Goal: Task Accomplishment & Management: Use online tool/utility

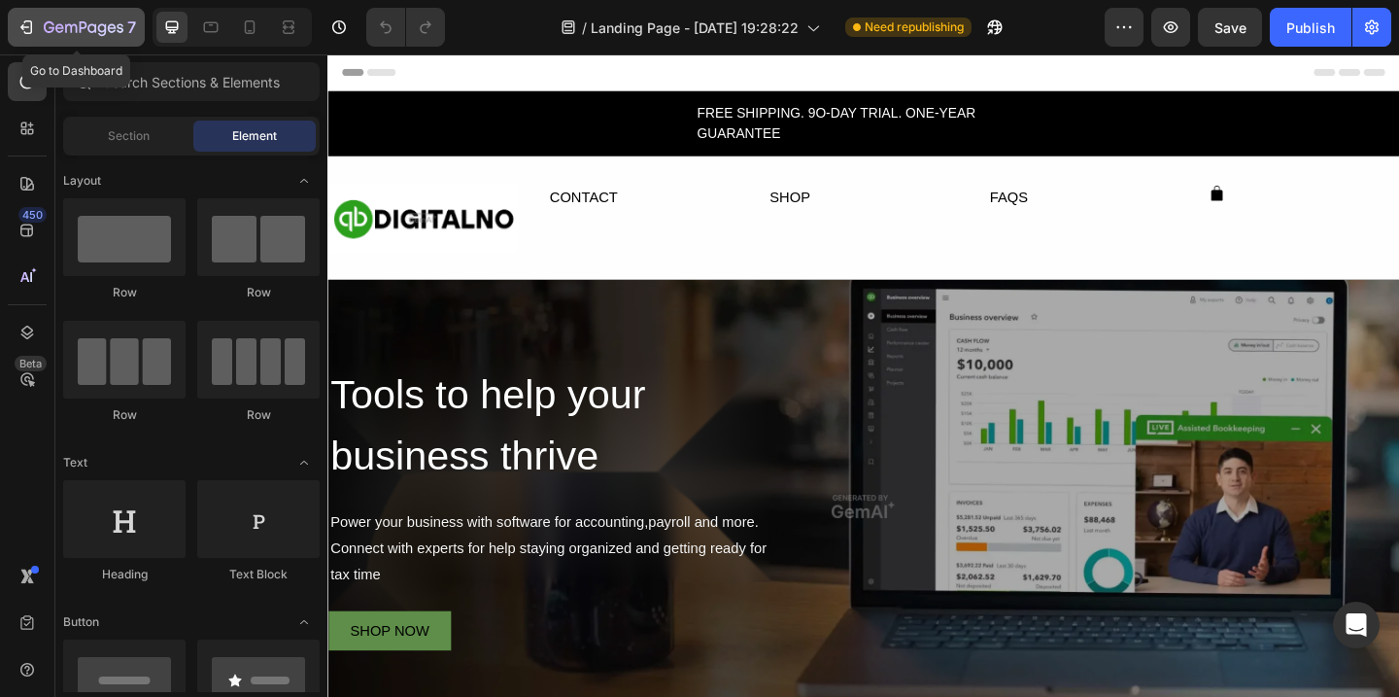
click at [26, 27] on icon "button" at bounding box center [24, 27] width 9 height 6
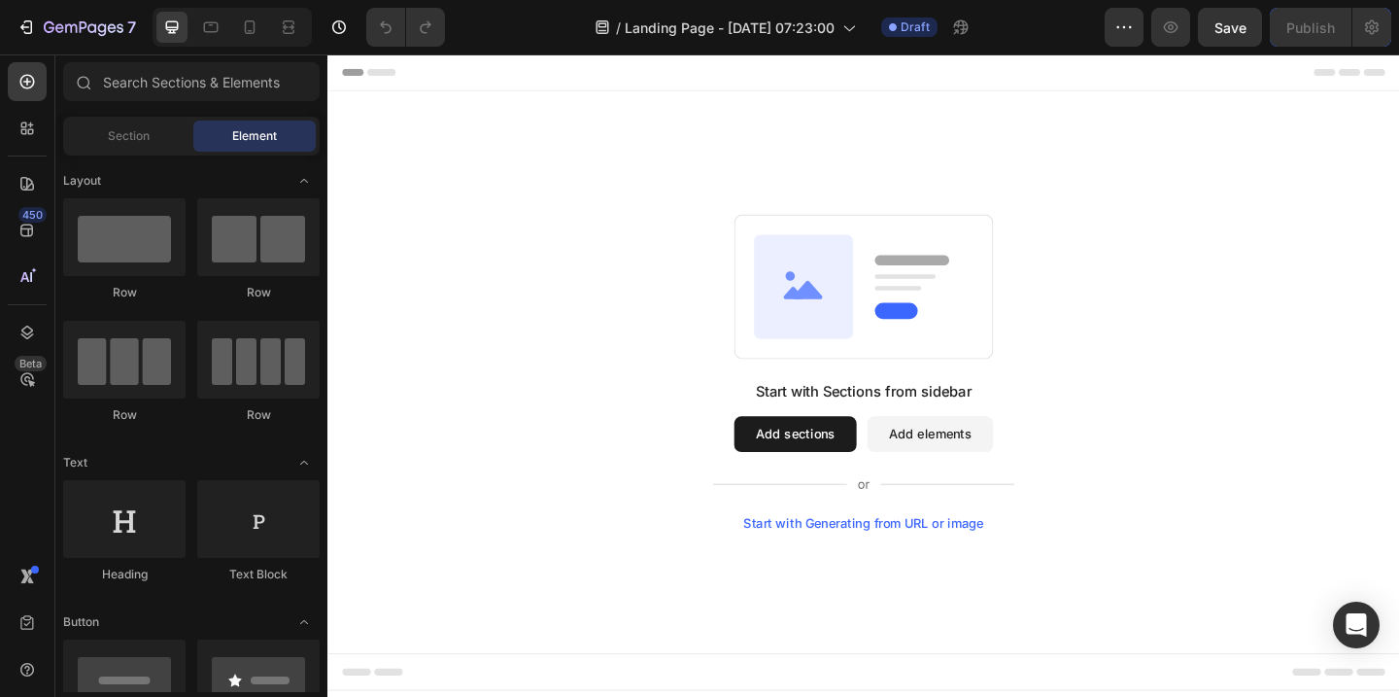
click at [960, 466] on button "Add elements" at bounding box center [982, 467] width 137 height 39
drag, startPoint x: 115, startPoint y: 239, endPoint x: 131, endPoint y: 237, distance: 16.6
click at [131, 237] on div at bounding box center [124, 237] width 122 height 78
click at [823, 456] on button "Add sections" at bounding box center [835, 467] width 133 height 39
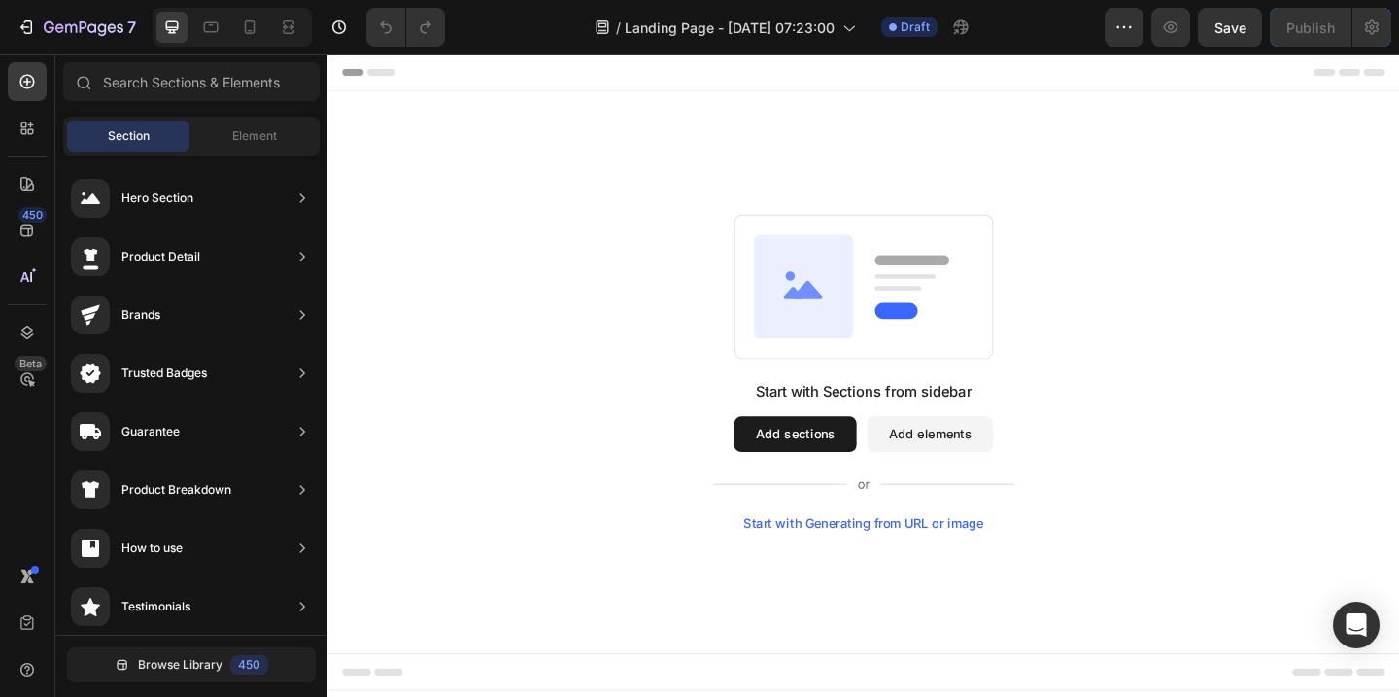
click at [973, 461] on button "Add elements" at bounding box center [982, 467] width 137 height 39
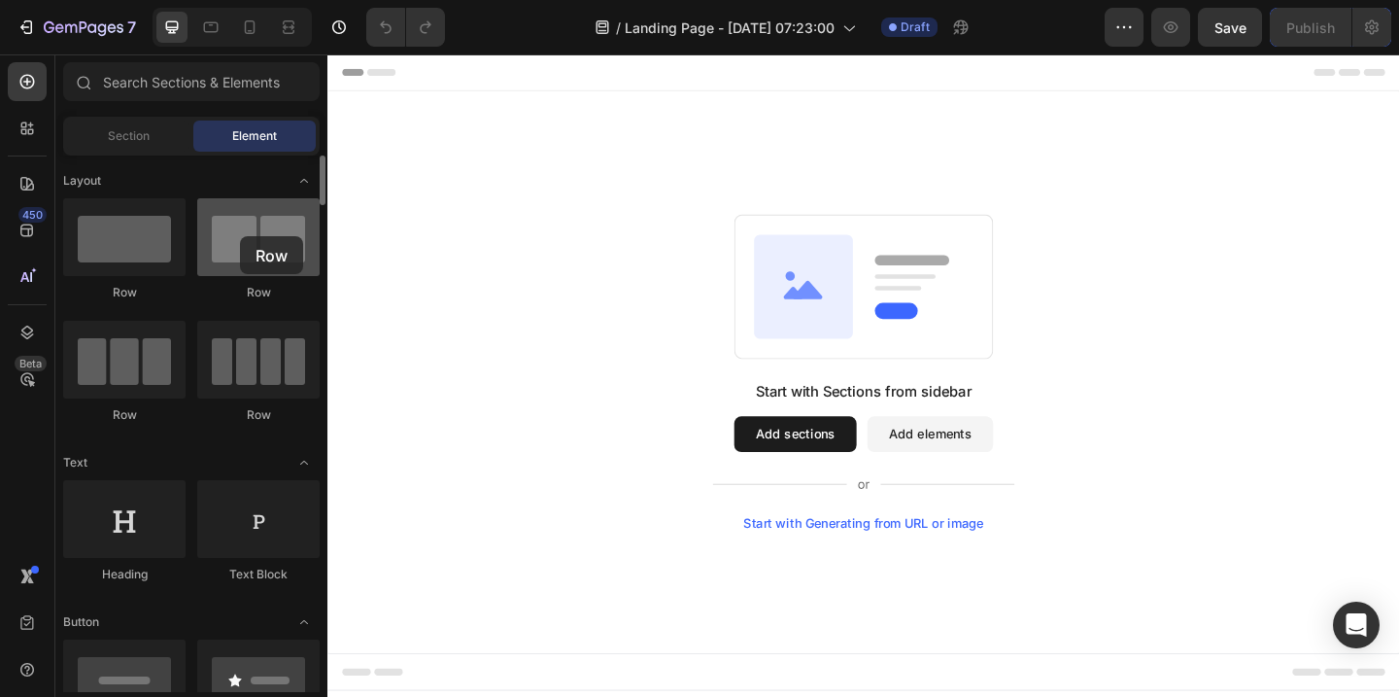
click at [240, 236] on div at bounding box center [258, 237] width 122 height 78
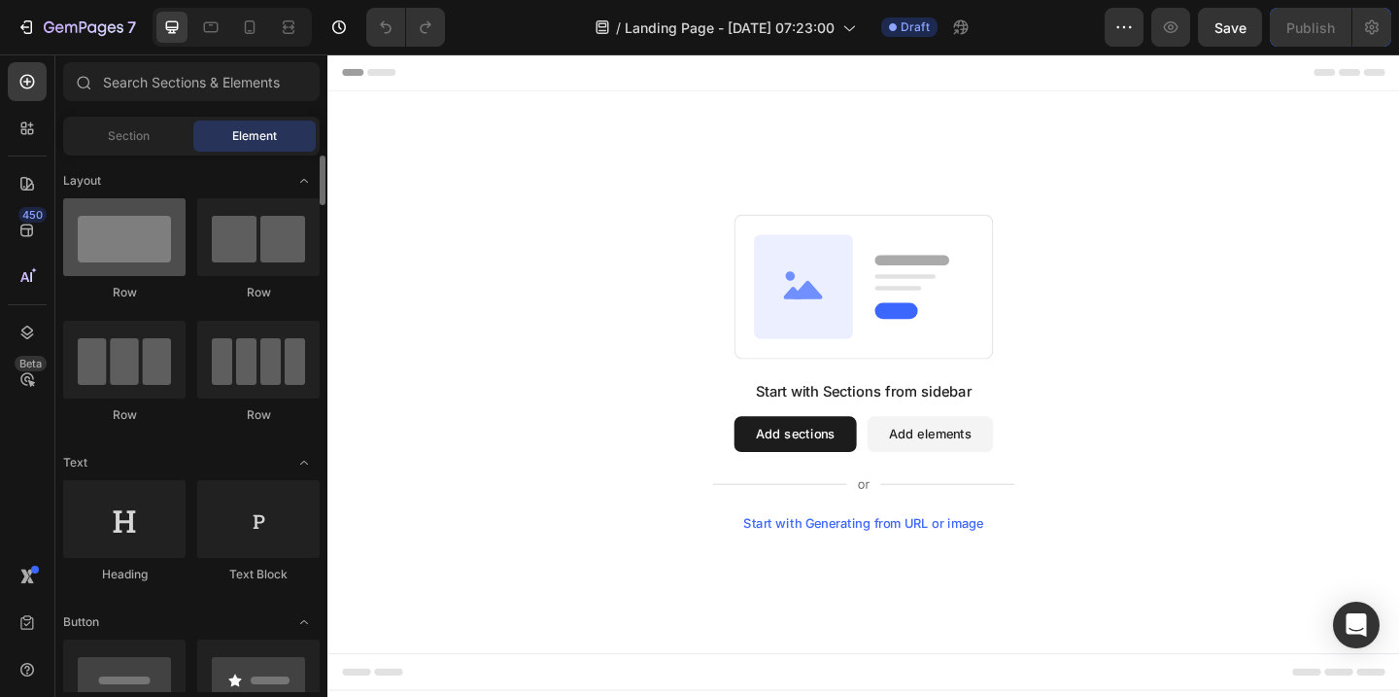
click at [141, 221] on div at bounding box center [124, 237] width 122 height 78
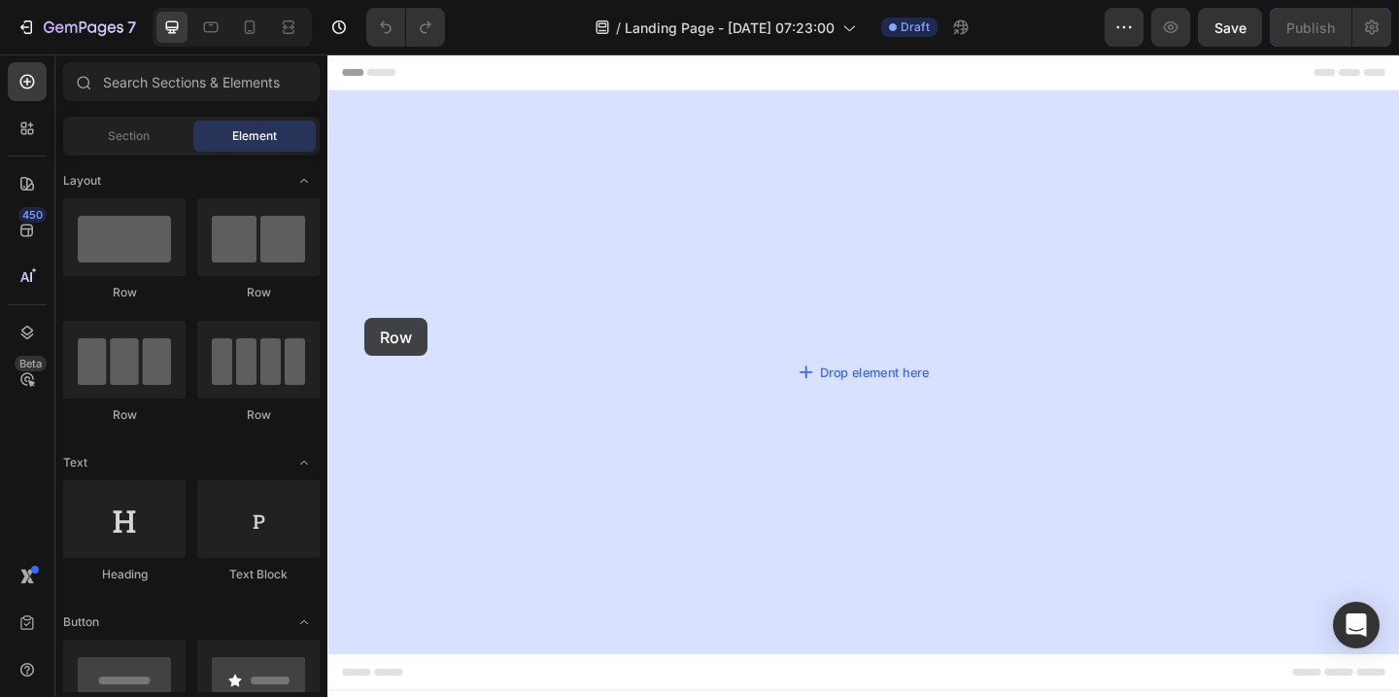
drag, startPoint x: 454, startPoint y: 300, endPoint x: 367, endPoint y: 341, distance: 95.6
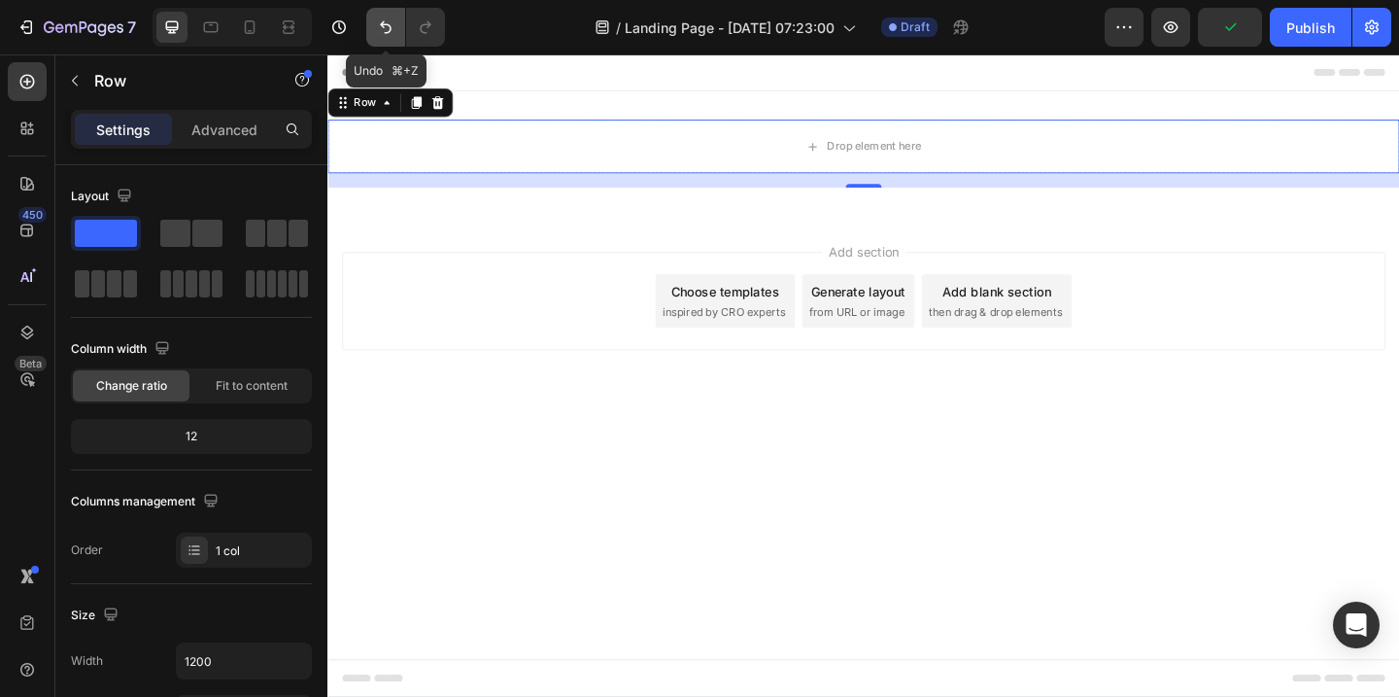
click at [383, 20] on icon "Undo/Redo" at bounding box center [385, 26] width 19 height 19
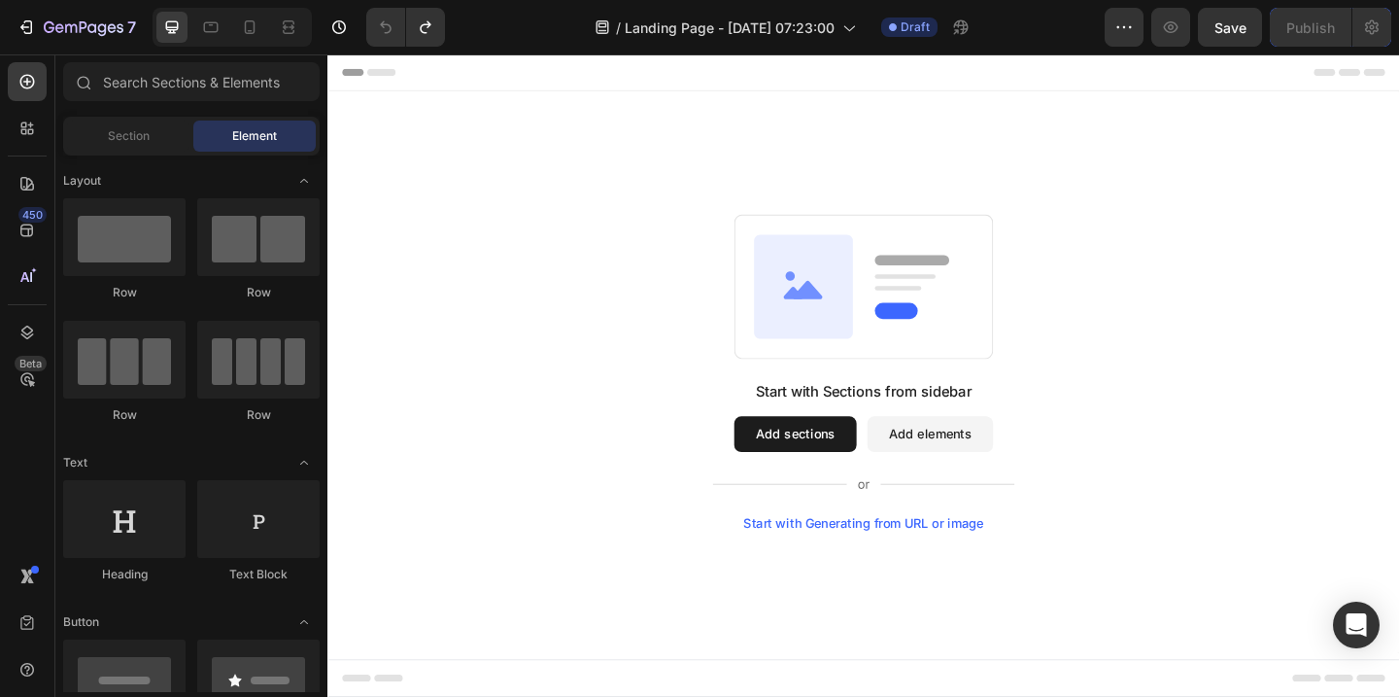
click at [867, 563] on div "Start with Generating from URL or image" at bounding box center [910, 565] width 261 height 16
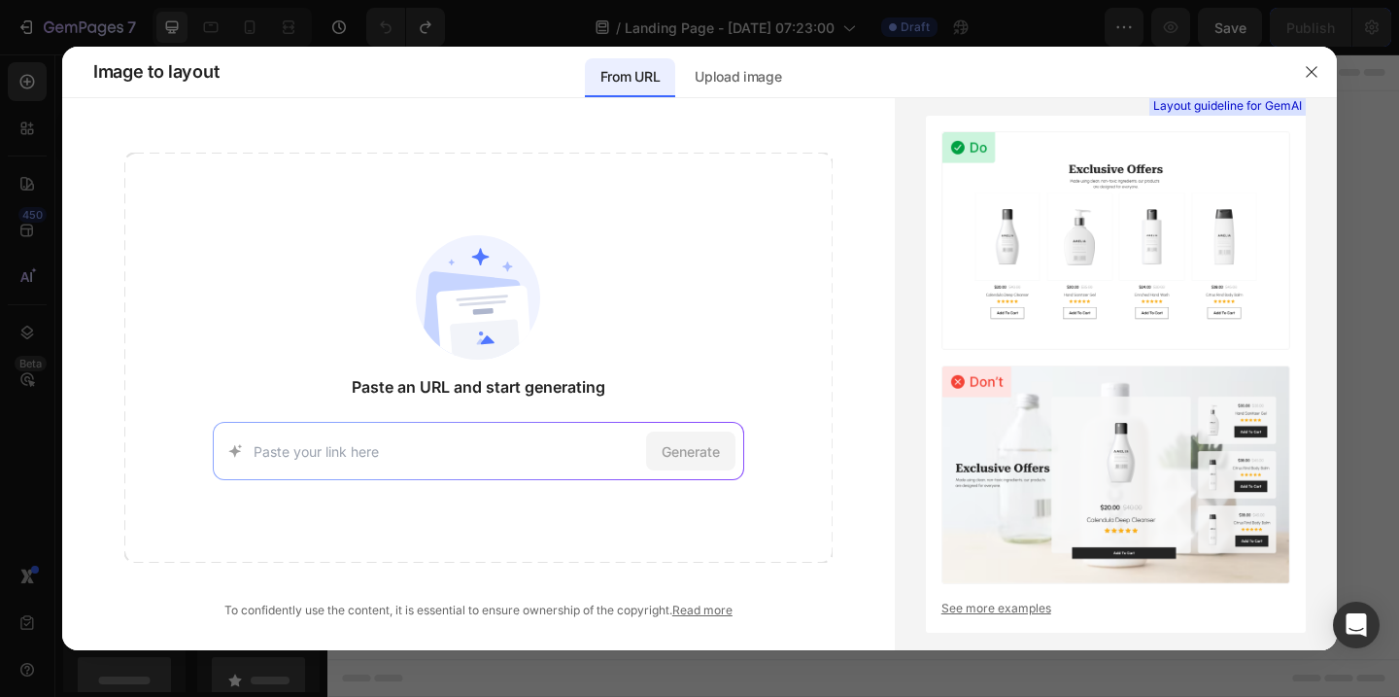
click at [448, 441] on input at bounding box center [446, 451] width 385 height 20
paste input "https://digitalno.shop/"
type input "https://digitalno.shop/"
click at [680, 448] on span "Generate" at bounding box center [691, 451] width 58 height 20
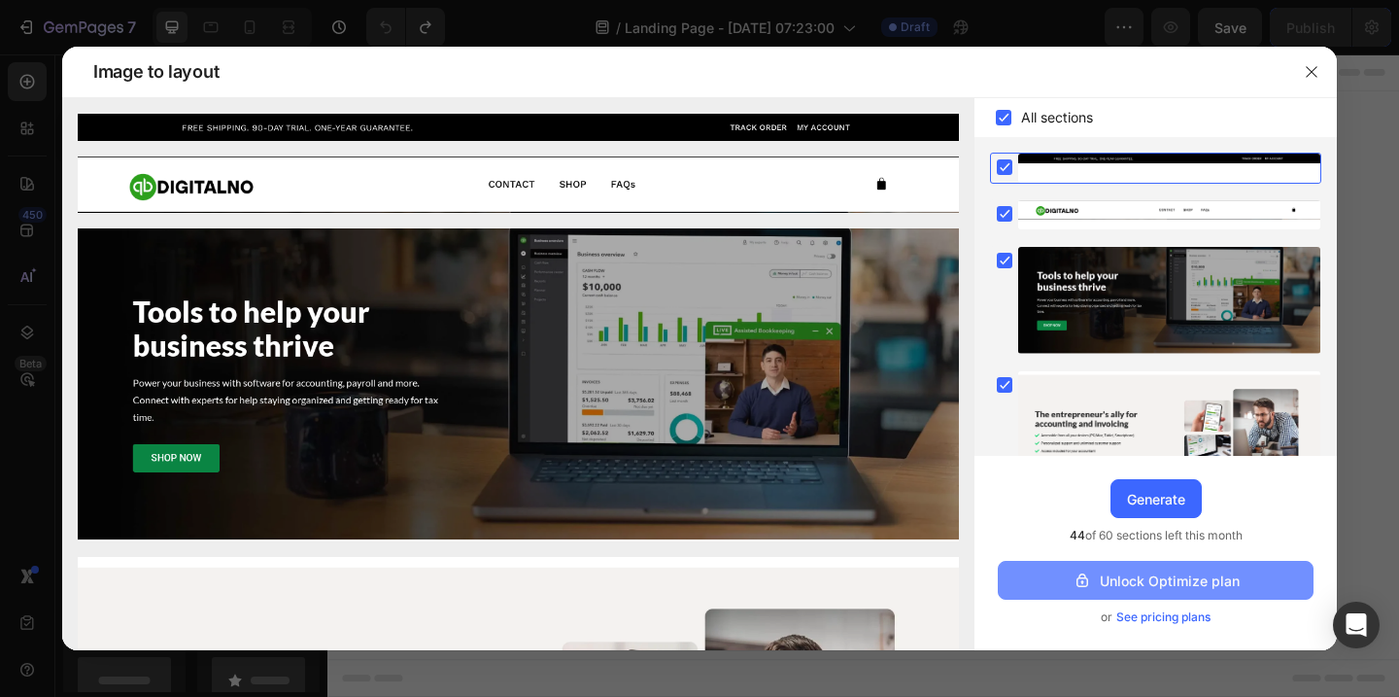
click at [1167, 587] on div "Unlock Optimize plan" at bounding box center [1155, 580] width 167 height 20
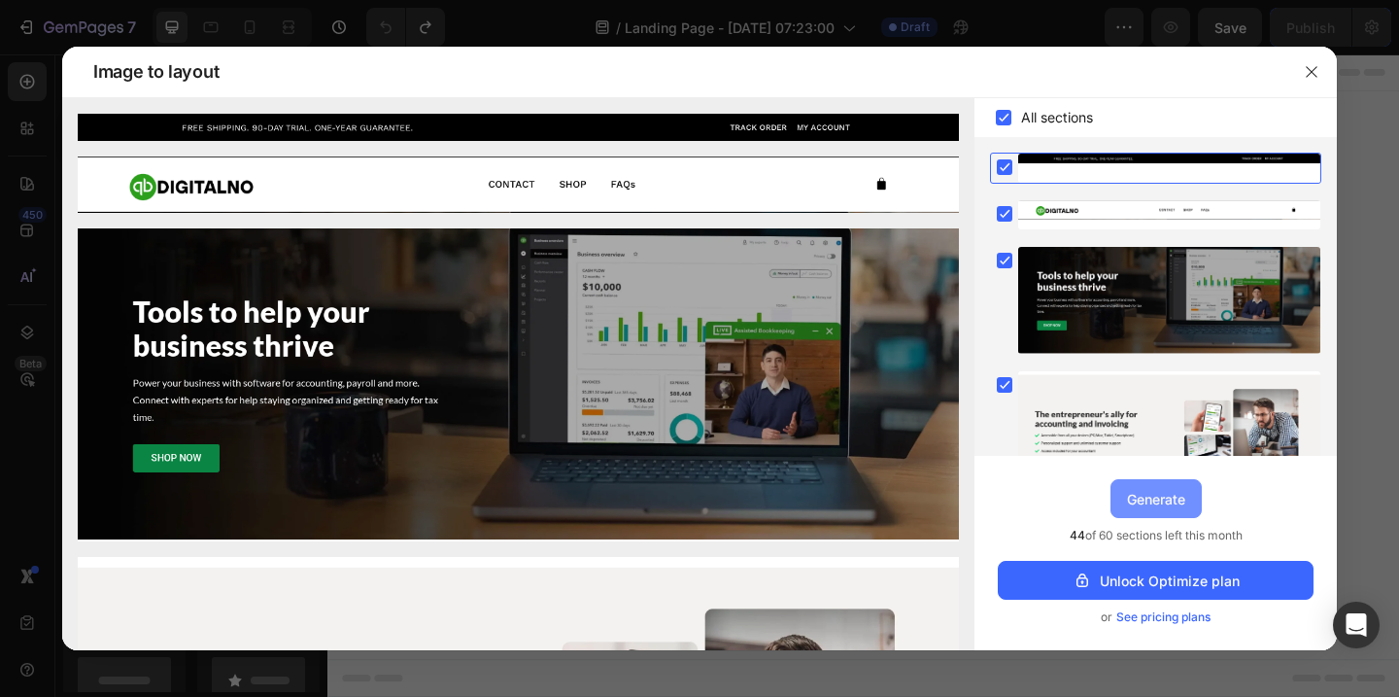
click at [1139, 493] on div "Generate" at bounding box center [1156, 499] width 58 height 20
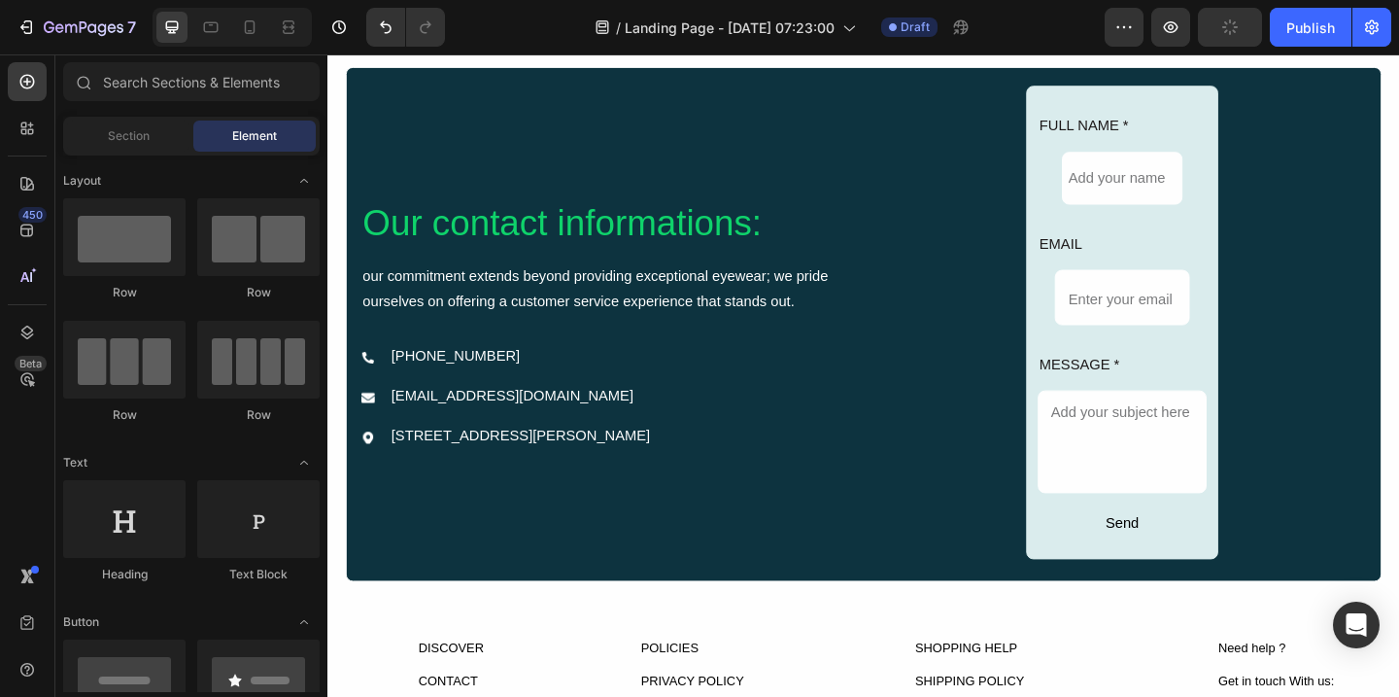
scroll to position [2740, 0]
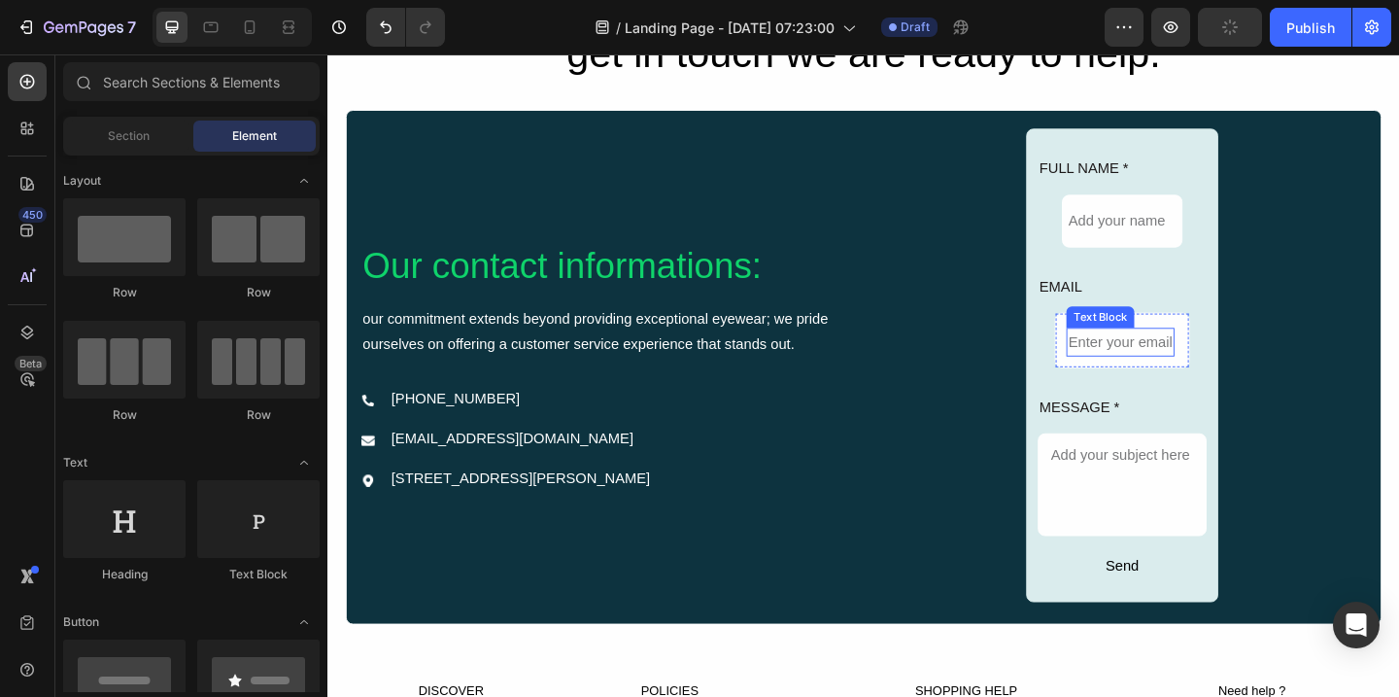
click at [1214, 364] on div "Enter your email" at bounding box center [1190, 368] width 118 height 32
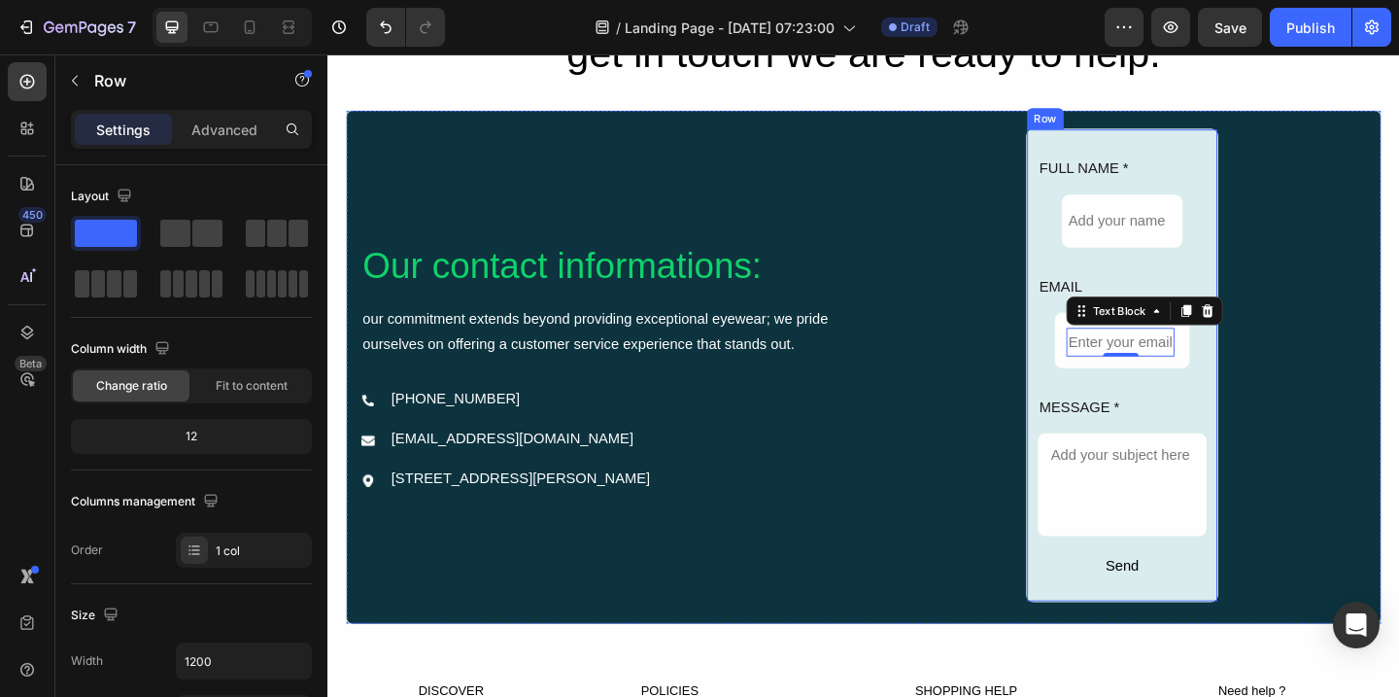
click at [1289, 416] on div "FULL NAME * Text Block Add your name Text Block Row EMAIL Text Block Enter your…" at bounding box center [1192, 392] width 210 height 515
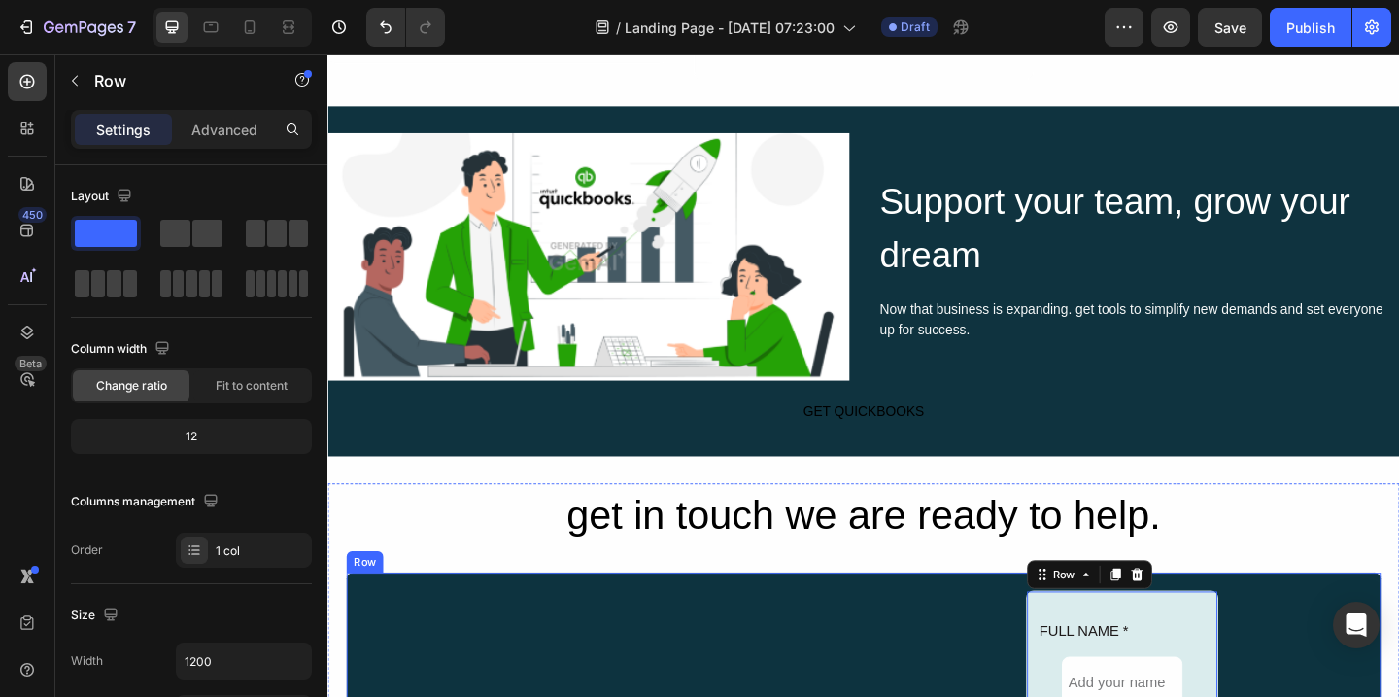
scroll to position [2144, 0]
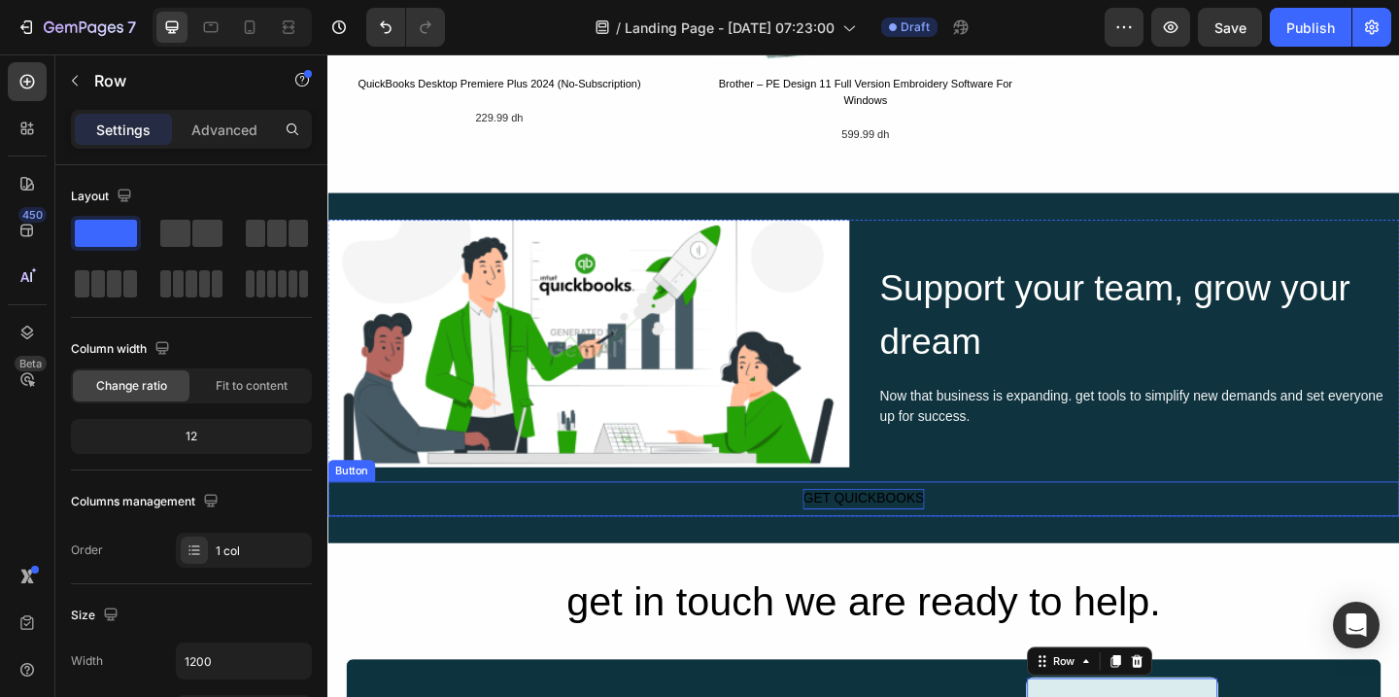
click at [893, 541] on div "GET QUICKBOOKS" at bounding box center [910, 538] width 132 height 22
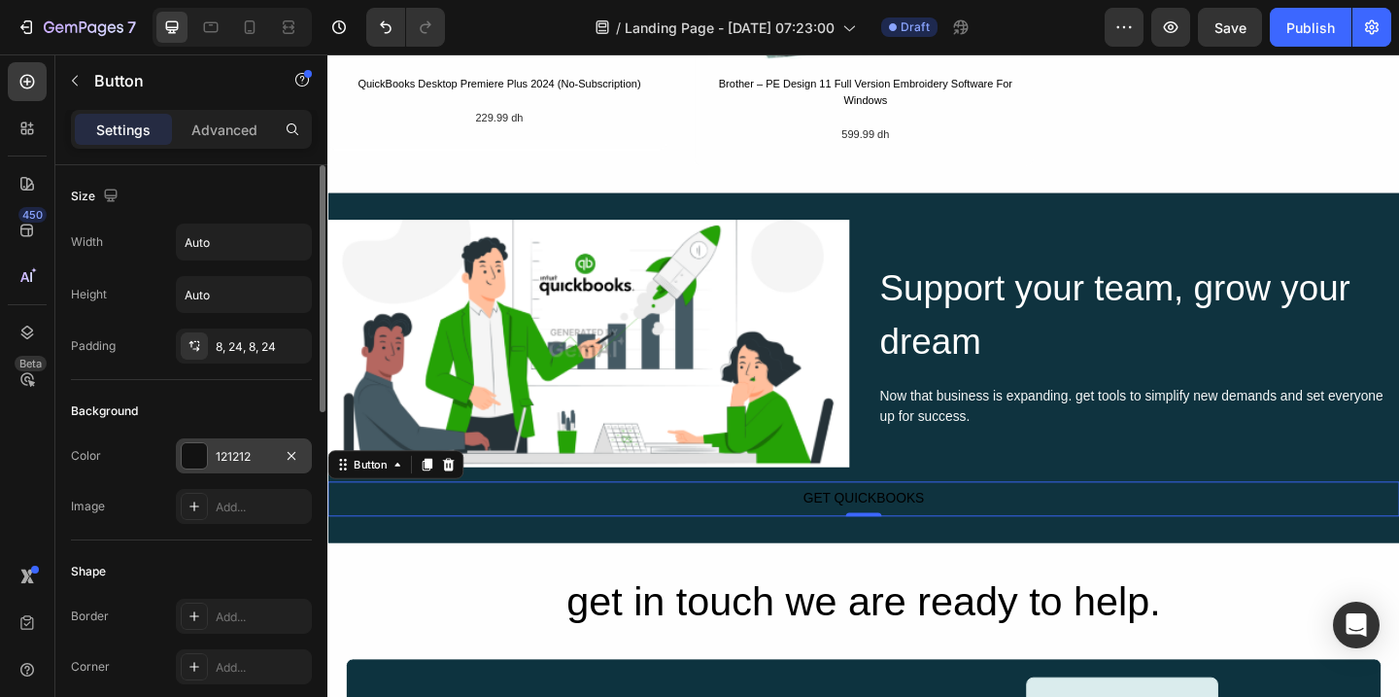
click at [200, 458] on div at bounding box center [194, 455] width 25 height 25
click at [152, 392] on div "Background Color 121212 Image Add..." at bounding box center [191, 460] width 241 height 160
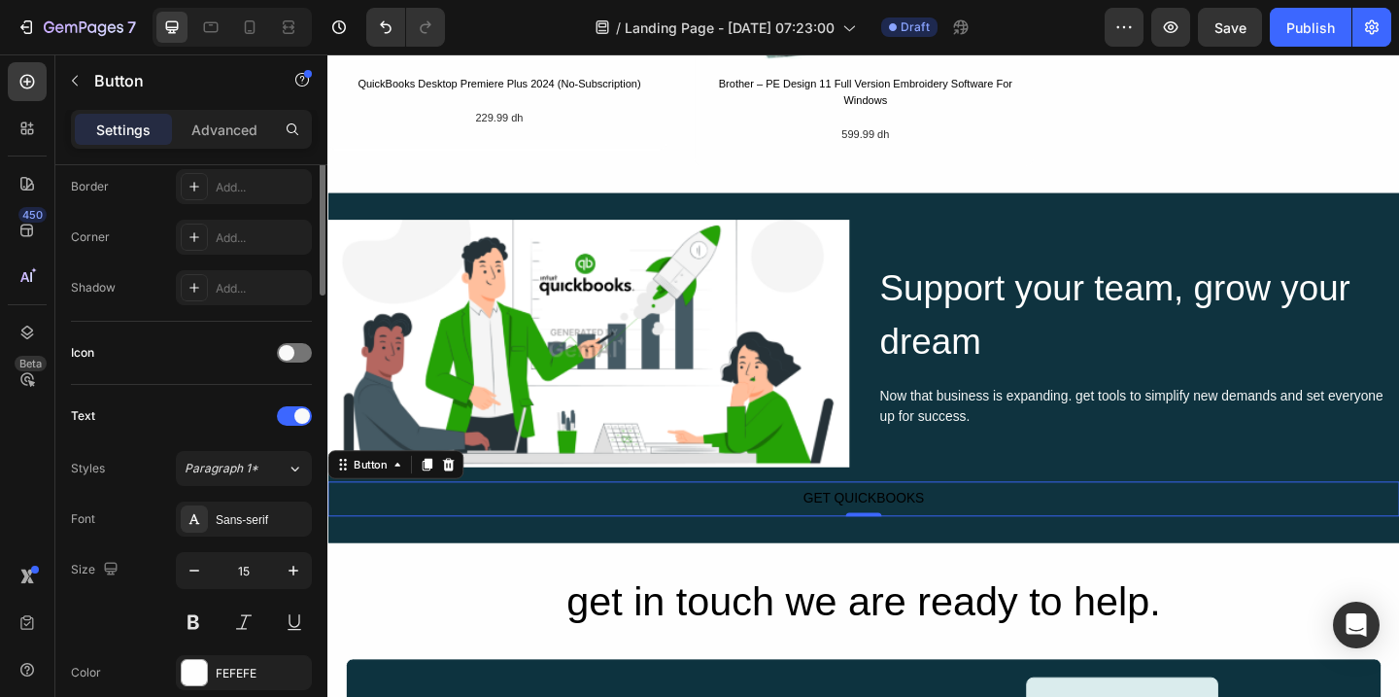
scroll to position [0, 0]
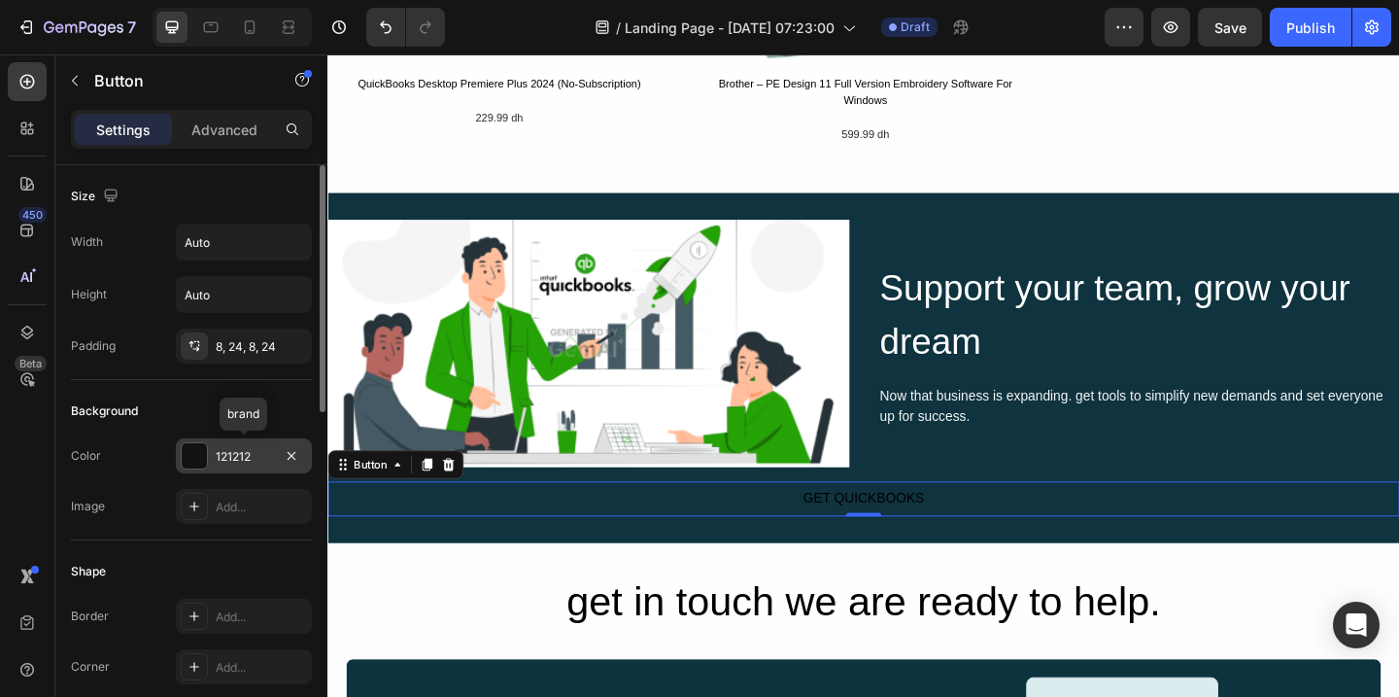
click at [193, 459] on div at bounding box center [194, 455] width 25 height 25
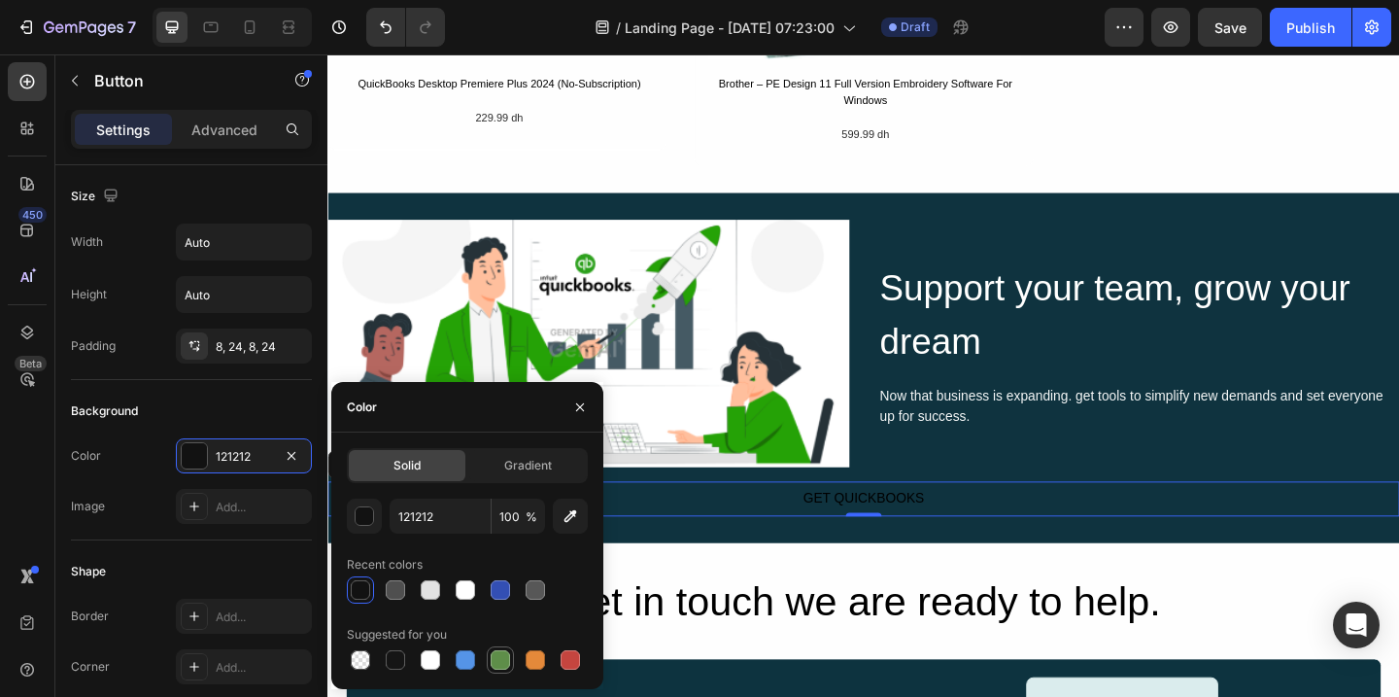
click at [505, 657] on div at bounding box center [500, 659] width 19 height 19
type input "5E8E49"
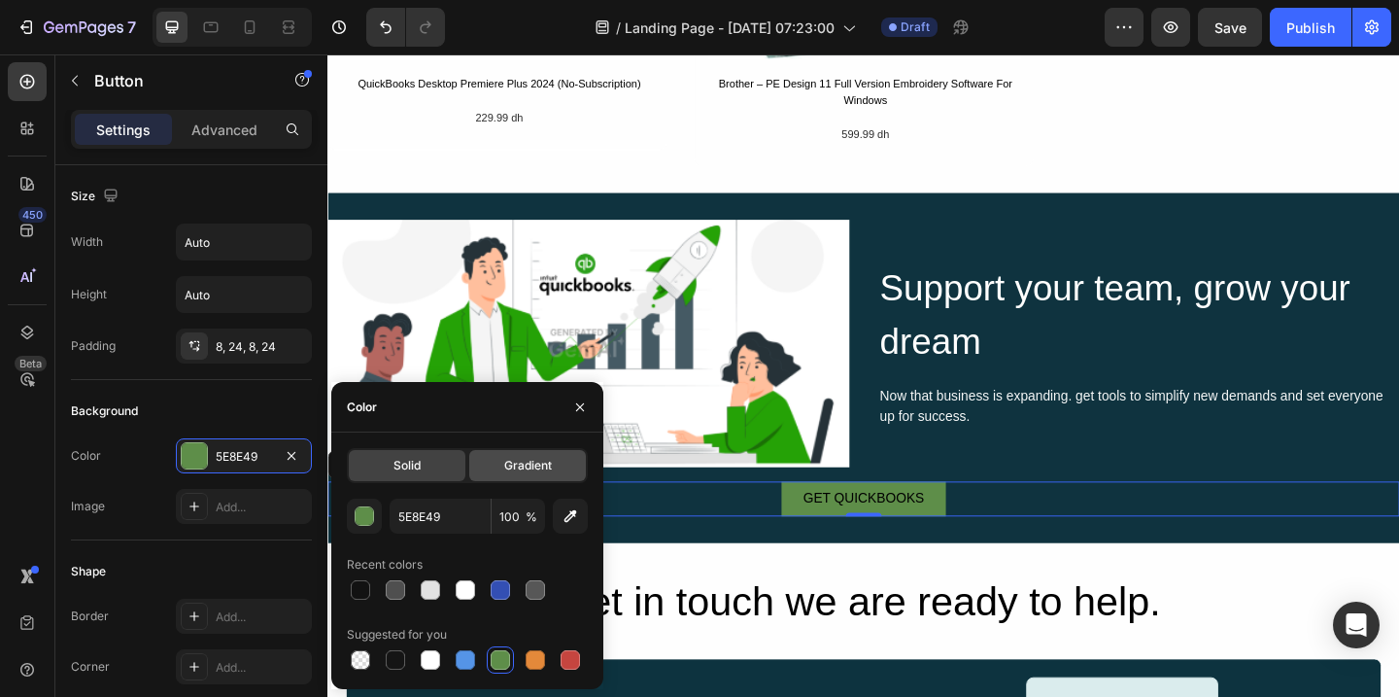
click at [520, 471] on span "Gradient" at bounding box center [528, 465] width 48 height 17
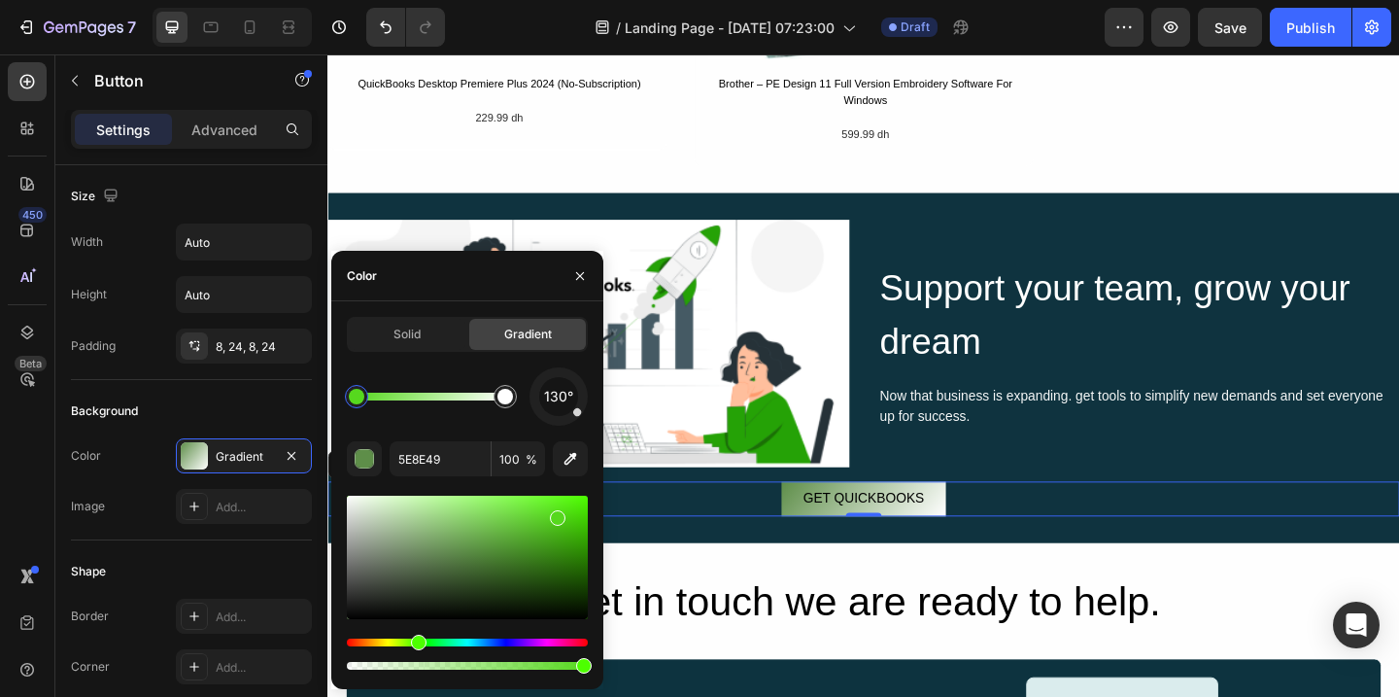
click at [555, 513] on div at bounding box center [467, 556] width 241 height 123
click at [517, 501] on div at bounding box center [467, 556] width 241 height 123
type input "7BF248"
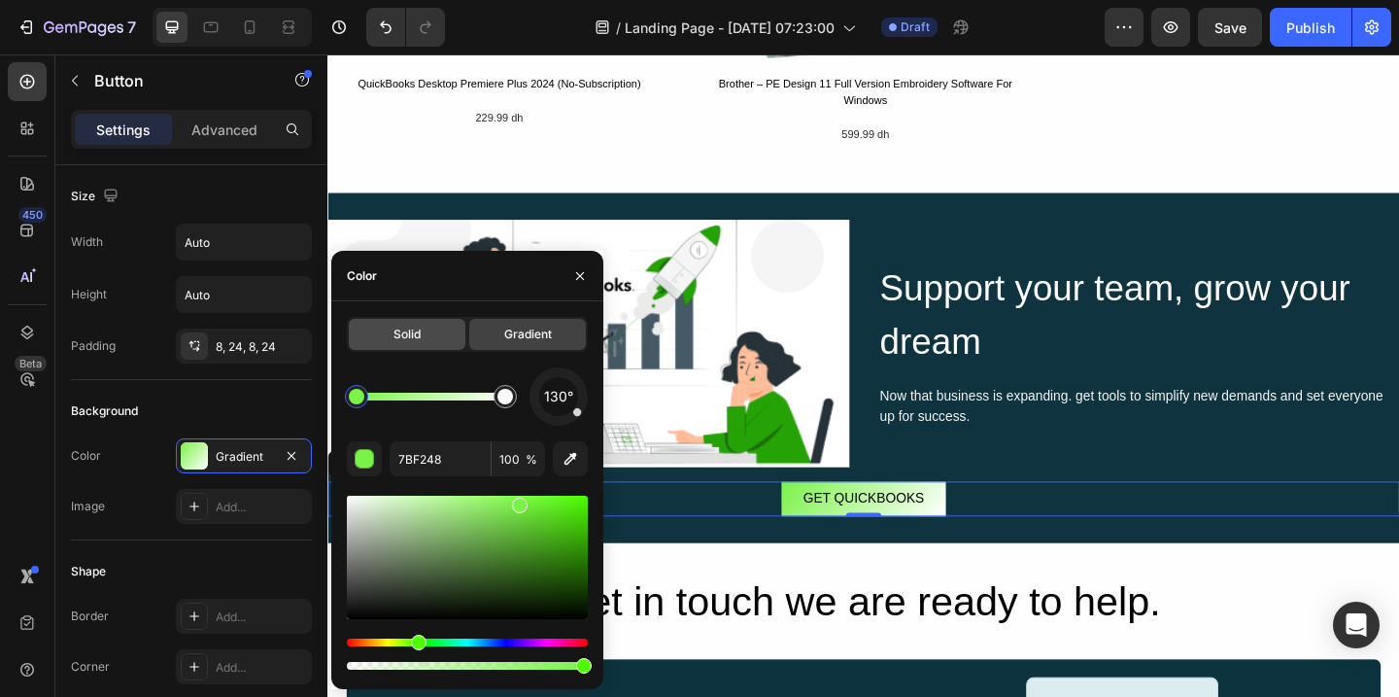
click at [399, 340] on span "Solid" at bounding box center [406, 333] width 27 height 17
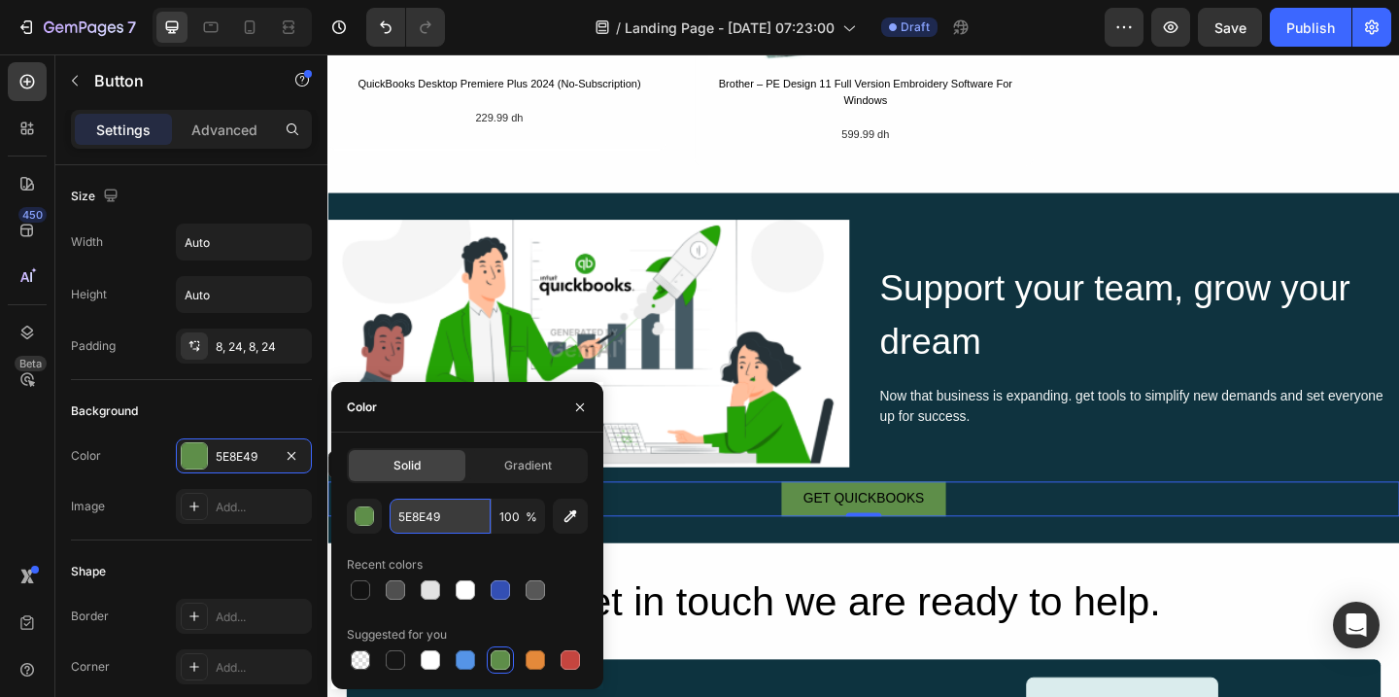
click at [445, 518] on input "5E8E49" at bounding box center [440, 515] width 101 height 35
paste input "7BF248"
type input "7BF248"
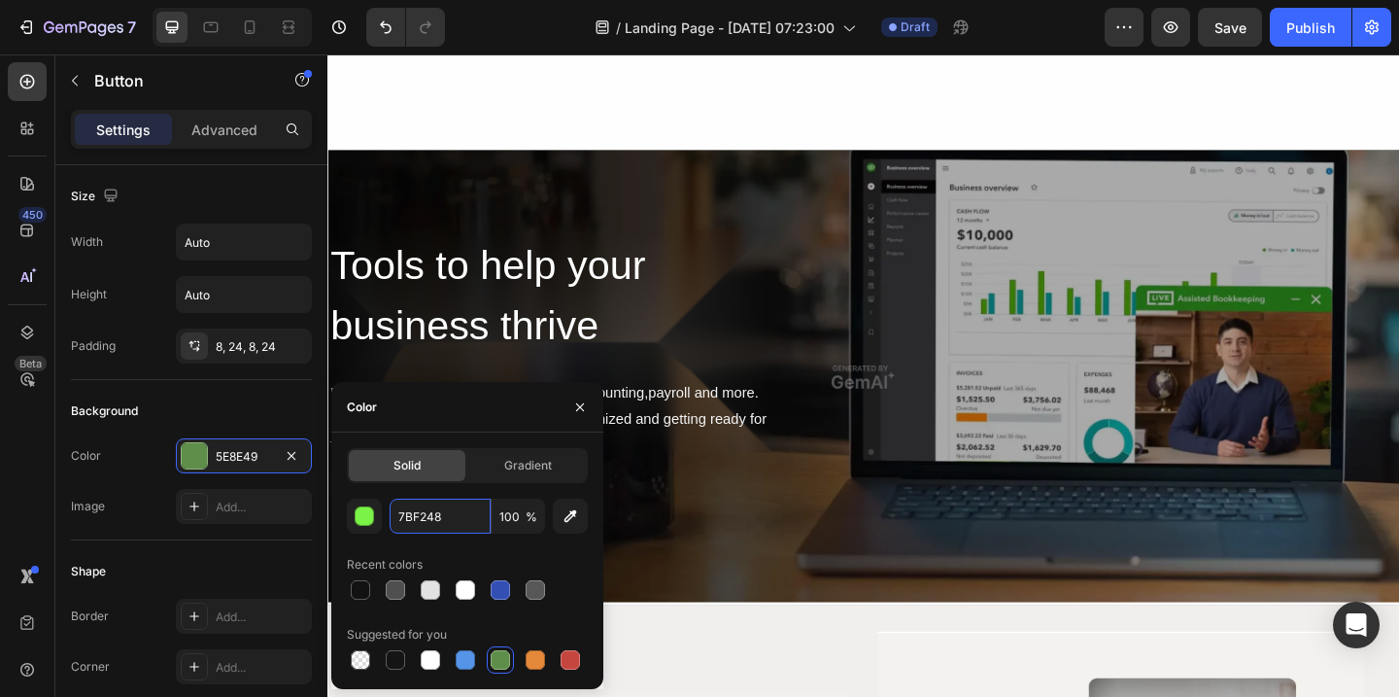
scroll to position [376, 0]
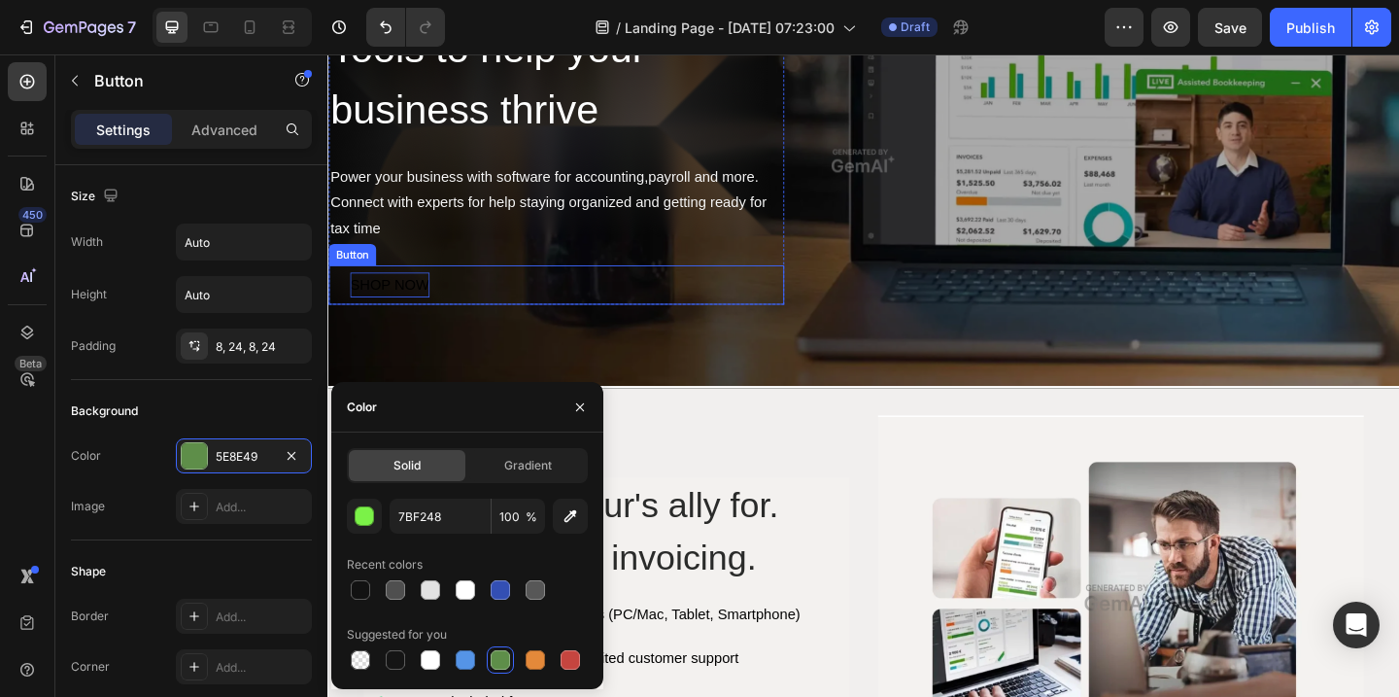
click at [408, 306] on div "SHOP NOW" at bounding box center [395, 305] width 86 height 28
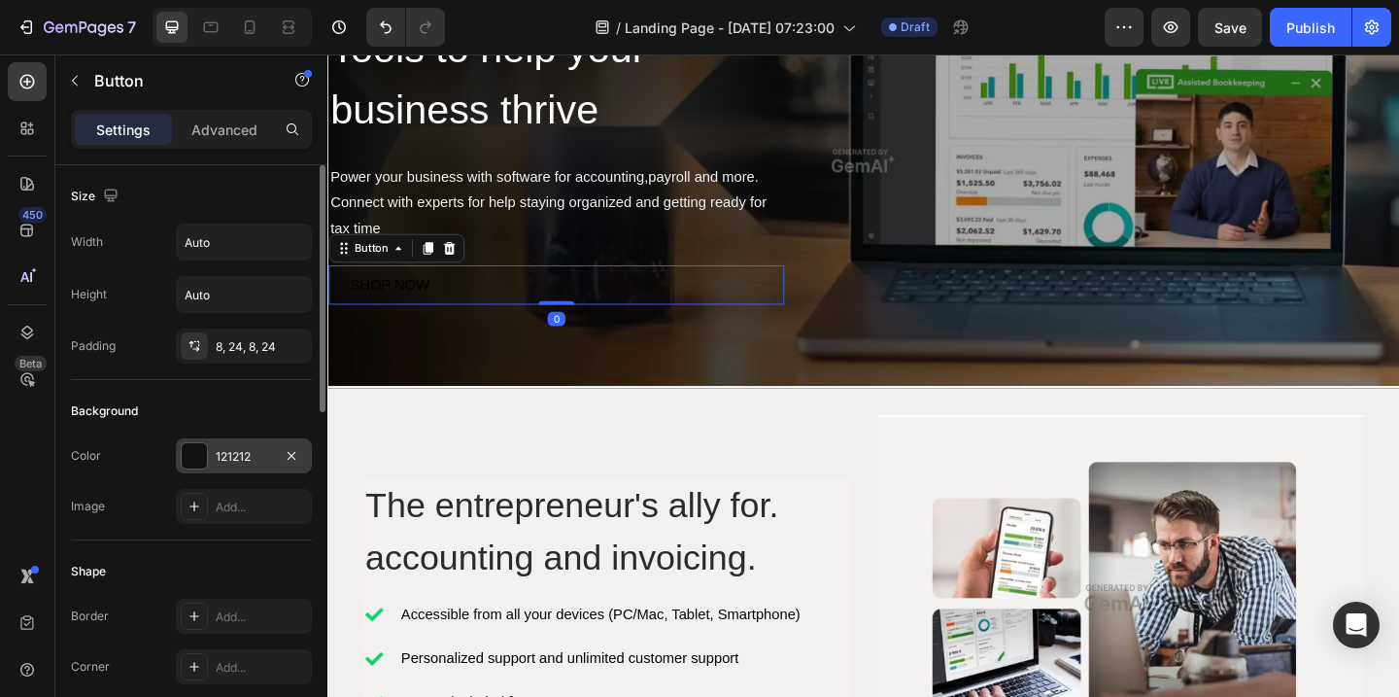
click at [199, 460] on div at bounding box center [194, 455] width 25 height 25
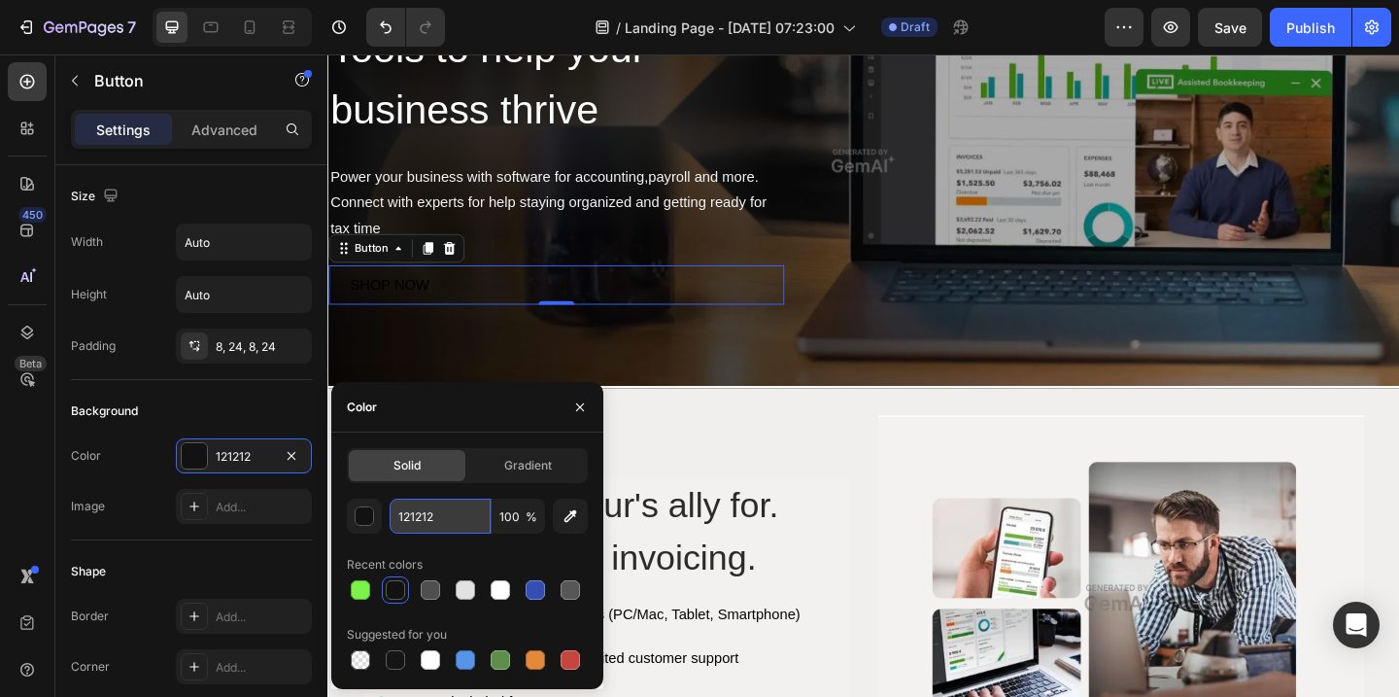
click at [443, 516] on input "121212" at bounding box center [440, 515] width 101 height 35
paste input "7BF248"
type input "7BF248"
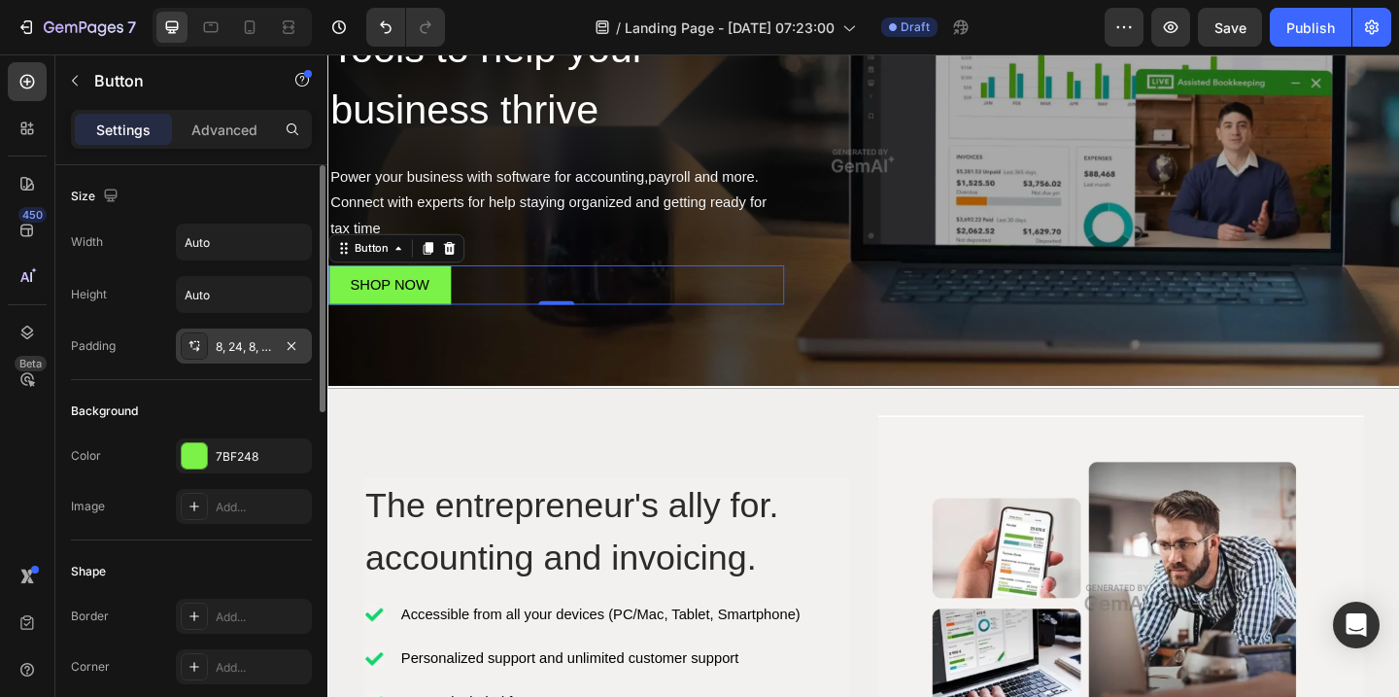
click at [228, 342] on div "8, 24, 8, 24" at bounding box center [244, 346] width 56 height 17
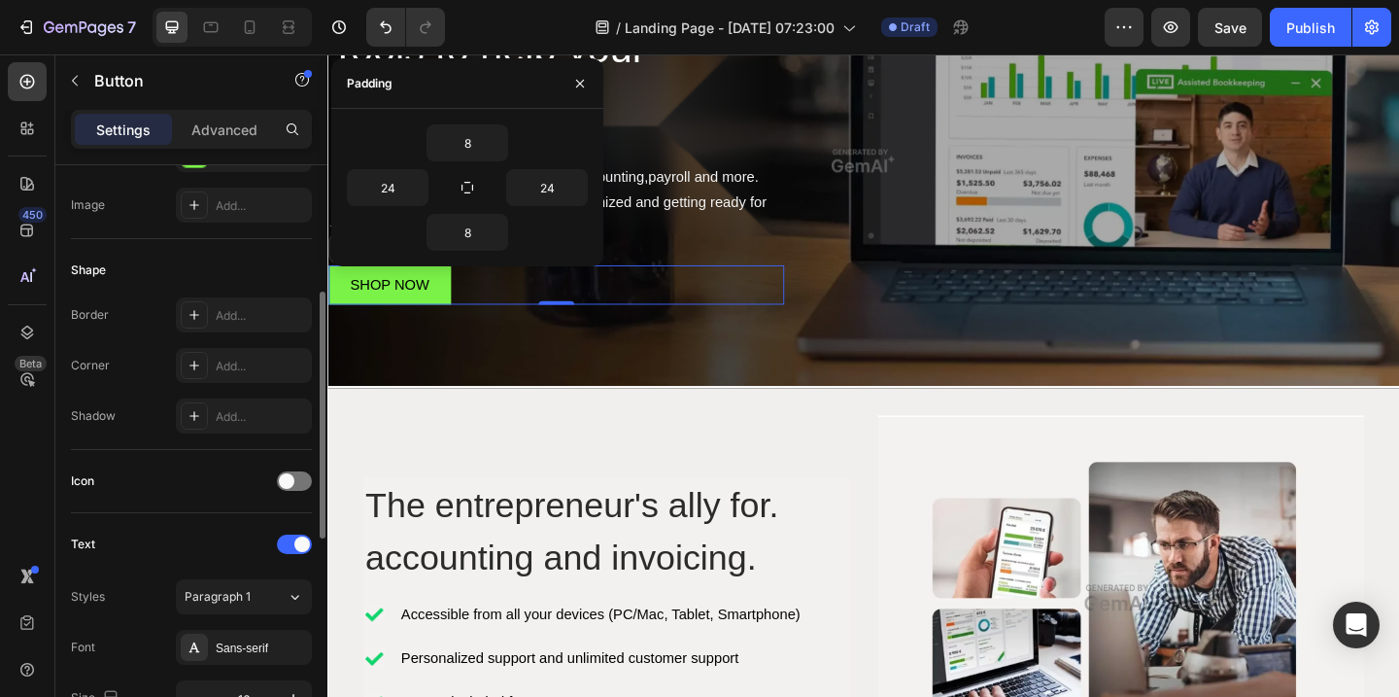
scroll to position [291, 0]
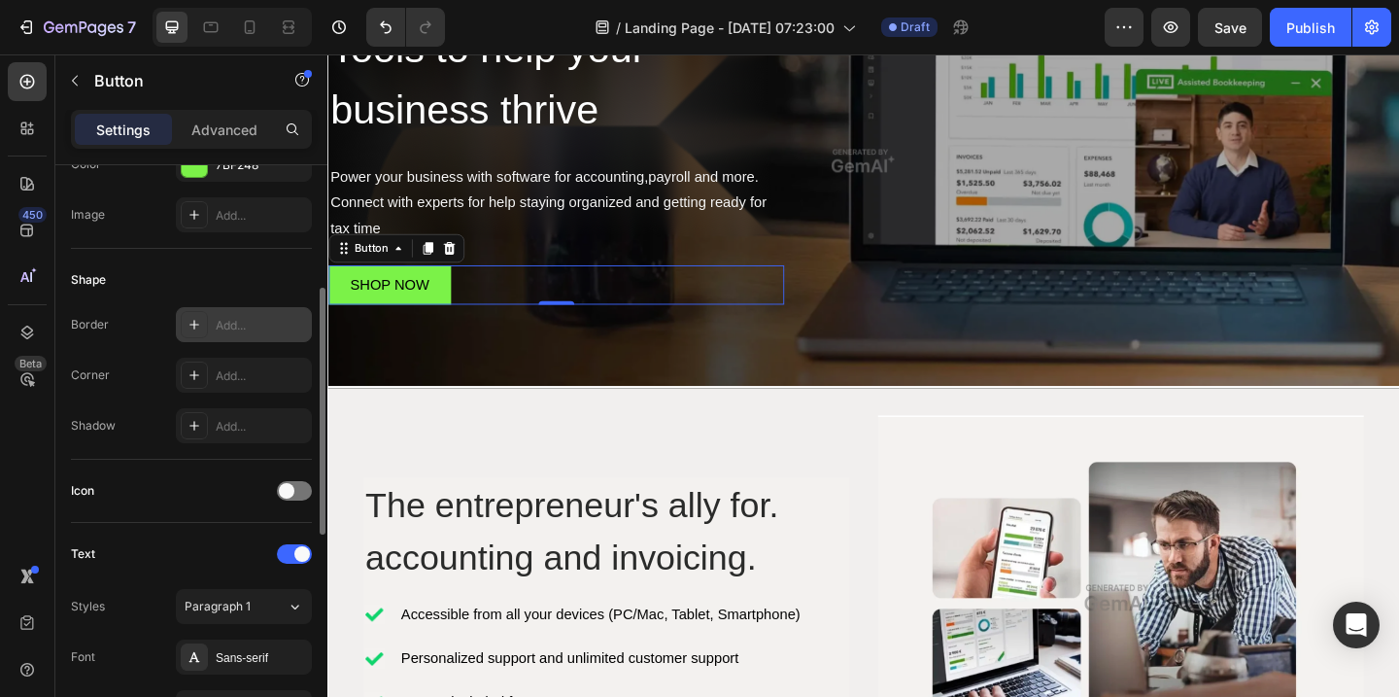
click at [195, 326] on icon at bounding box center [195, 325] width 16 height 16
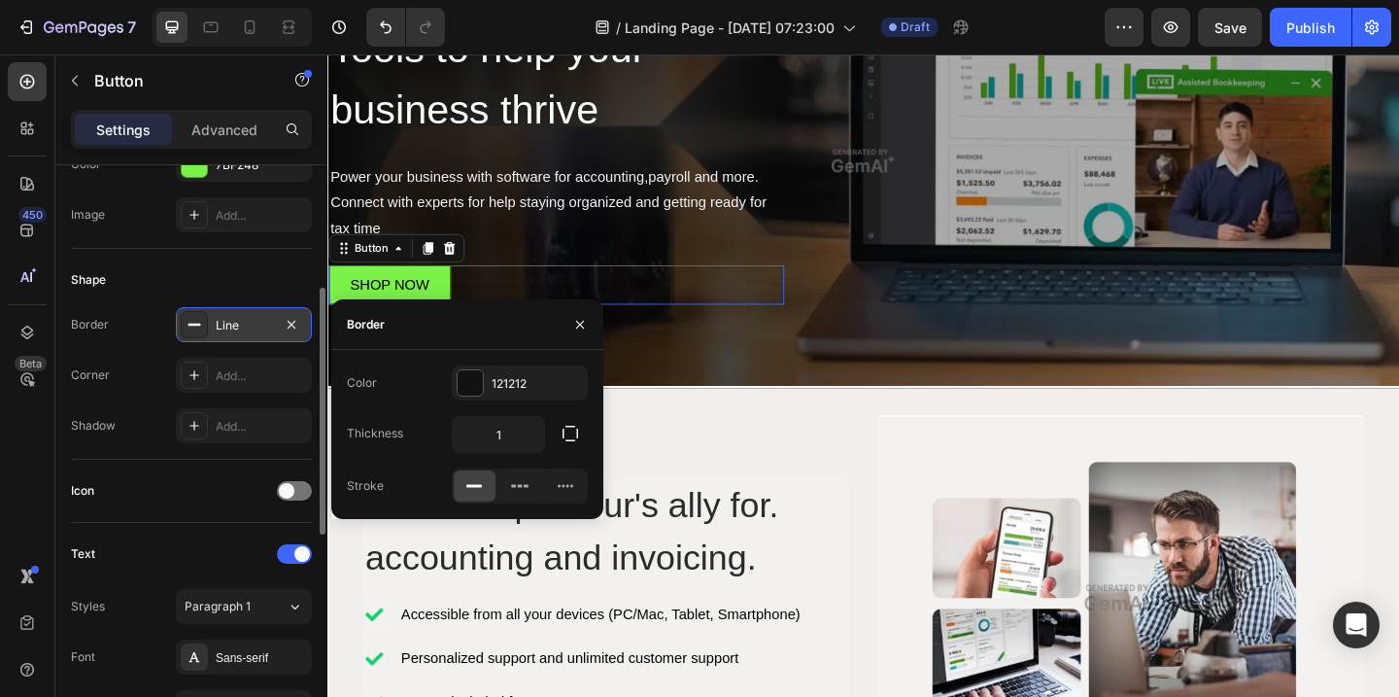
click at [195, 326] on icon at bounding box center [195, 325] width 16 height 16
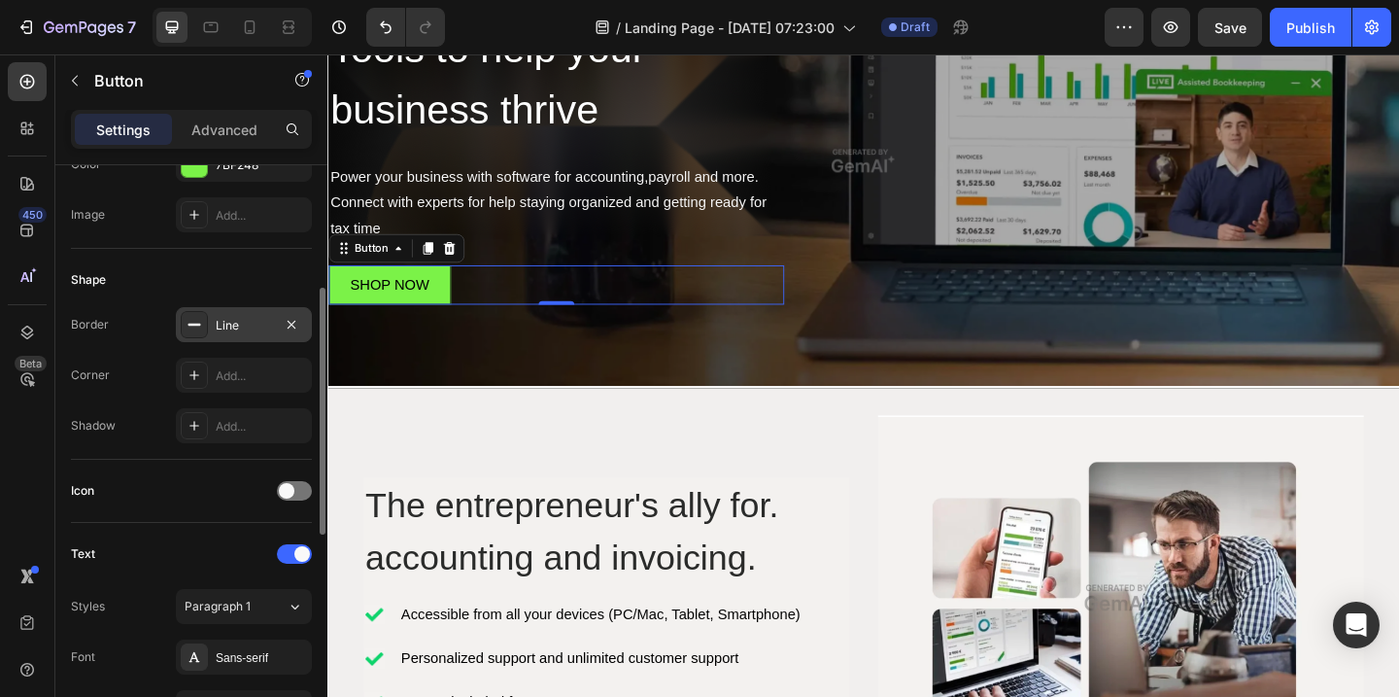
click at [196, 327] on icon at bounding box center [195, 325] width 16 height 16
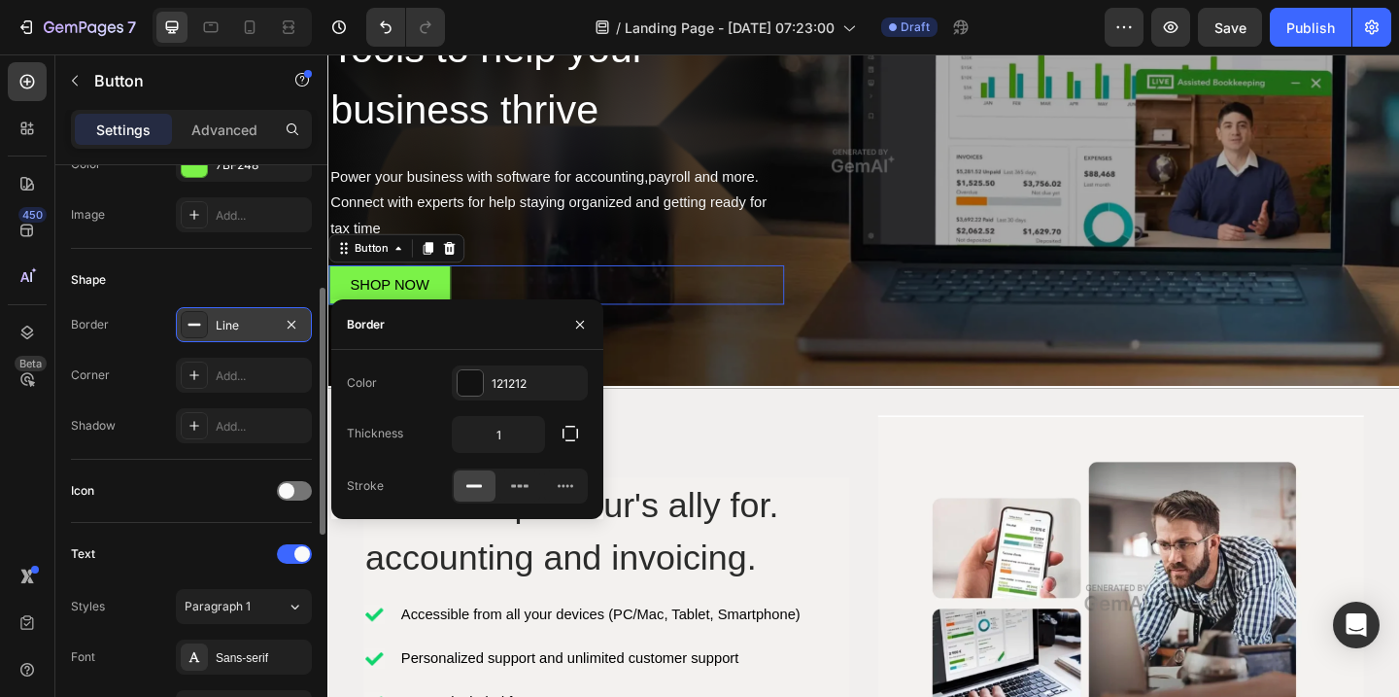
click at [226, 324] on div "Line" at bounding box center [244, 325] width 56 height 17
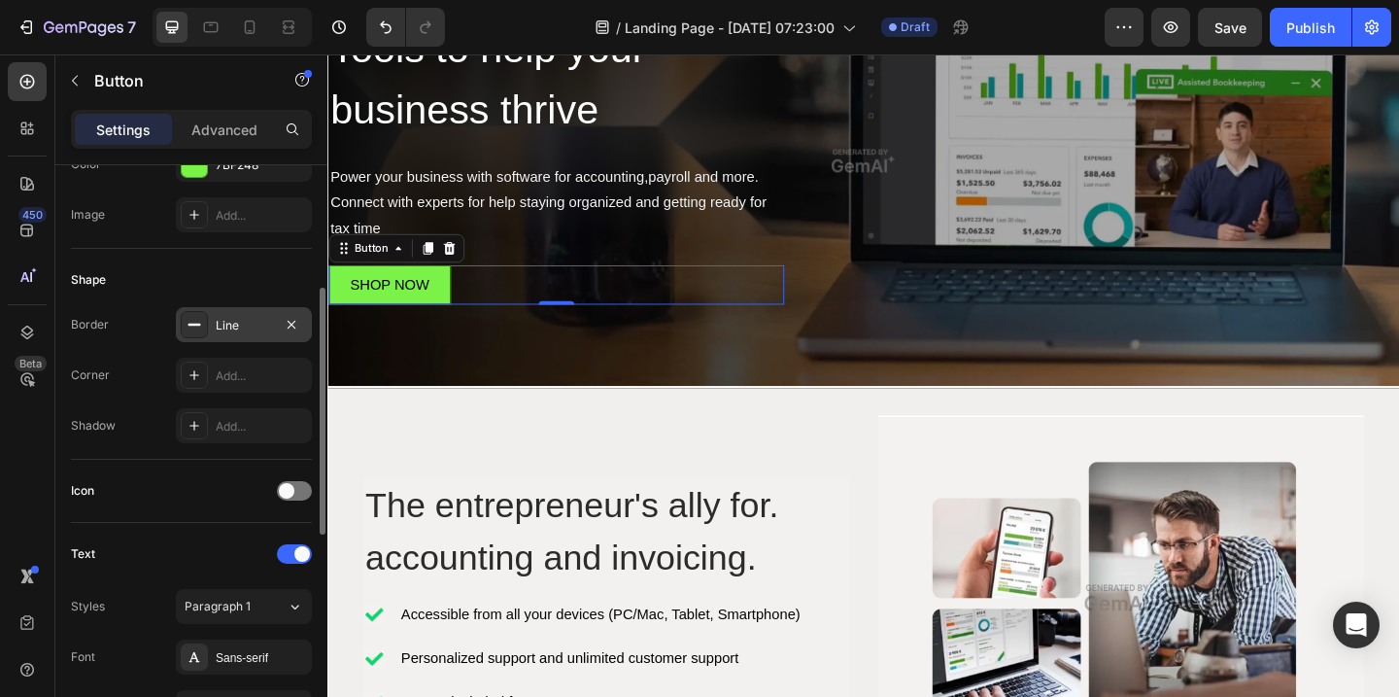
click at [226, 324] on div "Line" at bounding box center [244, 325] width 56 height 17
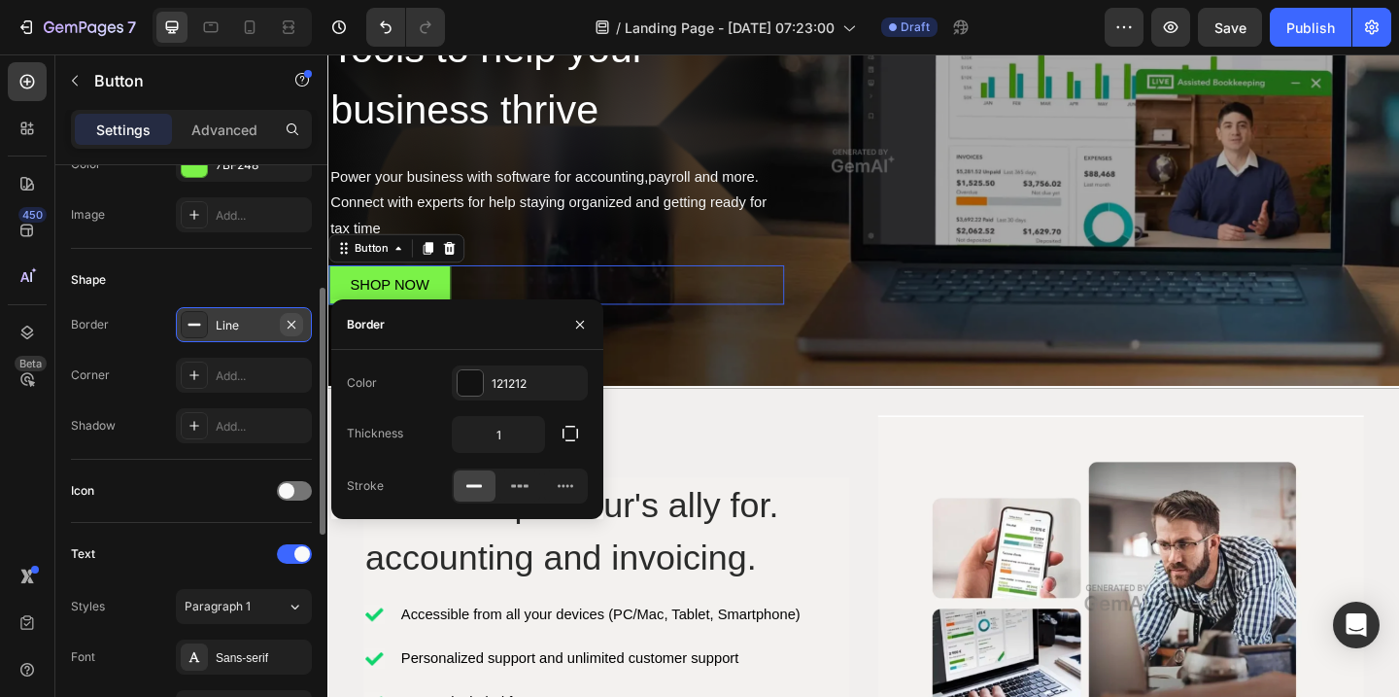
click at [292, 321] on icon "button" at bounding box center [292, 325] width 16 height 16
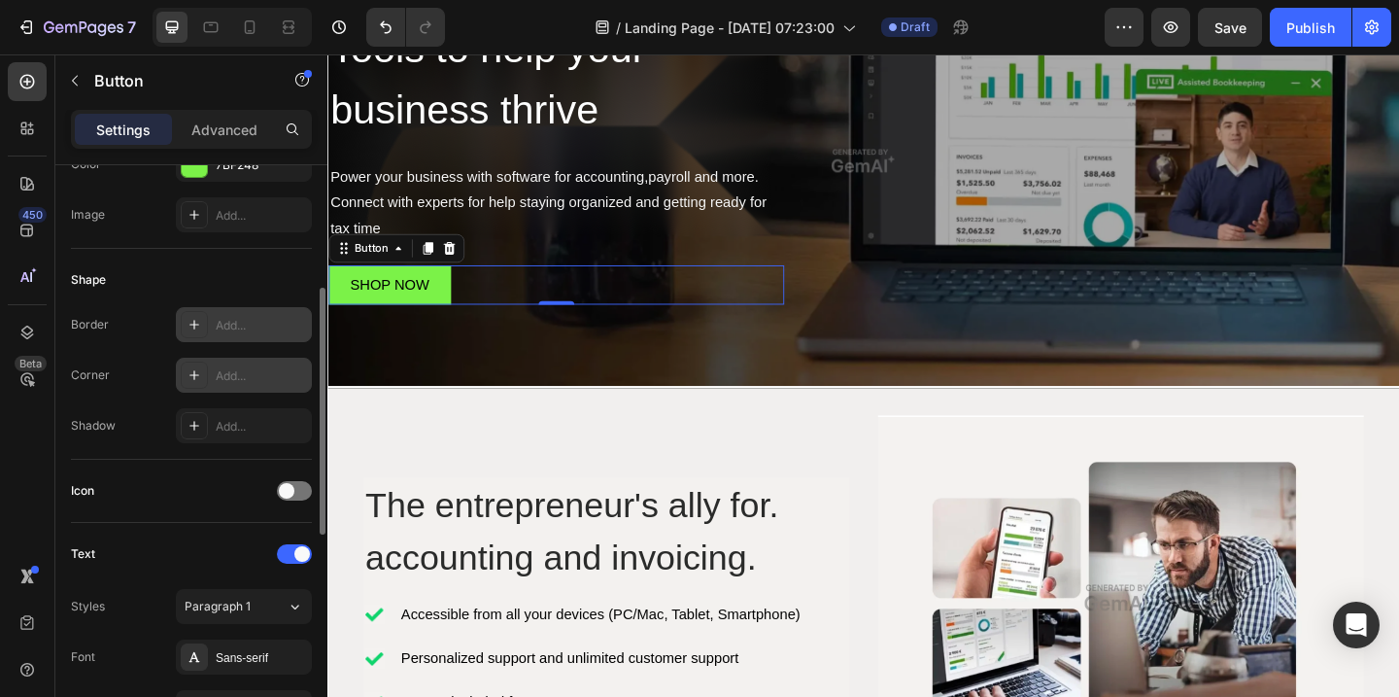
click at [234, 381] on div "Add..." at bounding box center [261, 375] width 91 height 17
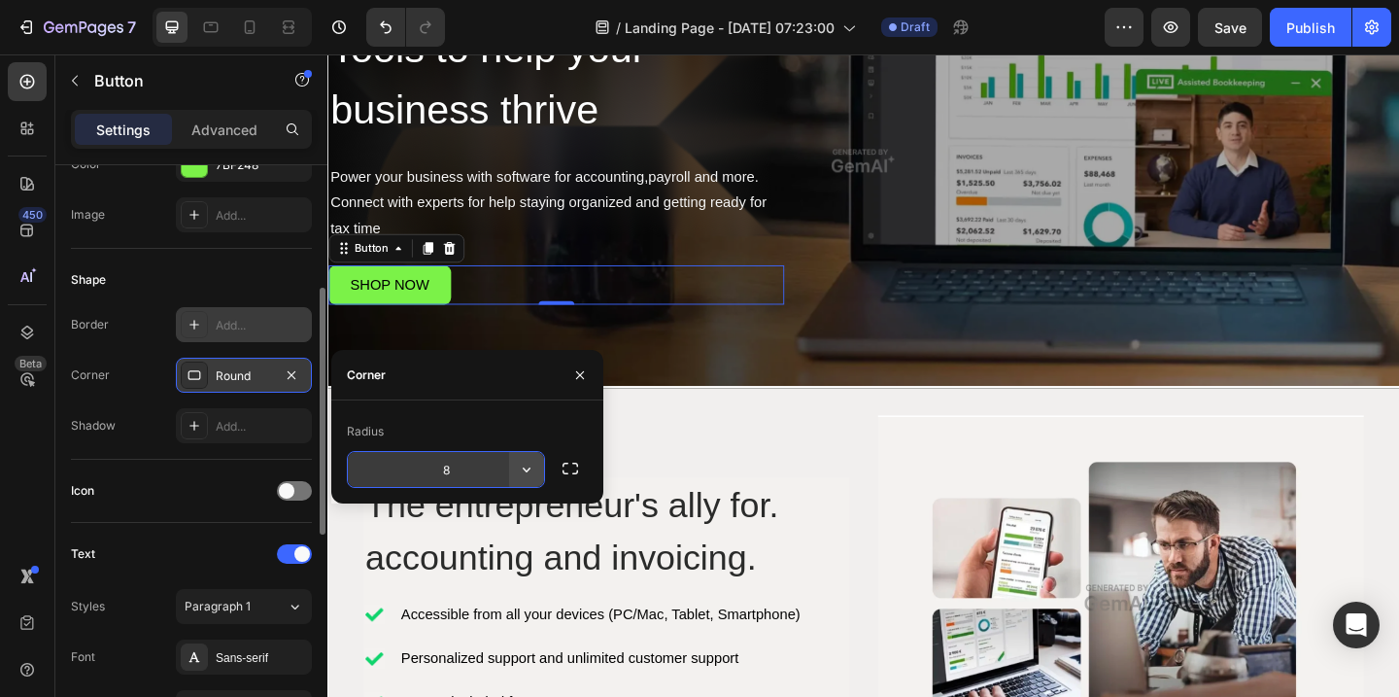
click at [527, 467] on icon "button" at bounding box center [526, 468] width 19 height 19
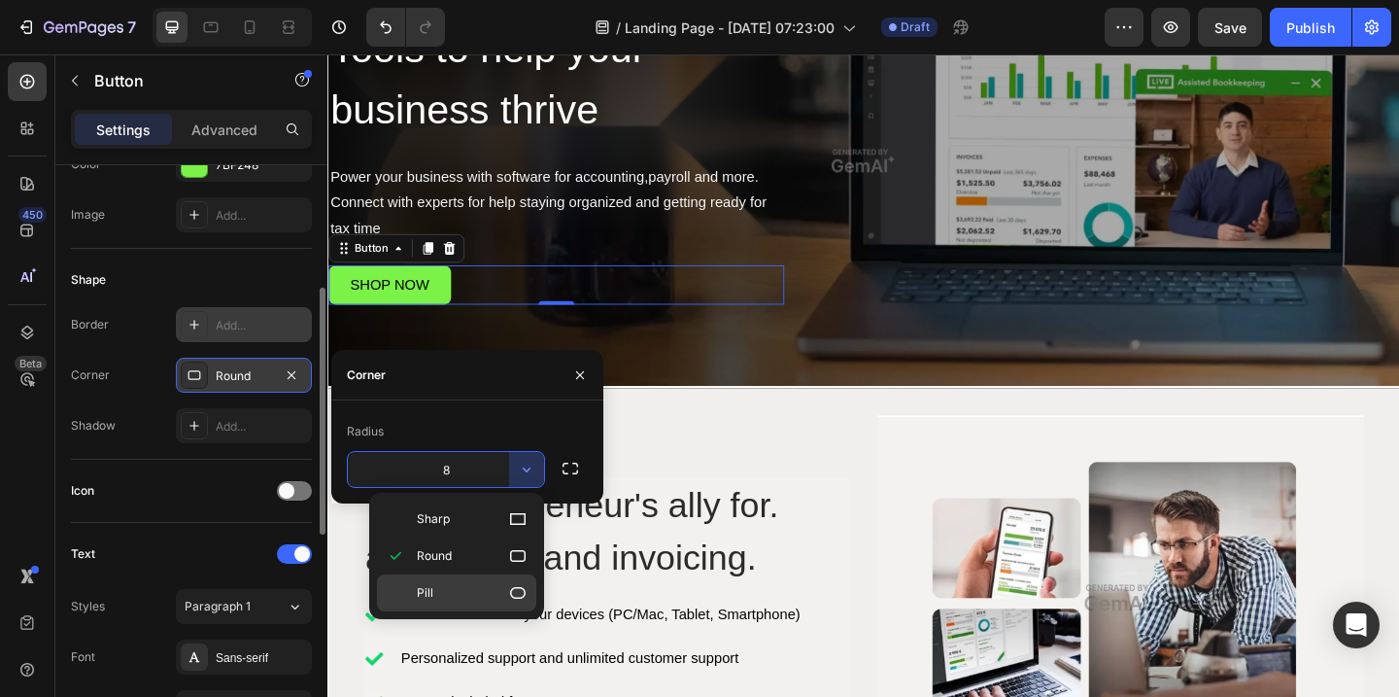
click at [519, 594] on icon at bounding box center [517, 592] width 19 height 19
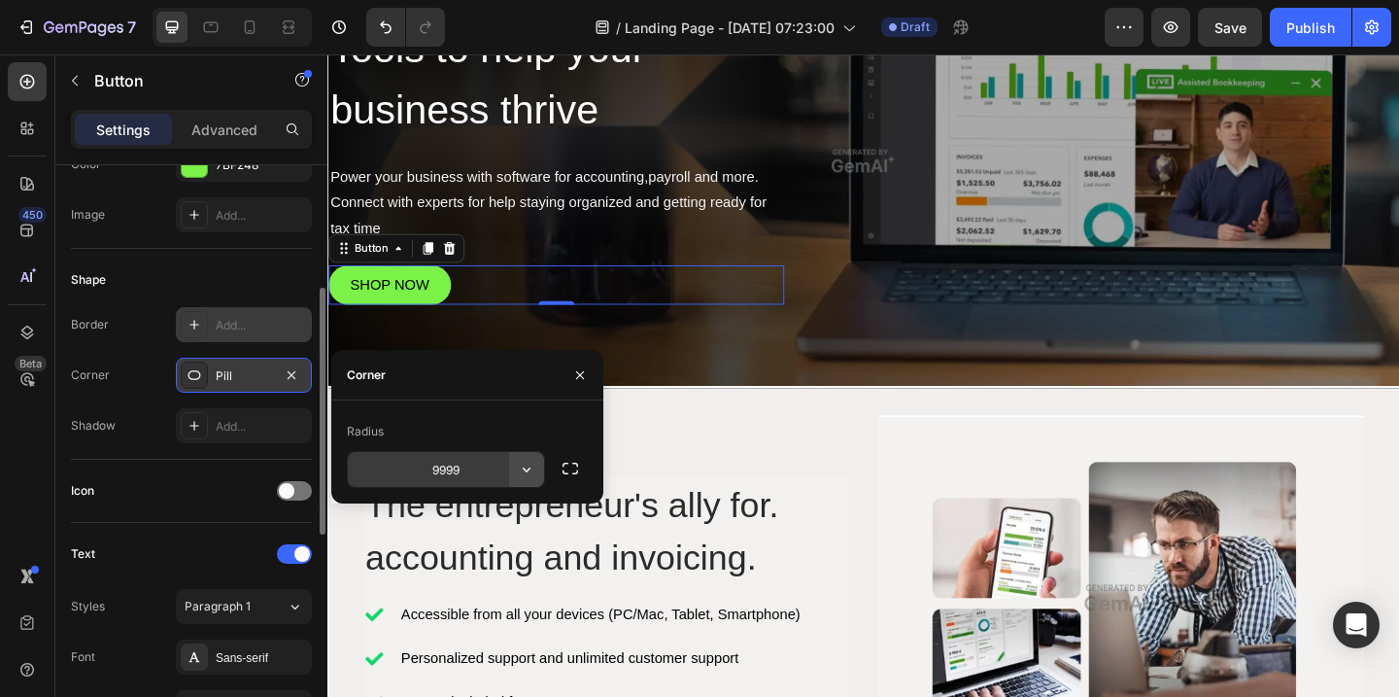
click at [525, 463] on icon "button" at bounding box center [526, 468] width 19 height 19
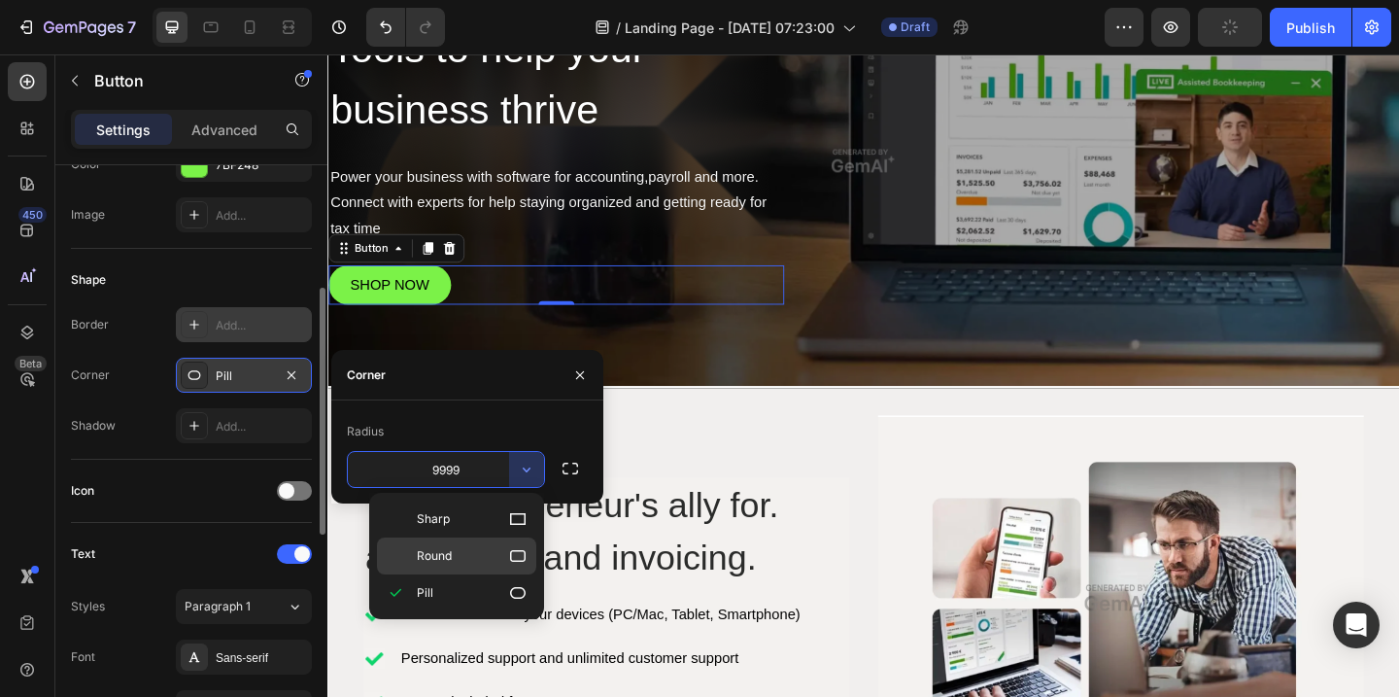
click at [519, 558] on icon at bounding box center [517, 555] width 19 height 19
type input "8"
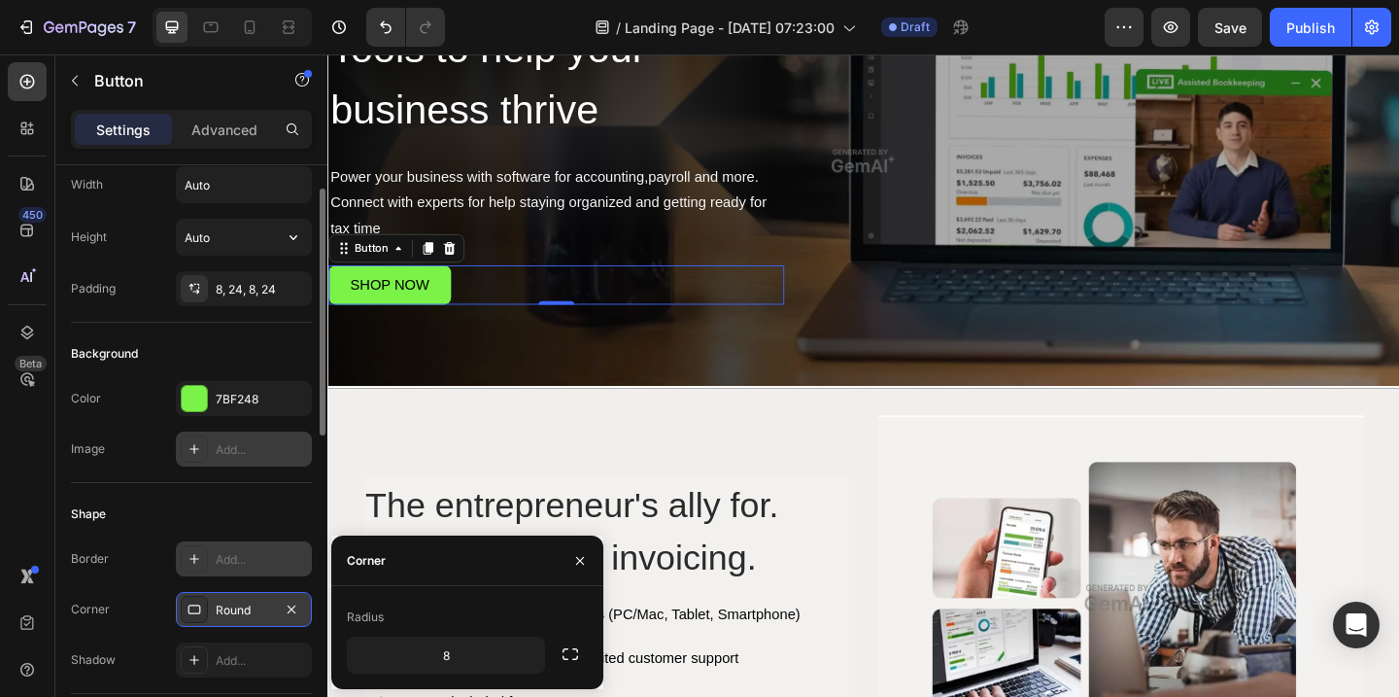
scroll to position [0, 0]
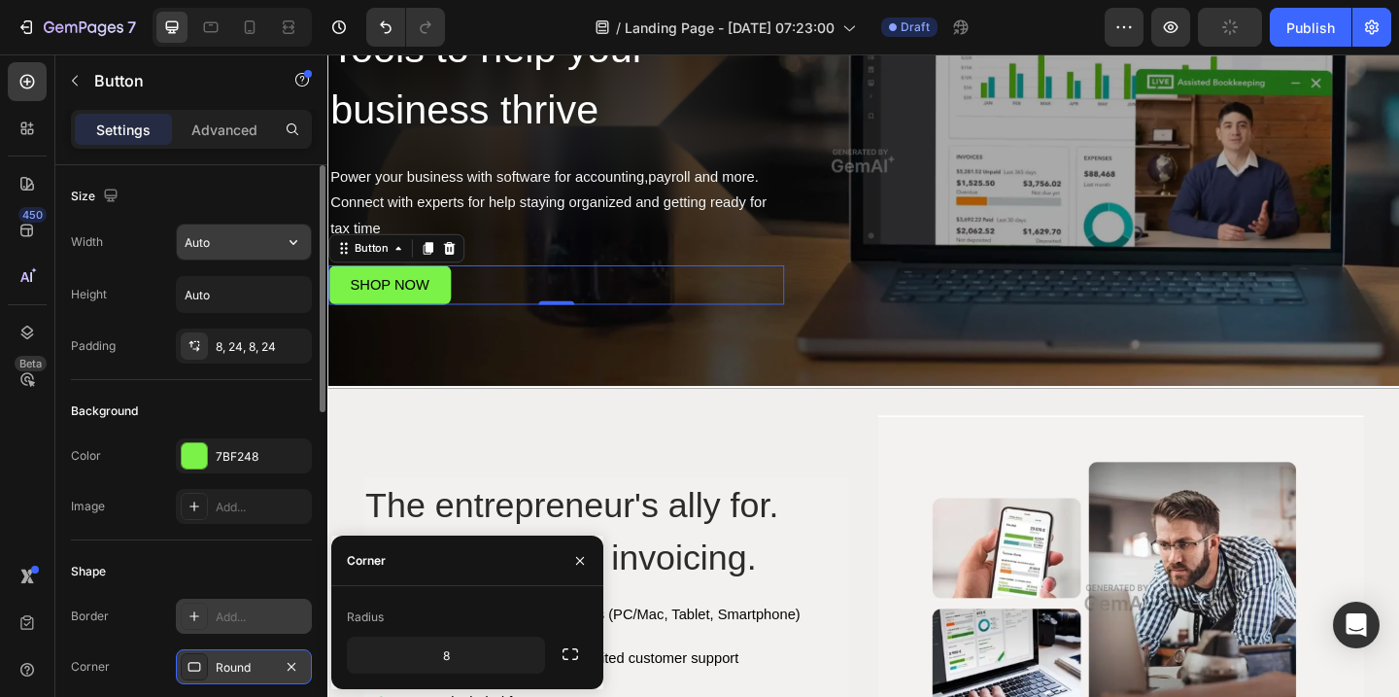
click at [221, 249] on input "Auto" at bounding box center [244, 241] width 134 height 35
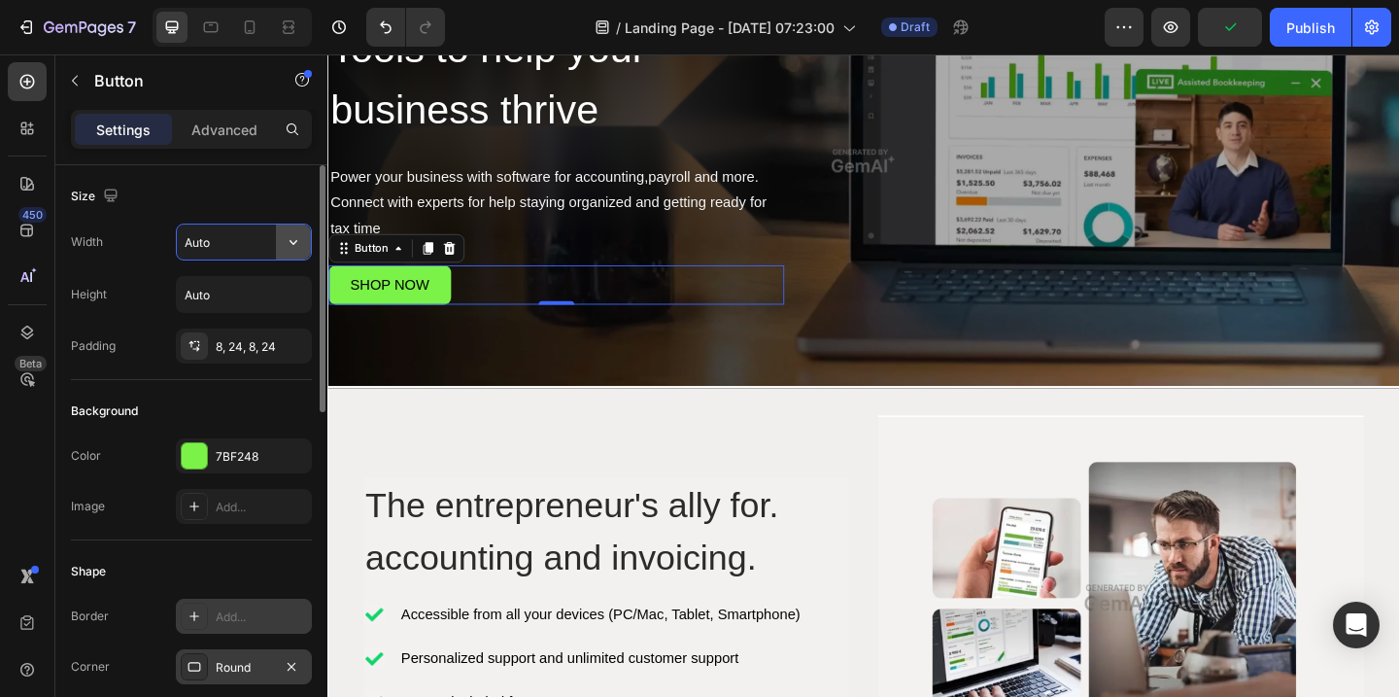
click at [292, 244] on icon "button" at bounding box center [293, 242] width 8 height 5
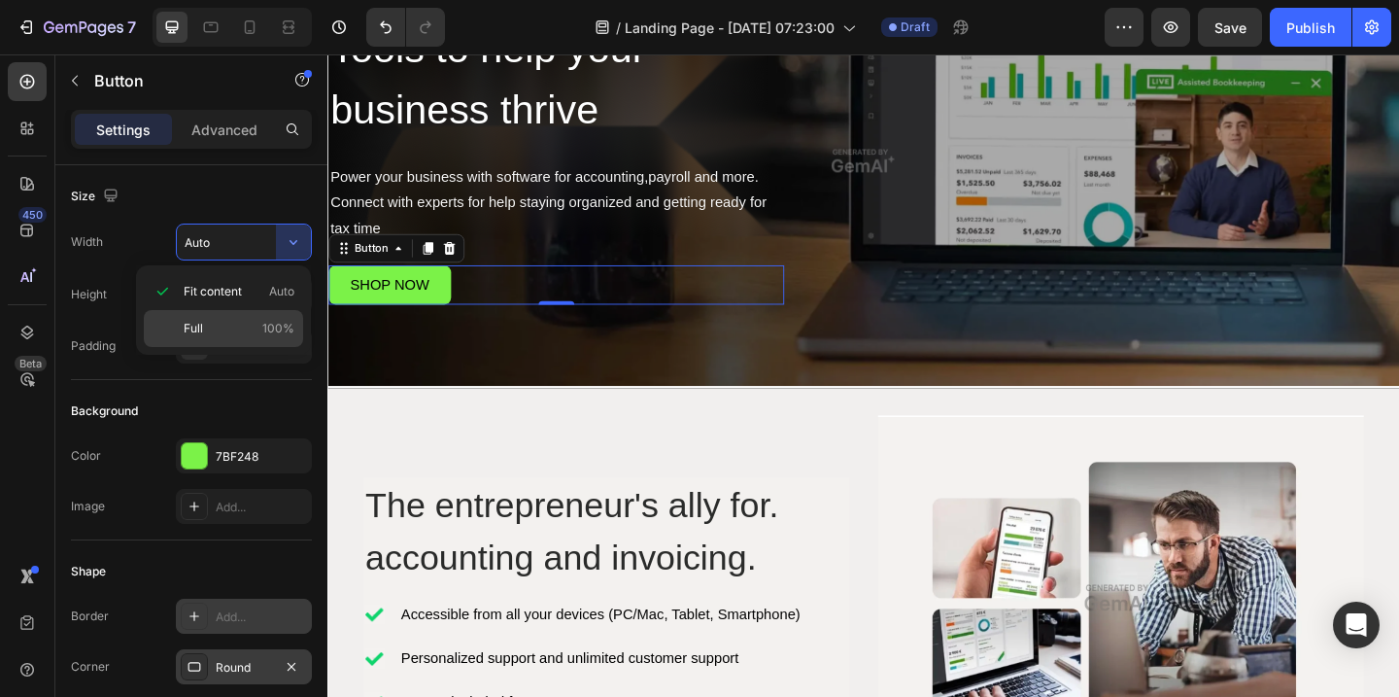
click at [223, 326] on p "Full 100%" at bounding box center [239, 328] width 111 height 17
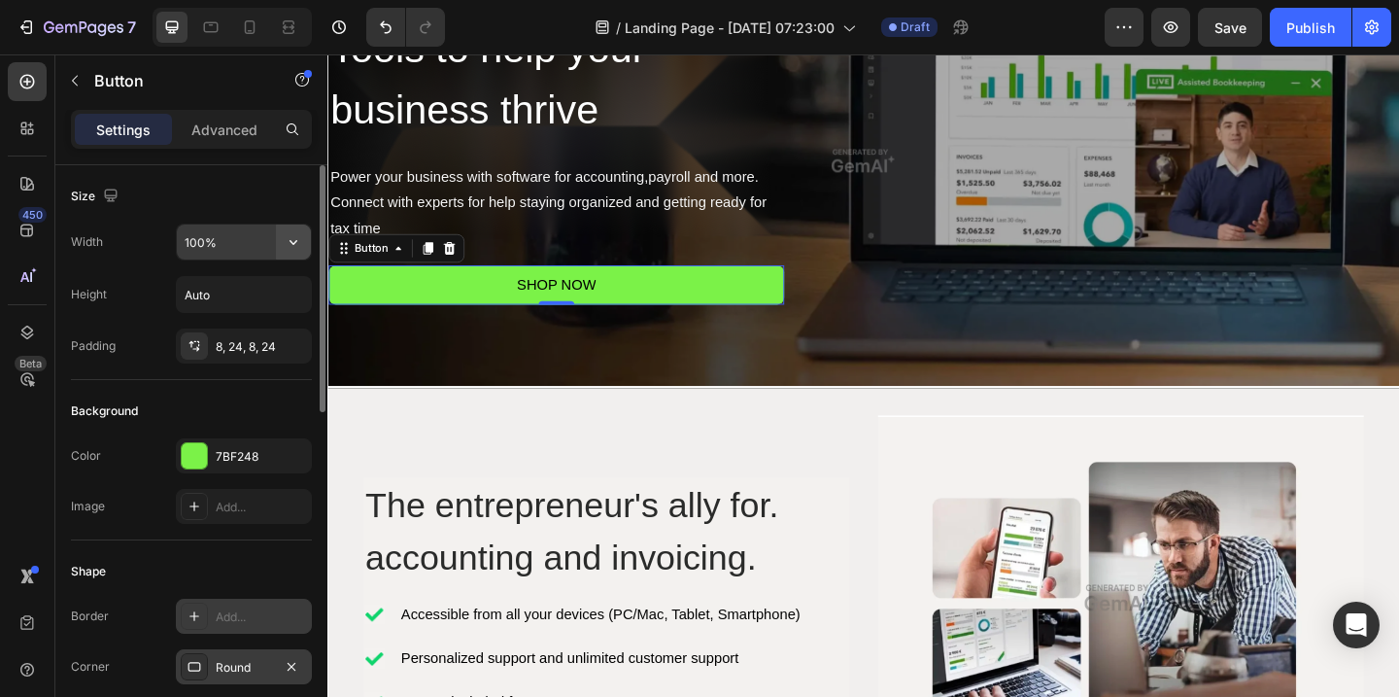
click at [289, 237] on icon "button" at bounding box center [293, 241] width 19 height 19
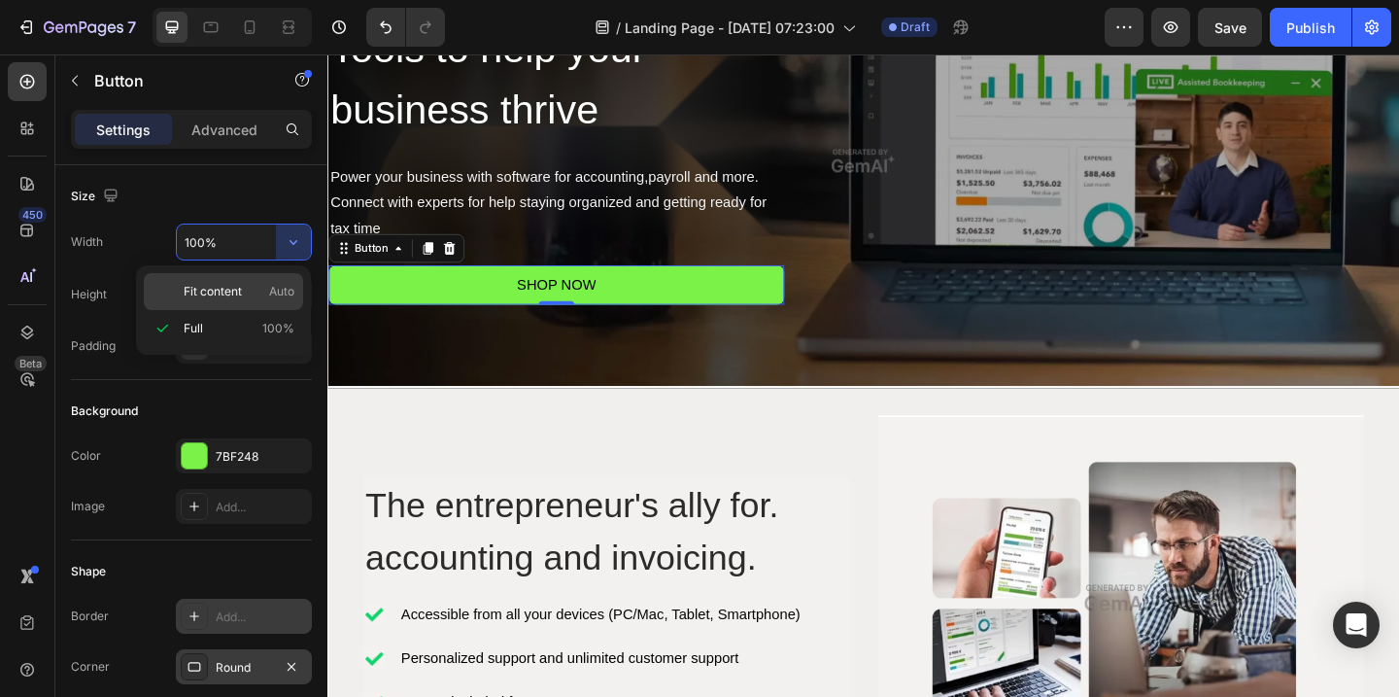
click at [222, 291] on span "Fit content" at bounding box center [213, 291] width 58 height 17
type input "Auto"
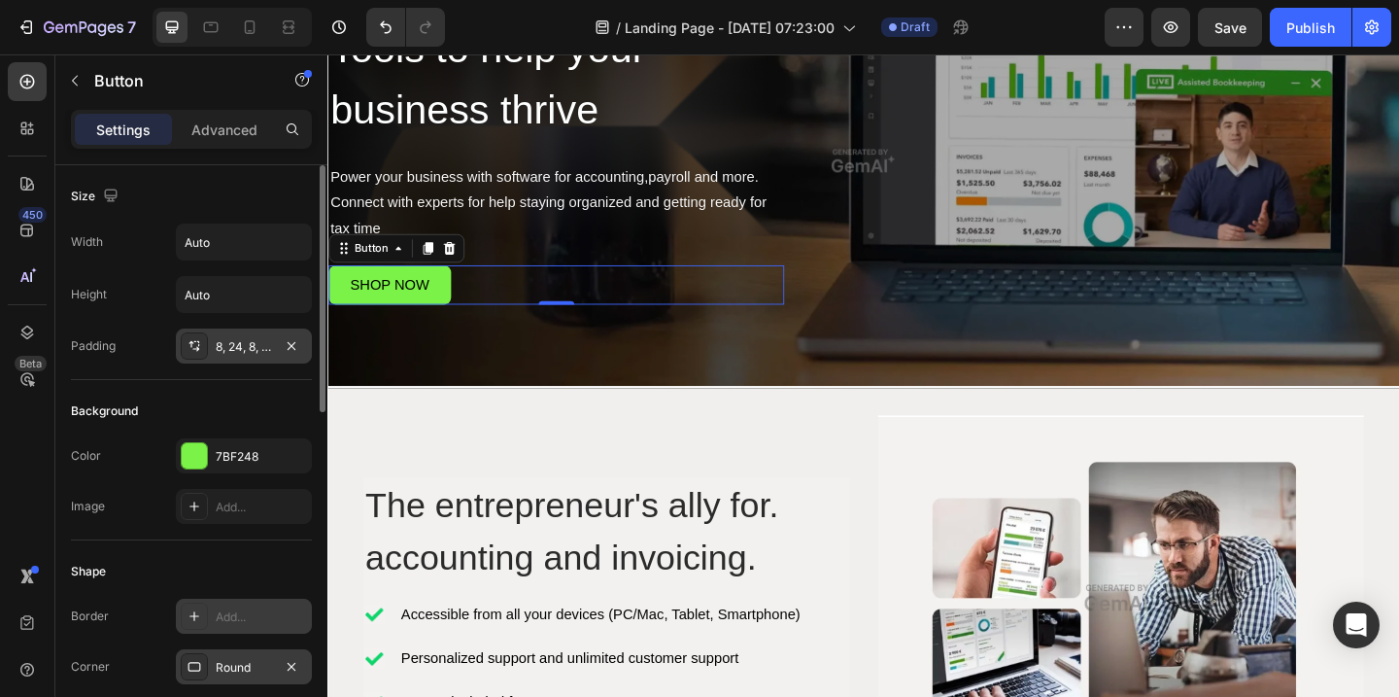
click at [226, 350] on div "8, 24, 8, 24" at bounding box center [244, 346] width 56 height 17
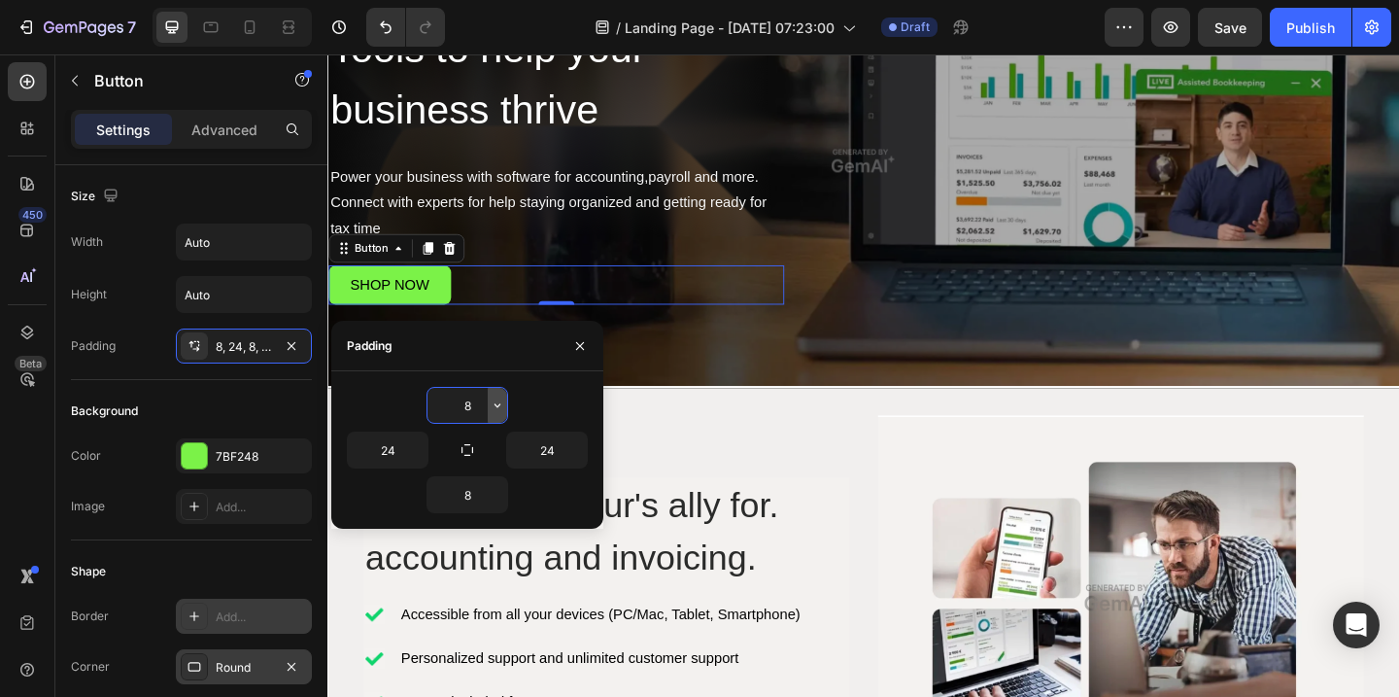
click at [500, 411] on icon "button" at bounding box center [498, 405] width 16 height 16
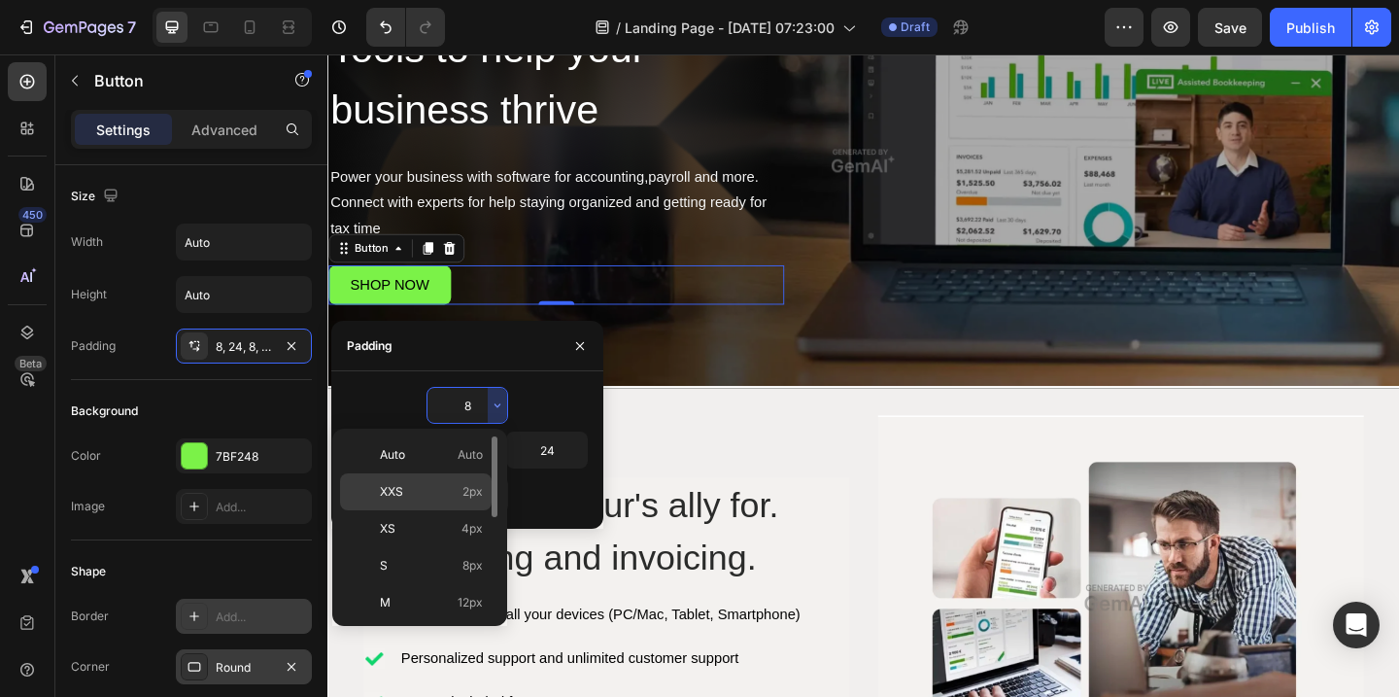
click at [397, 489] on span "XXS" at bounding box center [391, 491] width 23 height 17
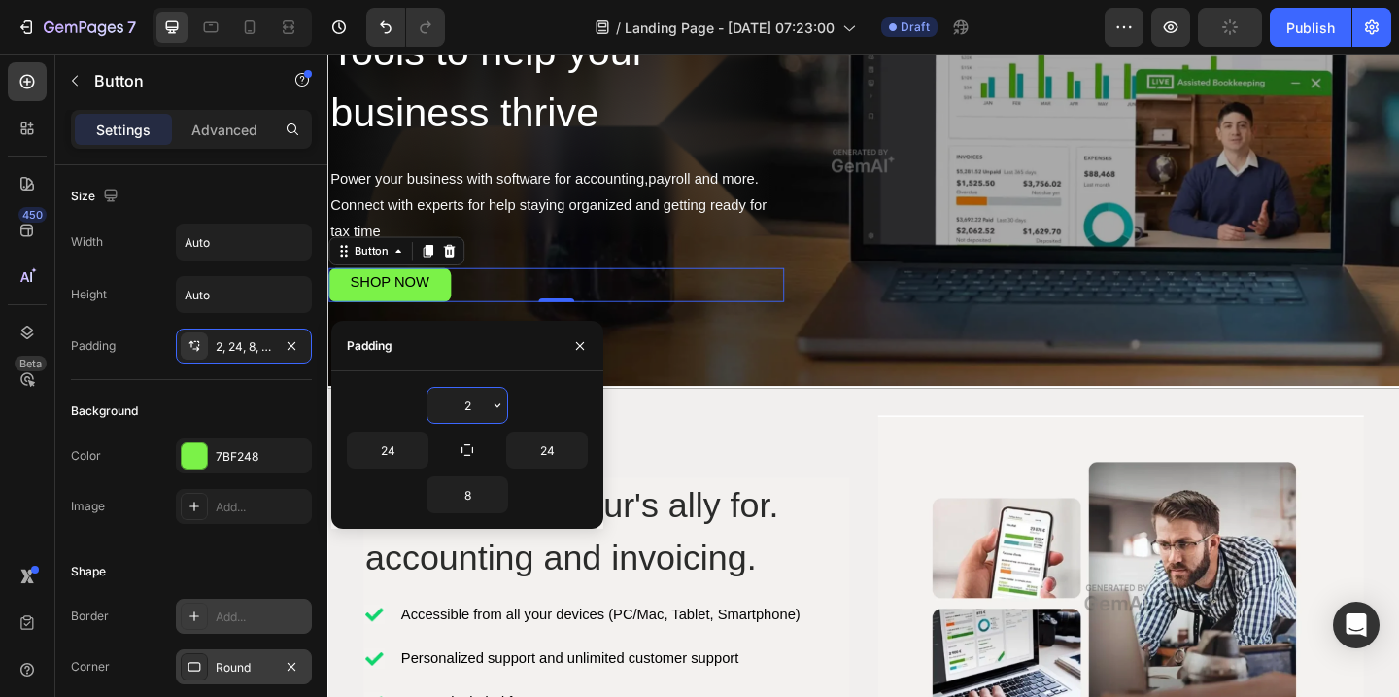
click at [480, 407] on input "2" at bounding box center [467, 405] width 80 height 35
click at [498, 403] on icon "button" at bounding box center [498, 405] width 16 height 16
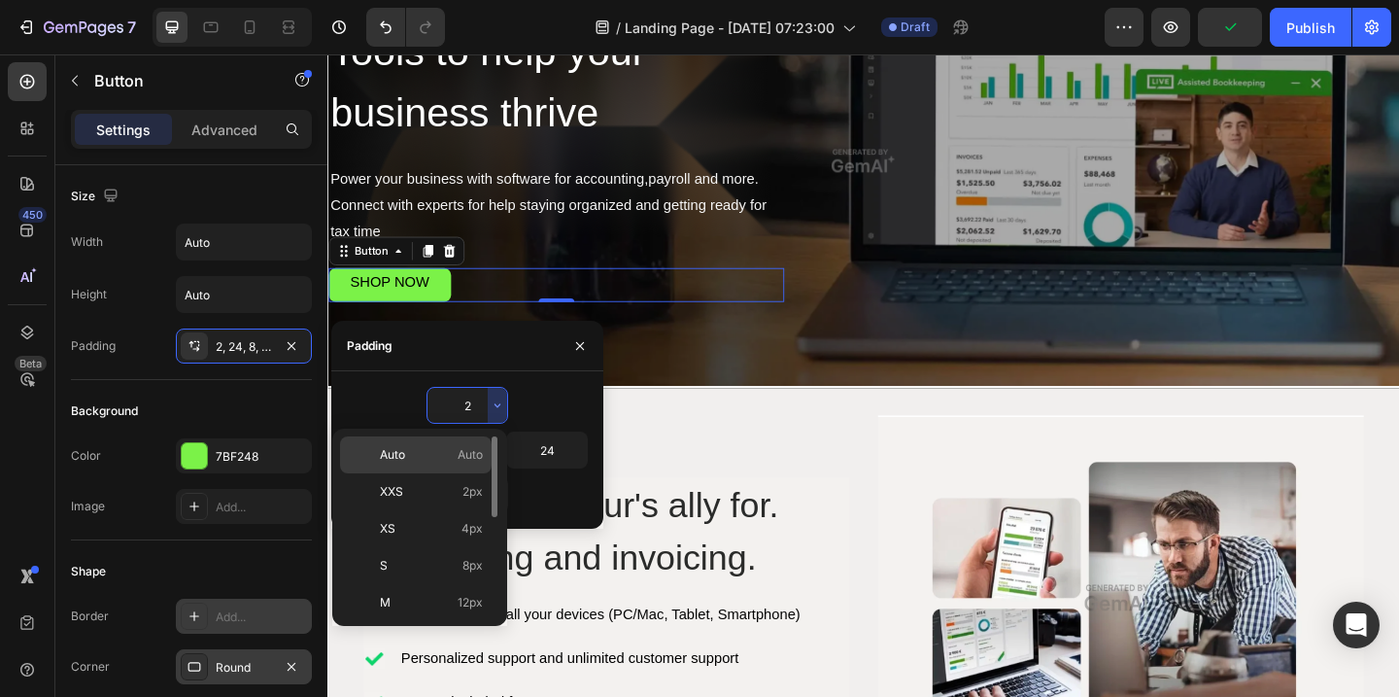
click at [418, 456] on p "Auto Auto" at bounding box center [431, 454] width 103 height 17
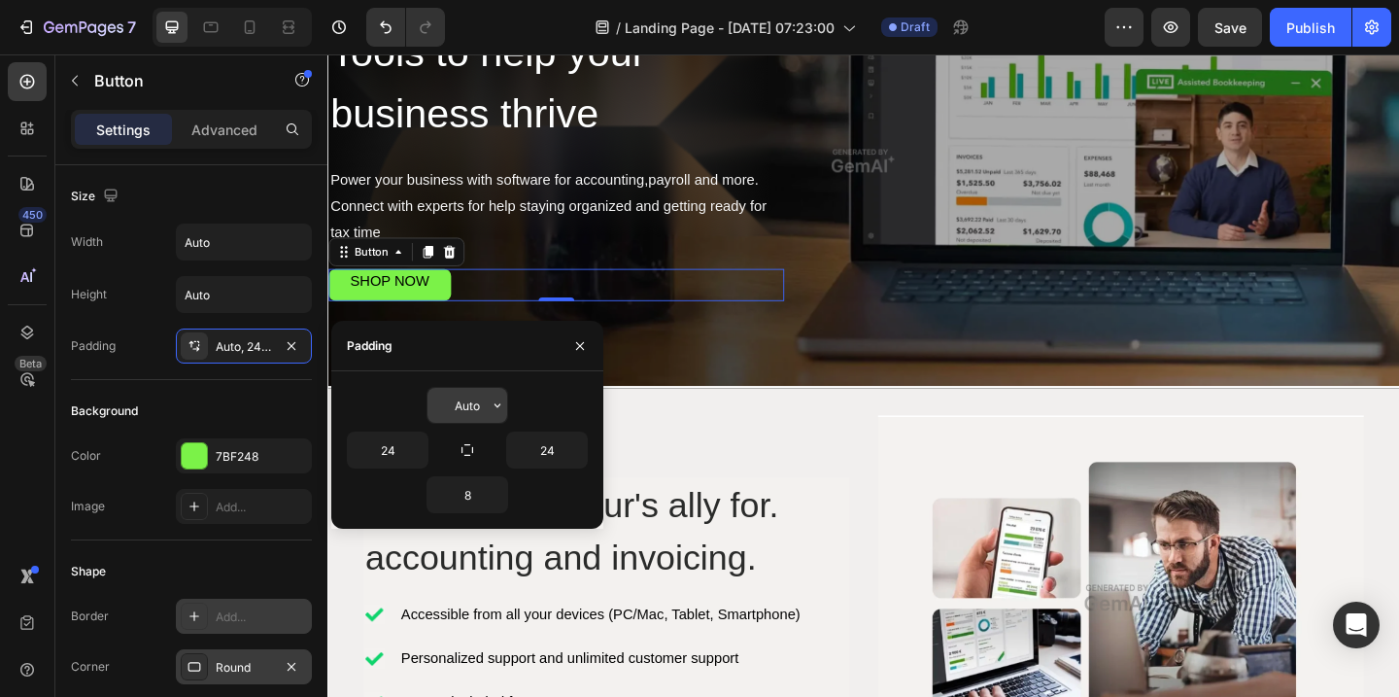
click at [480, 404] on input "Auto" at bounding box center [467, 405] width 80 height 35
type input "8"
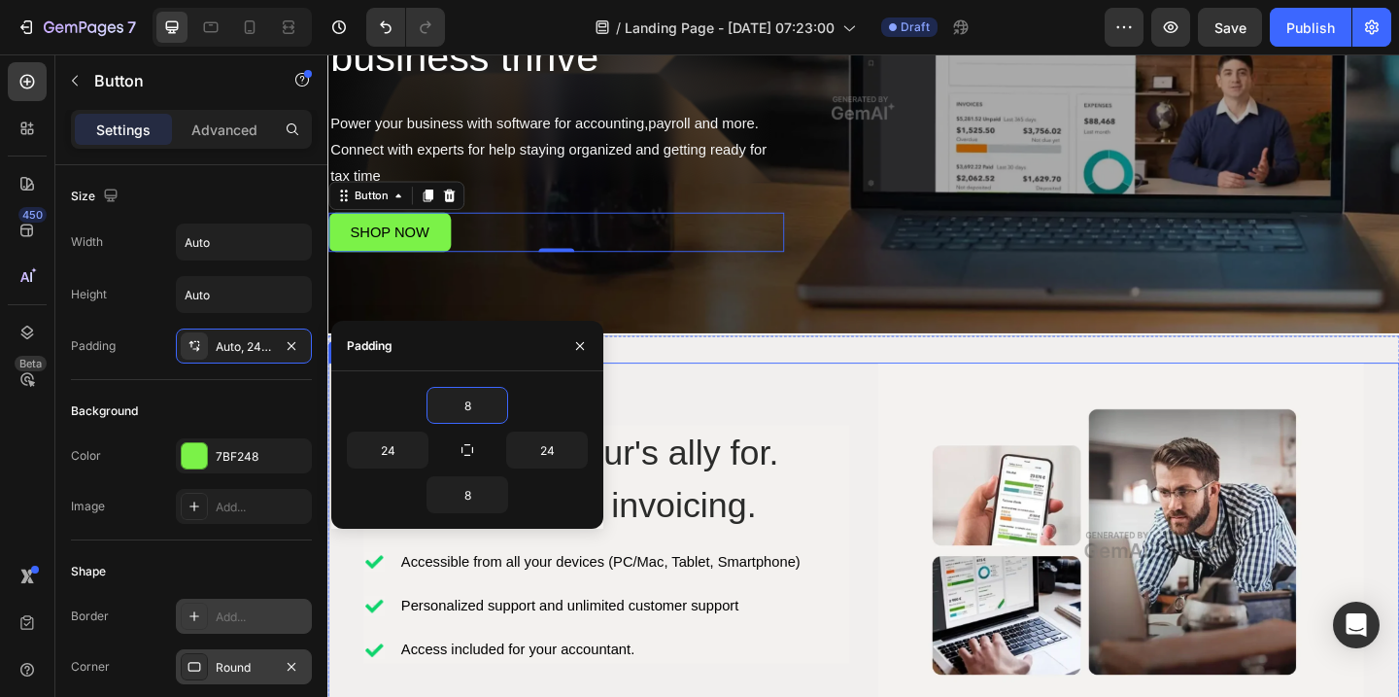
scroll to position [410, 0]
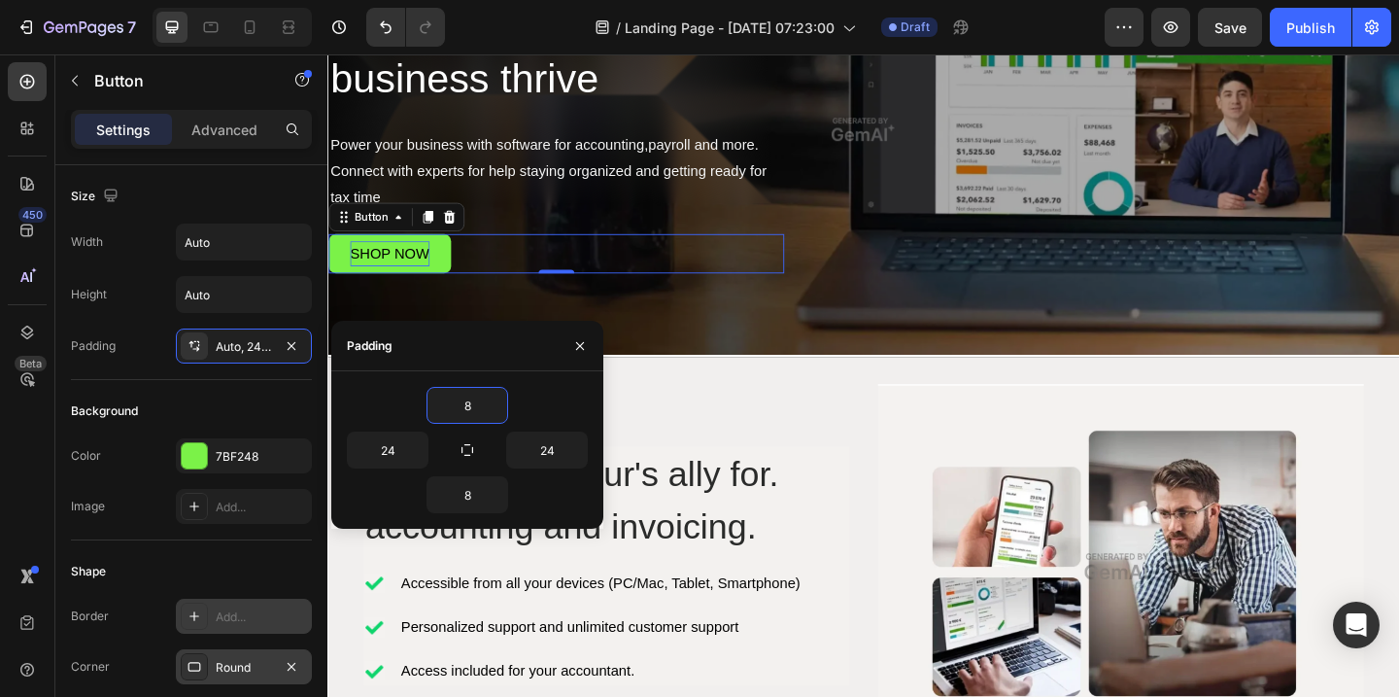
click at [395, 275] on div "SHOP NOW" at bounding box center [395, 271] width 86 height 28
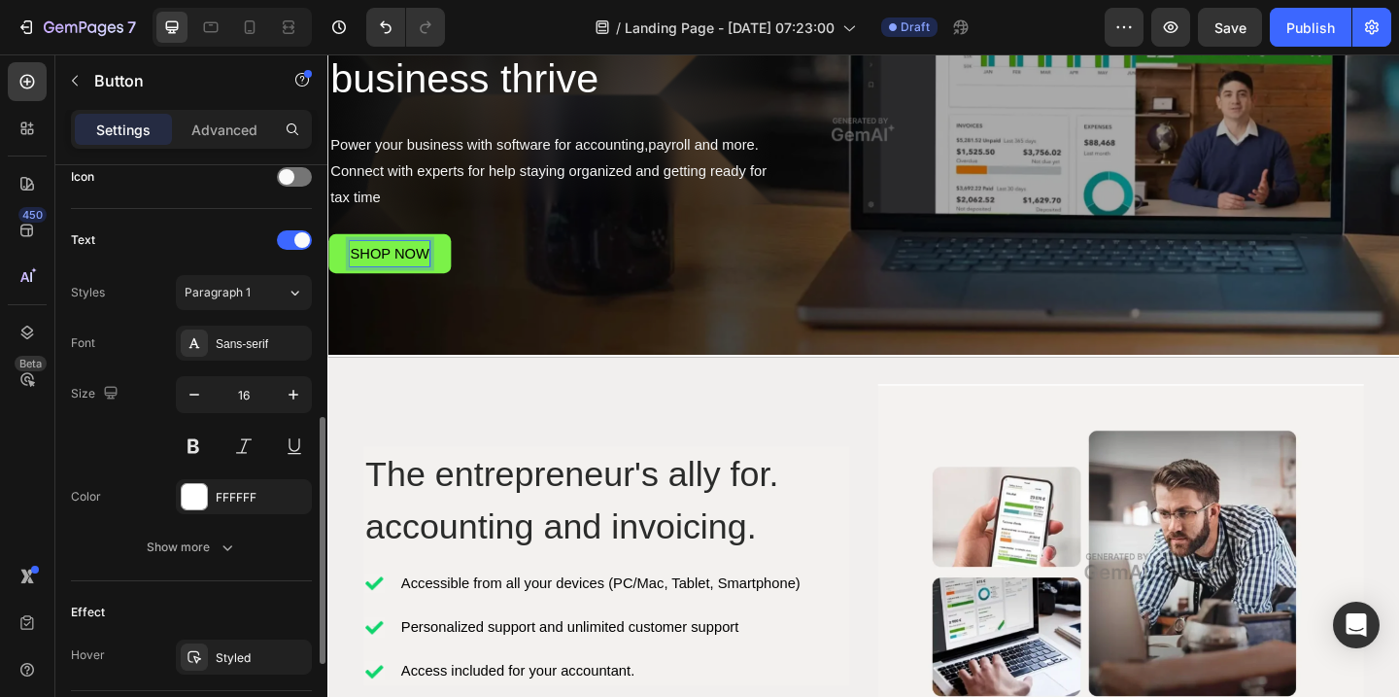
scroll to position [607, 0]
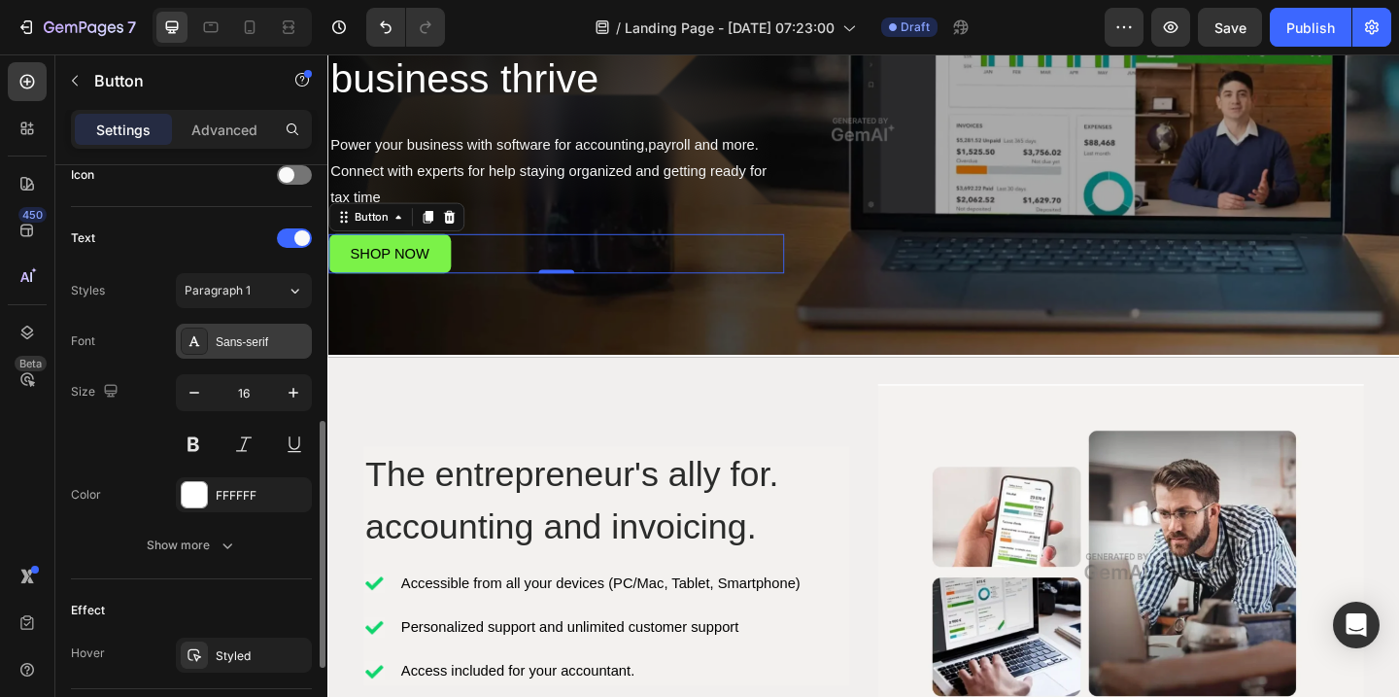
click at [248, 340] on div "Sans-serif" at bounding box center [261, 341] width 91 height 17
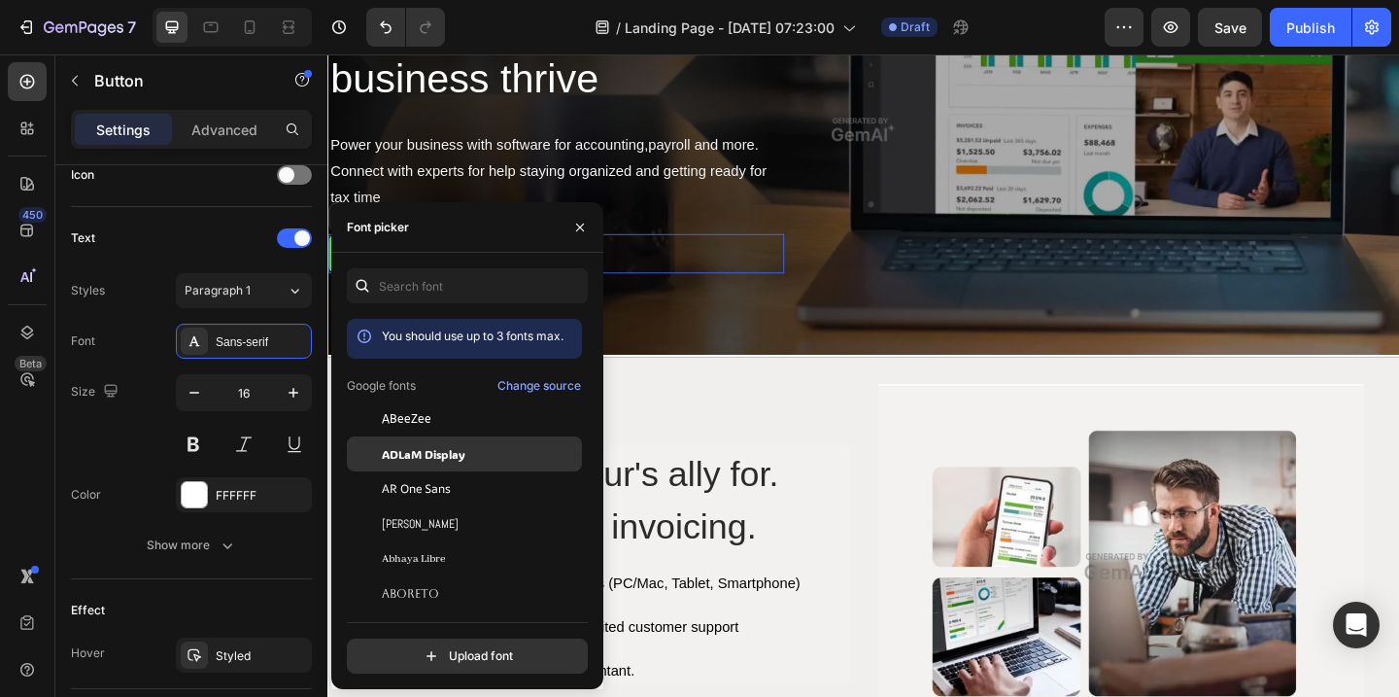
click at [403, 456] on span "ADLaM Display" at bounding box center [424, 453] width 84 height 17
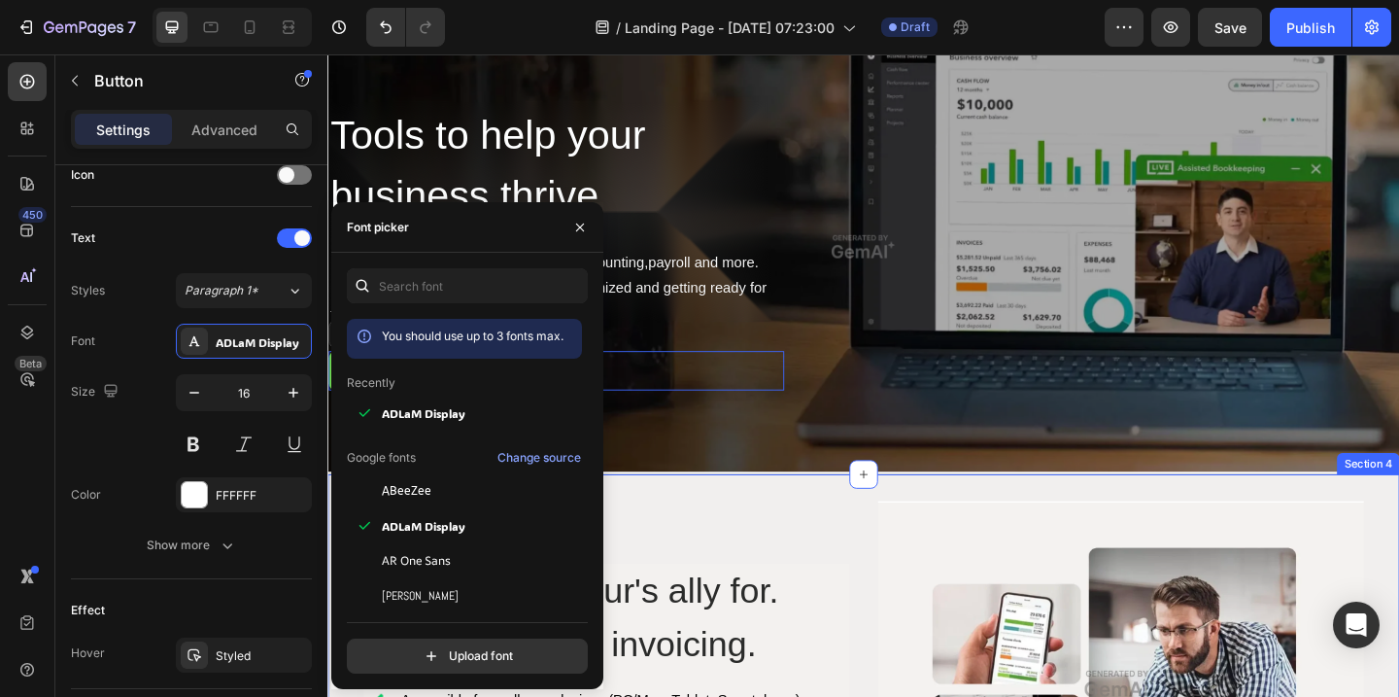
scroll to position [292, 0]
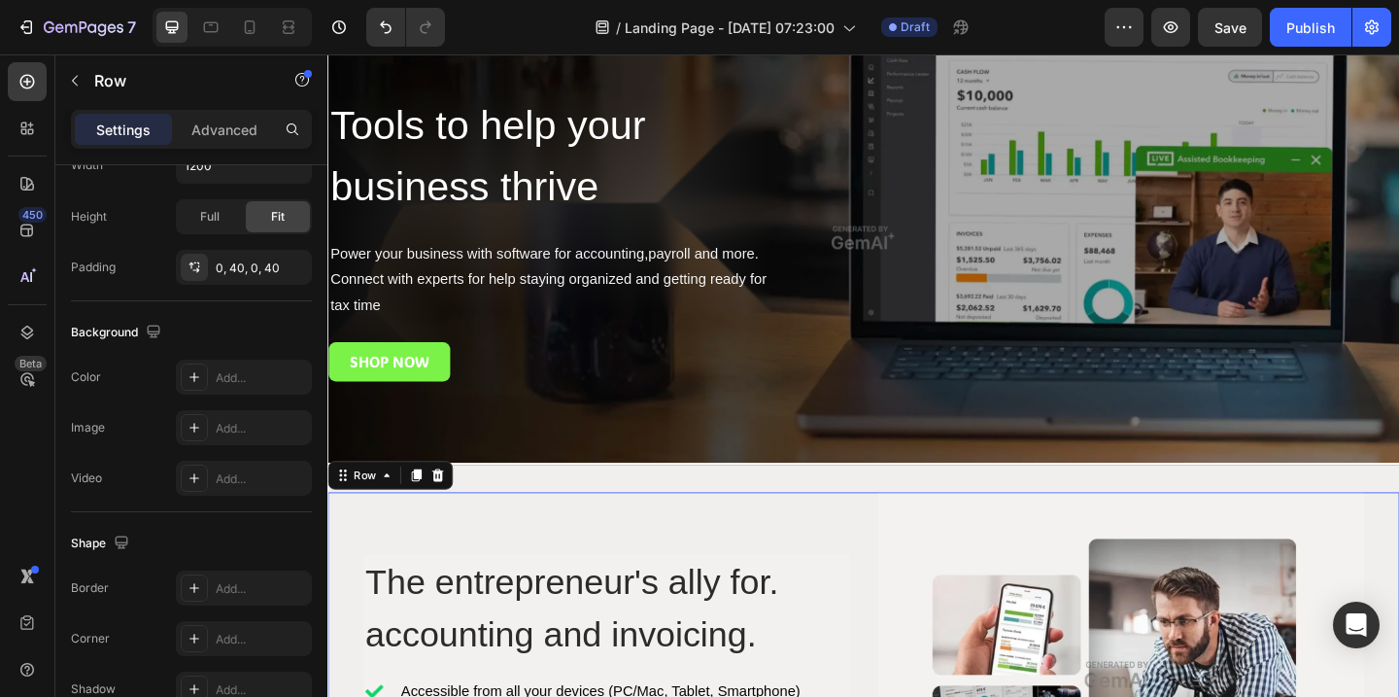
scroll to position [0, 0]
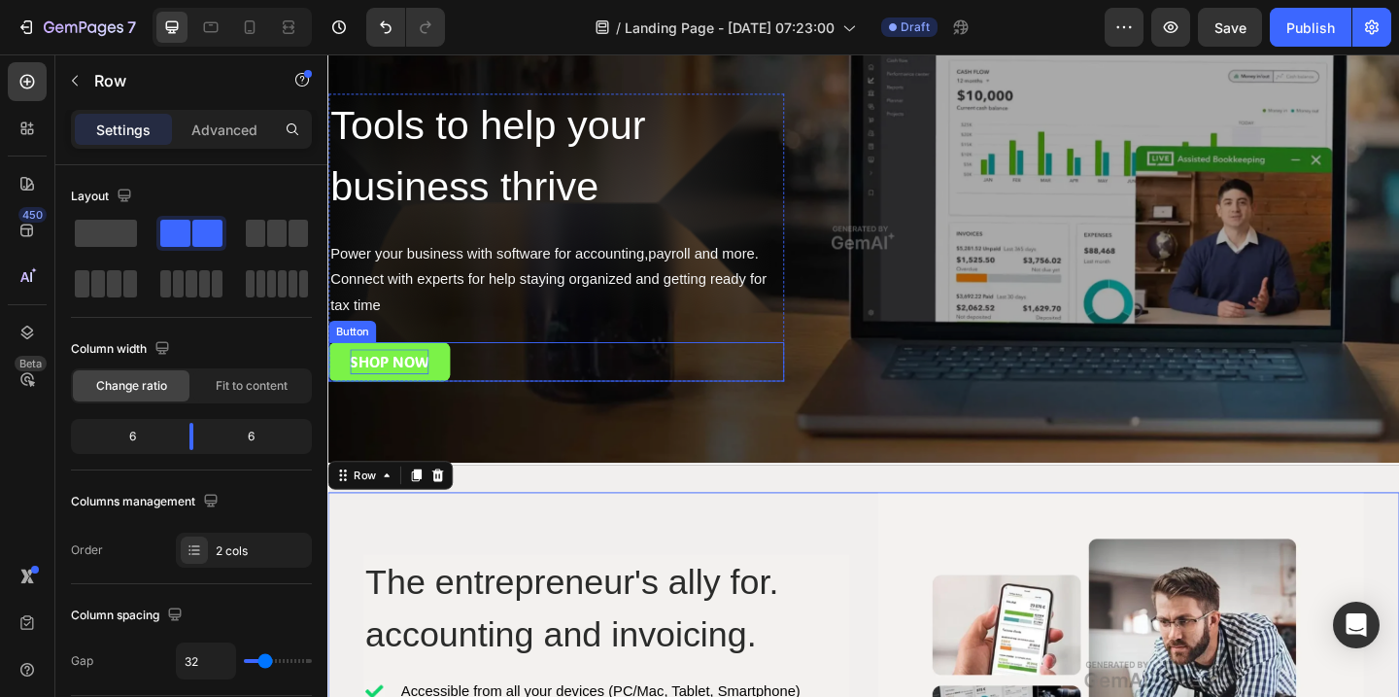
click at [406, 391] on p "SHOP NOW" at bounding box center [394, 389] width 85 height 28
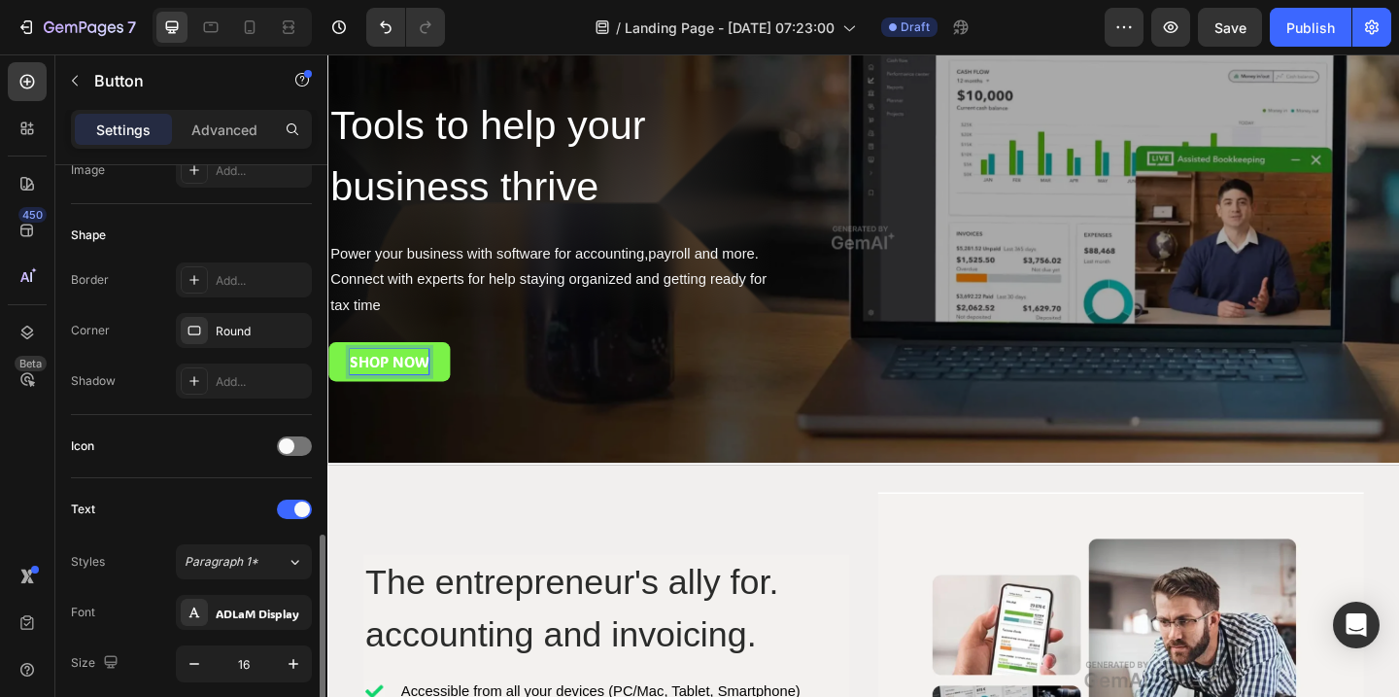
scroll to position [629, 0]
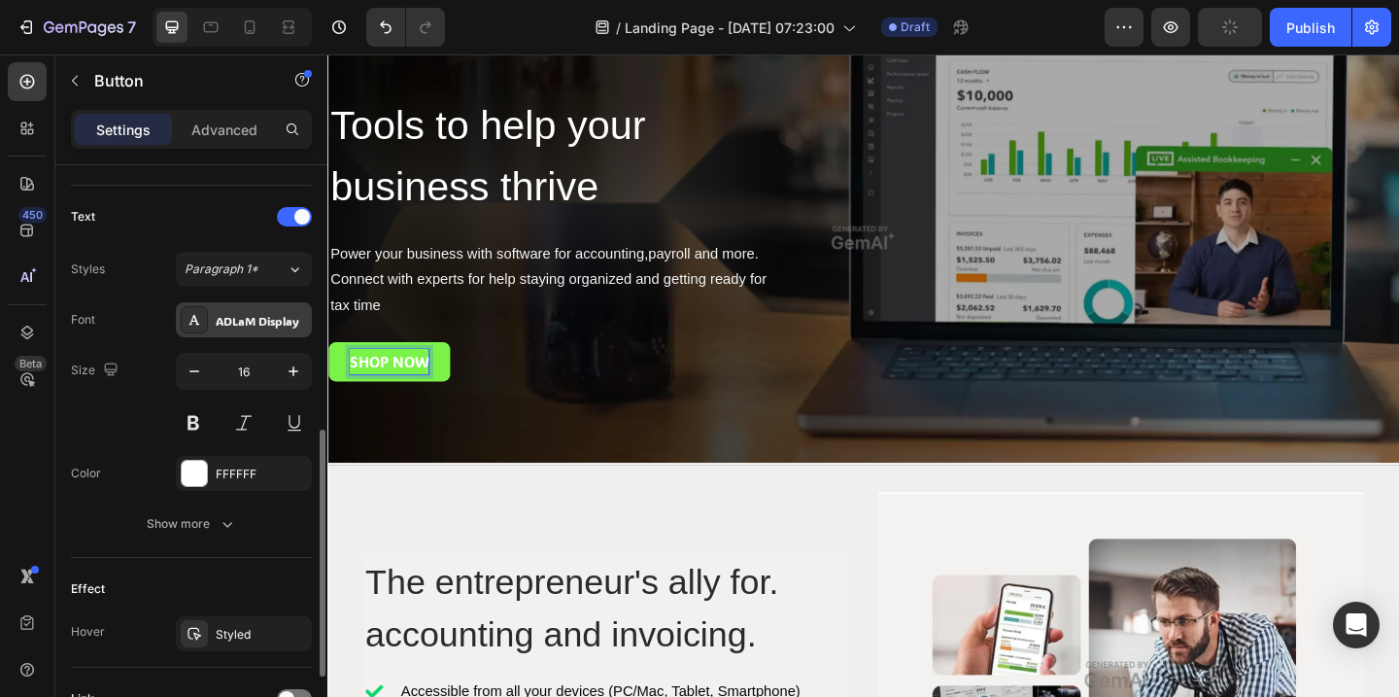
click at [243, 323] on div "ADLaM Display" at bounding box center [261, 320] width 91 height 17
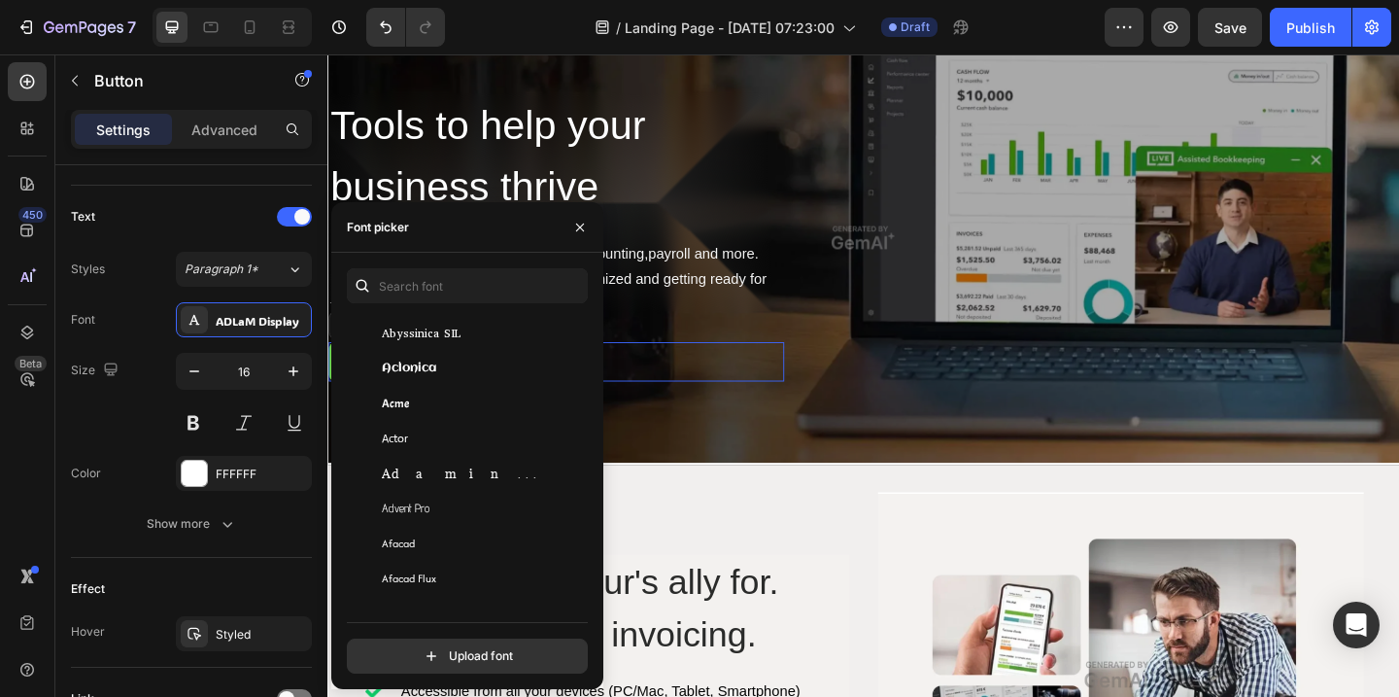
scroll to position [407, 0]
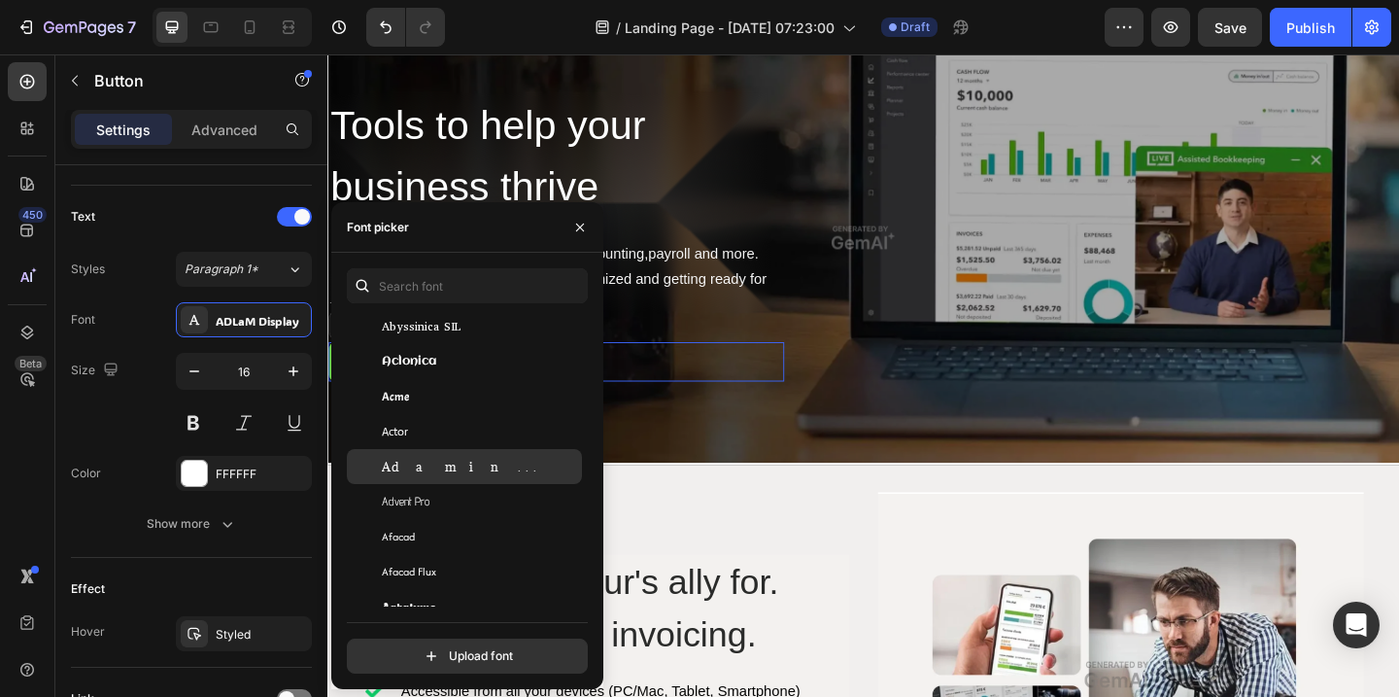
click at [418, 464] on span "Adamina" at bounding box center [462, 466] width 161 height 17
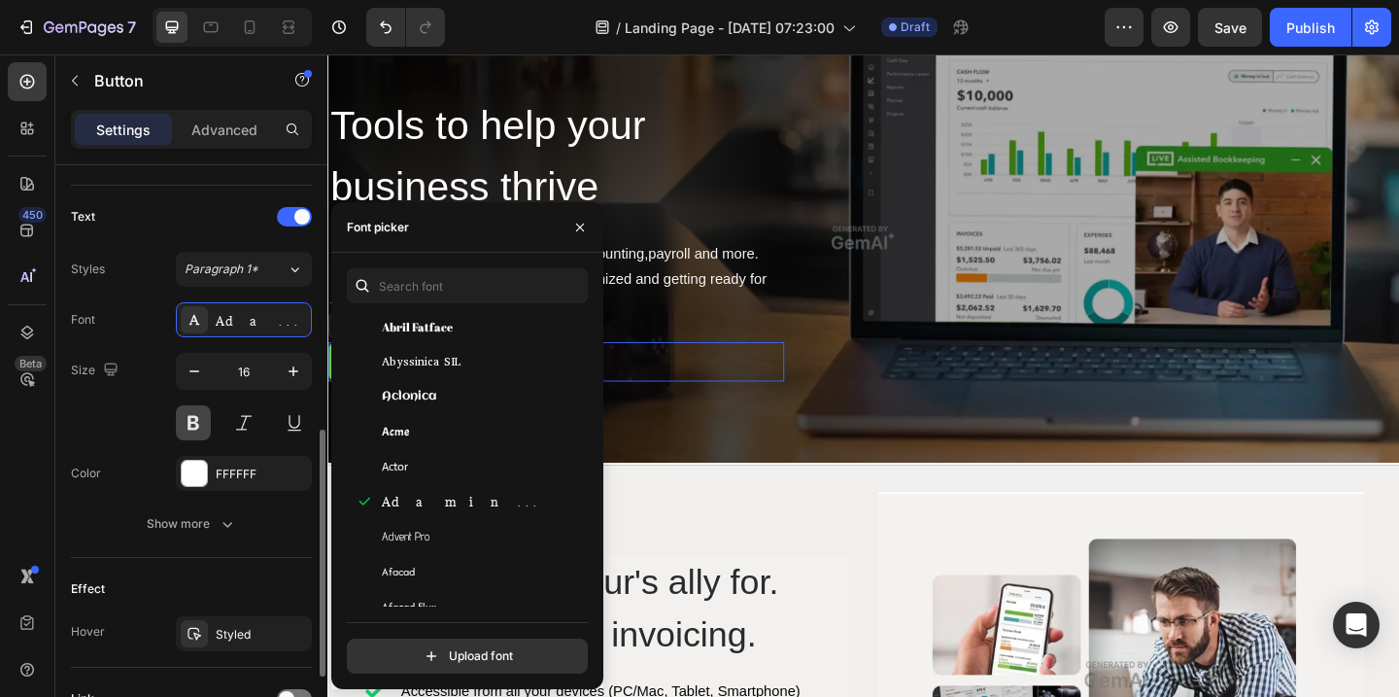
click at [188, 426] on button at bounding box center [193, 422] width 35 height 35
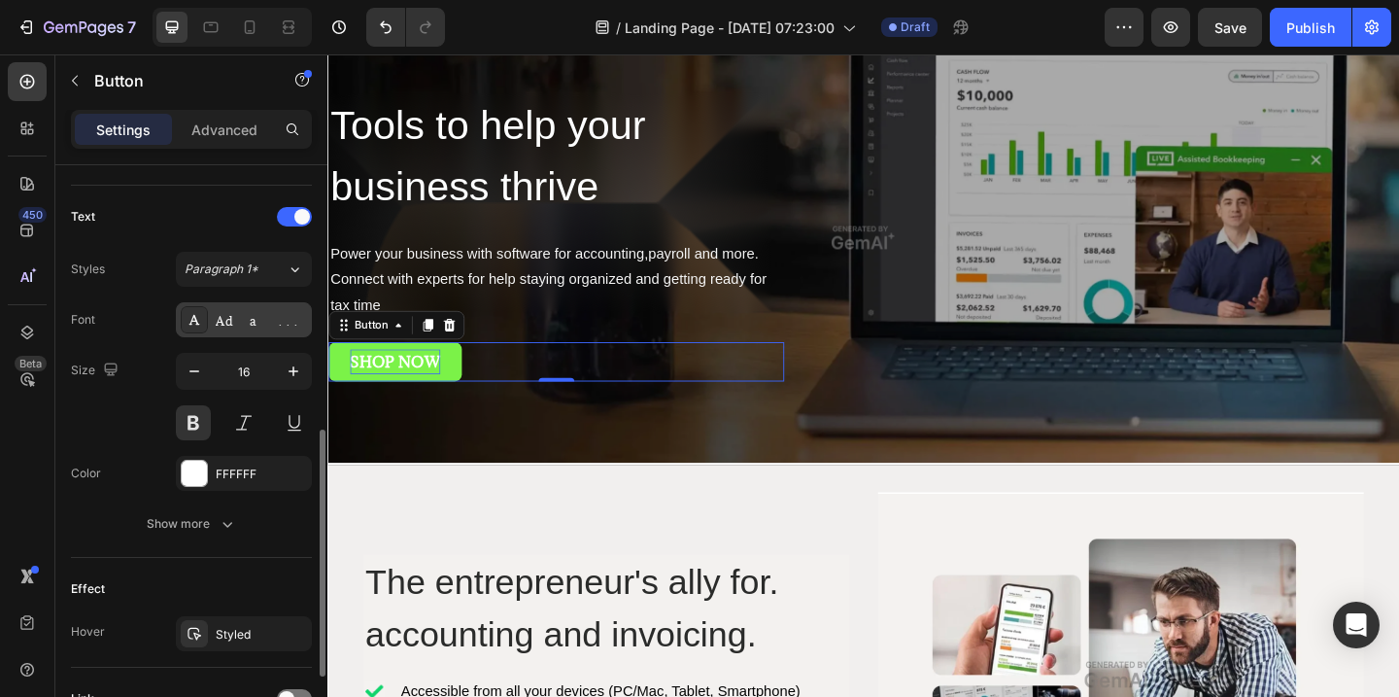
click at [235, 323] on div "Adamina" at bounding box center [261, 320] width 91 height 17
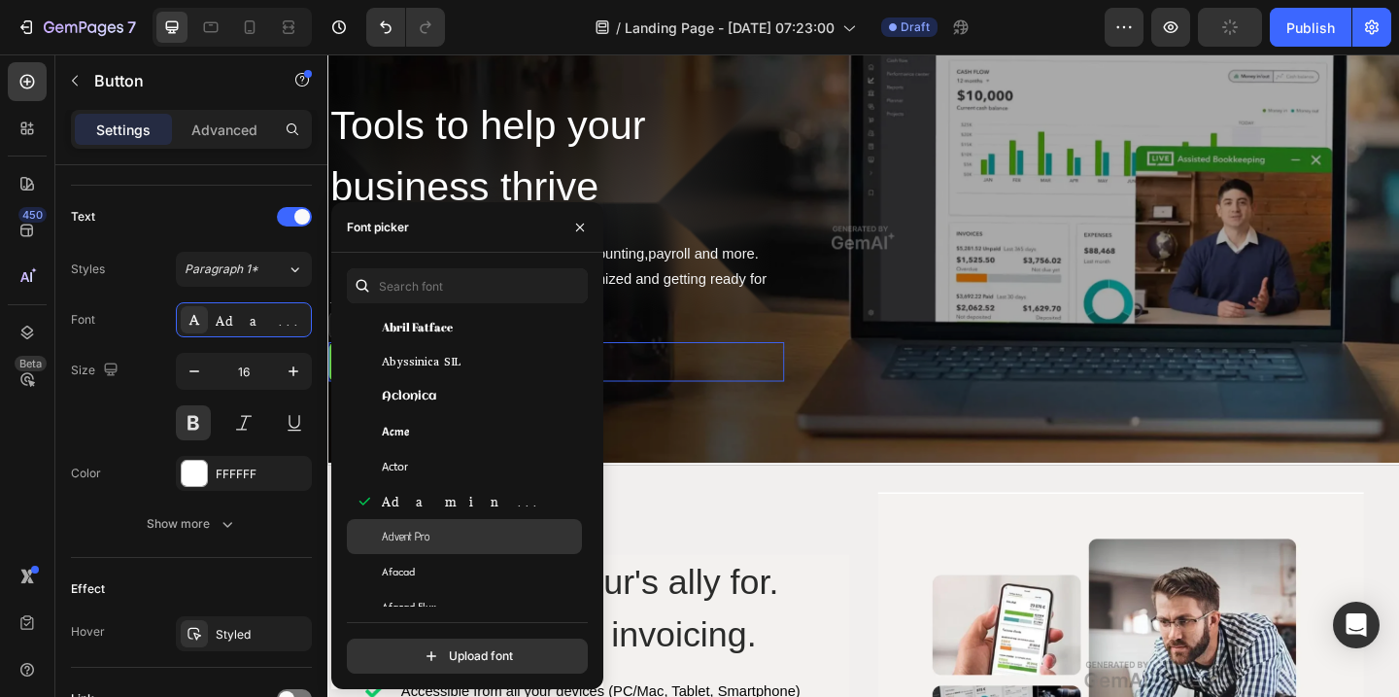
click at [404, 537] on span "Advent Pro" at bounding box center [406, 535] width 48 height 17
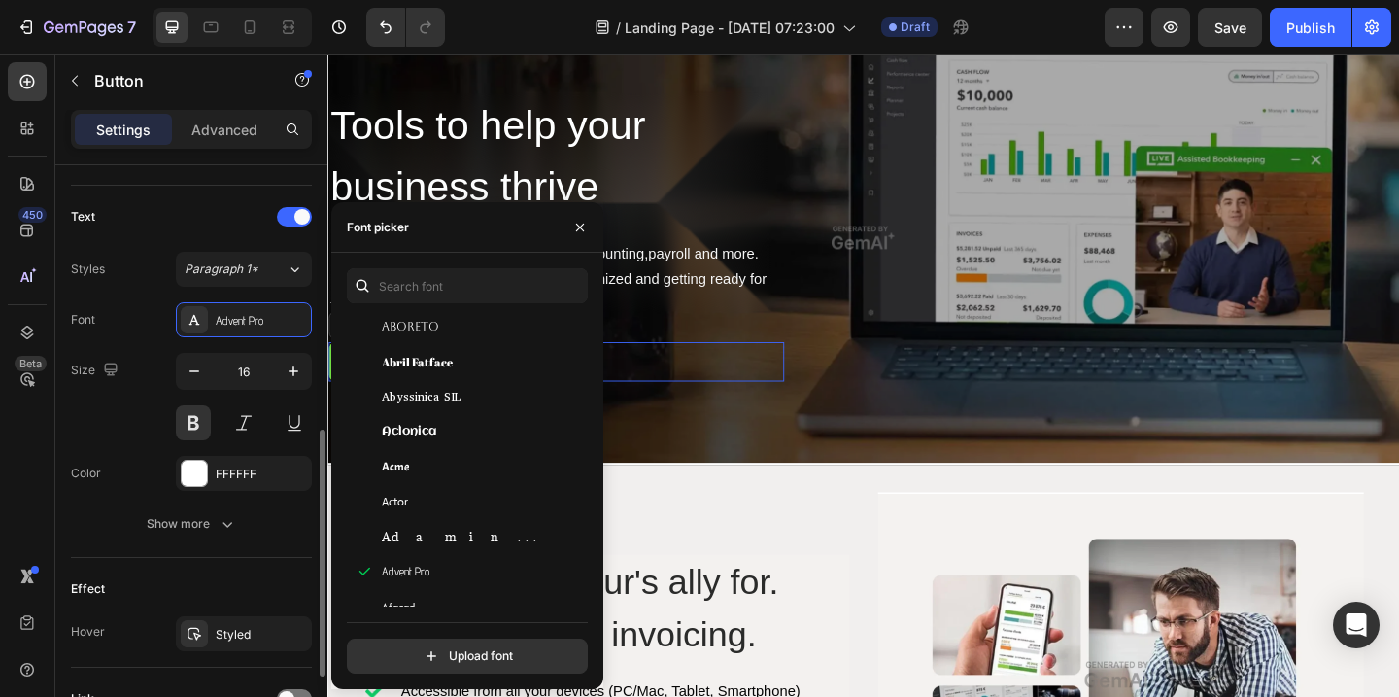
click at [139, 449] on div "Font Advent Pro Size 16 Color FFFFFF Show more" at bounding box center [191, 421] width 241 height 239
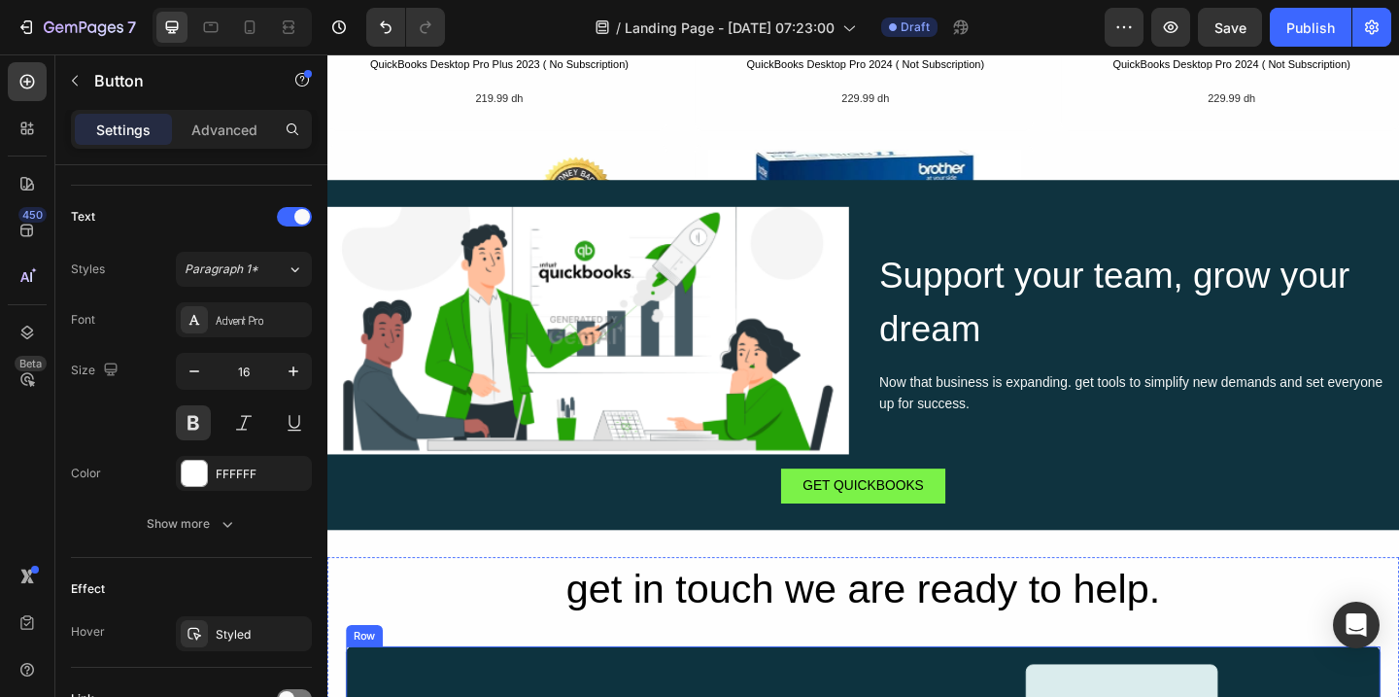
scroll to position [1250, 0]
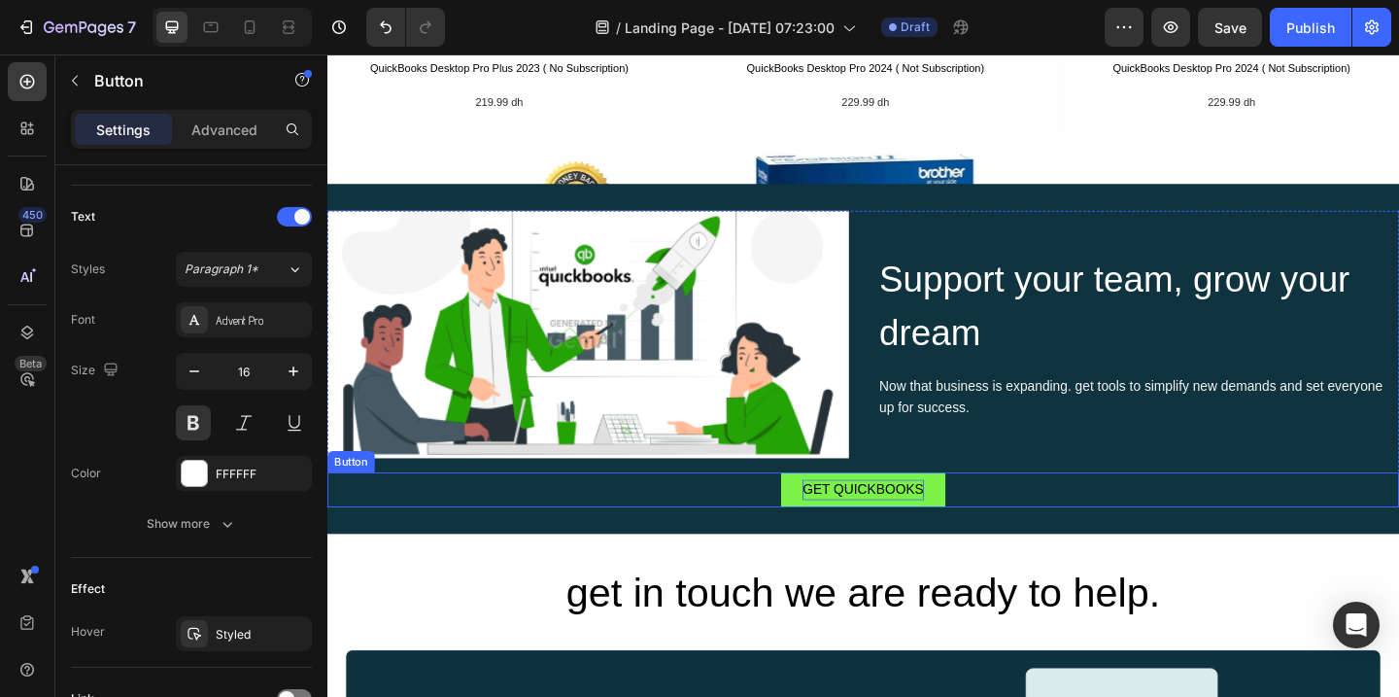
click at [917, 529] on div "GET QUICKBOOKS" at bounding box center [910, 528] width 132 height 22
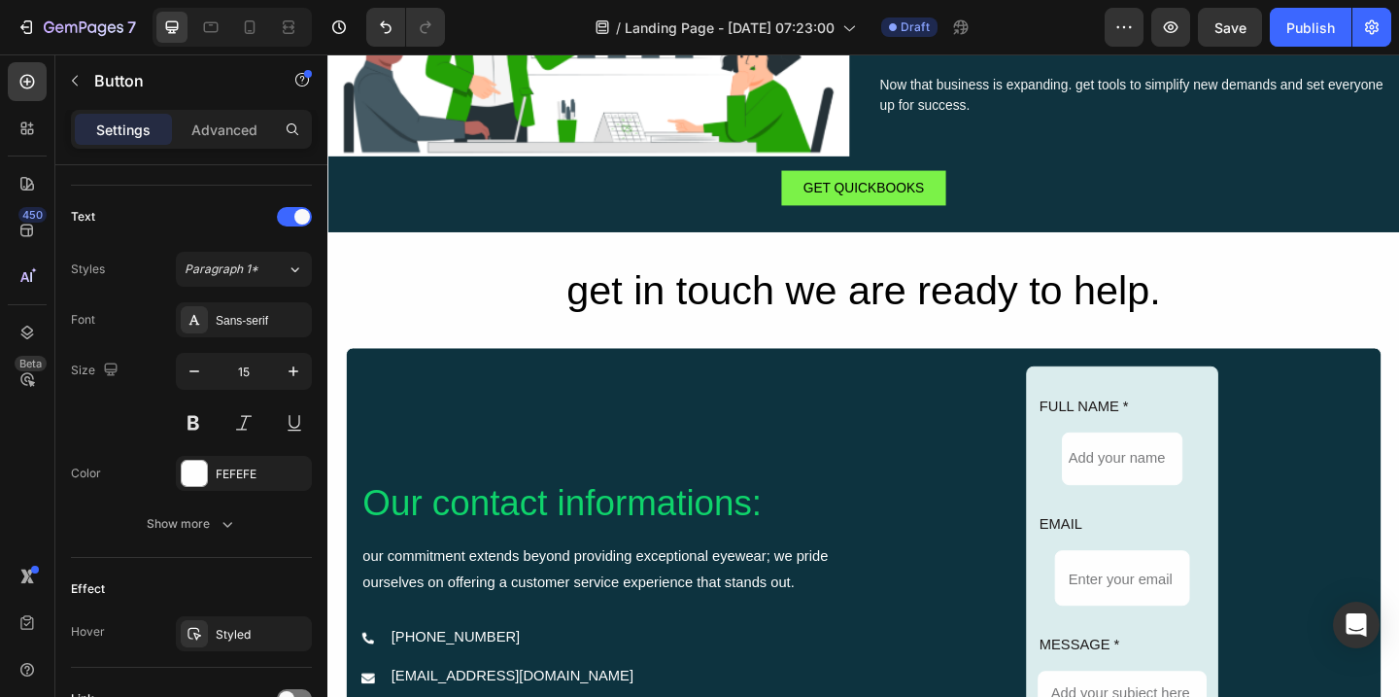
scroll to position [2368, 0]
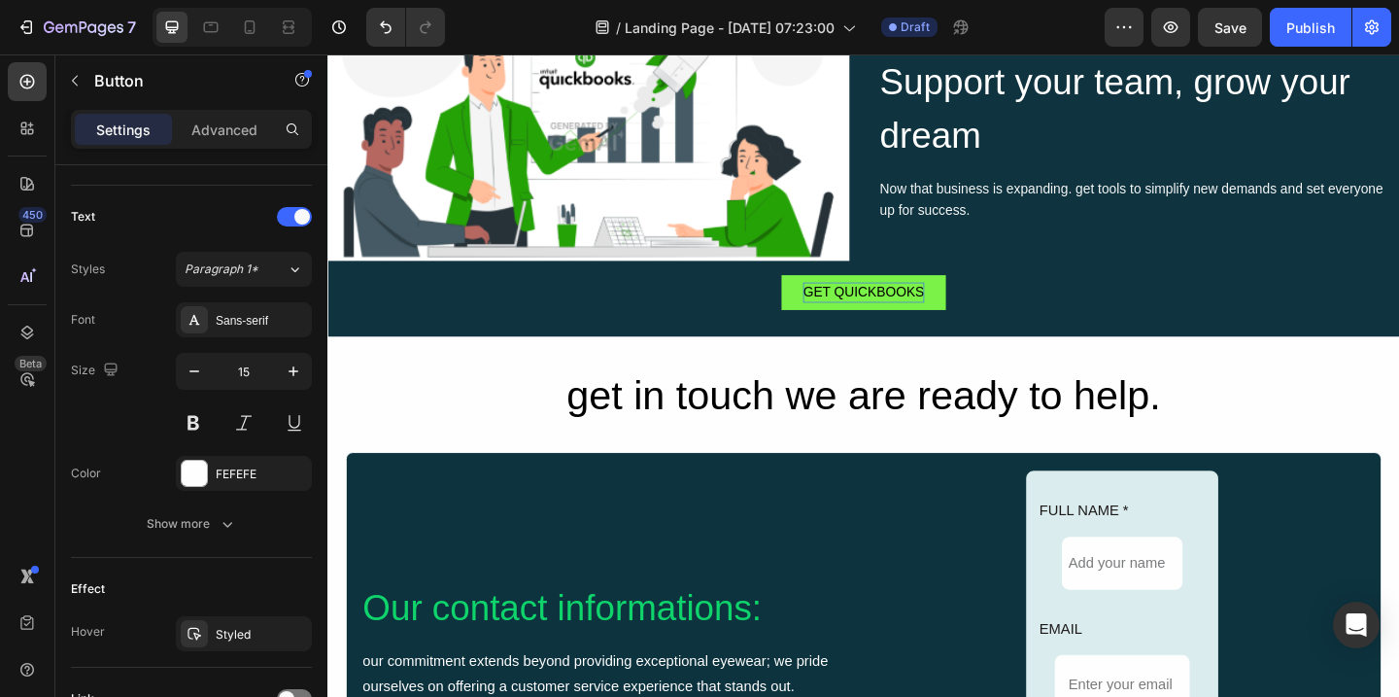
click at [930, 316] on div "GET QUICKBOOKS" at bounding box center [910, 313] width 132 height 22
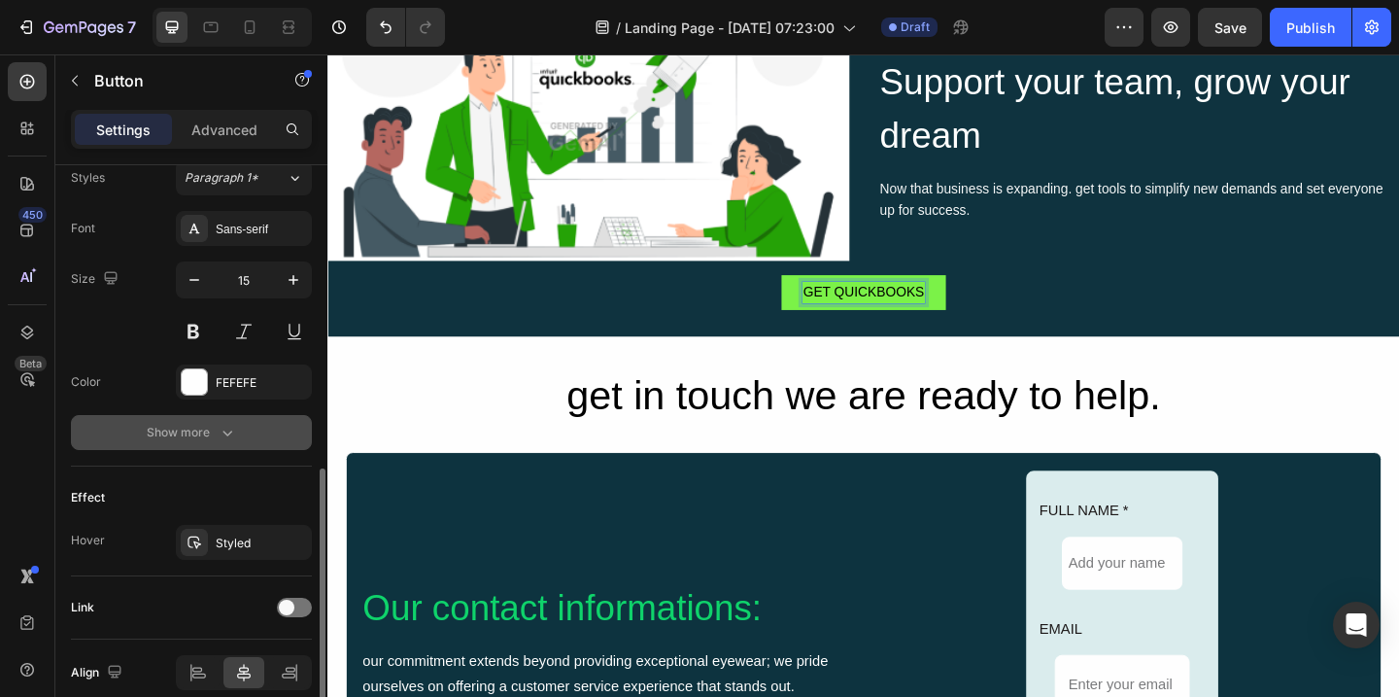
scroll to position [727, 0]
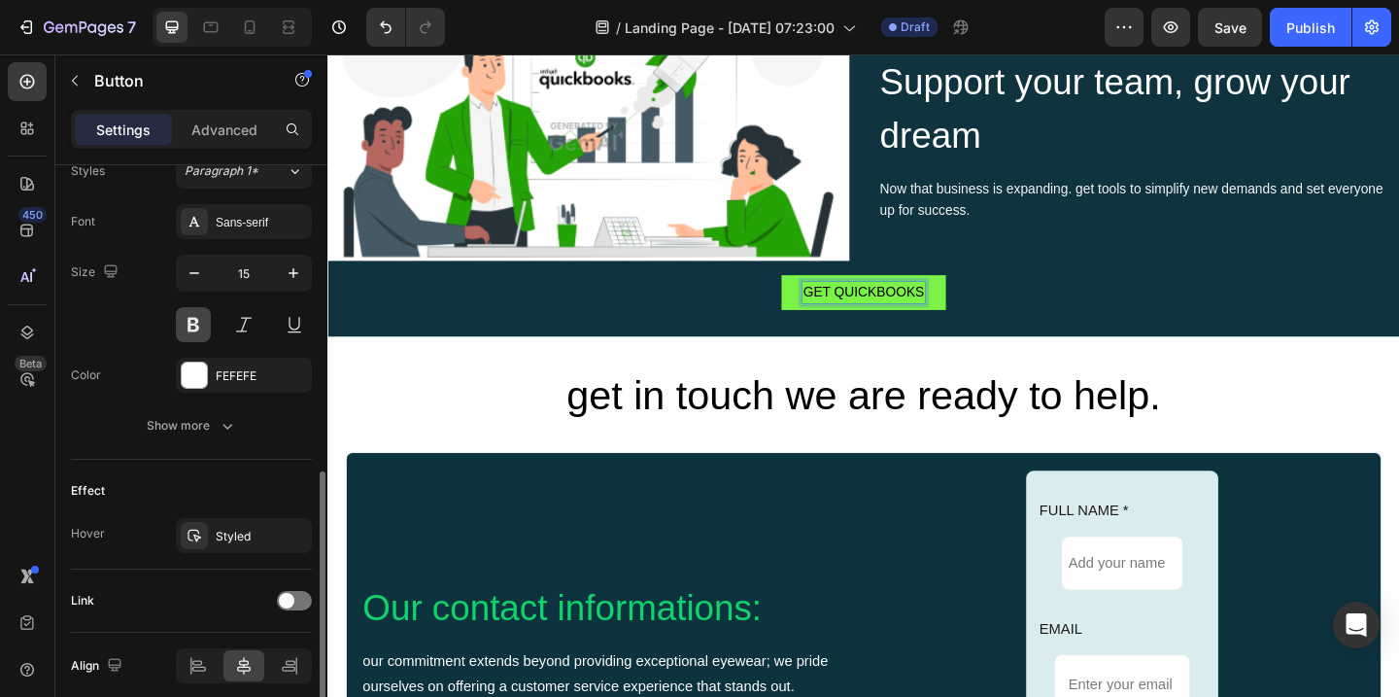
click at [190, 324] on button at bounding box center [193, 324] width 35 height 35
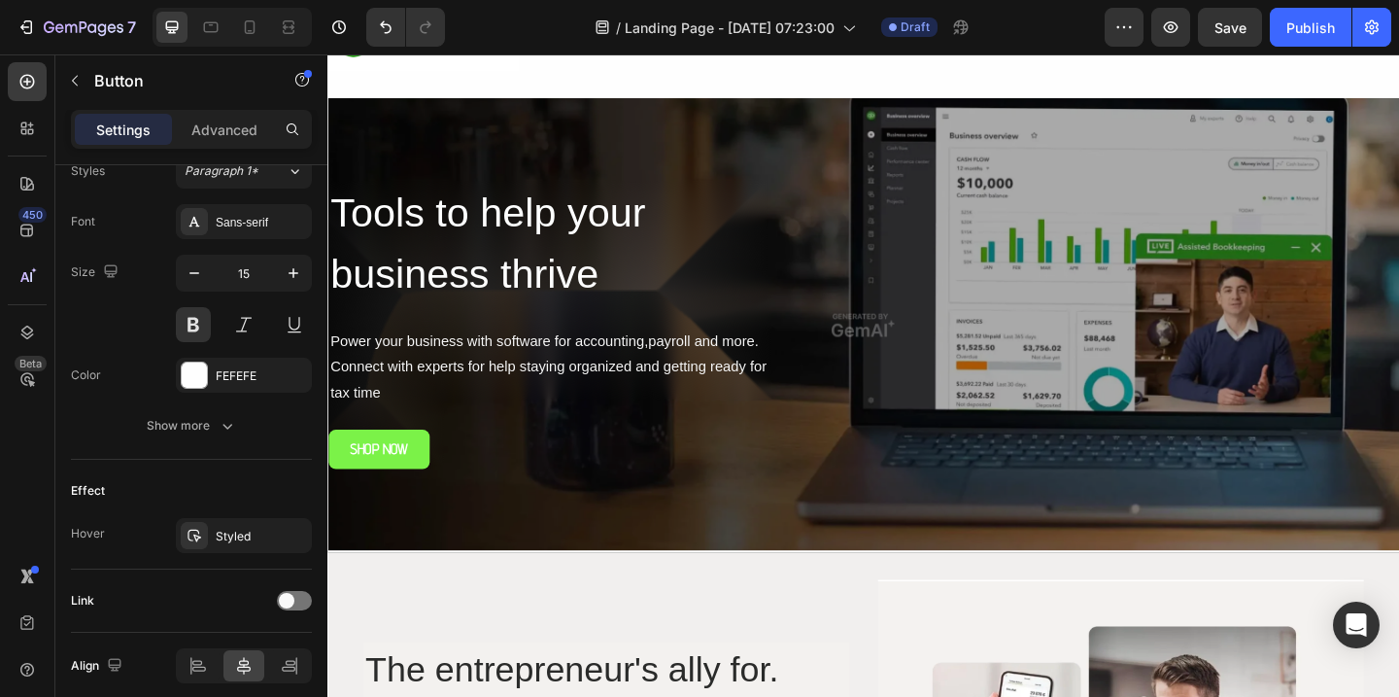
scroll to position [156, 0]
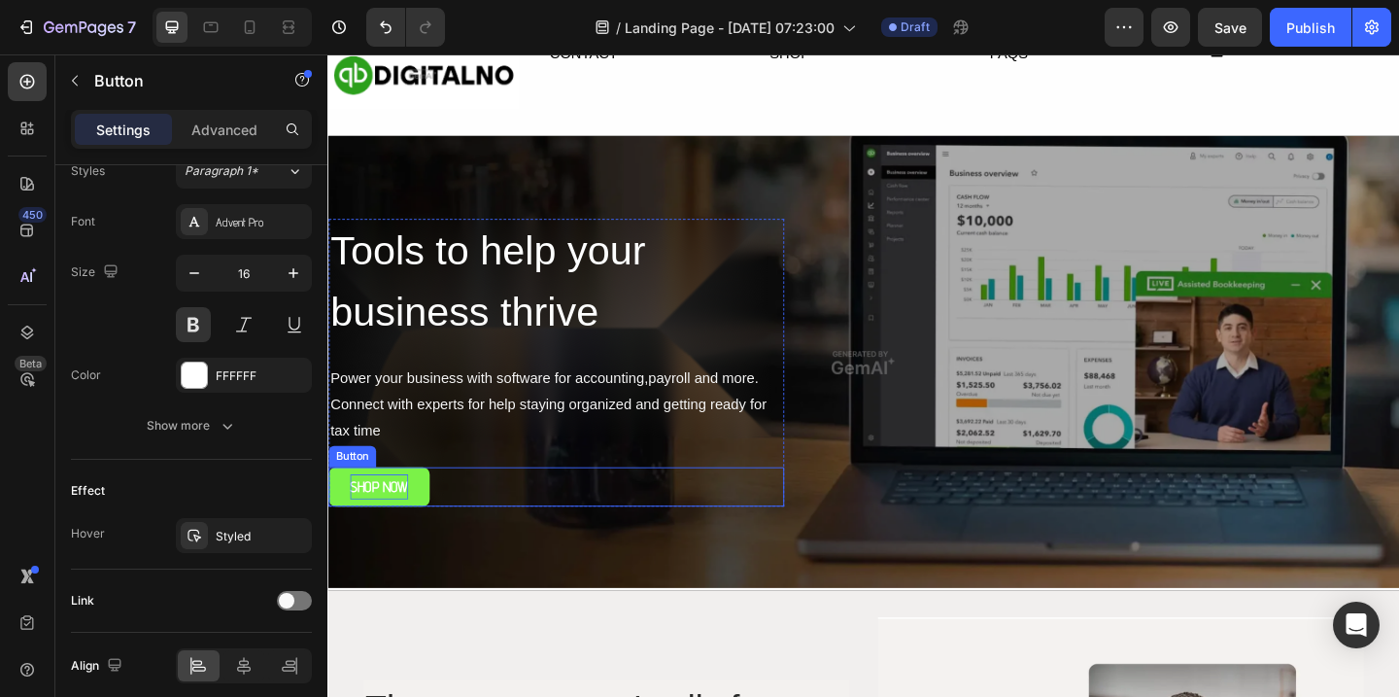
click at [388, 529] on div "SHOP NOW" at bounding box center [383, 525] width 63 height 28
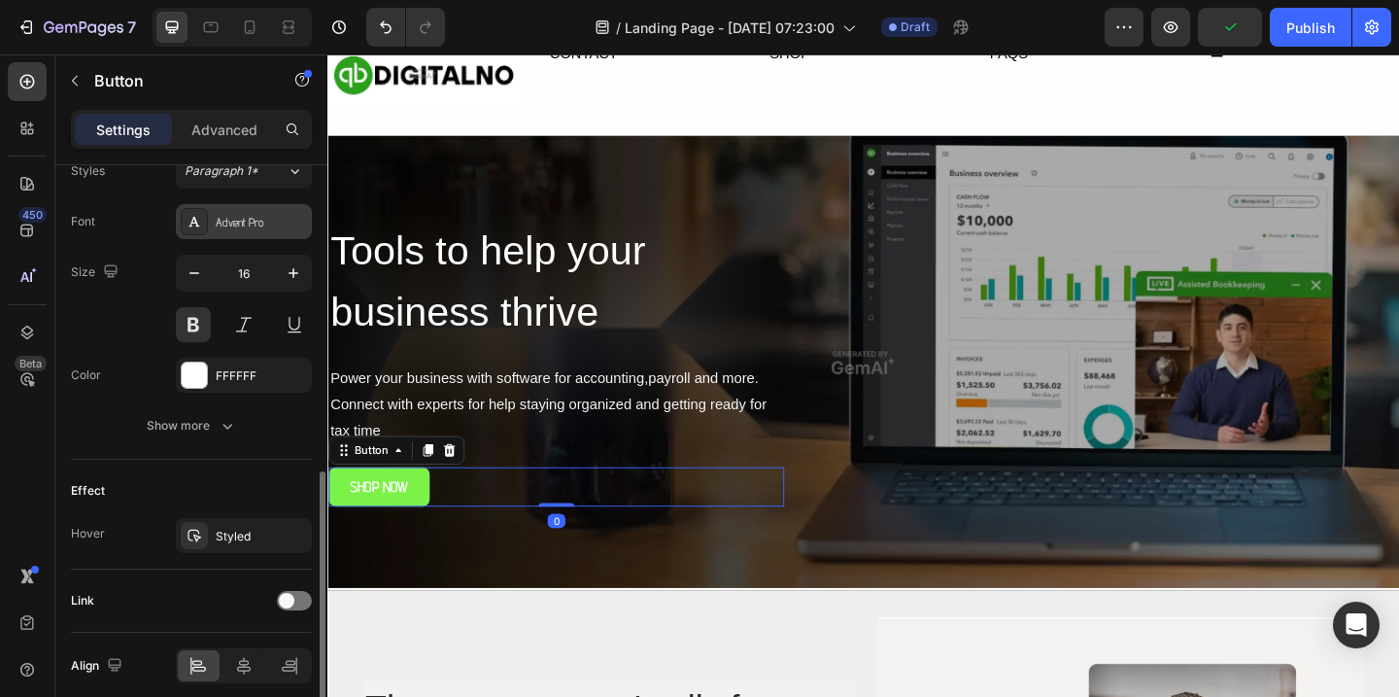
click at [258, 228] on div "Advent Pro" at bounding box center [261, 222] width 91 height 17
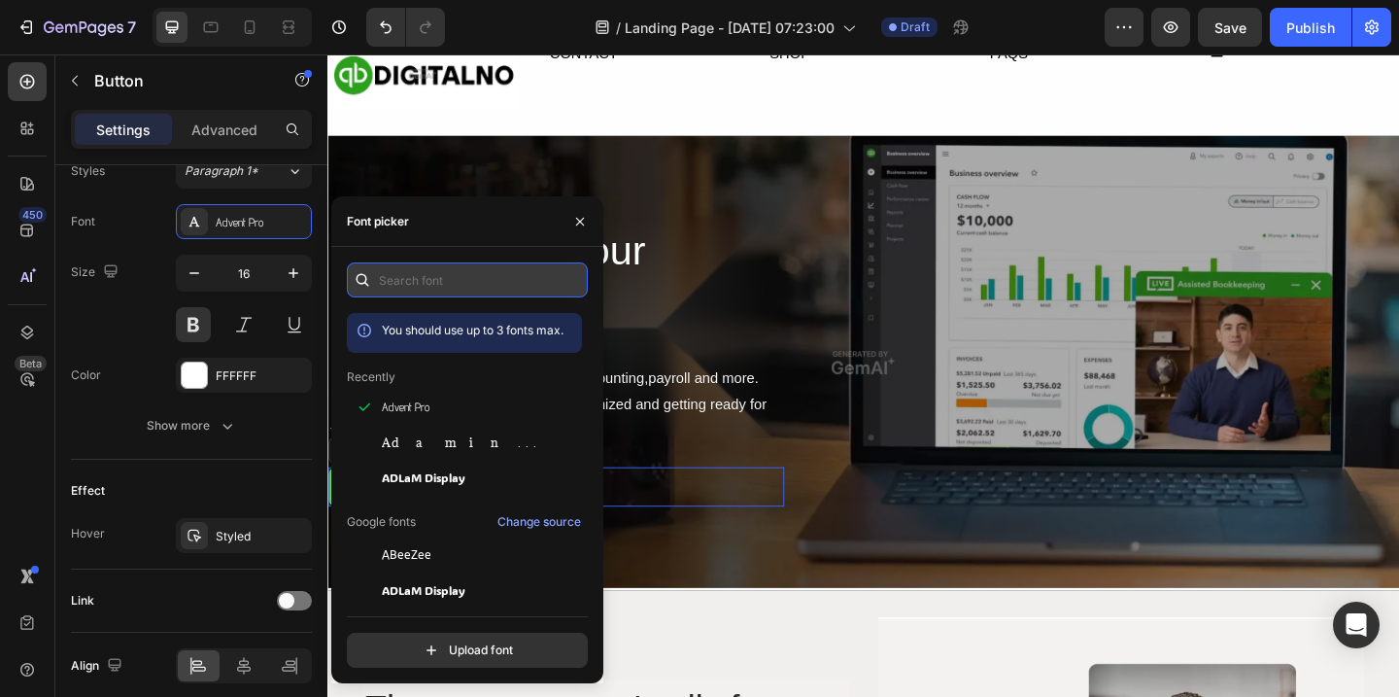
click at [417, 285] on input "text" at bounding box center [467, 279] width 241 height 35
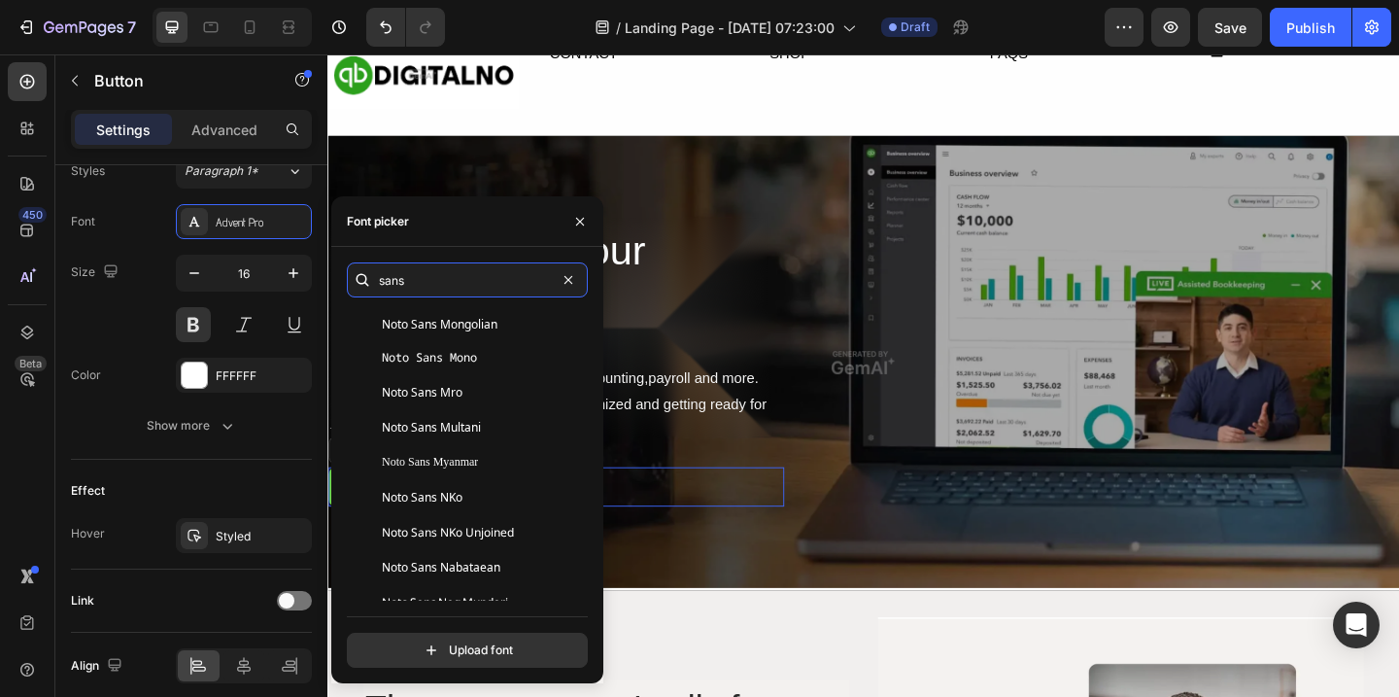
scroll to position [5013, 0]
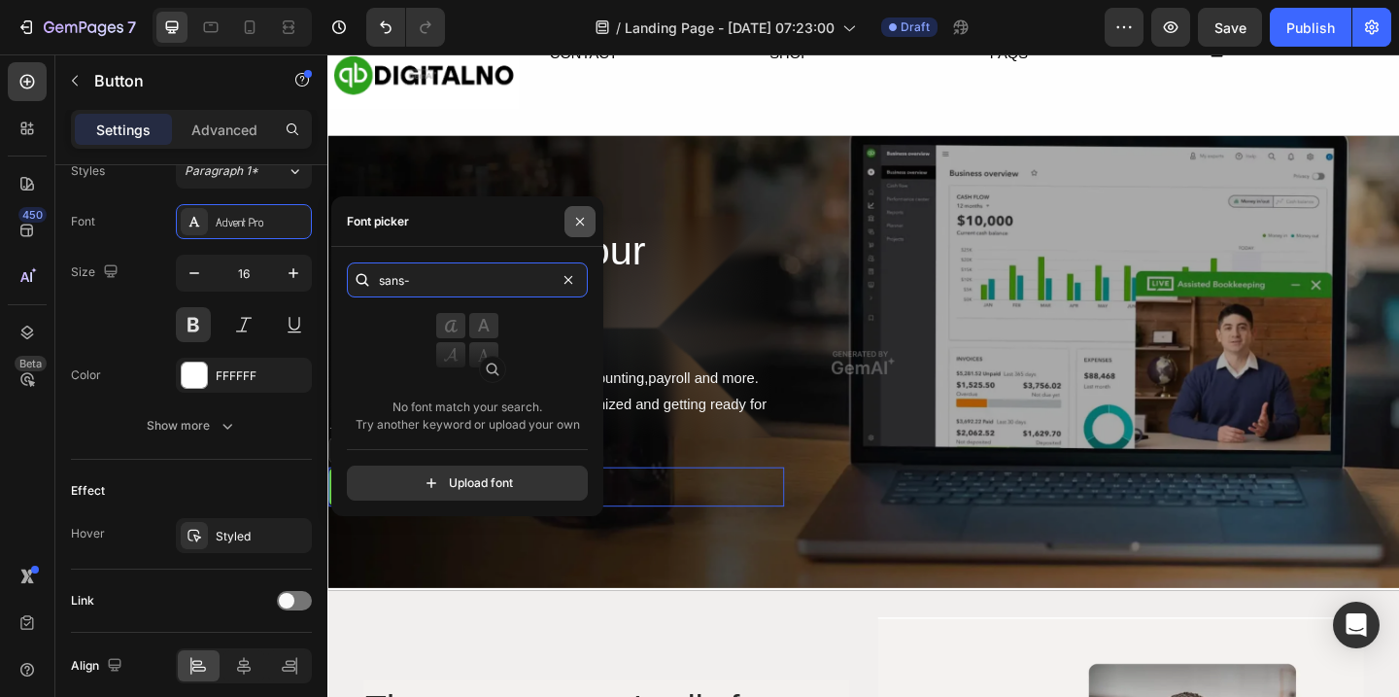
type input "sans-"
click at [580, 215] on icon "button" at bounding box center [580, 222] width 16 height 16
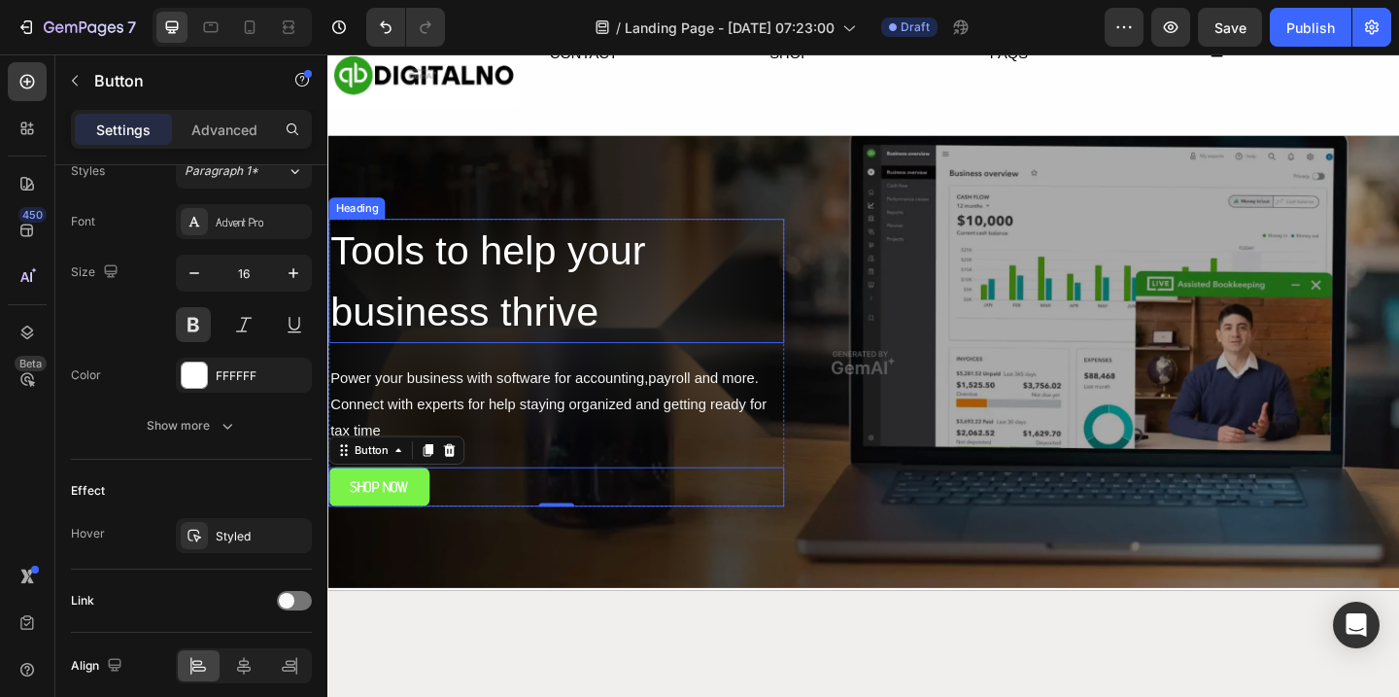
scroll to position [0, 0]
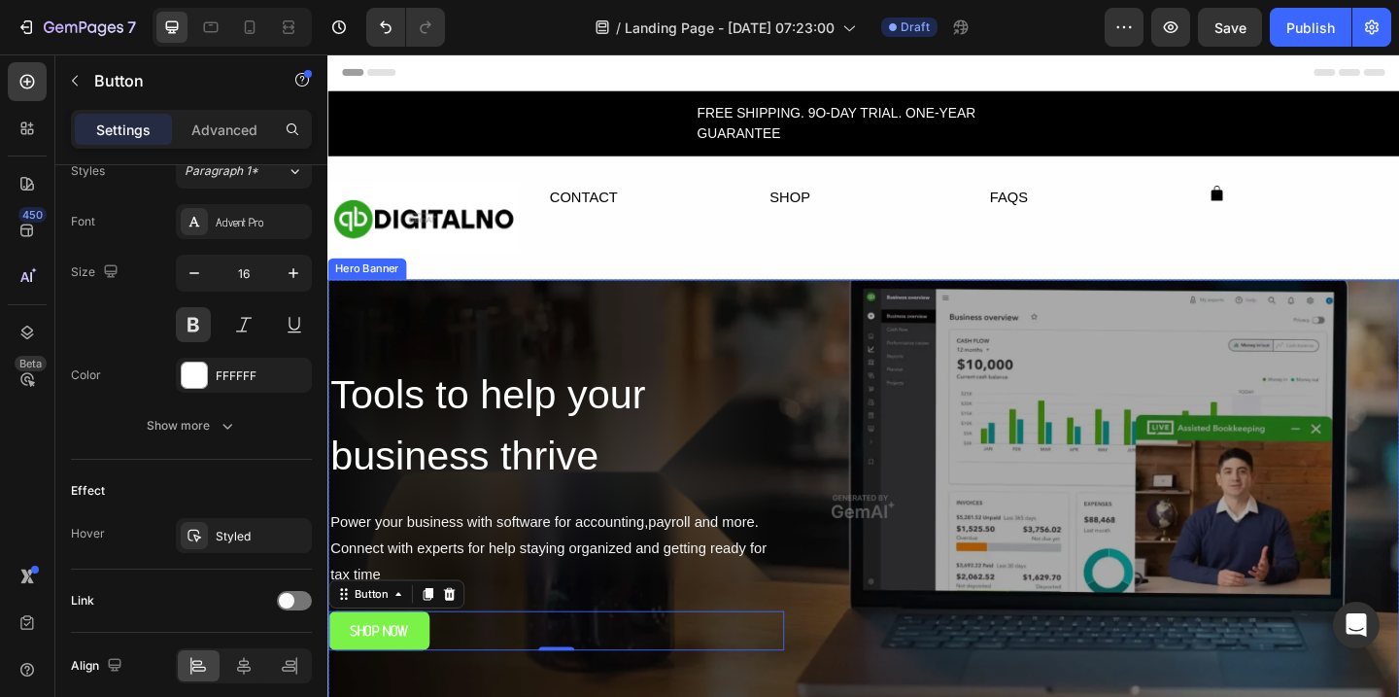
click at [654, 332] on div "Overlay" at bounding box center [910, 546] width 1166 height 494
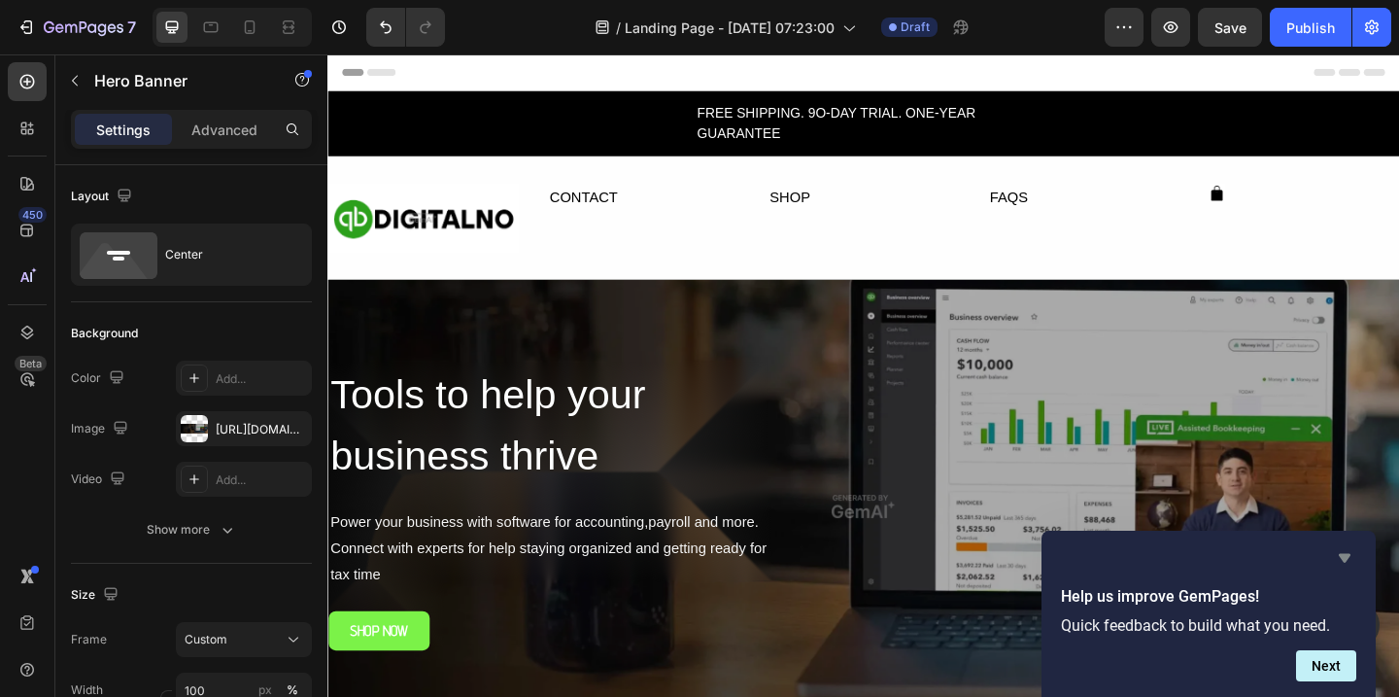
click at [1347, 552] on icon "Hide survey" at bounding box center [1344, 557] width 23 height 23
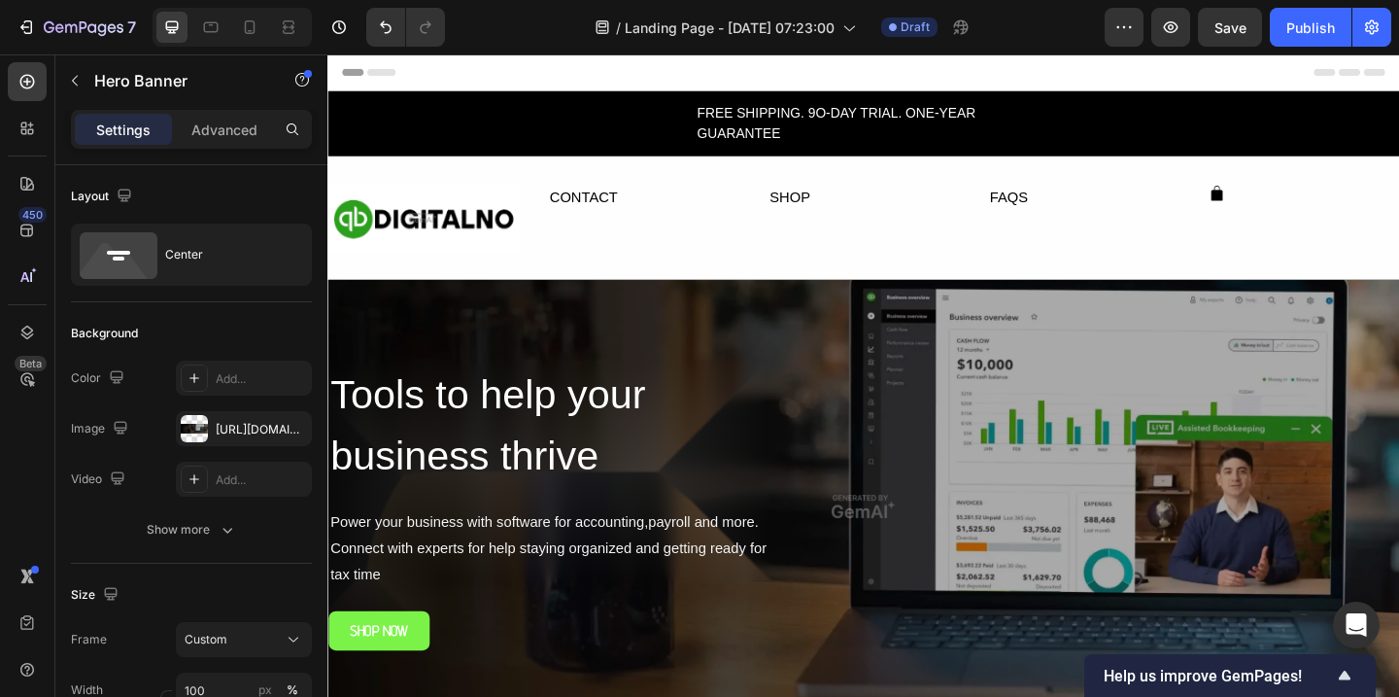
scroll to position [124, 0]
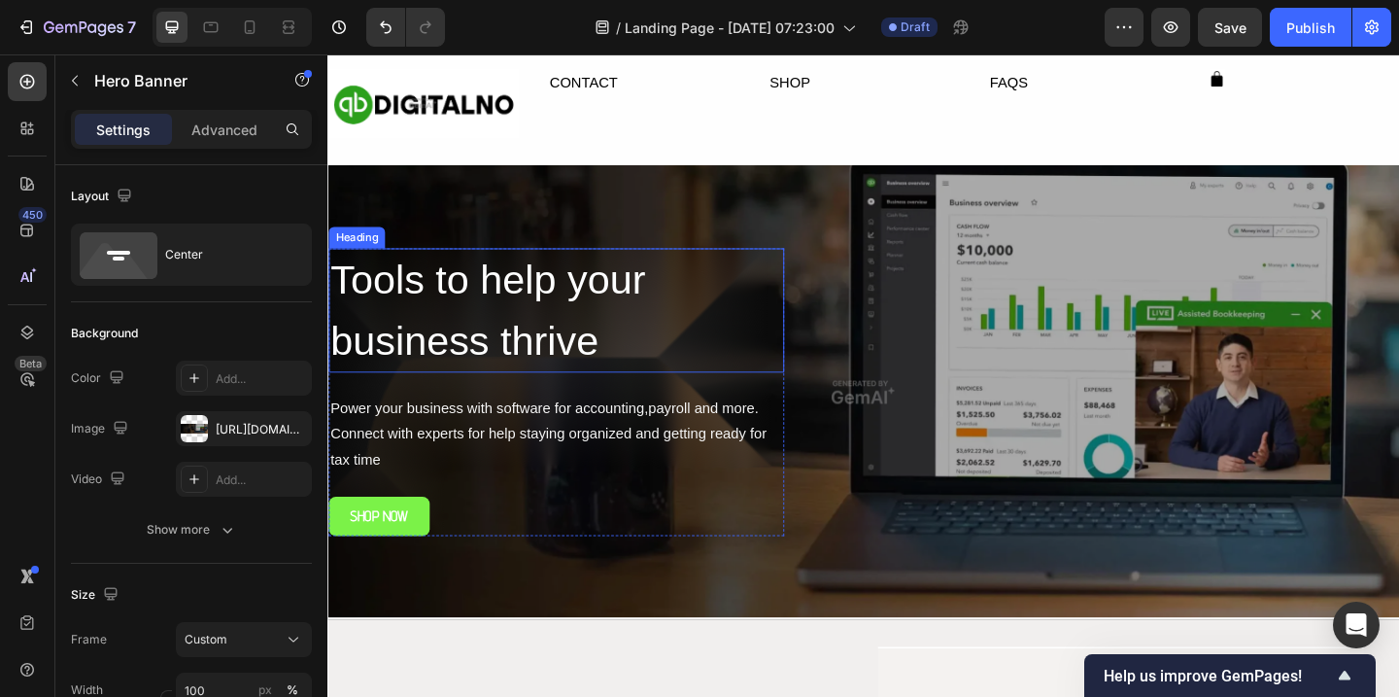
click at [529, 296] on h2 "Tools to help your business thrive" at bounding box center [575, 332] width 495 height 135
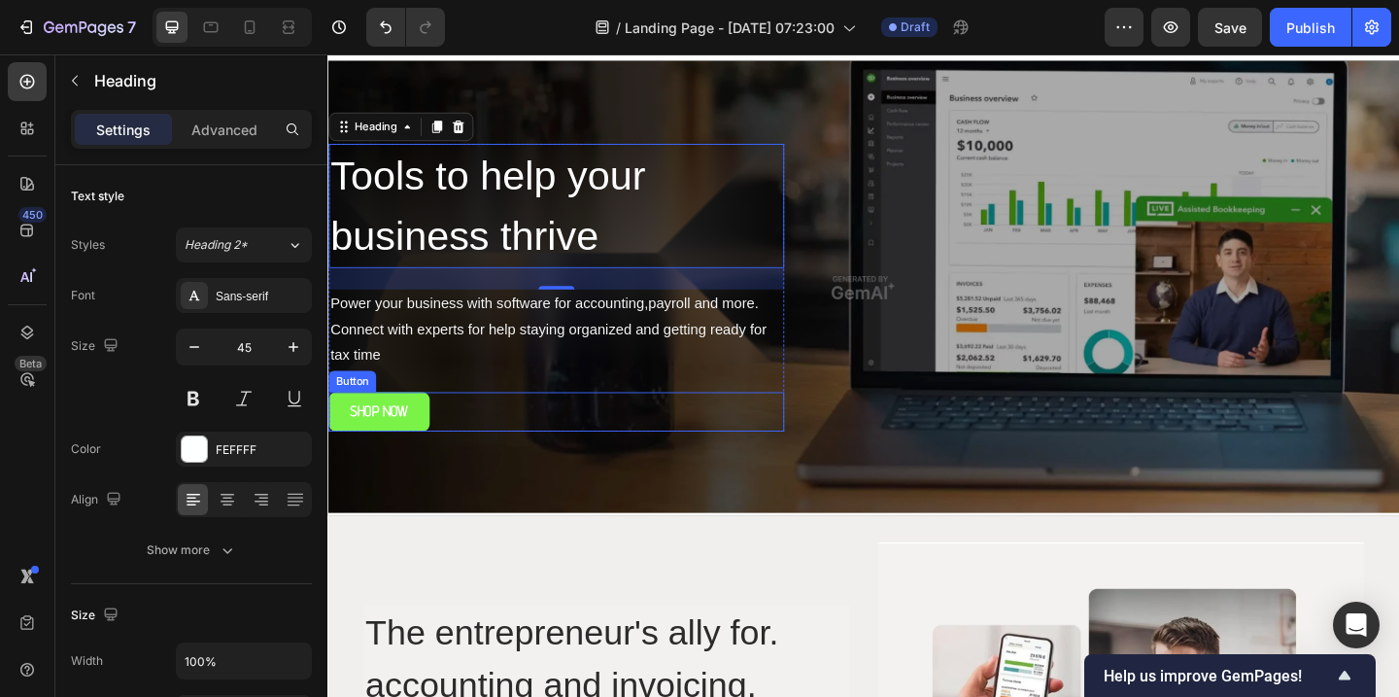
scroll to position [241, 0]
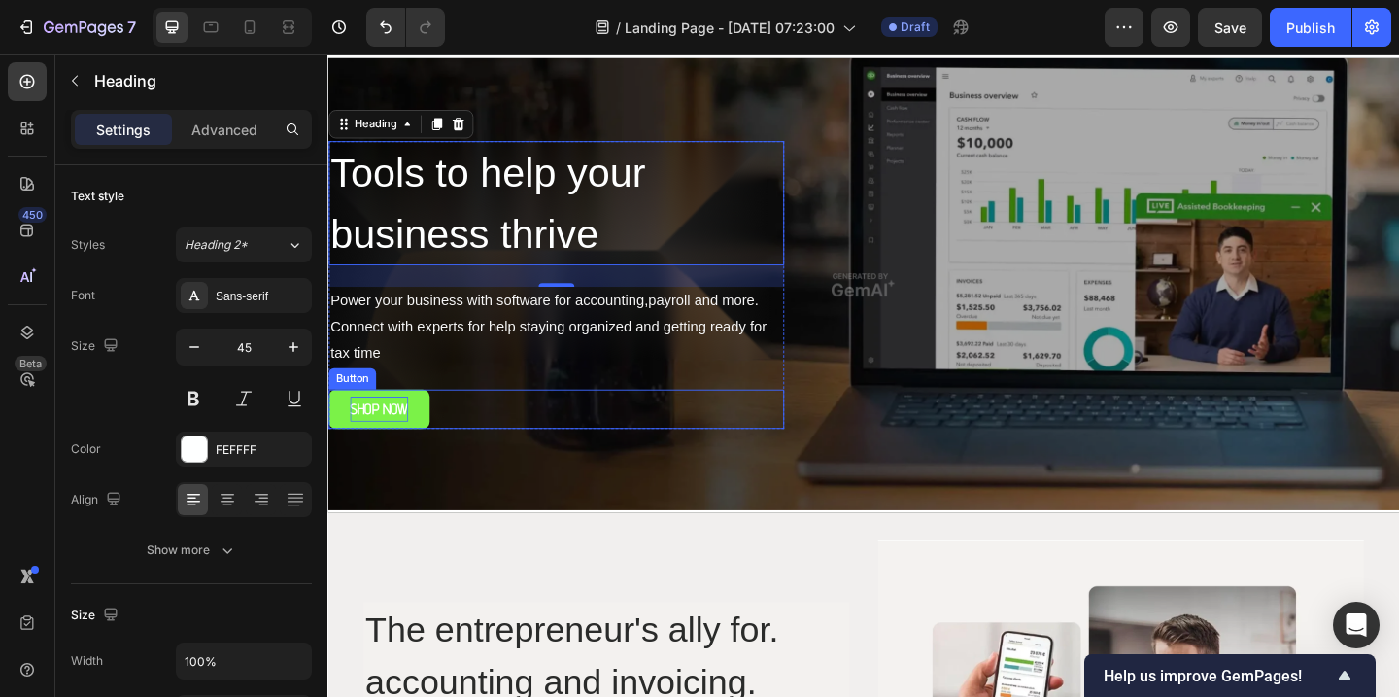
click at [387, 440] on div "SHOP NOW" at bounding box center [383, 440] width 63 height 28
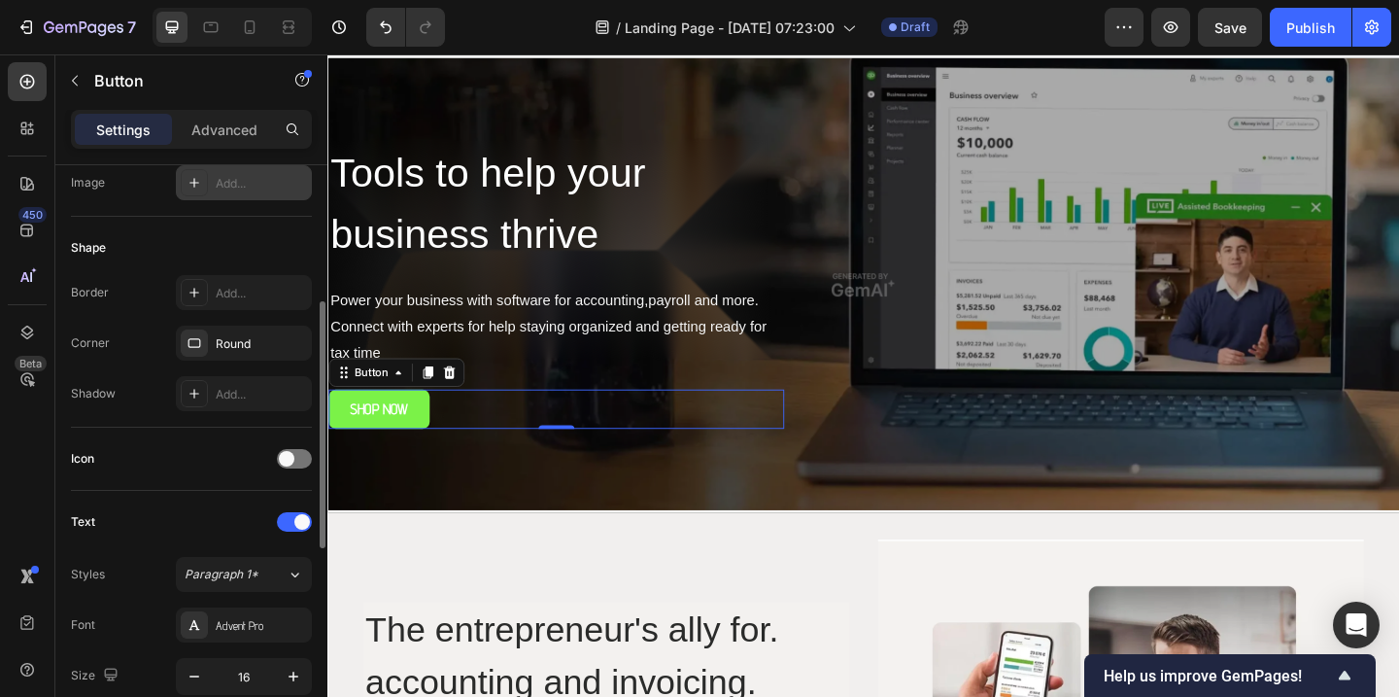
scroll to position [360, 0]
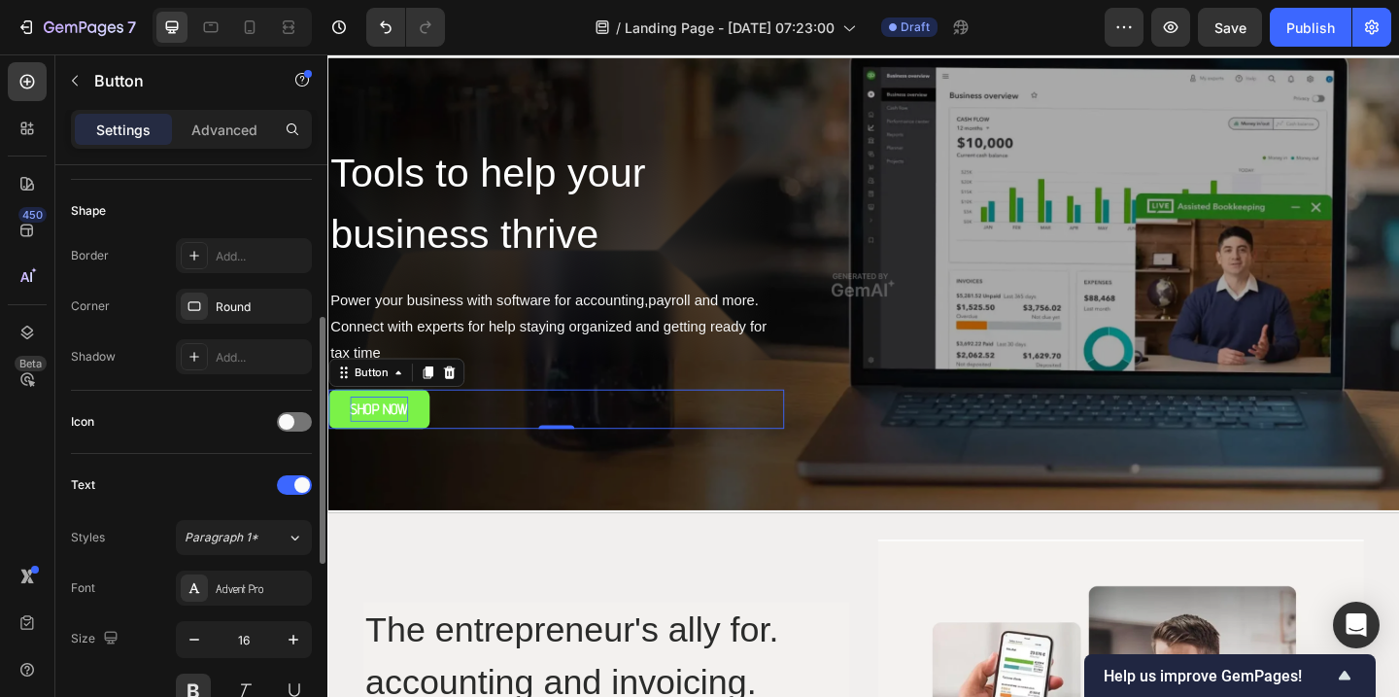
click at [374, 437] on div "SHOP NOW" at bounding box center [383, 440] width 63 height 28
click at [238, 586] on div "Advent Pro" at bounding box center [261, 588] width 91 height 17
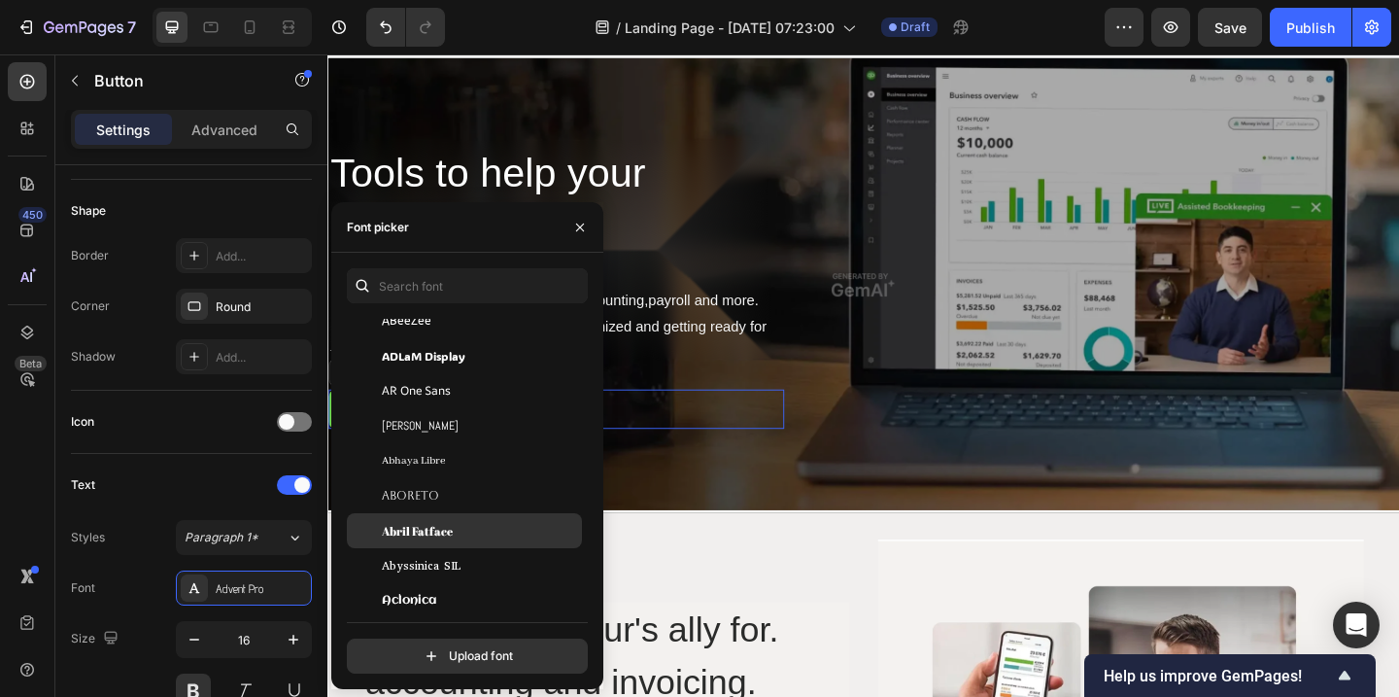
scroll to position [243, 0]
click at [417, 531] on span "Abril Fatface" at bounding box center [417, 527] width 71 height 17
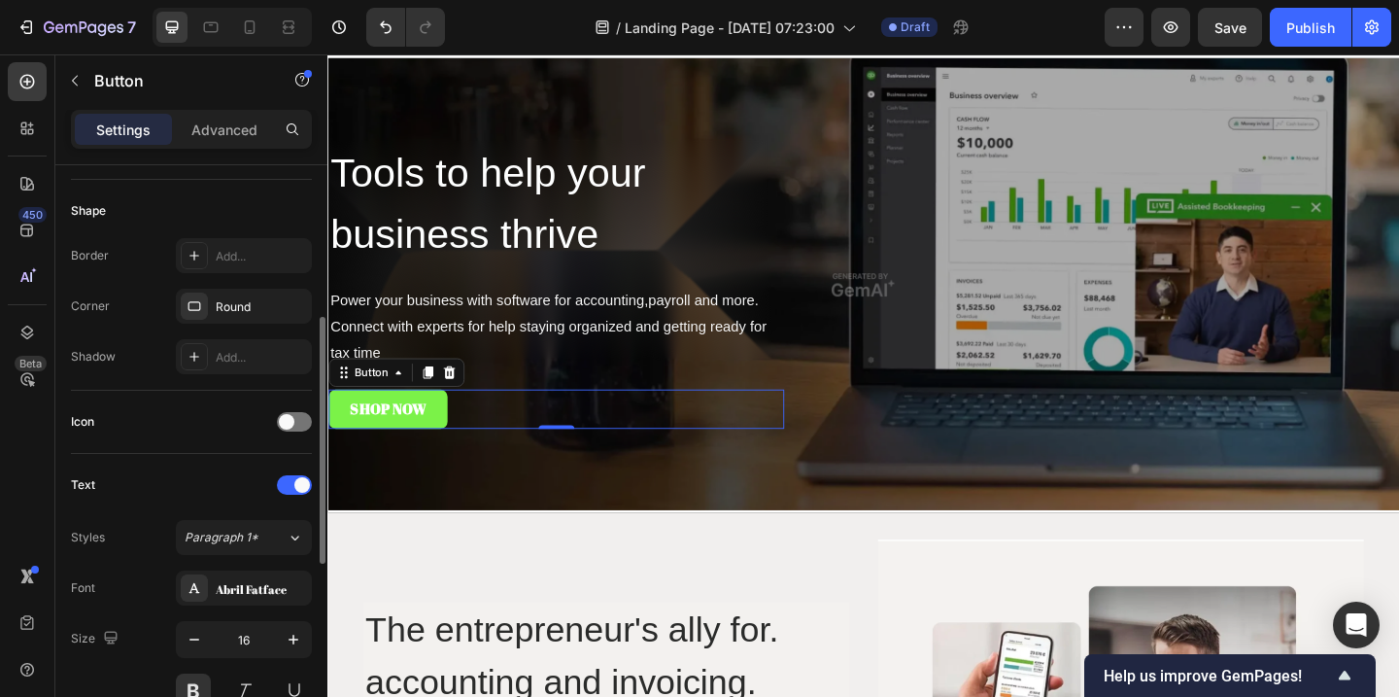
click at [150, 484] on div "Text" at bounding box center [191, 484] width 241 height 31
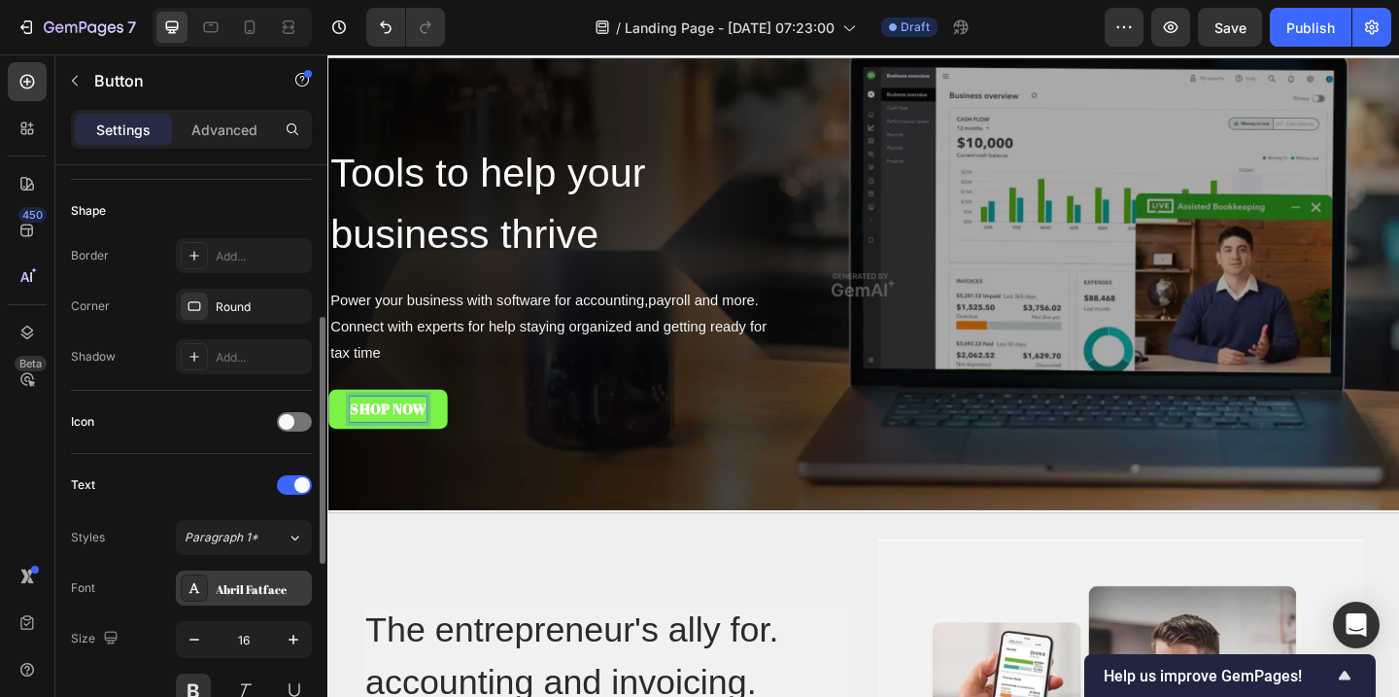
click at [250, 591] on div "Abril Fatface" at bounding box center [261, 588] width 91 height 17
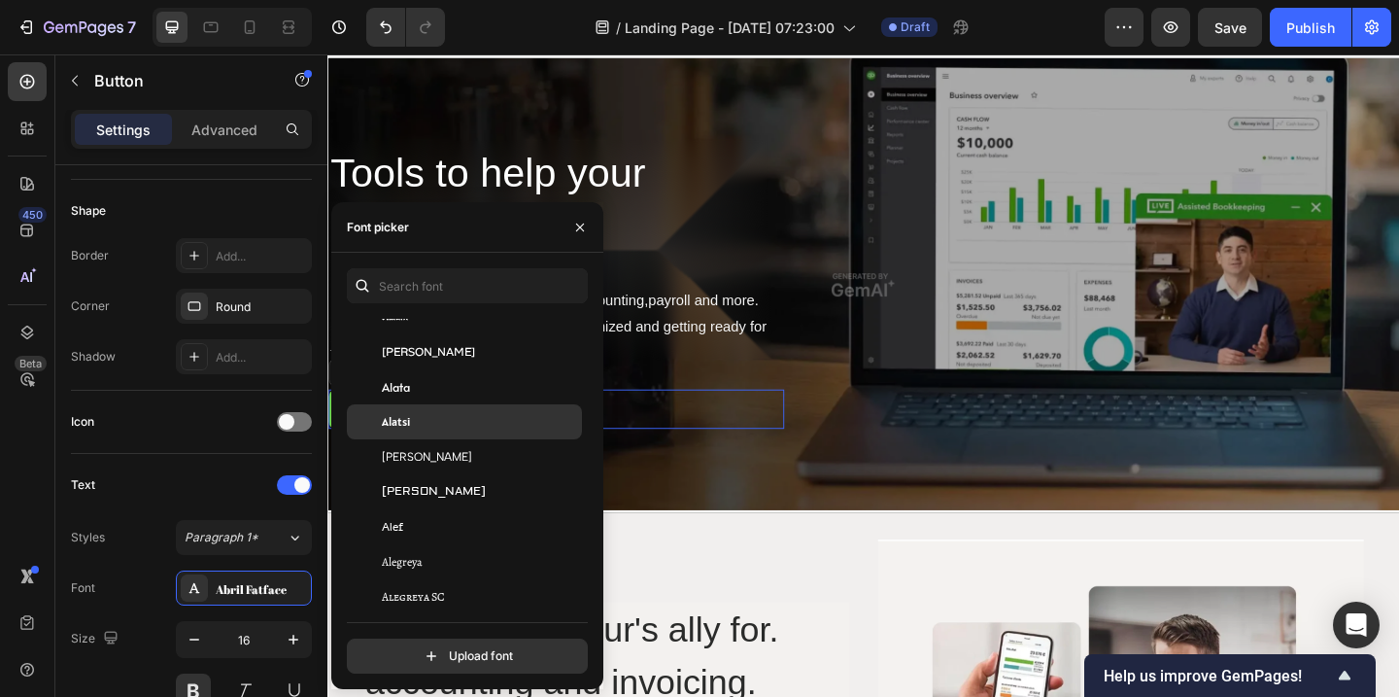
scroll to position [1076, 0]
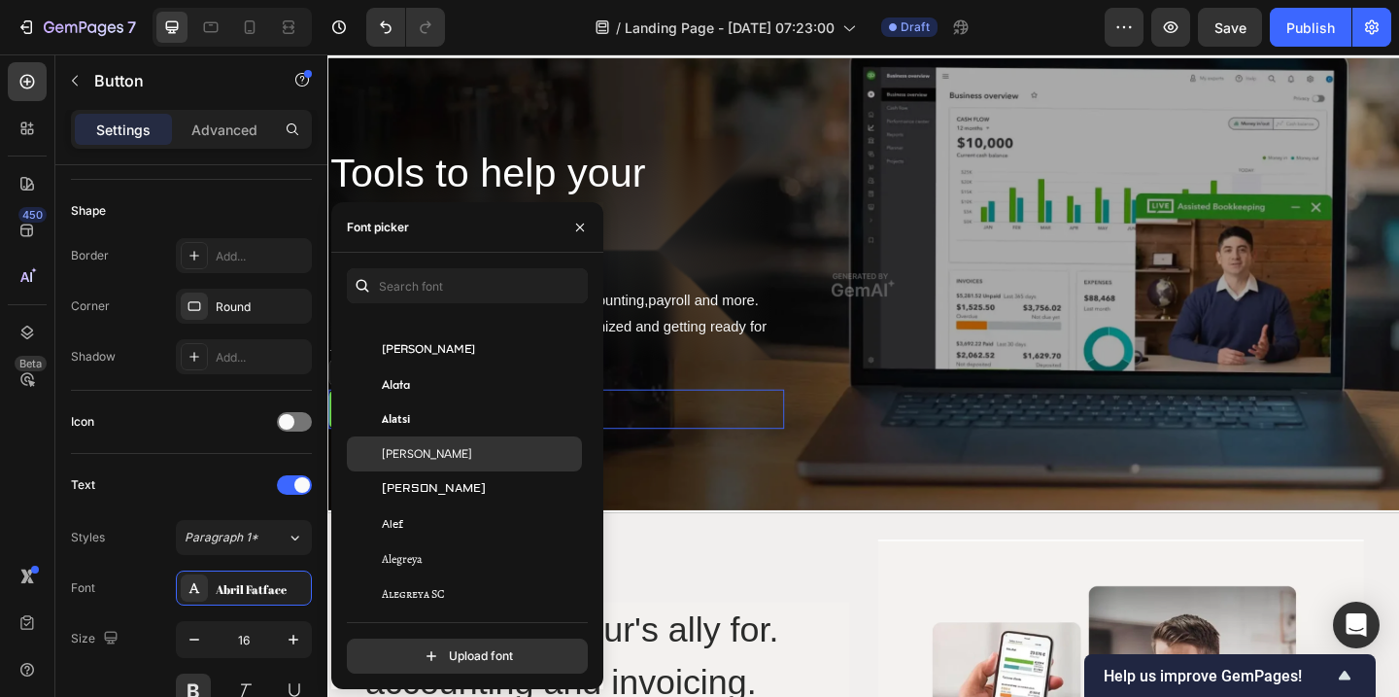
click at [409, 450] on span "[PERSON_NAME]" at bounding box center [427, 453] width 90 height 17
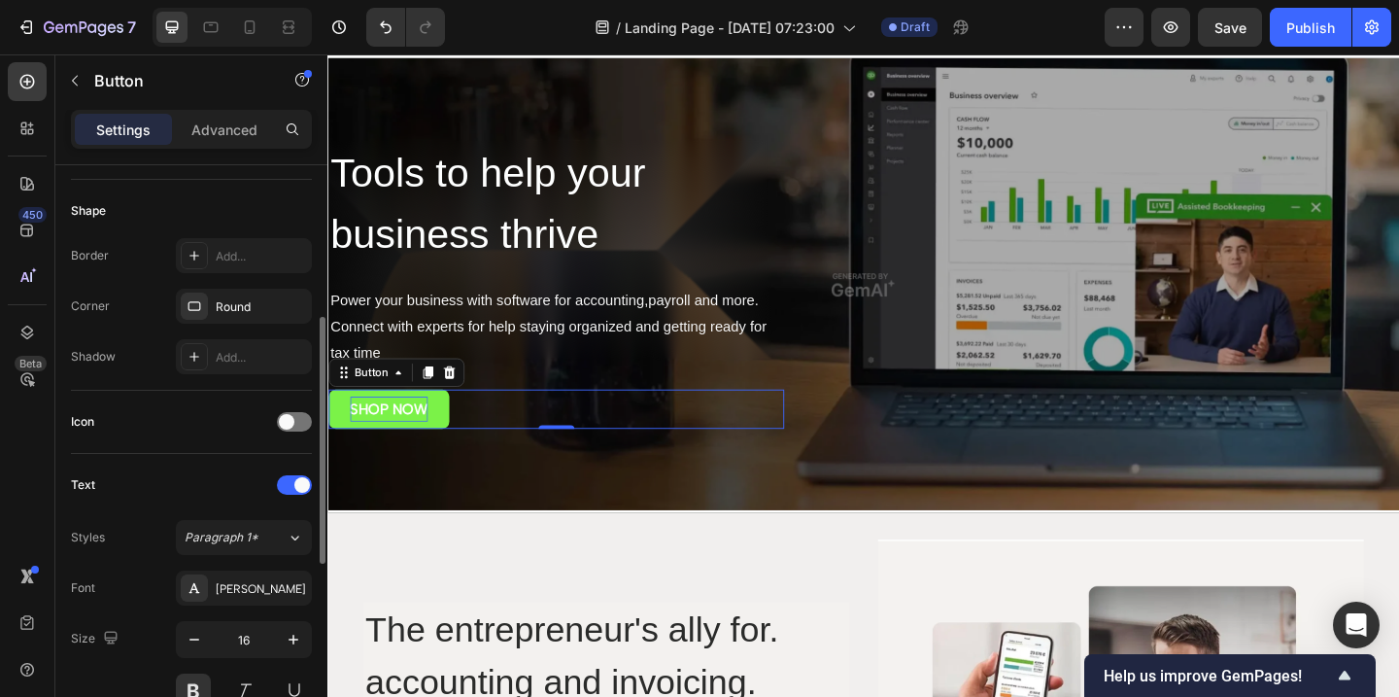
click at [152, 491] on div "Text" at bounding box center [191, 484] width 241 height 31
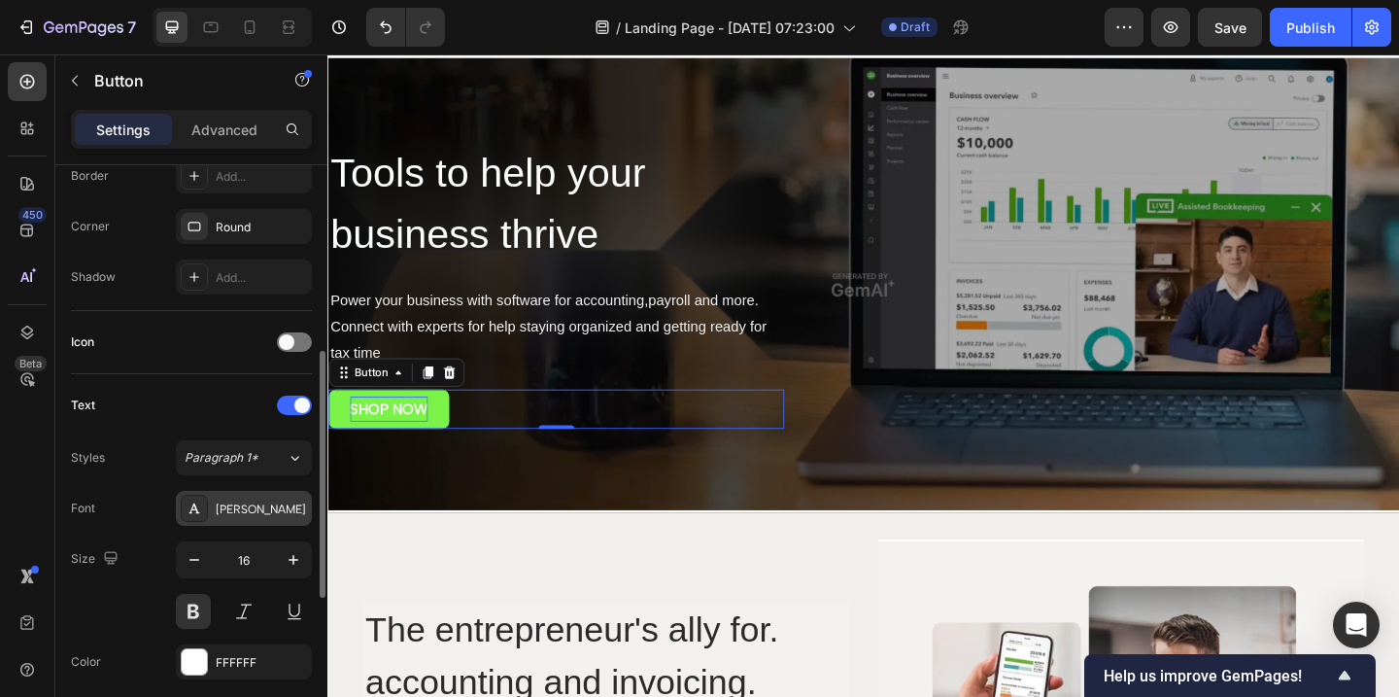
scroll to position [446, 0]
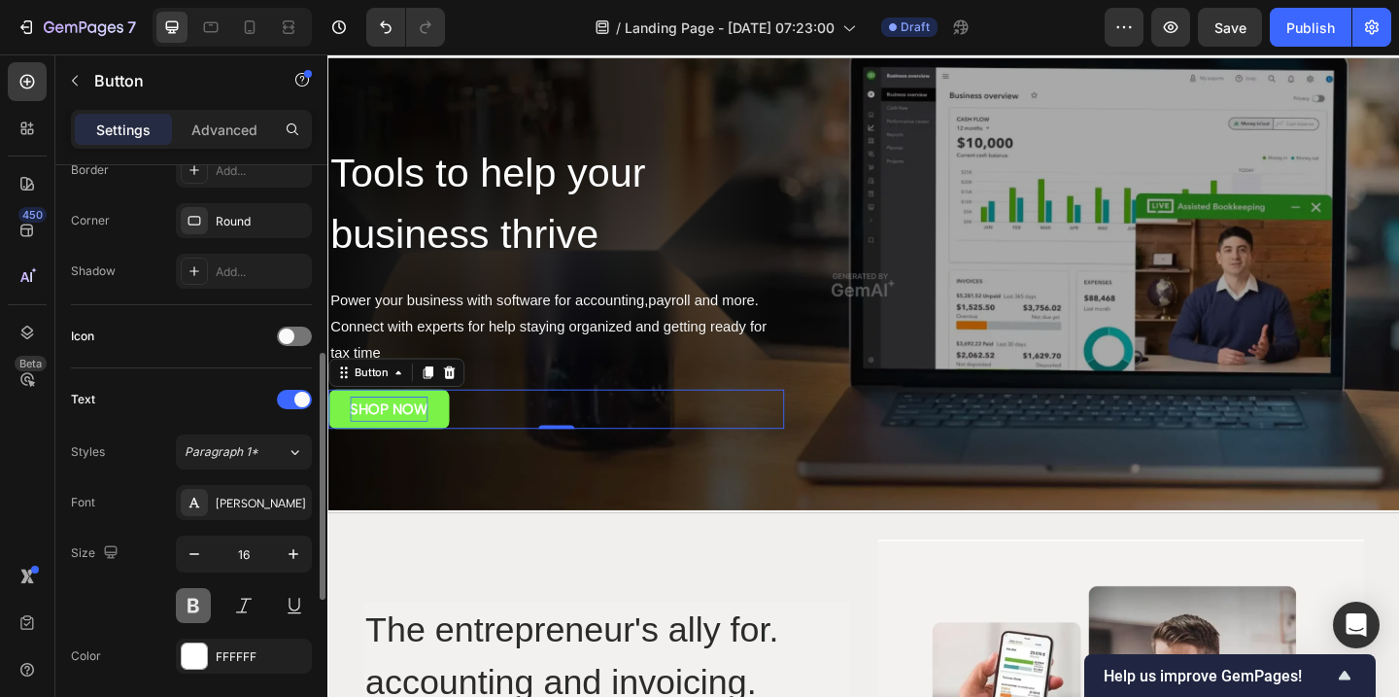
click at [195, 607] on button at bounding box center [193, 605] width 35 height 35
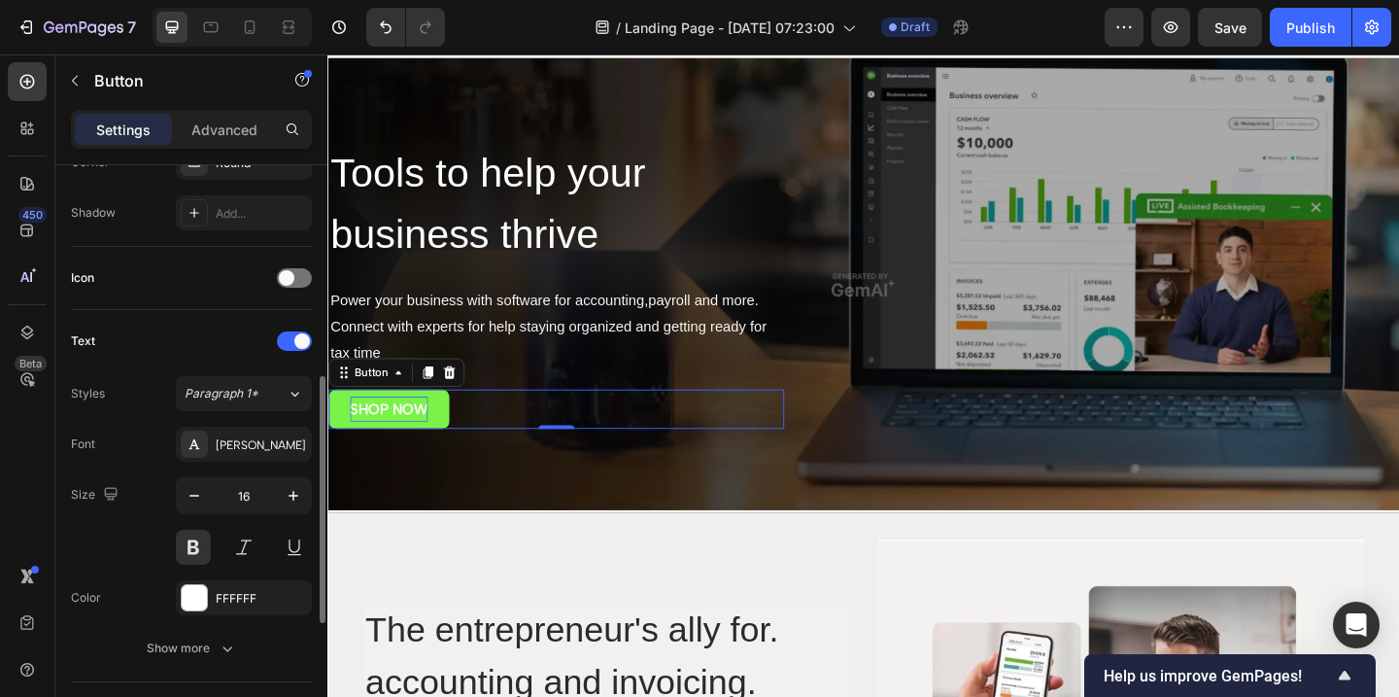
scroll to position [508, 0]
click at [294, 494] on icon "button" at bounding box center [293, 491] width 19 height 19
type input "18"
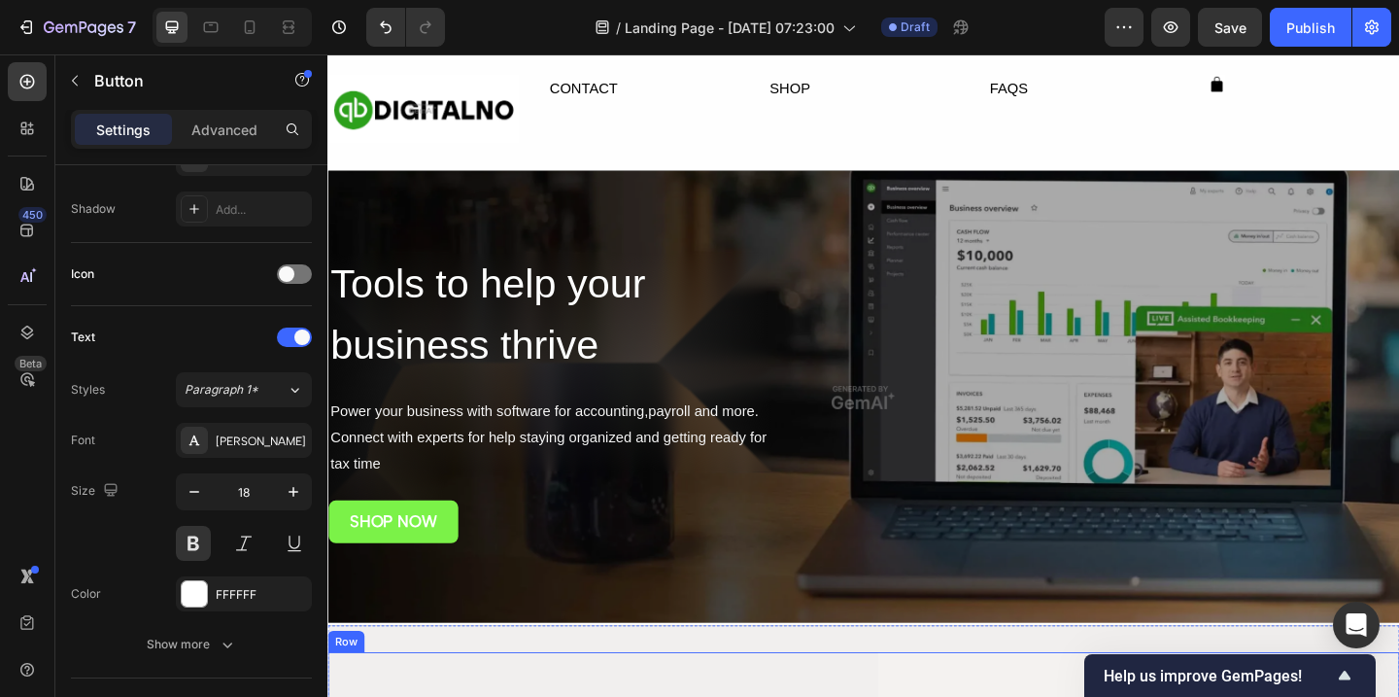
scroll to position [0, 0]
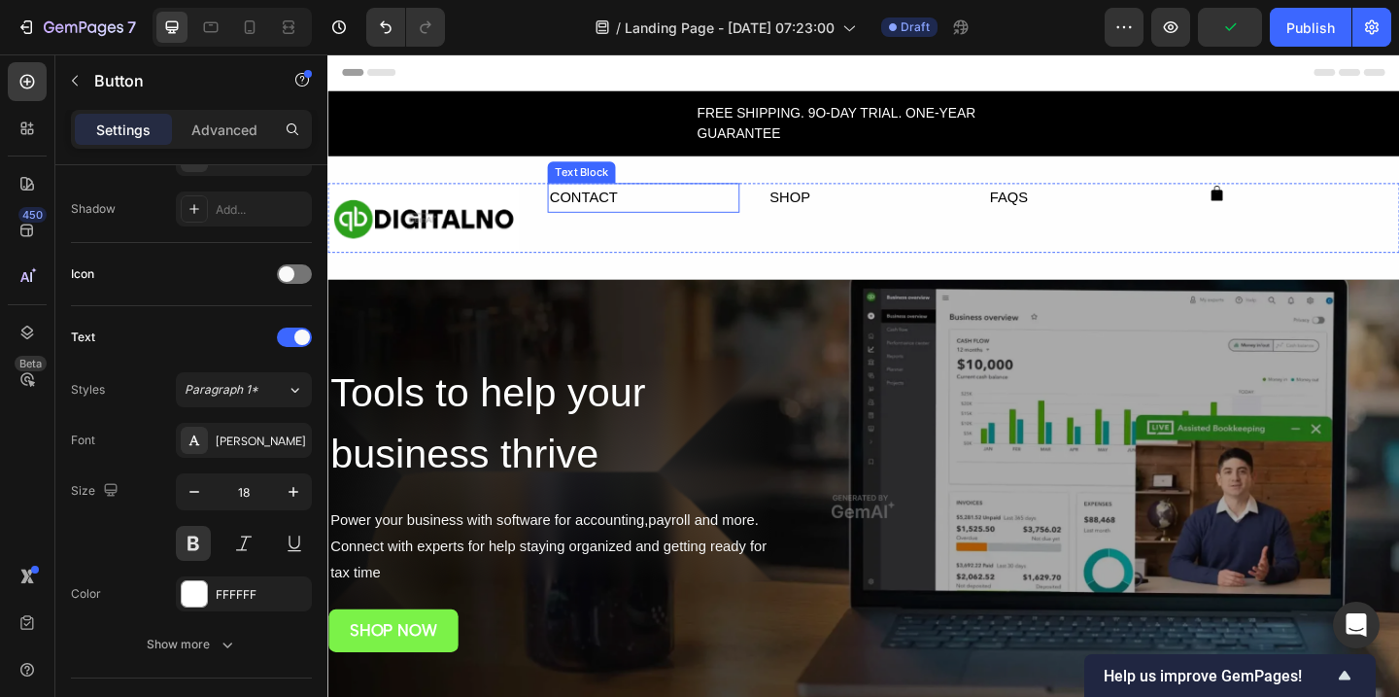
click at [609, 218] on div "CONTACT" at bounding box center [670, 210] width 208 height 32
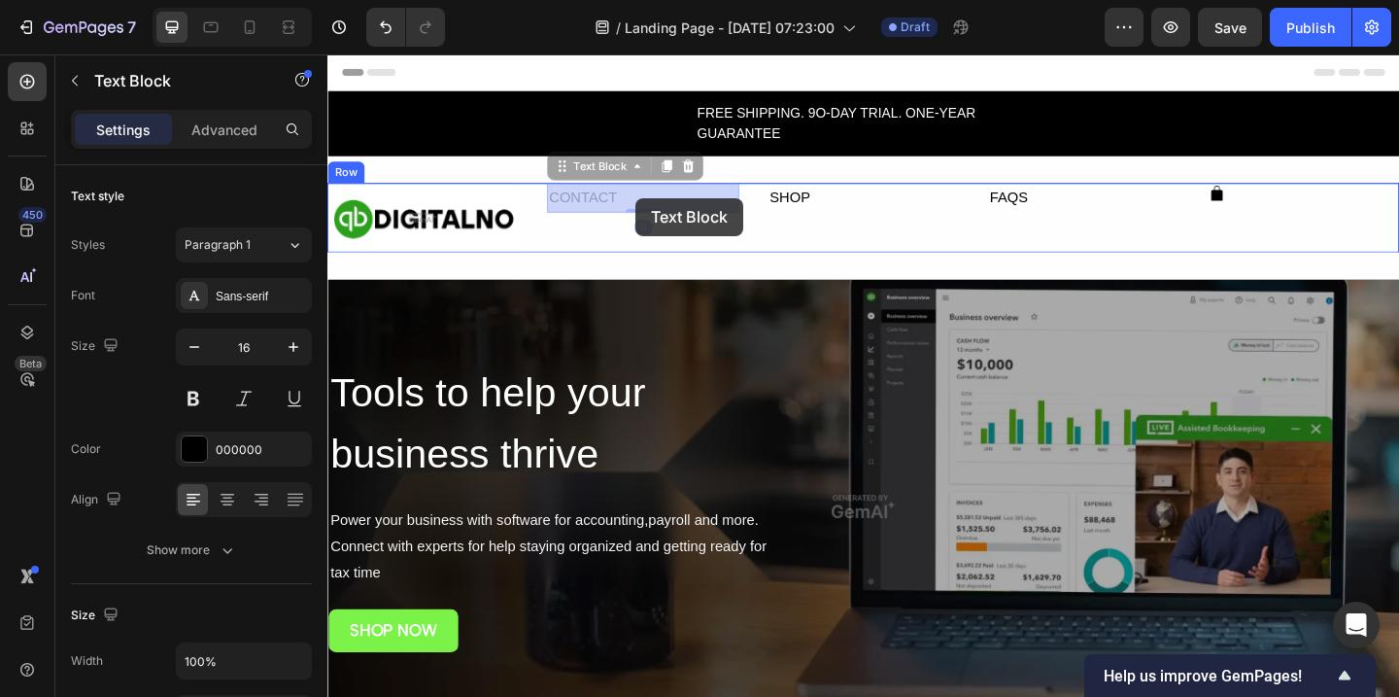
drag, startPoint x: 609, startPoint y: 218, endPoint x: 663, endPoint y: 211, distance: 53.9
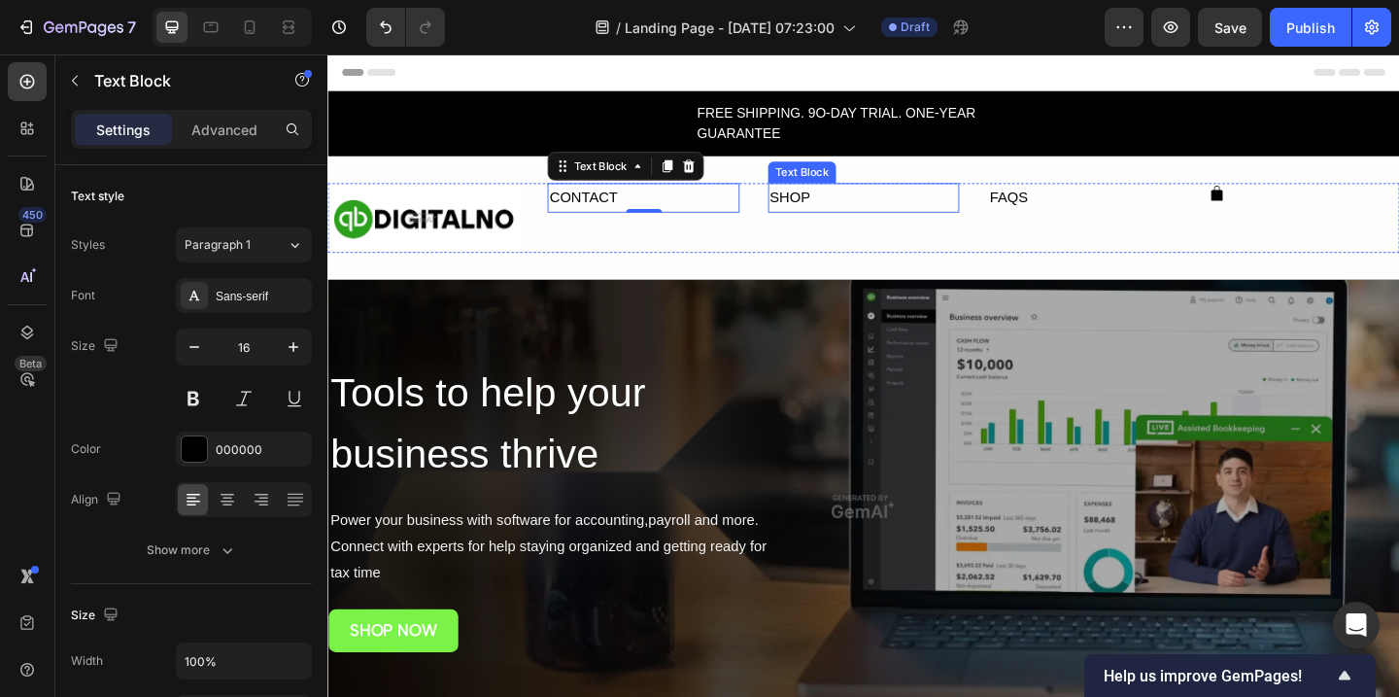
click at [840, 211] on div "SHOP" at bounding box center [910, 210] width 208 height 32
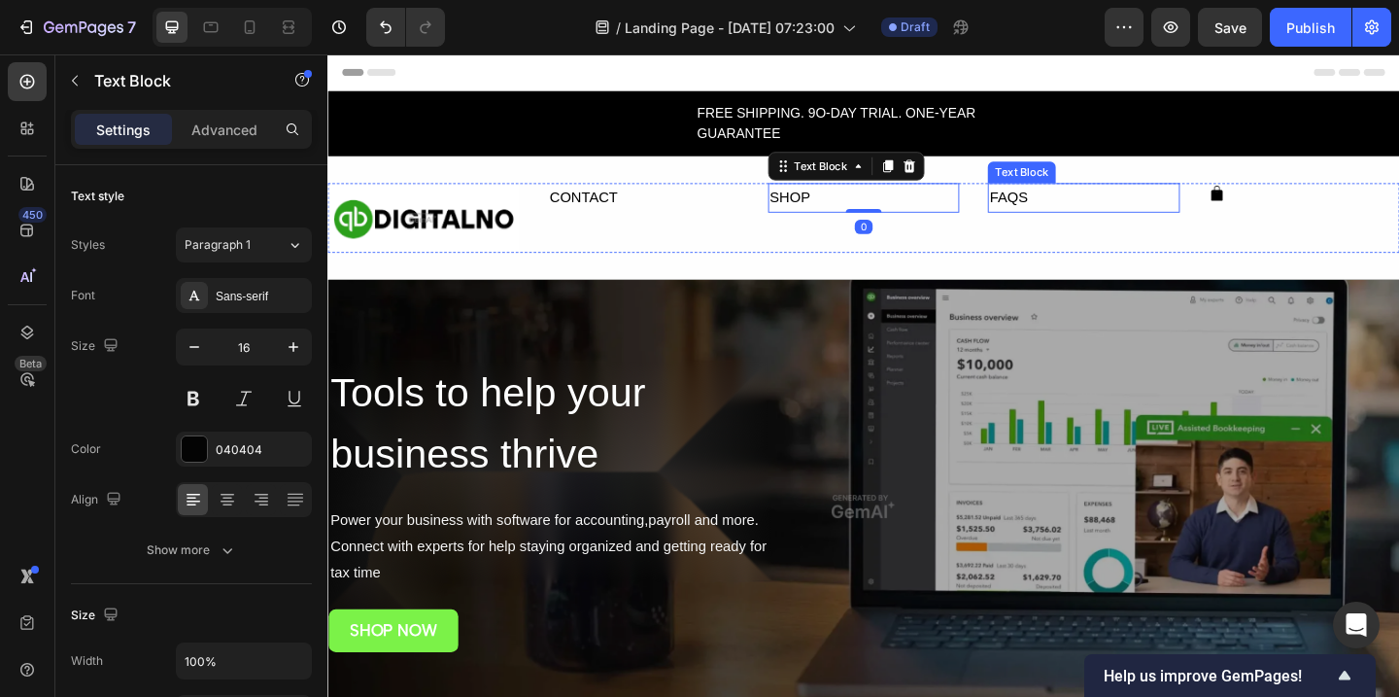
click at [1087, 205] on div "FAQS" at bounding box center [1149, 210] width 208 height 32
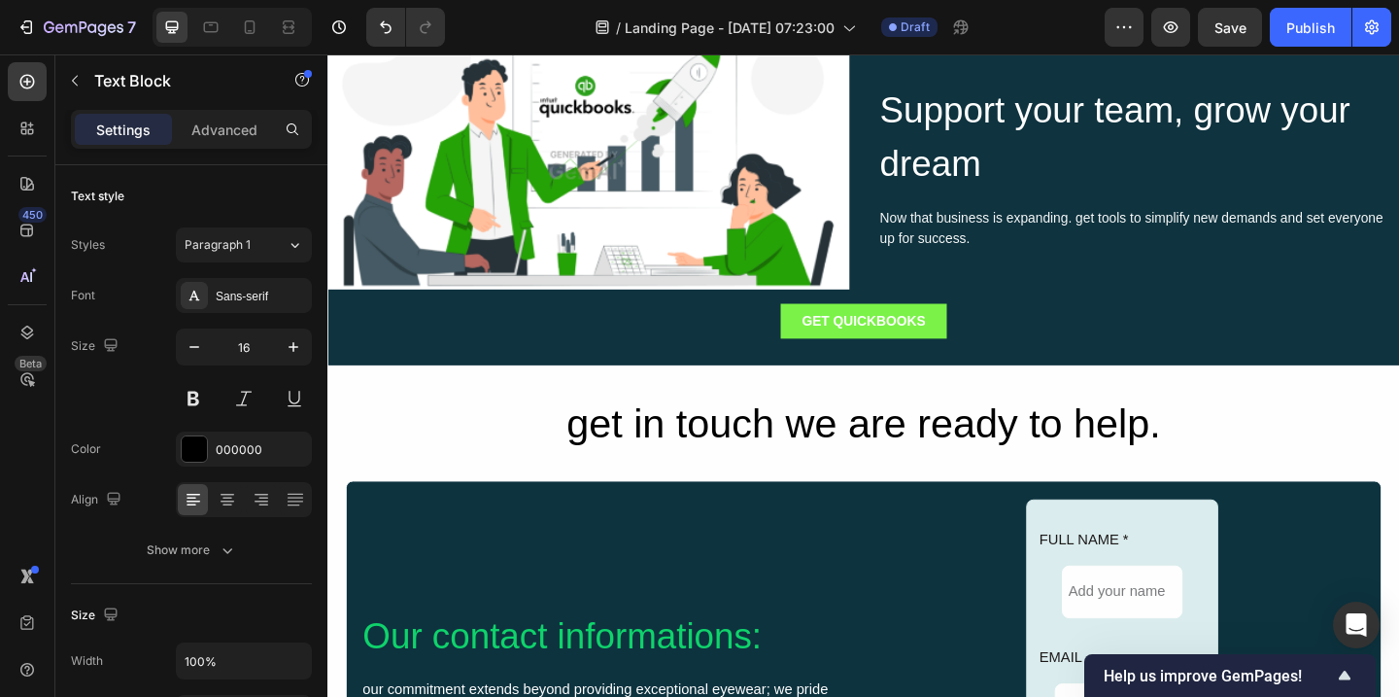
scroll to position [2100, 0]
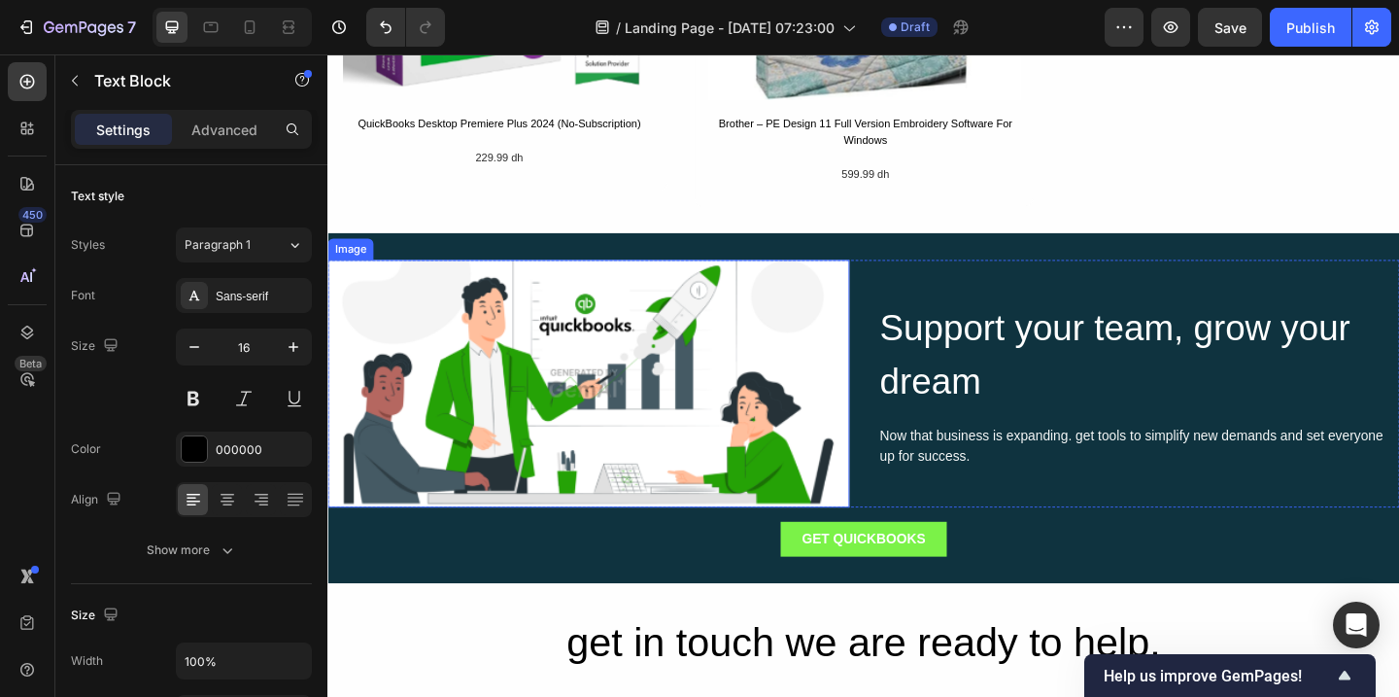
click at [776, 406] on img at bounding box center [610, 412] width 567 height 269
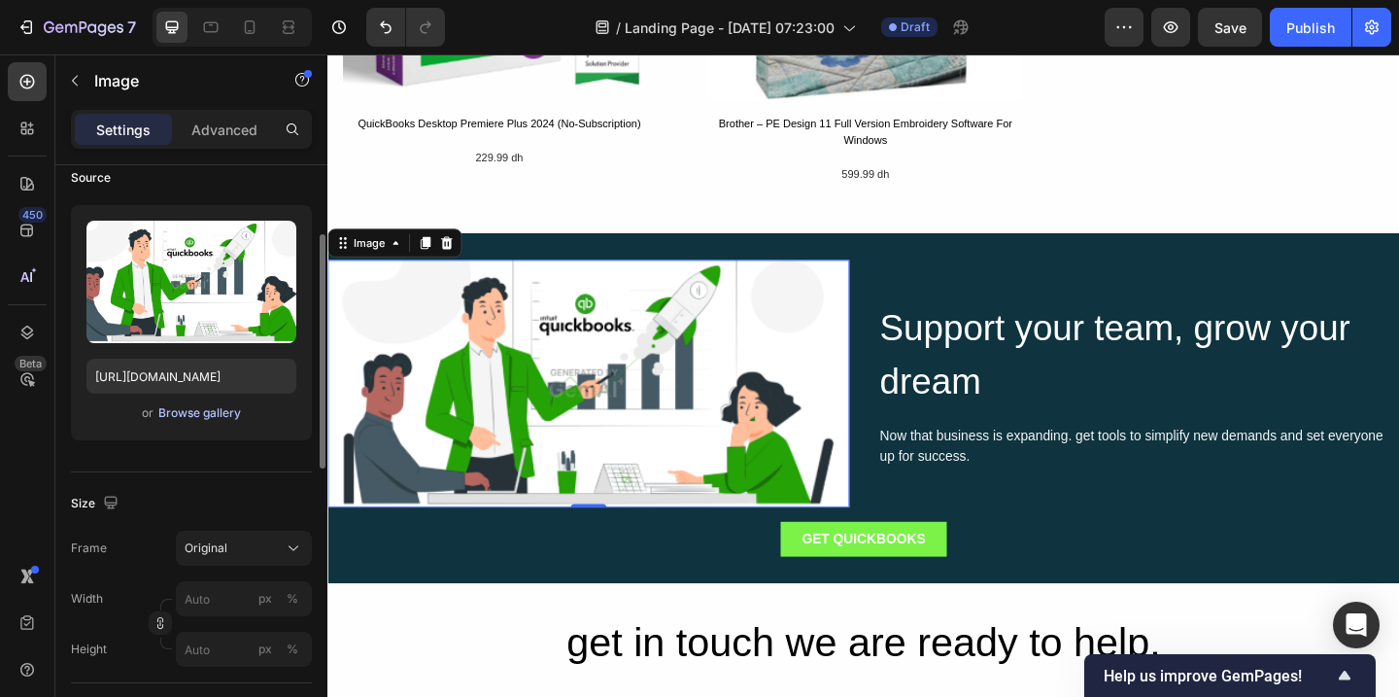
scroll to position [160, 0]
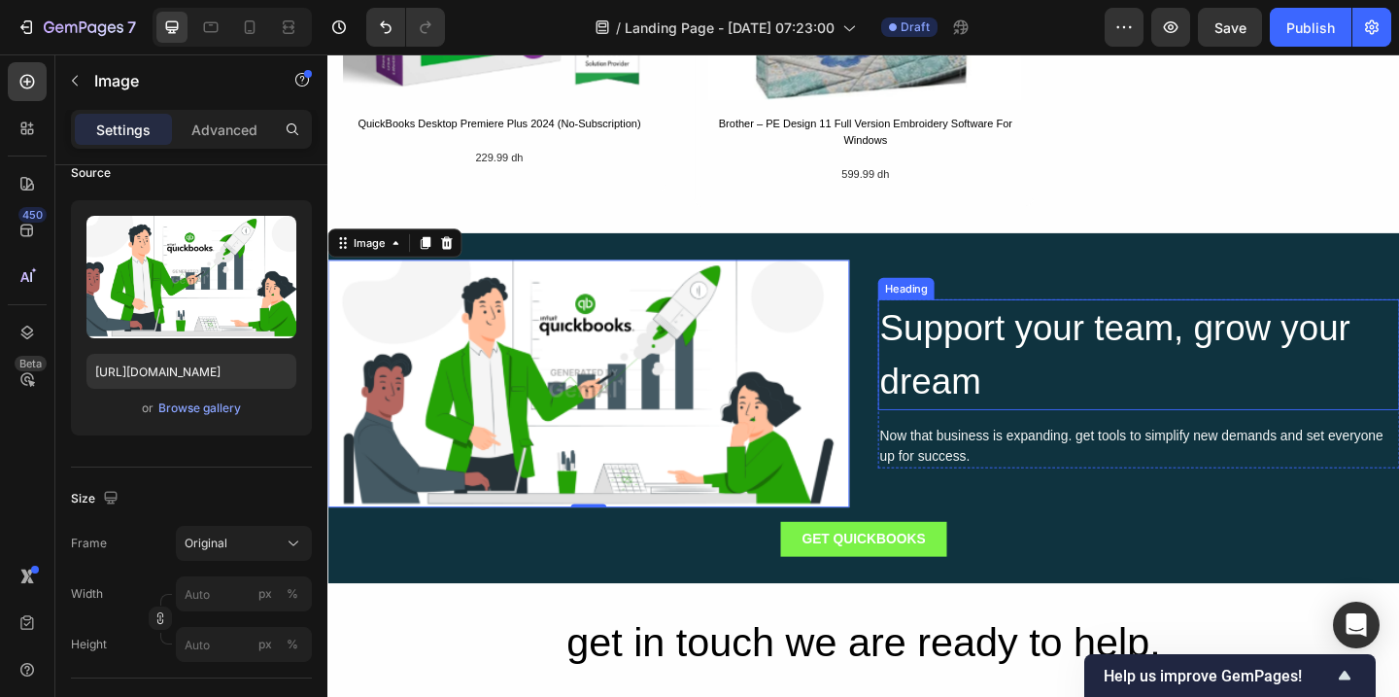
click at [1081, 380] on h2 "Support your team, grow your dream" at bounding box center [1209, 381] width 567 height 120
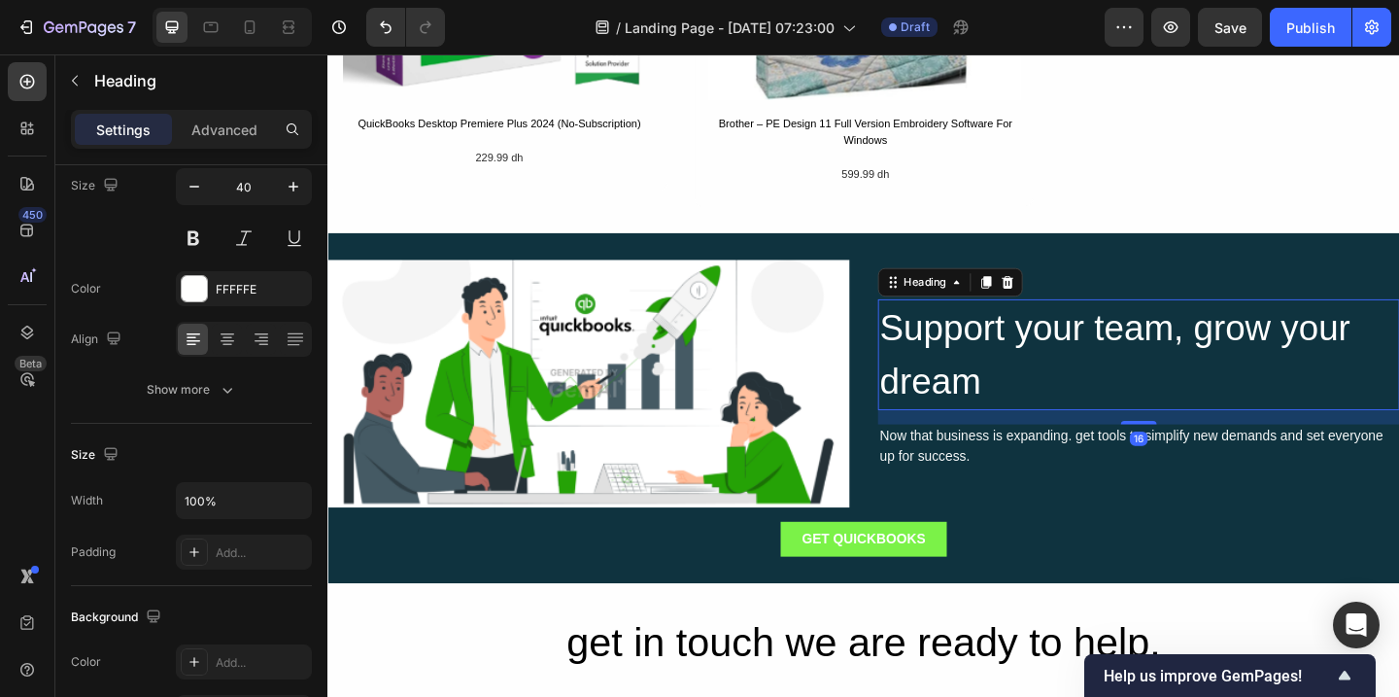
scroll to position [0, 0]
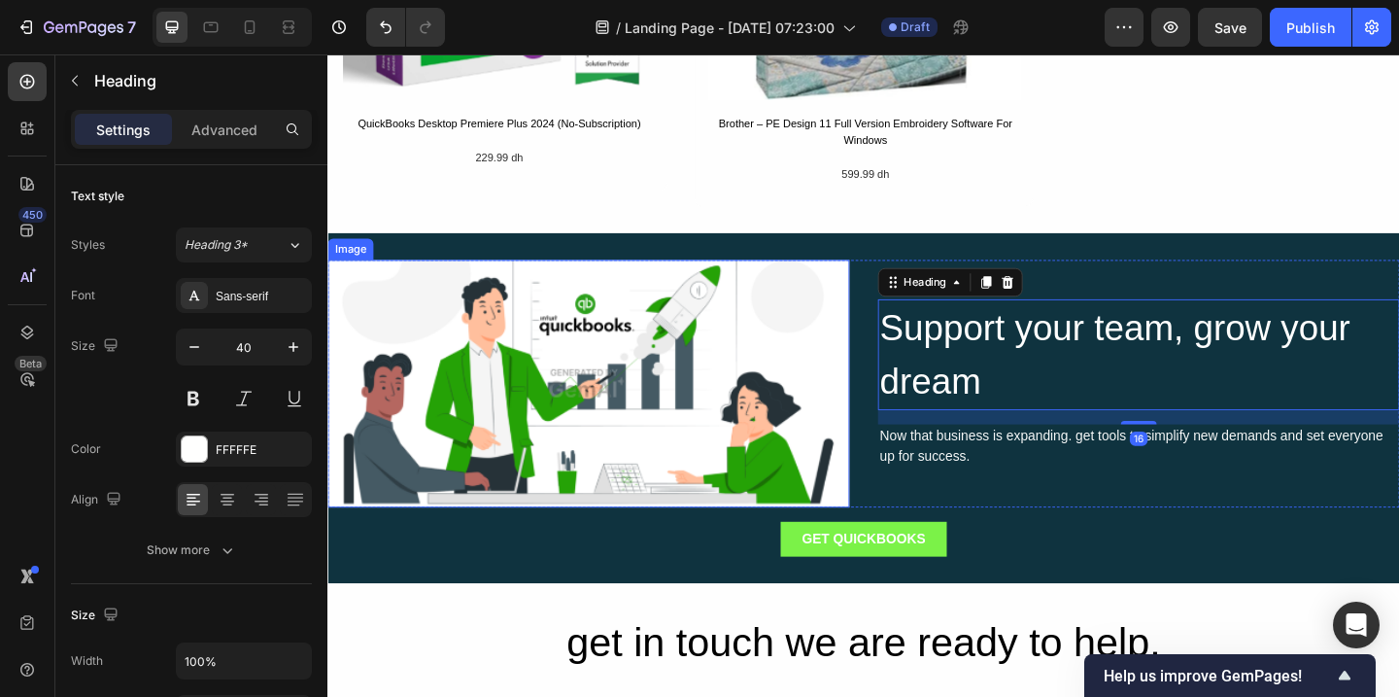
click at [549, 418] on img at bounding box center [610, 412] width 567 height 269
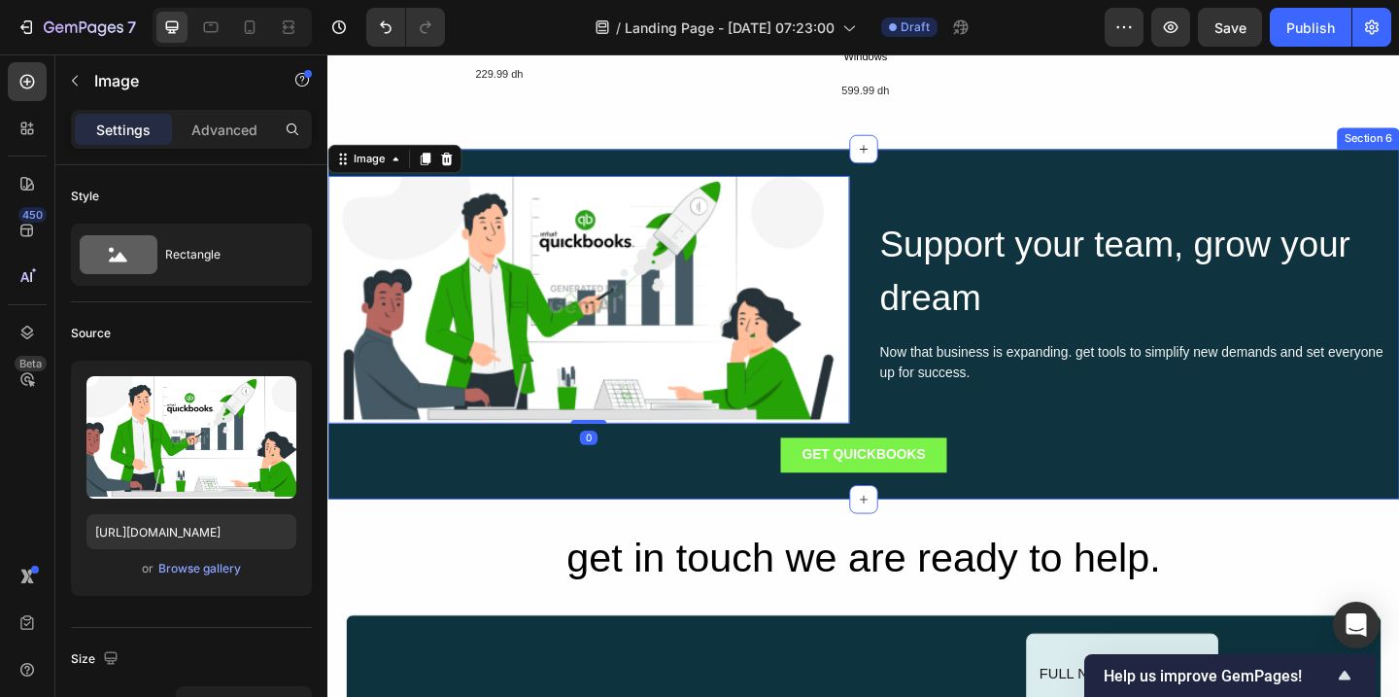
scroll to position [2230, 0]
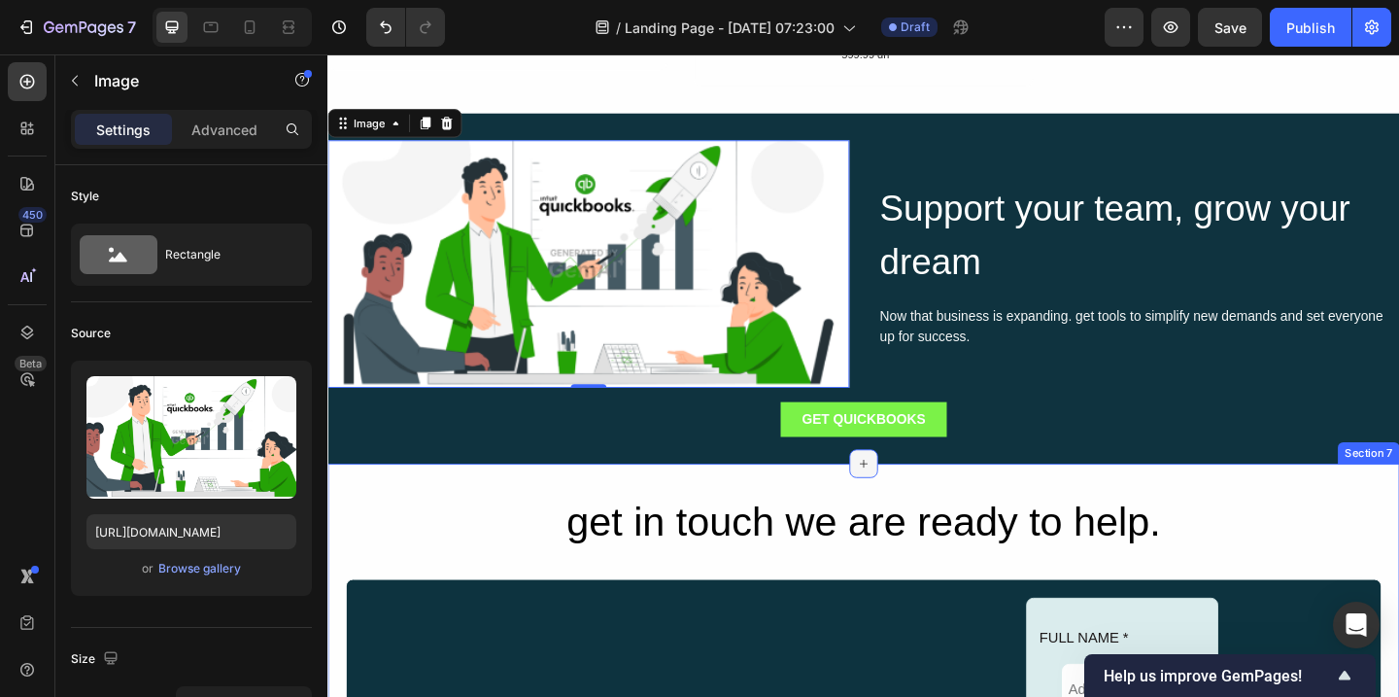
click at [910, 501] on icon at bounding box center [910, 500] width 16 height 16
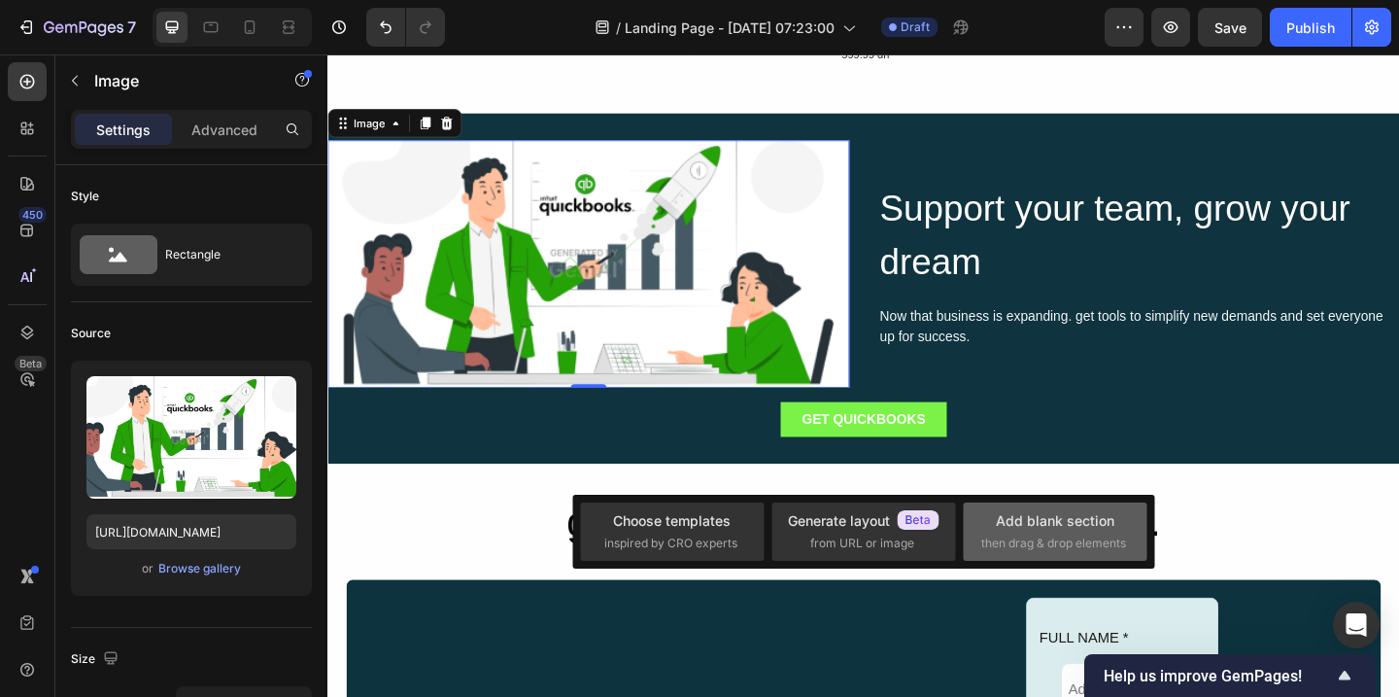
click at [1052, 527] on div "Add blank section" at bounding box center [1055, 520] width 119 height 20
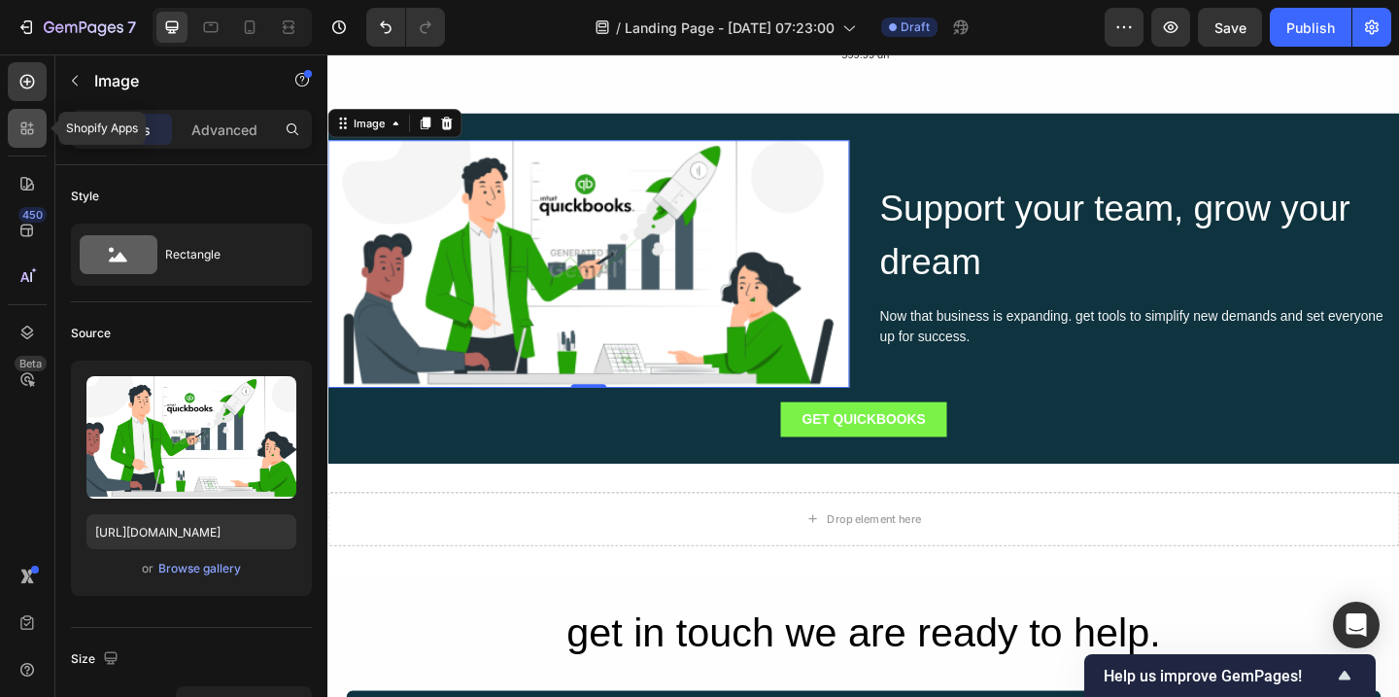
click at [28, 135] on icon at bounding box center [26, 128] width 19 height 19
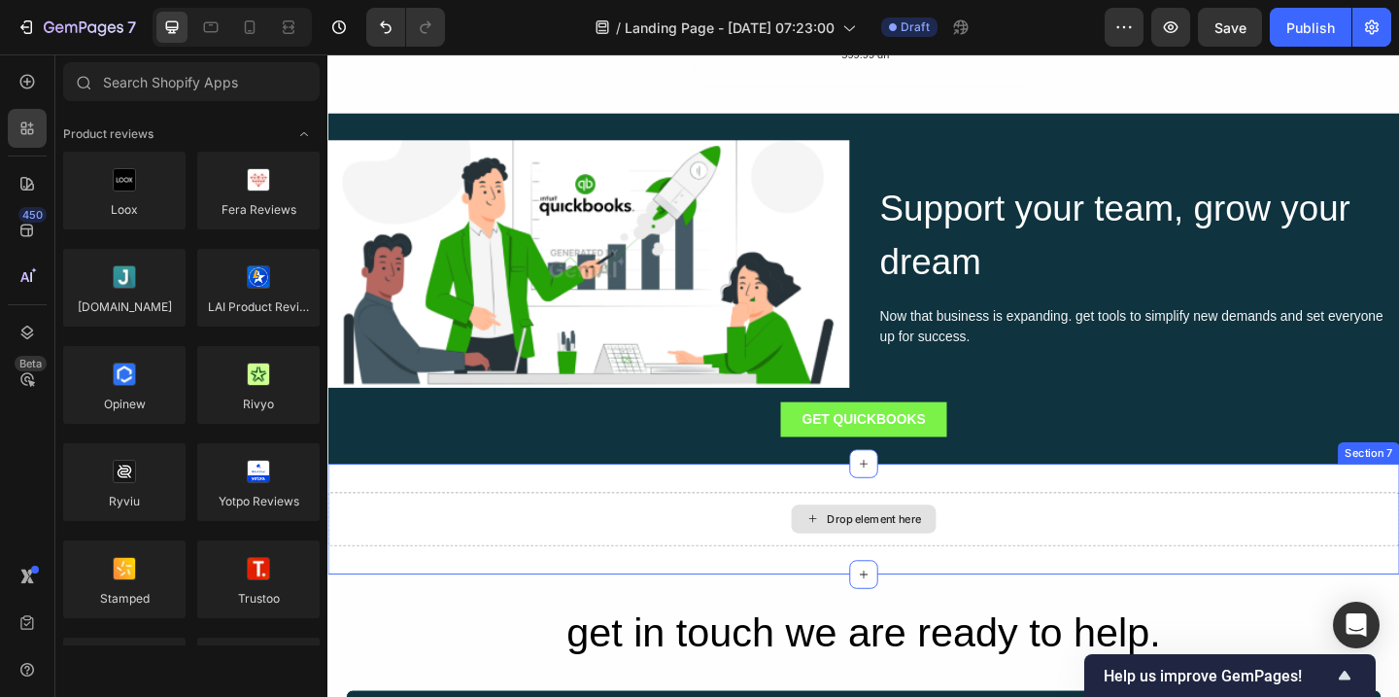
click at [424, 572] on div "Drop element here" at bounding box center [910, 559] width 1166 height 58
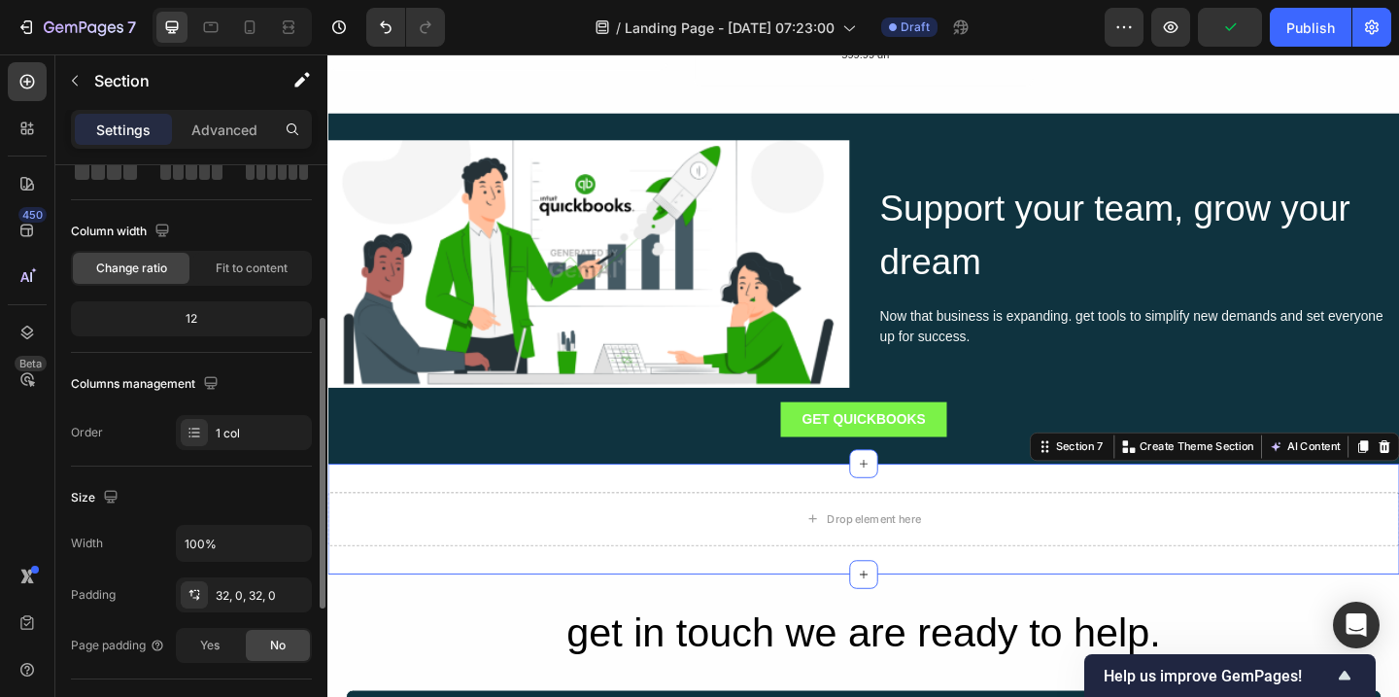
scroll to position [0, 0]
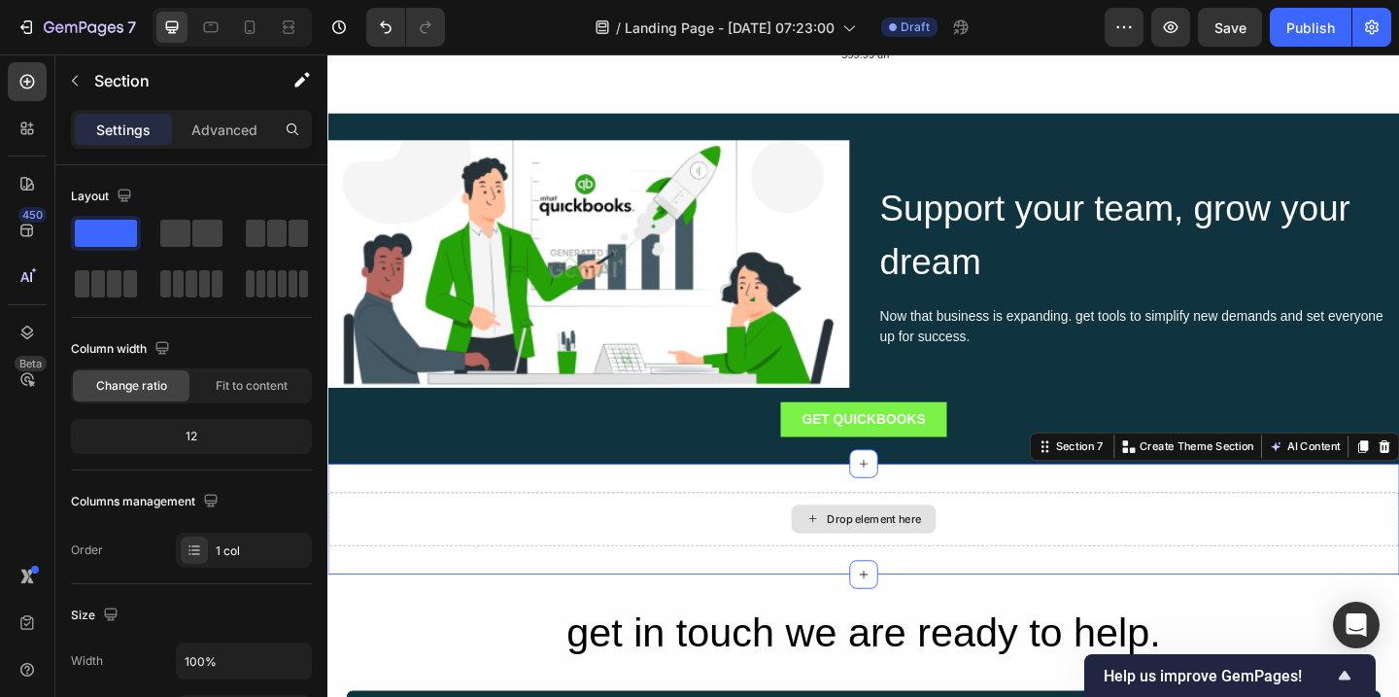
click at [884, 563] on div "Drop element here" at bounding box center [921, 560] width 103 height 16
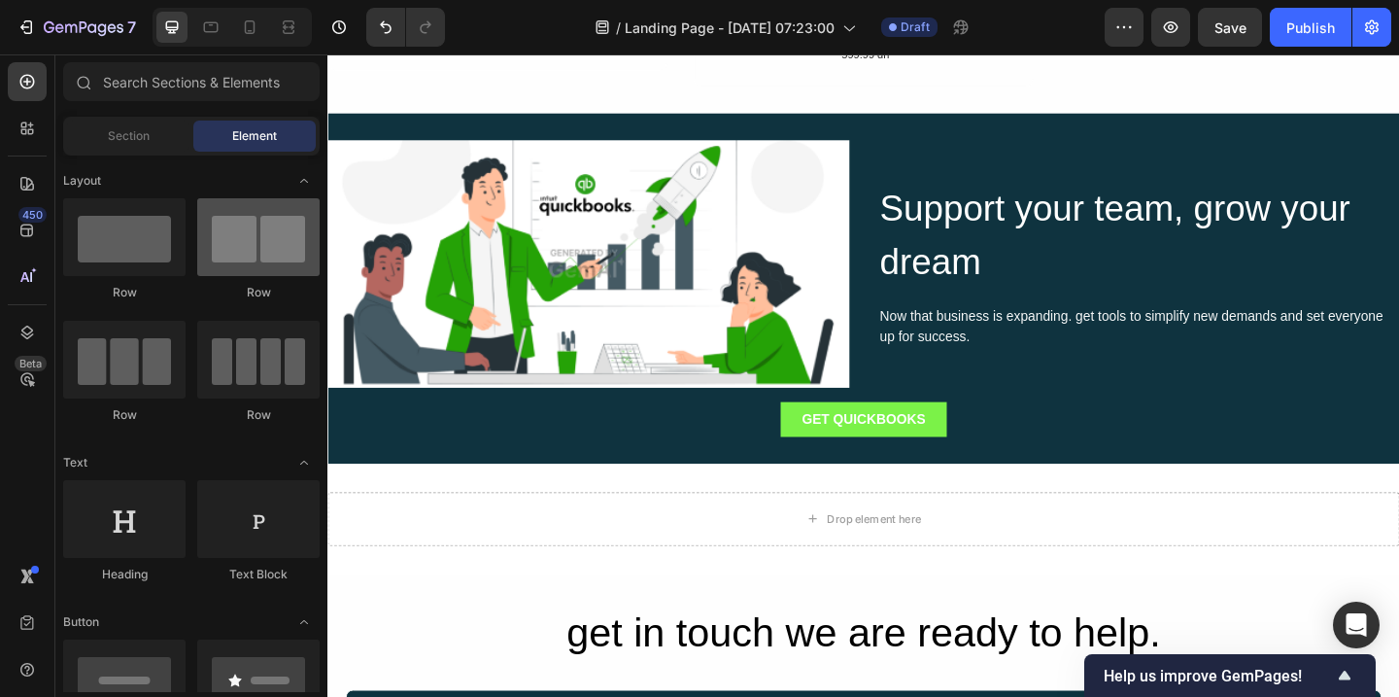
click at [255, 241] on div at bounding box center [258, 237] width 122 height 78
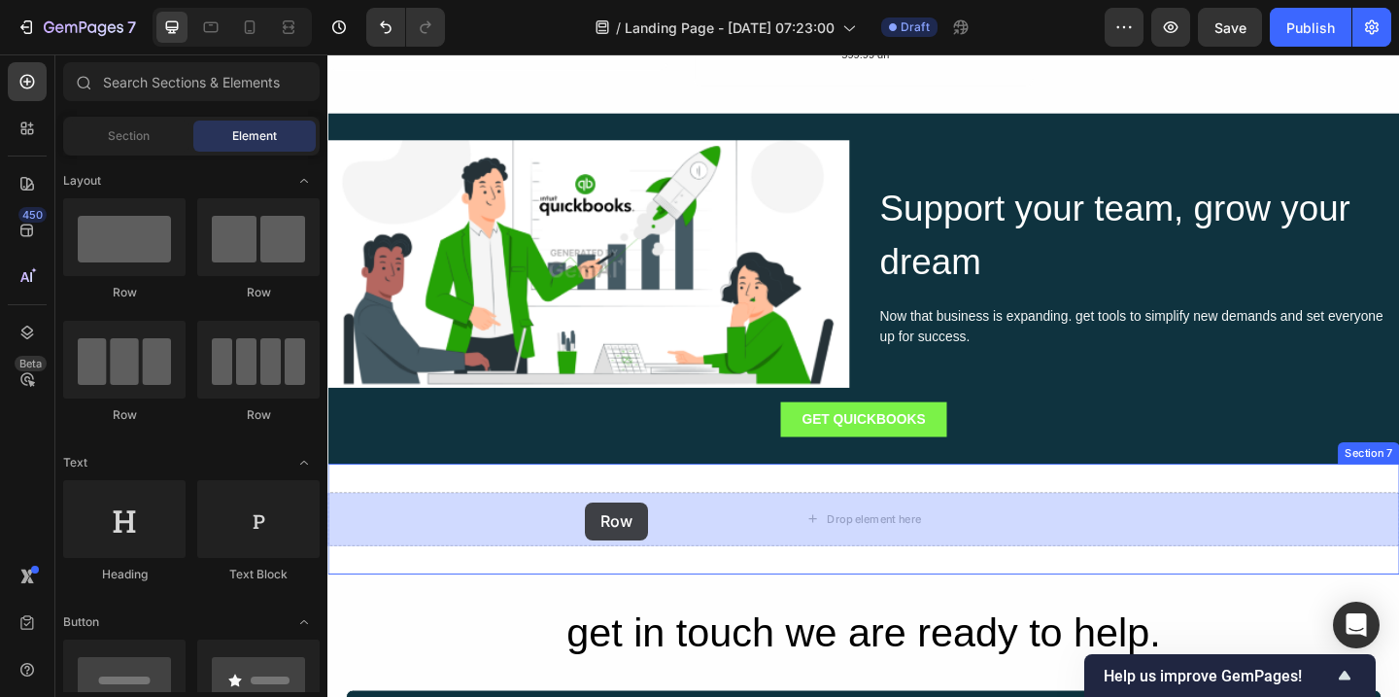
drag, startPoint x: 583, startPoint y: 295, endPoint x: 607, endPoint y: 541, distance: 247.0
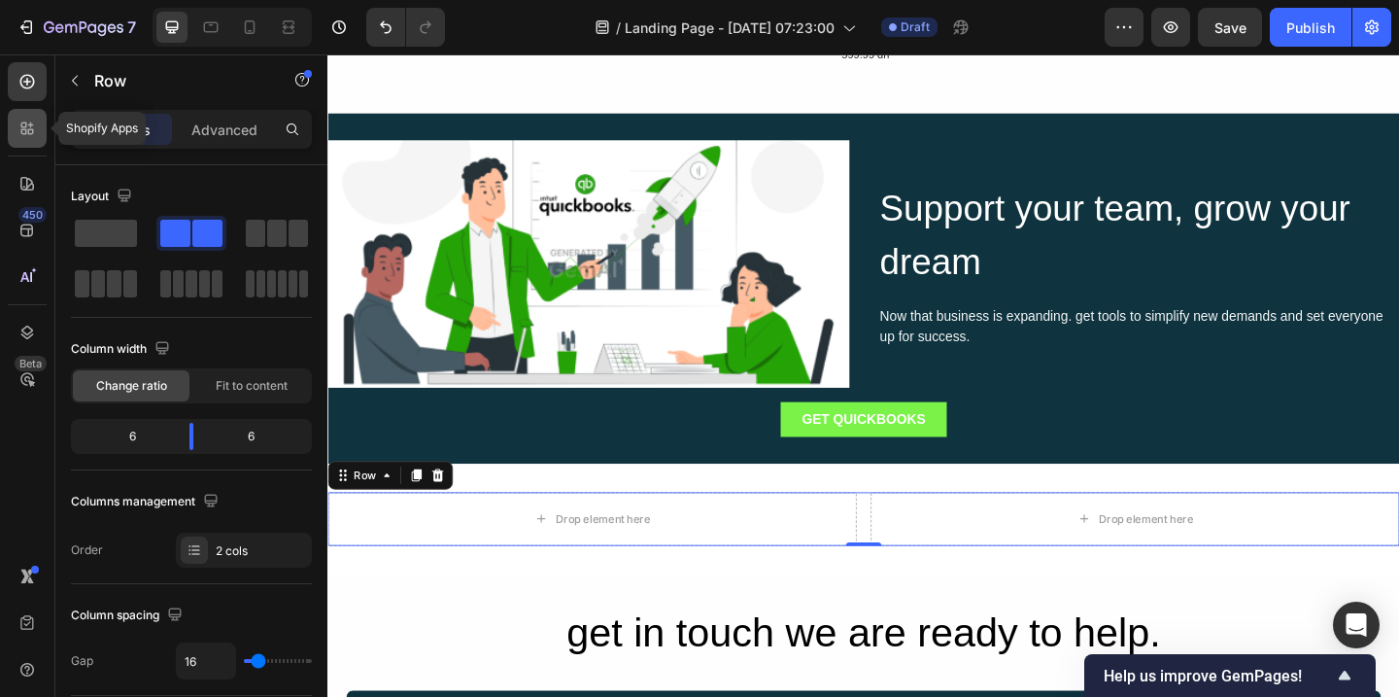
click at [27, 134] on icon at bounding box center [26, 128] width 19 height 19
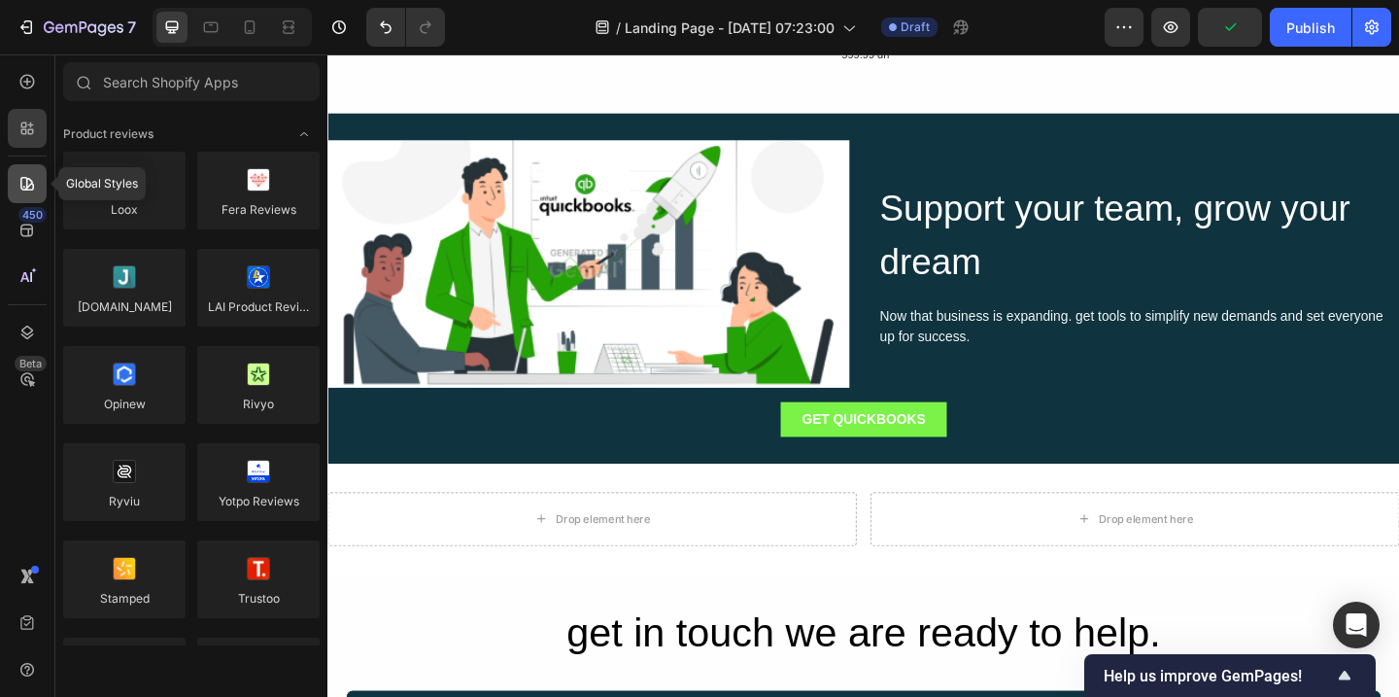
click at [29, 187] on icon at bounding box center [26, 183] width 19 height 19
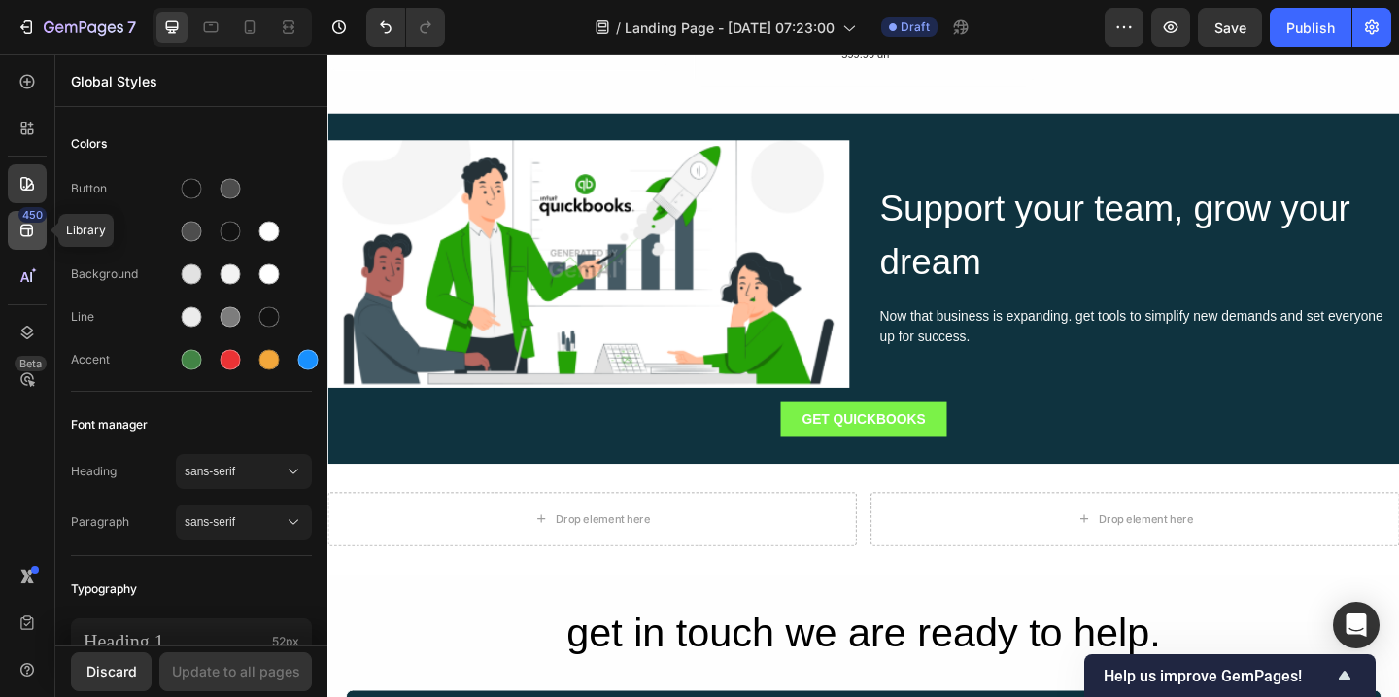
click at [27, 224] on icon at bounding box center [26, 230] width 13 height 13
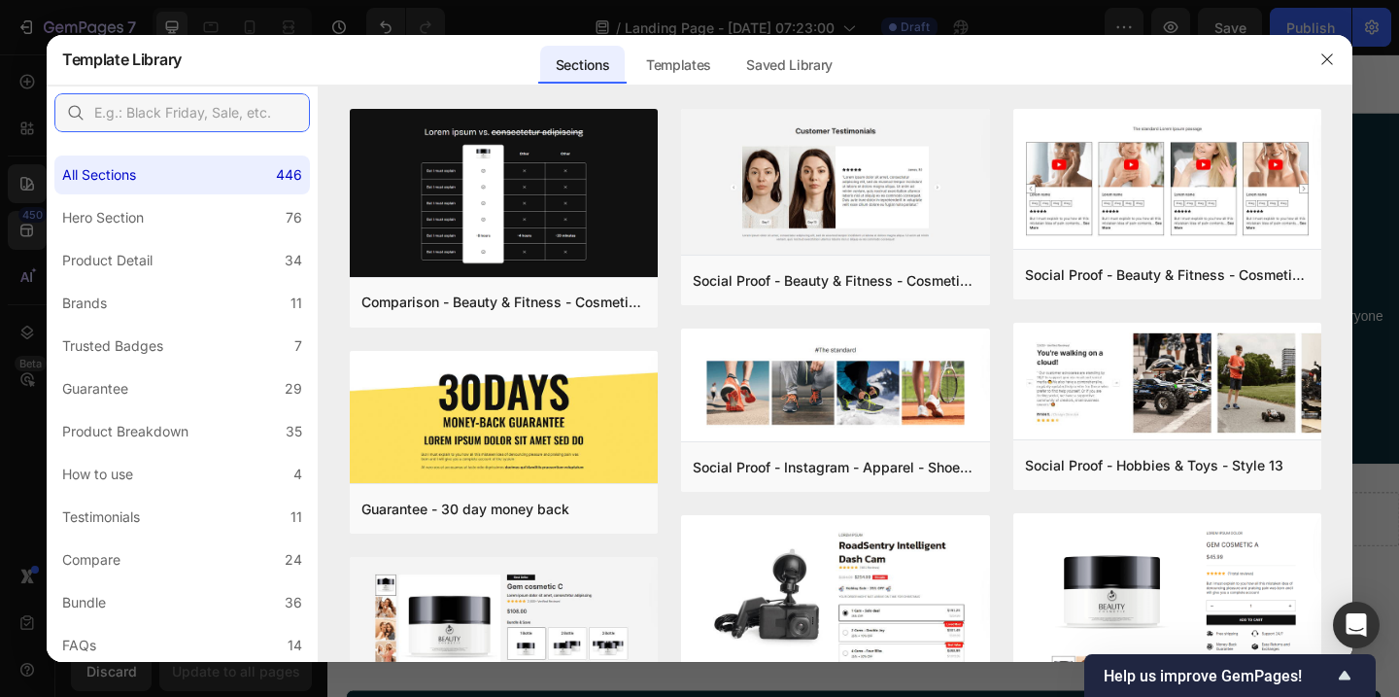
click at [143, 108] on input "text" at bounding box center [181, 112] width 255 height 39
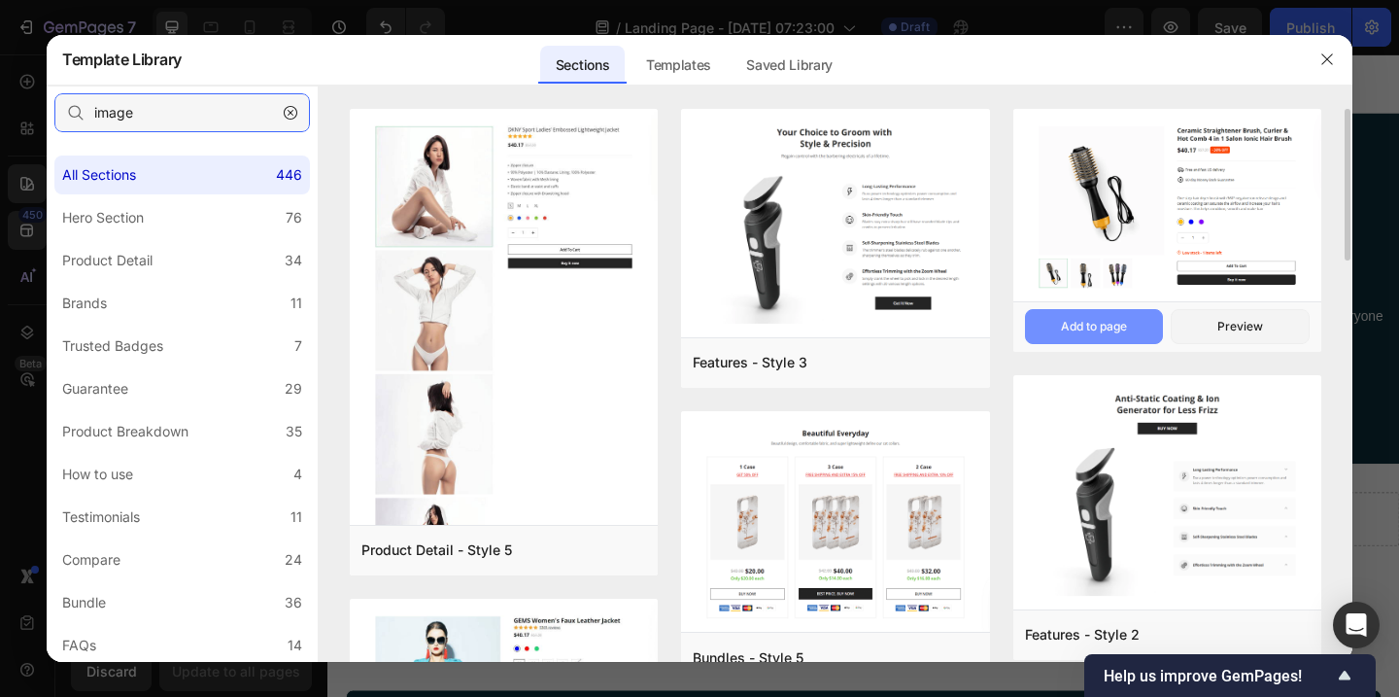
type input "image"
click at [1093, 331] on div "Add to page" at bounding box center [1094, 326] width 66 height 17
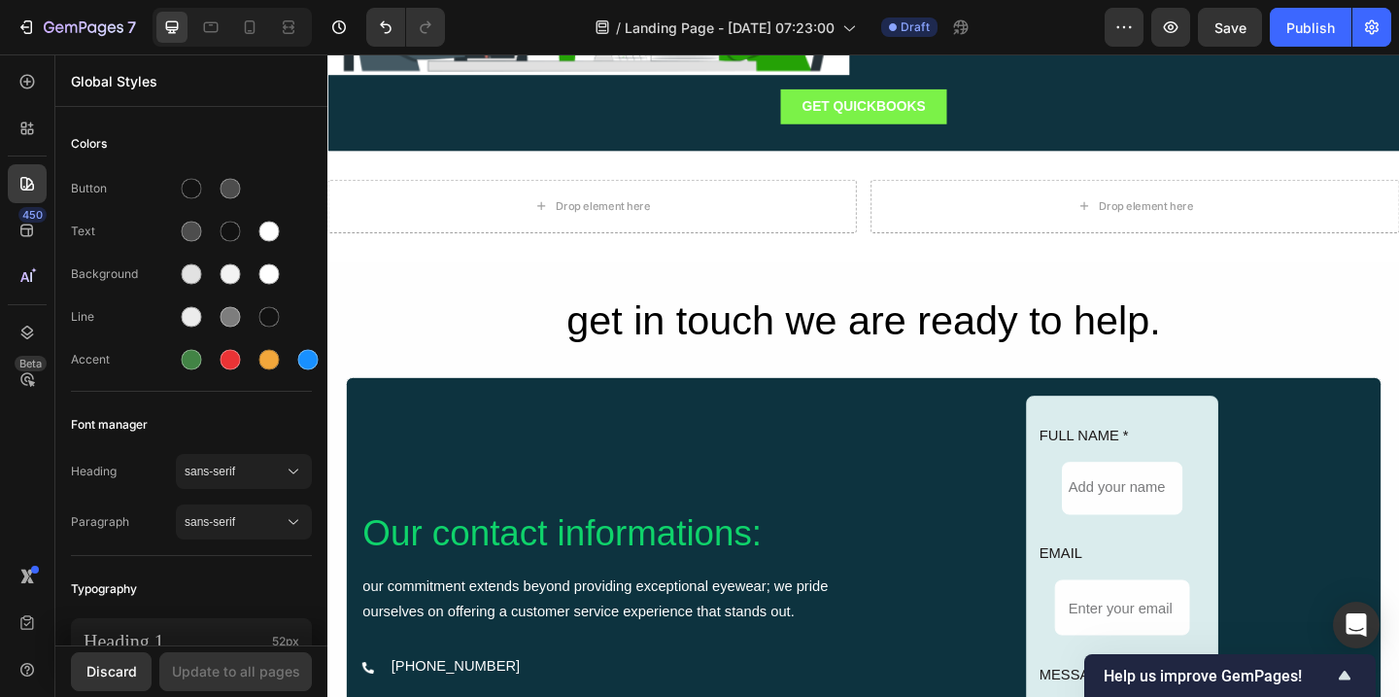
scroll to position [2353, 0]
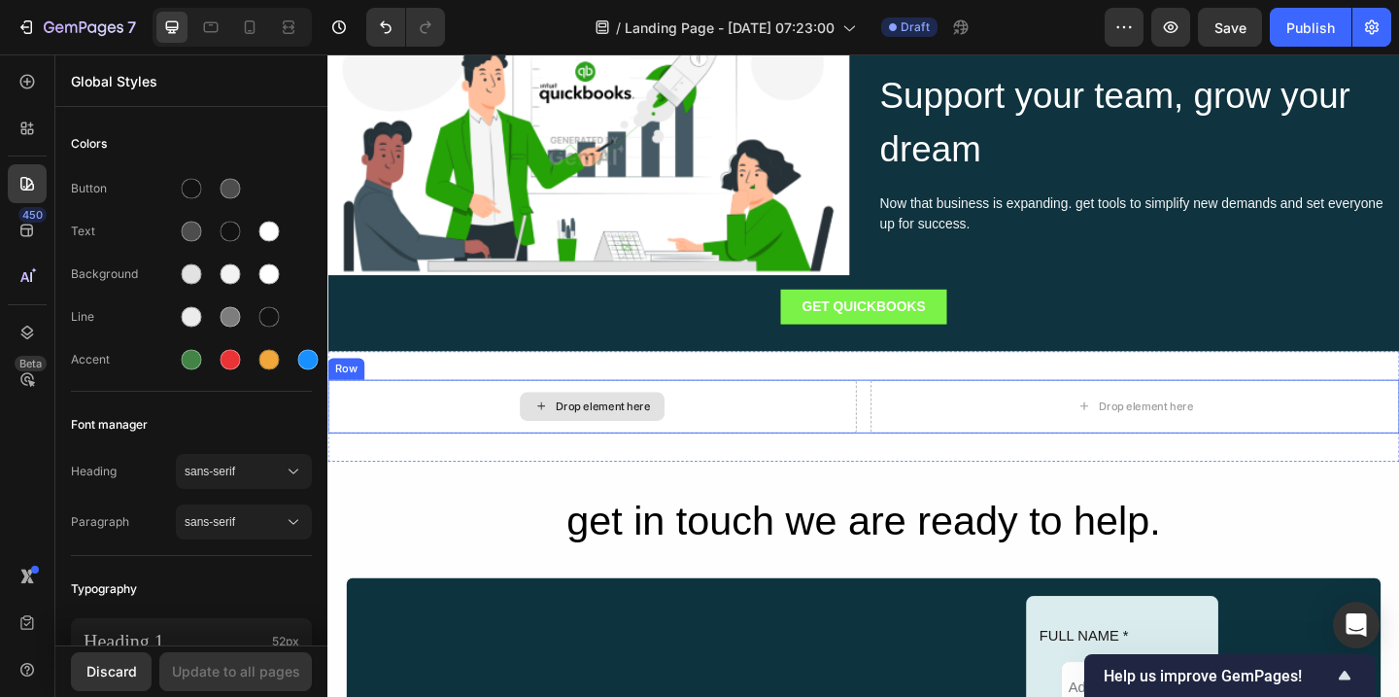
click at [753, 434] on div "Drop element here" at bounding box center [614, 437] width 575 height 58
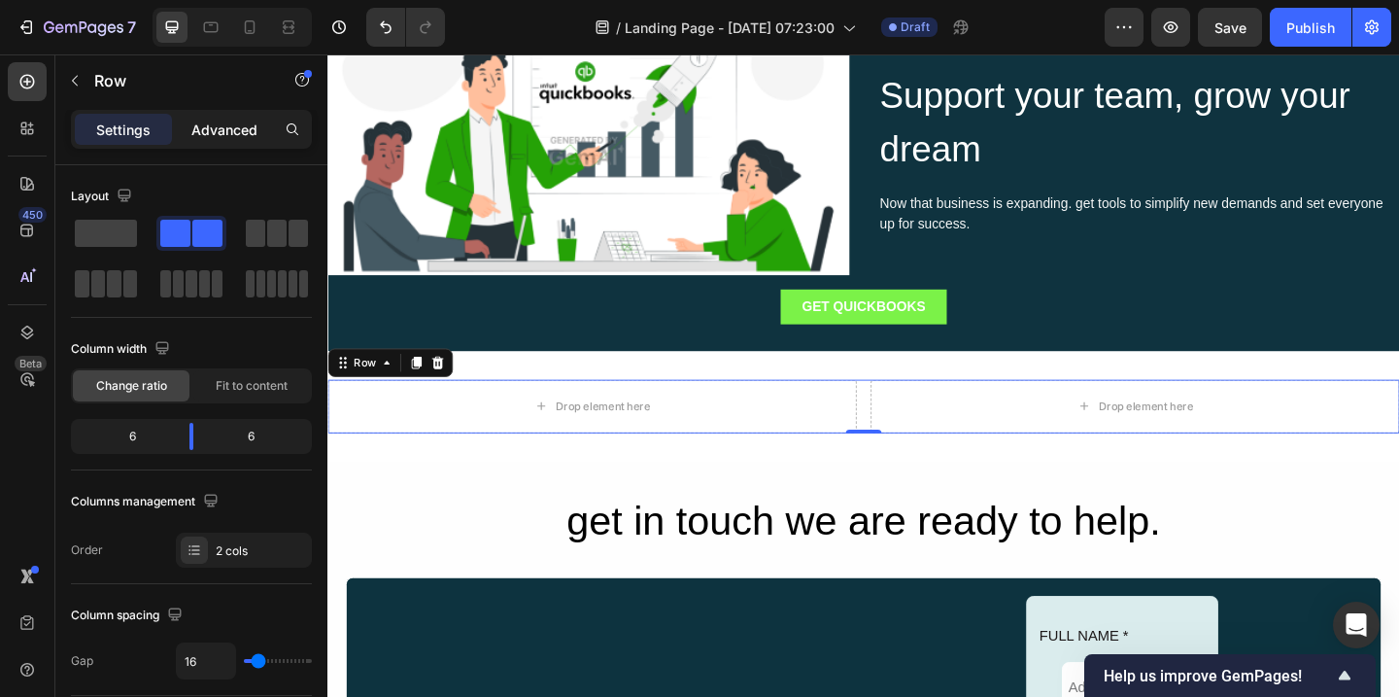
click at [220, 133] on p "Advanced" at bounding box center [224, 129] width 66 height 20
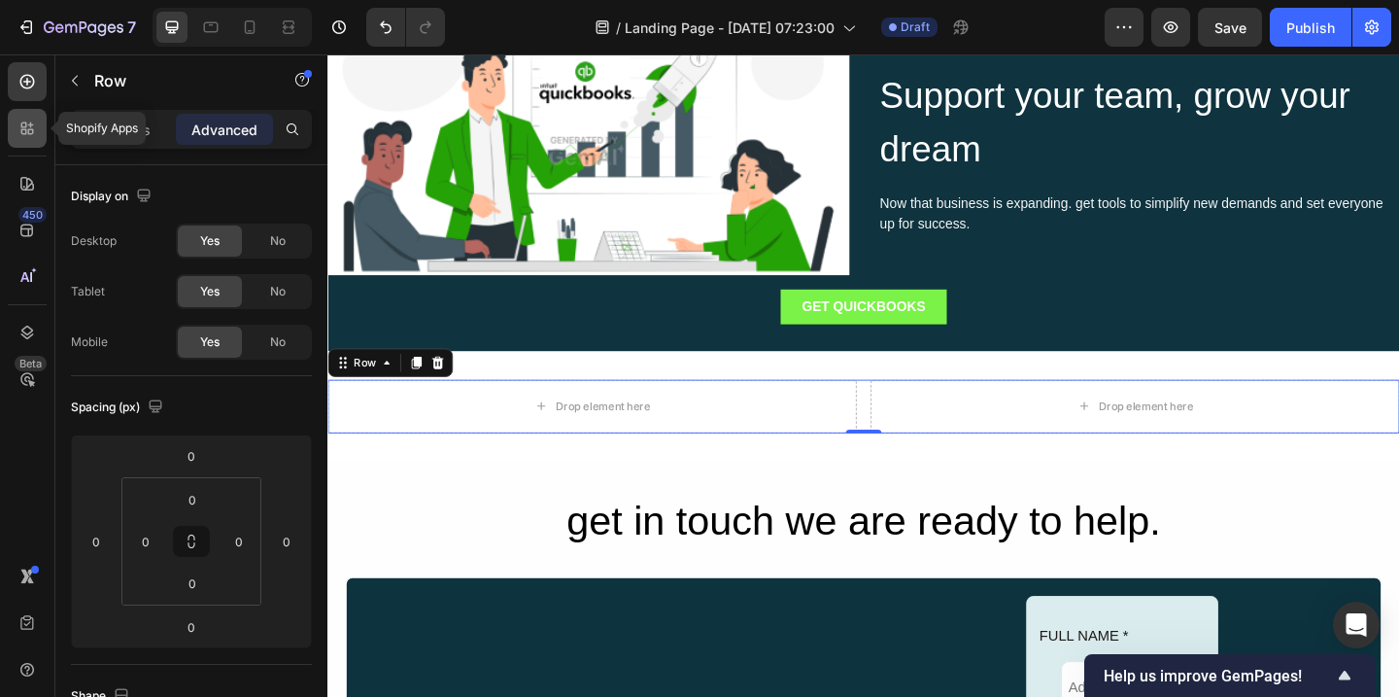
click at [29, 123] on icon at bounding box center [31, 125] width 6 height 6
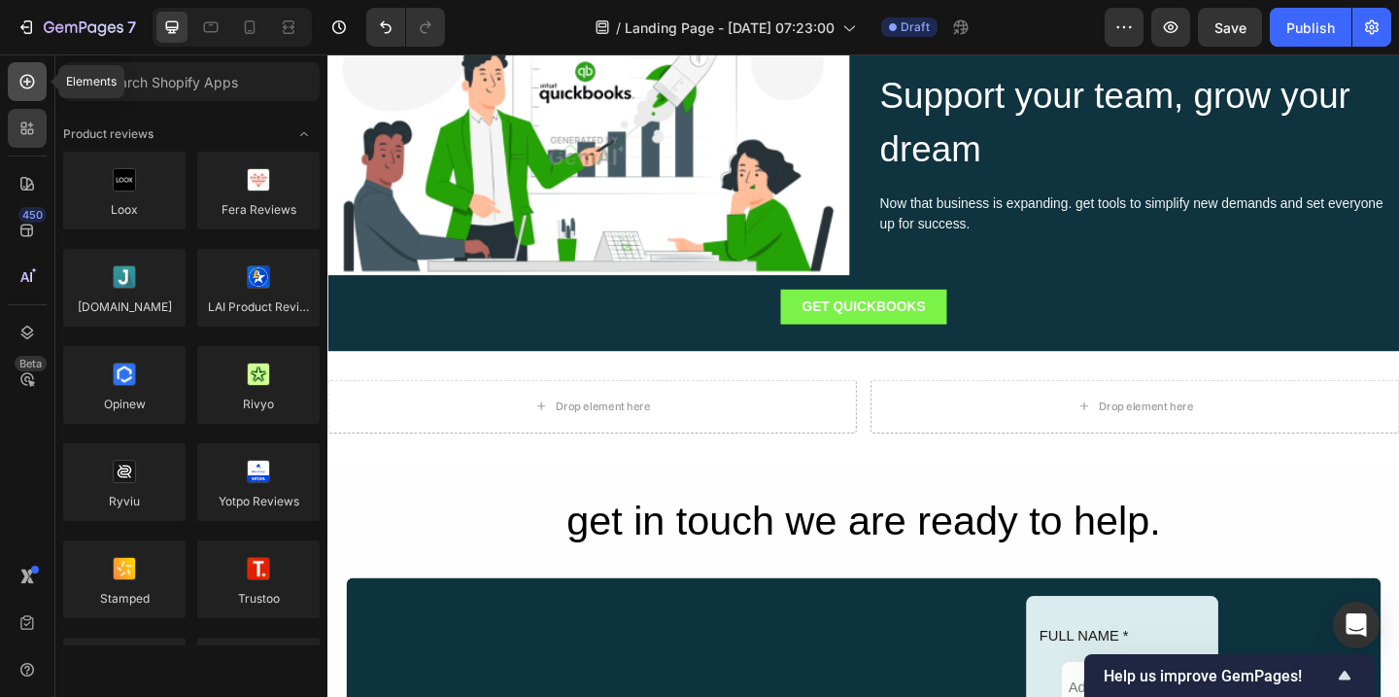
click at [30, 84] on icon at bounding box center [26, 81] width 19 height 19
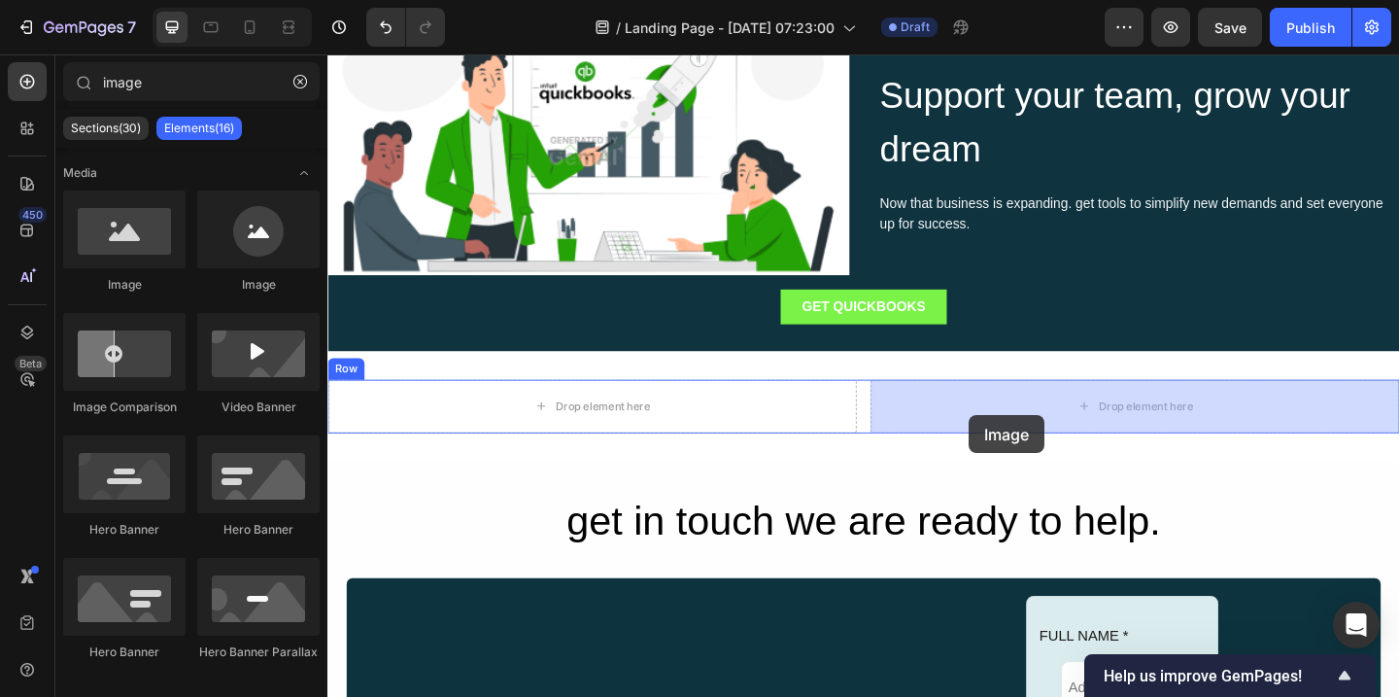
drag, startPoint x: 459, startPoint y: 291, endPoint x: 1025, endPoint y: 447, distance: 587.3
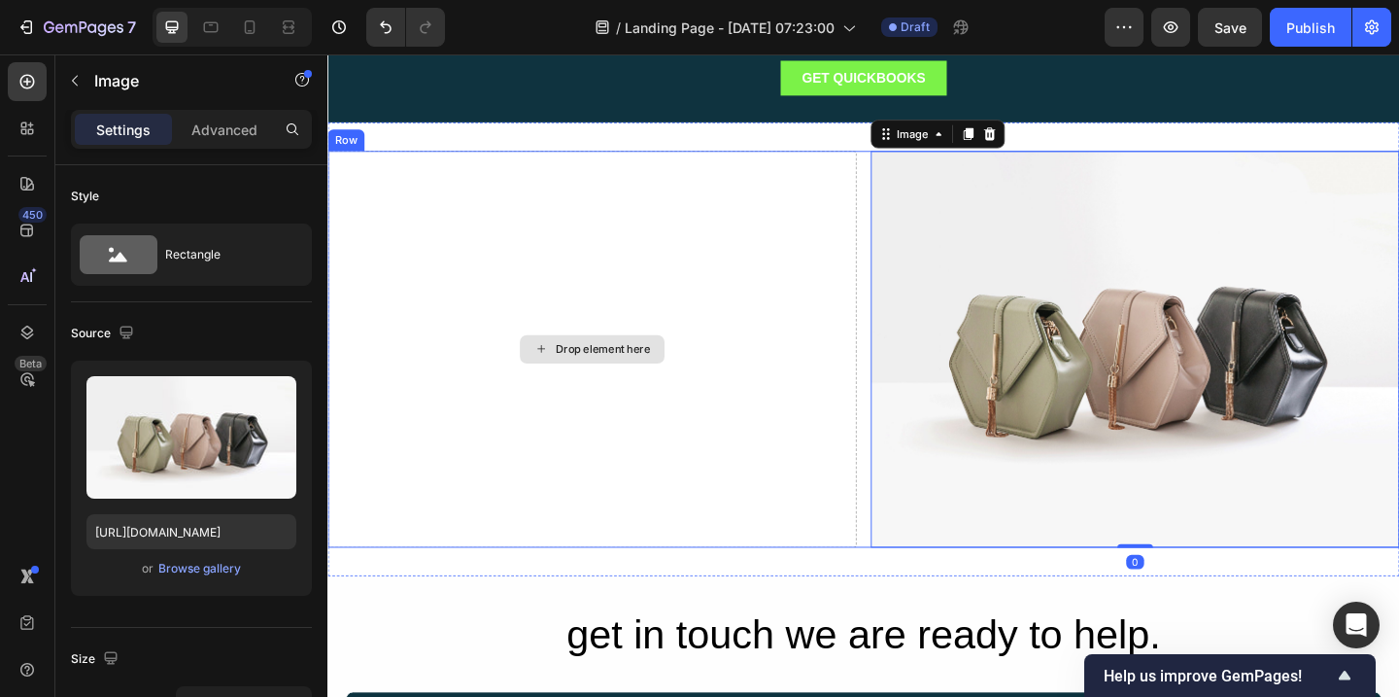
scroll to position [2620, 0]
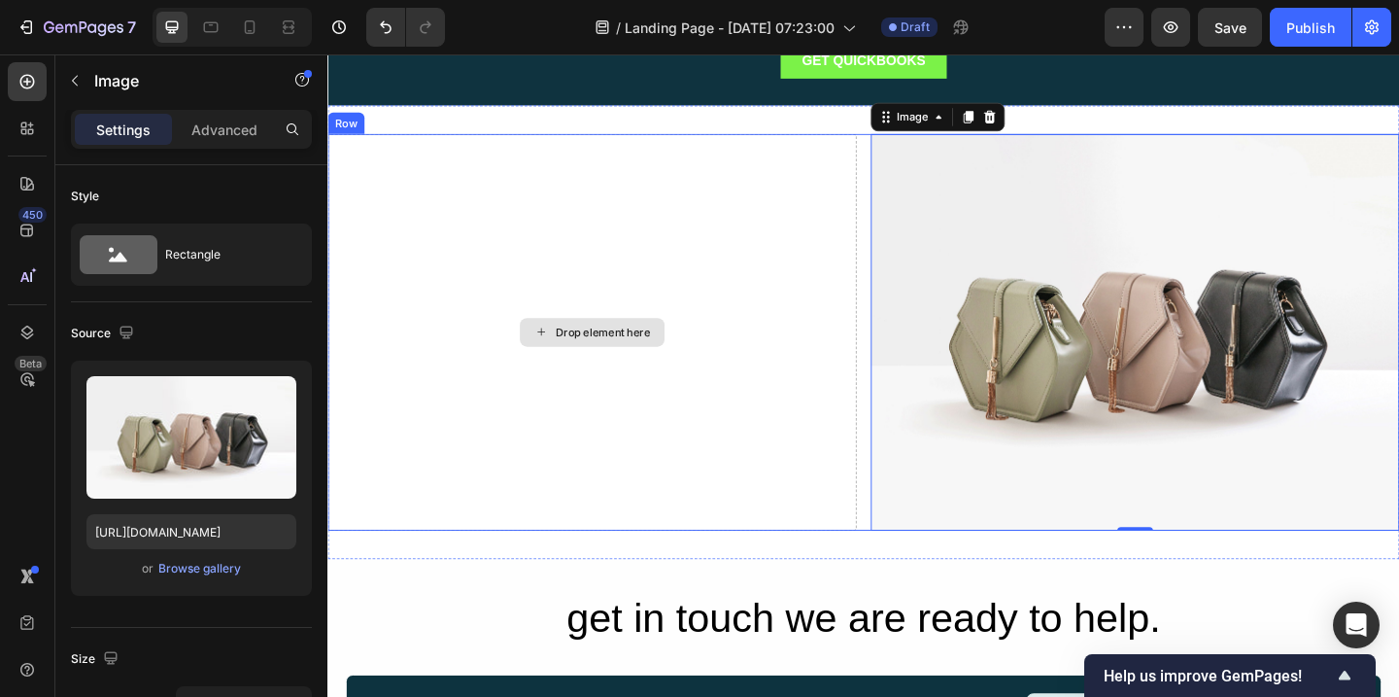
click at [644, 367] on div "Drop element here" at bounding box center [614, 356] width 157 height 31
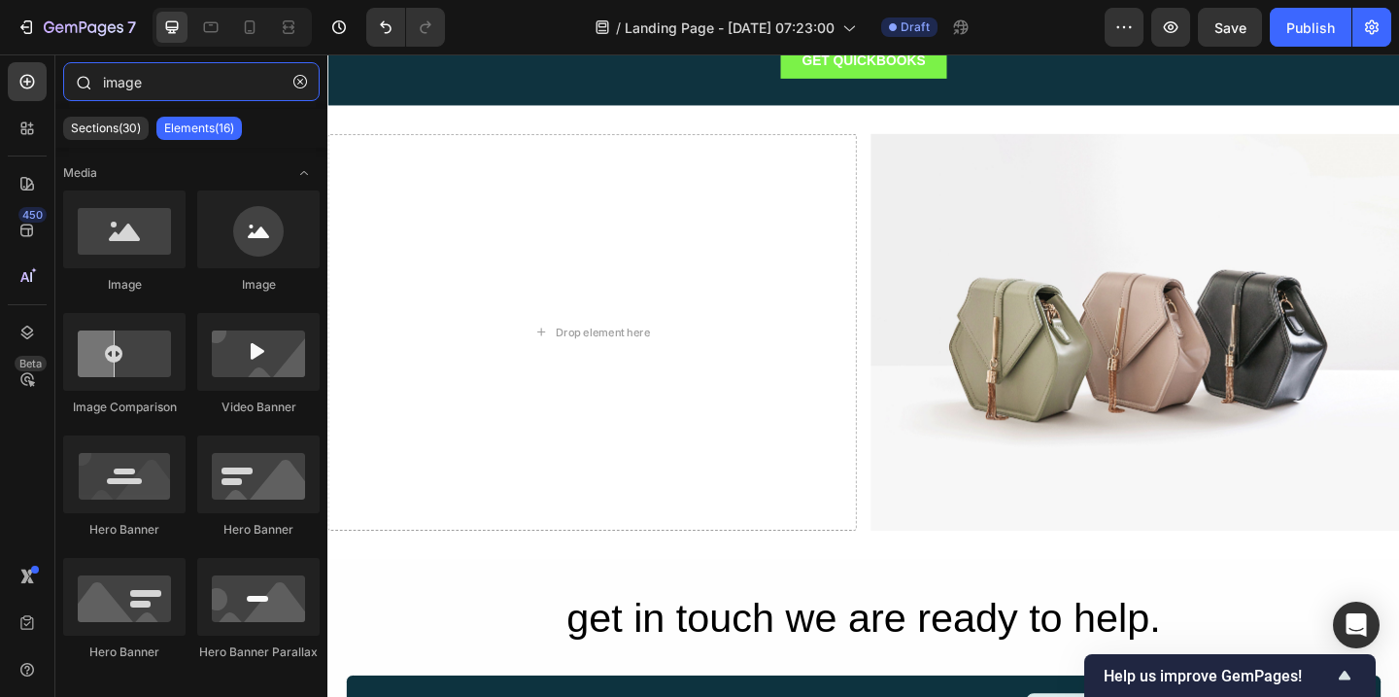
click at [201, 78] on input "image" at bounding box center [191, 81] width 256 height 39
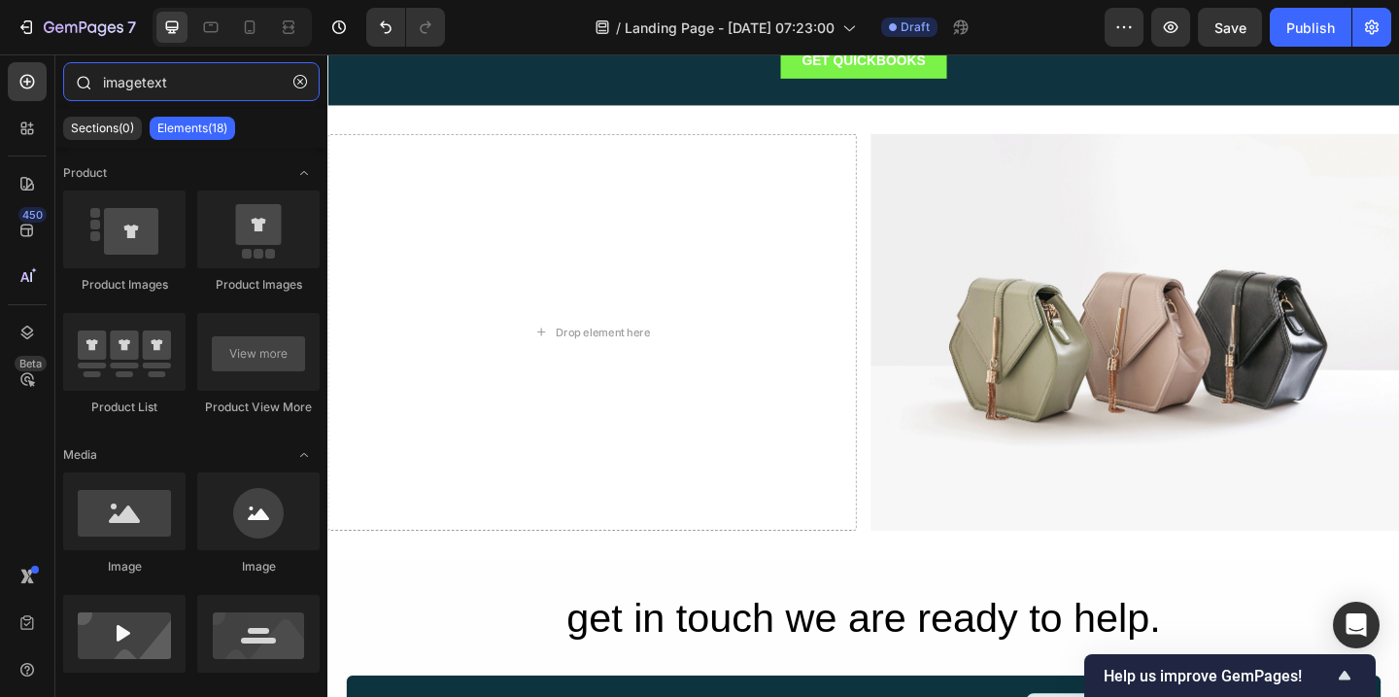
drag, startPoint x: 143, startPoint y: 83, endPoint x: 70, endPoint y: 73, distance: 73.5
click at [71, 74] on div "imagetext" at bounding box center [191, 85] width 272 height 47
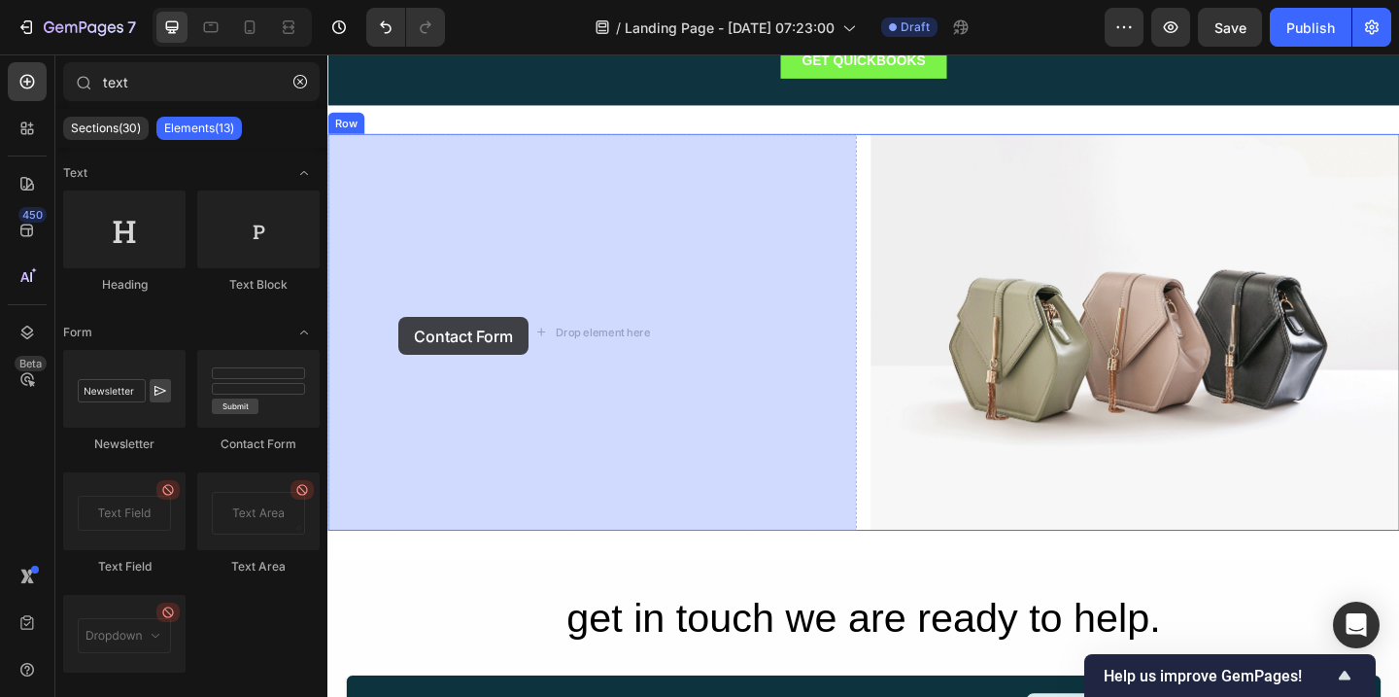
drag, startPoint x: 571, startPoint y: 443, endPoint x: 405, endPoint y: 340, distance: 195.4
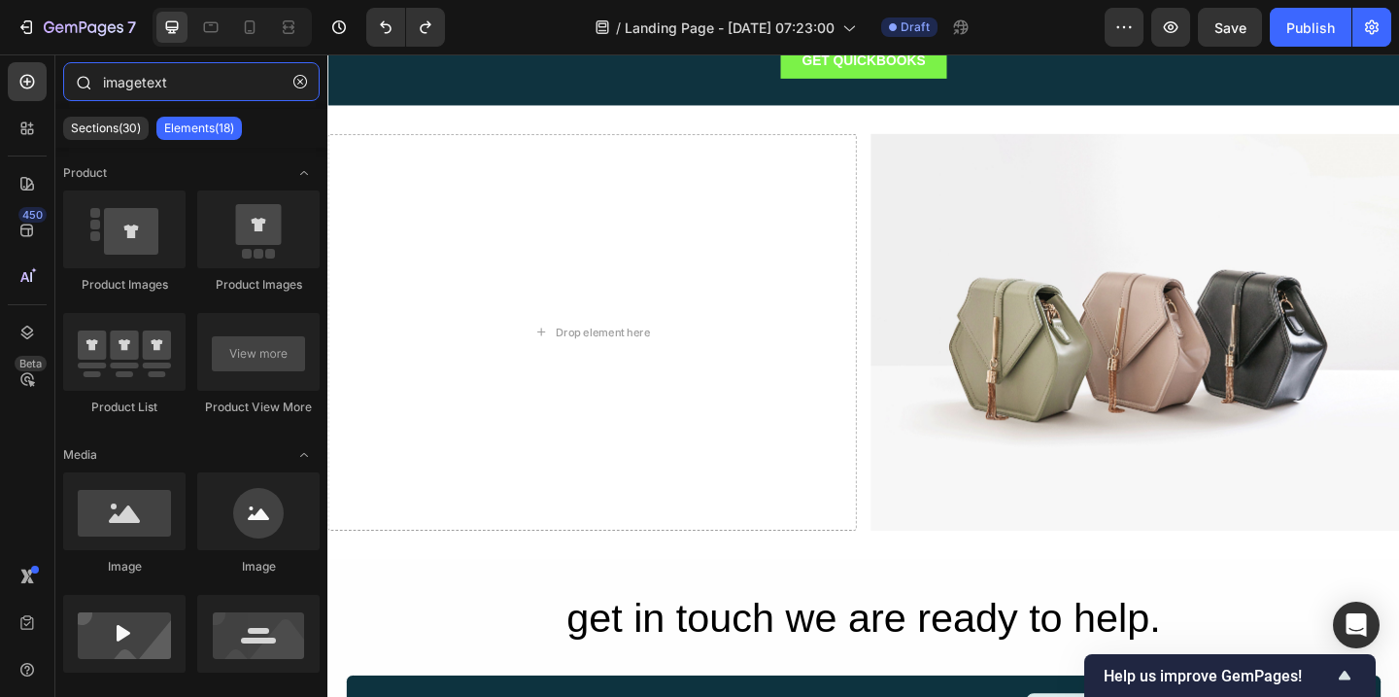
type input "text"
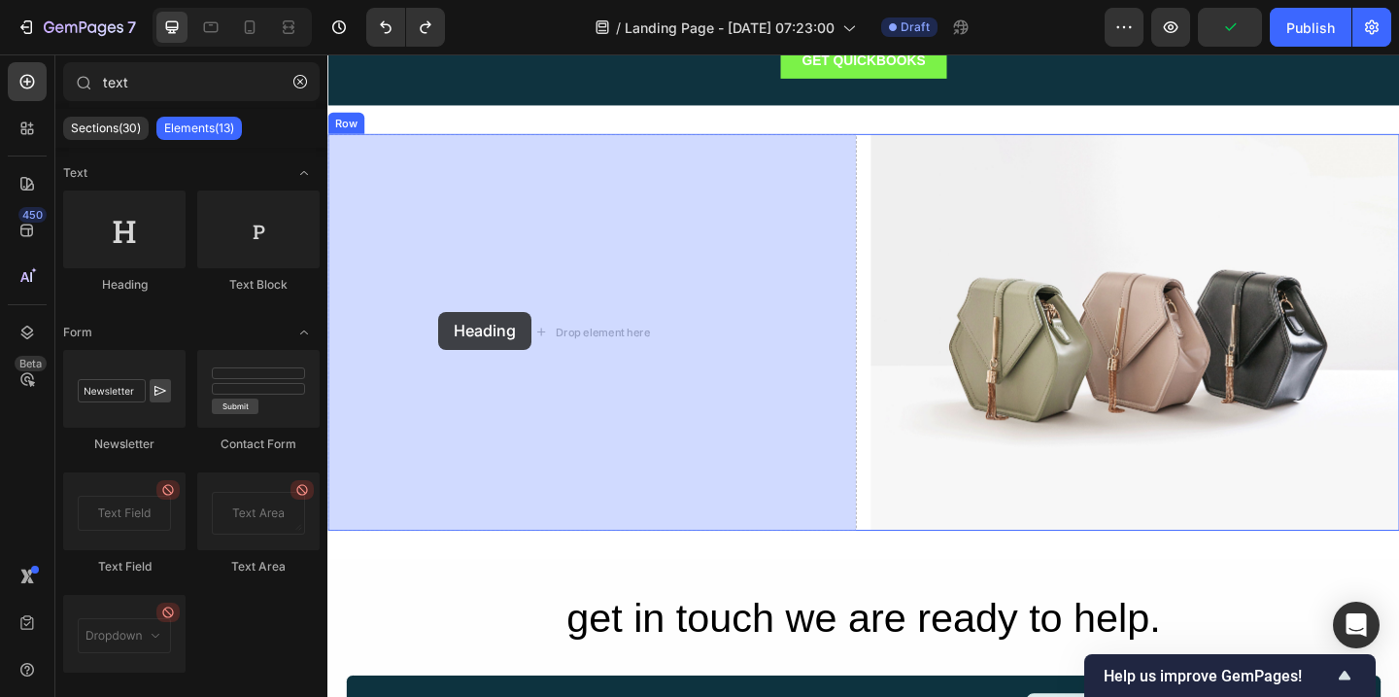
drag, startPoint x: 452, startPoint y: 297, endPoint x: 447, endPoint y: 334, distance: 37.2
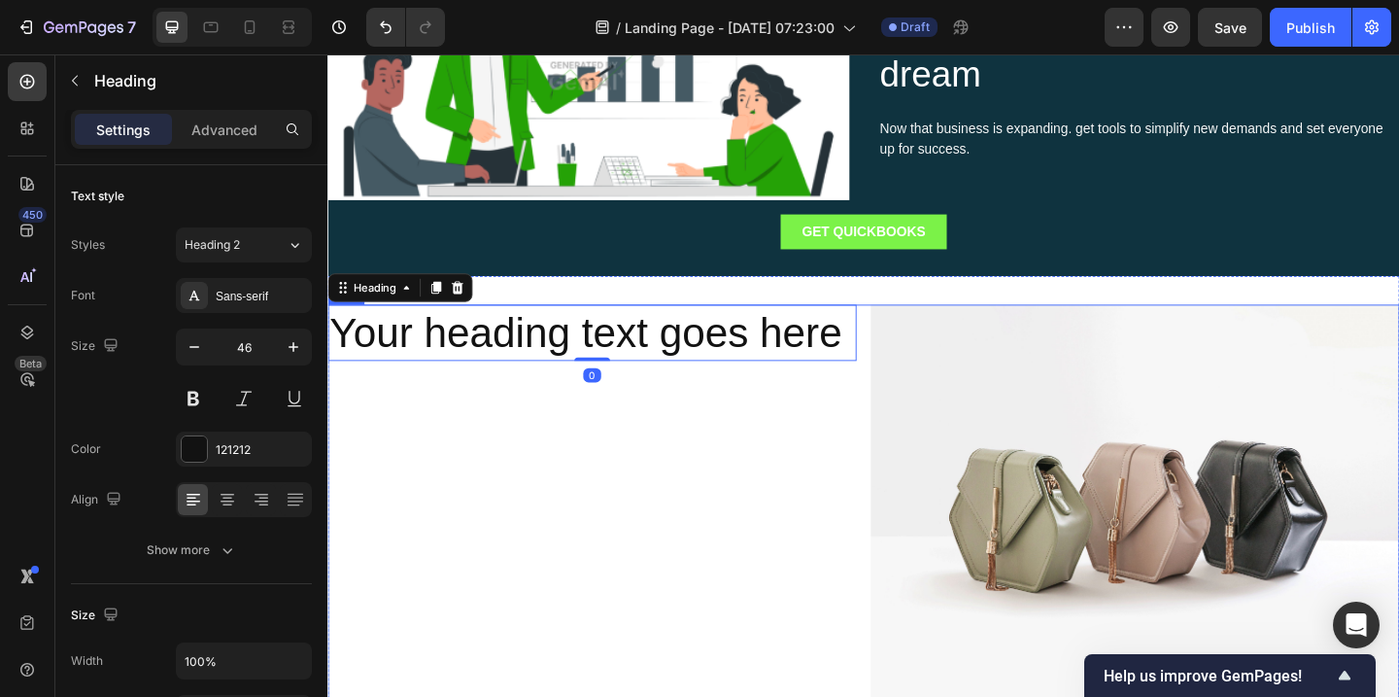
scroll to position [2430, 0]
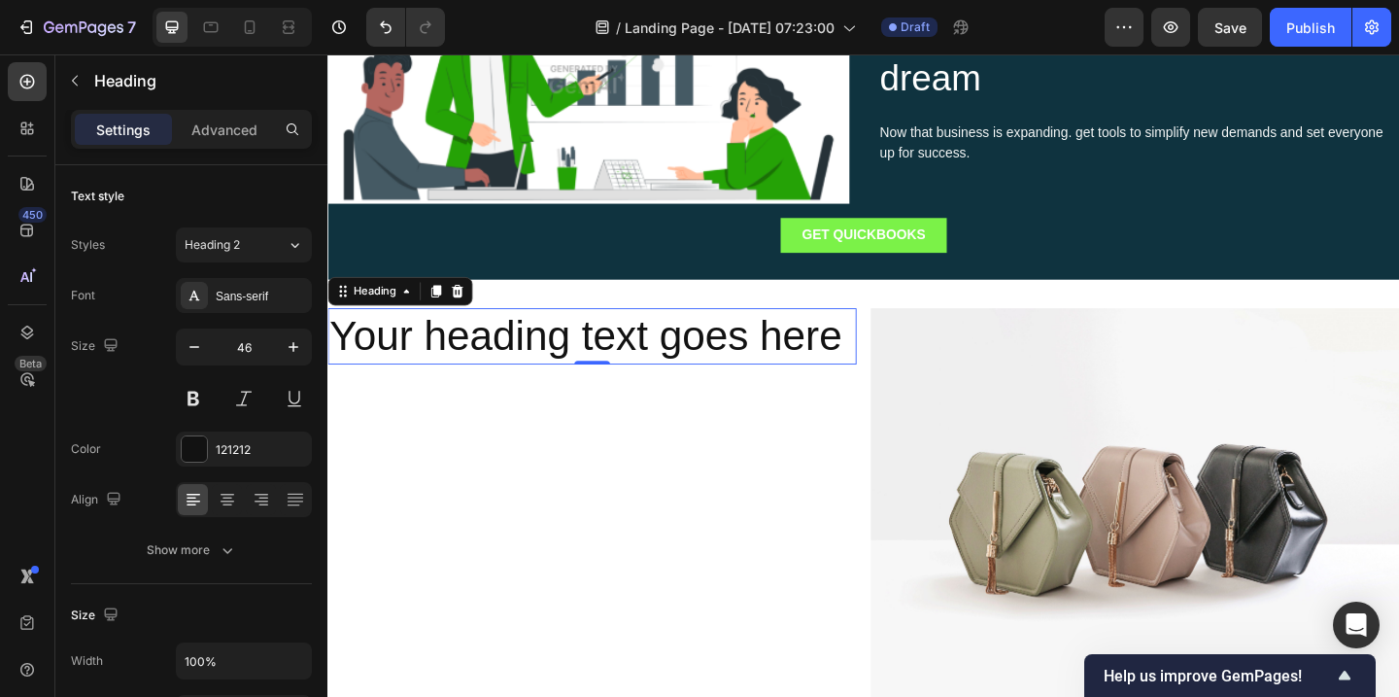
click at [515, 363] on h2 "Your heading text goes here" at bounding box center [614, 361] width 575 height 62
click at [542, 368] on p "Your heading text goes here" at bounding box center [614, 361] width 571 height 58
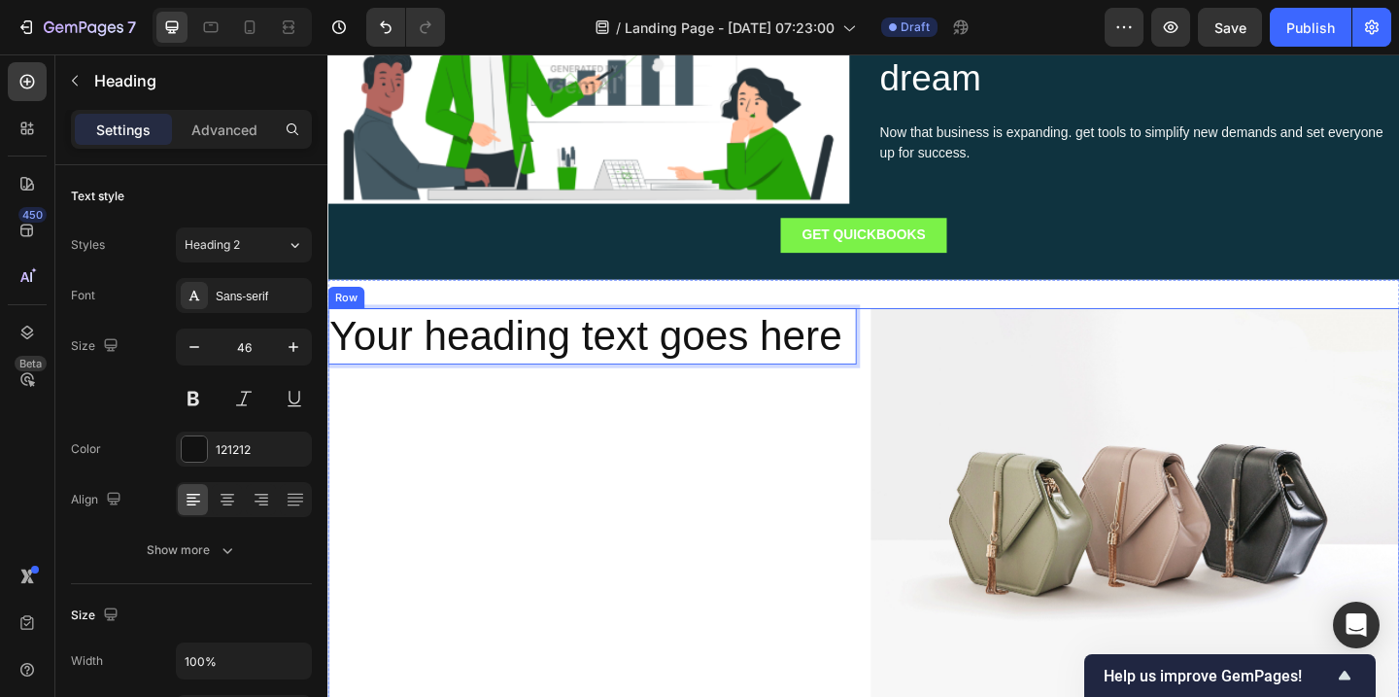
click at [545, 442] on div "Your heading text goes here Heading 0" at bounding box center [614, 545] width 575 height 431
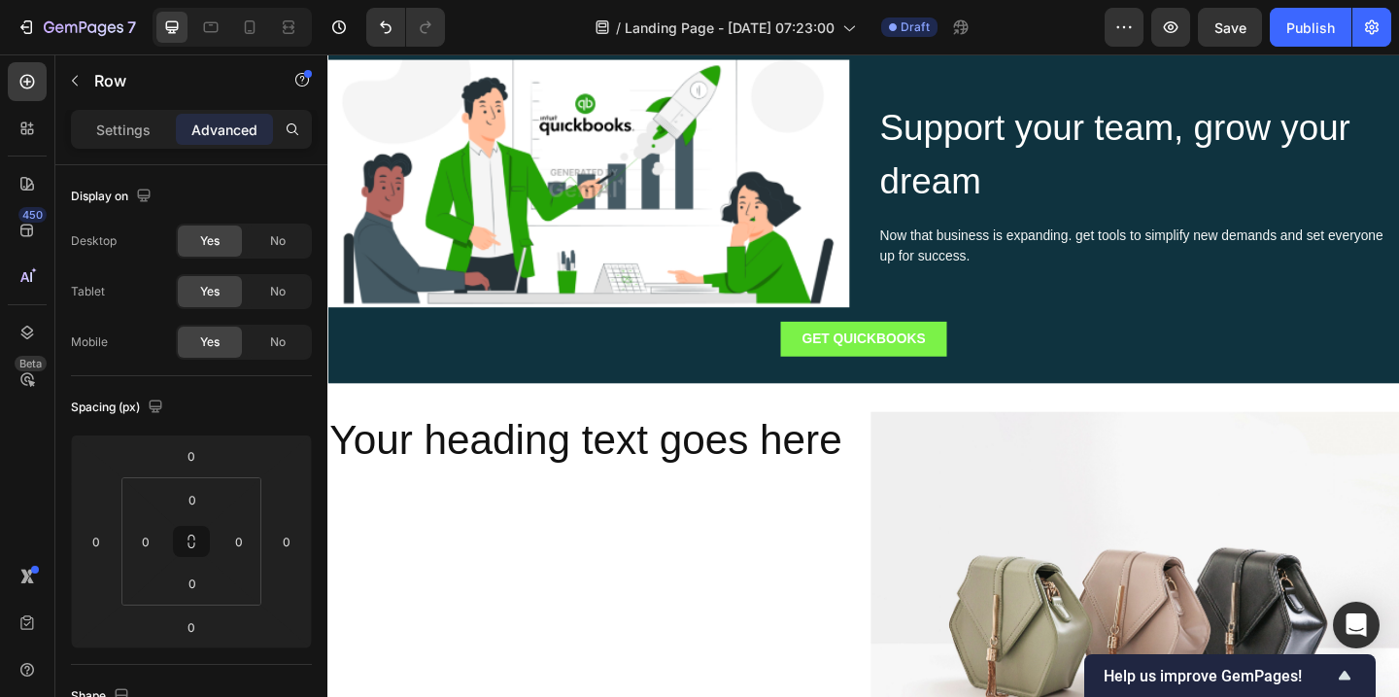
scroll to position [2652, 0]
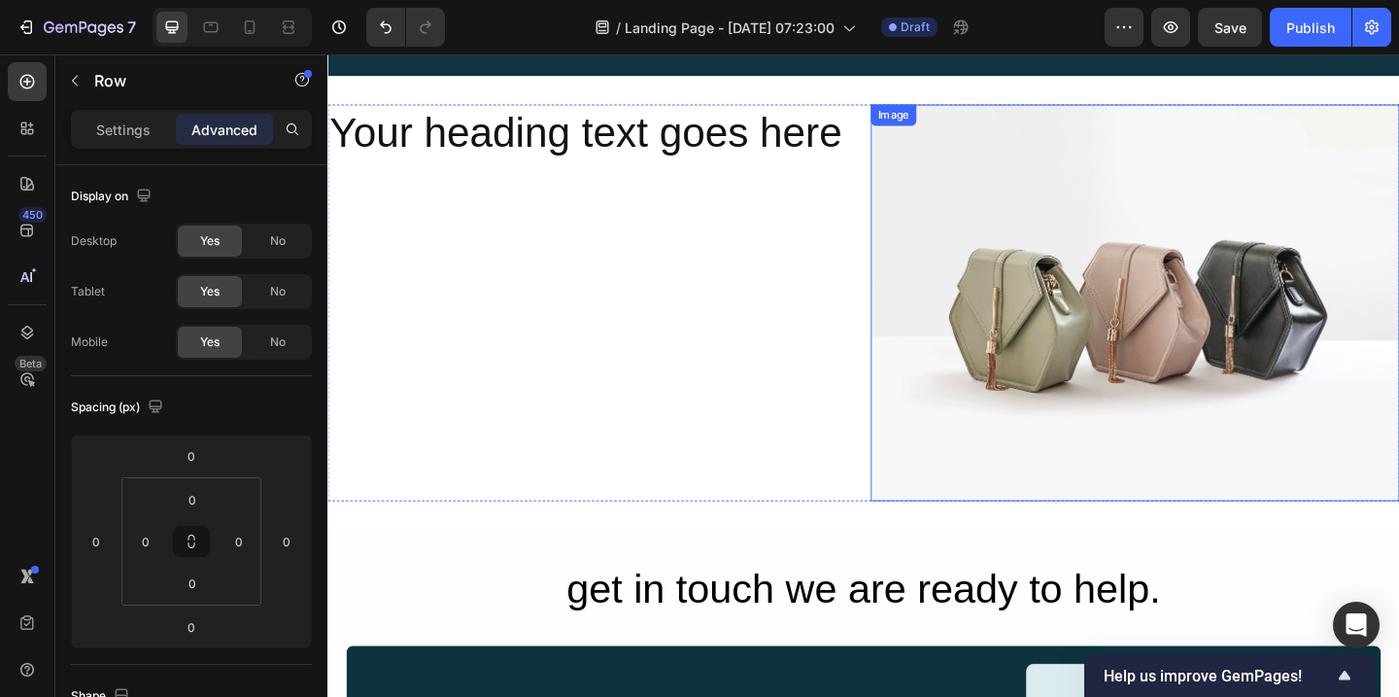
click at [1215, 246] on img at bounding box center [1205, 324] width 575 height 431
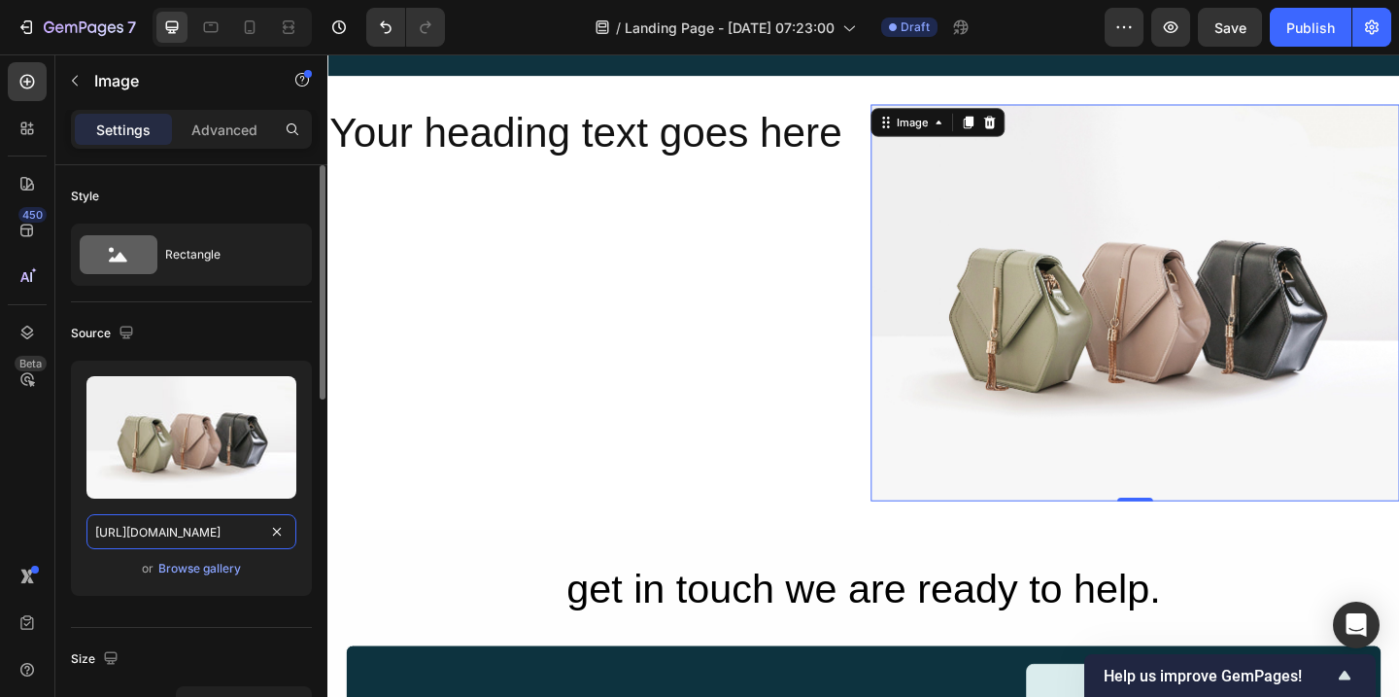
click at [226, 528] on input "https://cdn.shopify.com/s/files/1/2005/9307/files/image_demo.jpg" at bounding box center [191, 531] width 210 height 35
paste input "bqnvm0-kk.myshopify.com/cdn/shop/files/hp-hero-img.webp?v=1758791123&width=3840"
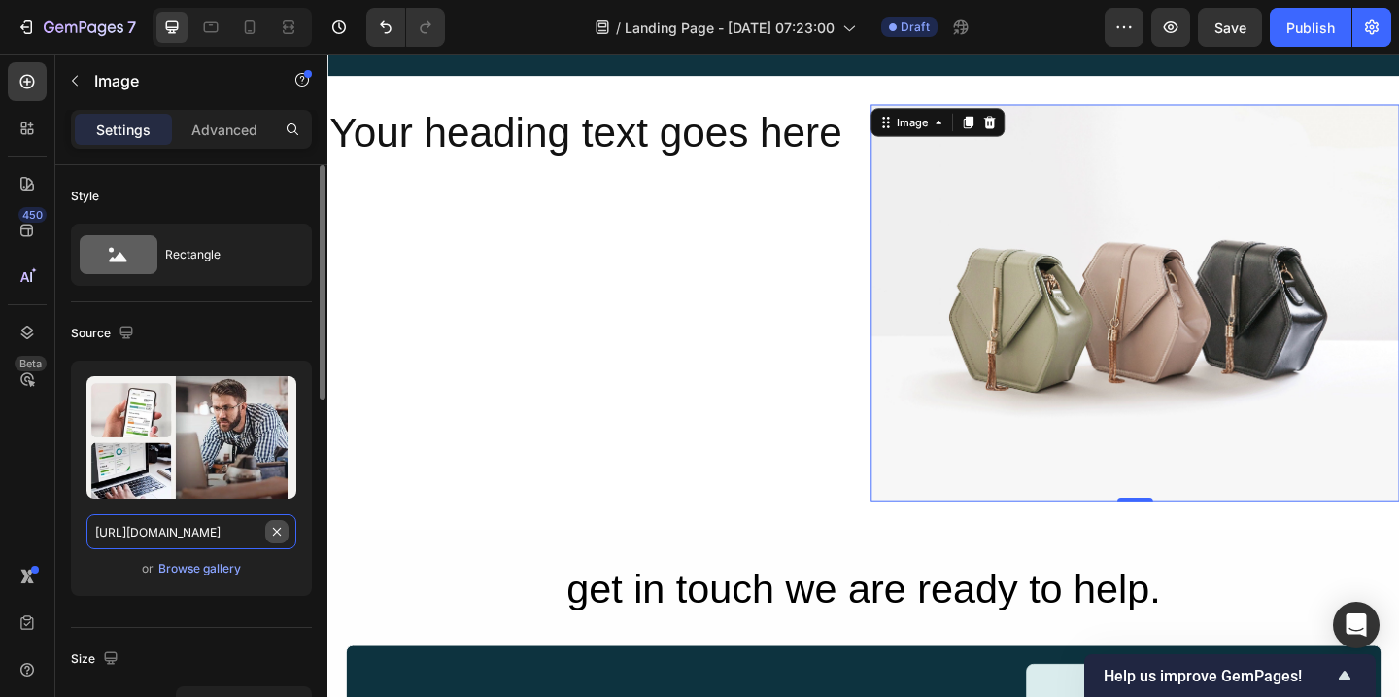
scroll to position [0, 377]
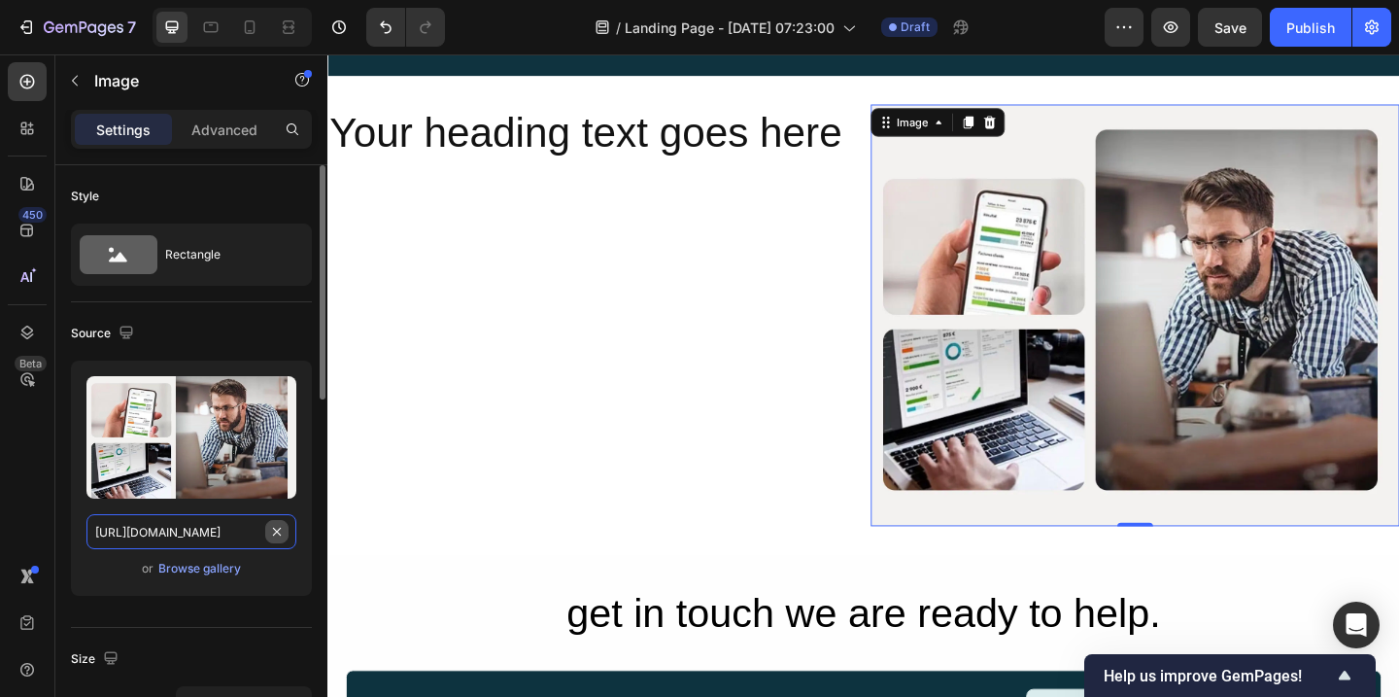
type input "https://bqnvm0-kk.myshopify.com/cdn/shop/files/hp-hero-img.webp?v=1758791123&wi…"
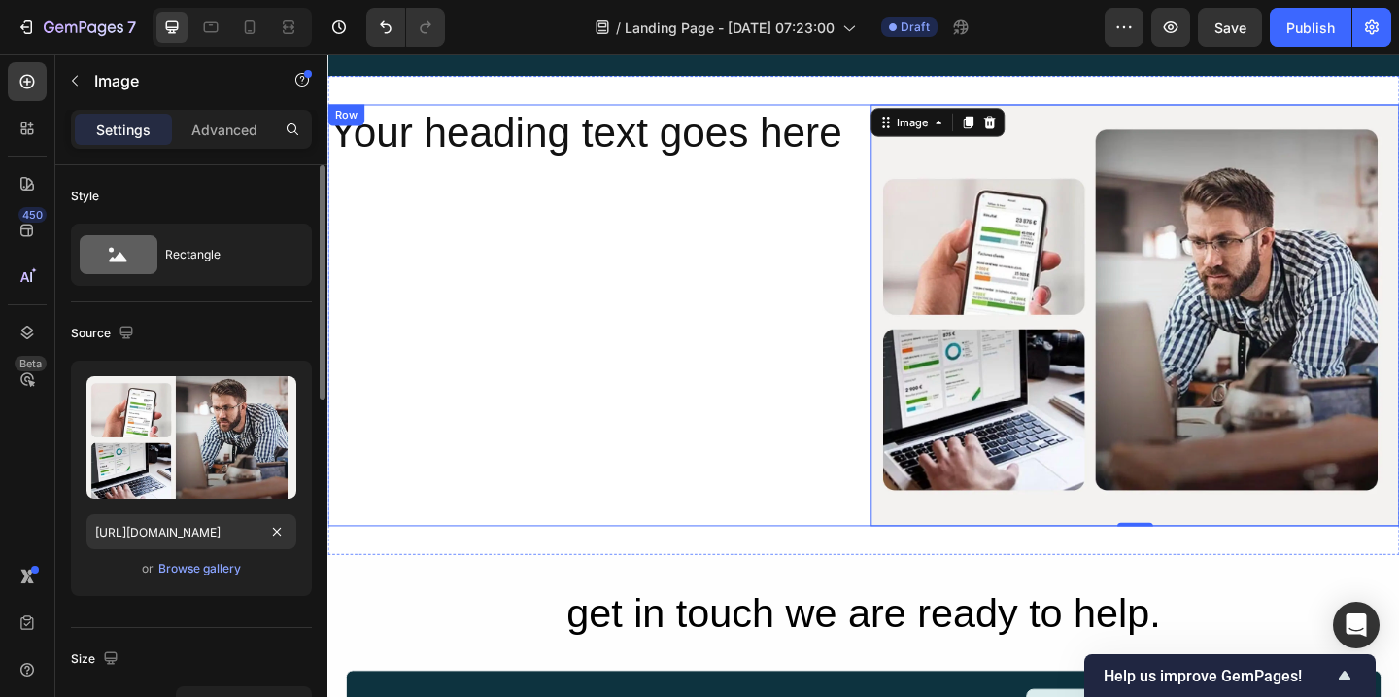
click at [599, 303] on div "Your heading text goes here Heading" at bounding box center [614, 338] width 575 height 459
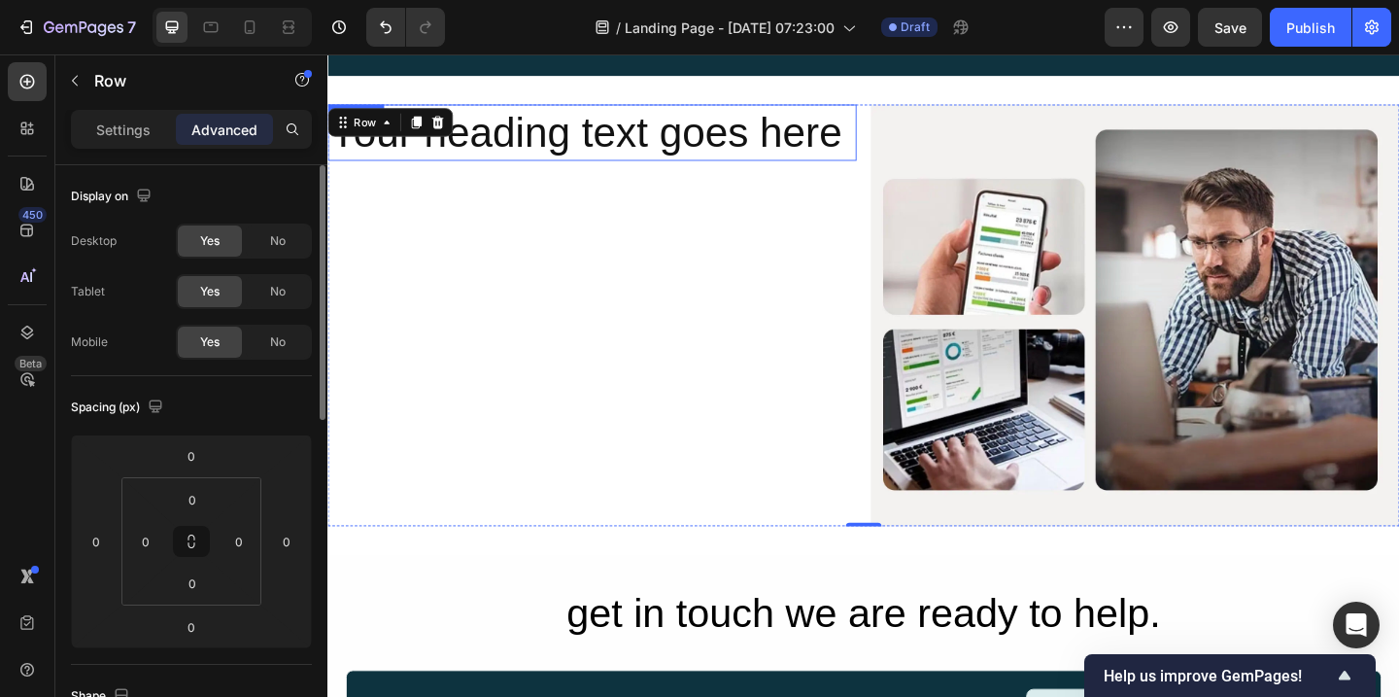
click at [509, 150] on h2 "Your heading text goes here" at bounding box center [614, 140] width 575 height 62
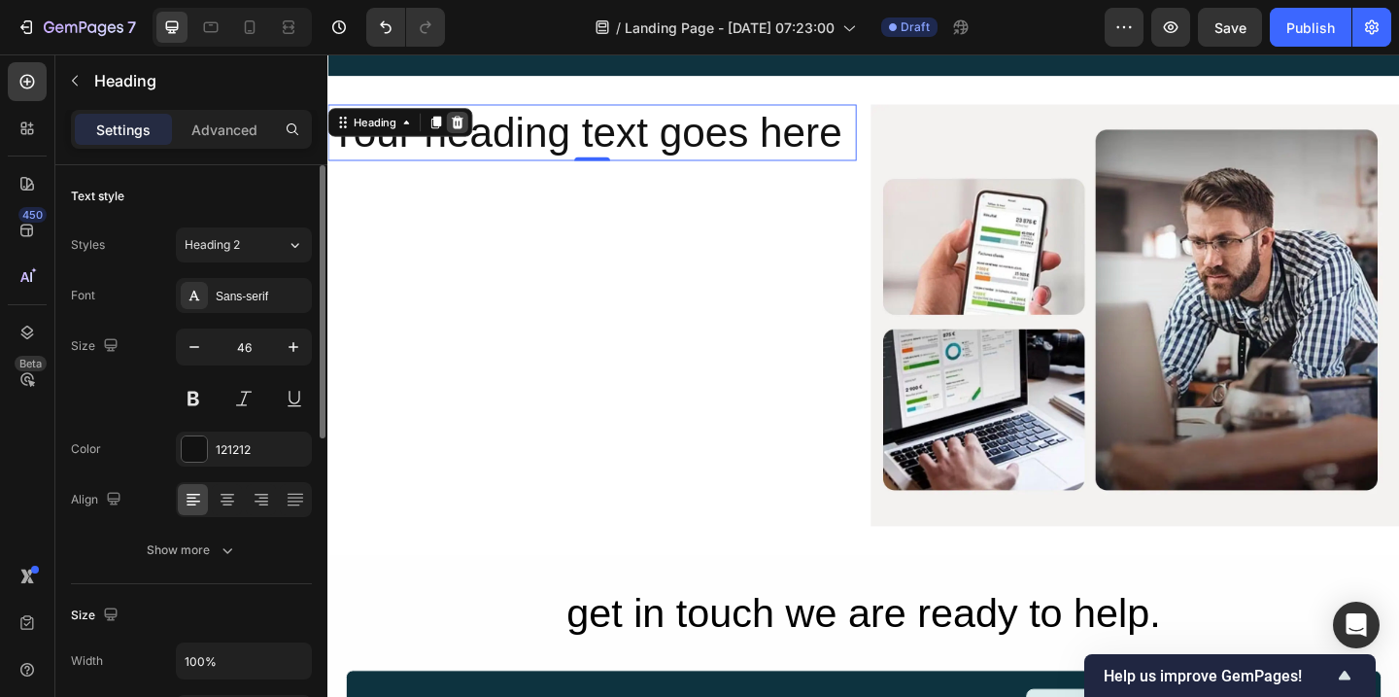
click at [473, 128] on icon at bounding box center [468, 128] width 13 height 14
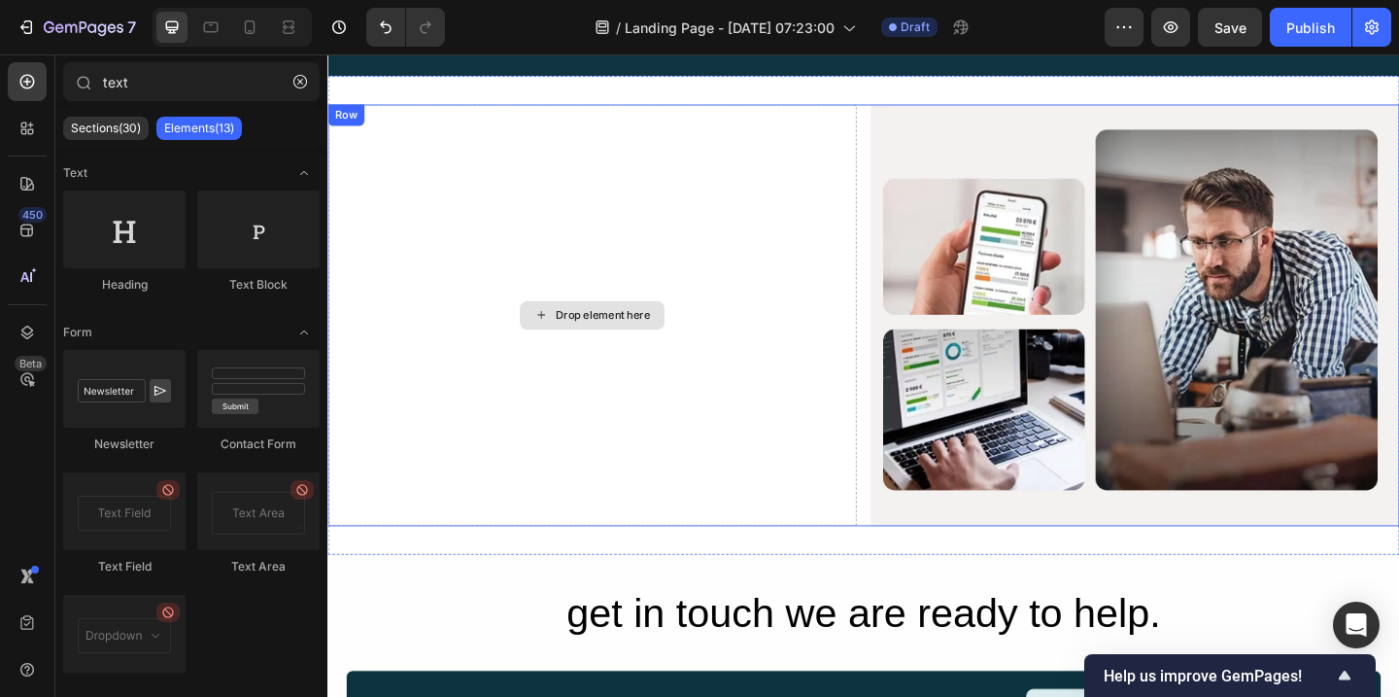
click at [598, 344] on div "Drop element here" at bounding box center [626, 338] width 103 height 16
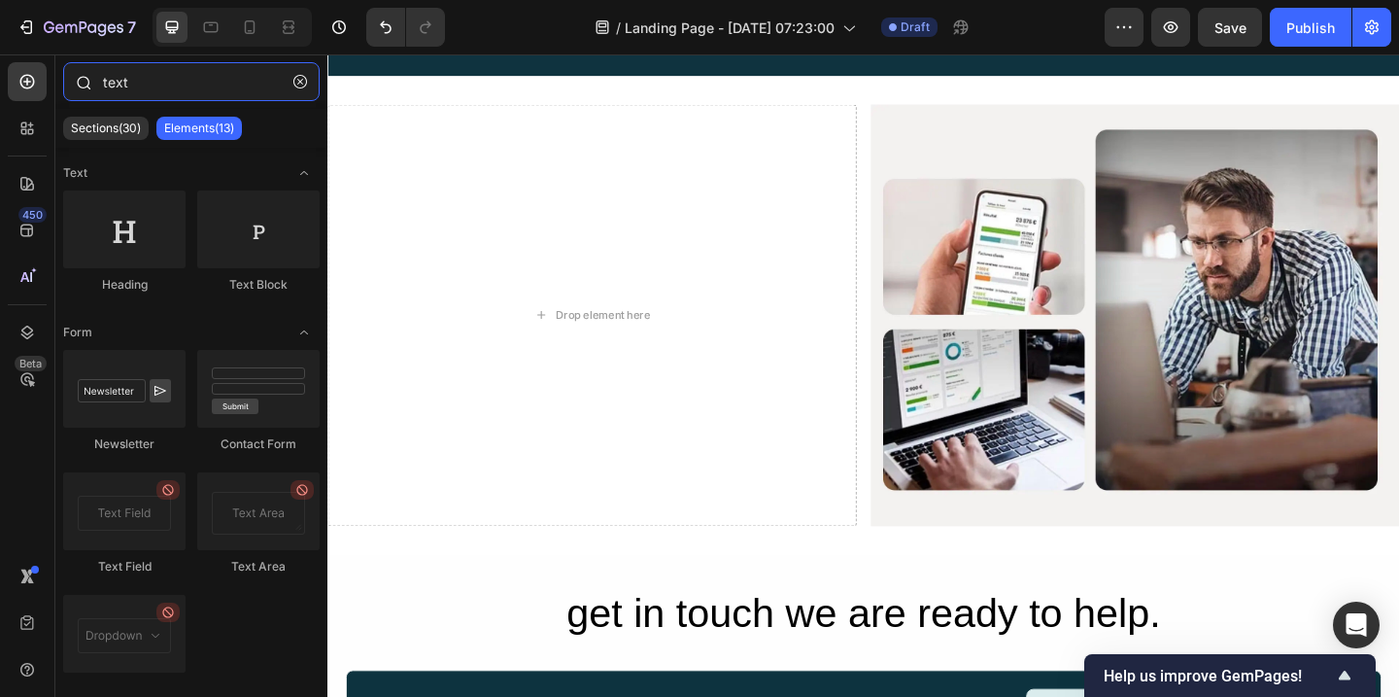
click at [237, 81] on input "text" at bounding box center [191, 81] width 256 height 39
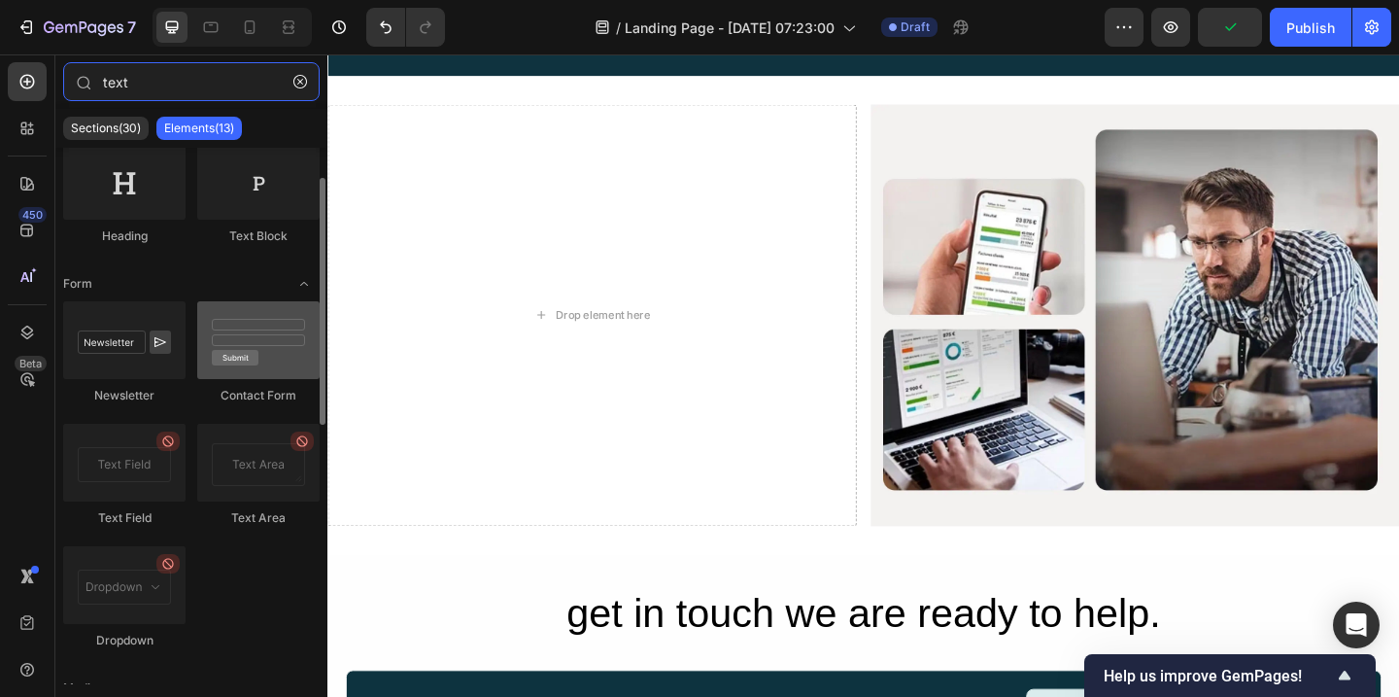
scroll to position [56, 0]
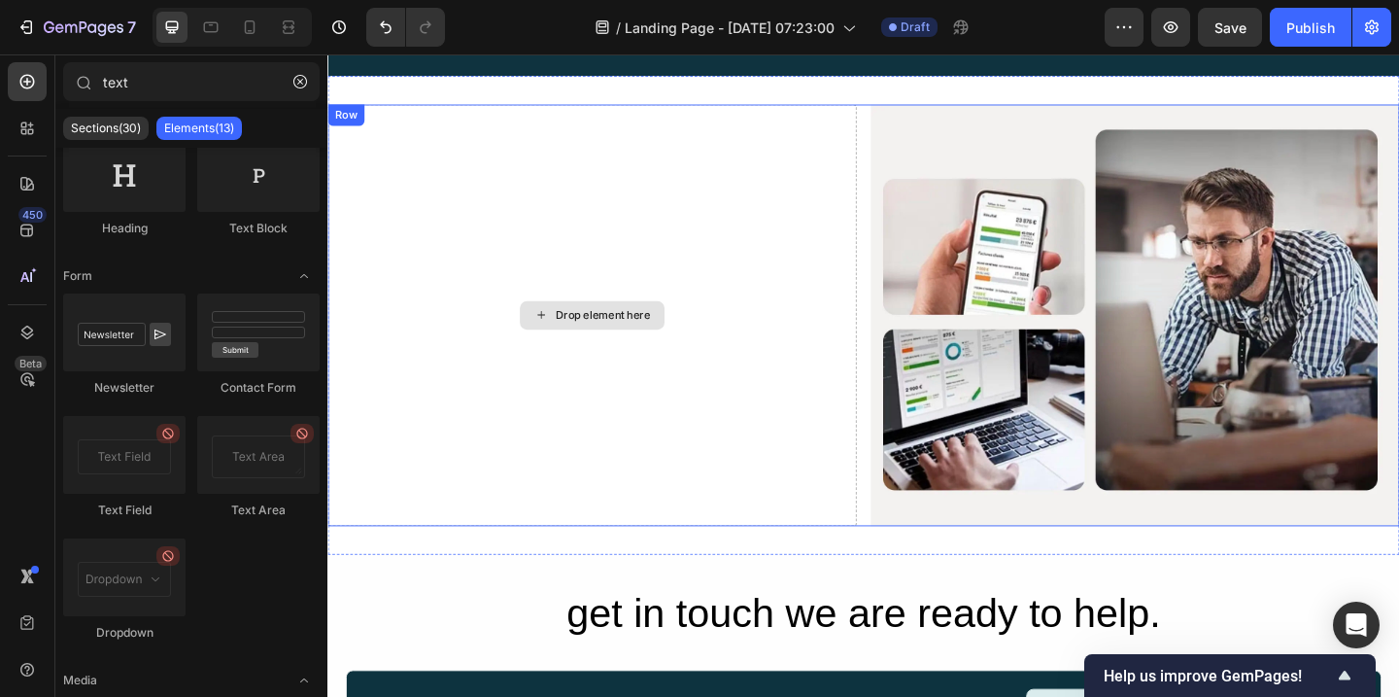
drag, startPoint x: 435, startPoint y: 513, endPoint x: 499, endPoint y: 378, distance: 149.5
drag, startPoint x: 450, startPoint y: 528, endPoint x: 624, endPoint y: 291, distance: 294.0
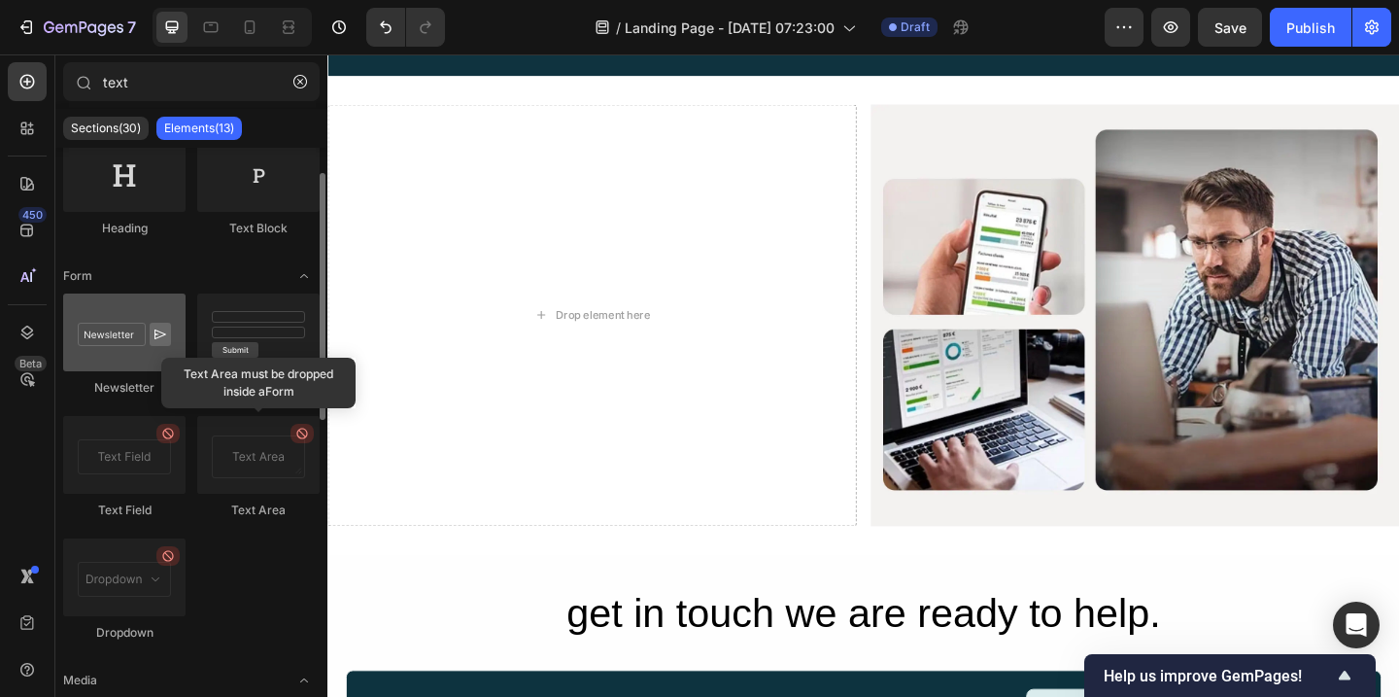
scroll to position [0, 0]
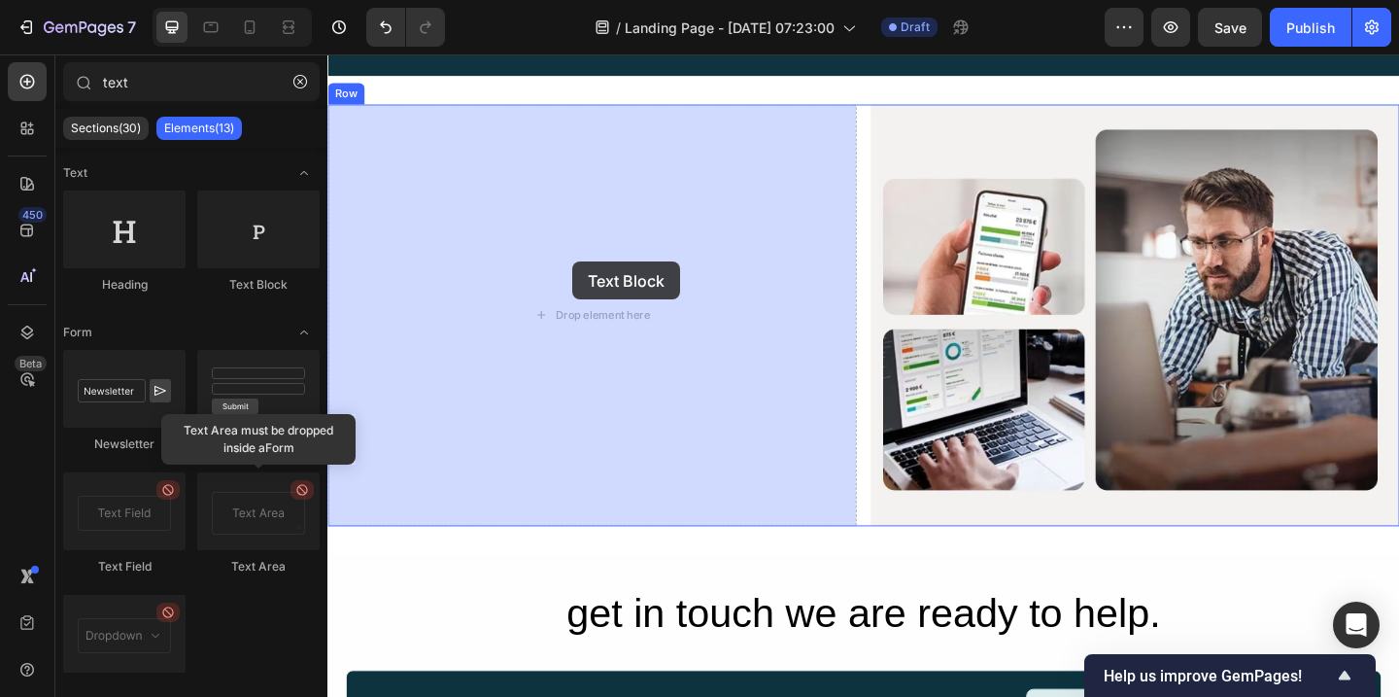
drag, startPoint x: 595, startPoint y: 293, endPoint x: 595, endPoint y: 281, distance: 12.6
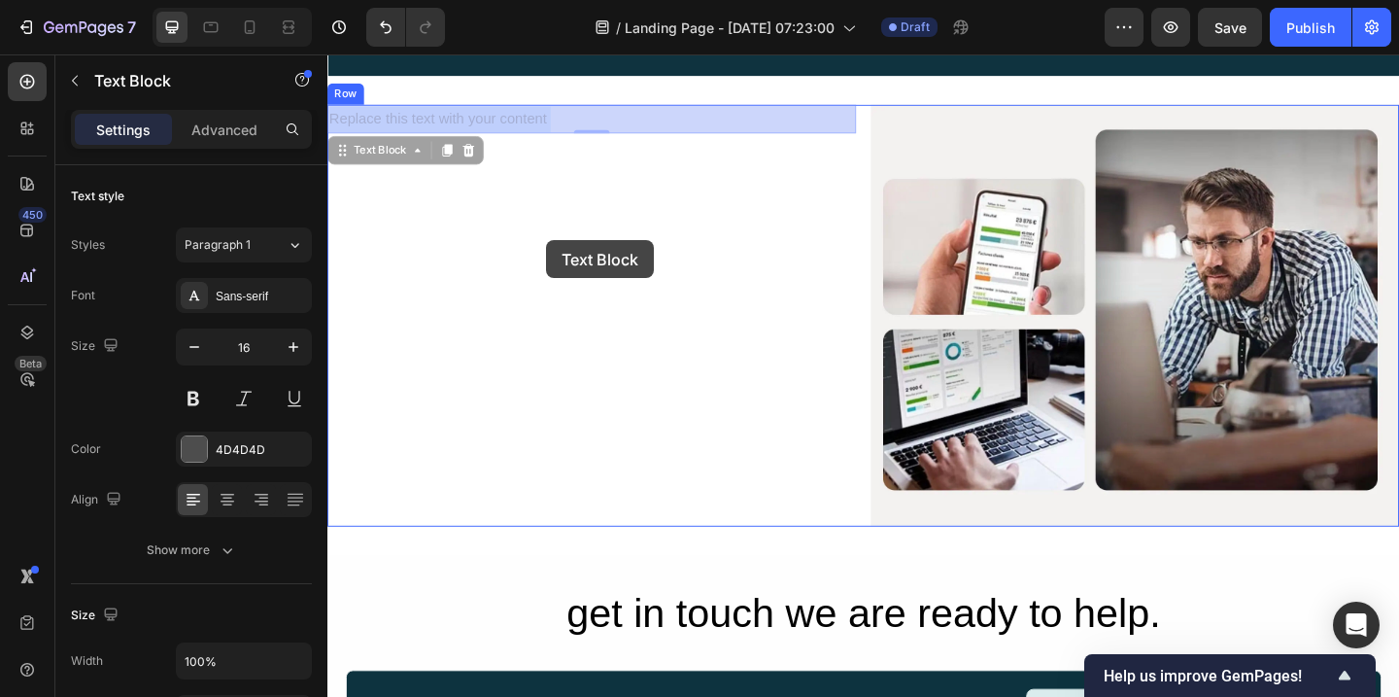
drag, startPoint x: 558, startPoint y: 132, endPoint x: 568, endPoint y: 291, distance: 159.7
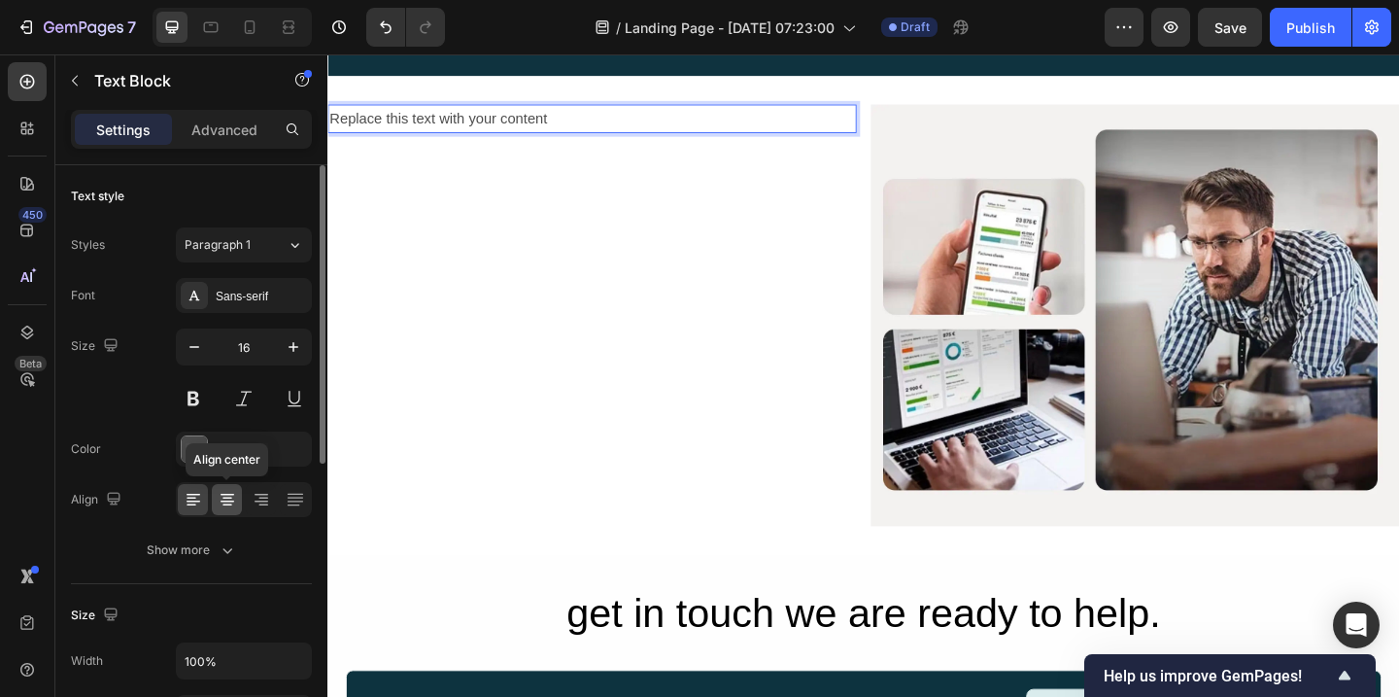
click at [228, 502] on icon at bounding box center [227, 499] width 19 height 19
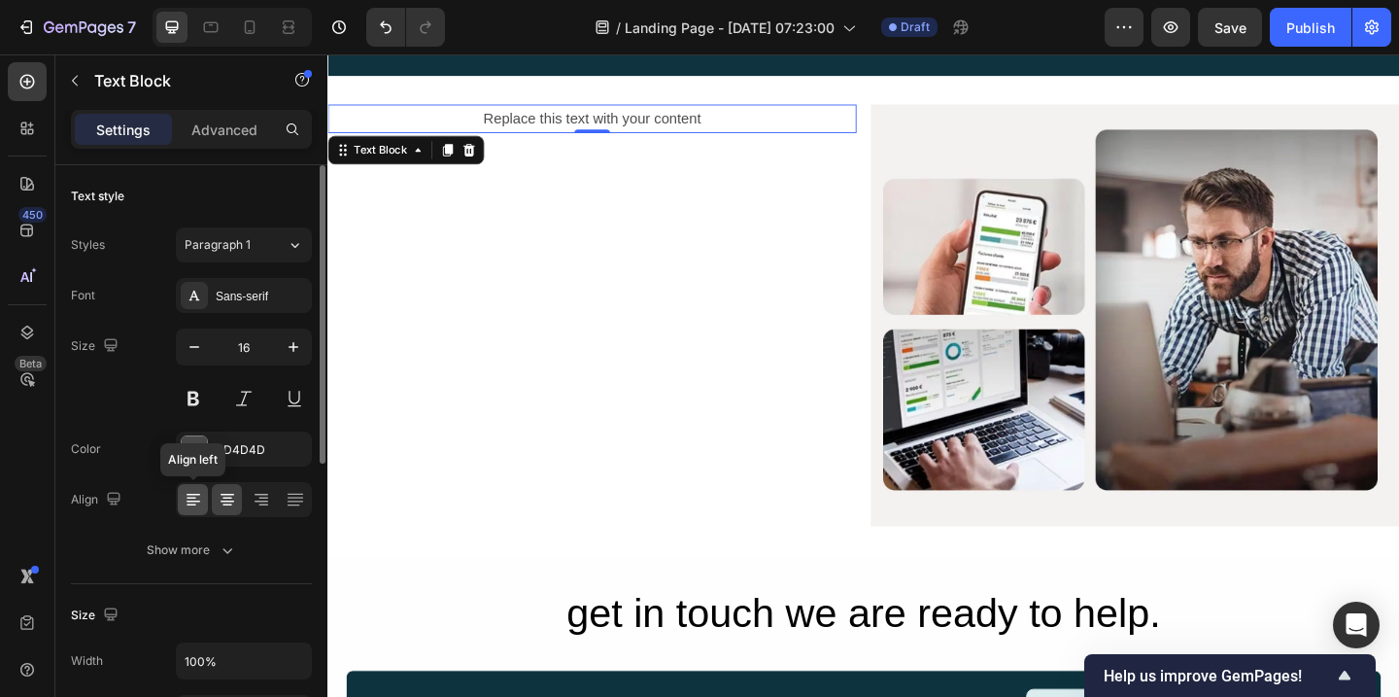
click at [199, 498] on icon at bounding box center [193, 499] width 19 height 19
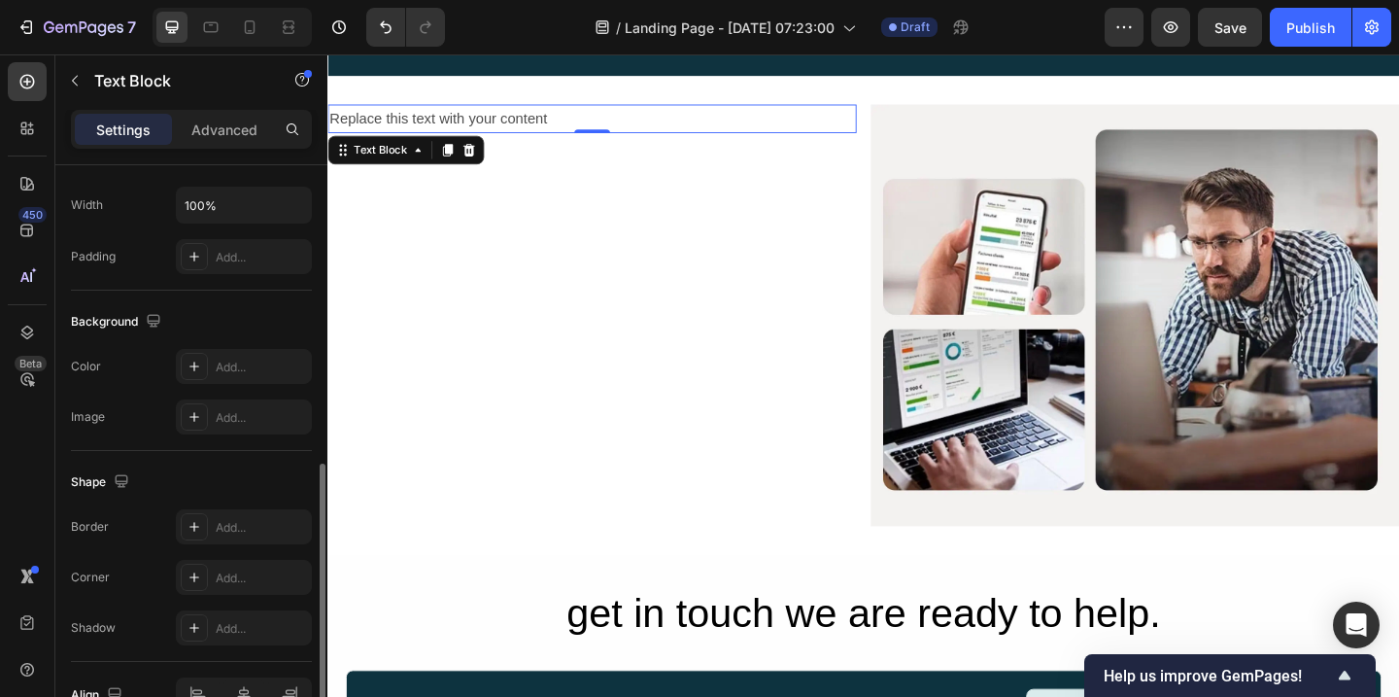
scroll to position [564, 0]
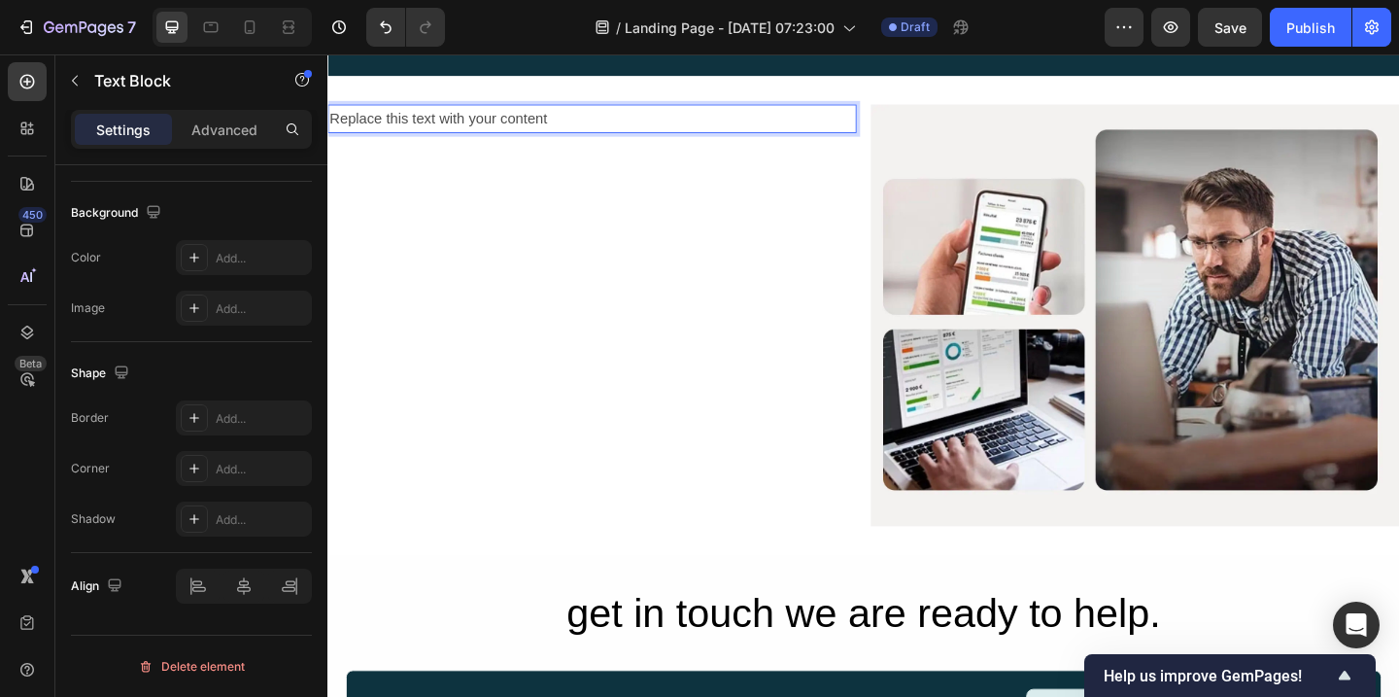
click at [649, 123] on p "Replace this text with your content" at bounding box center [614, 125] width 571 height 28
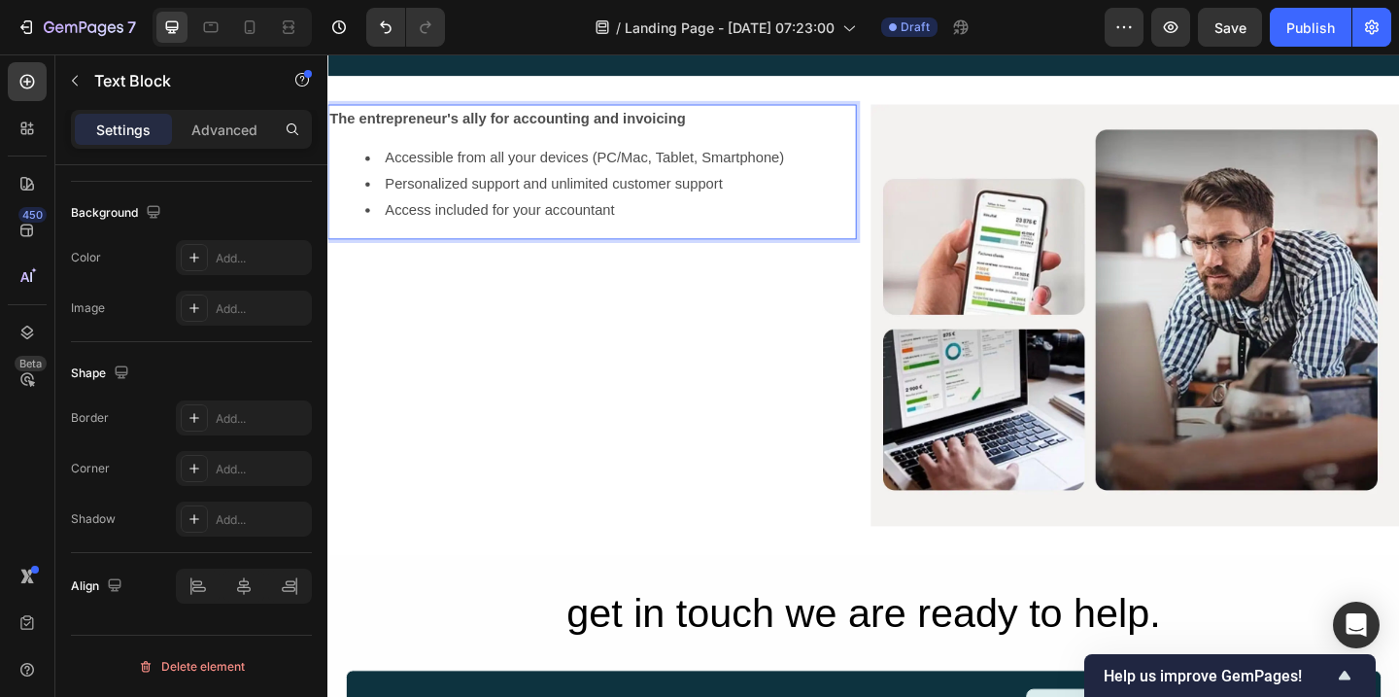
click at [642, 222] on li "Access included for your accountant" at bounding box center [634, 224] width 532 height 28
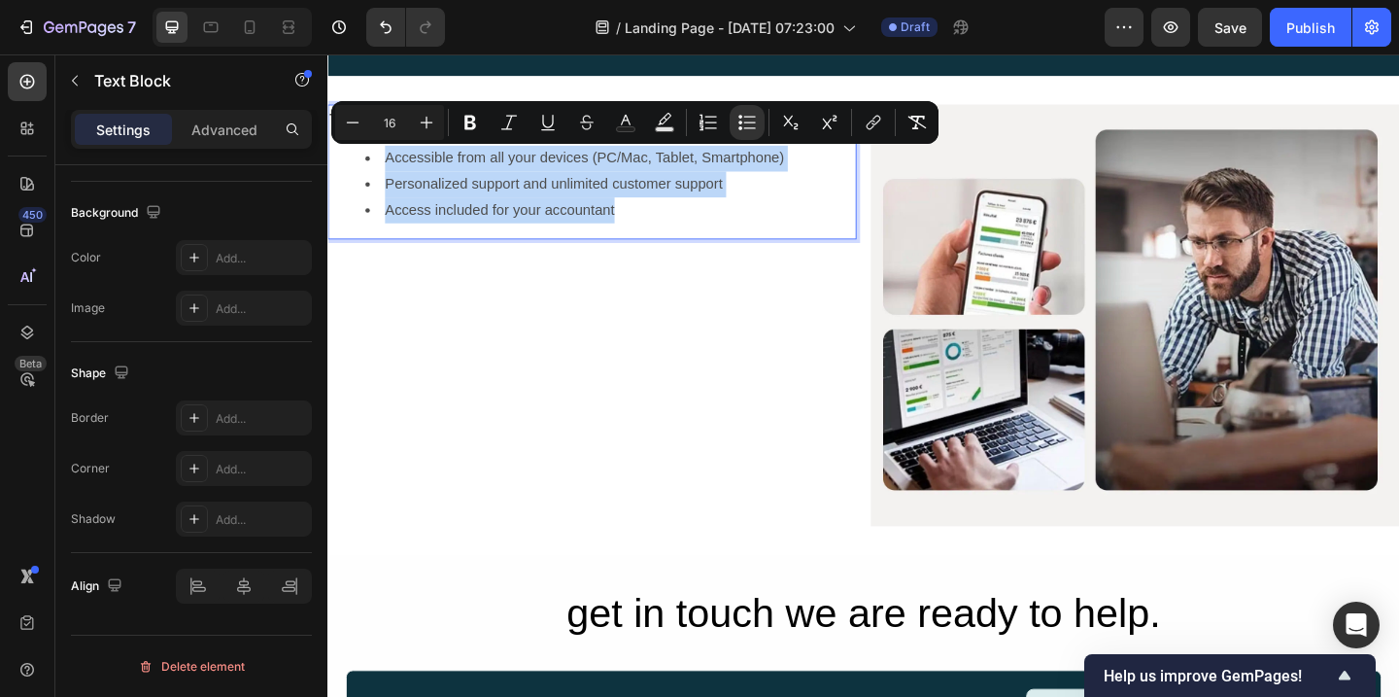
drag, startPoint x: 642, startPoint y: 222, endPoint x: 372, endPoint y: 174, distance: 274.4
click at [372, 174] on ul "Accessible from all your devices (PC/Mac, Tablet, Smartphone) Personalized supp…" at bounding box center [614, 195] width 571 height 84
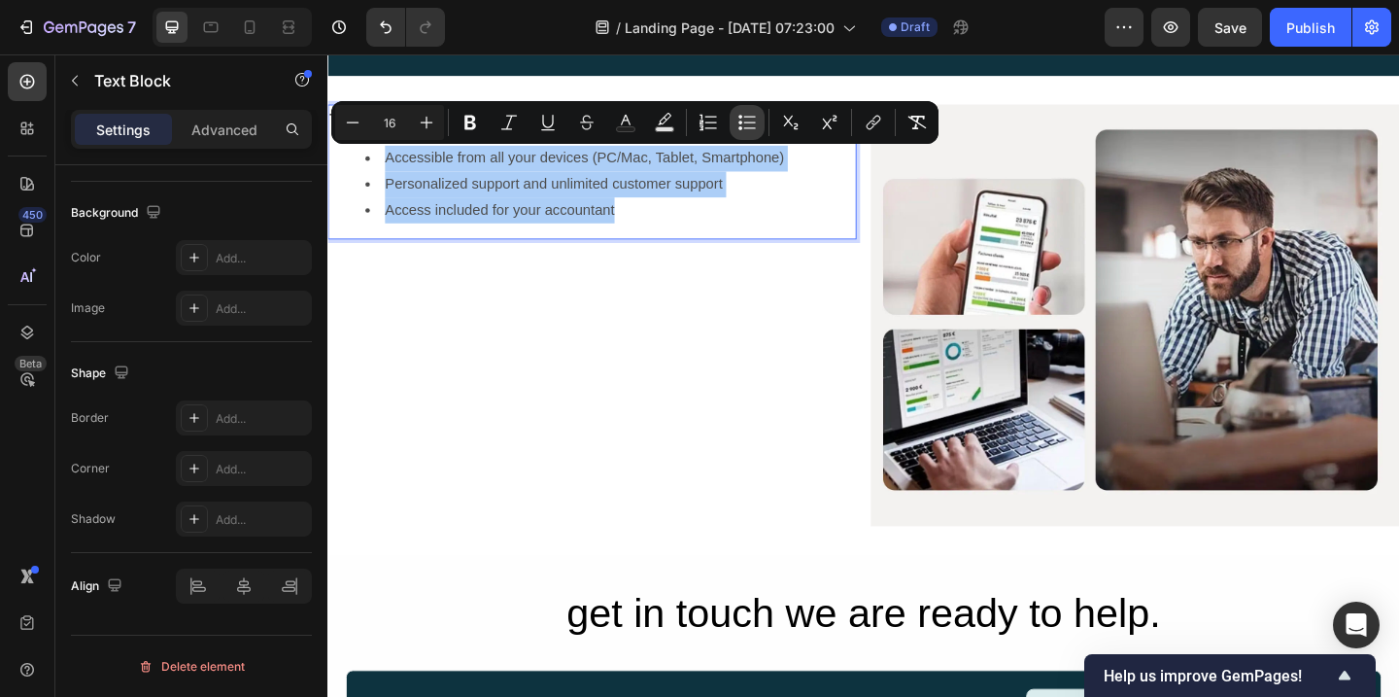
click at [755, 123] on icon "Editor contextual toolbar" at bounding box center [746, 122] width 19 height 19
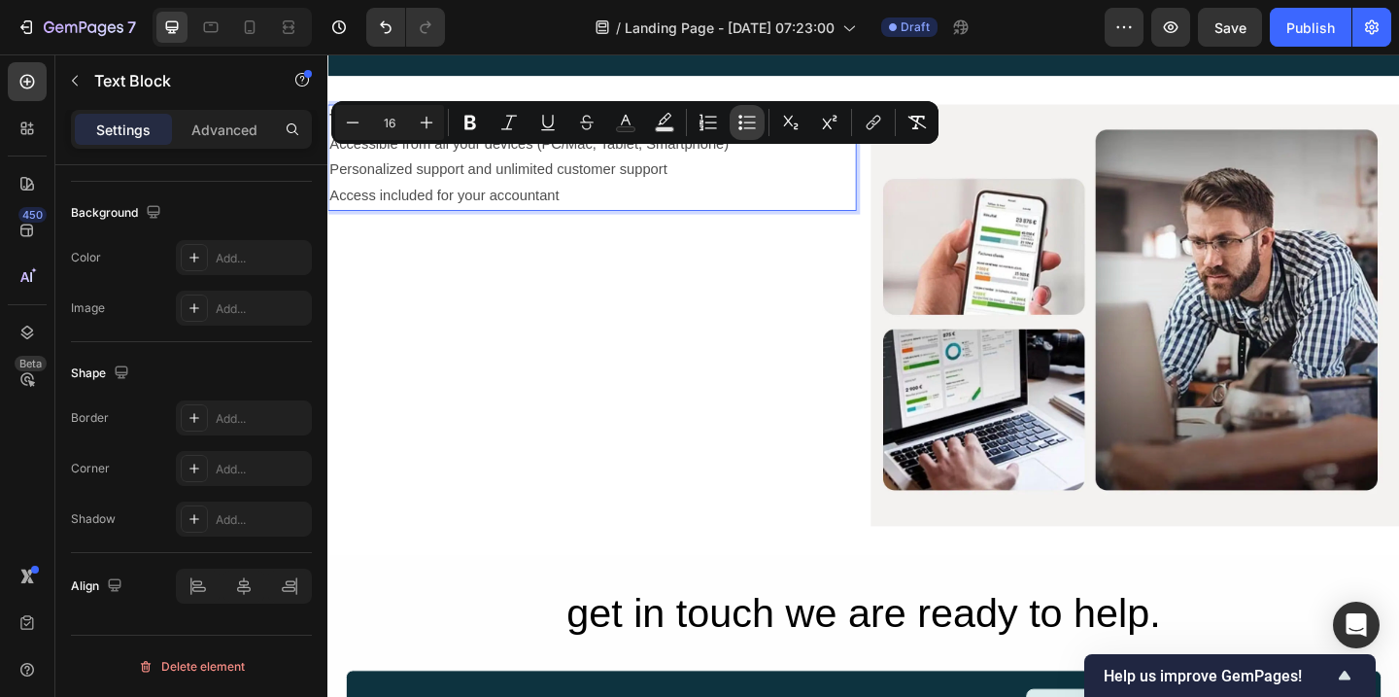
click at [755, 123] on icon "Editor contextual toolbar" at bounding box center [746, 122] width 19 height 19
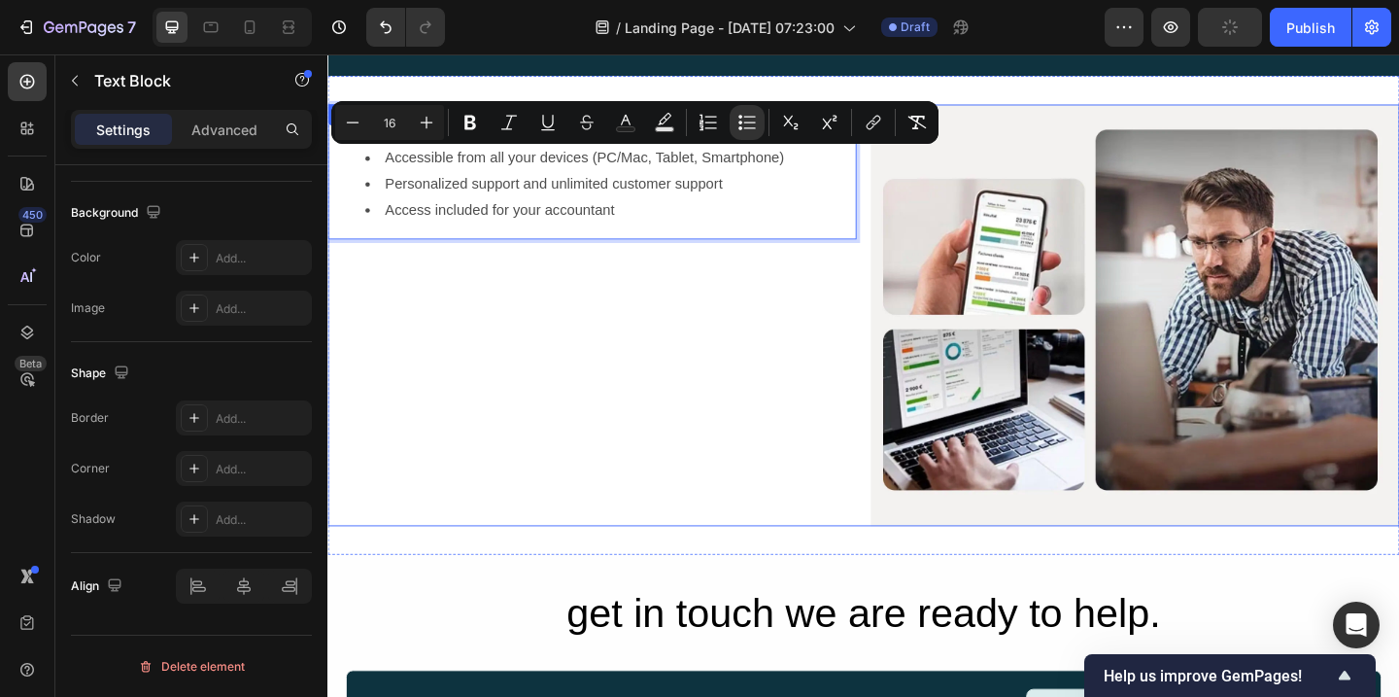
click at [478, 286] on div "The entrepreneur's ally for accounting and invoicing Accessible from all your d…" at bounding box center [614, 338] width 575 height 459
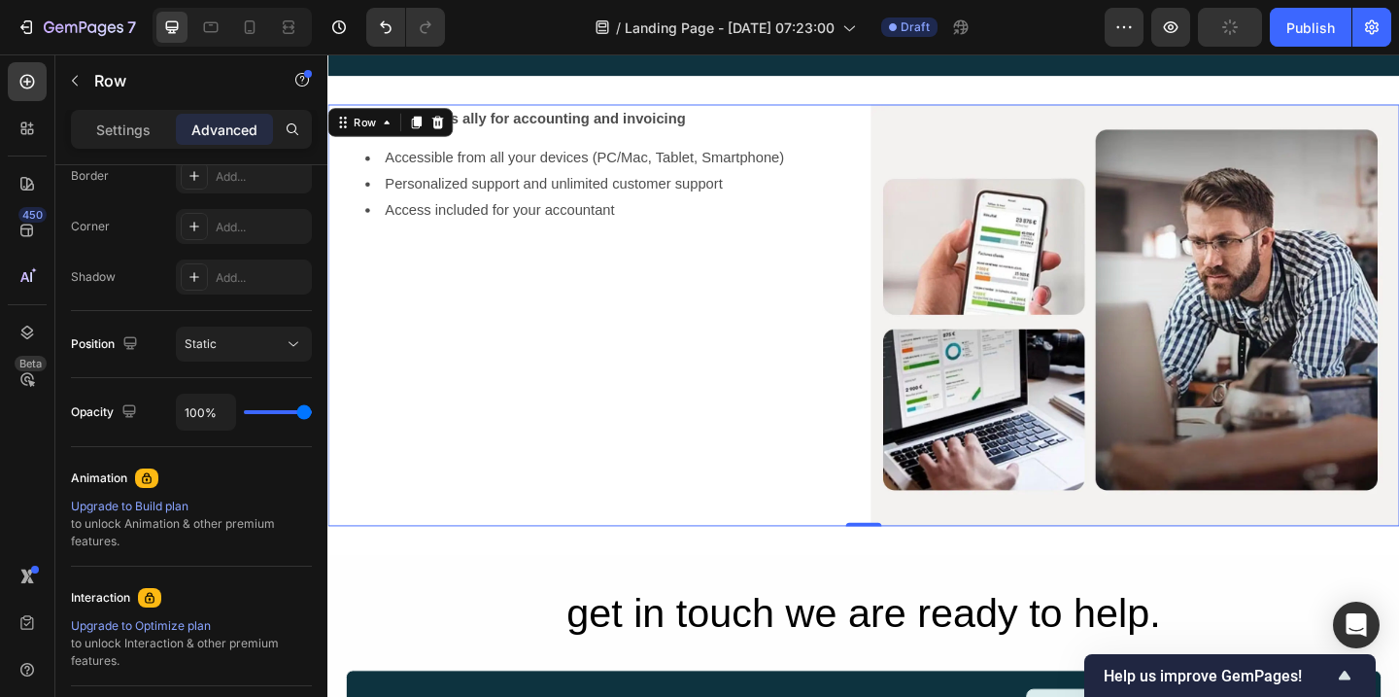
scroll to position [0, 0]
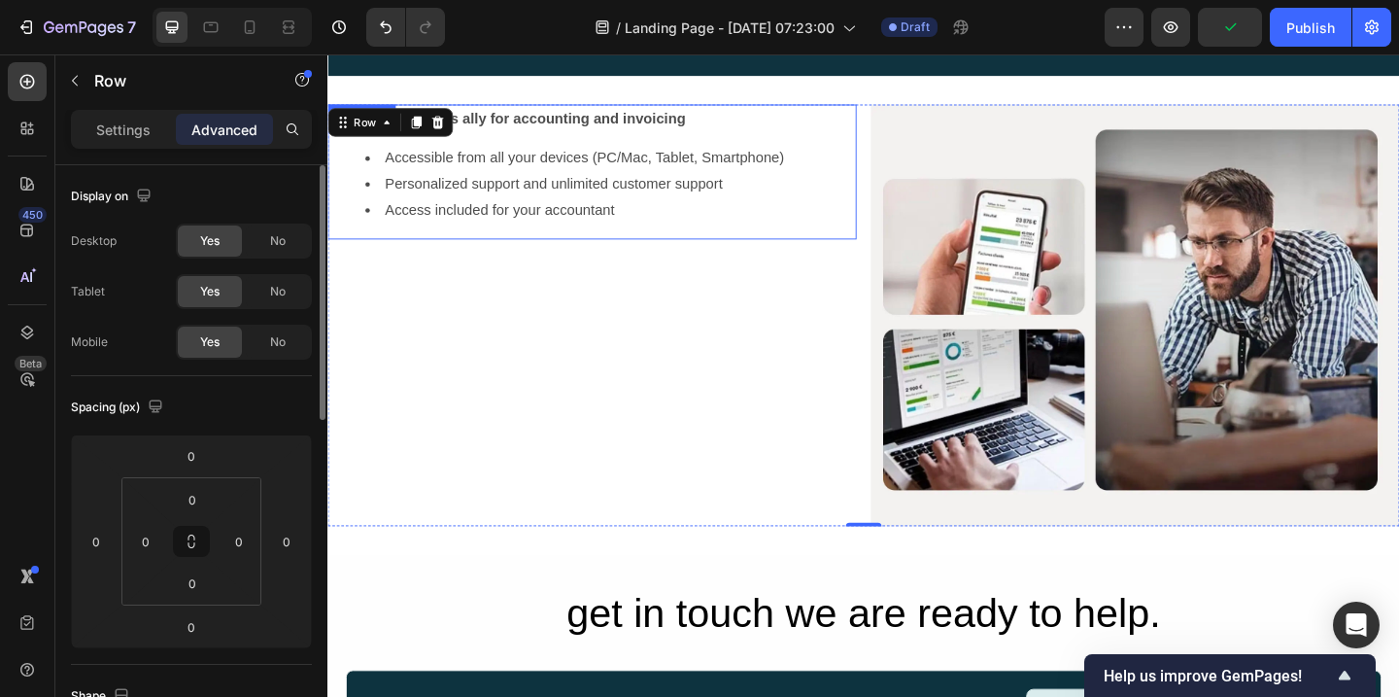
click at [453, 187] on span "Personalized support and unlimited customer support" at bounding box center [573, 195] width 367 height 17
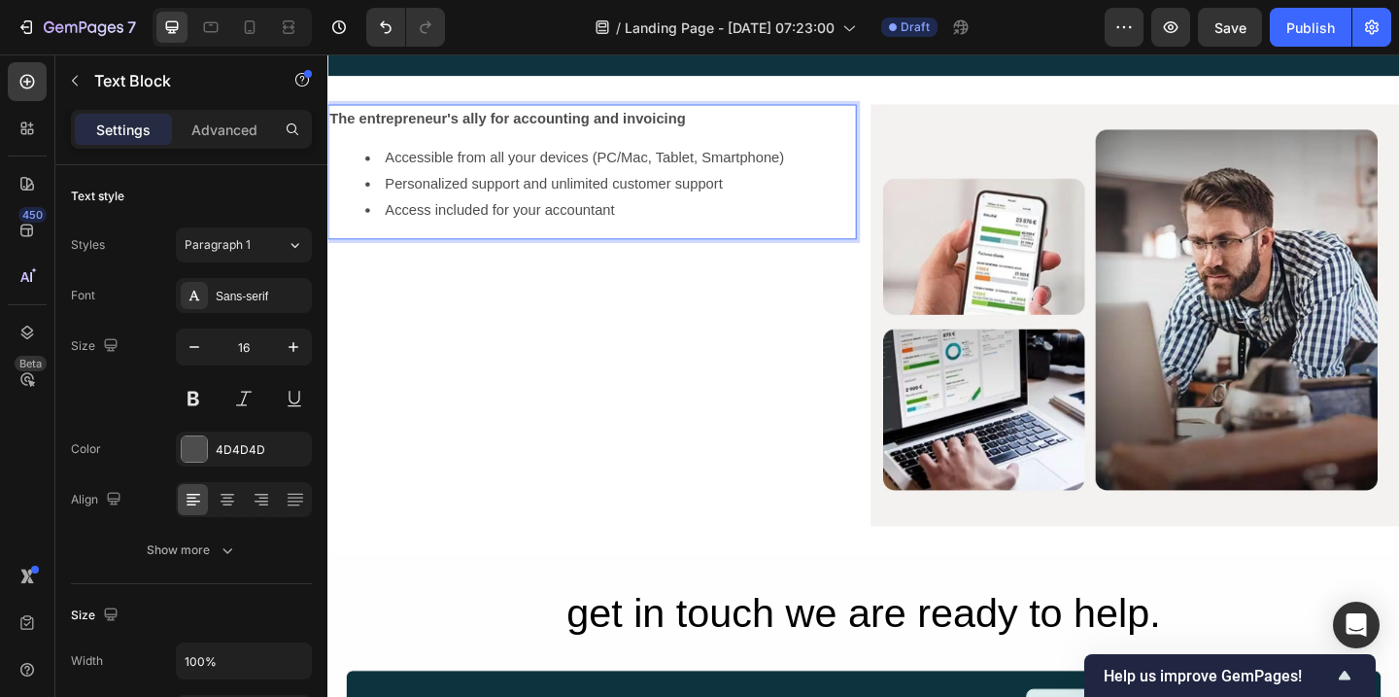
click at [384, 170] on li "Accessible from all your devices (PC/Mac, Tablet, Smartphone)" at bounding box center [634, 167] width 532 height 28
click at [77, 83] on icon "button" at bounding box center [75, 81] width 16 height 16
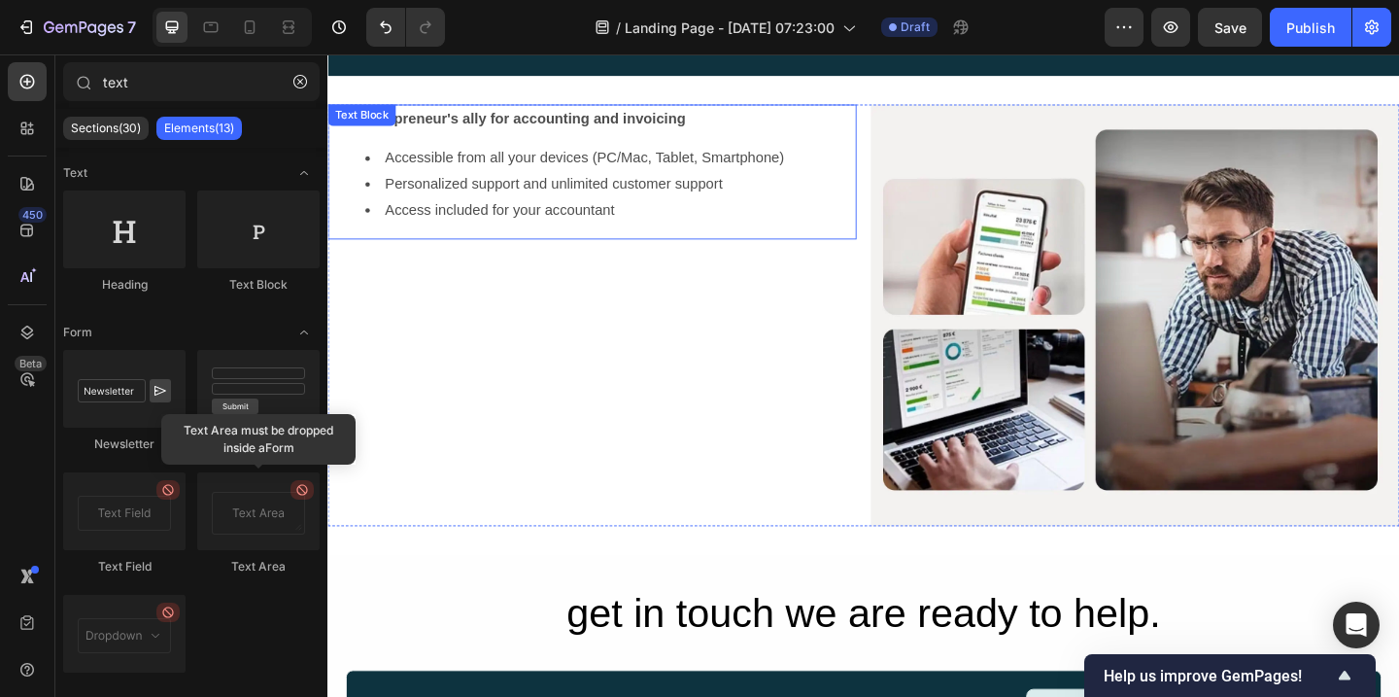
click at [370, 185] on li "Personalized support and unlimited customer support" at bounding box center [634, 196] width 532 height 28
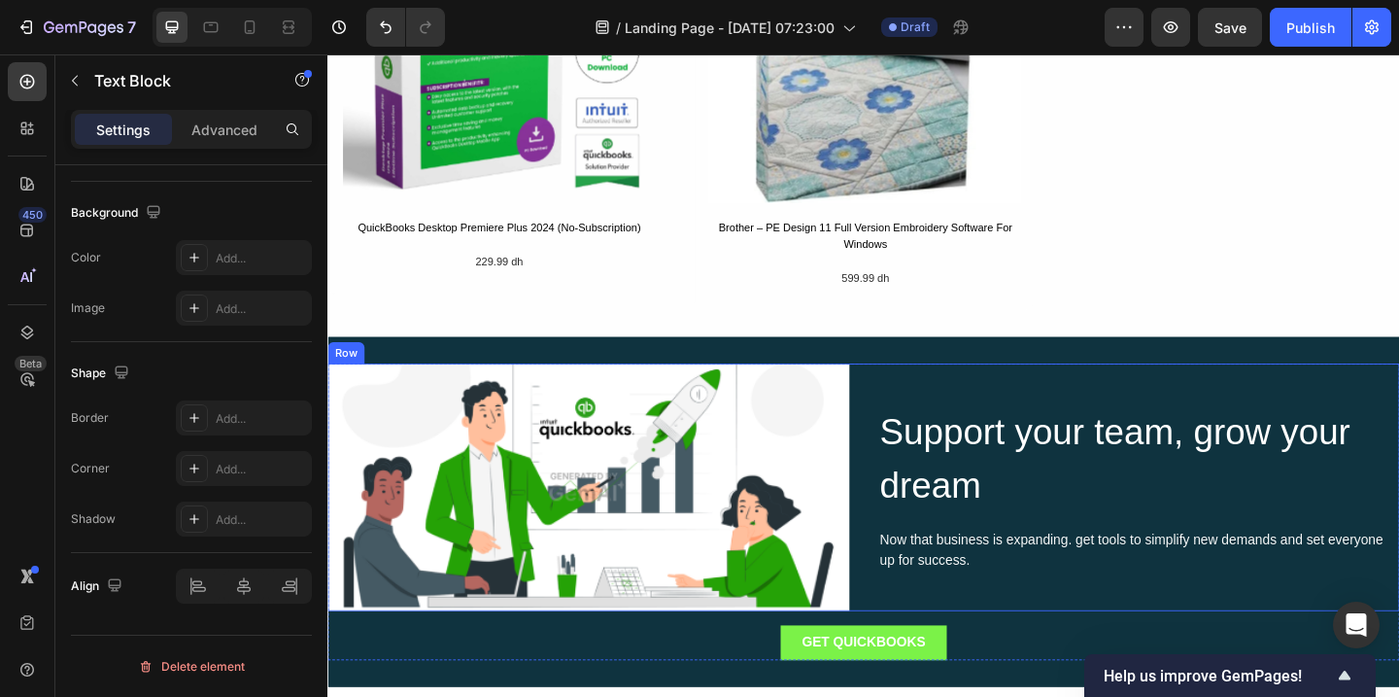
scroll to position [2143, 0]
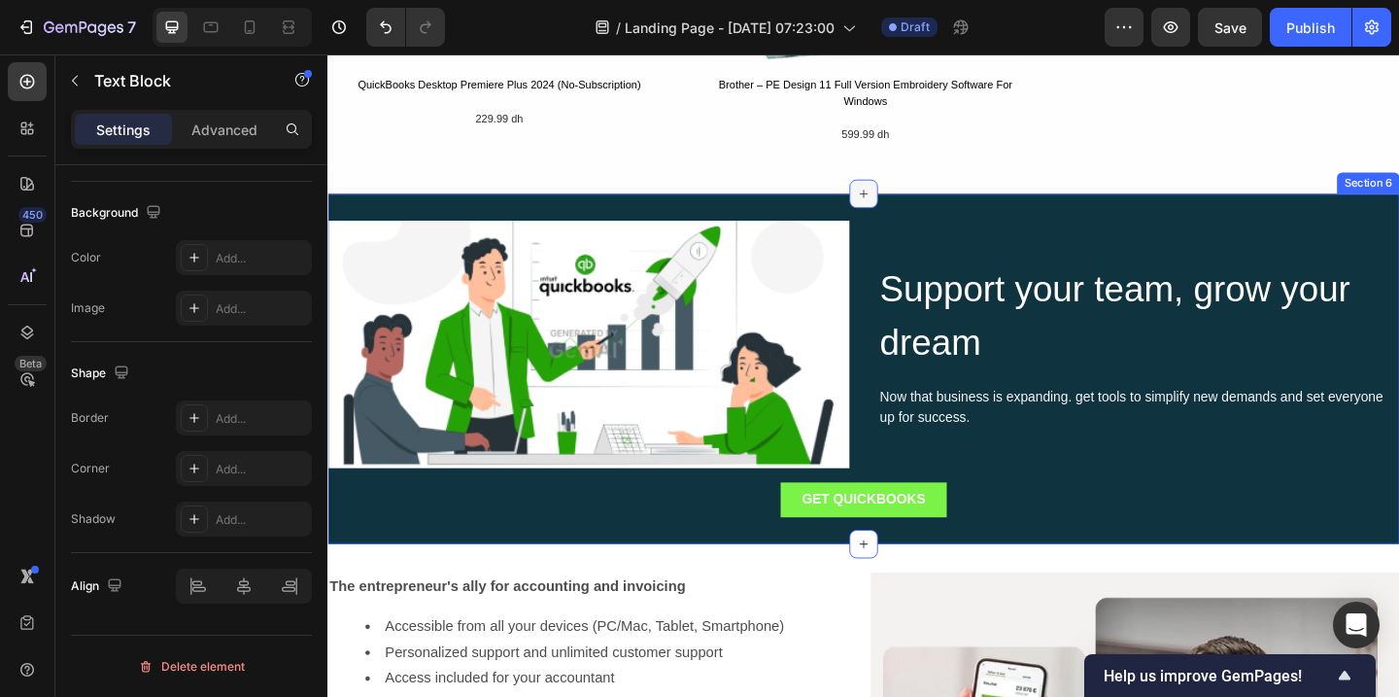
click at [904, 207] on icon at bounding box center [910, 206] width 16 height 16
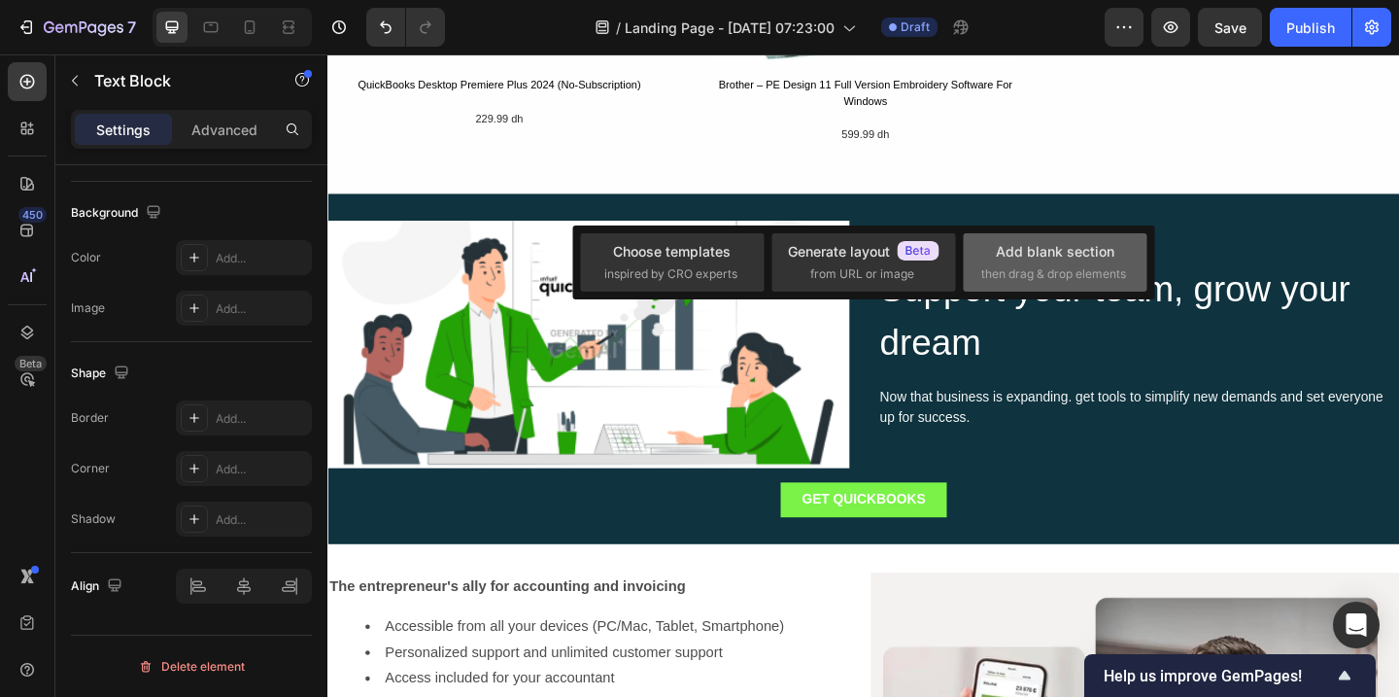
click at [1041, 253] on div "Add blank section" at bounding box center [1055, 251] width 119 height 20
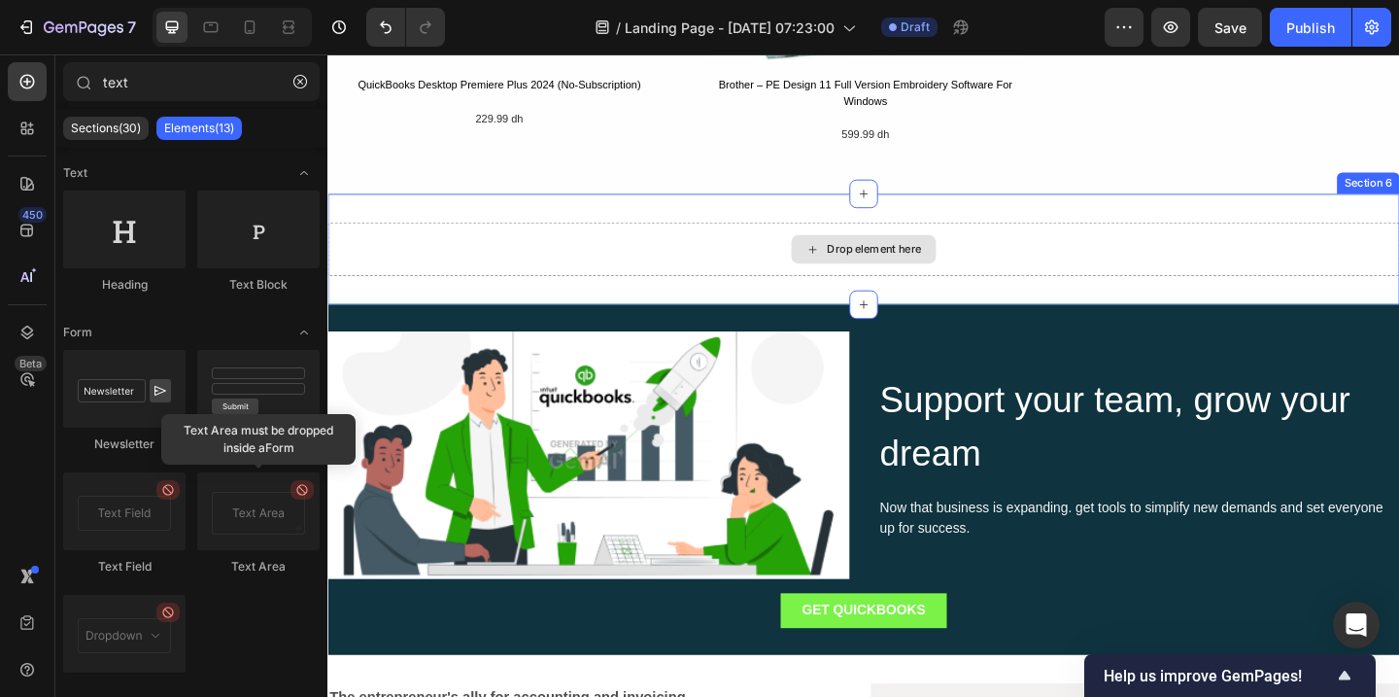
click at [874, 264] on div "Drop element here" at bounding box center [921, 266] width 103 height 16
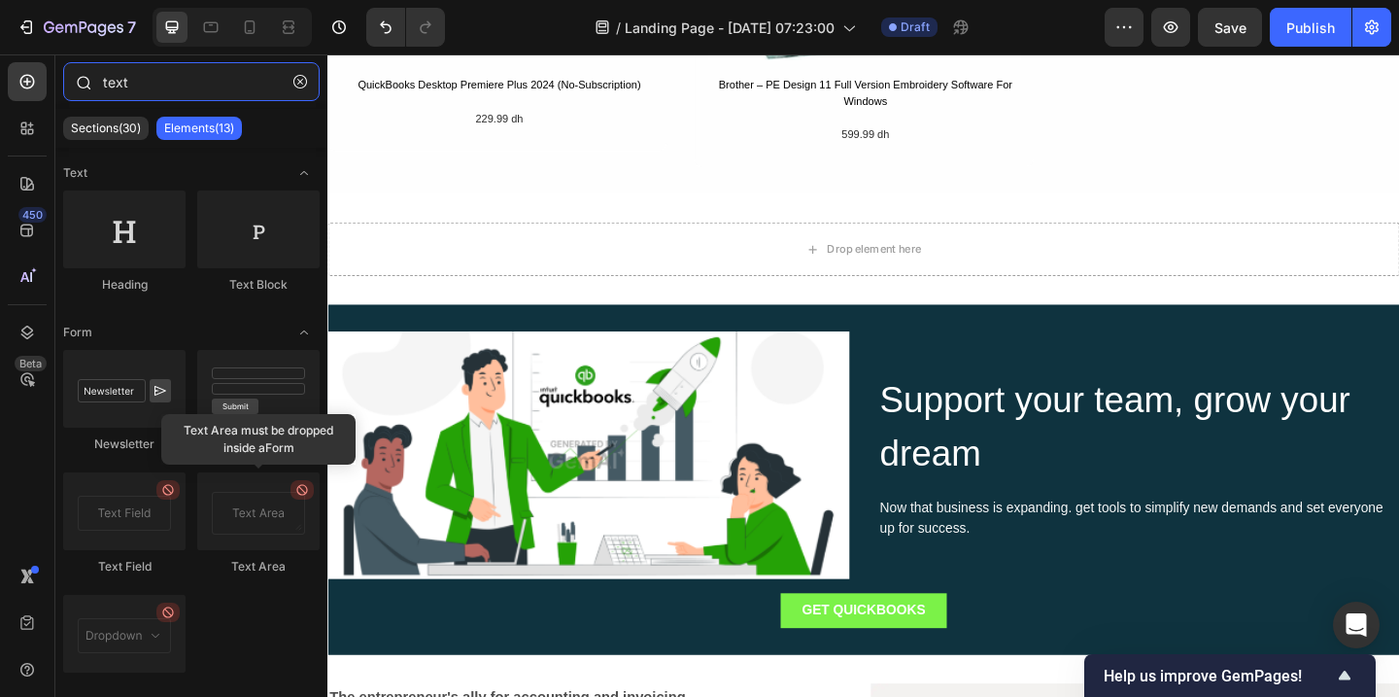
click at [131, 83] on input "text" at bounding box center [191, 81] width 256 height 39
click at [27, 140] on div at bounding box center [27, 128] width 39 height 39
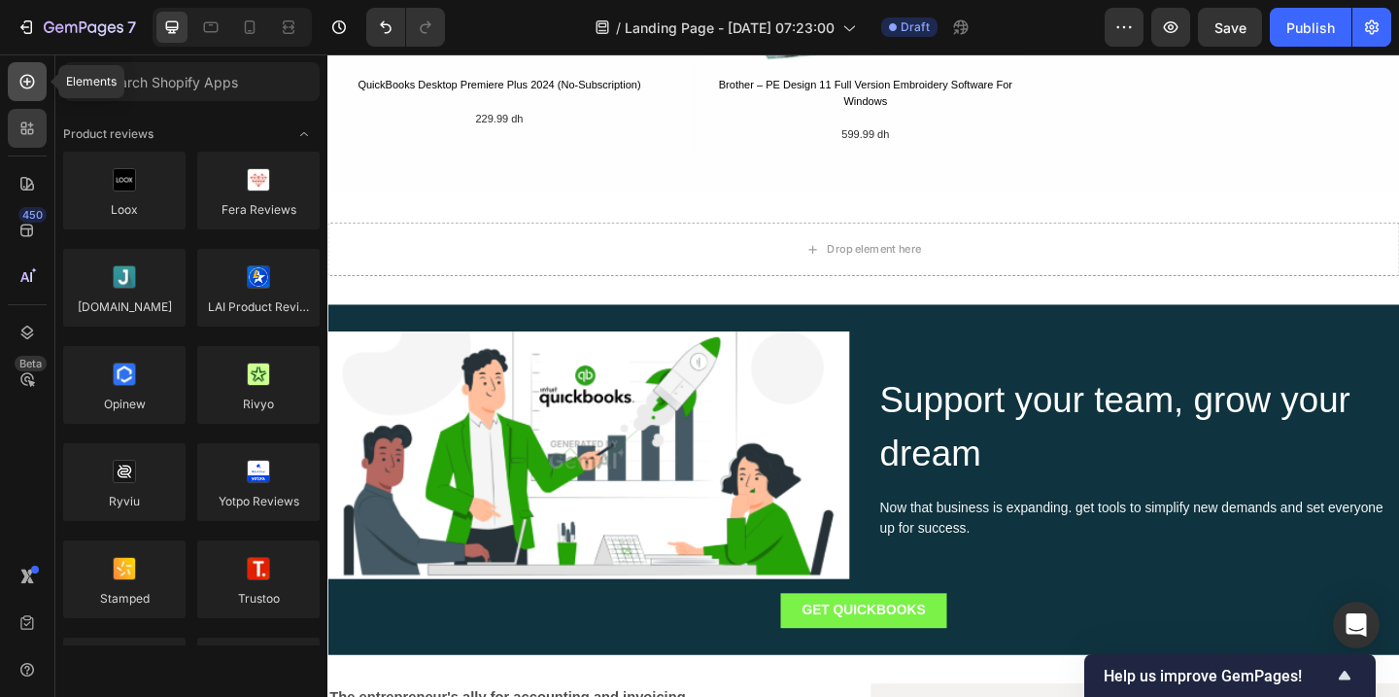
click at [27, 79] on icon at bounding box center [27, 82] width 8 height 8
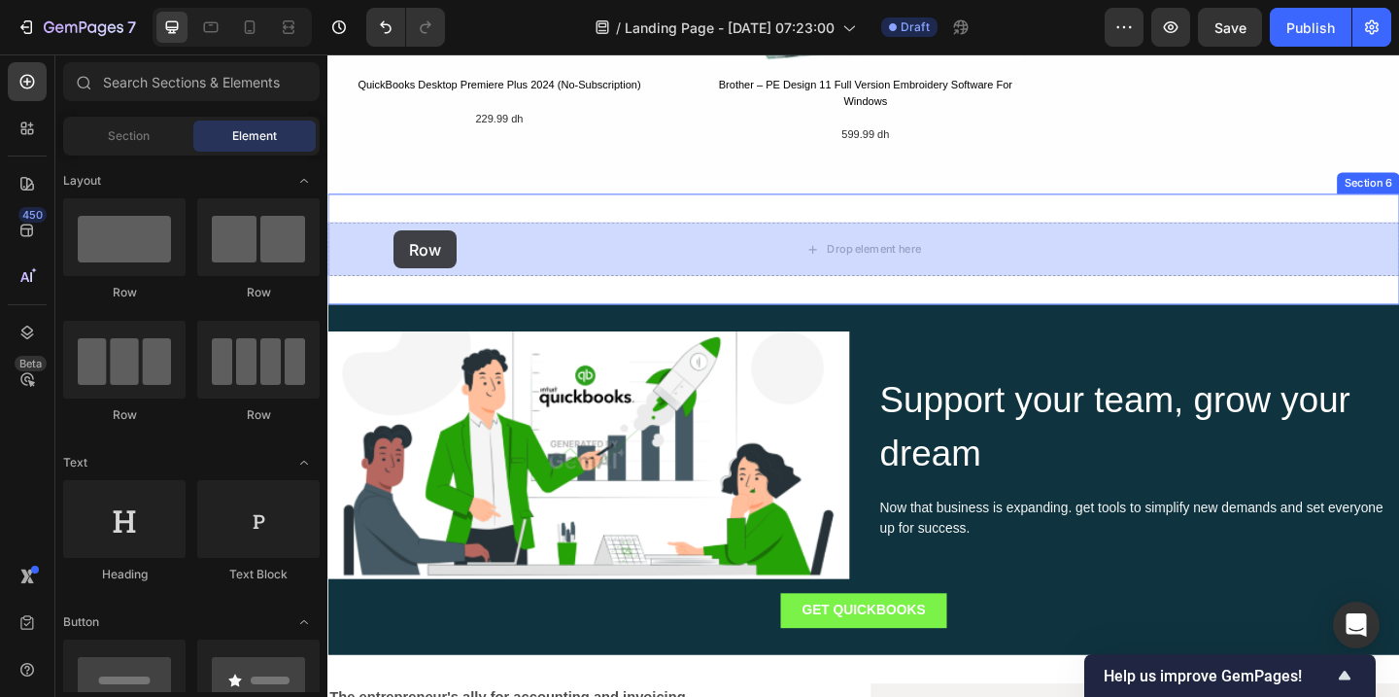
drag, startPoint x: 595, startPoint y: 306, endPoint x: 398, endPoint y: 246, distance: 206.2
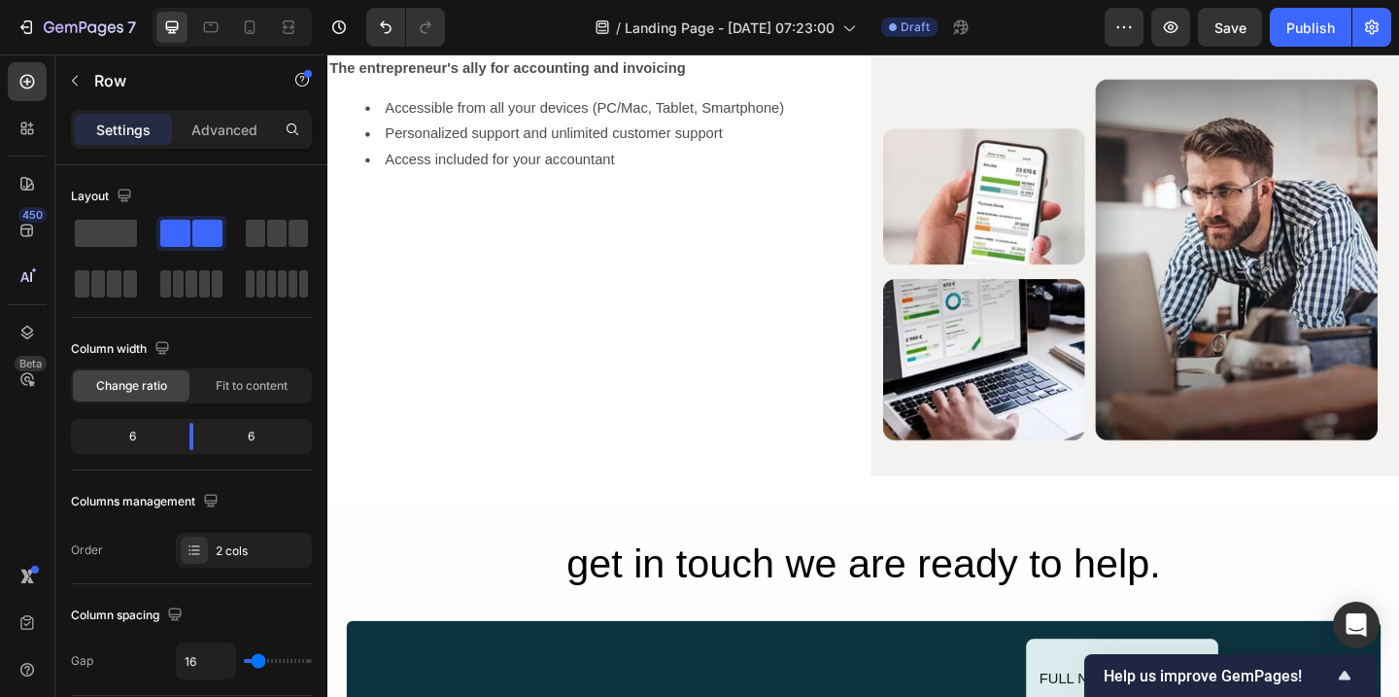
scroll to position [2486, 0]
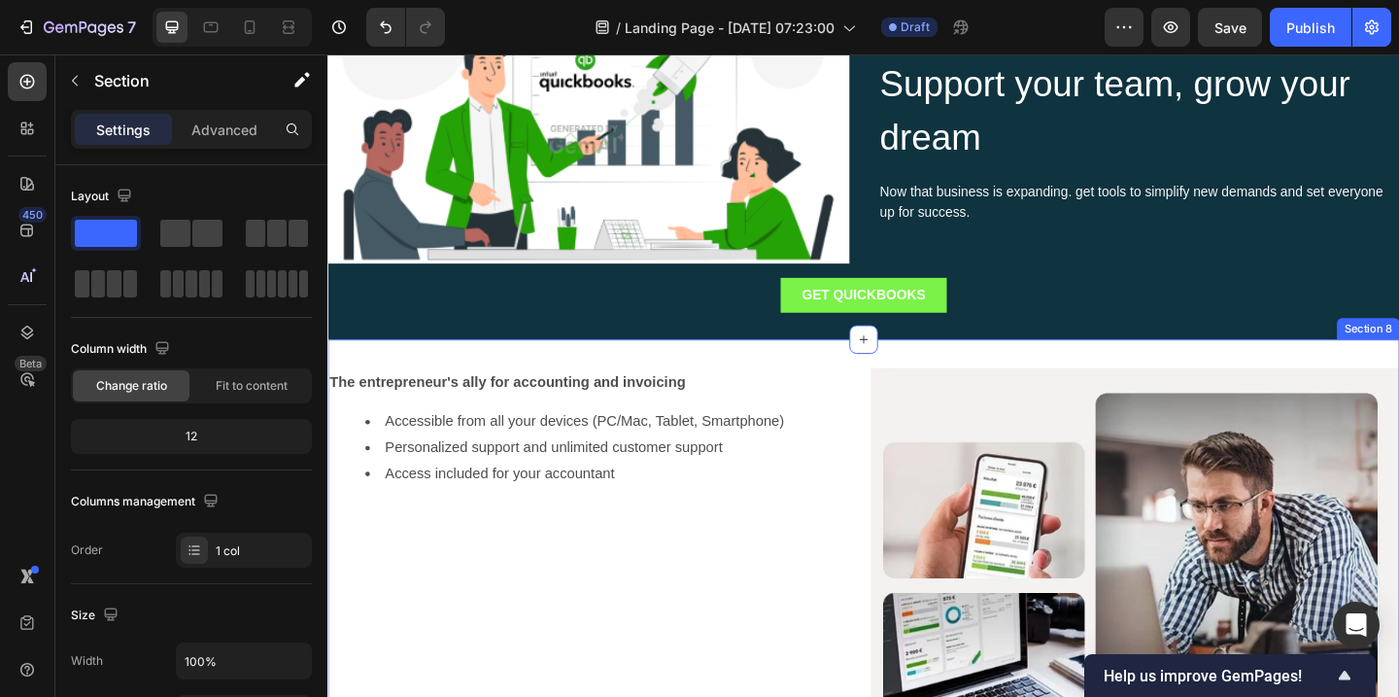
click at [857, 380] on div "The entrepreneur's ally for accounting and invoicing Accessible from all your d…" at bounding box center [910, 624] width 1166 height 521
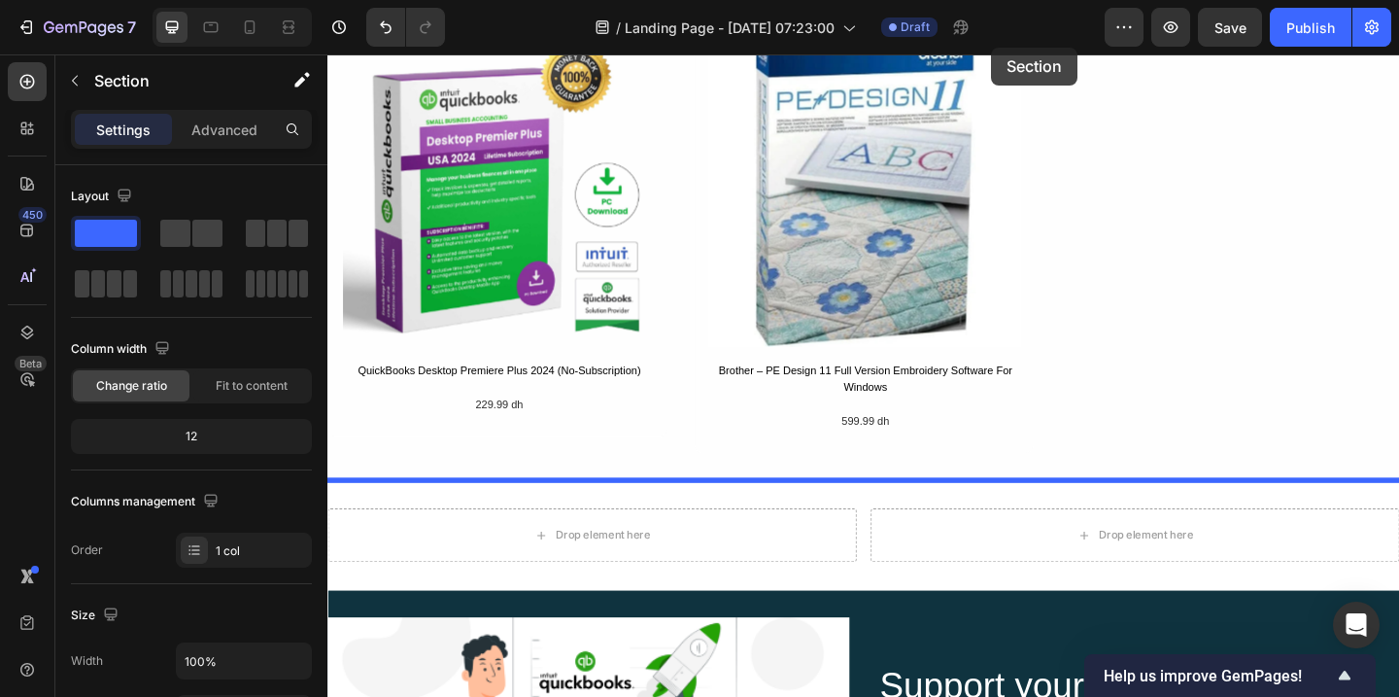
scroll to position [1741, 0]
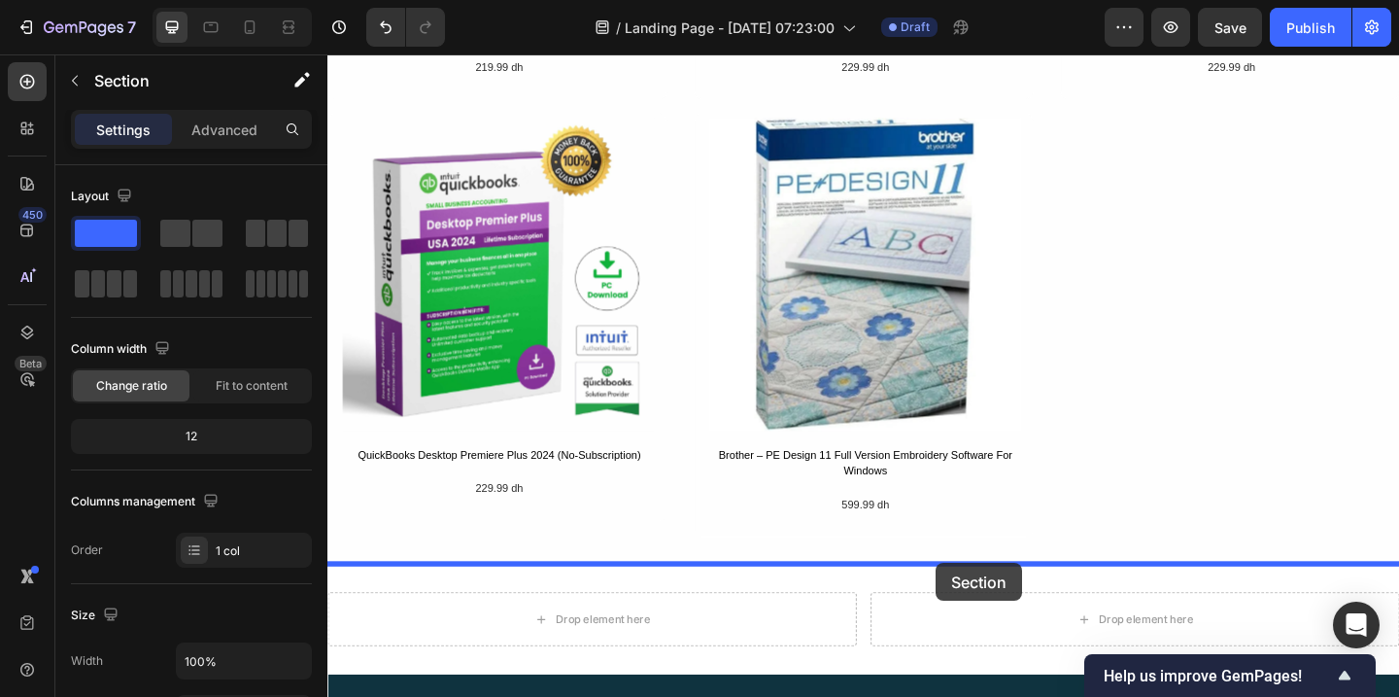
drag, startPoint x: 1110, startPoint y: 347, endPoint x: 989, endPoint y: 607, distance: 287.3
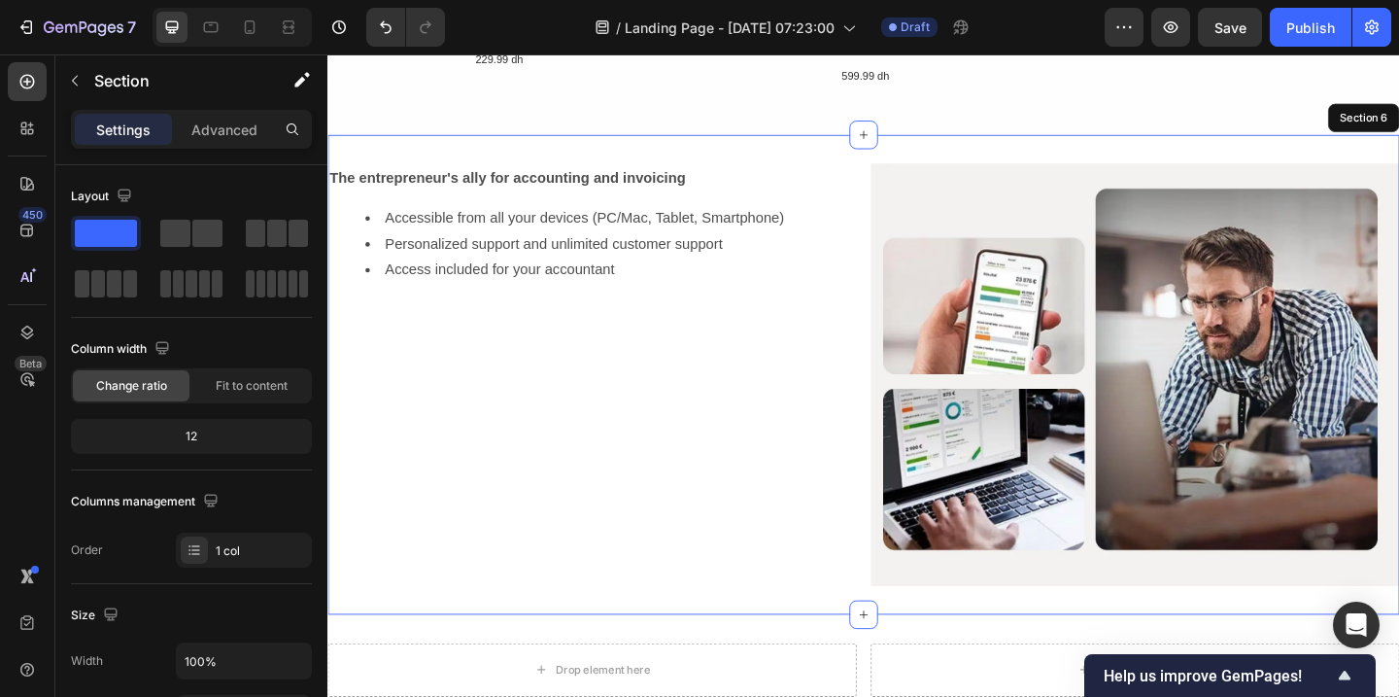
scroll to position [2241, 0]
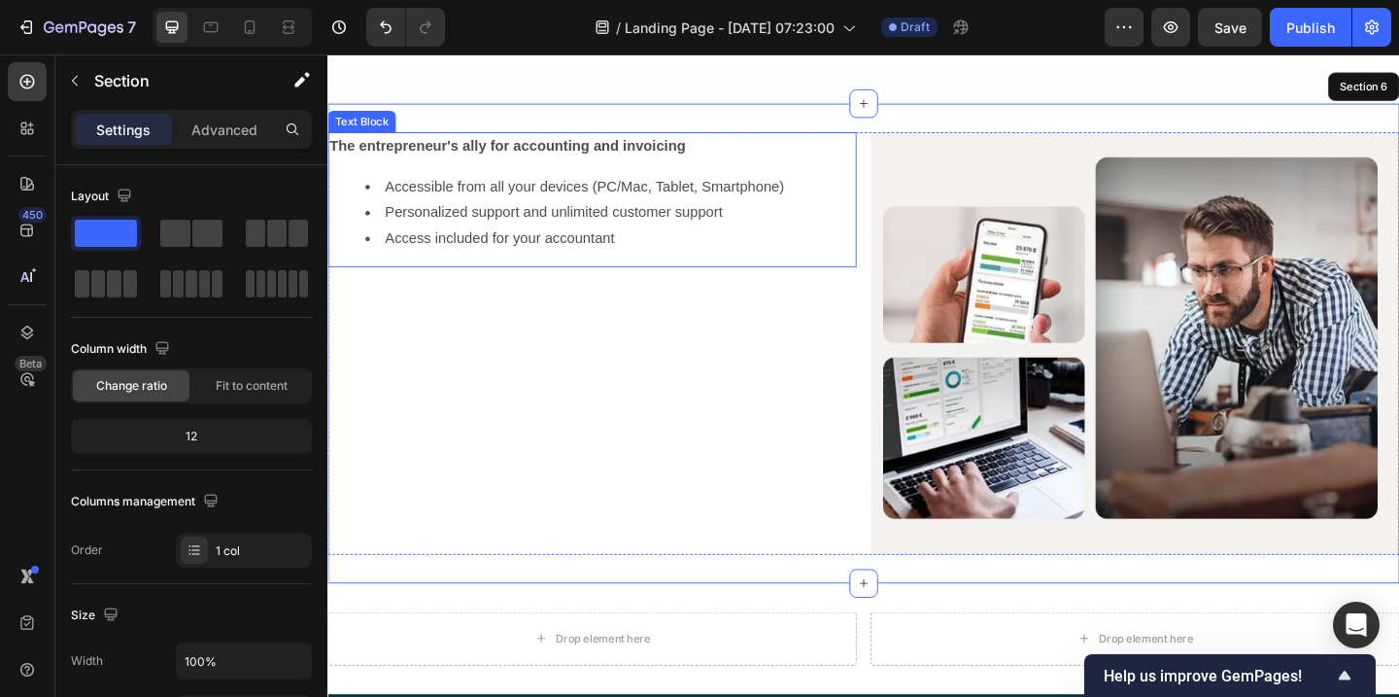
click at [612, 206] on span "Accessible from all your devices (PC/Mac, Tablet, Smartphone)" at bounding box center [607, 197] width 434 height 17
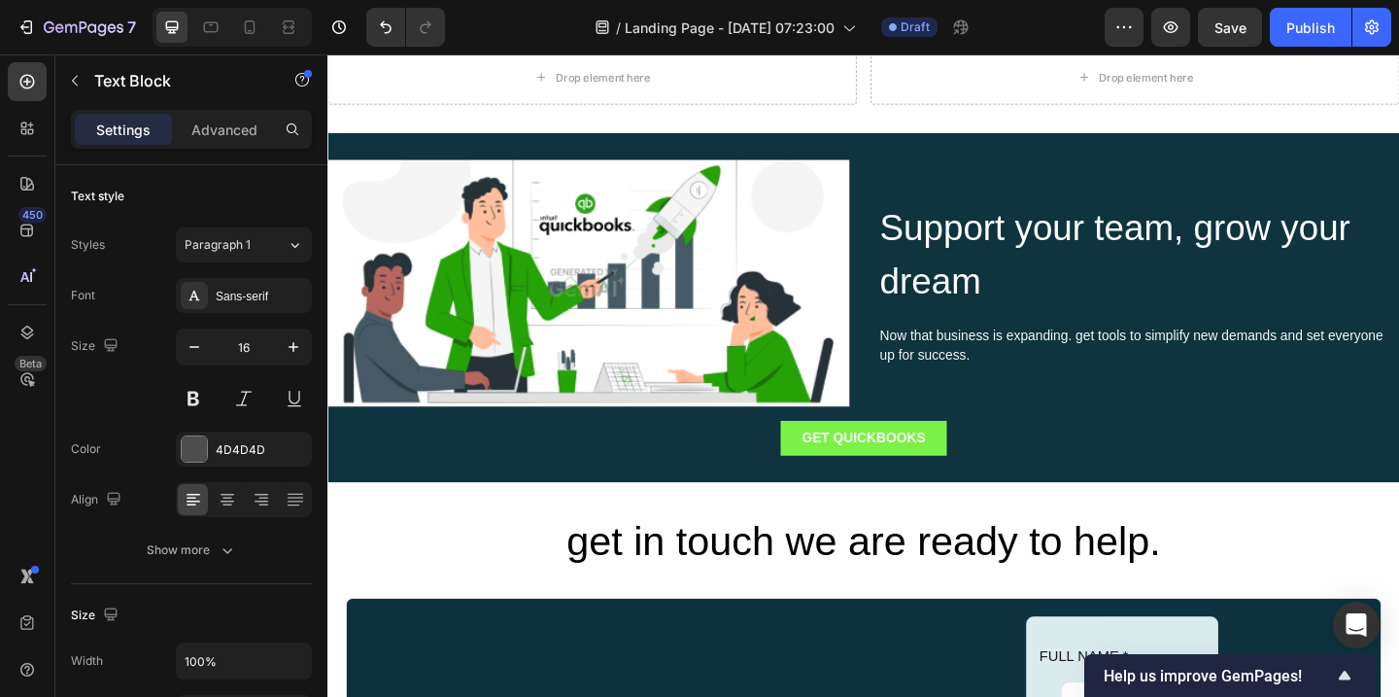
scroll to position [2847, 0]
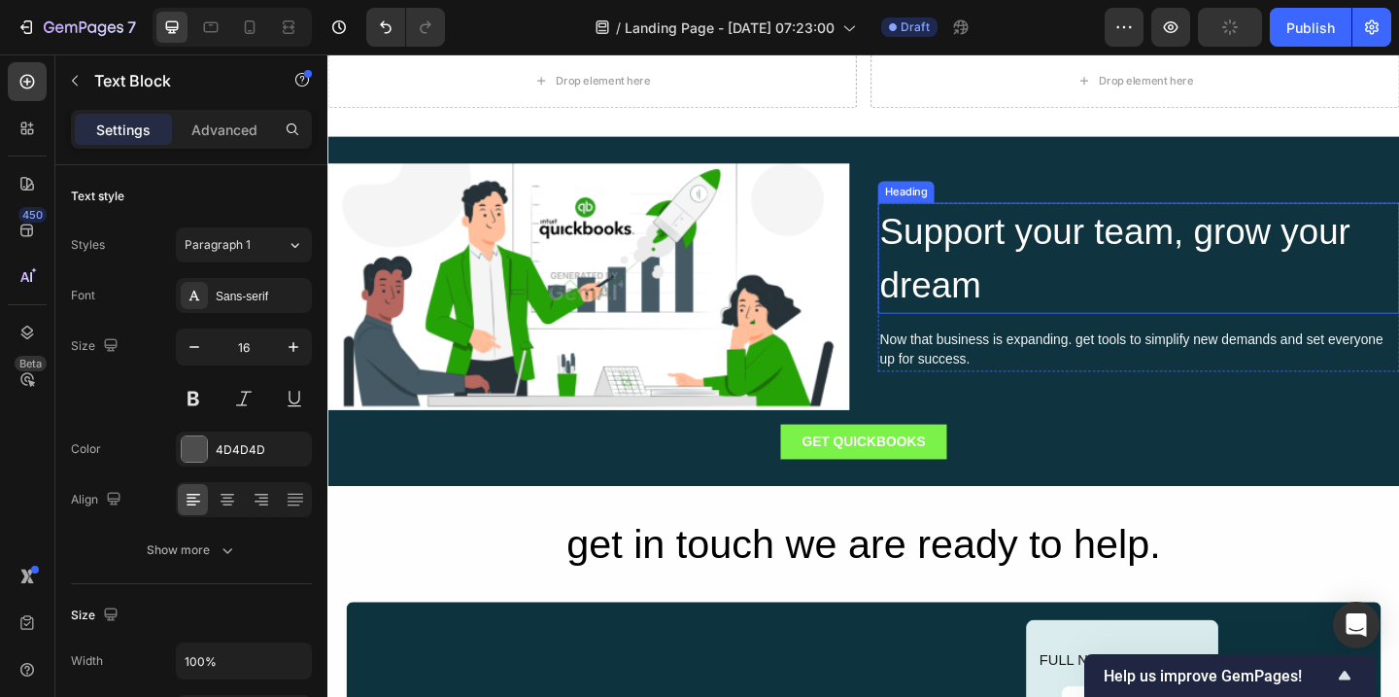
click at [1045, 297] on h2 "Support your team, grow your dream" at bounding box center [1209, 276] width 567 height 120
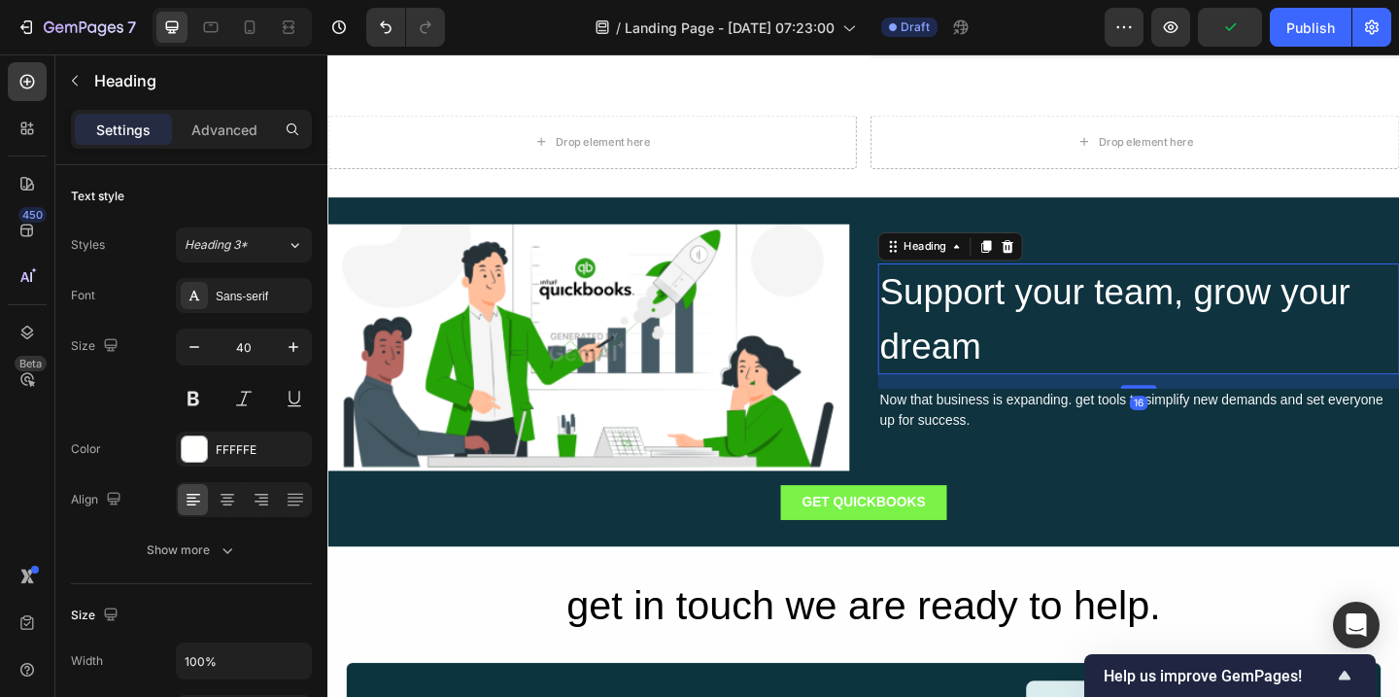
scroll to position [2780, 0]
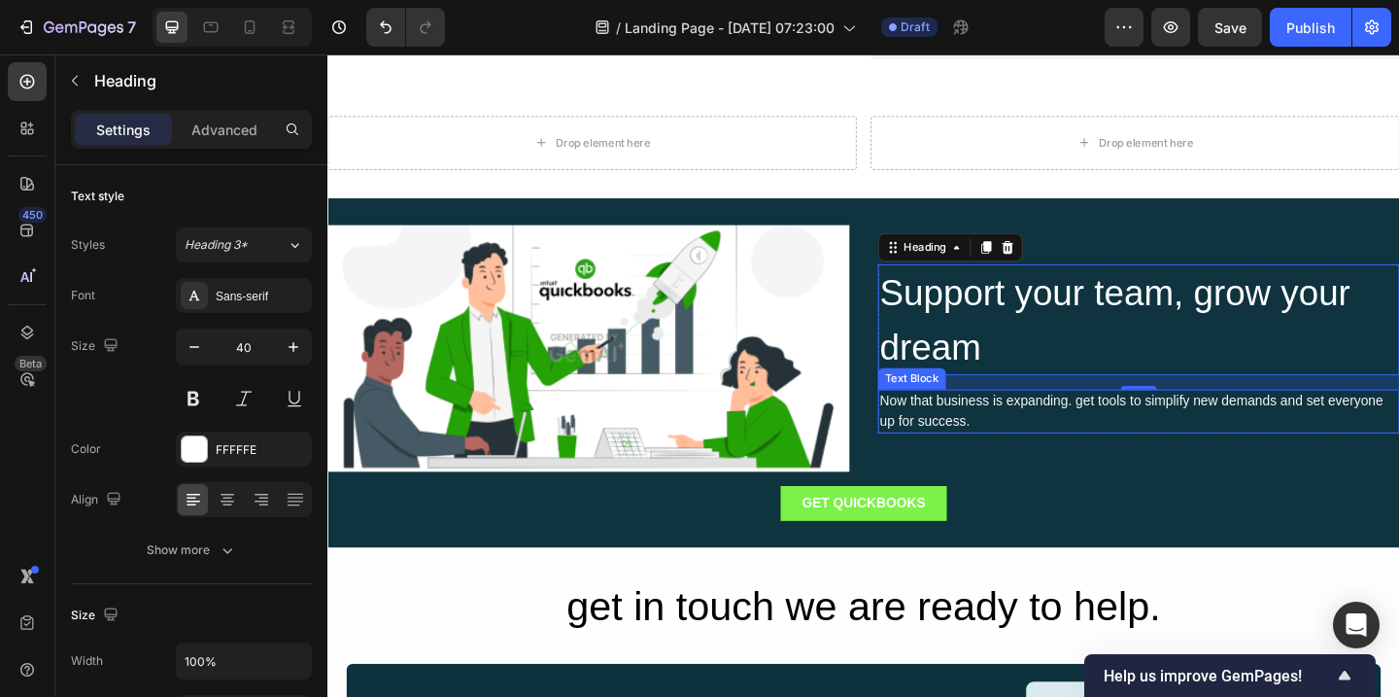
click at [982, 449] on div "Now that business is expanding. get tools to simplify new demands and set every…" at bounding box center [1209, 443] width 567 height 48
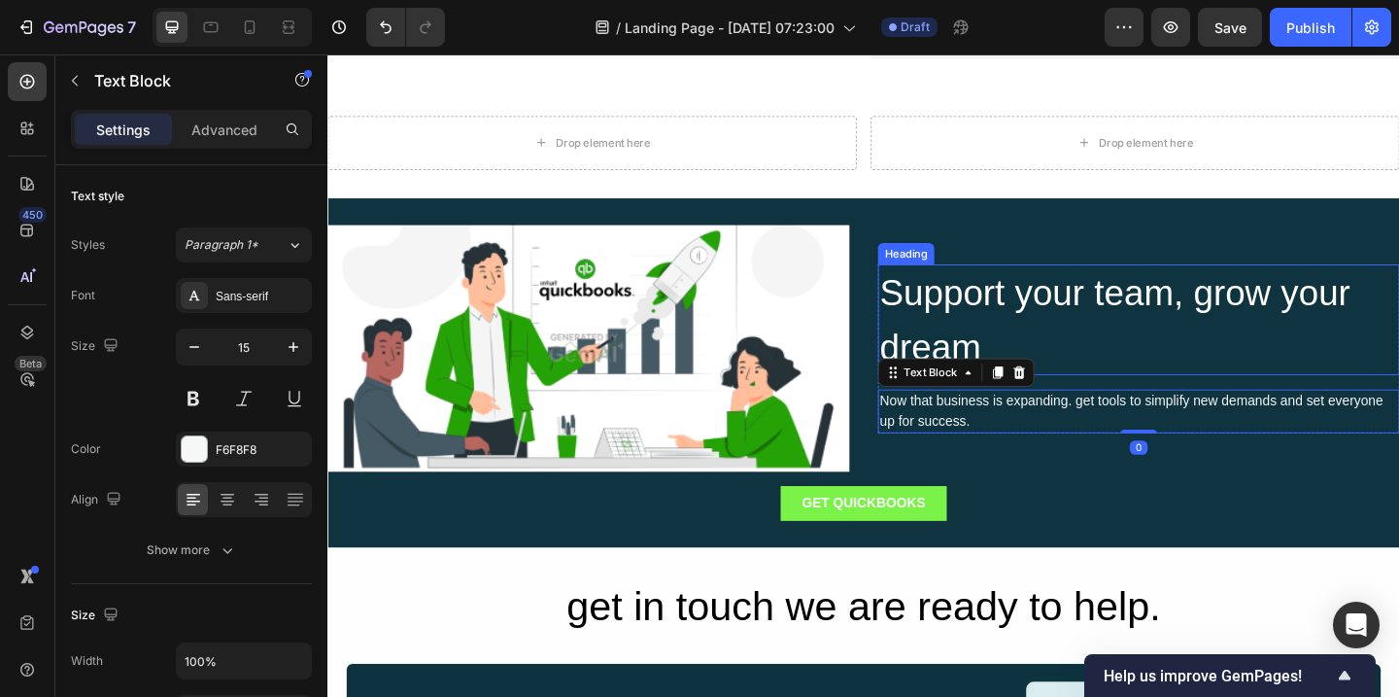
click at [990, 311] on h2 "Support your team, grow your dream" at bounding box center [1209, 343] width 567 height 120
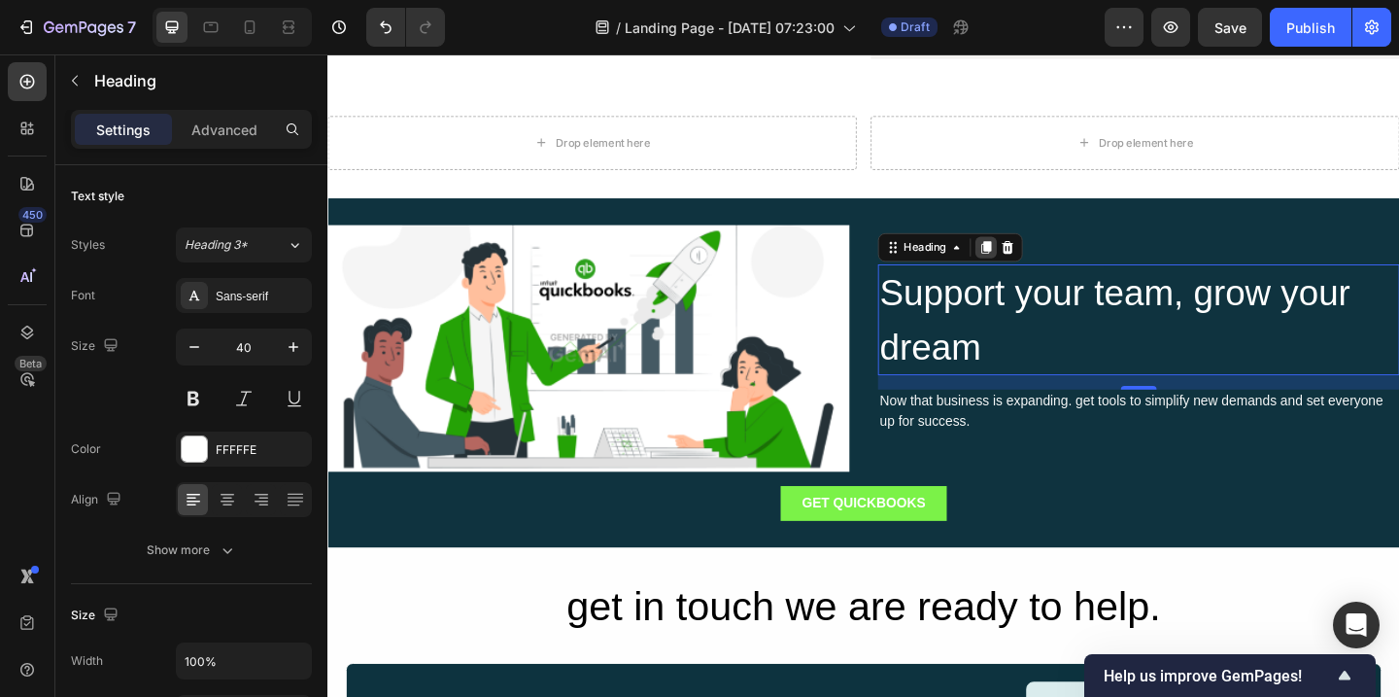
click at [1044, 265] on icon at bounding box center [1043, 264] width 11 height 14
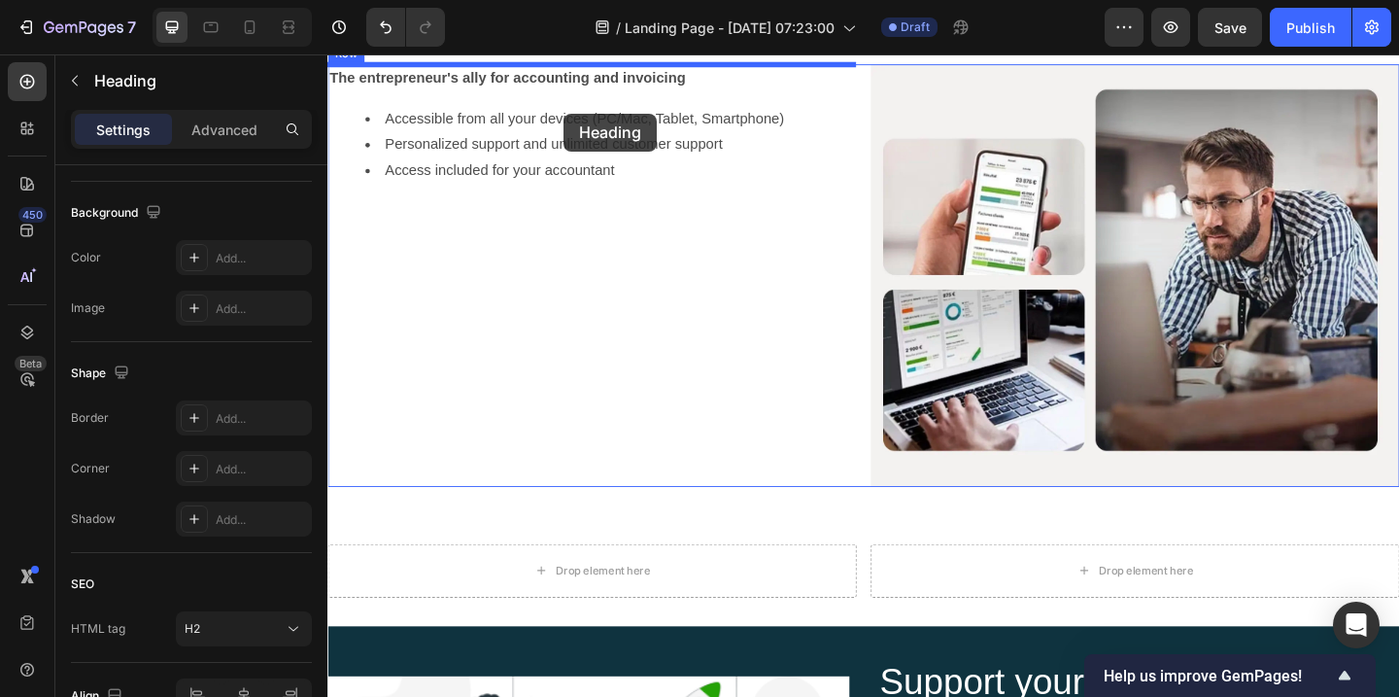
scroll to position [2276, 0]
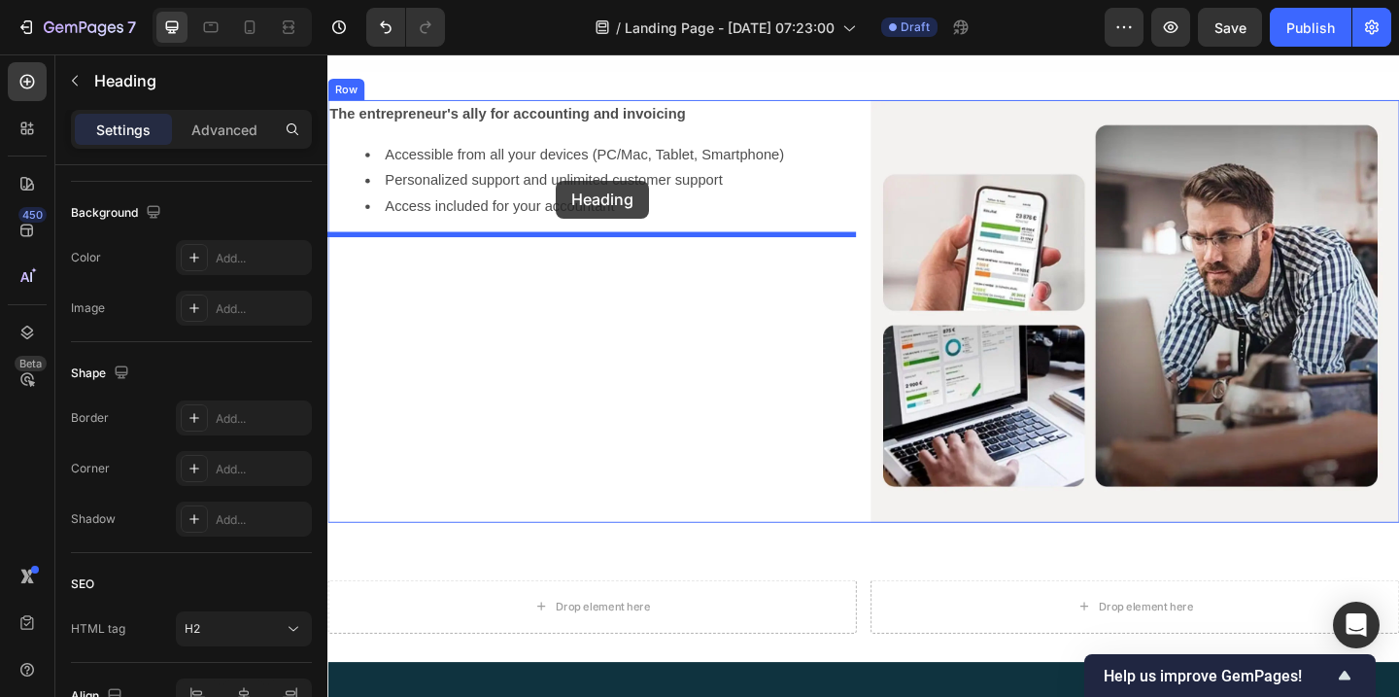
drag, startPoint x: 945, startPoint y: 397, endPoint x: 576, endPoint y: 191, distance: 422.7
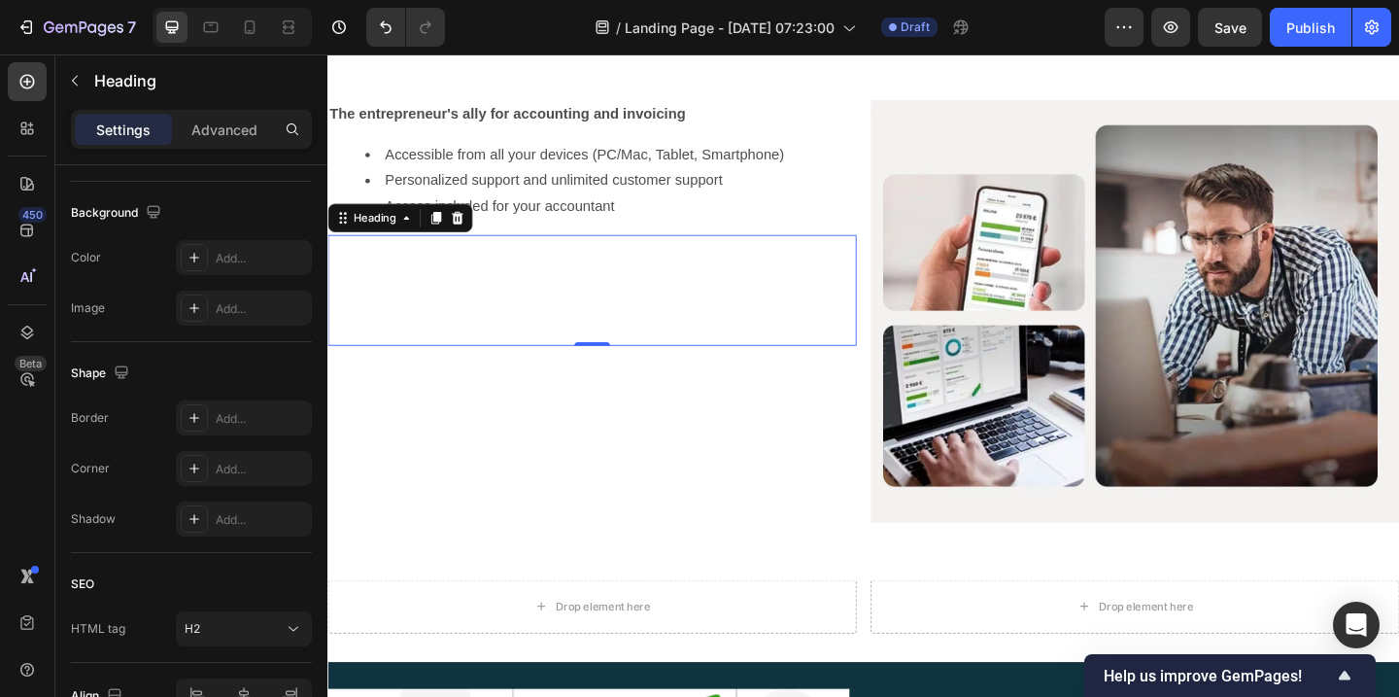
click at [604, 354] on h2 "Support your team, grow your dream" at bounding box center [614, 311] width 575 height 120
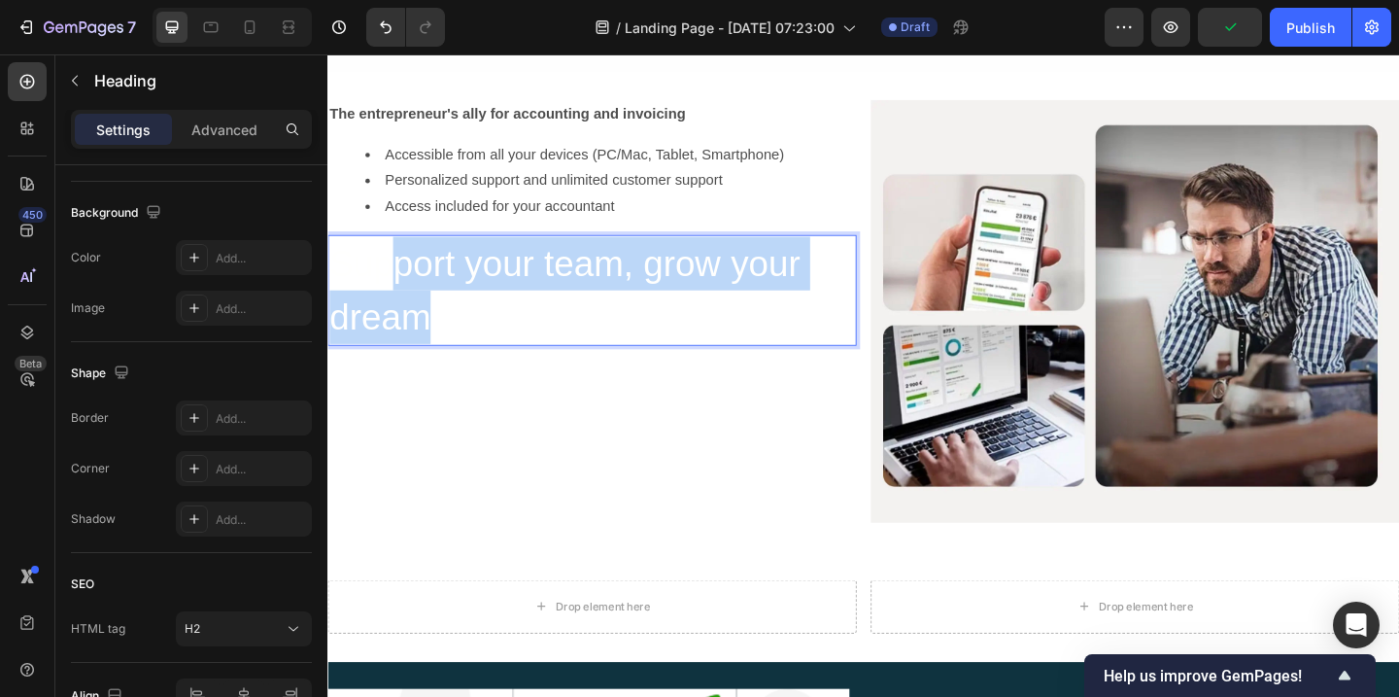
drag, startPoint x: 660, startPoint y: 351, endPoint x: 391, endPoint y: 272, distance: 280.4
click at [391, 272] on p "Support your team, grow your dream" at bounding box center [614, 311] width 571 height 117
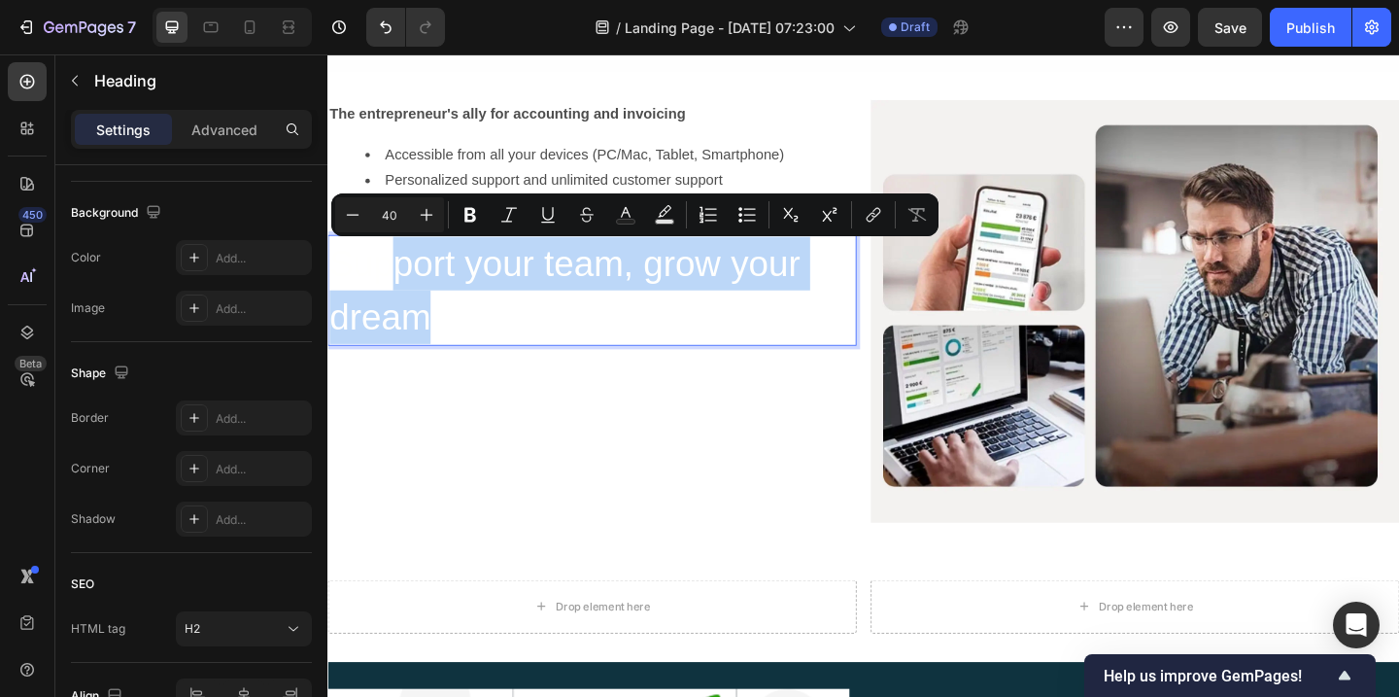
click at [417, 279] on p "Support your team, grow your dream" at bounding box center [614, 311] width 571 height 117
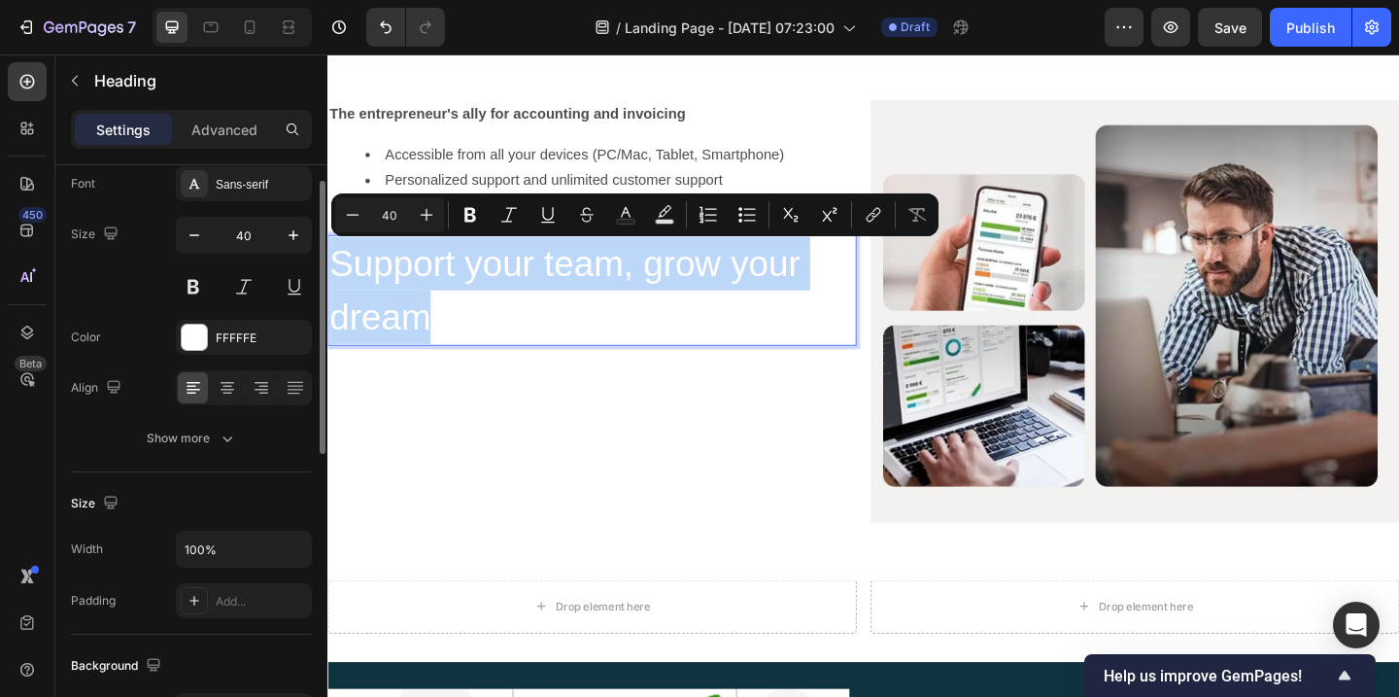
scroll to position [87, 0]
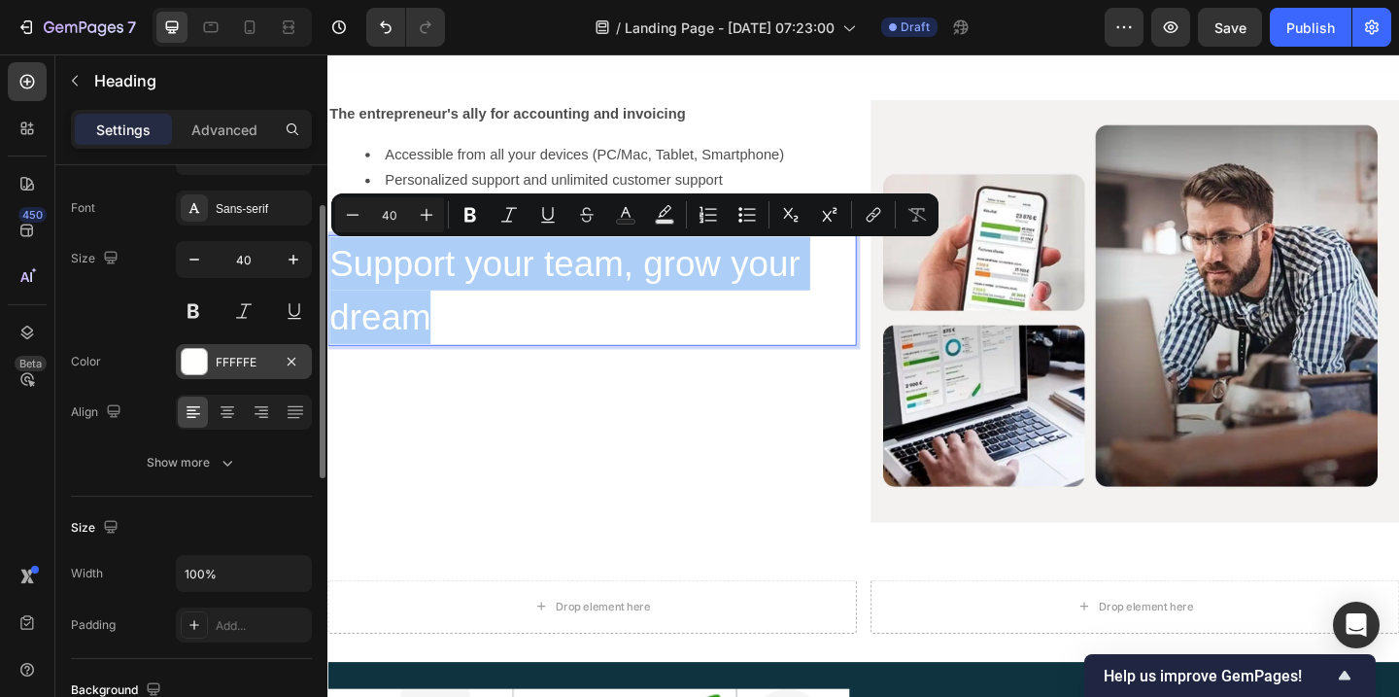
click at [242, 364] on div "FFFFFE" at bounding box center [244, 362] width 56 height 17
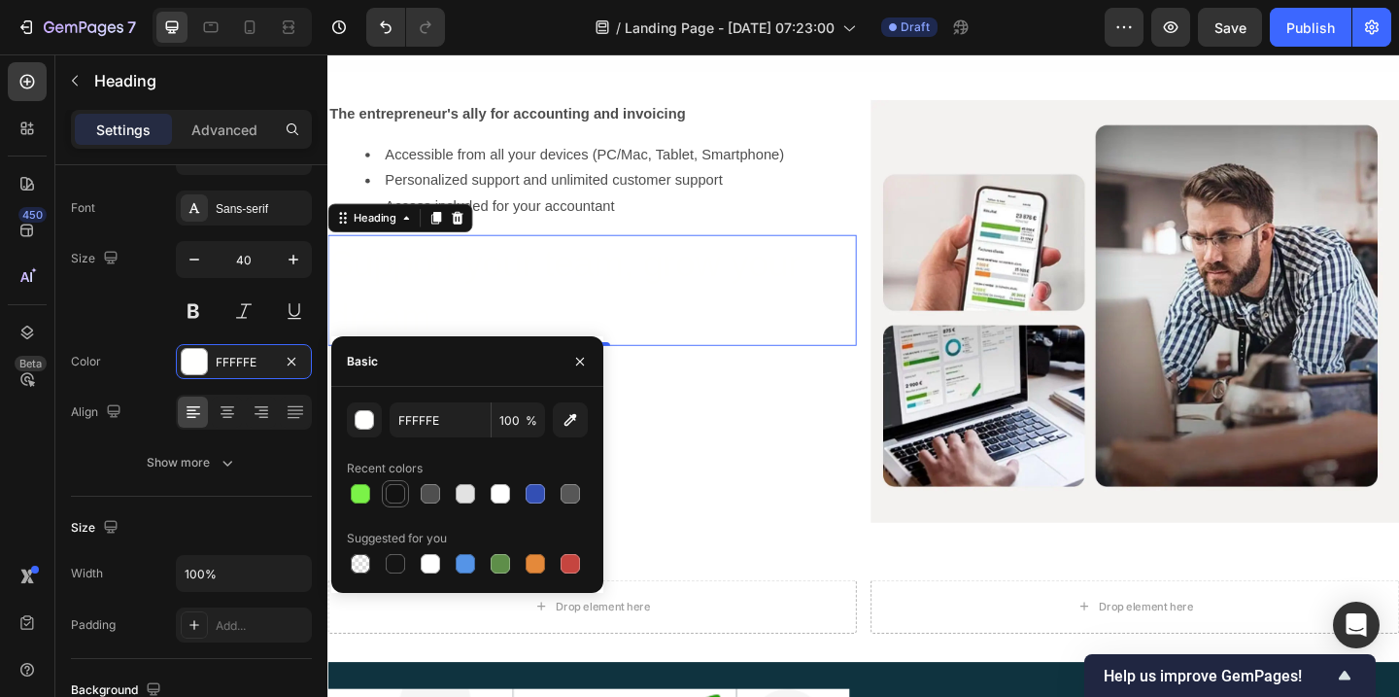
click at [394, 501] on div at bounding box center [395, 493] width 19 height 19
type input "121212"
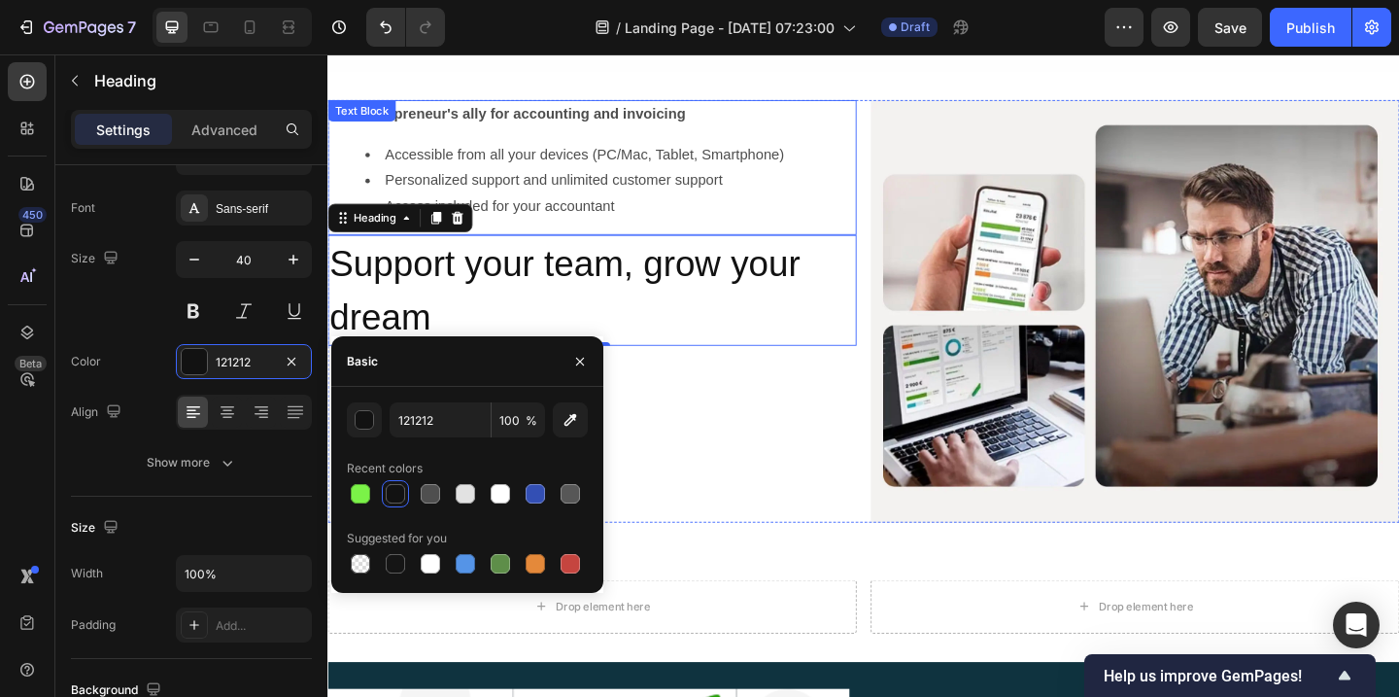
click at [717, 207] on li "Access included for your accountant" at bounding box center [634, 220] width 532 height 28
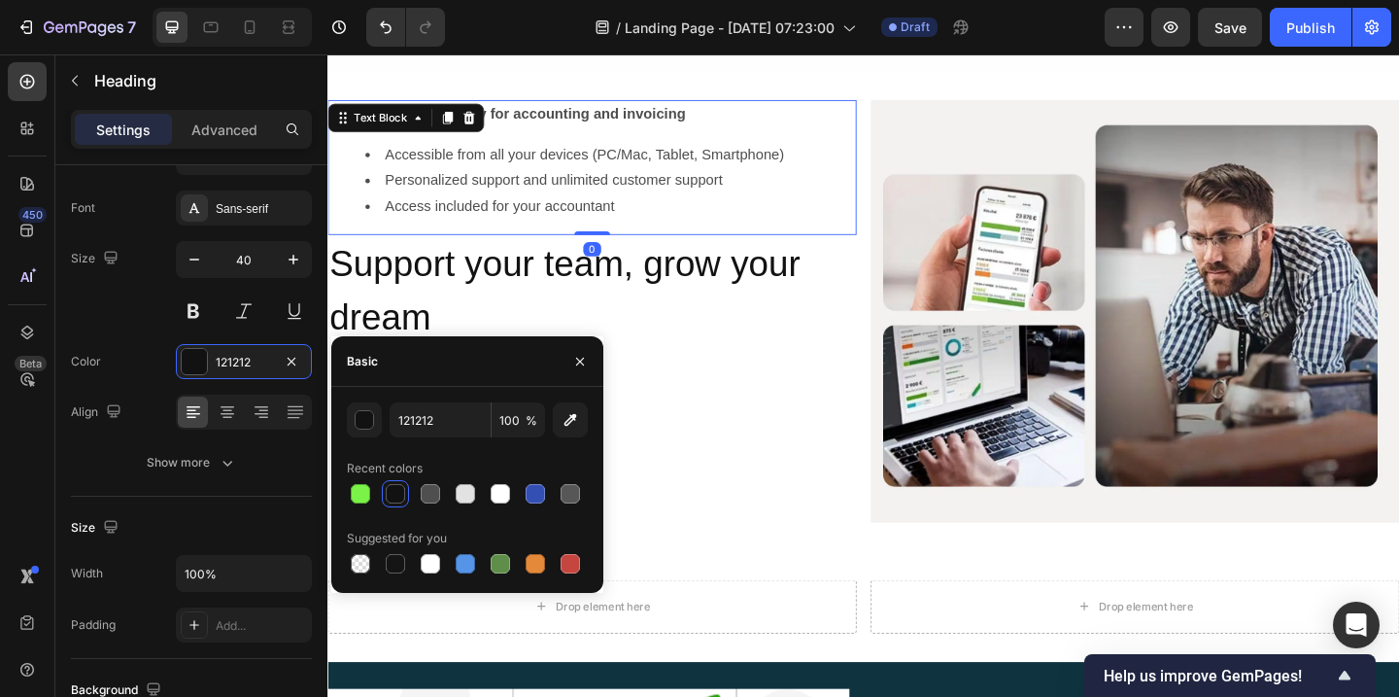
scroll to position [0, 0]
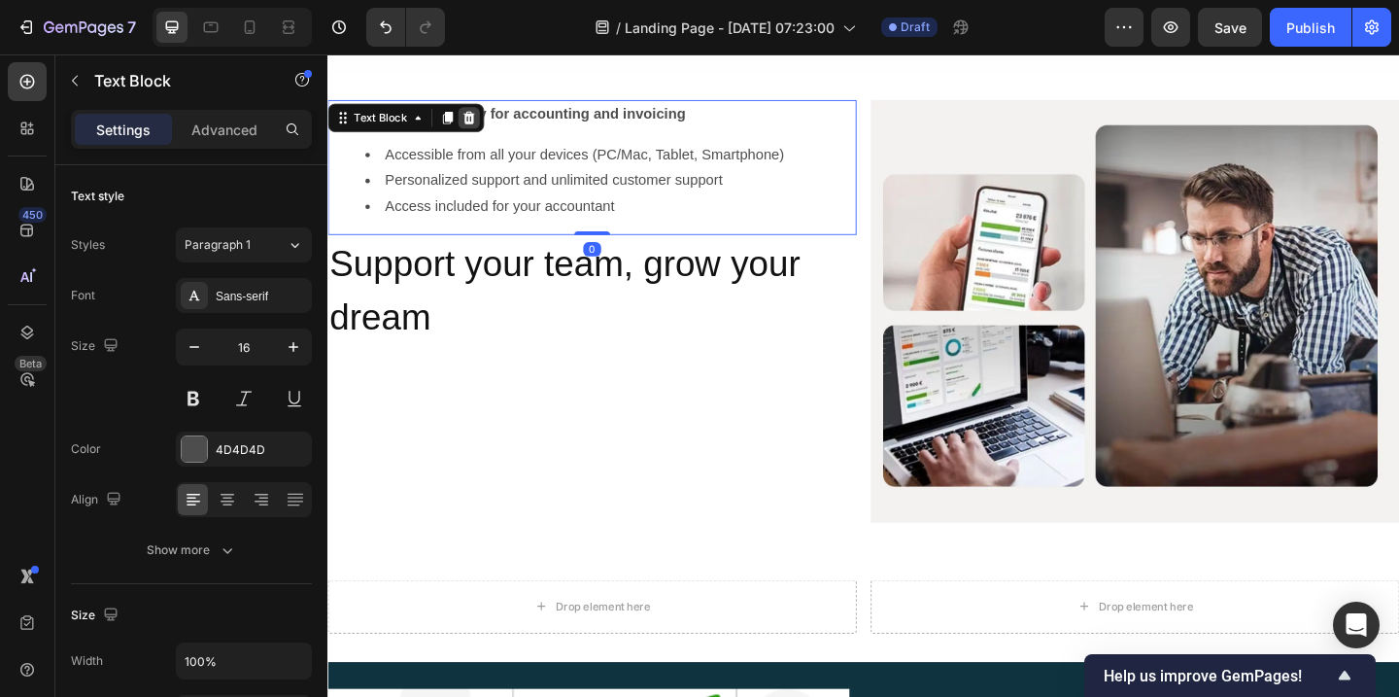
click at [480, 125] on icon at bounding box center [481, 124] width 13 height 14
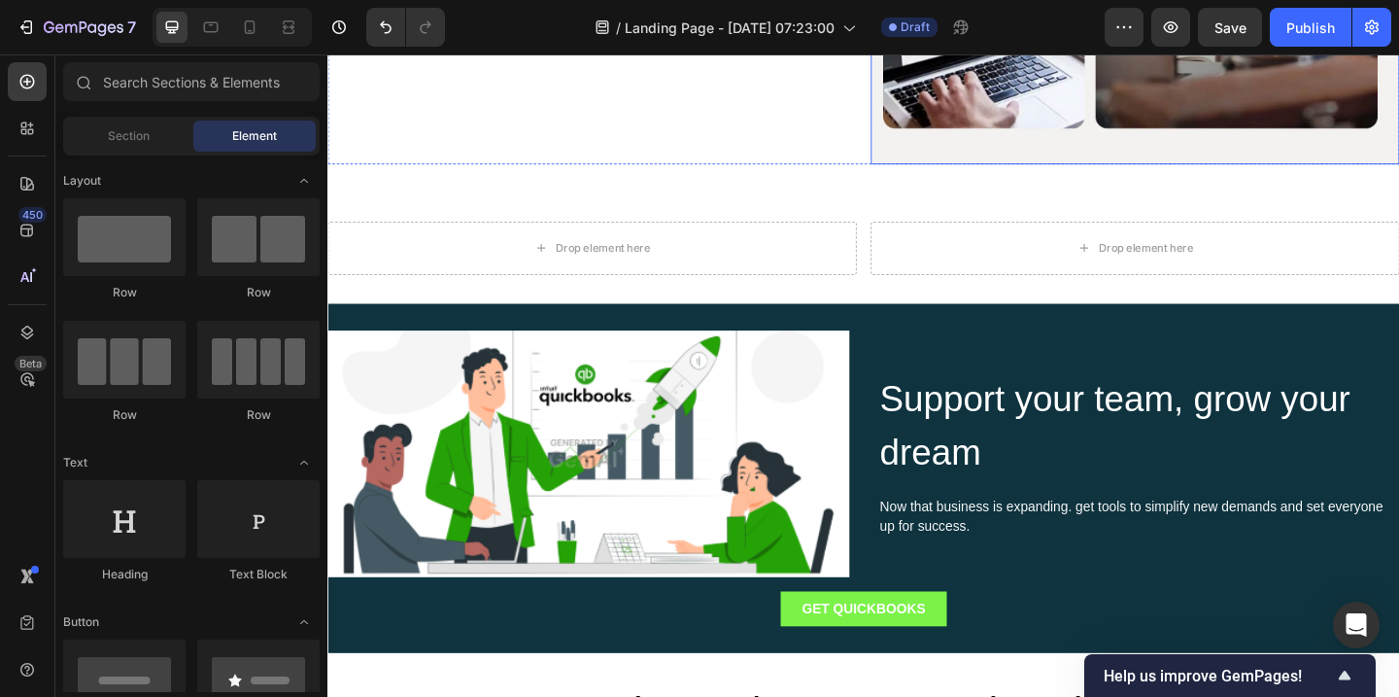
scroll to position [2677, 0]
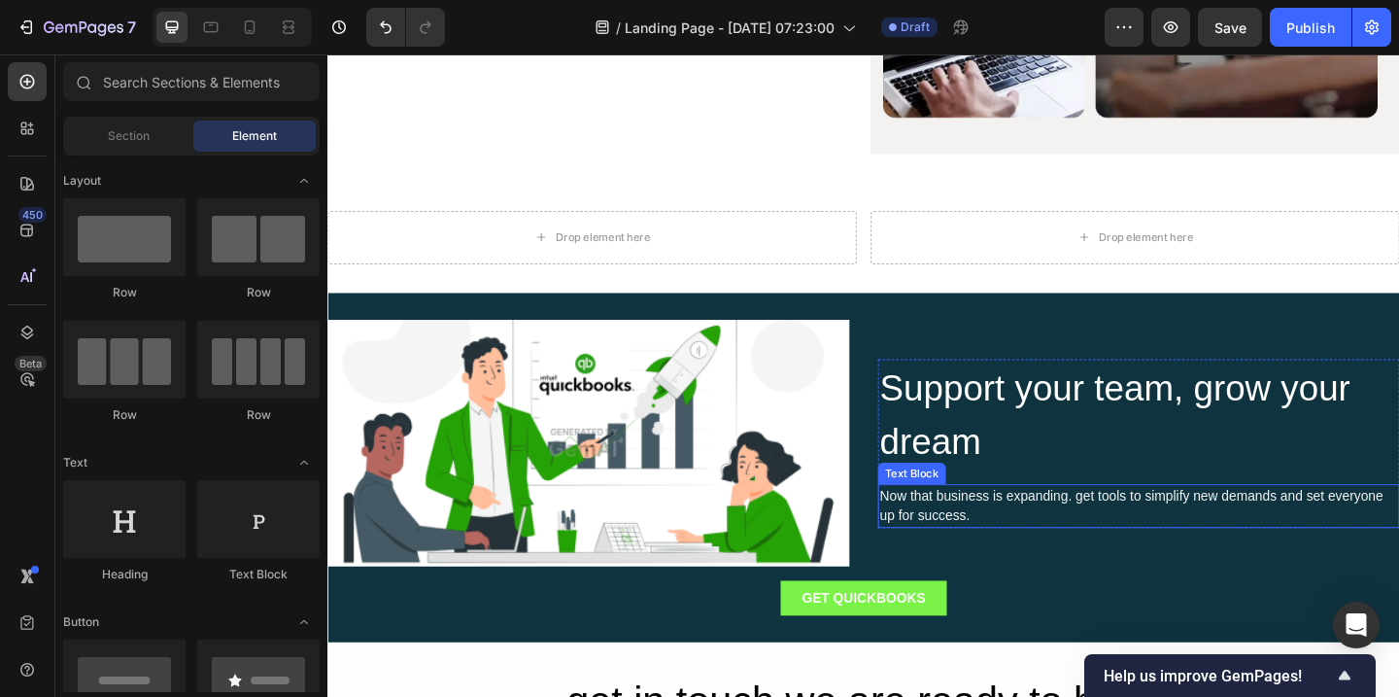
click at [1034, 543] on div "Now that business is expanding. get tools to simplify new demands and set every…" at bounding box center [1209, 546] width 567 height 48
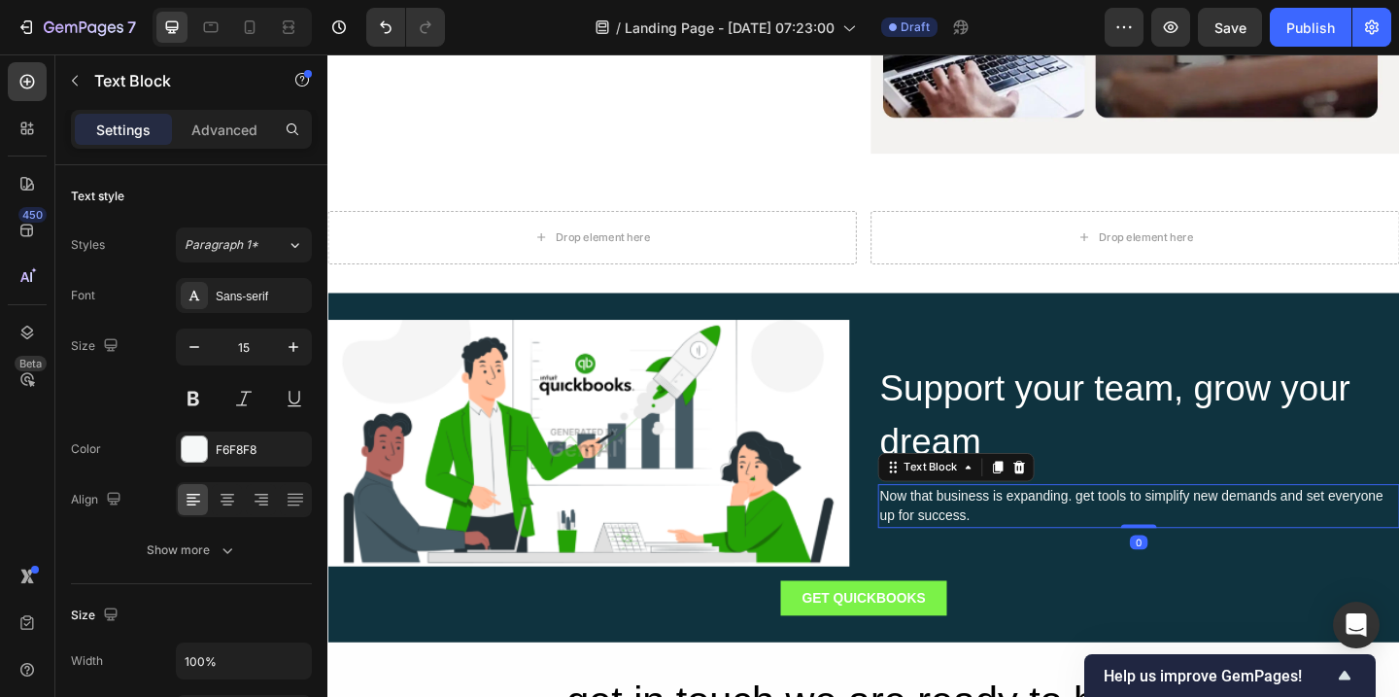
click at [1052, 505] on icon at bounding box center [1056, 503] width 11 height 14
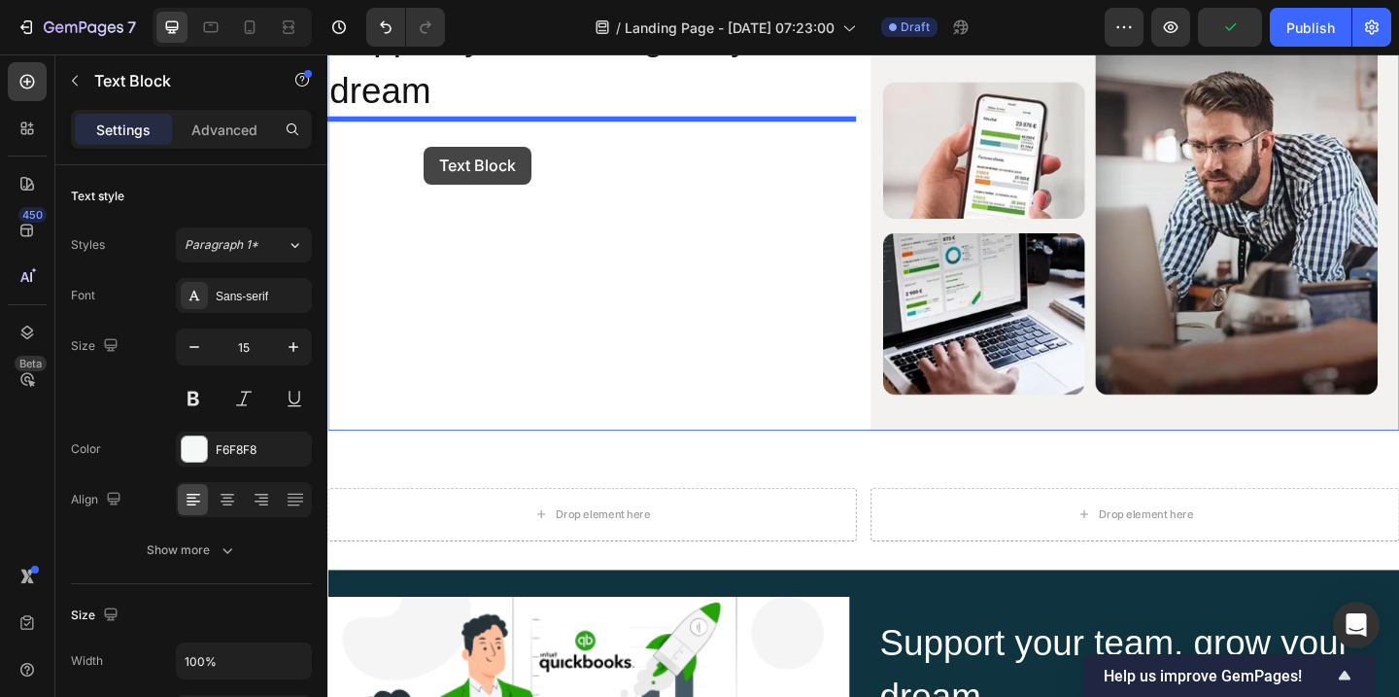
scroll to position [2372, 0]
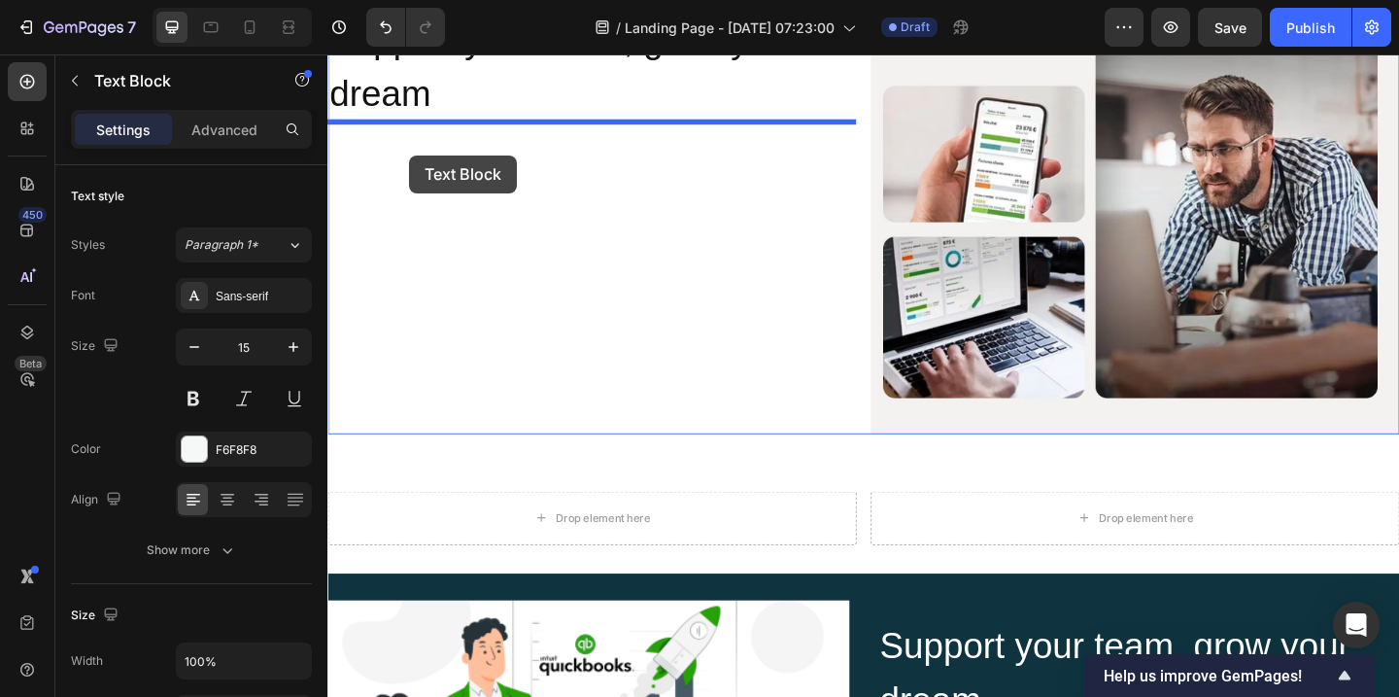
drag, startPoint x: 943, startPoint y: 529, endPoint x: 416, endPoint y: 164, distance: 641.6
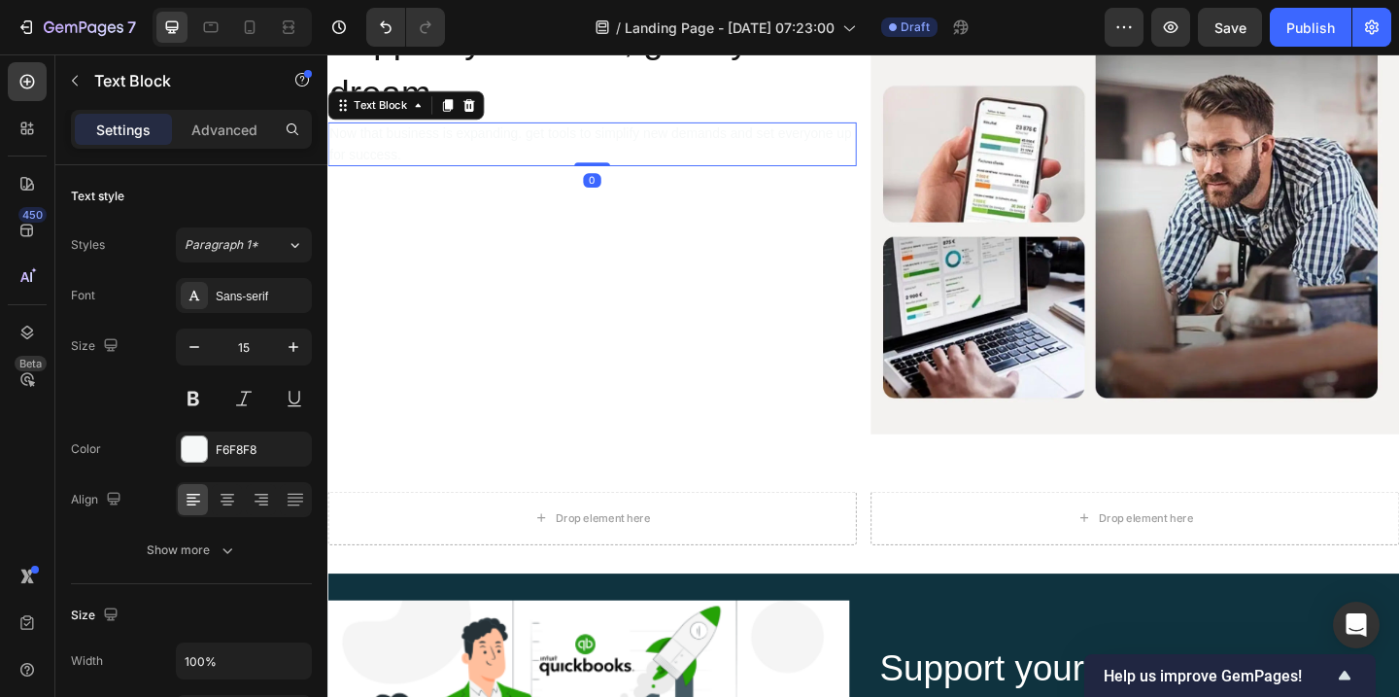
click at [583, 155] on div "Now that business is expanding. get tools to simplify new demands and set every…" at bounding box center [614, 152] width 575 height 48
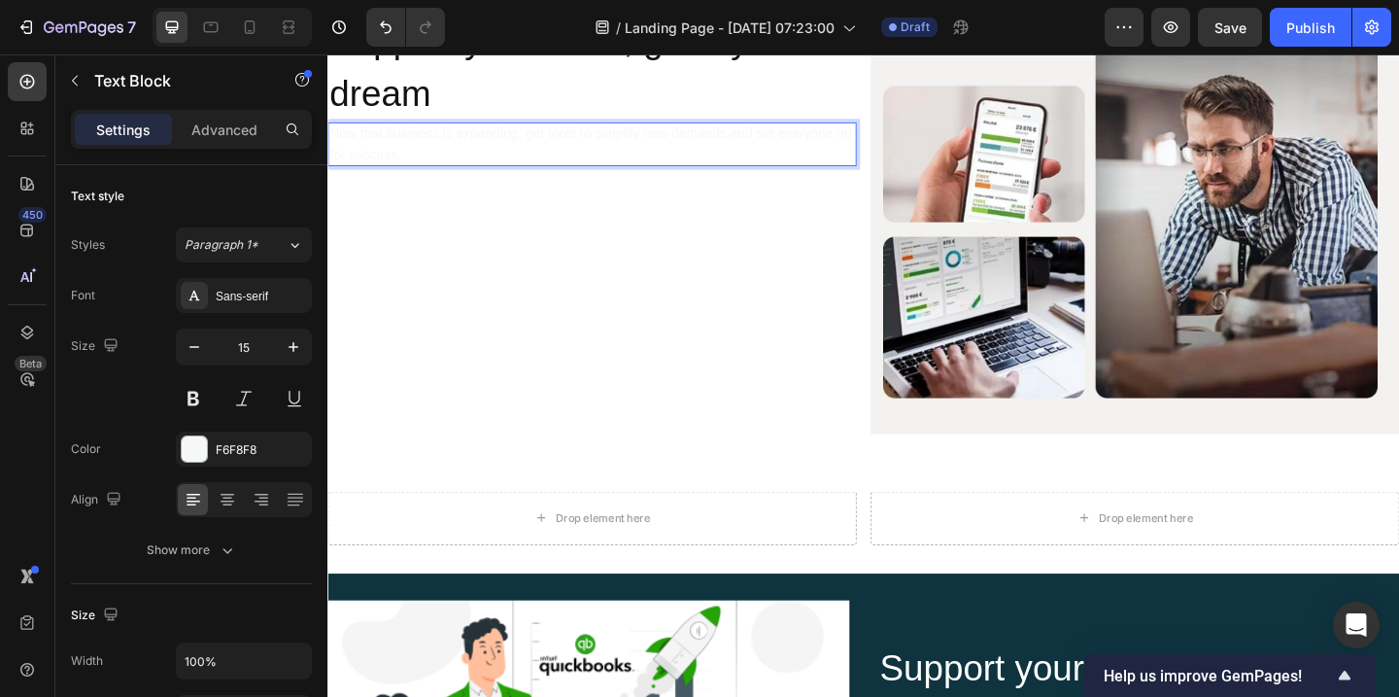
click at [583, 155] on p "Now that business is expanding. get tools to simplify new demands and set every…" at bounding box center [614, 152] width 571 height 44
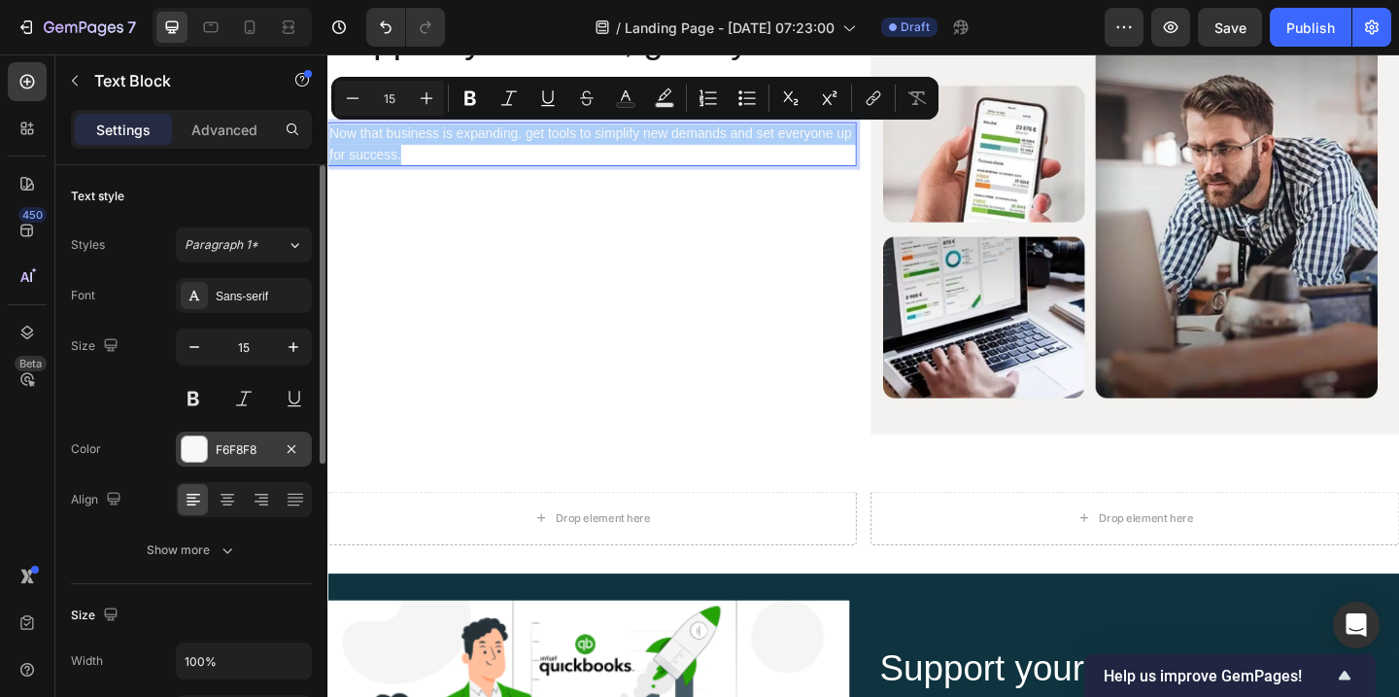
click at [233, 442] on div "F6F8F8" at bounding box center [244, 449] width 56 height 17
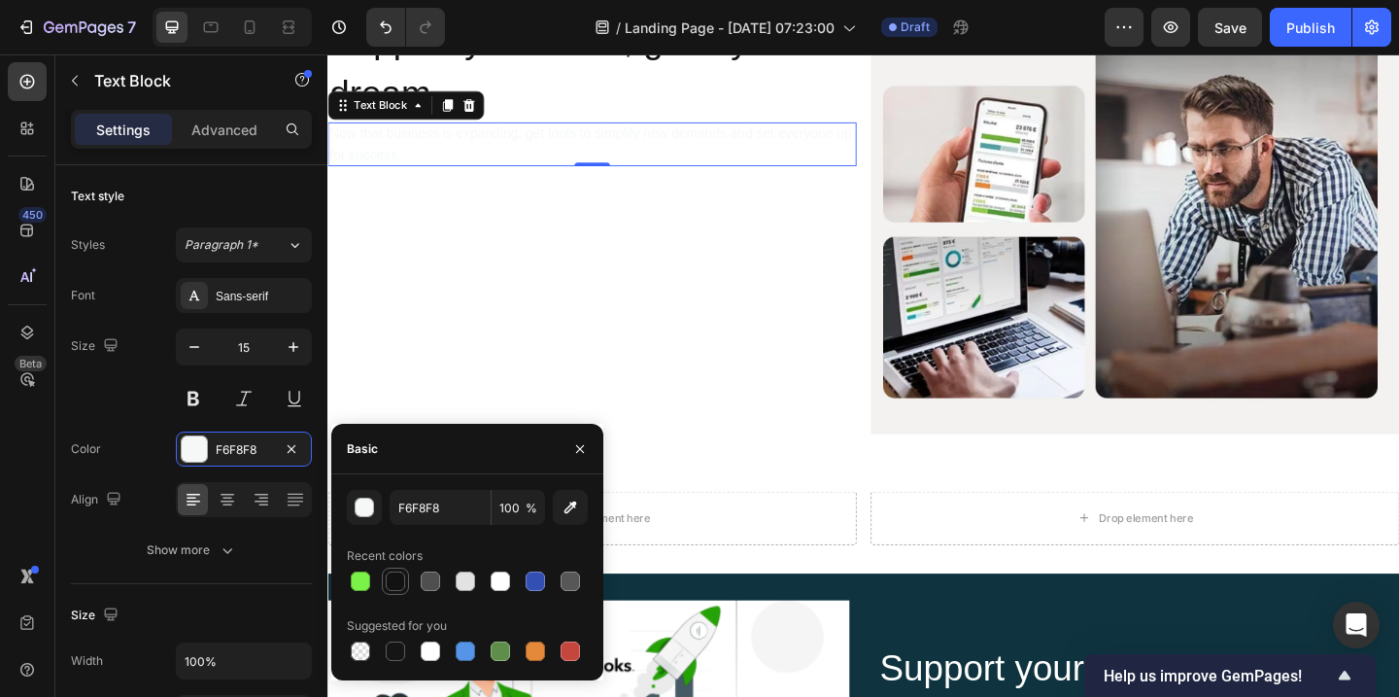
click at [395, 581] on div at bounding box center [395, 580] width 19 height 19
type input "121212"
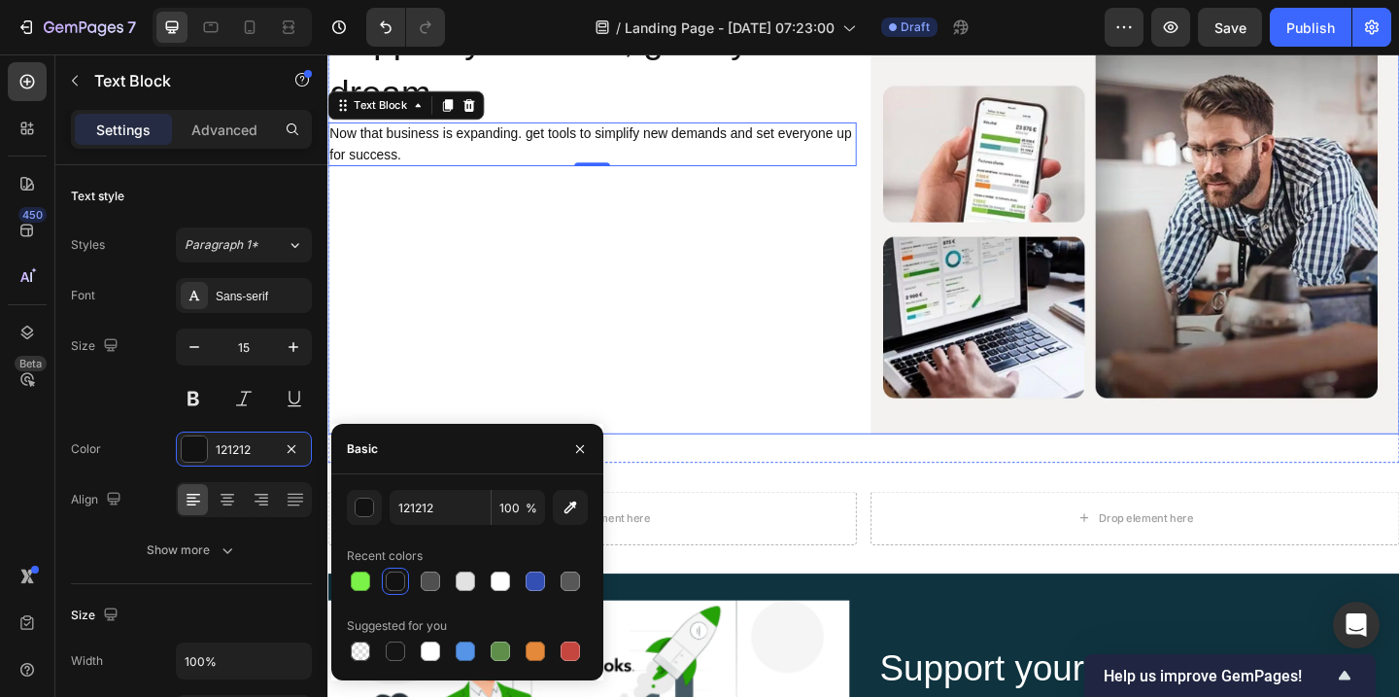
click at [688, 310] on div "Support your team, grow your dream Heading Now that business is expanding. get …" at bounding box center [614, 237] width 575 height 459
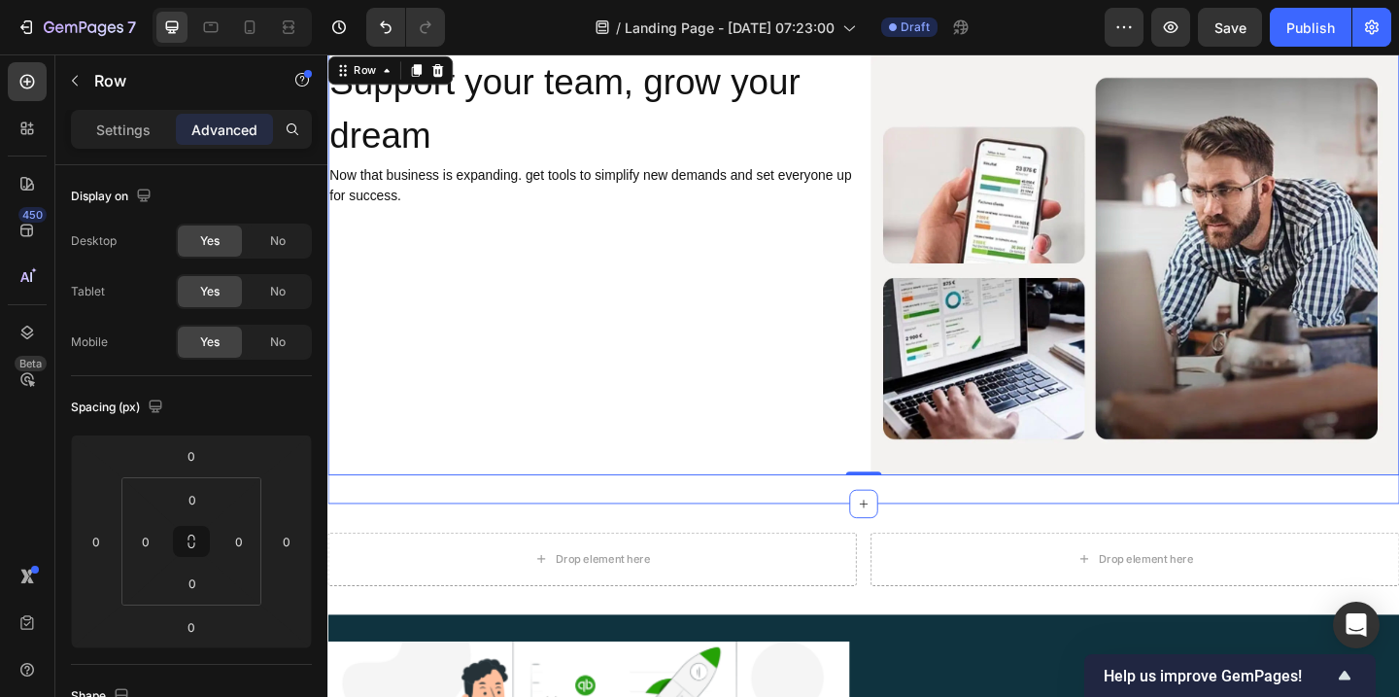
scroll to position [2323, 0]
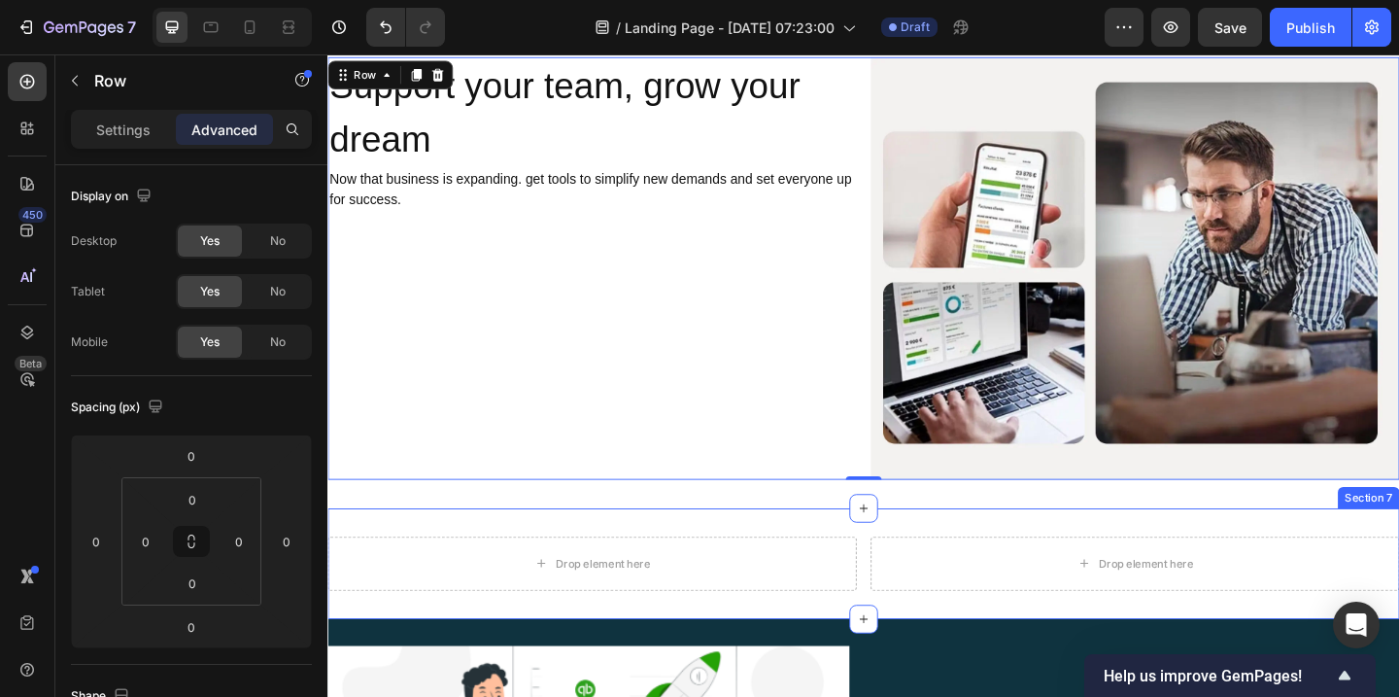
click at [857, 561] on div "Drop element here Drop element here Row Section 7" at bounding box center [910, 608] width 1166 height 120
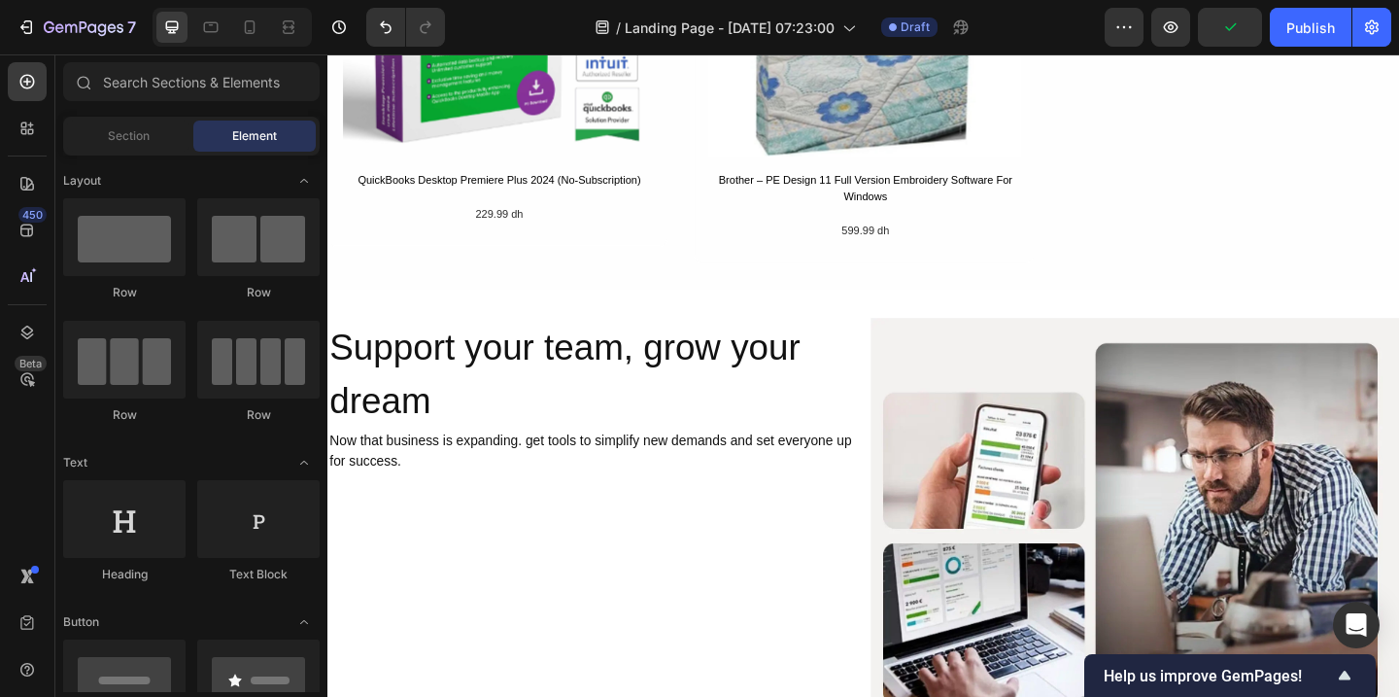
scroll to position [2036, 0]
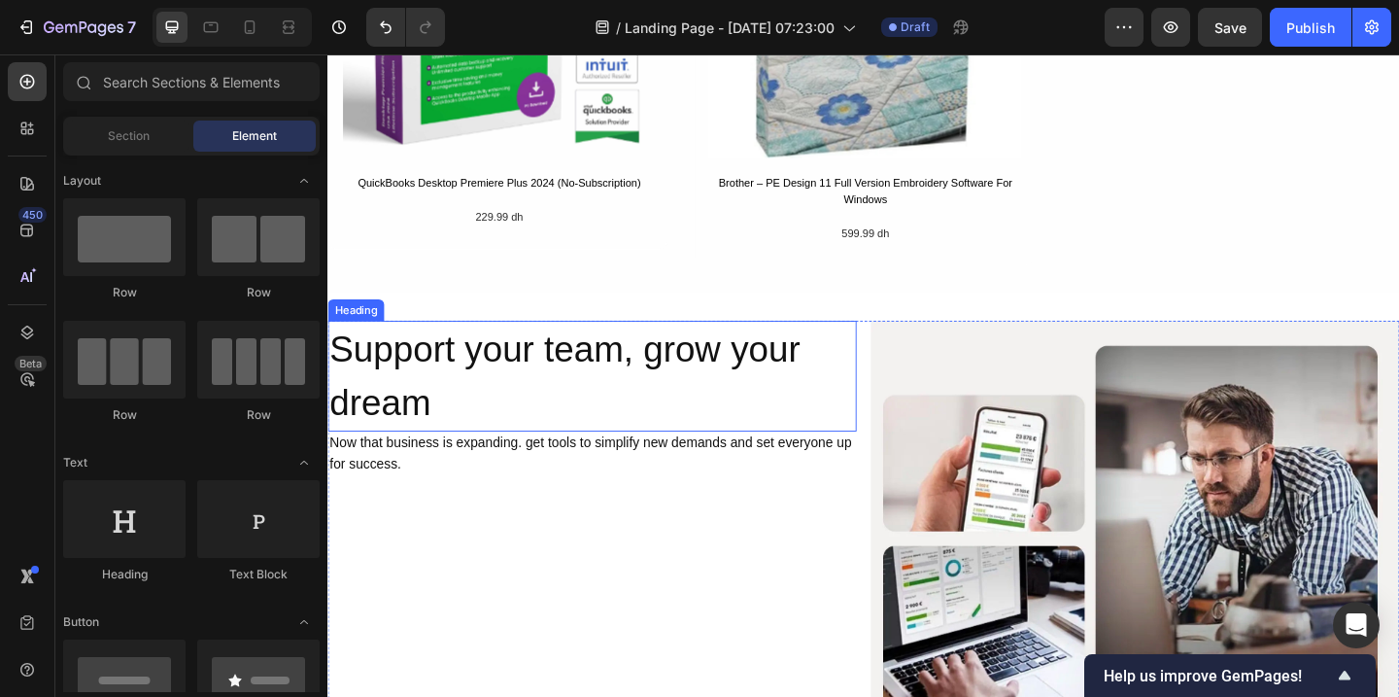
click at [578, 372] on p "Support your team, grow your dream" at bounding box center [614, 404] width 571 height 117
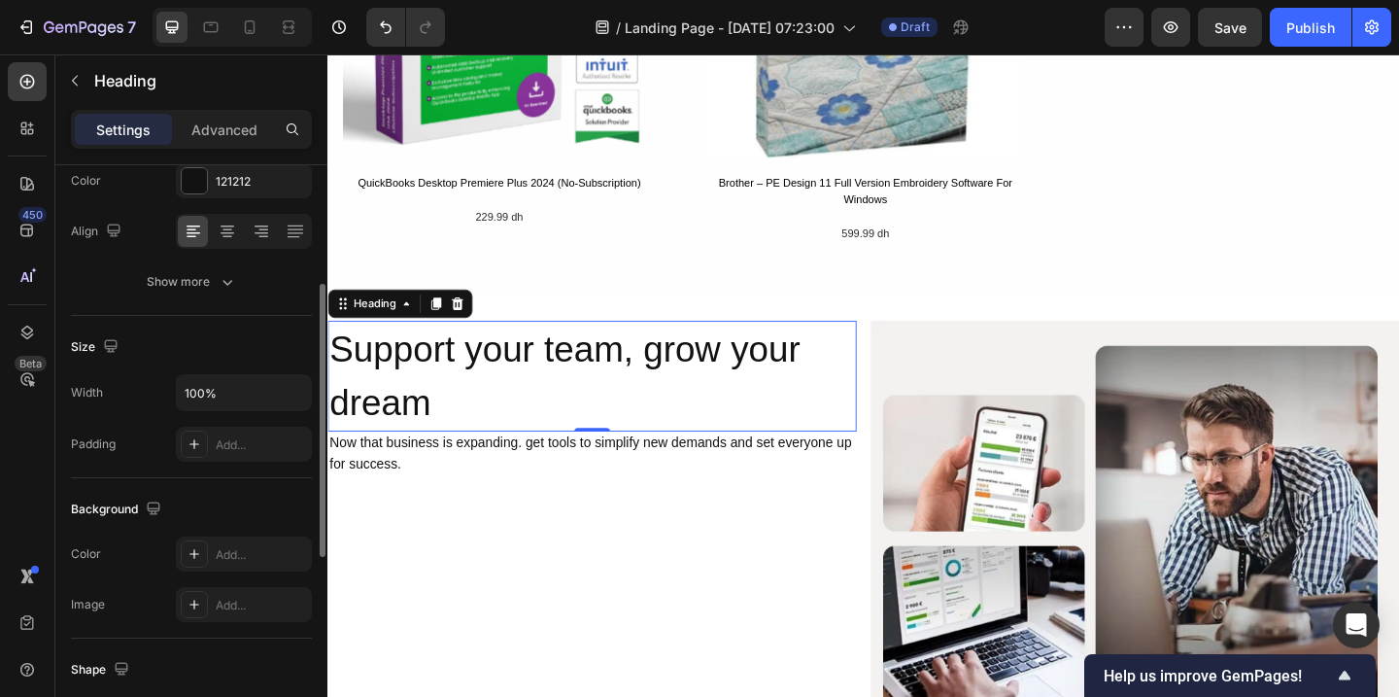
scroll to position [272, 0]
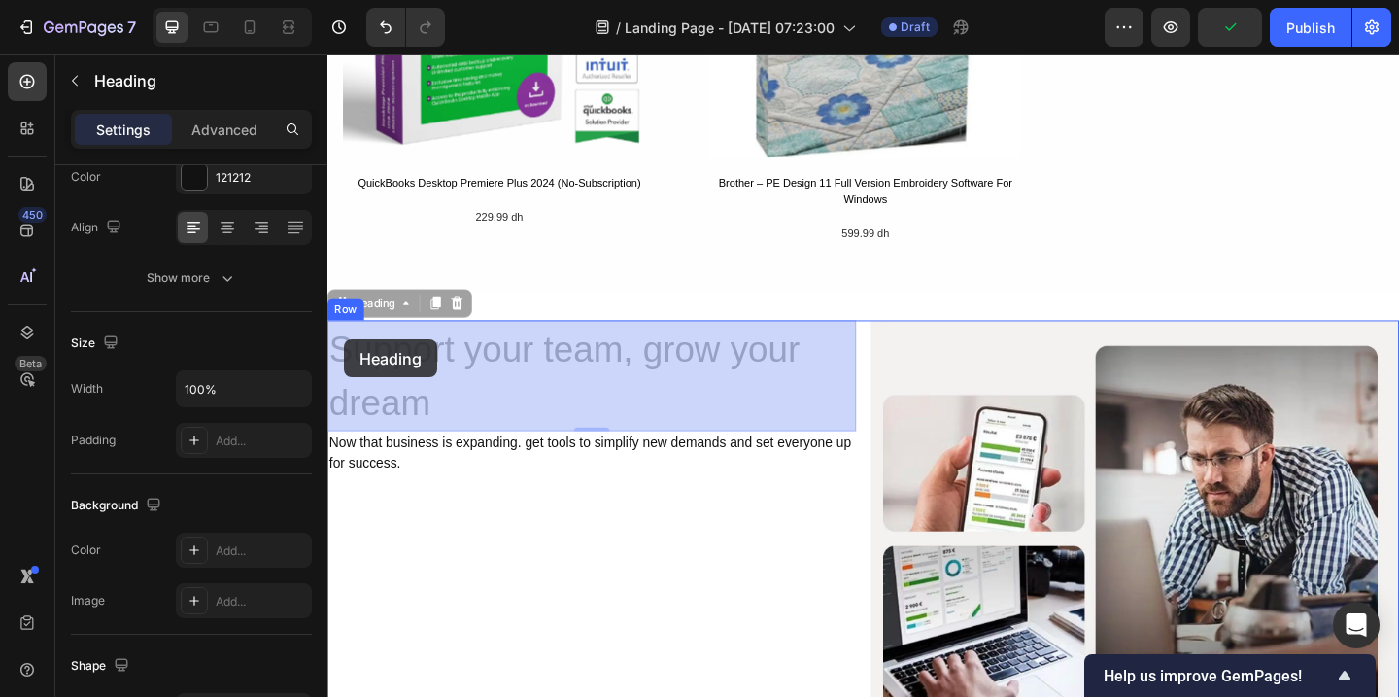
drag, startPoint x: 343, startPoint y: 329, endPoint x: 345, endPoint y: 367, distance: 37.9
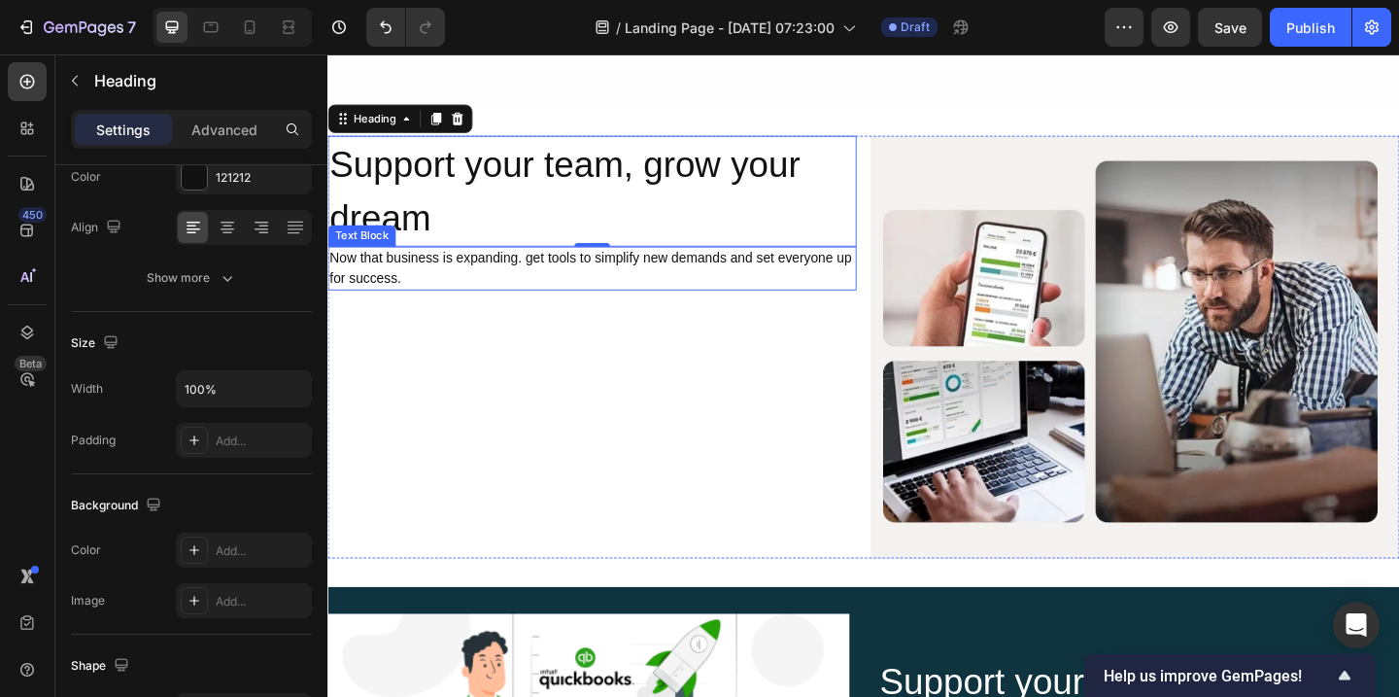
scroll to position [2257, 0]
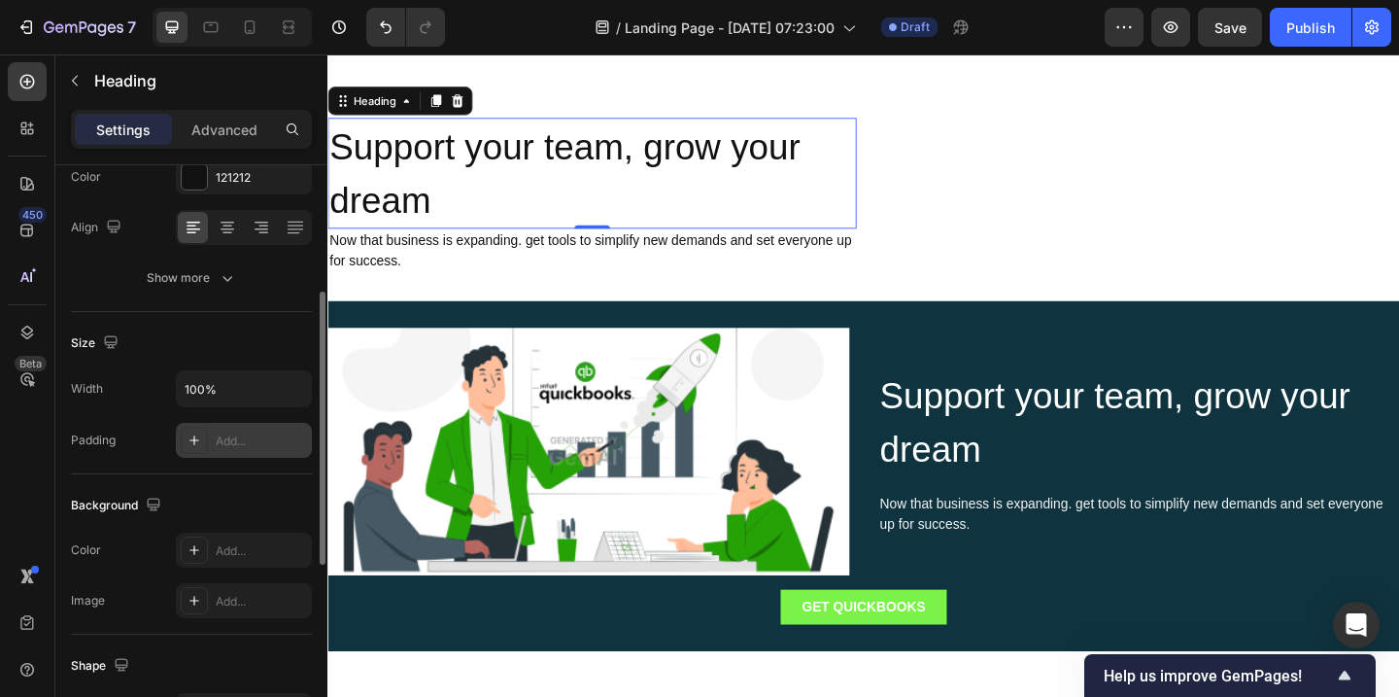
scroll to position [316, 0]
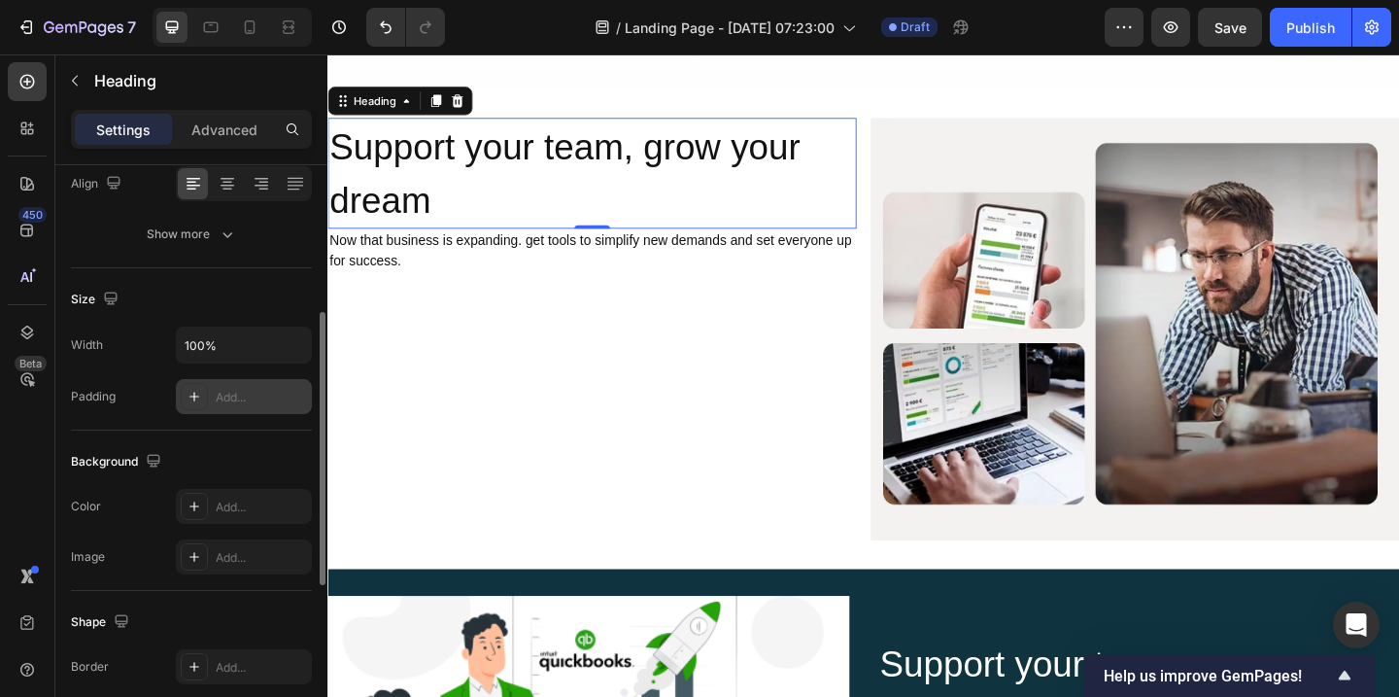
click at [195, 407] on div at bounding box center [194, 396] width 27 height 27
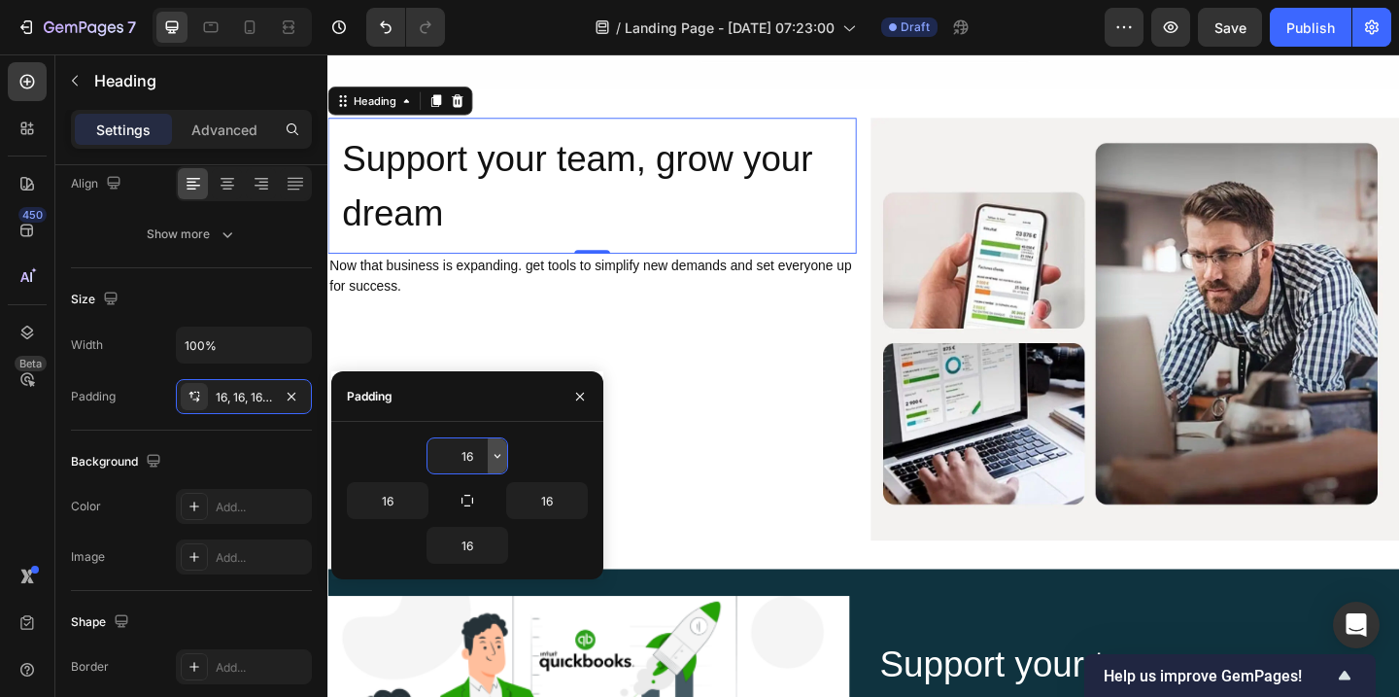
click at [498, 456] on icon "button" at bounding box center [497, 456] width 6 height 4
click at [494, 457] on icon "button" at bounding box center [498, 456] width 16 height 16
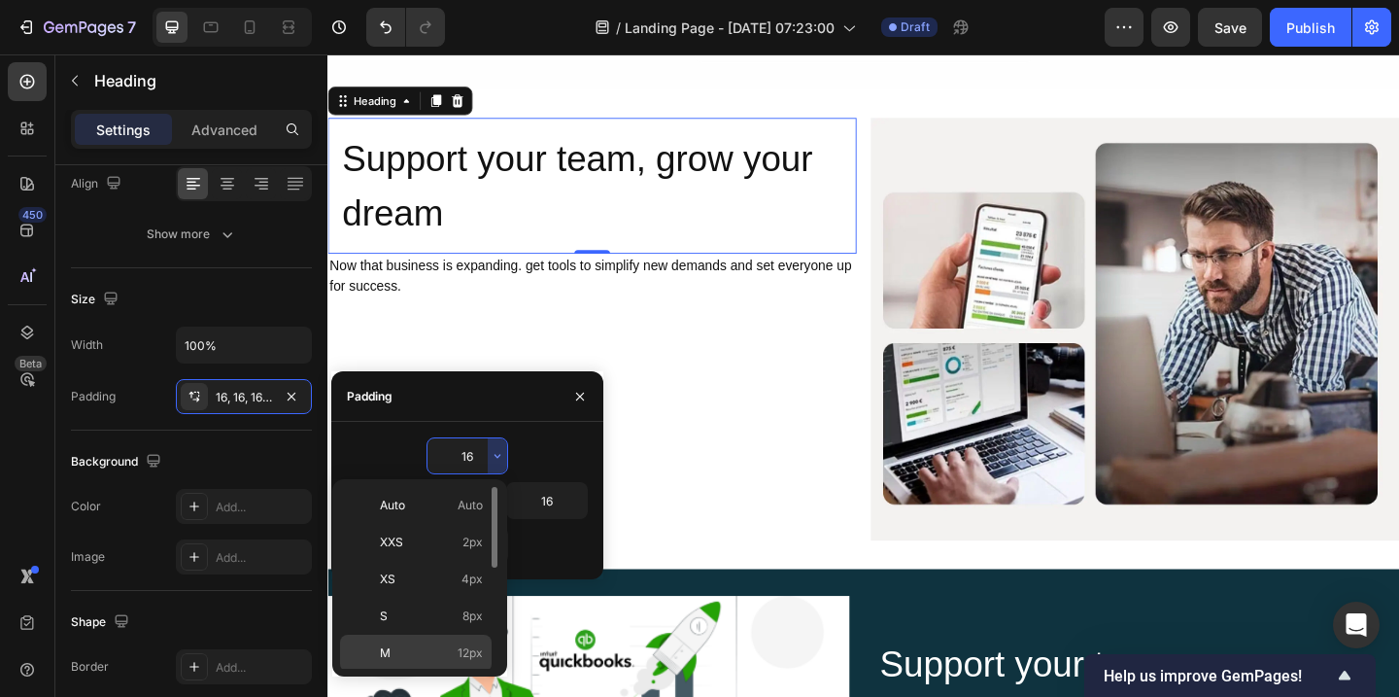
click at [472, 650] on span "12px" at bounding box center [470, 652] width 25 height 17
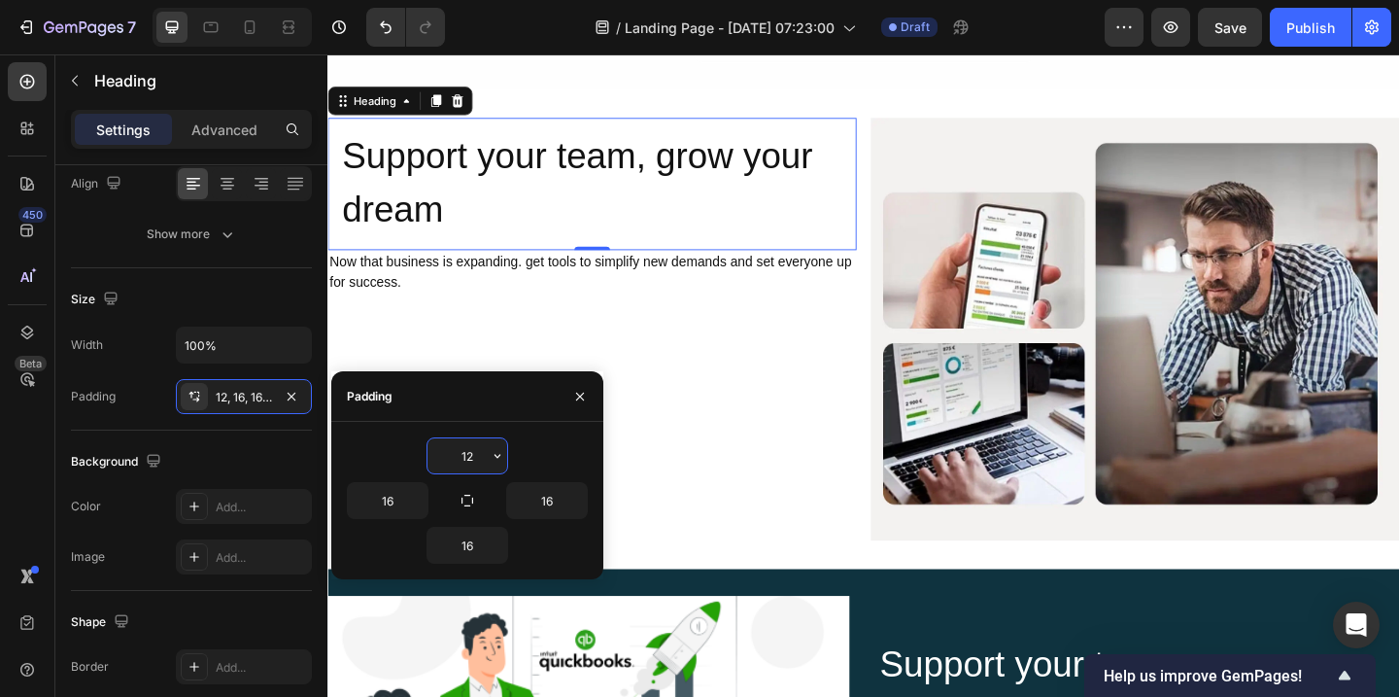
click at [483, 458] on input "12" at bounding box center [467, 455] width 80 height 35
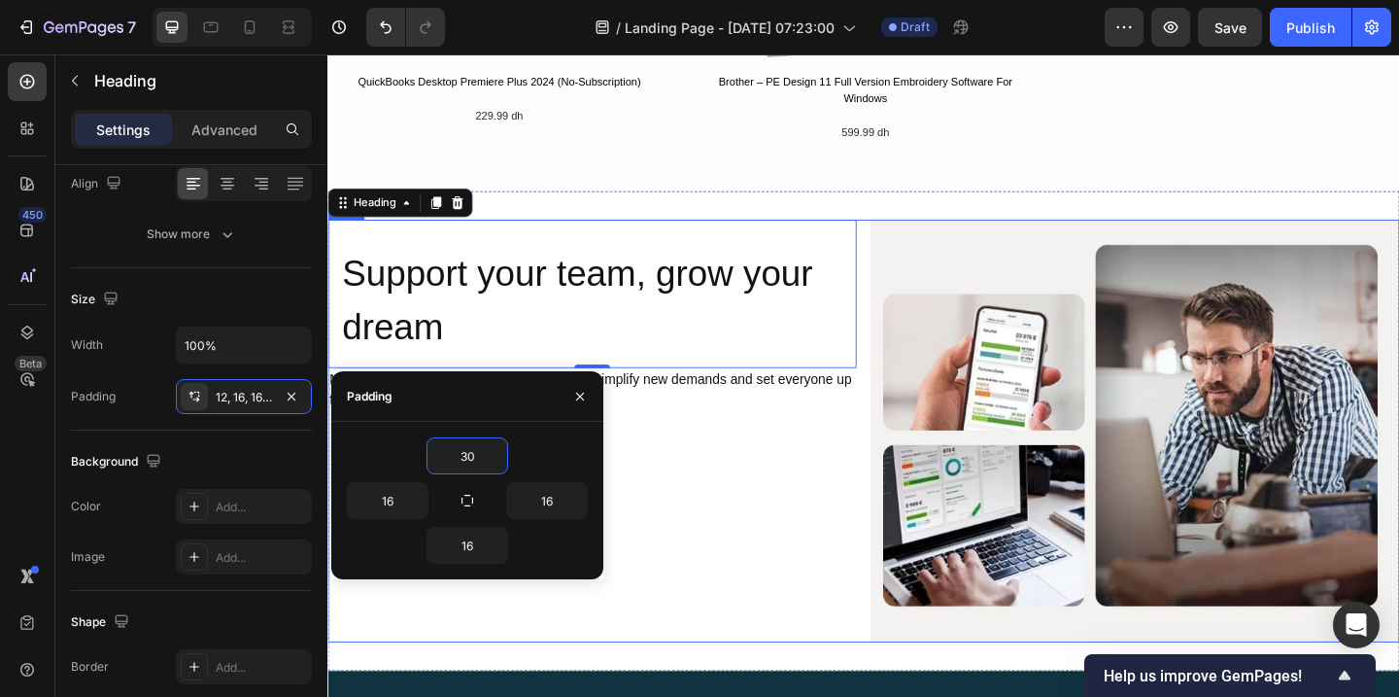
scroll to position [2150, 0]
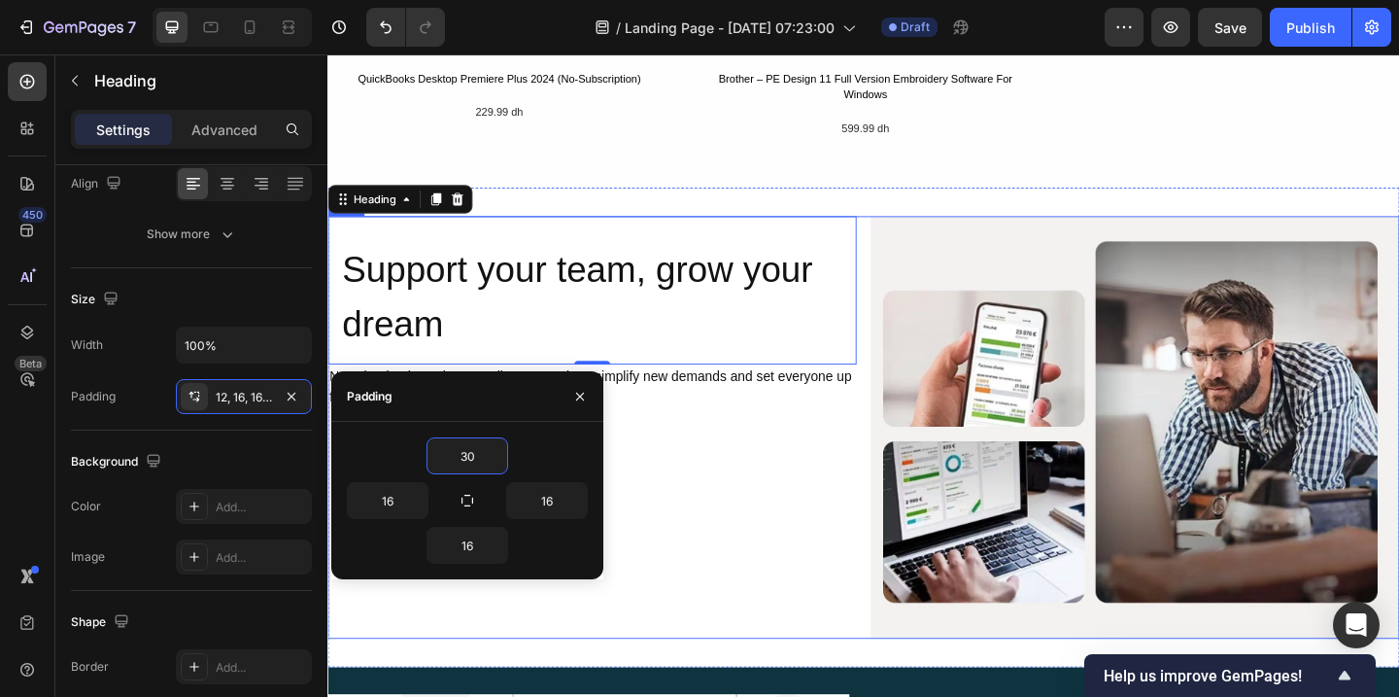
type input "3"
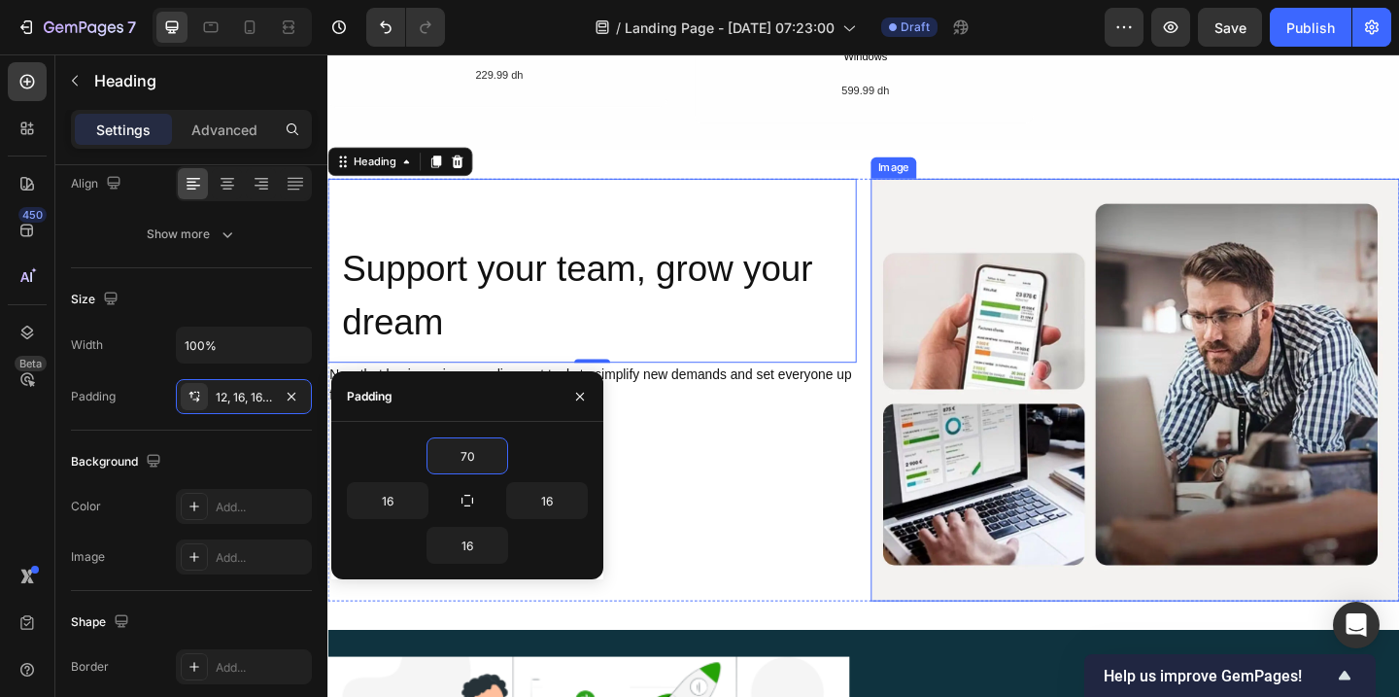
scroll to position [2203, 0]
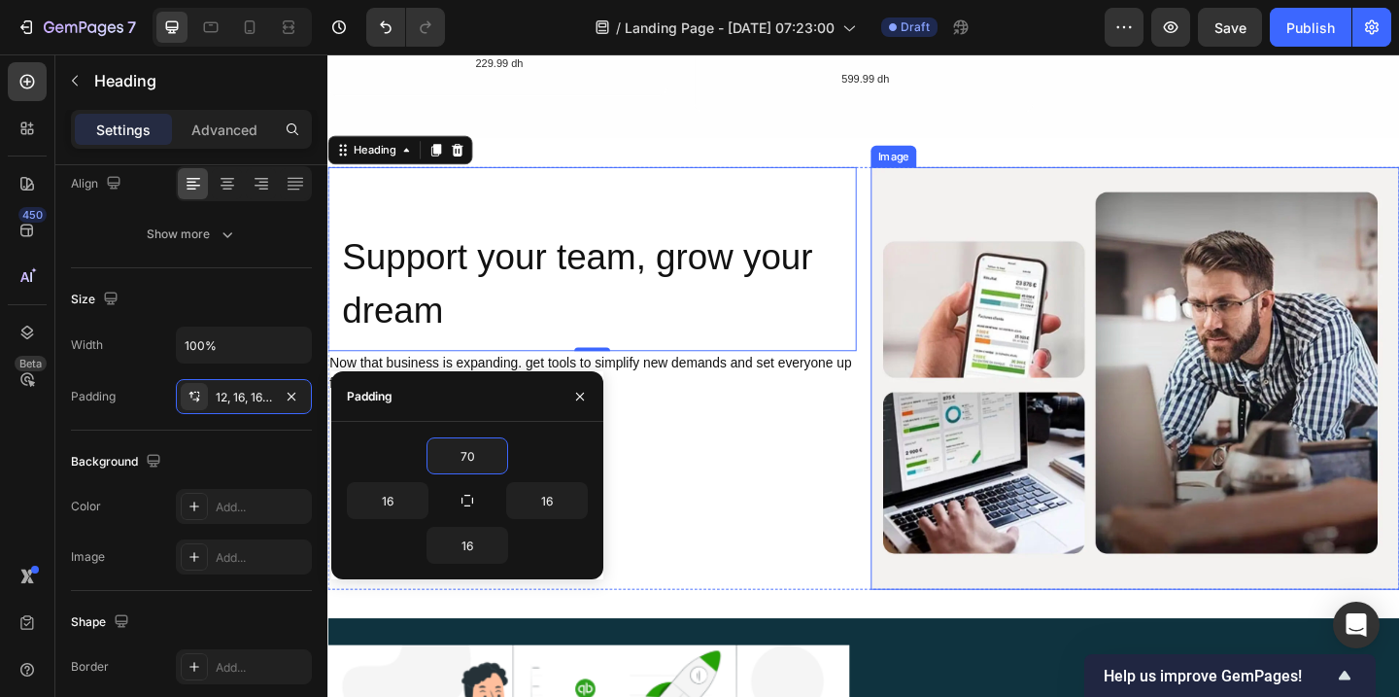
type input "7"
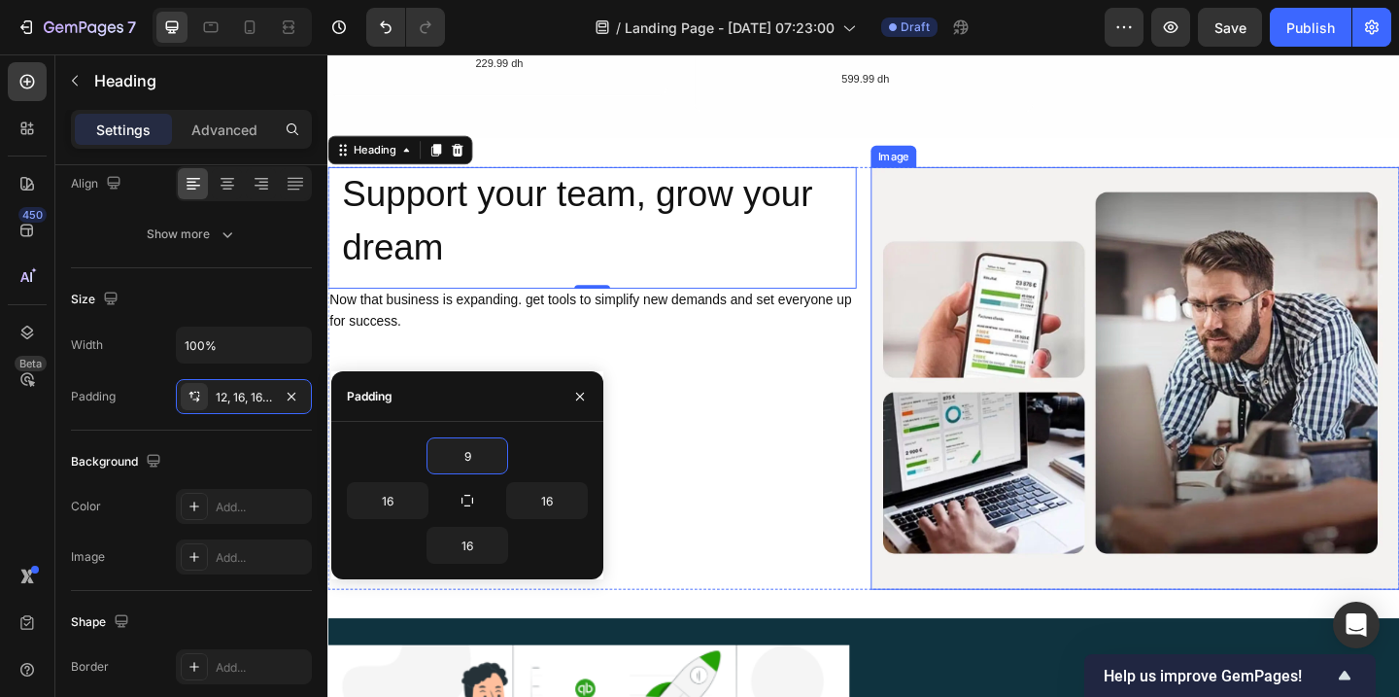
type input "90"
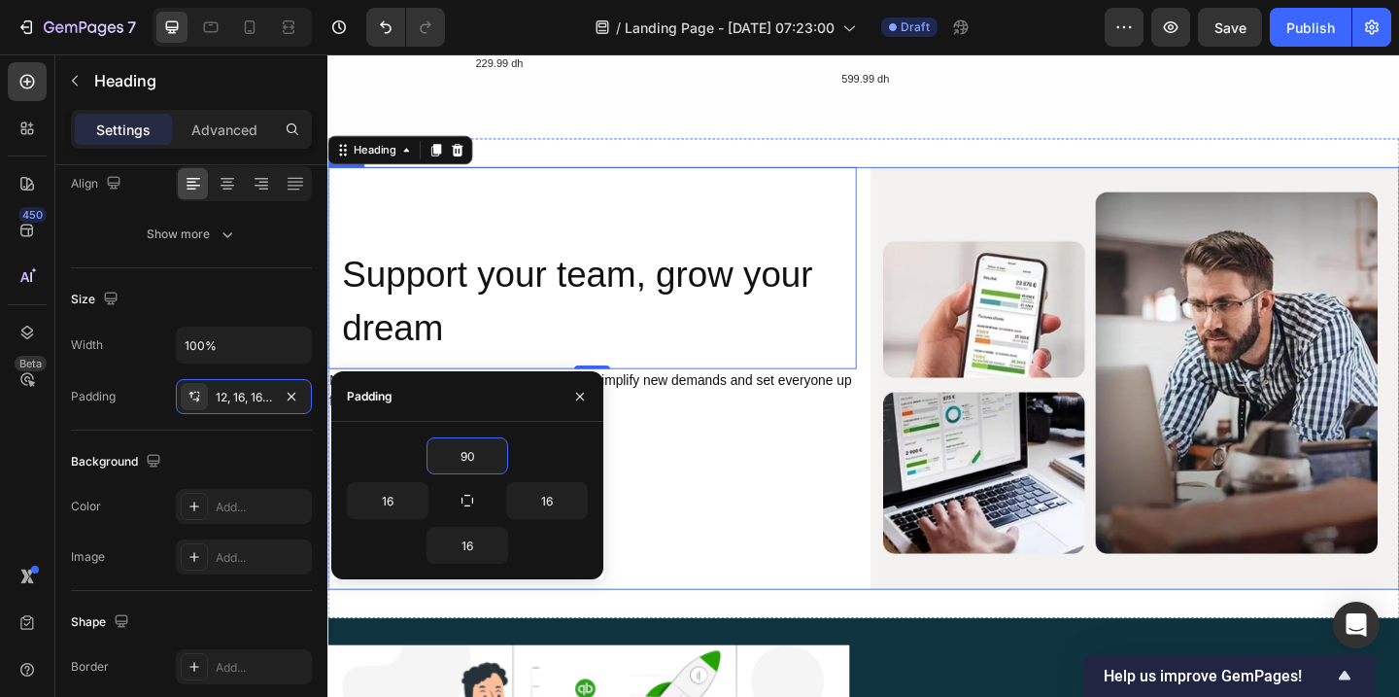
click at [882, 502] on div "Support your team, grow your dream Heading 0 Now that business is expanding. ge…" at bounding box center [614, 406] width 575 height 459
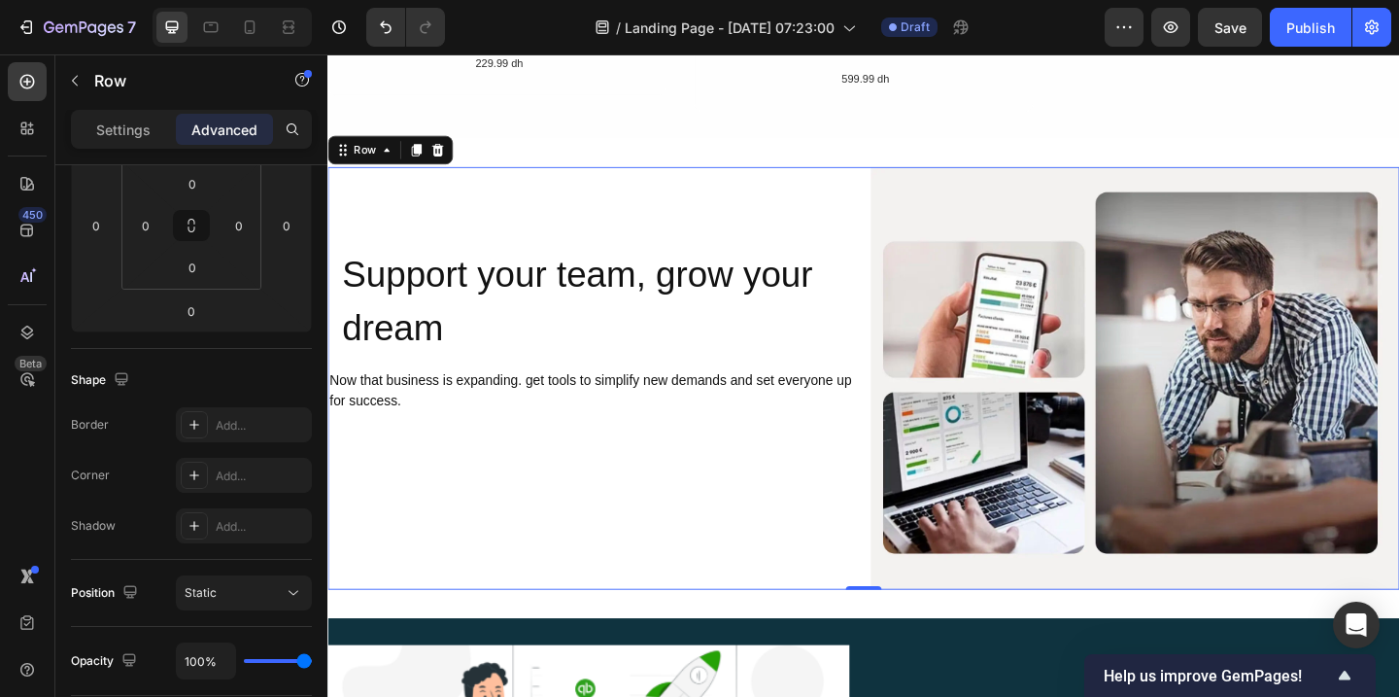
scroll to position [0, 0]
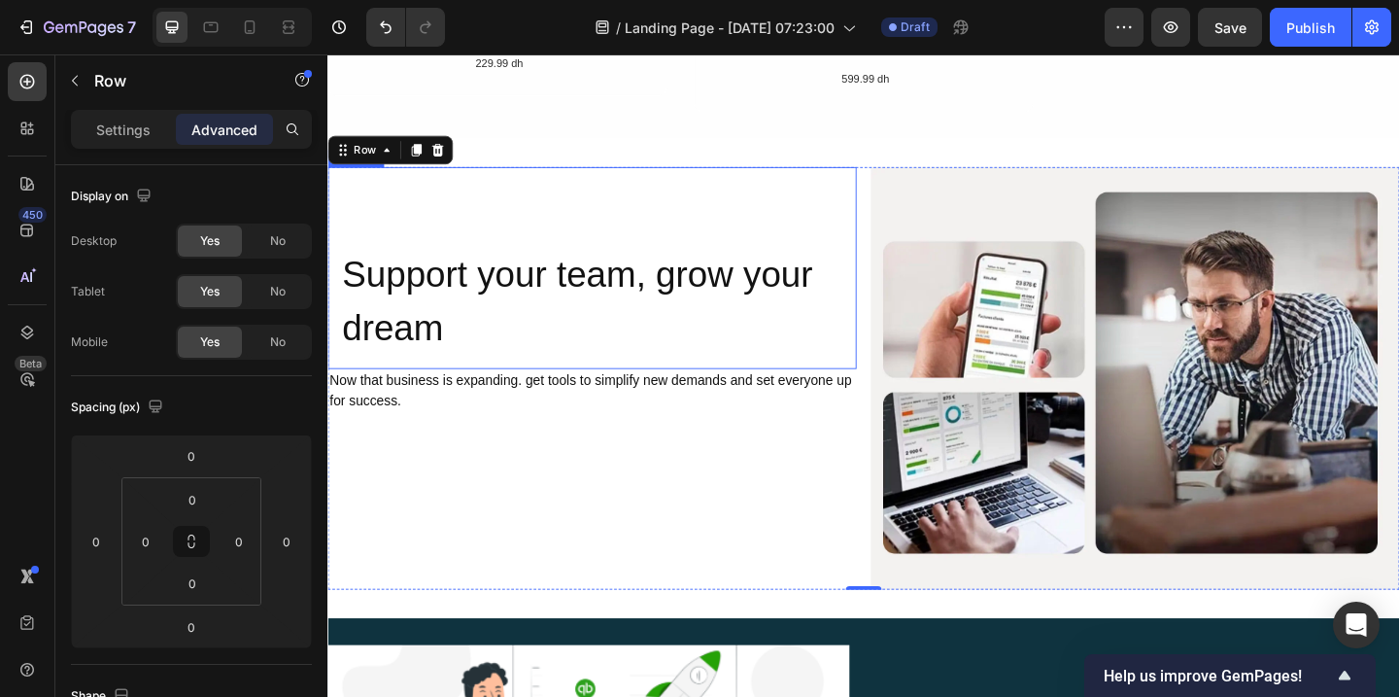
click at [503, 265] on p "Support your team, grow your dream" at bounding box center [615, 322] width 544 height 117
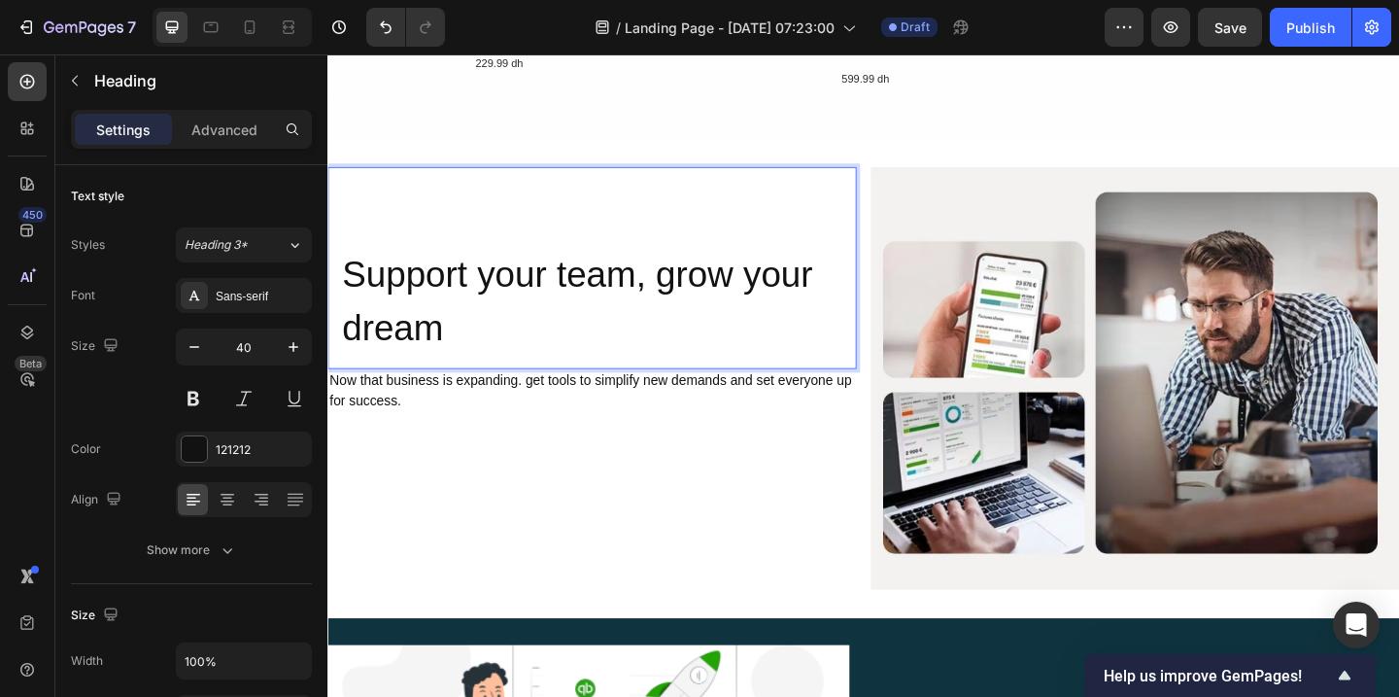
click at [591, 313] on p "Support your team, grow your dream" at bounding box center [615, 322] width 544 height 117
click at [450, 357] on p "Support your team, grow your dream" at bounding box center [615, 322] width 544 height 117
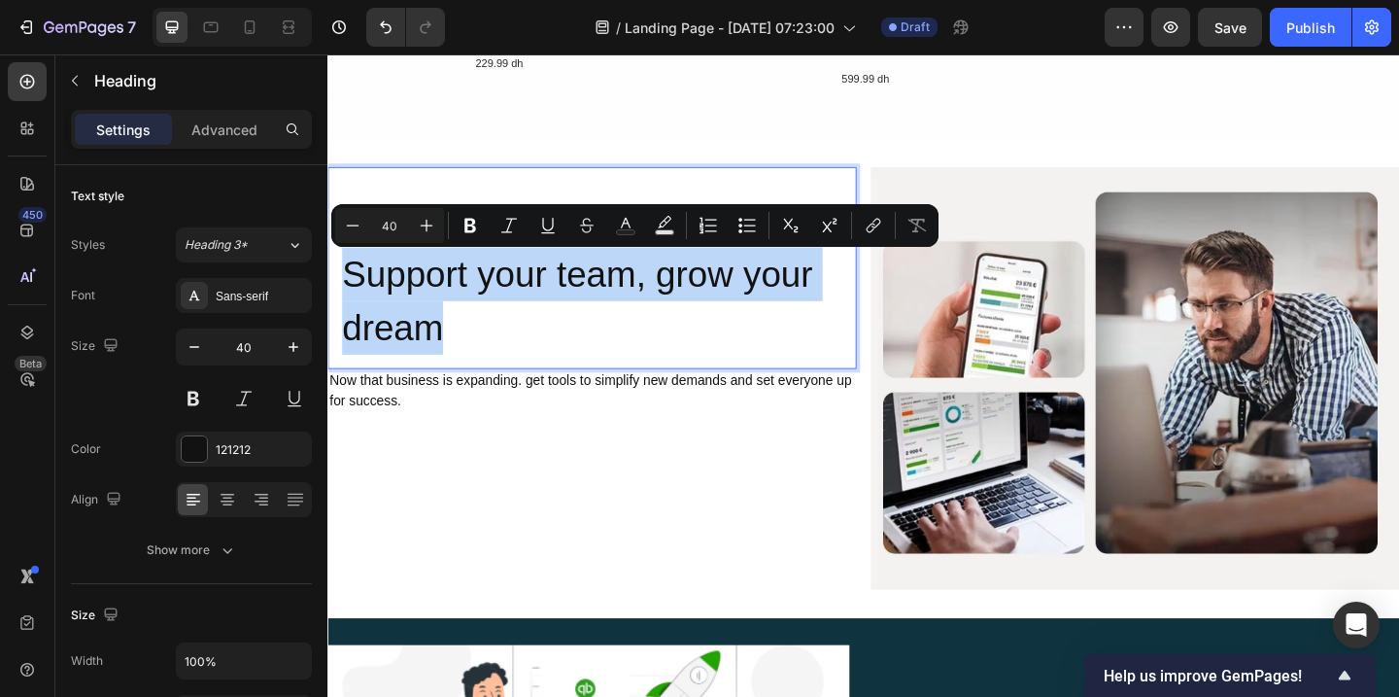
drag, startPoint x: 450, startPoint y: 357, endPoint x: 352, endPoint y: 288, distance: 119.9
click at [352, 288] on p "Support your team, grow your dream" at bounding box center [615, 322] width 544 height 117
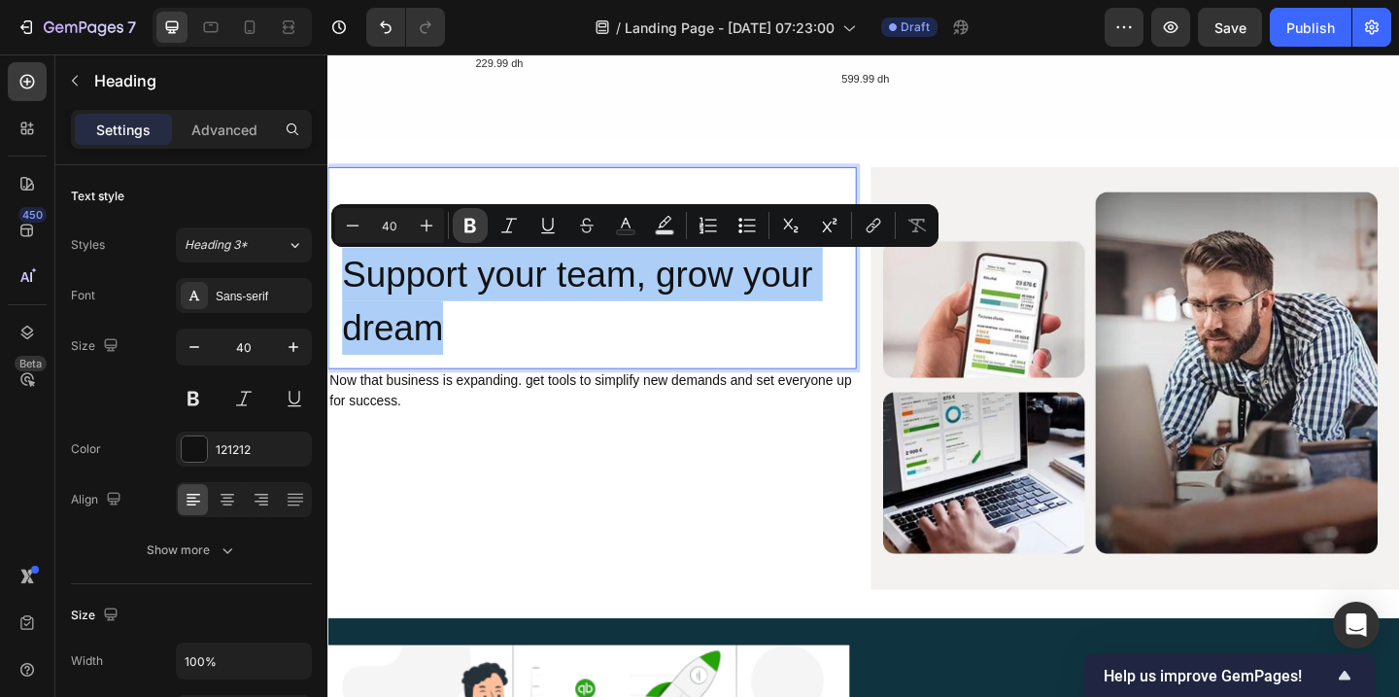
click at [465, 223] on icon "Editor contextual toolbar" at bounding box center [470, 226] width 12 height 15
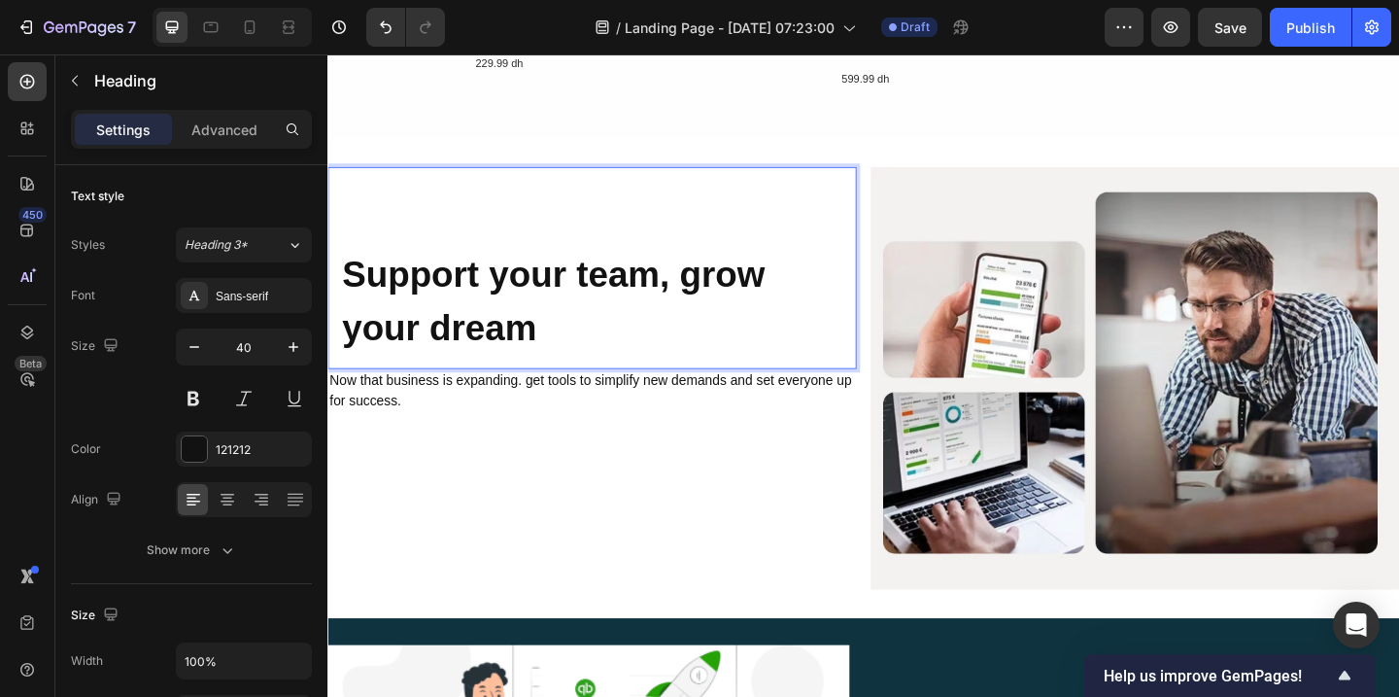
click at [839, 211] on h2 "Support your team, grow your dream" at bounding box center [614, 287] width 575 height 220
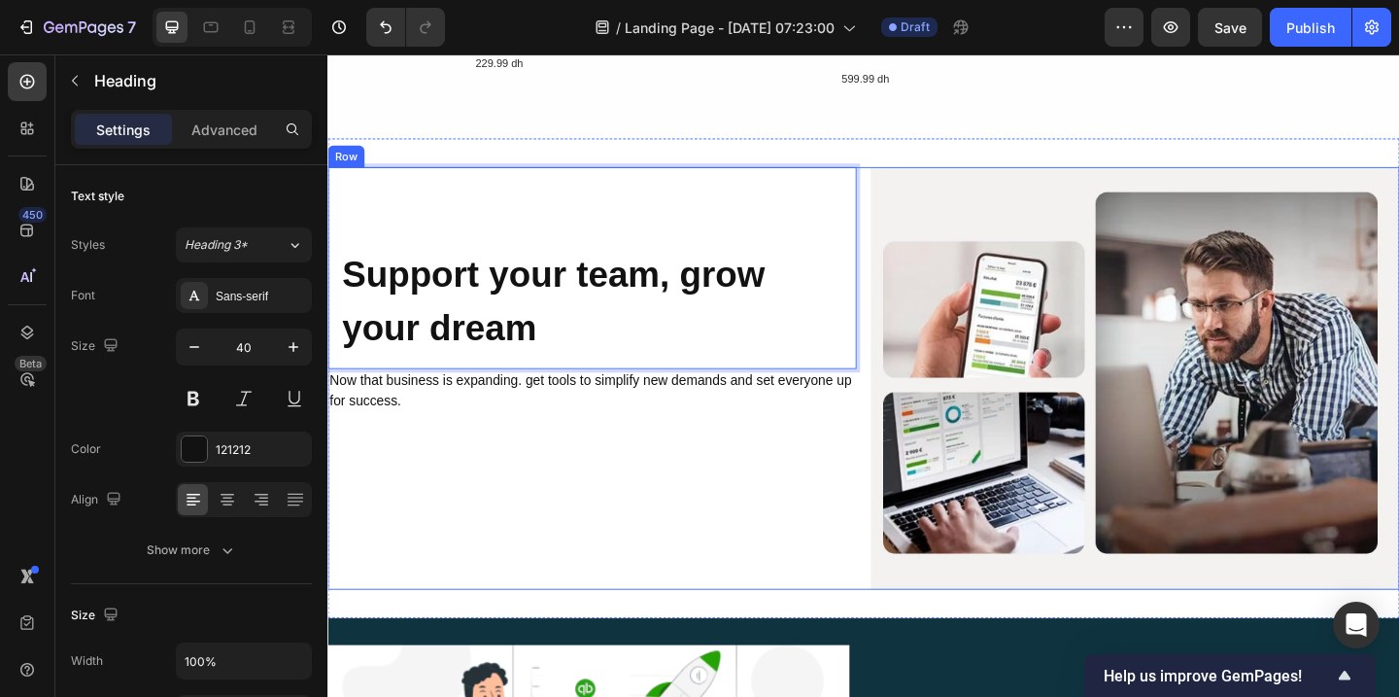
click at [770, 506] on div "Support your team, grow your dream Heading 0 Now that business is expanding. ge…" at bounding box center [614, 406] width 575 height 459
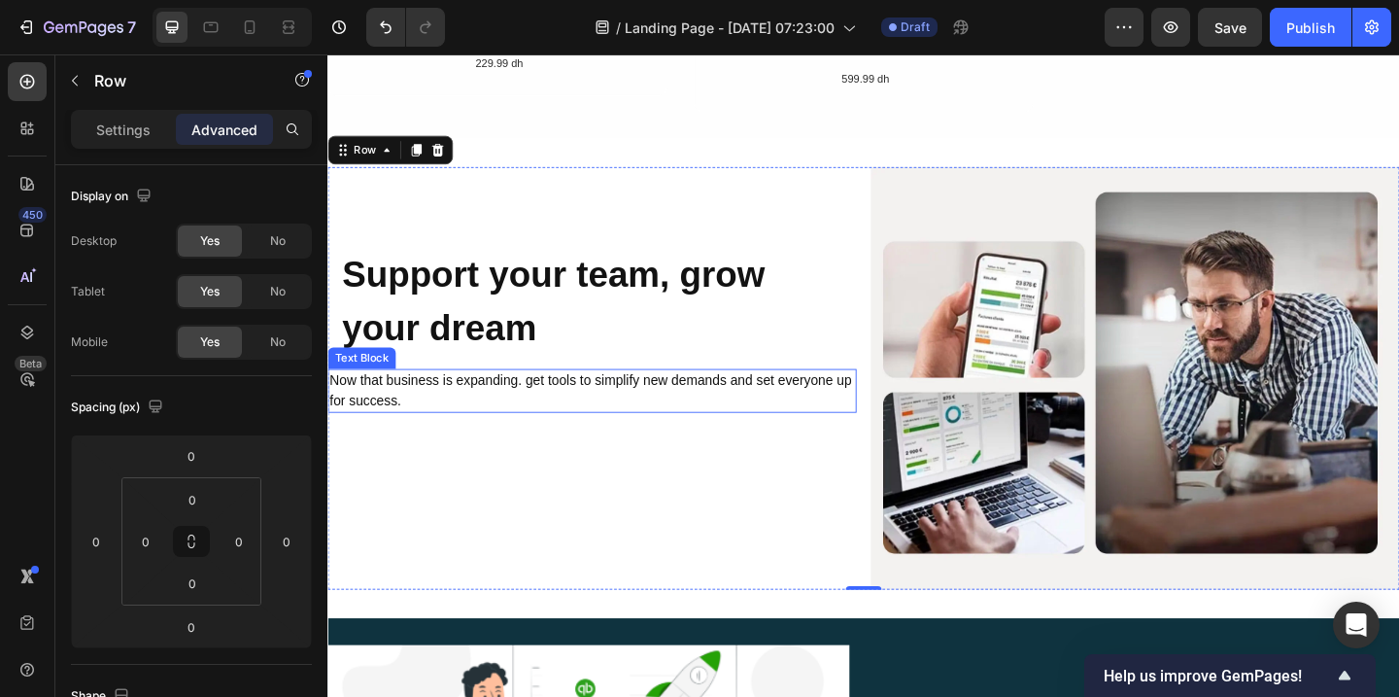
click at [495, 413] on p "Now that business is expanding. get tools to simplify new demands and set every…" at bounding box center [614, 420] width 571 height 44
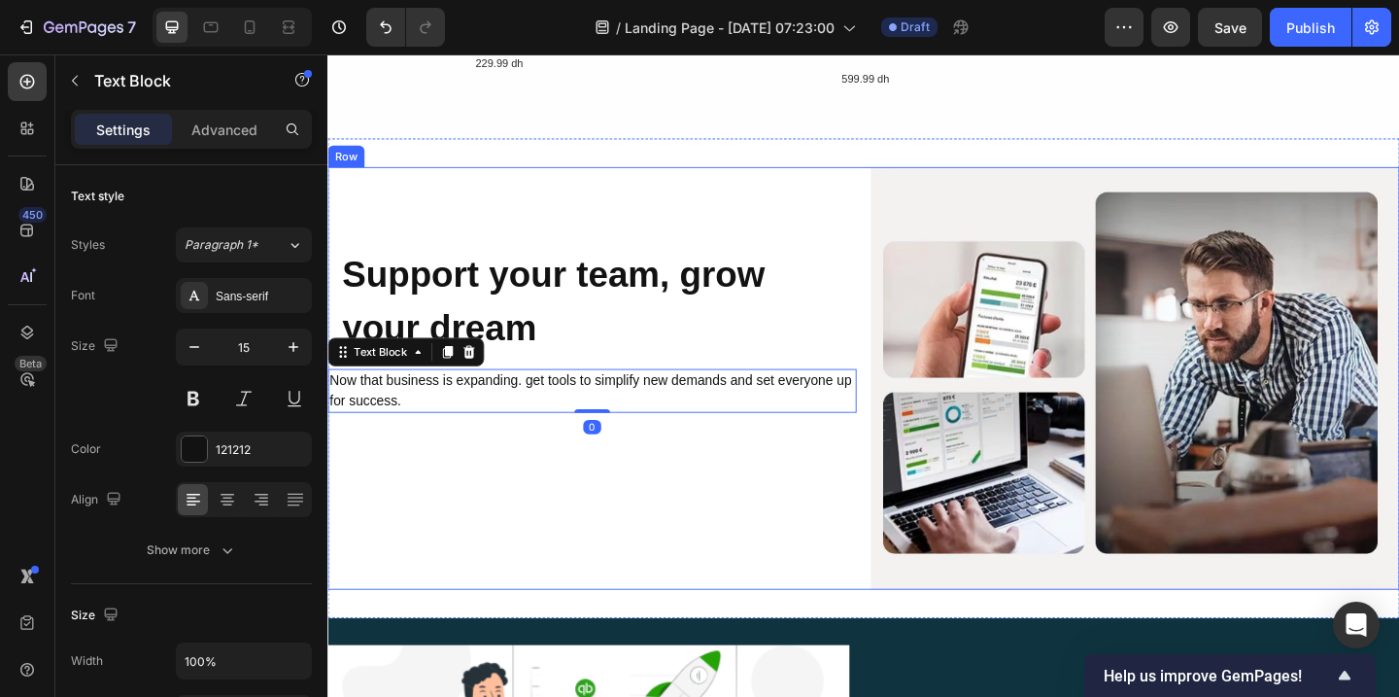
click at [706, 560] on div "⁠⁠⁠⁠⁠⁠⁠ Support your team, grow your dream Heading Now that business is expandi…" at bounding box center [614, 406] width 575 height 459
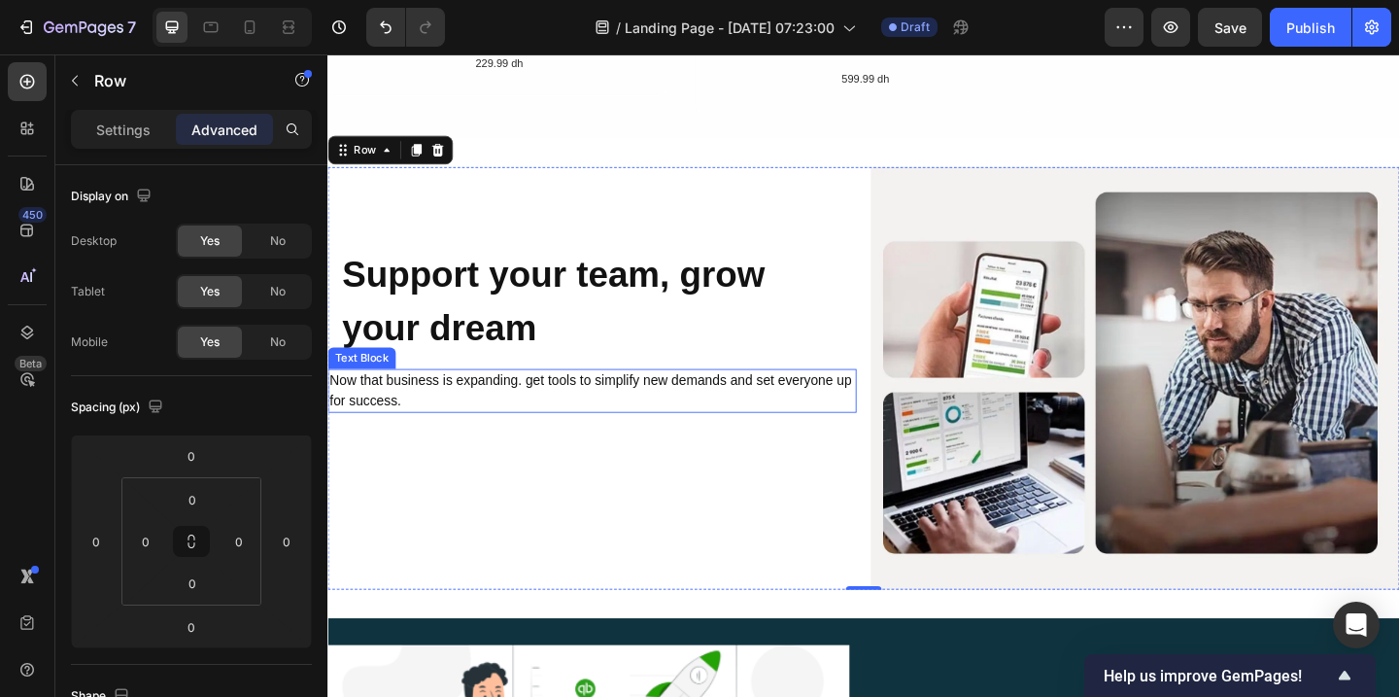
click at [407, 424] on p "Now that business is expanding. get tools to simplify new demands and set every…" at bounding box center [614, 420] width 571 height 44
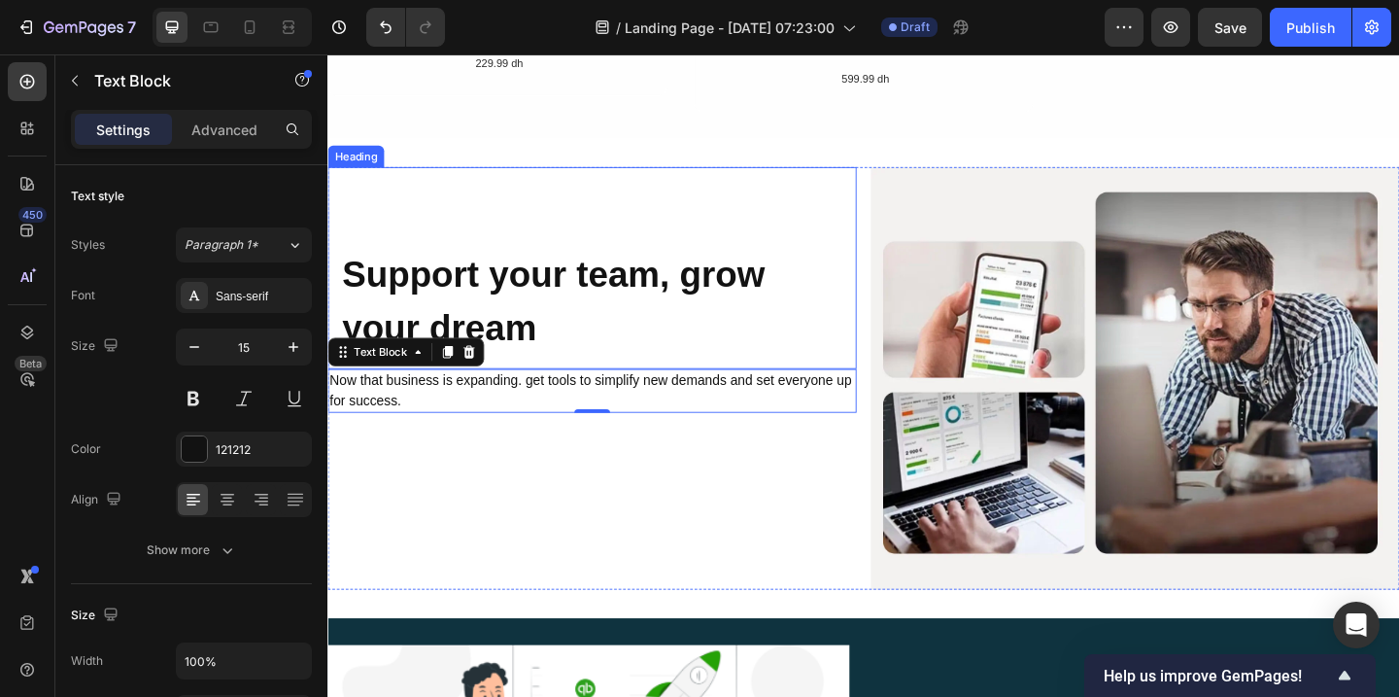
click at [694, 300] on strong "Support your team, grow your dream" at bounding box center [572, 322] width 459 height 101
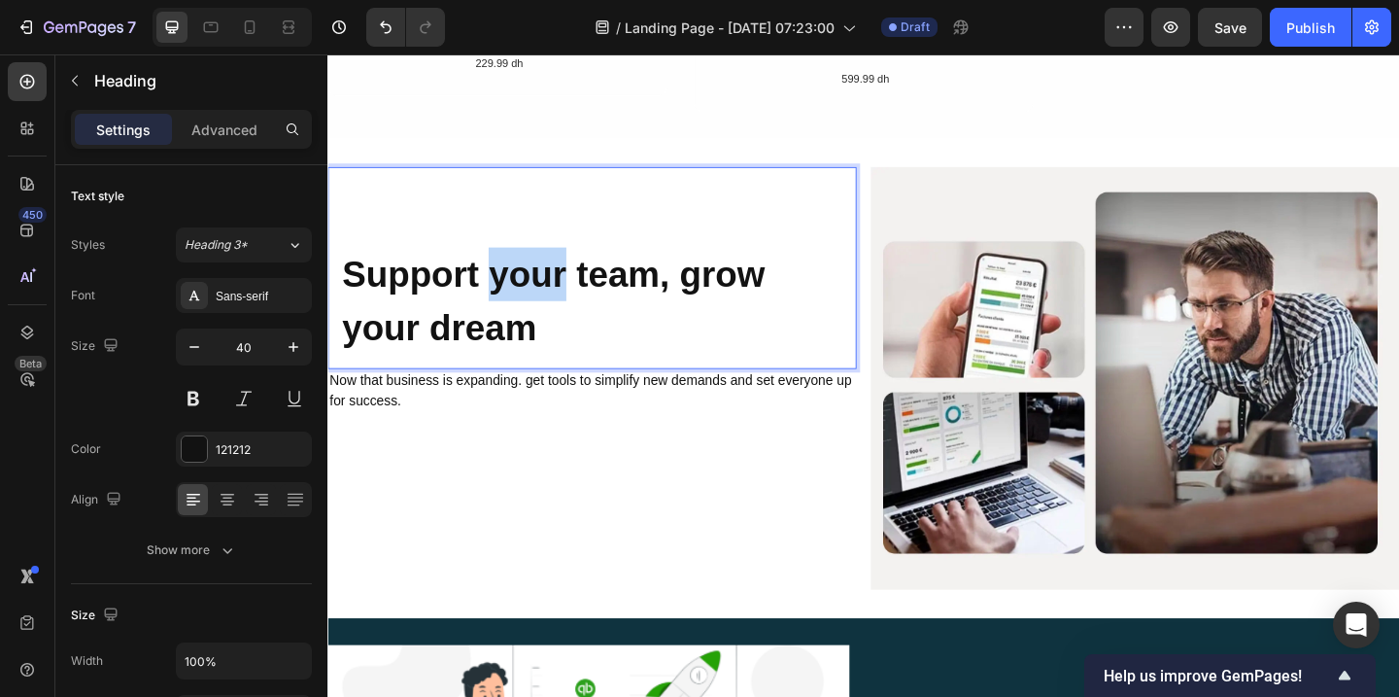
click at [554, 311] on strong "Support your team, grow your dream" at bounding box center [572, 322] width 459 height 101
click at [557, 357] on p "Support your team, grow your dream" at bounding box center [615, 322] width 544 height 117
click at [546, 359] on strong "Support your team, grow your dream" at bounding box center [572, 322] width 459 height 101
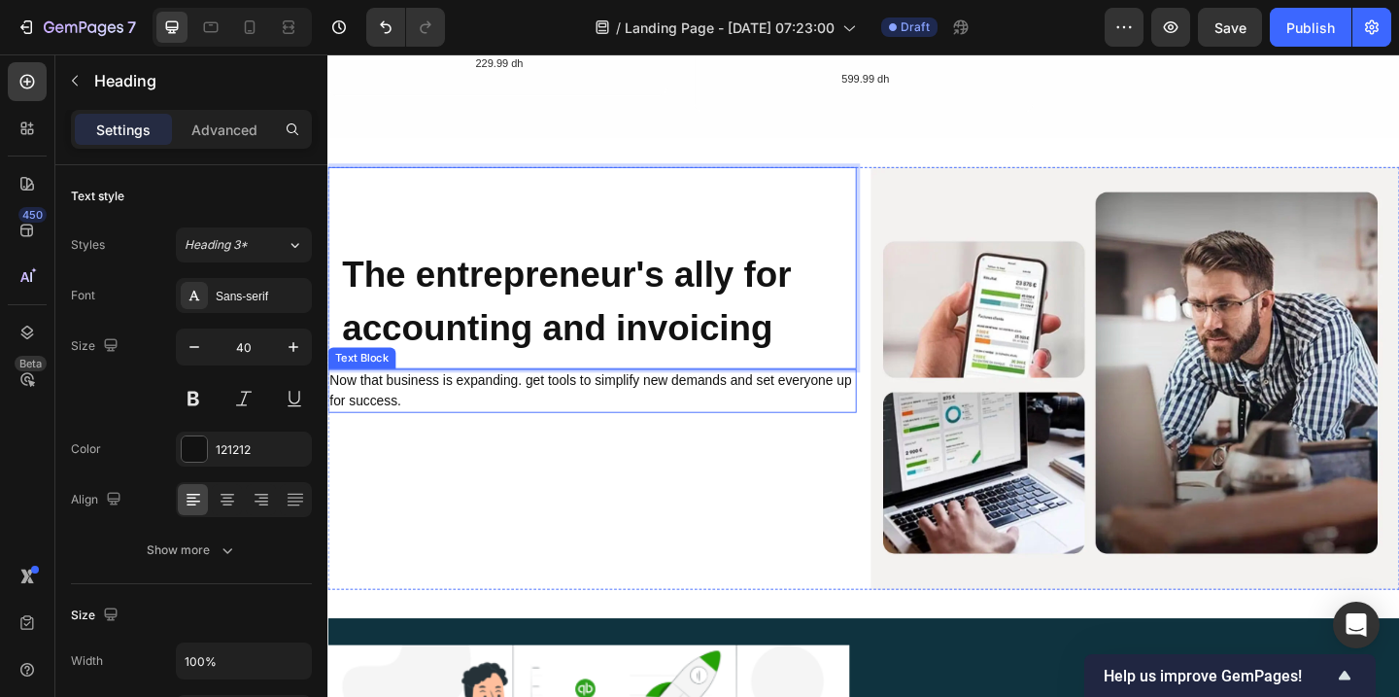
click at [740, 436] on p "Now that business is expanding. get tools to simplify new demands and set every…" at bounding box center [614, 420] width 571 height 44
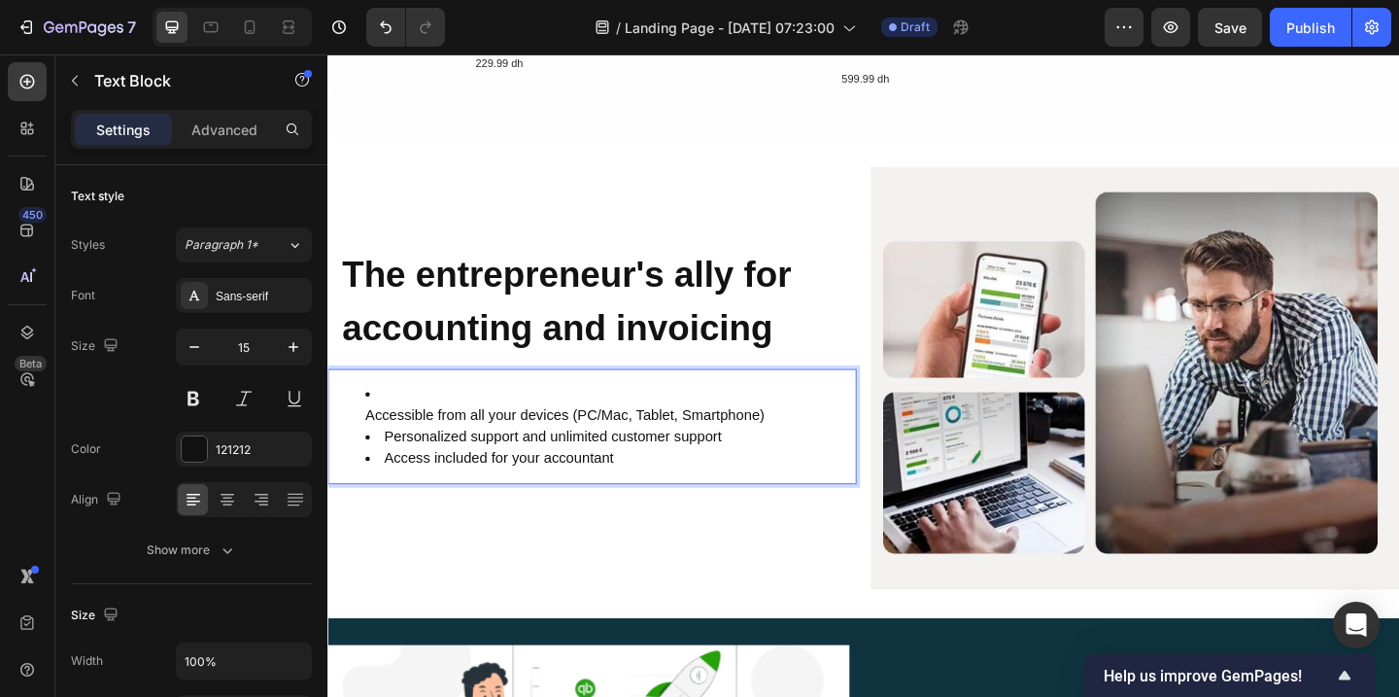
click at [366, 446] on ul "Accessible from all your devices (PC/Mac, Tablet, Smartphone) Personalized supp…" at bounding box center [614, 459] width 571 height 92
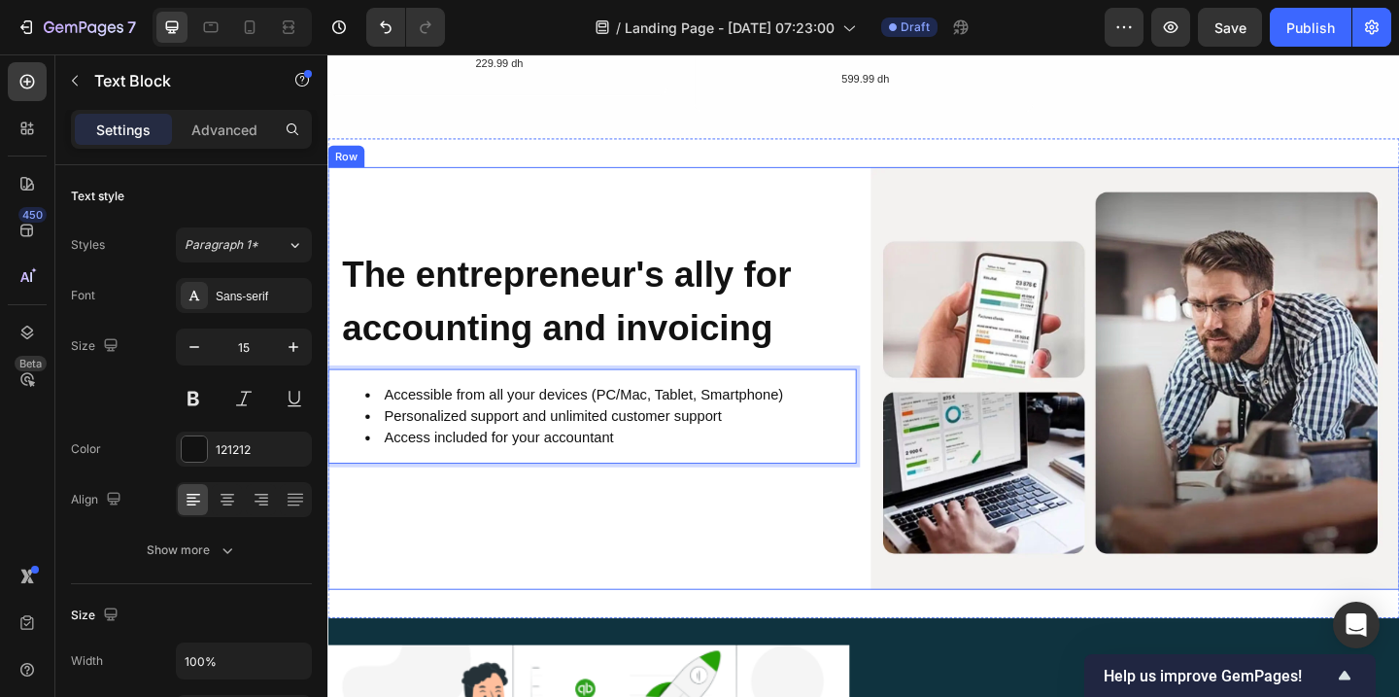
click at [620, 544] on div "⁠⁠⁠⁠⁠⁠⁠ The entrepreneur's ally for accounting and invoicing Heading Accessible…" at bounding box center [614, 406] width 575 height 459
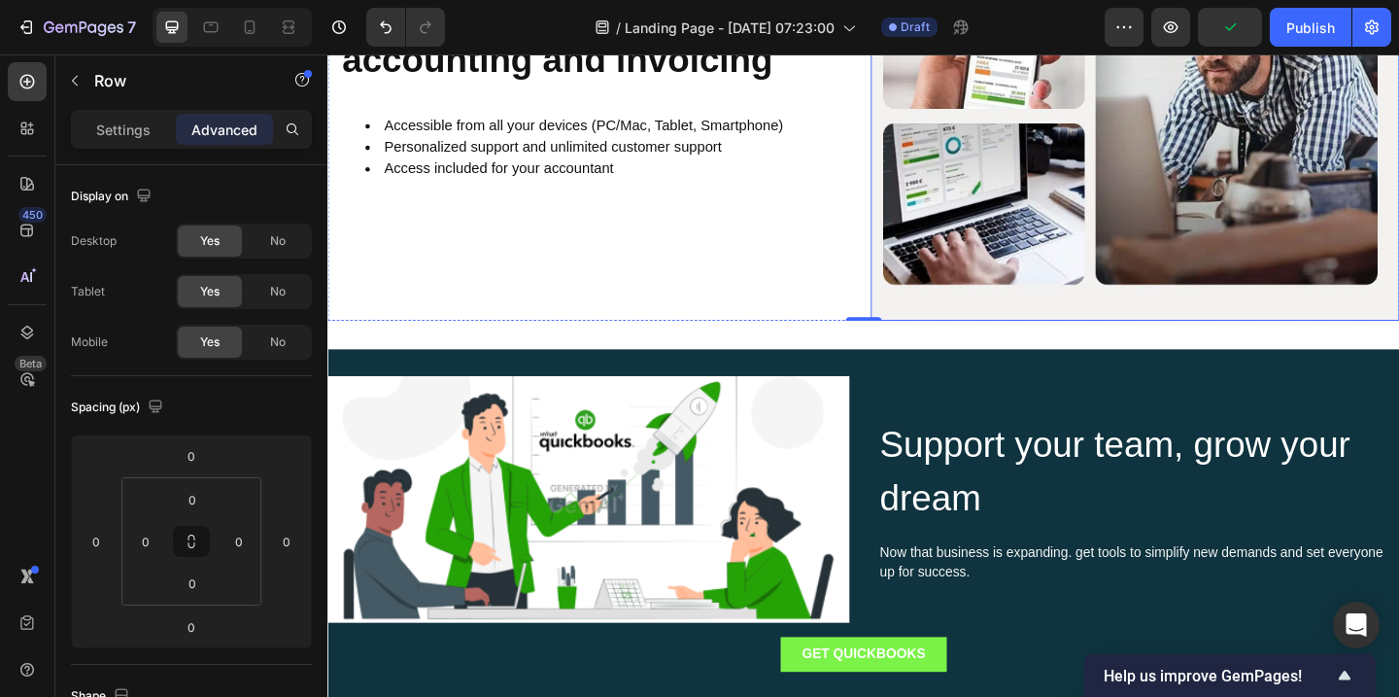
scroll to position [2715, 0]
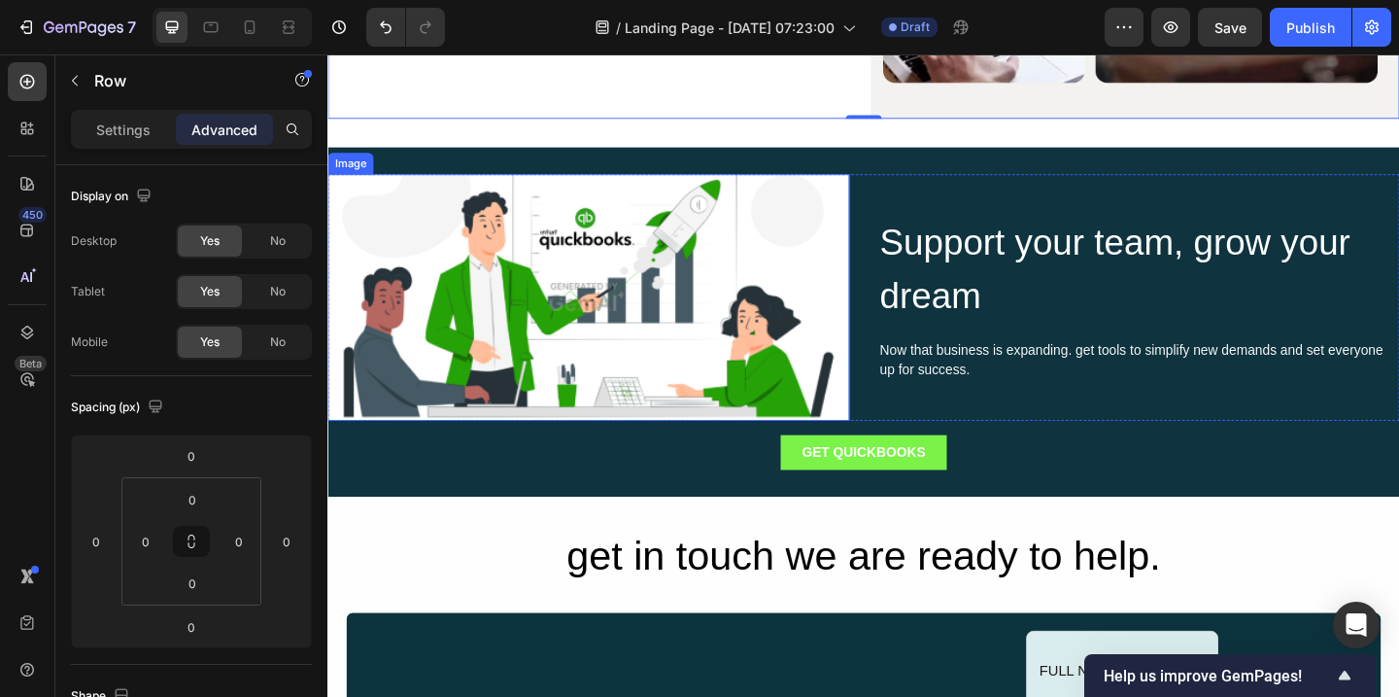
click at [717, 313] on img at bounding box center [610, 319] width 567 height 269
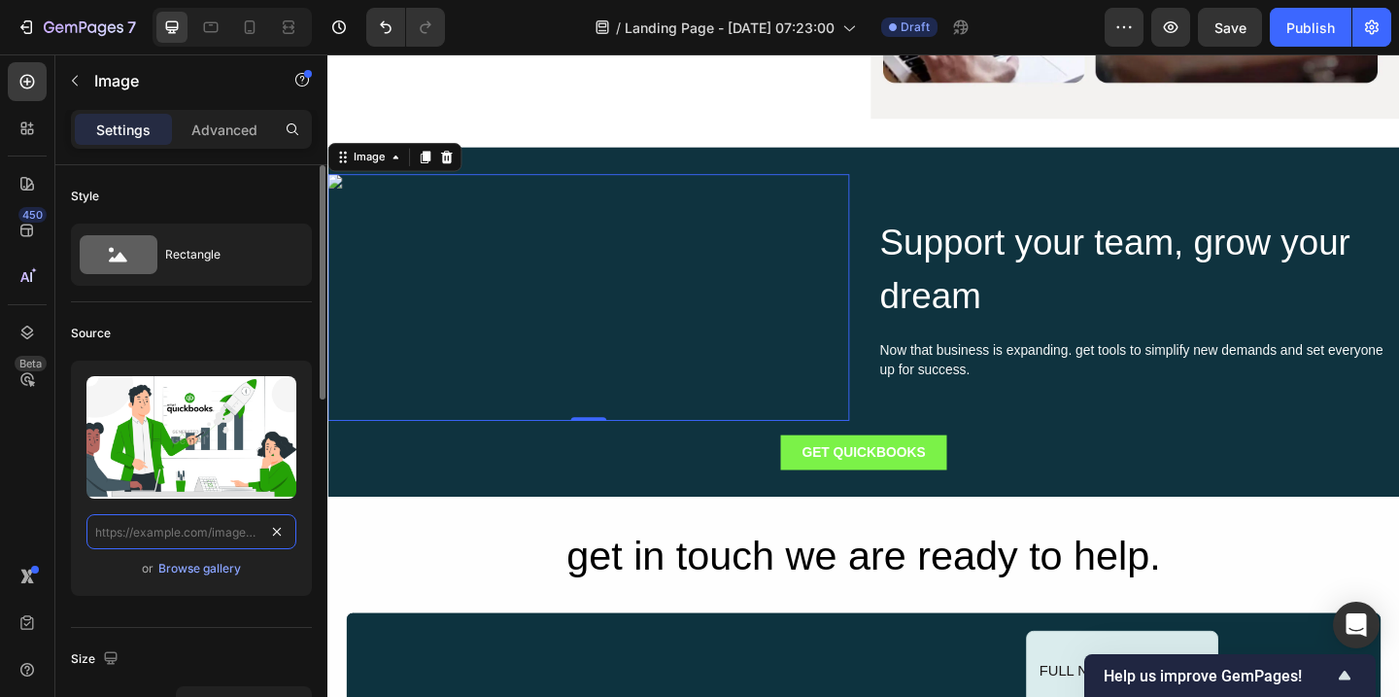
scroll to position [0, 0]
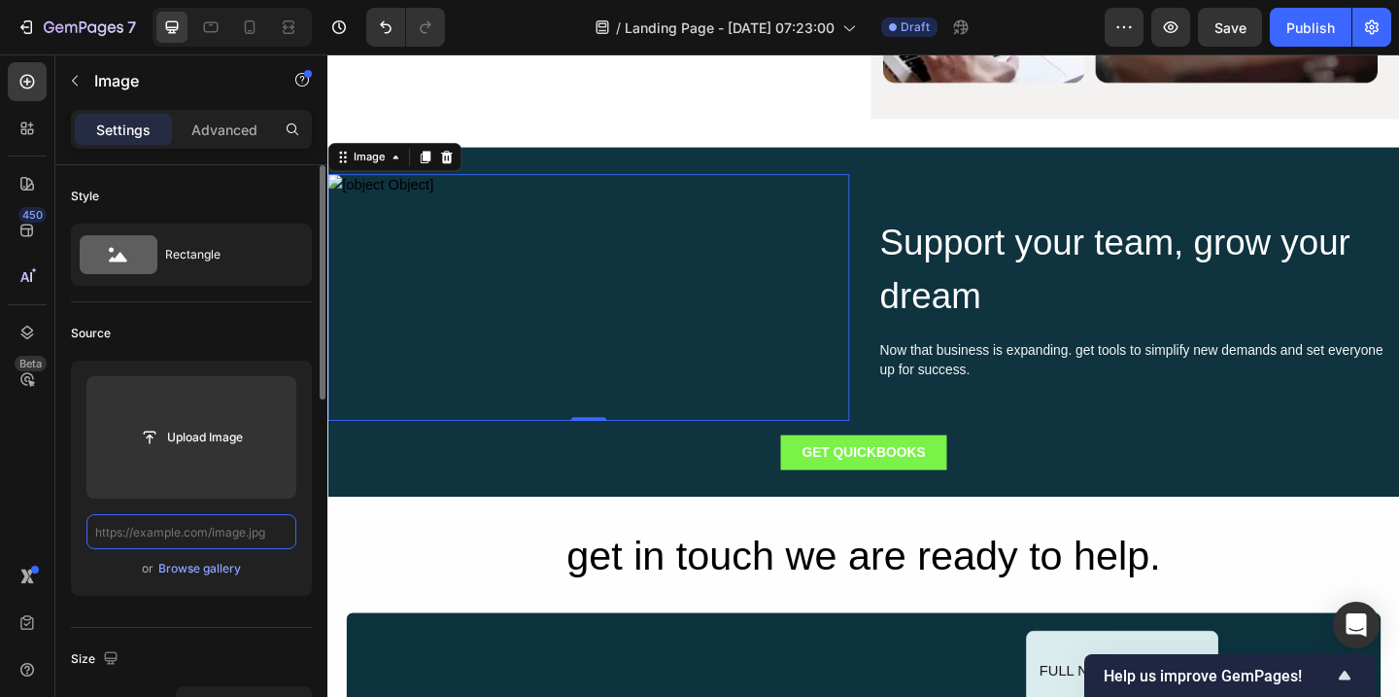
click at [230, 527] on input "text" at bounding box center [191, 531] width 210 height 35
paste input "[URL][DOMAIN_NAME]"
type input "[URL][DOMAIN_NAME]"
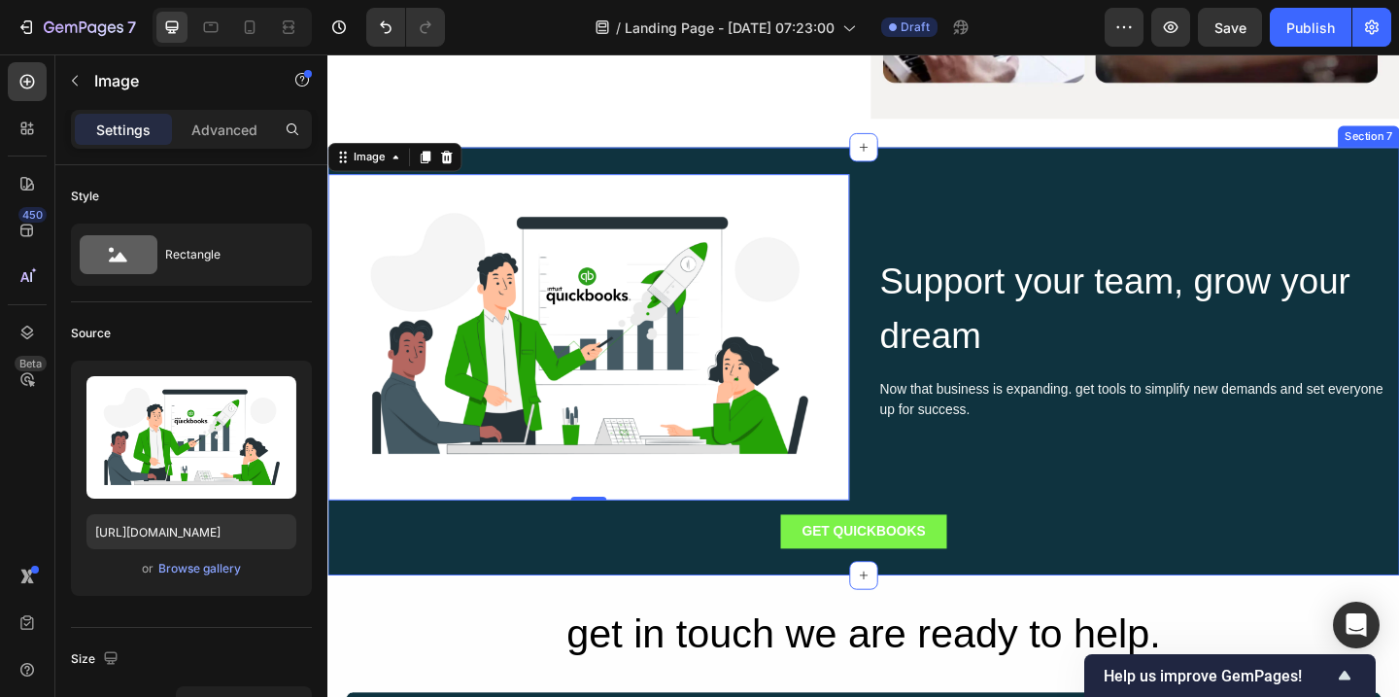
click at [1107, 178] on div "Image 0 Support your team, grow your dream Heading Now that business is expandi…" at bounding box center [910, 388] width 1166 height 466
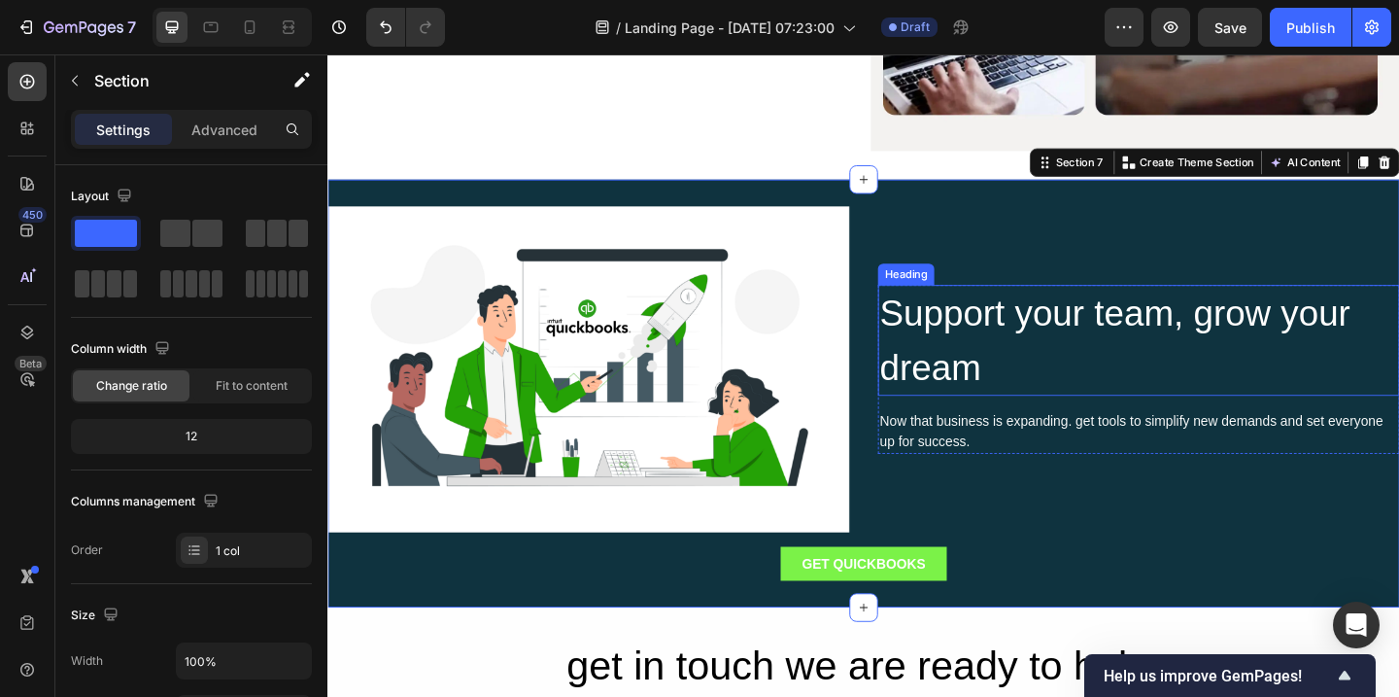
scroll to position [2671, 0]
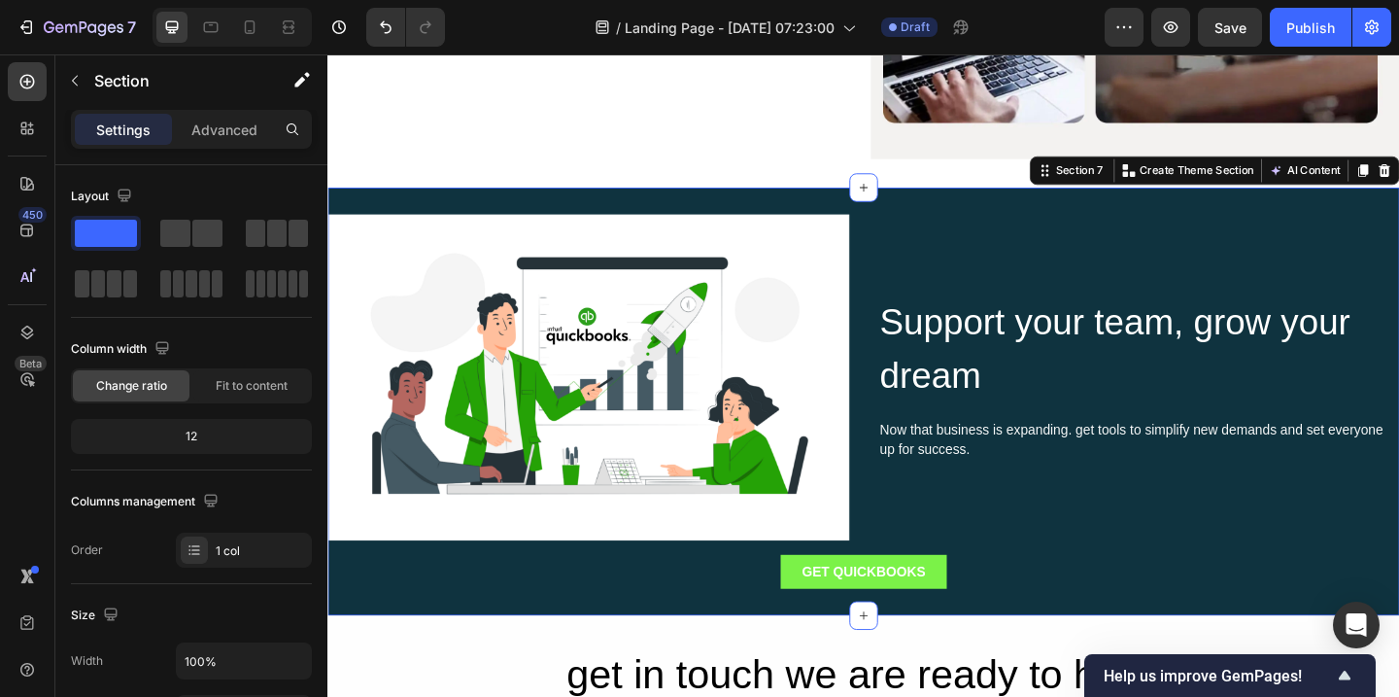
click at [1073, 219] on div "Image Support your team, grow your dream Heading Now that business is expanding…" at bounding box center [910, 432] width 1166 height 466
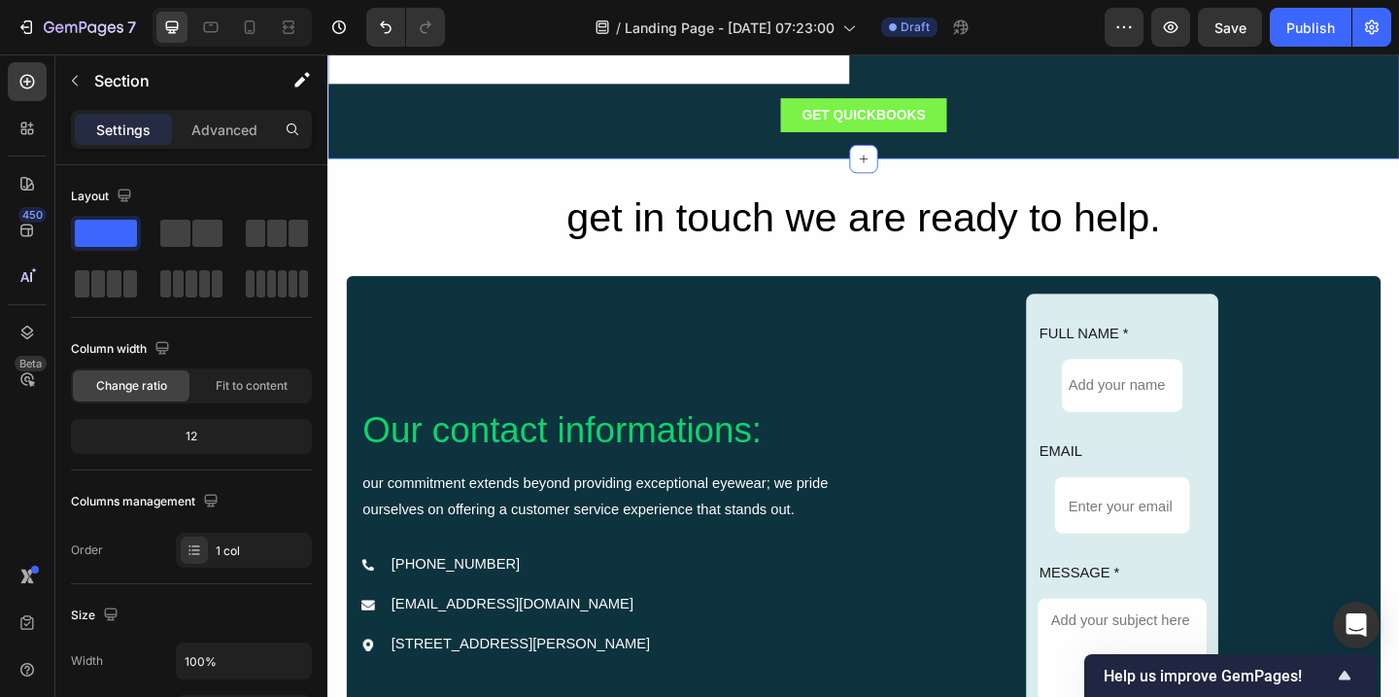
scroll to position [3178, 0]
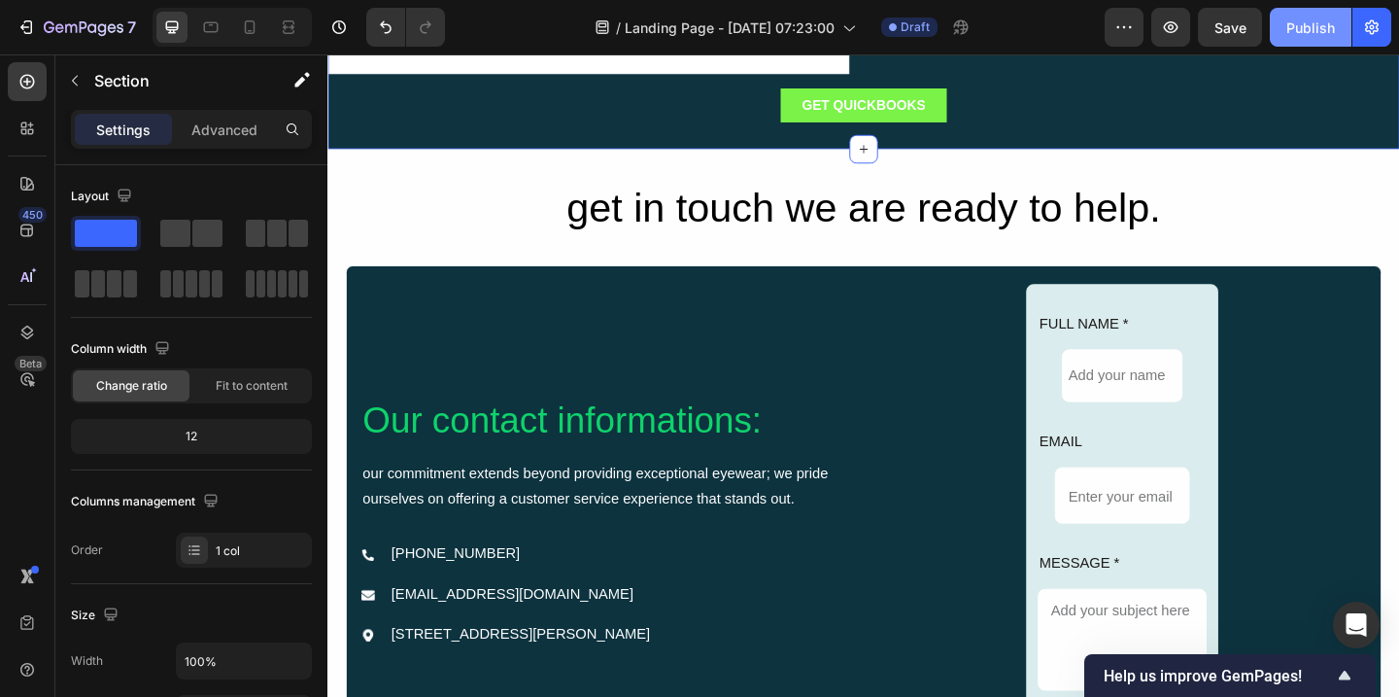
click at [1298, 25] on div "Publish" at bounding box center [1310, 27] width 49 height 20
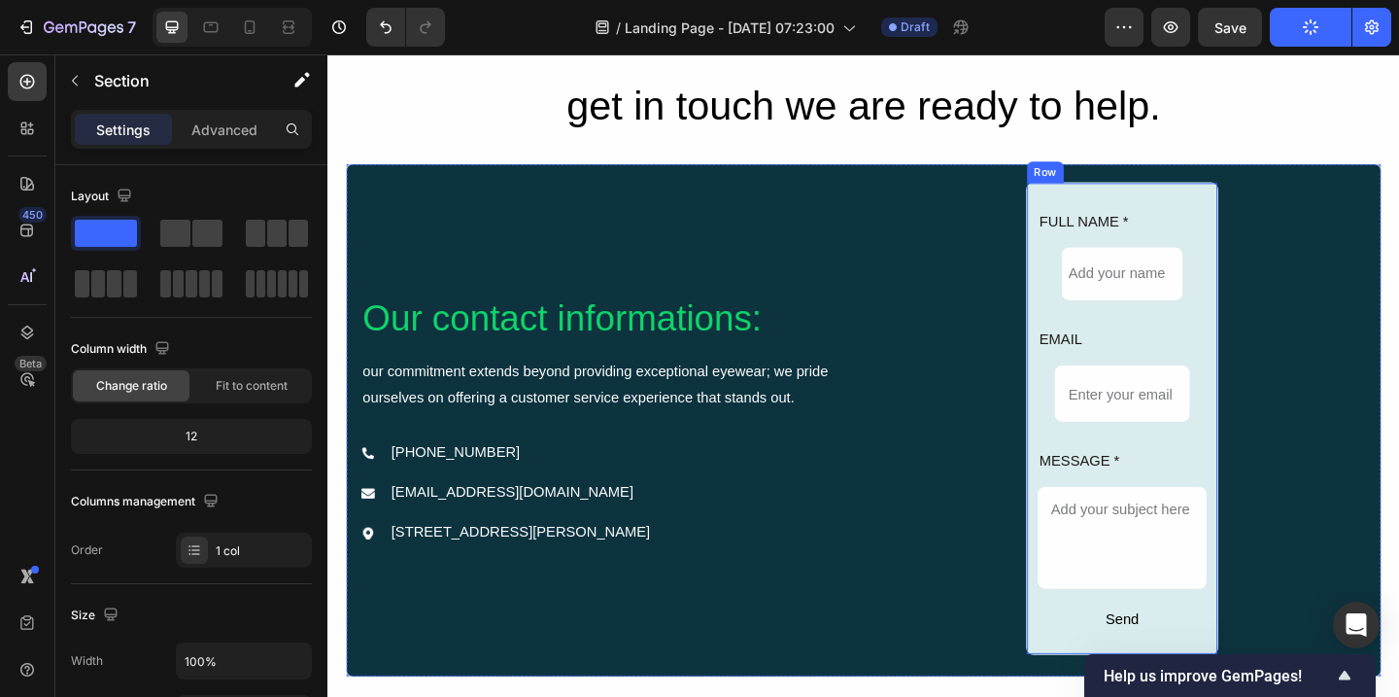
scroll to position [3318, 0]
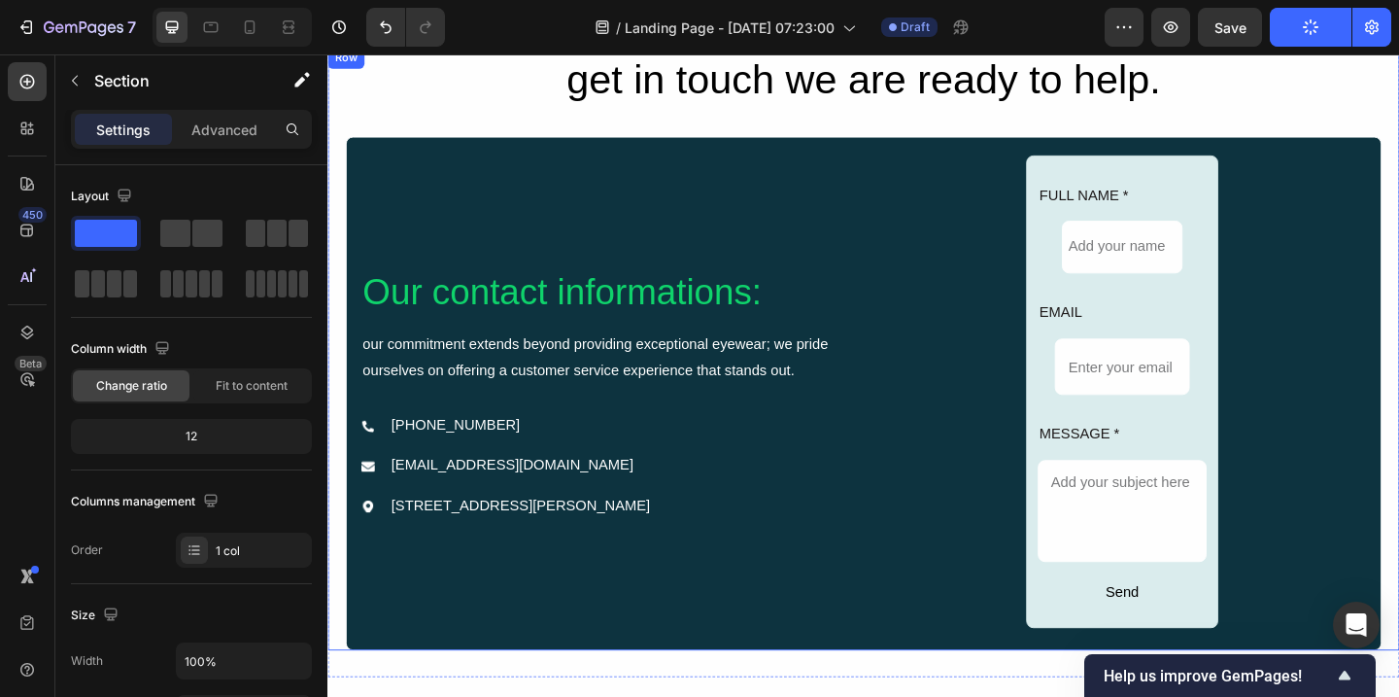
click at [878, 134] on div "get in touch we are ready to help. Heading Our contact informations: Heading ou…" at bounding box center [910, 375] width 1127 height 656
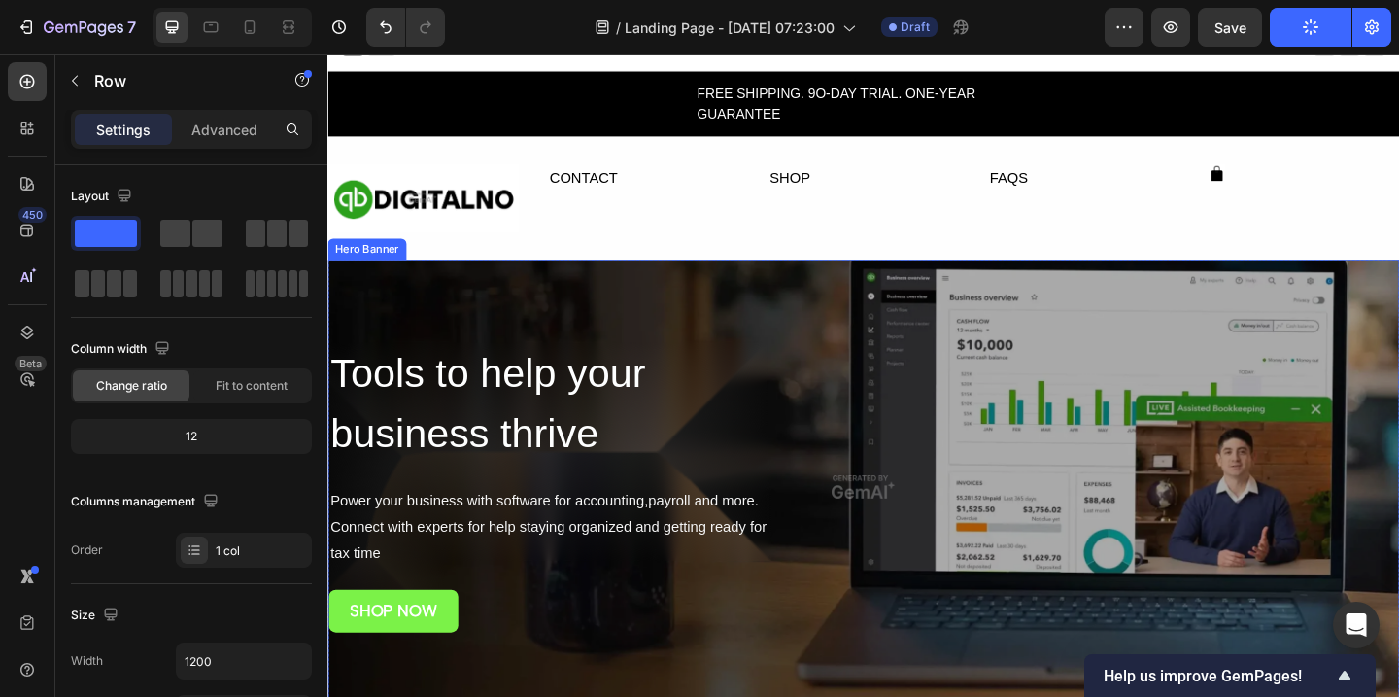
scroll to position [23, 0]
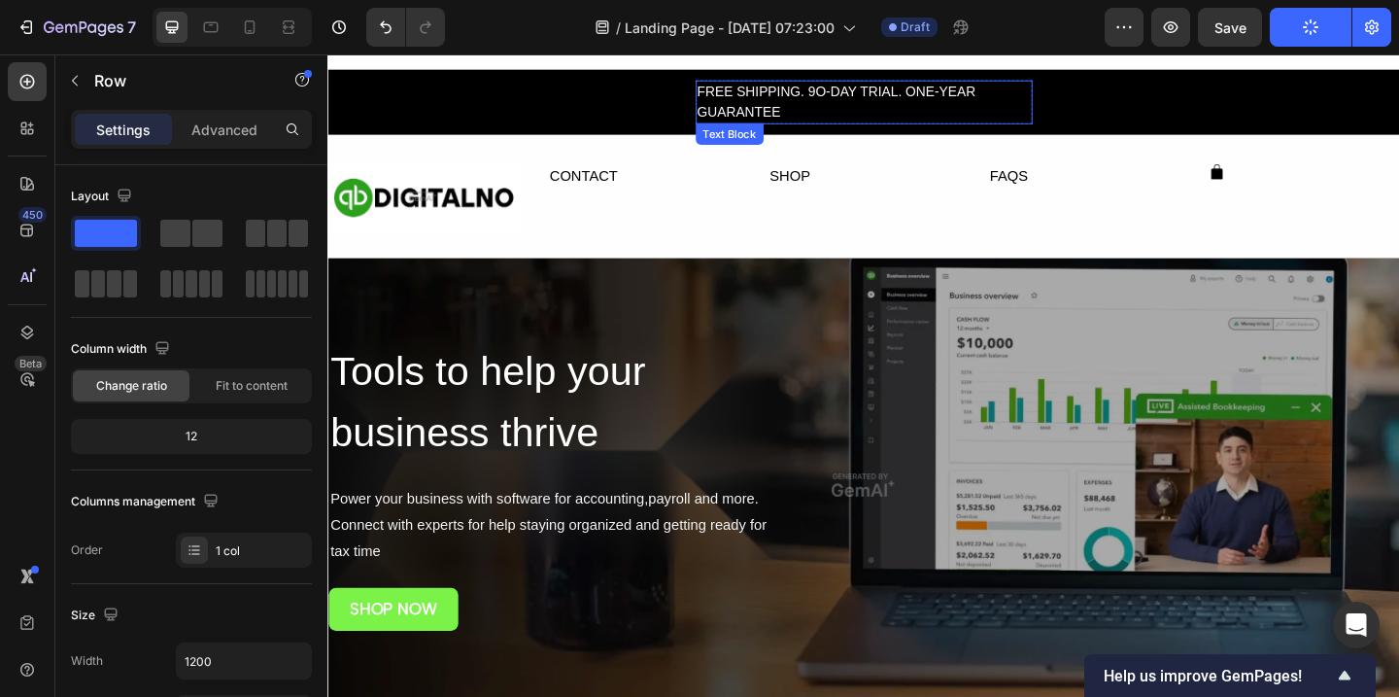
click at [817, 117] on div "FREE SHIPPING. 9O-DAY TRIAL. ONE-YEAR GUARANTEE" at bounding box center [911, 107] width 366 height 48
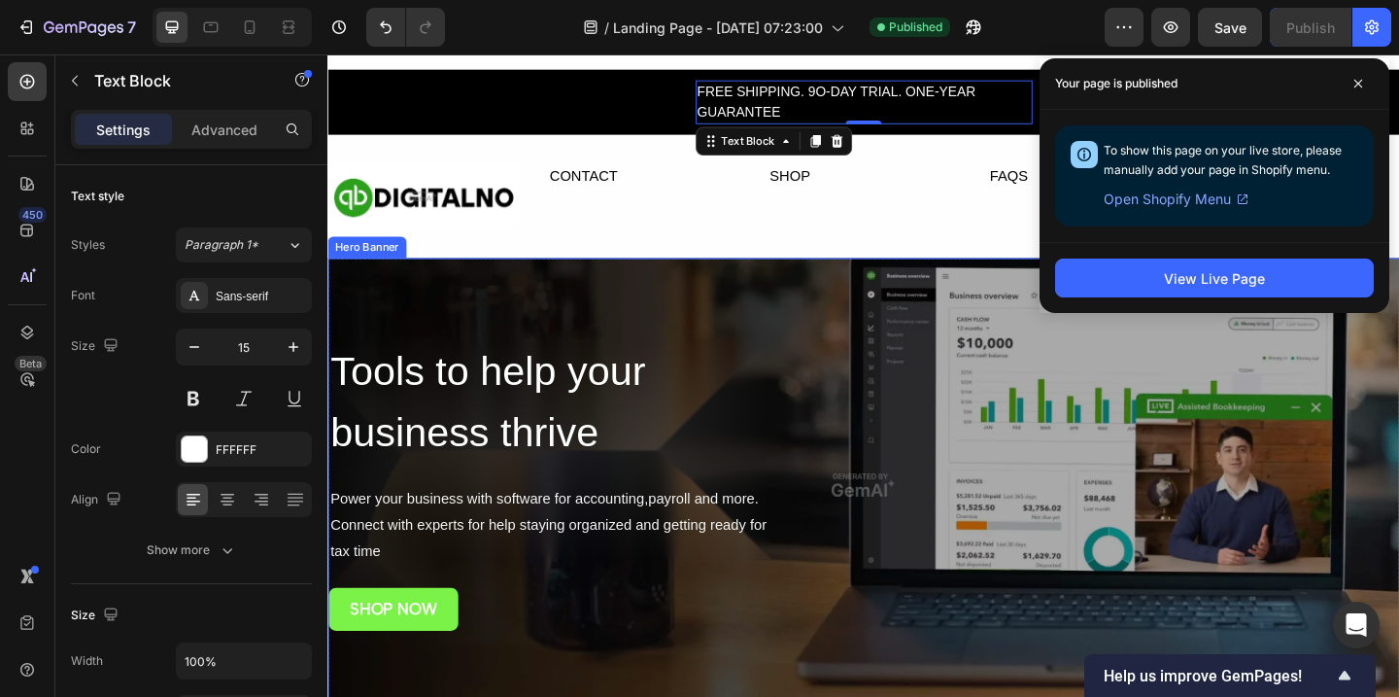
click at [763, 313] on div "Overlay" at bounding box center [910, 523] width 1166 height 494
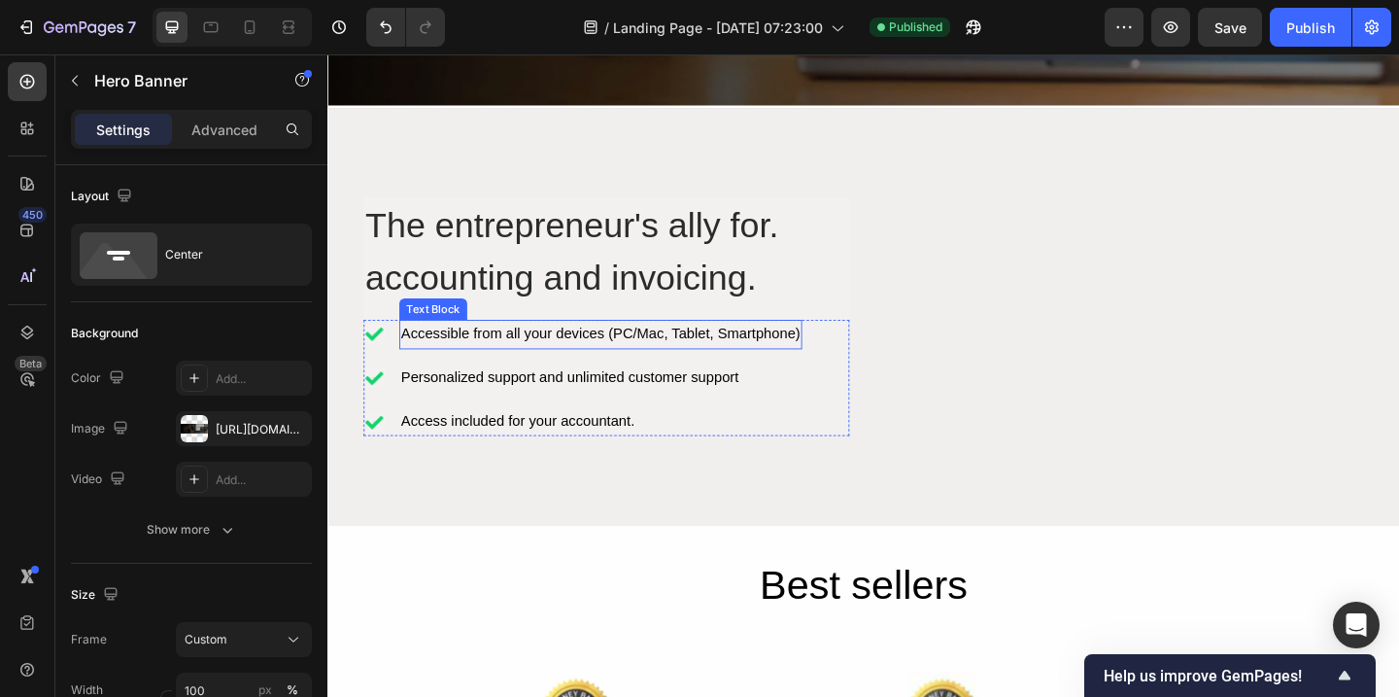
scroll to position [659, 0]
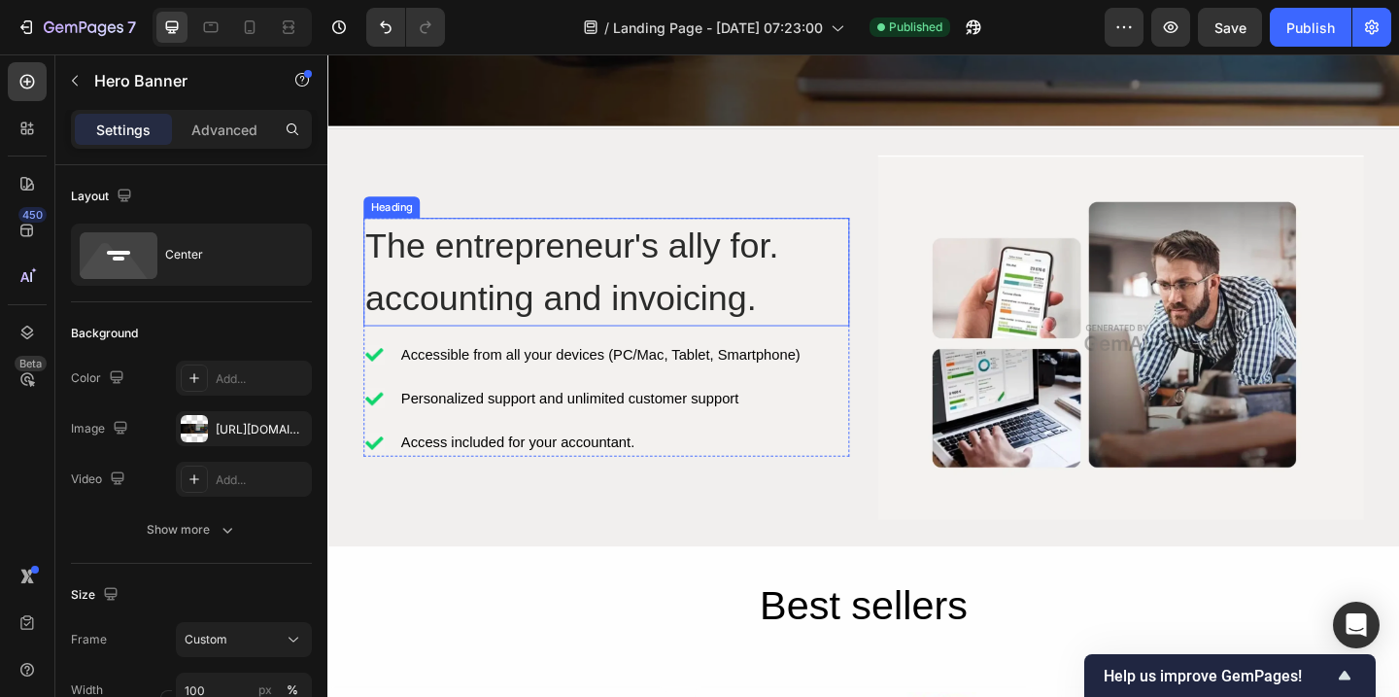
click at [642, 271] on h2 "The entrepreneur's ally for. accounting and invoicing." at bounding box center [630, 291] width 528 height 118
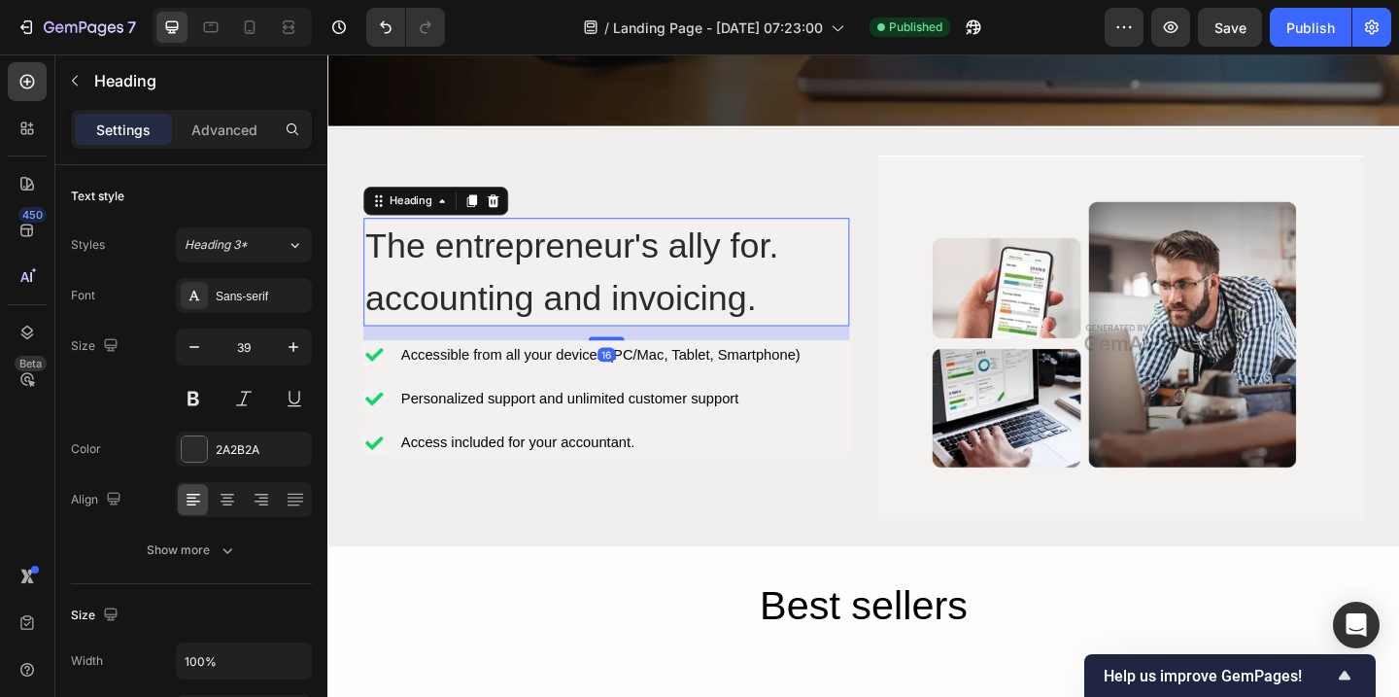
click at [782, 317] on h2 "The entrepreneur's ally for. accounting and invoicing." at bounding box center [630, 291] width 528 height 118
click at [782, 317] on p "The entrepreneur's ally for. accounting and invoicing." at bounding box center [630, 291] width 525 height 114
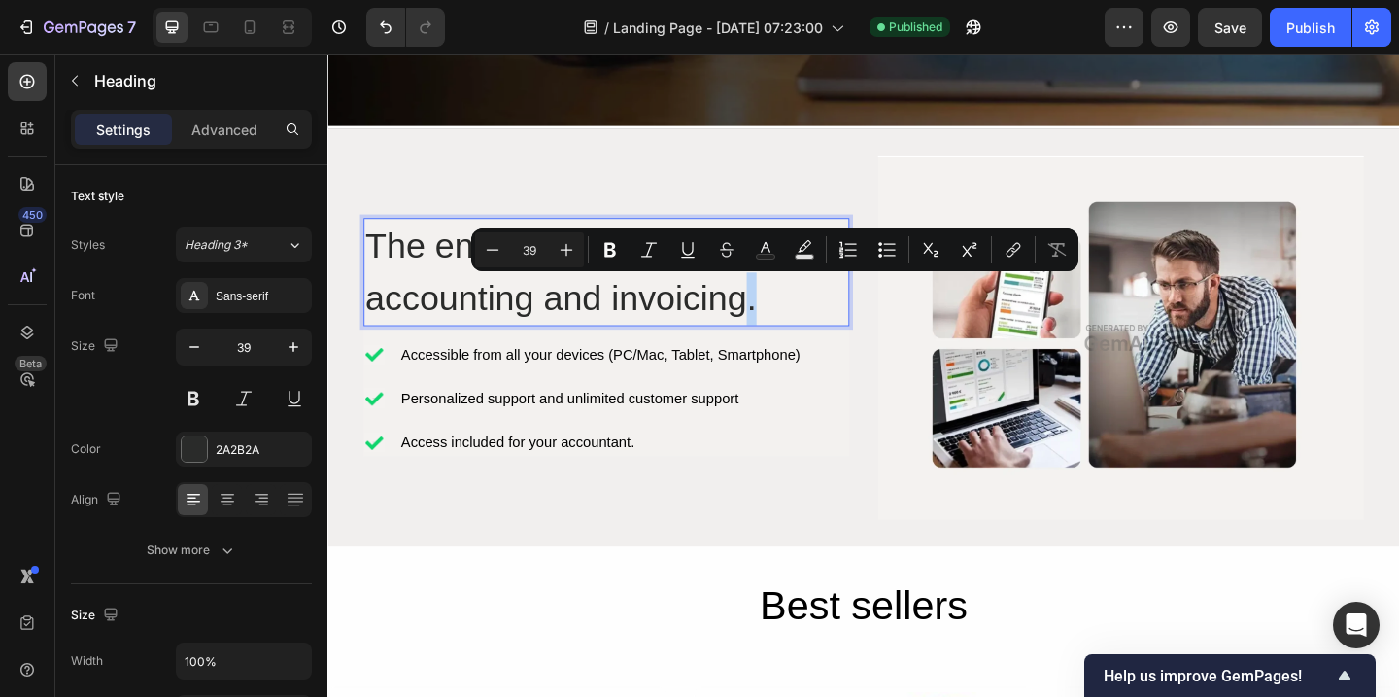
click at [782, 317] on p "The entrepreneur's ally for. accounting and invoicing." at bounding box center [630, 291] width 525 height 114
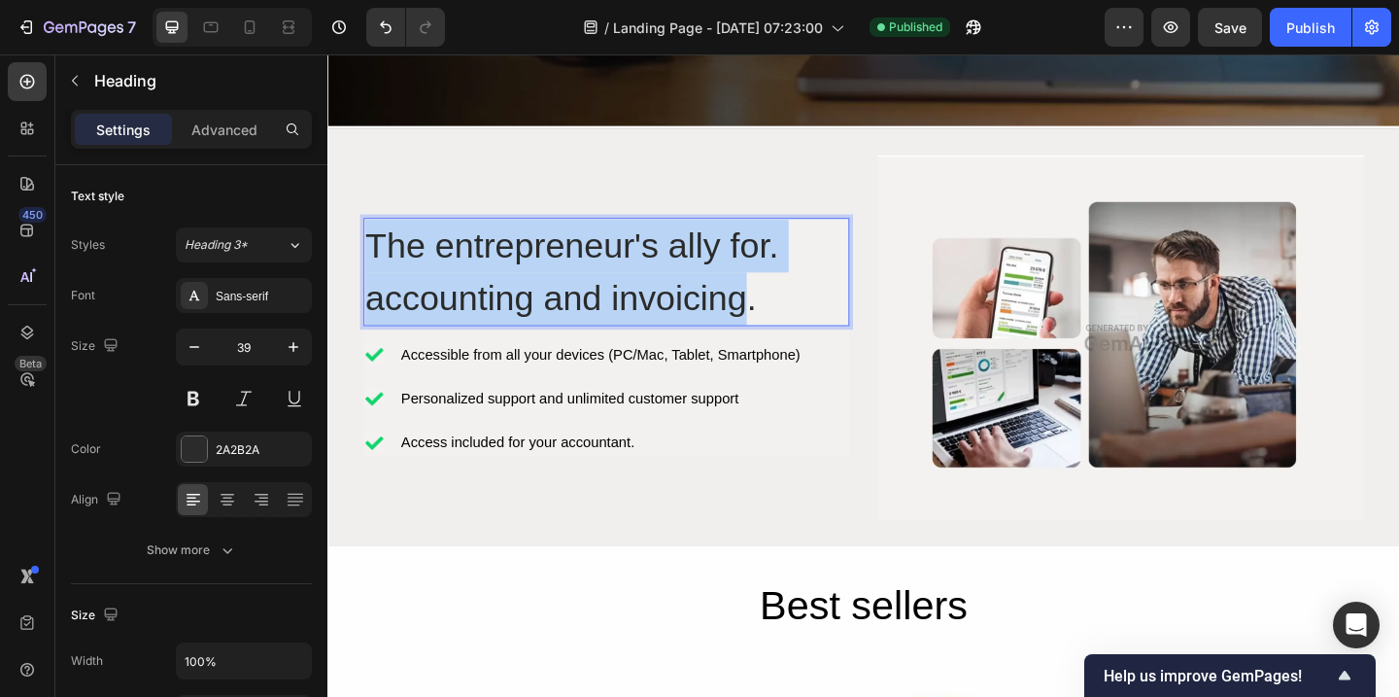
drag, startPoint x: 787, startPoint y: 322, endPoint x: 373, endPoint y: 249, distance: 420.2
click at [373, 249] on p "The entrepreneur's ally for. accounting and invoicing." at bounding box center [630, 291] width 525 height 114
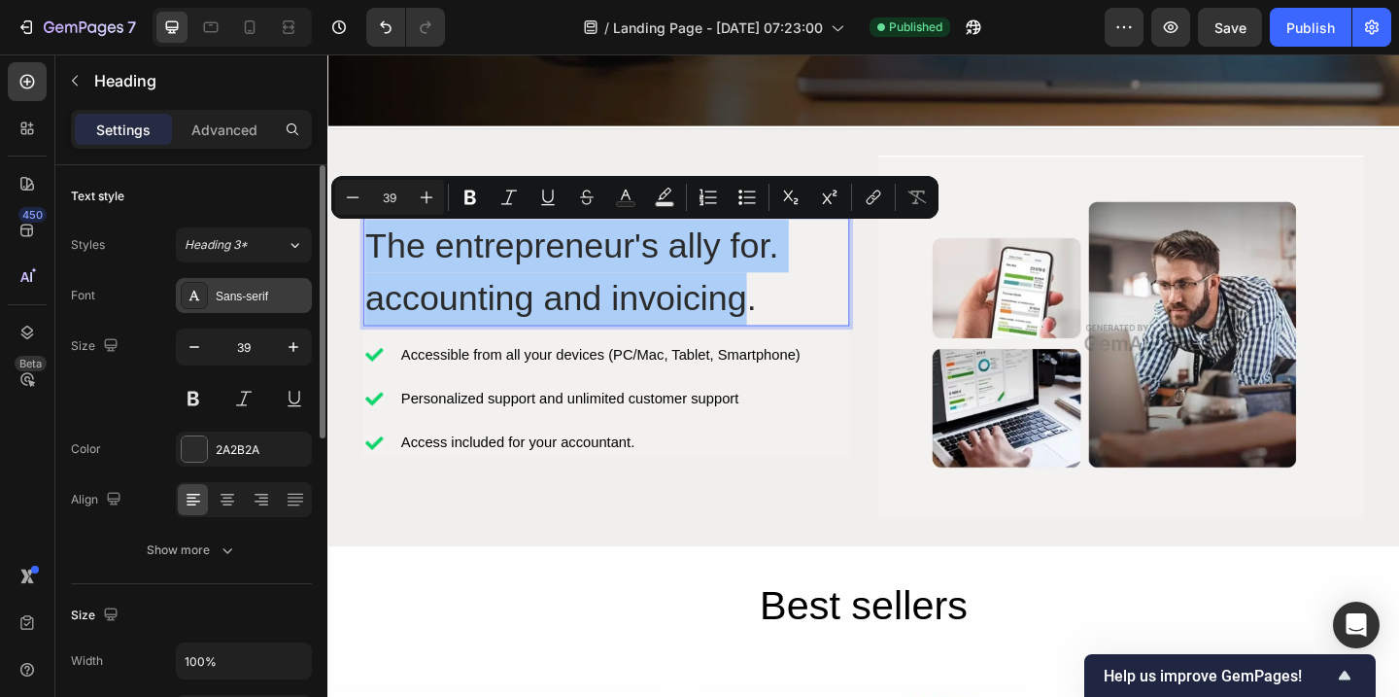
click at [233, 294] on div "Sans-serif" at bounding box center [261, 296] width 91 height 17
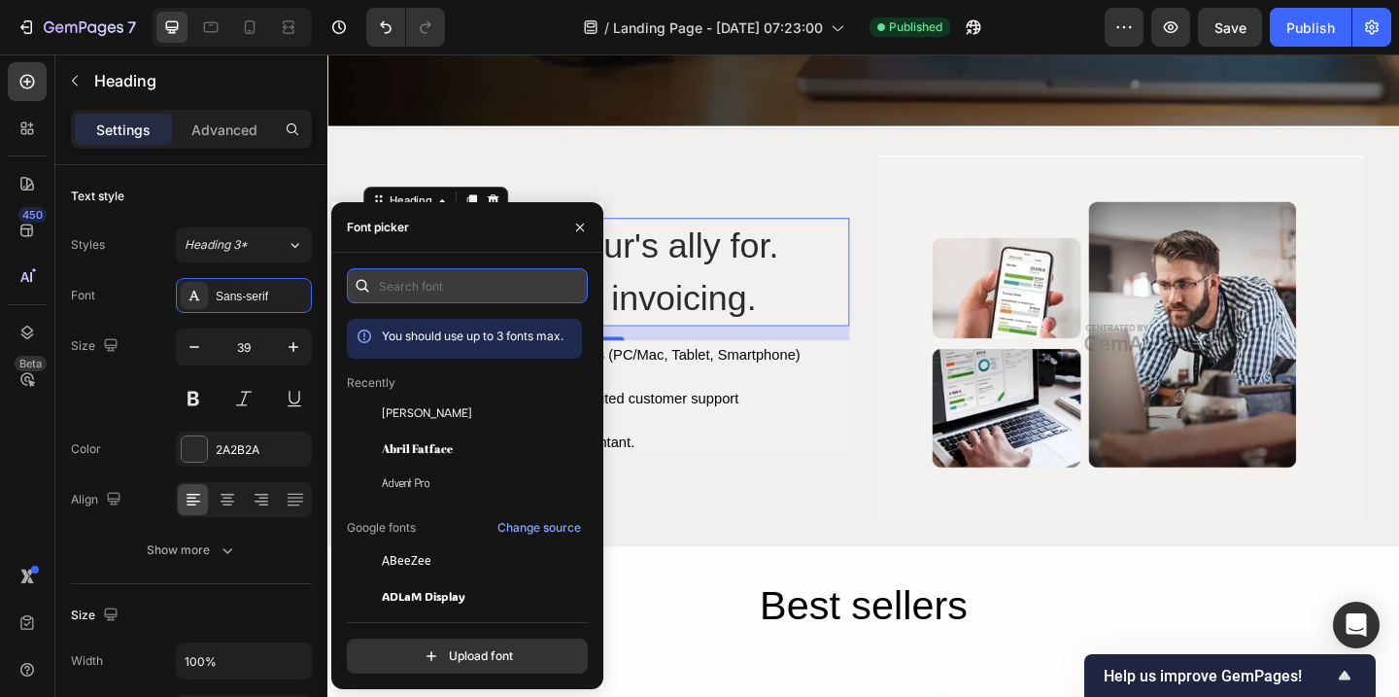
click at [443, 293] on input "text" at bounding box center [467, 285] width 241 height 35
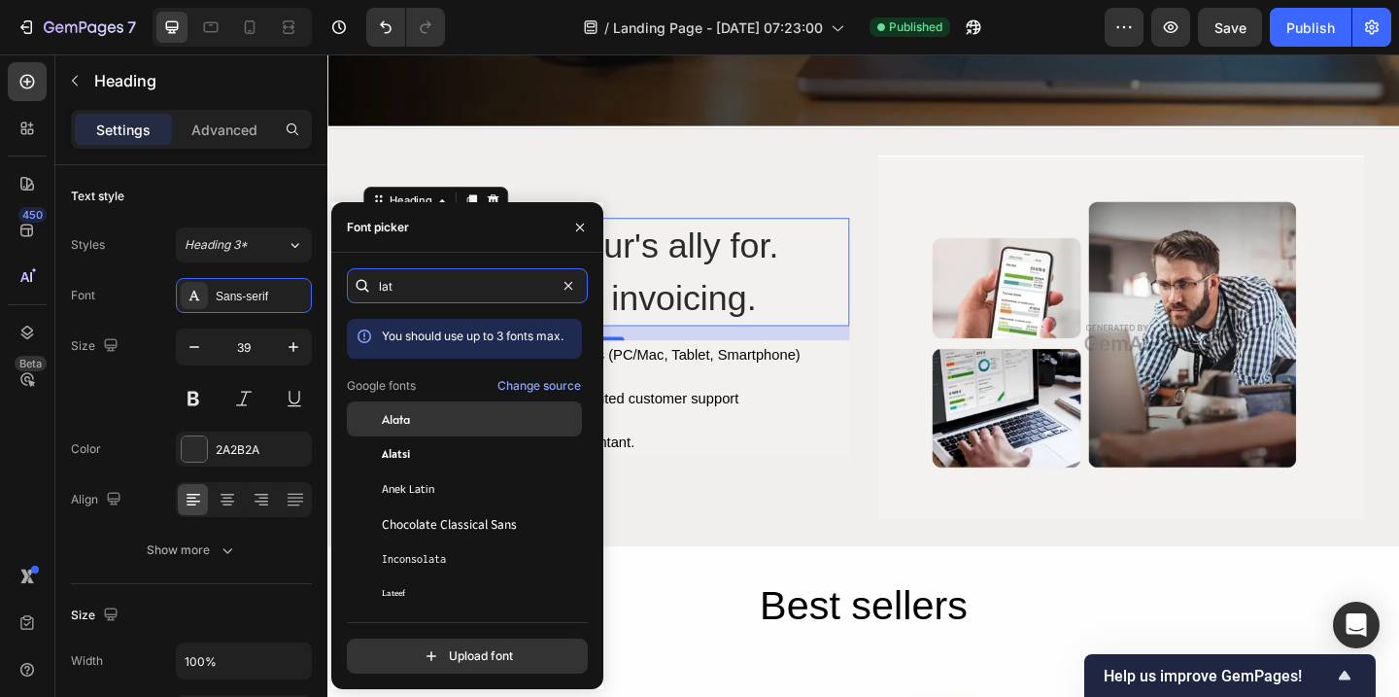
type input "lat"
click at [400, 414] on span "Alata" at bounding box center [396, 418] width 28 height 17
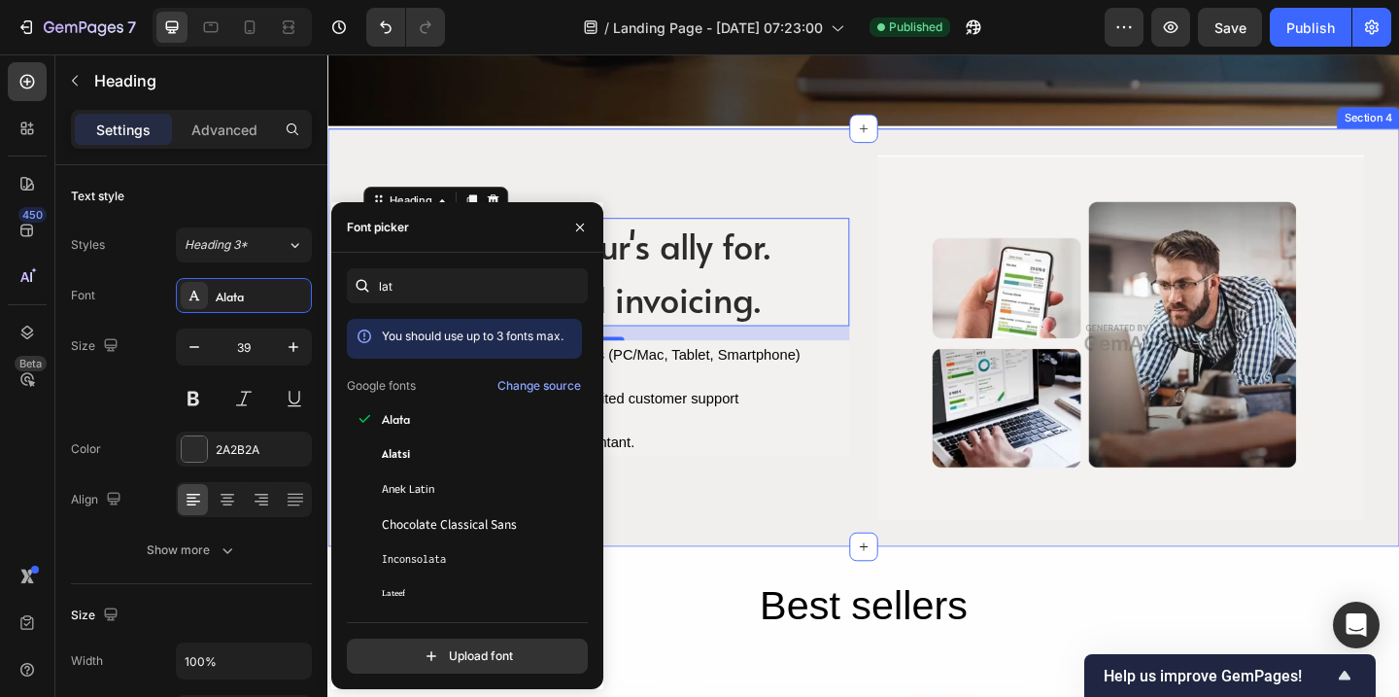
click at [770, 586] on div "The entrepreneur's ally for. accounting and invoicing. Heading 16 Icon Accessib…" at bounding box center [910, 362] width 1166 height 455
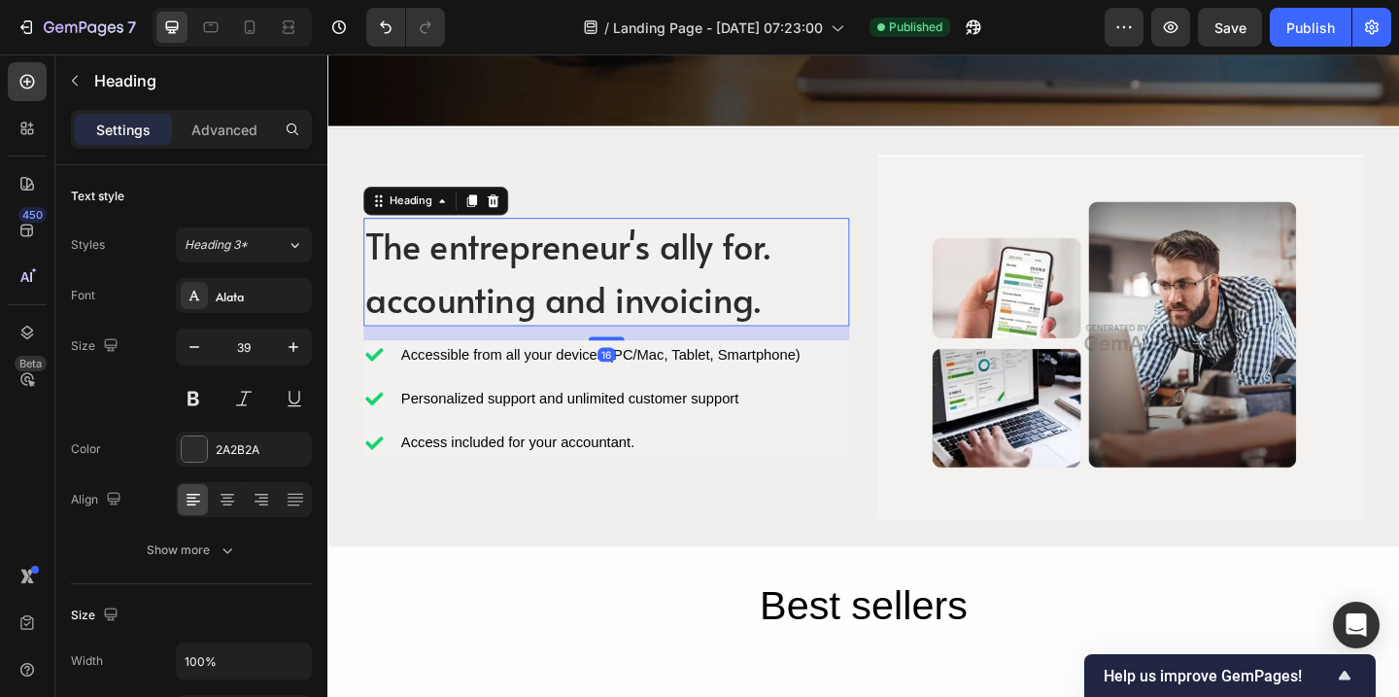
click at [734, 324] on p "The entrepreneur's ally for. accounting and invoicing." at bounding box center [630, 291] width 525 height 114
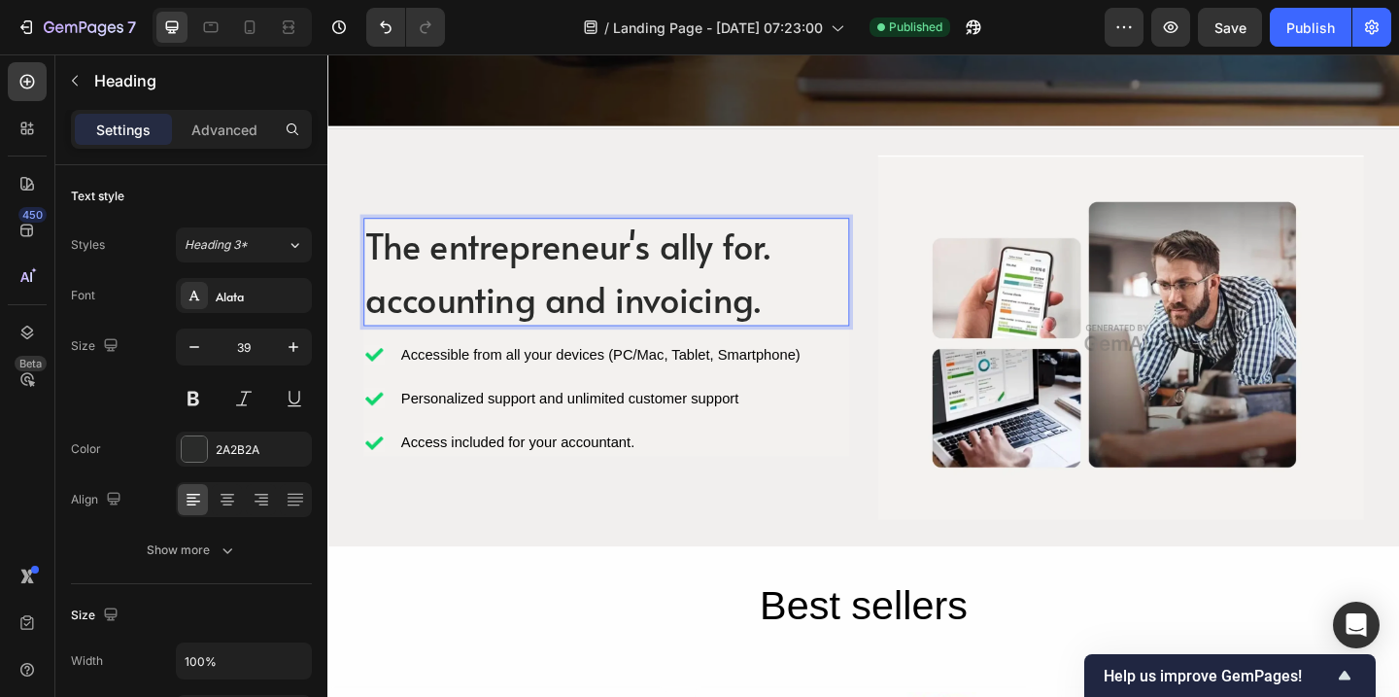
click at [795, 330] on p "The entrepreneur's ally for. accounting and invoicing." at bounding box center [630, 291] width 525 height 114
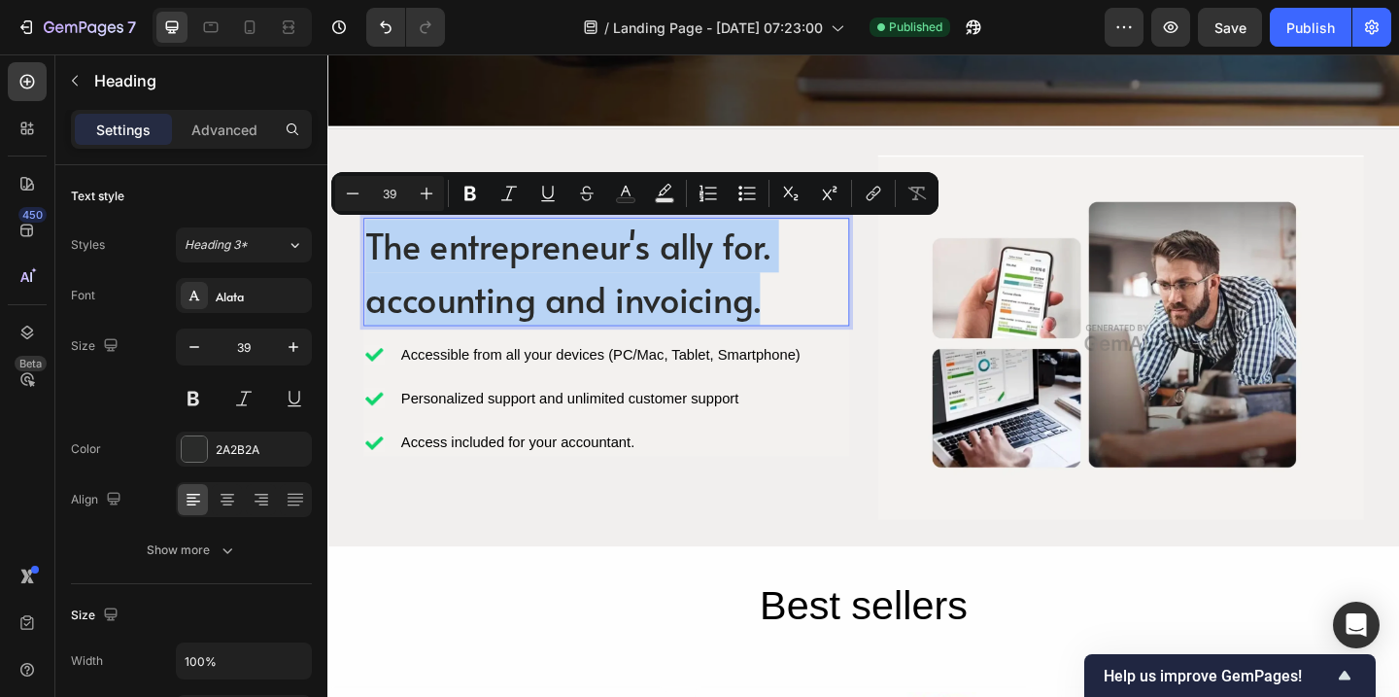
drag, startPoint x: 795, startPoint y: 330, endPoint x: 362, endPoint y: 235, distance: 442.6
click at [362, 235] on div "The entrepreneur's ally for. accounting and invoicing. Heading 16 Icon Accessib…" at bounding box center [910, 362] width 1166 height 396
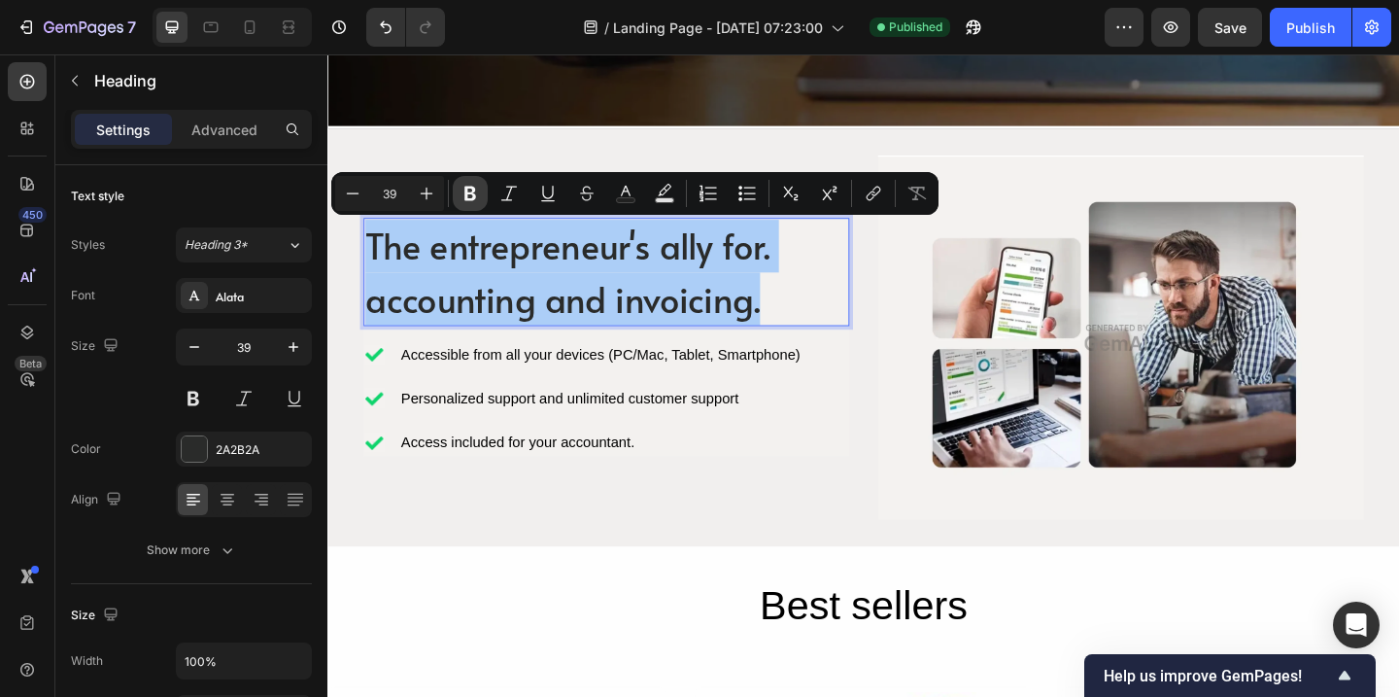
click at [466, 193] on icon "Editor contextual toolbar" at bounding box center [470, 194] width 12 height 15
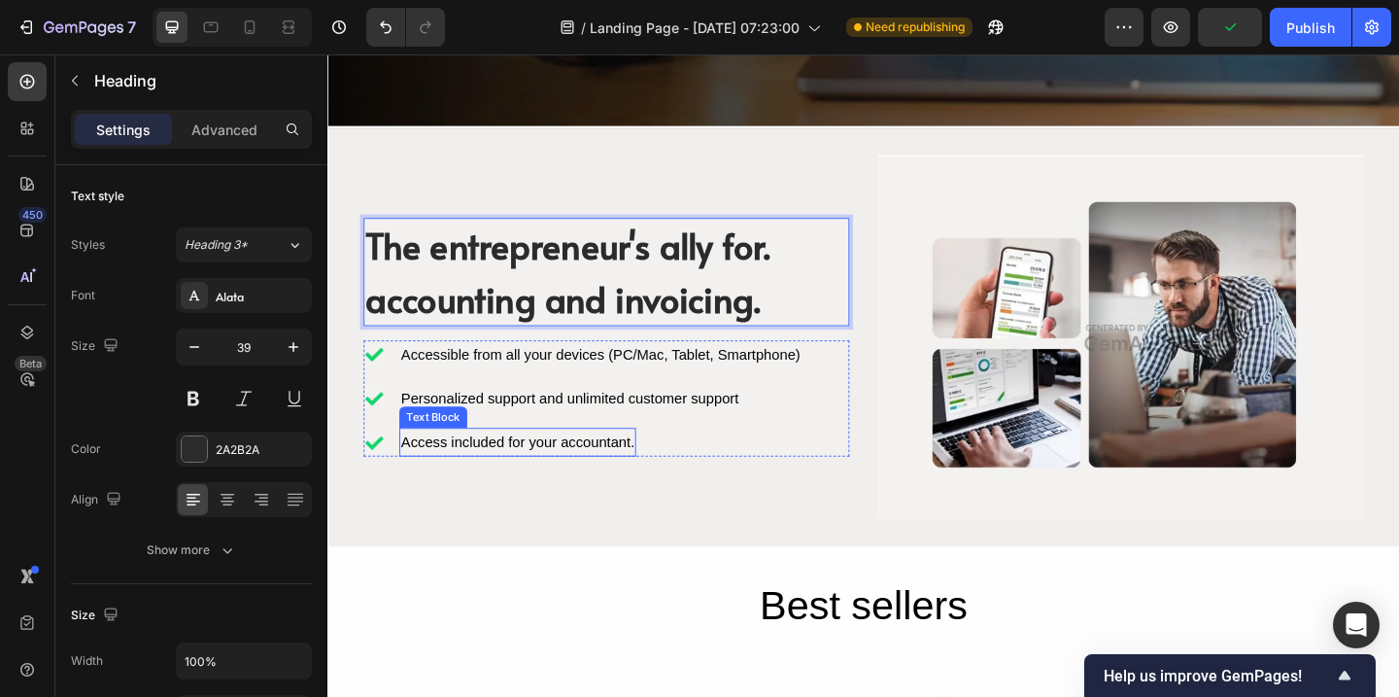
click at [635, 472] on div "Access included for your accountant." at bounding box center [533, 476] width 257 height 32
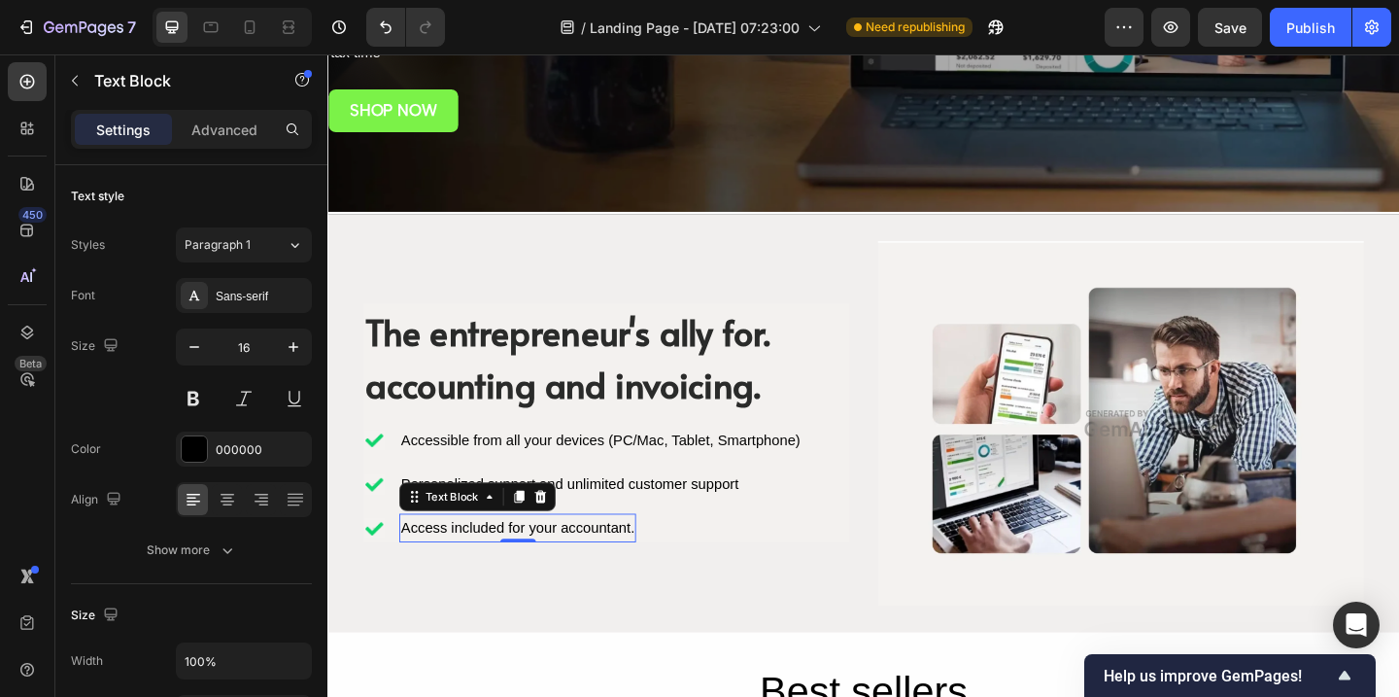
scroll to position [566, 0]
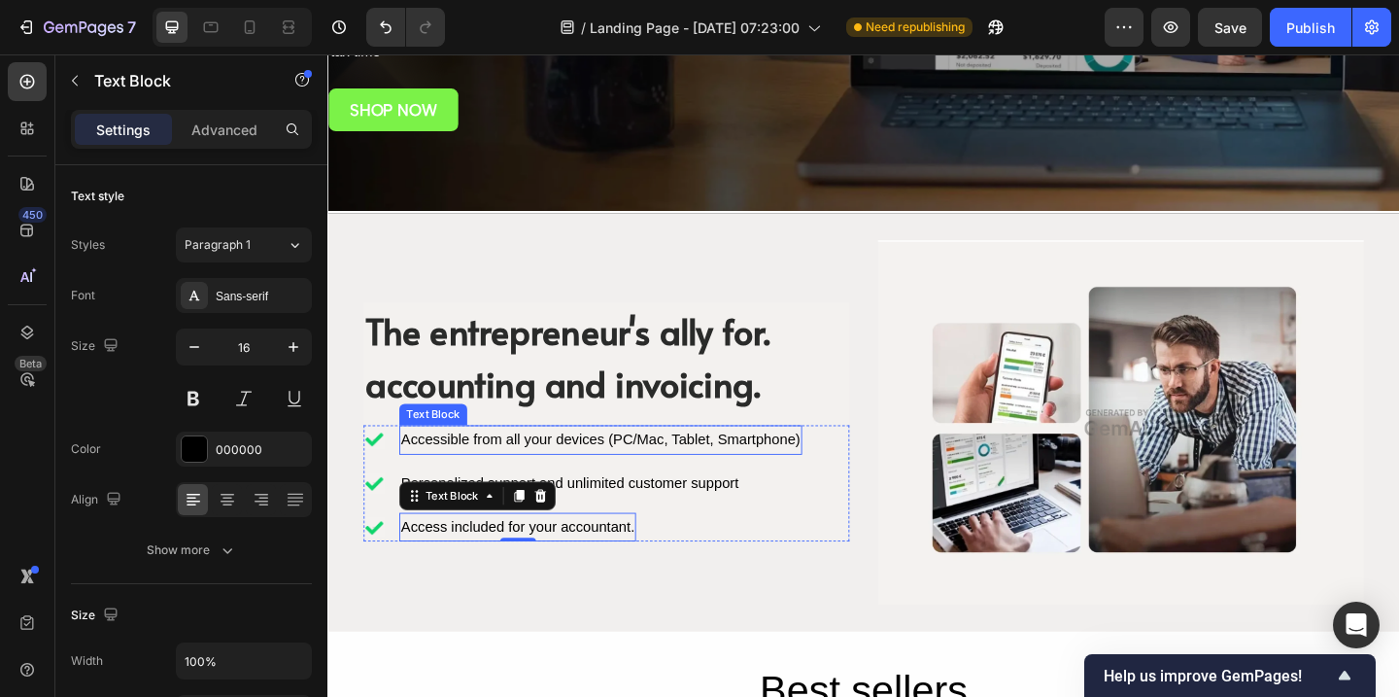
click at [651, 473] on div "Accessible from all your devices (PC/Mac, Tablet, Smartphone)" at bounding box center [624, 474] width 438 height 32
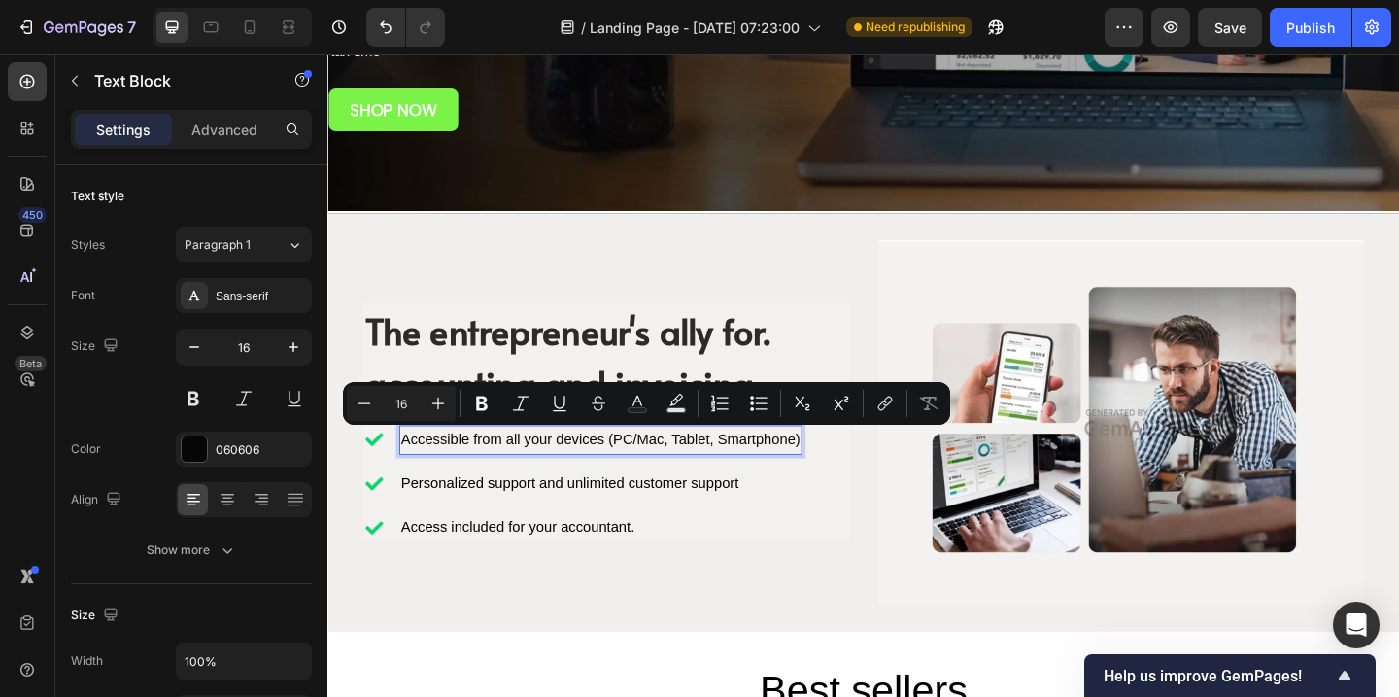
click at [639, 485] on p "Accessible from all your devices (PC/Mac, Tablet, Smartphone)" at bounding box center [624, 473] width 434 height 28
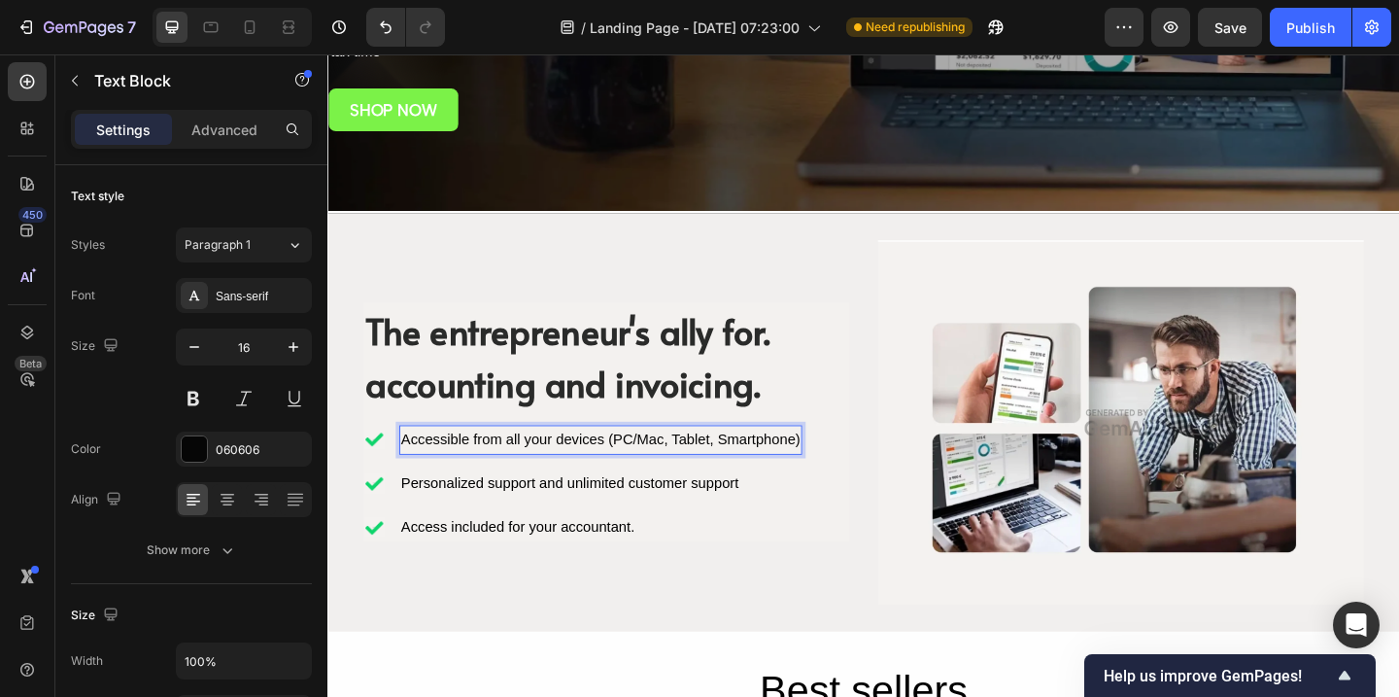
click at [826, 475] on p "Accessible from all your devices (PC/Mac, Tablet, Smartphone)" at bounding box center [624, 473] width 434 height 28
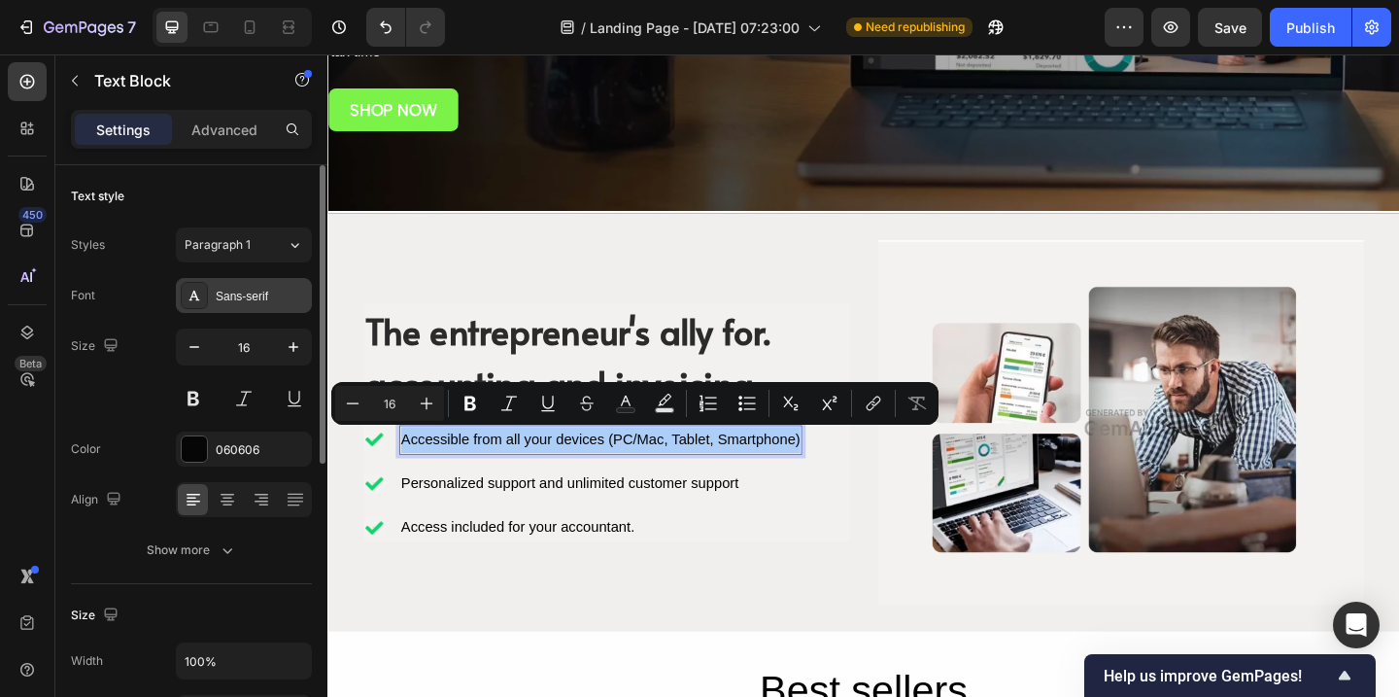
click at [233, 295] on div "Sans-serif" at bounding box center [261, 296] width 91 height 17
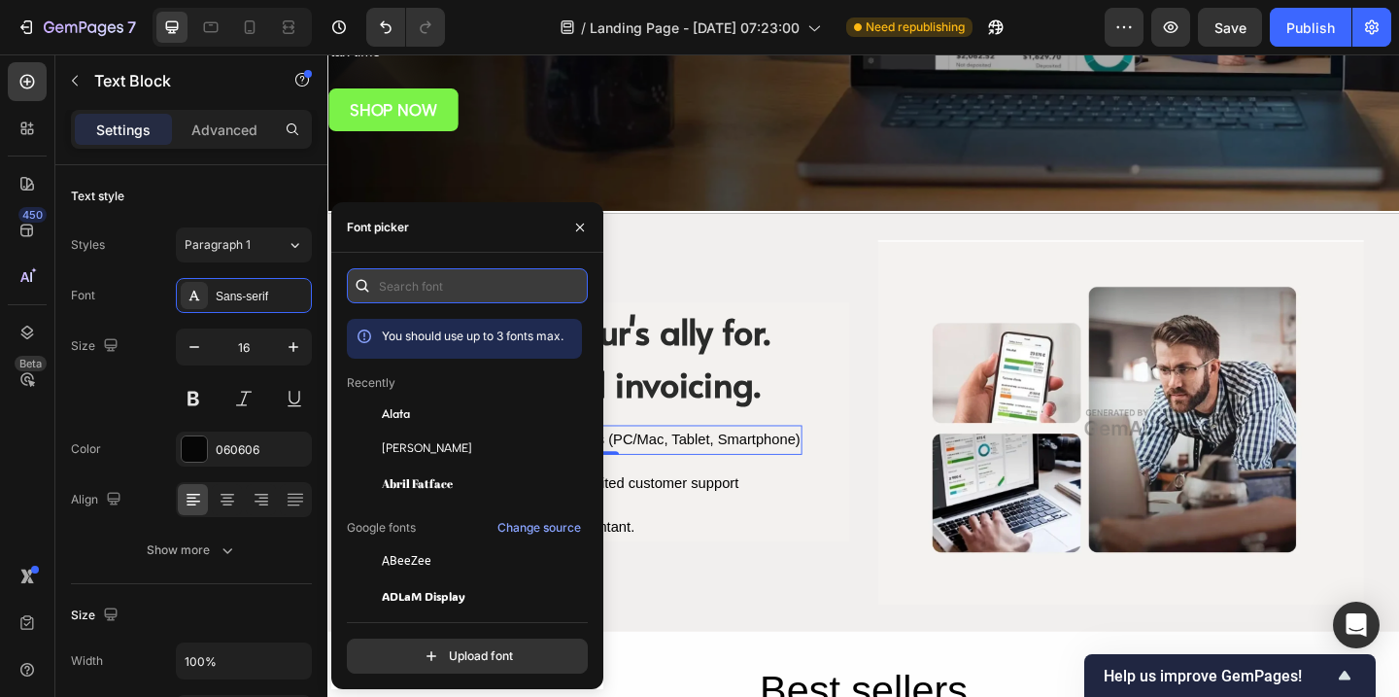
click at [378, 290] on input "text" at bounding box center [467, 285] width 241 height 35
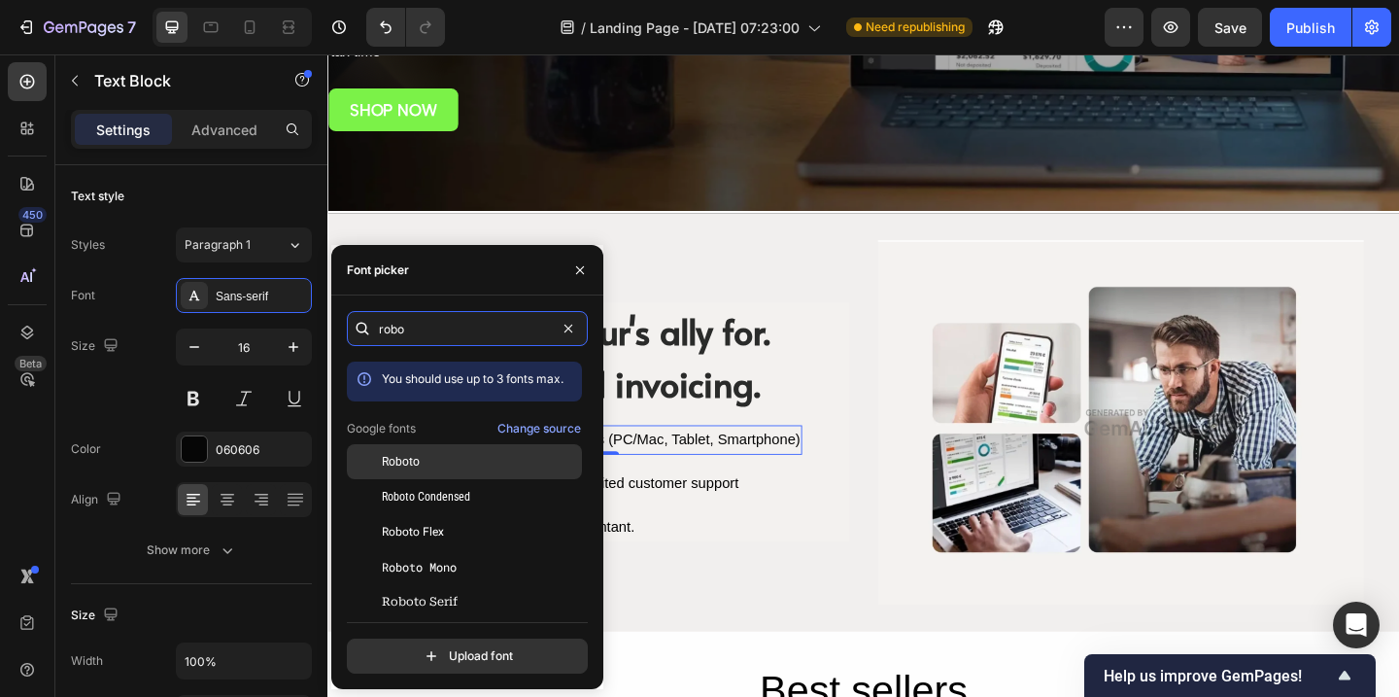
type input "robo"
click at [391, 465] on span "Roboto" at bounding box center [401, 461] width 38 height 17
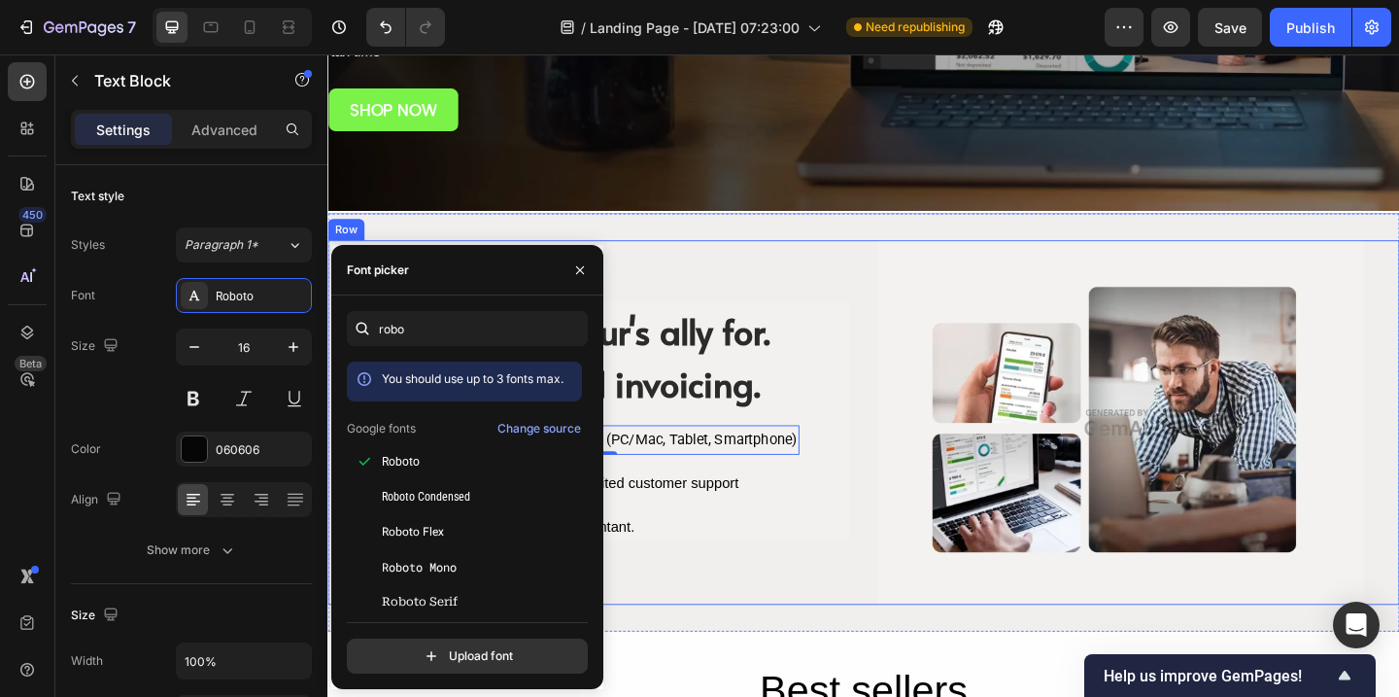
click at [800, 581] on li "Icon Access included for your accountant. Text Block" at bounding box center [603, 569] width 474 height 32
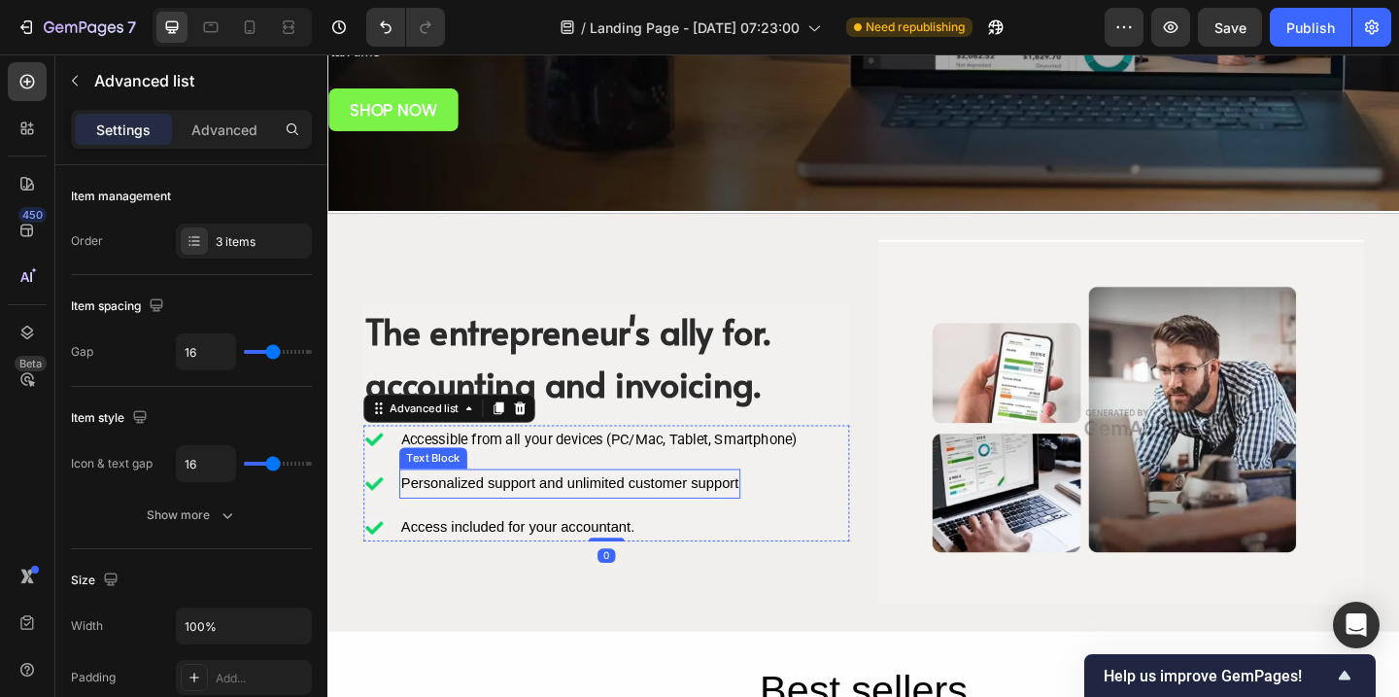
click at [696, 512] on div "Personalized support and unlimited customer support" at bounding box center [590, 521] width 371 height 32
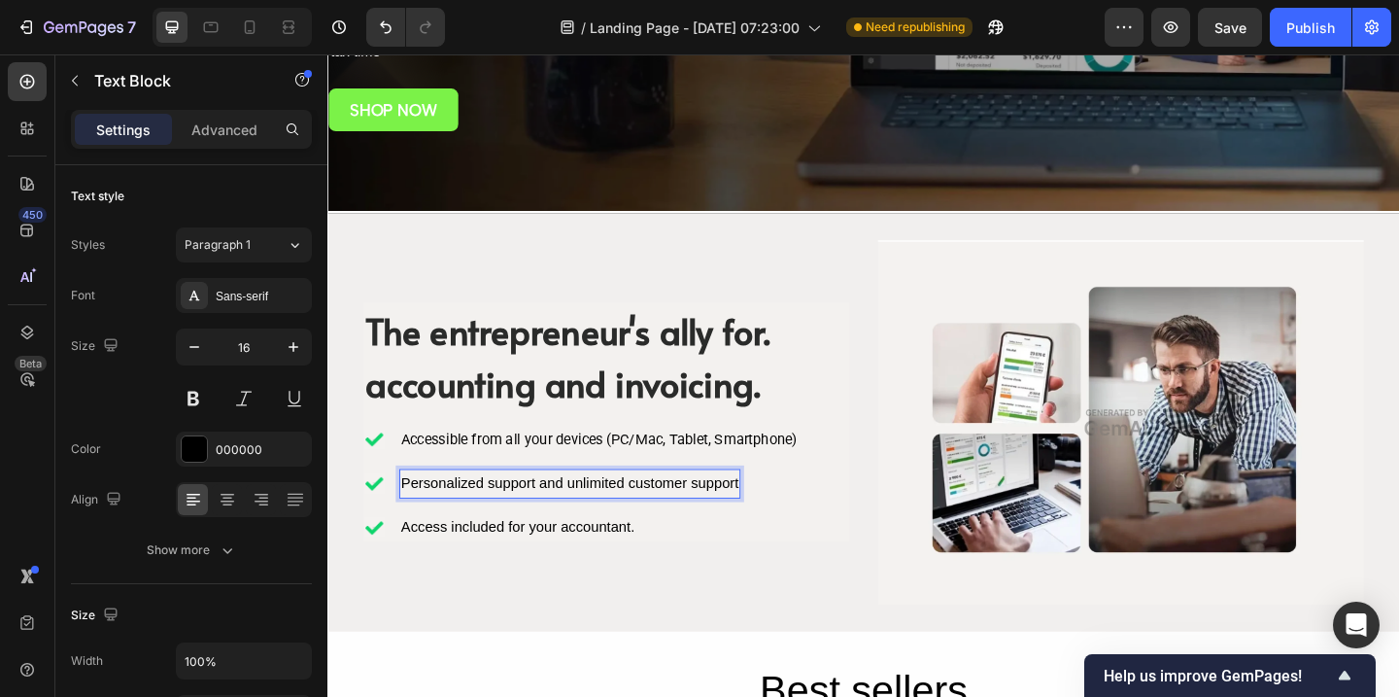
click at [617, 520] on div "Personalized support and unlimited customer support" at bounding box center [590, 521] width 371 height 32
click at [617, 520] on p "Personalized support and unlimited customer support" at bounding box center [590, 521] width 367 height 28
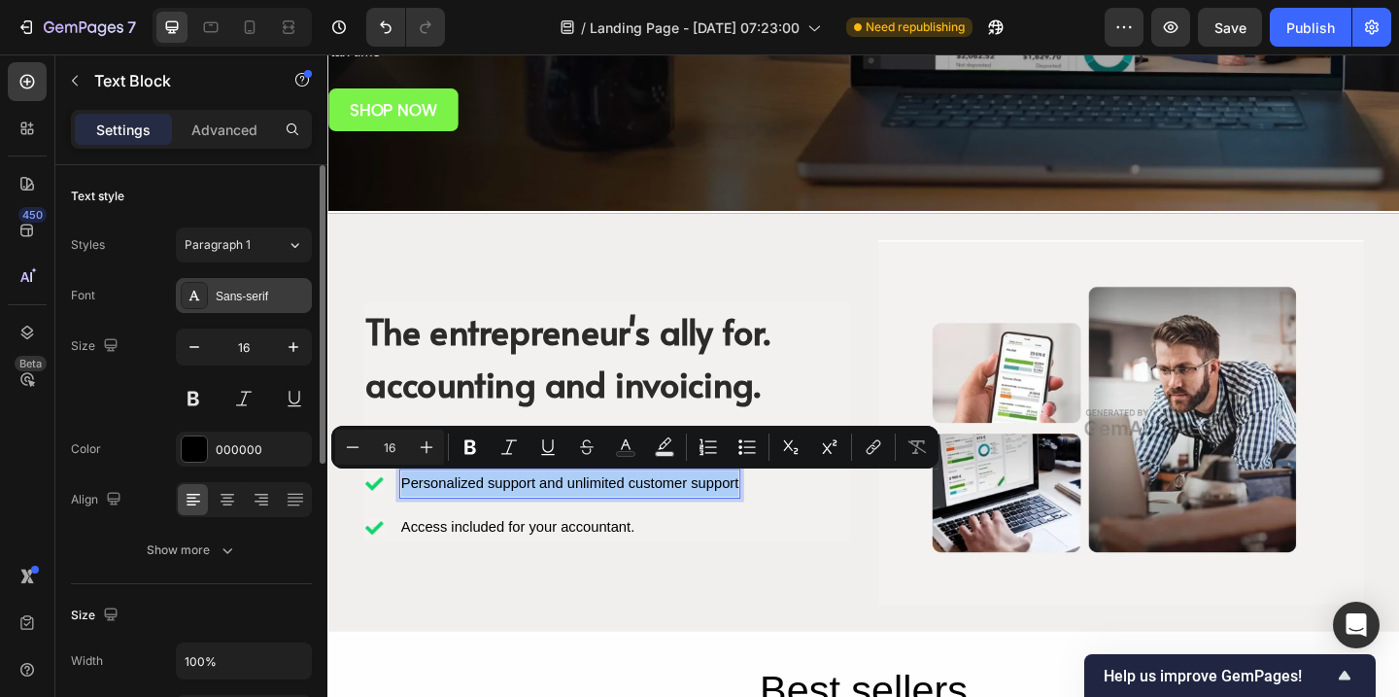
click at [247, 299] on div "Sans-serif" at bounding box center [261, 296] width 91 height 17
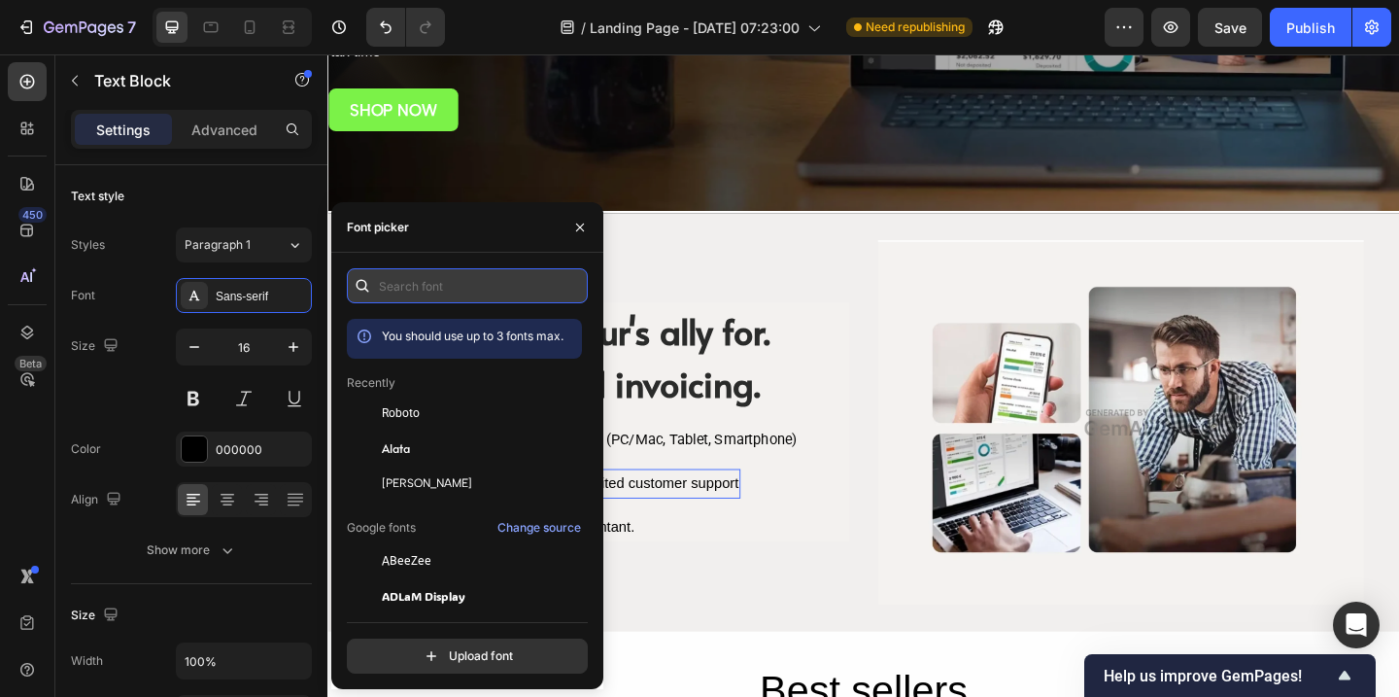
click at [484, 280] on input "text" at bounding box center [467, 285] width 241 height 35
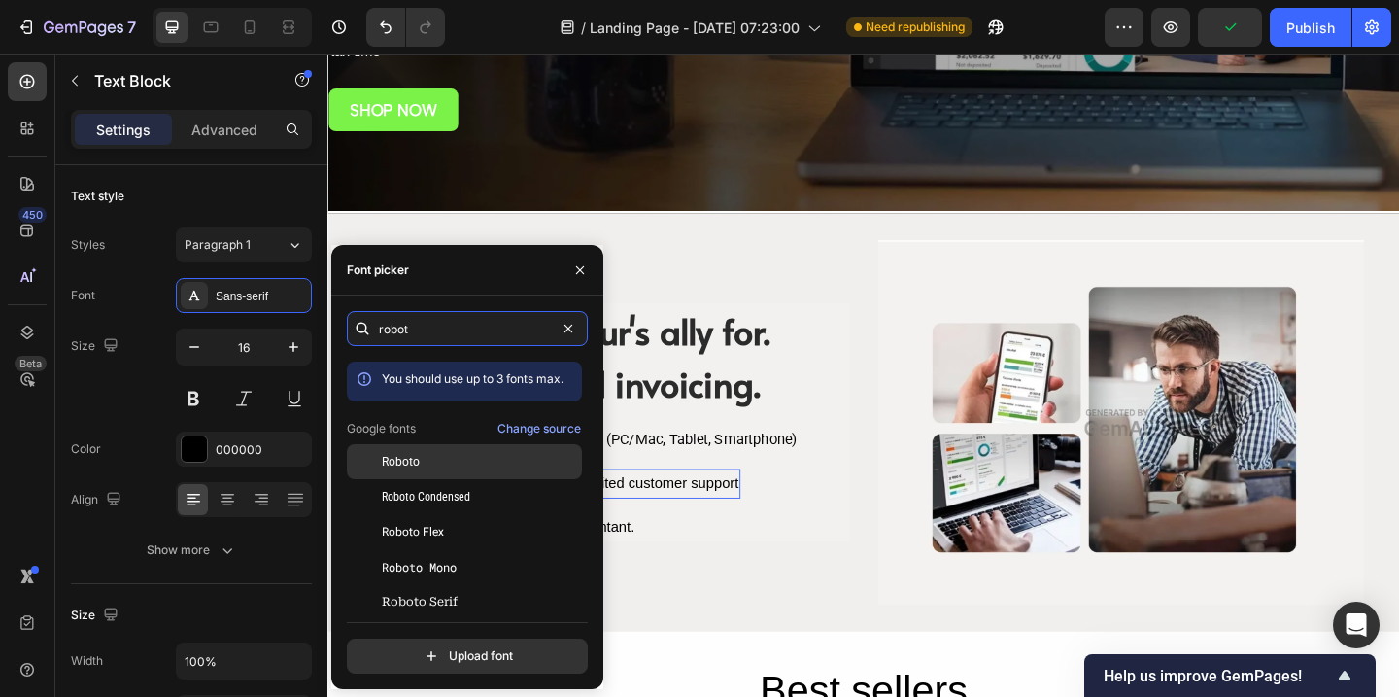
type input "robot"
click at [419, 459] on div "Roboto" at bounding box center [480, 461] width 196 height 17
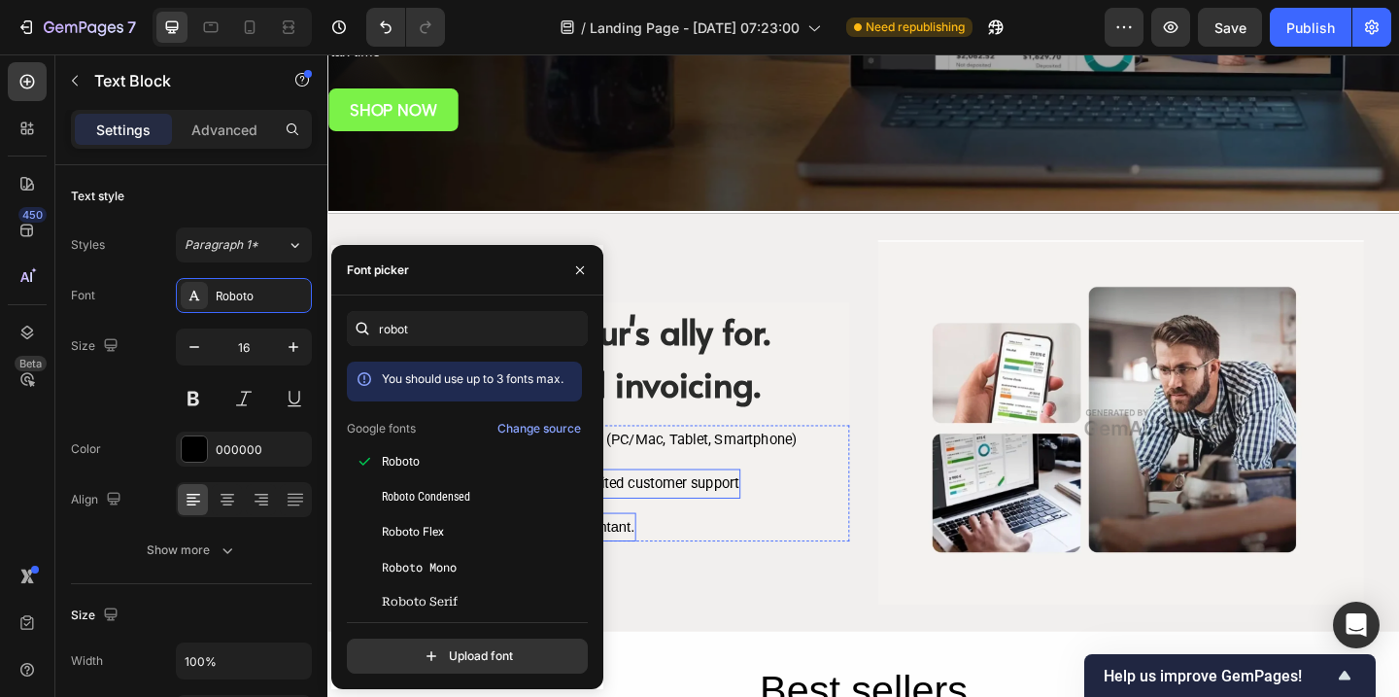
click at [646, 570] on div "Access included for your accountant." at bounding box center [533, 569] width 257 height 32
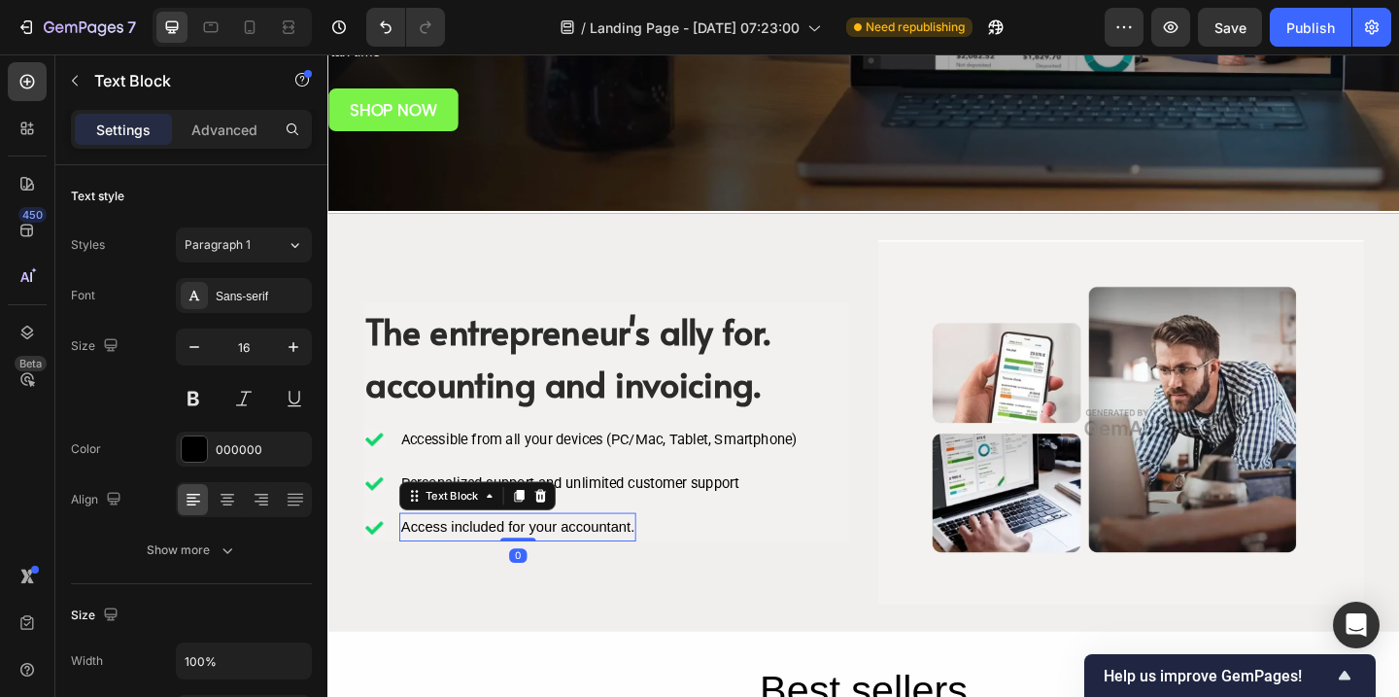
click at [646, 571] on div "Access included for your accountant." at bounding box center [533, 569] width 257 height 32
click at [646, 571] on p "Access included for your accountant." at bounding box center [534, 569] width 254 height 28
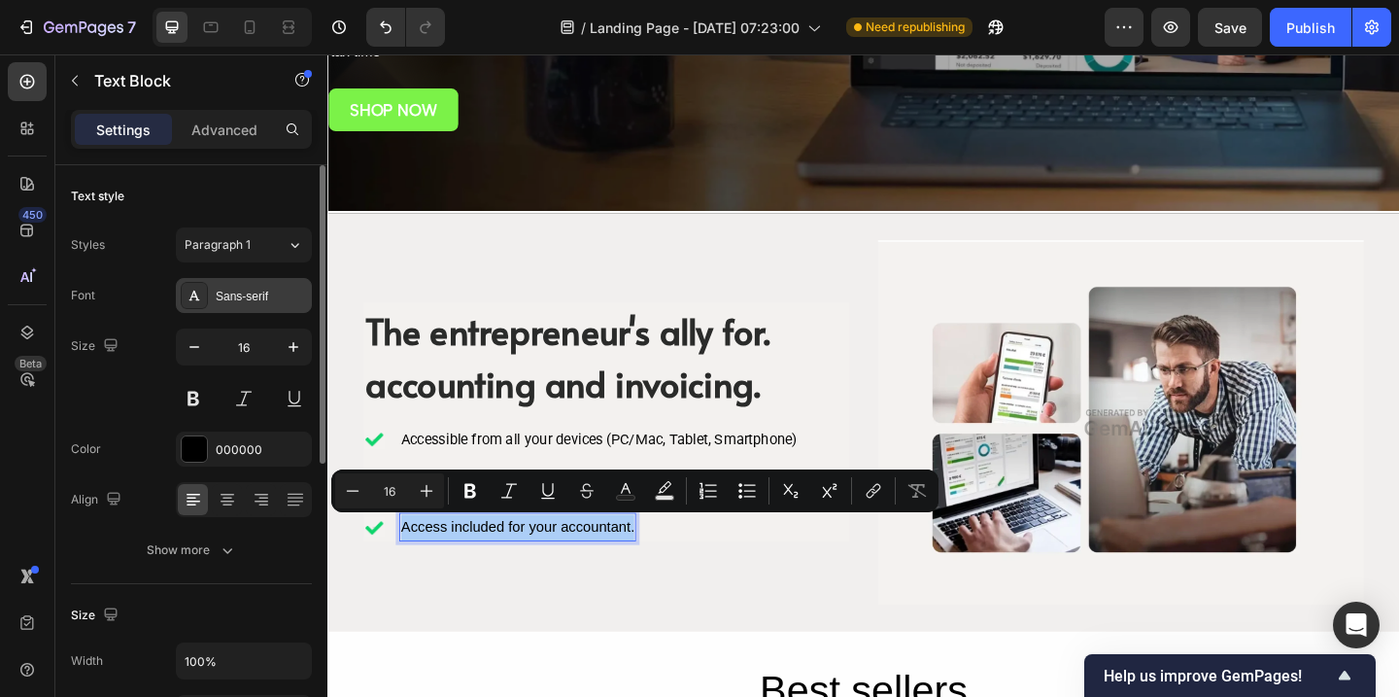
click at [239, 296] on div "Sans-serif" at bounding box center [261, 296] width 91 height 17
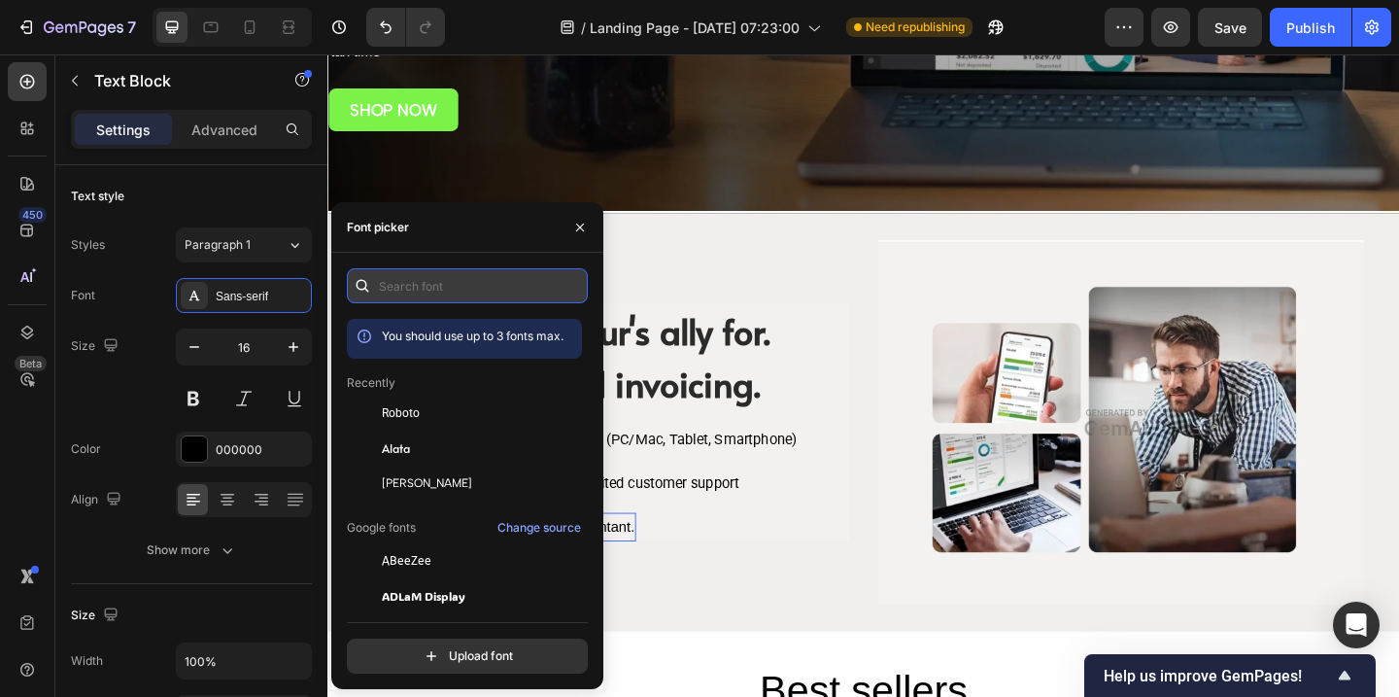
click at [473, 284] on input "text" at bounding box center [467, 285] width 241 height 35
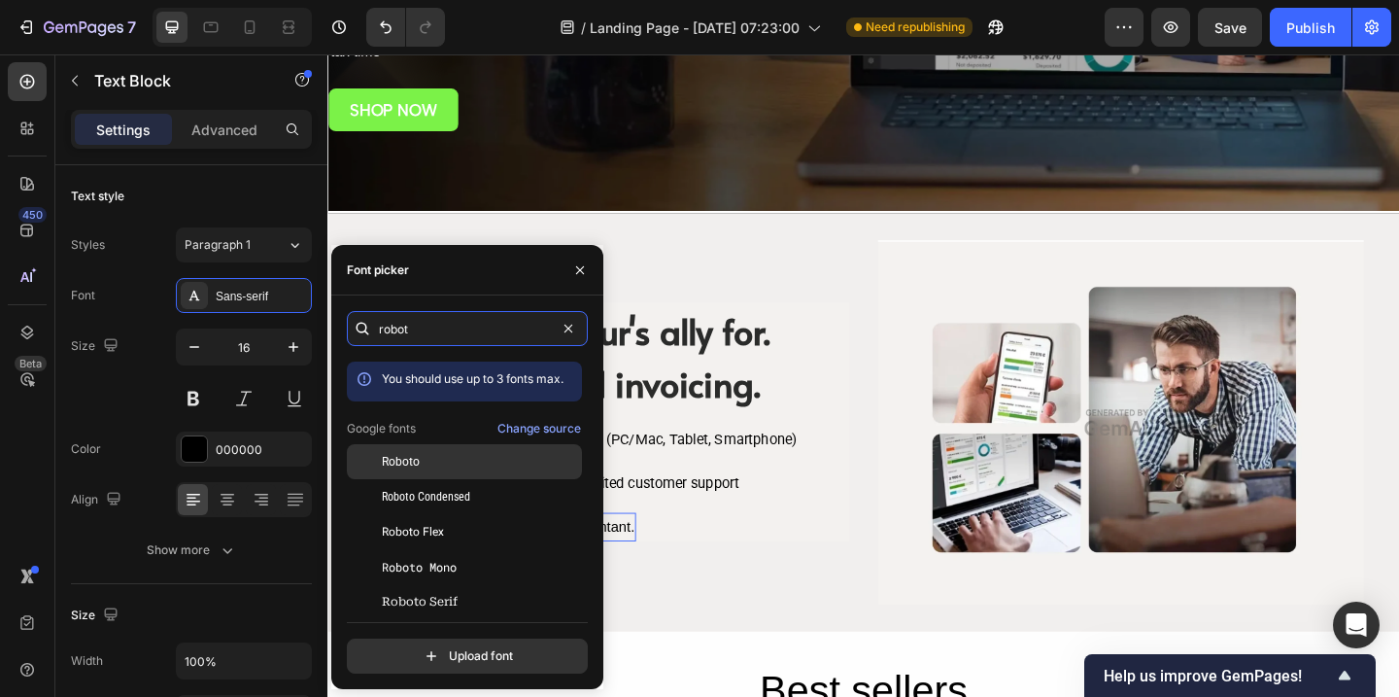
type input "robot"
click at [413, 463] on span "Roboto" at bounding box center [401, 461] width 38 height 17
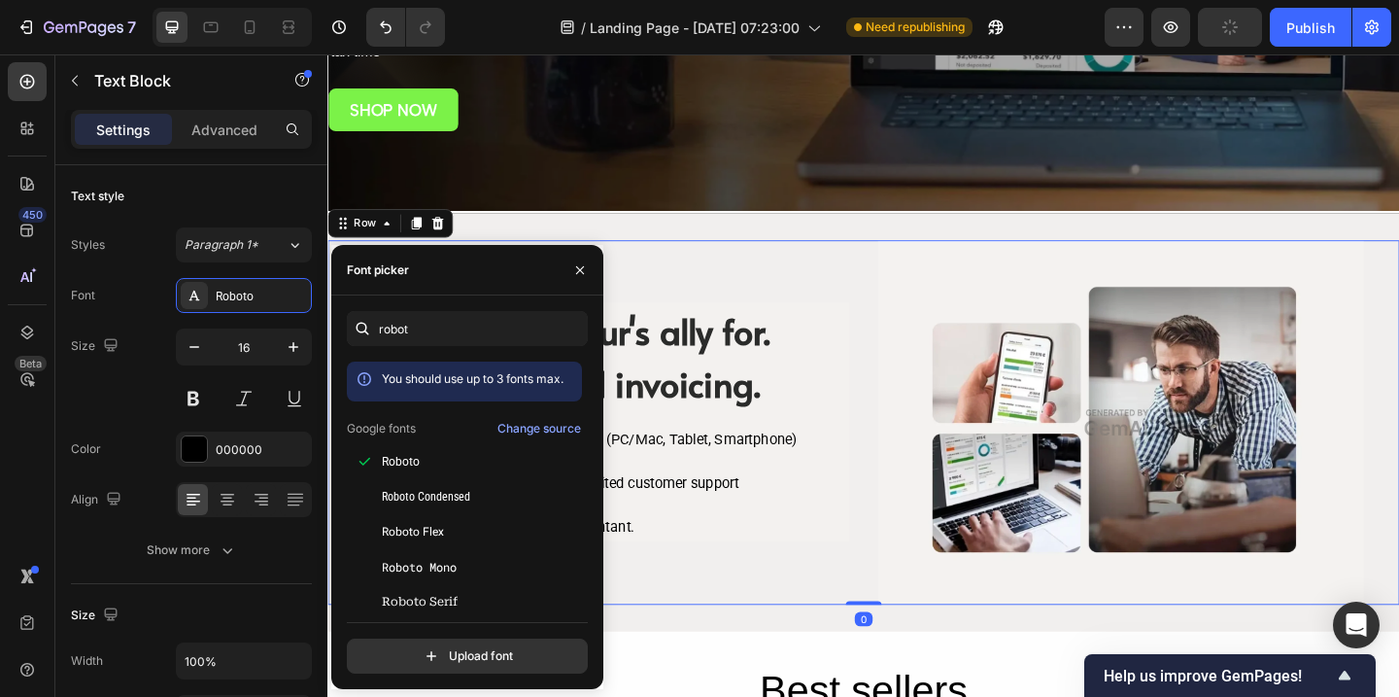
click at [830, 304] on div "⁠⁠⁠⁠⁠⁠⁠ The entrepreneur's ally for. accounting and invoicing. Heading Icon Acc…" at bounding box center [630, 454] width 528 height 396
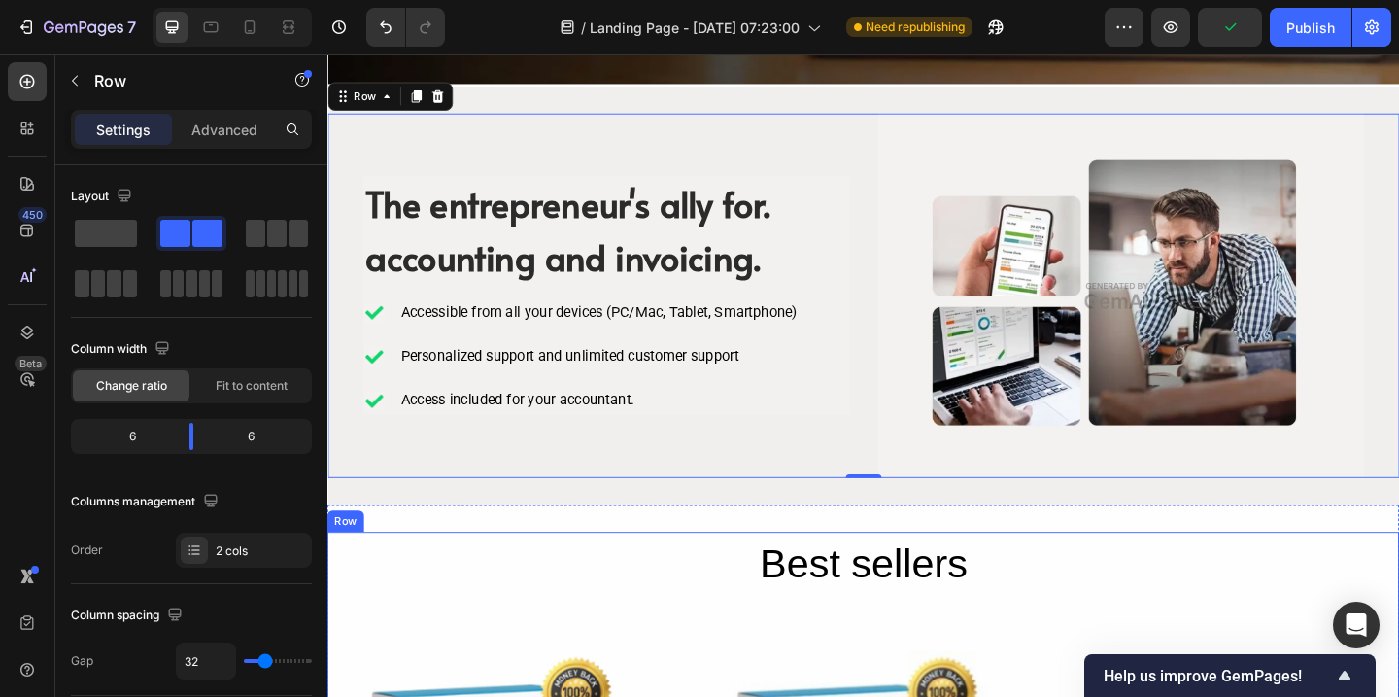
scroll to position [676, 0]
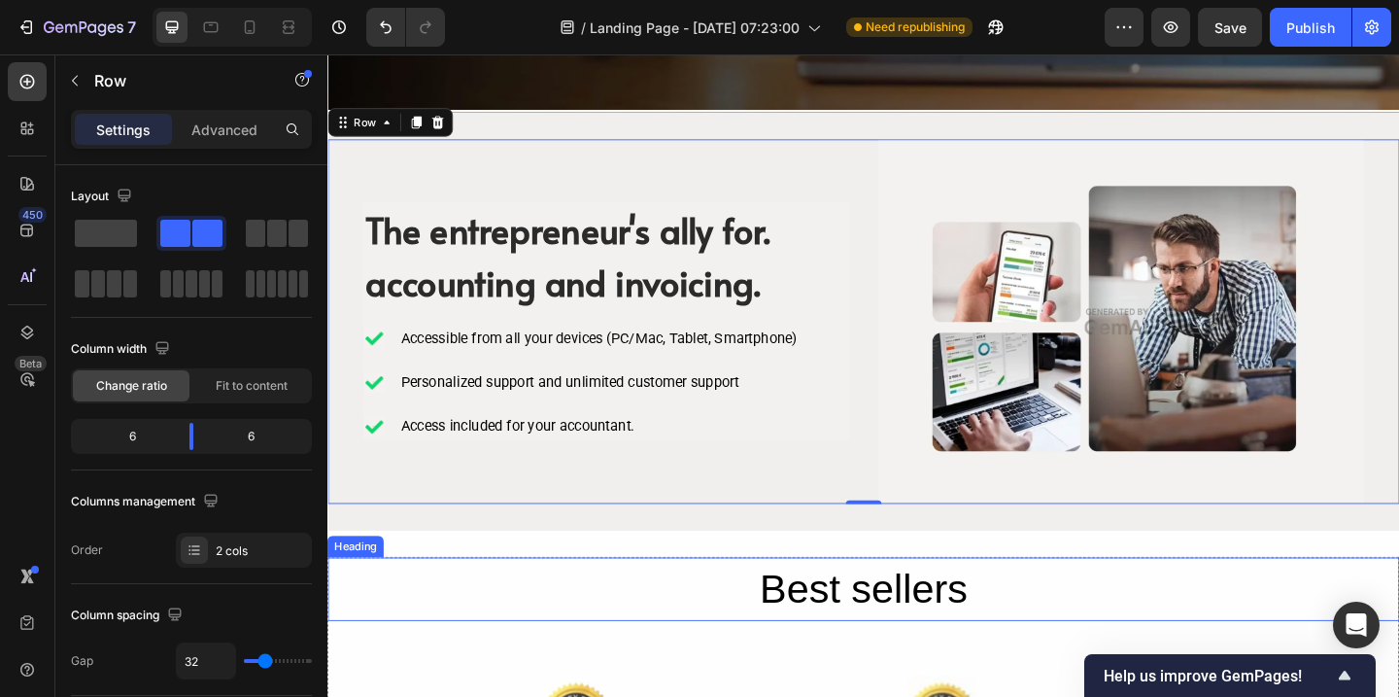
click at [857, 638] on h2 "Best sellers" at bounding box center [910, 636] width 1166 height 70
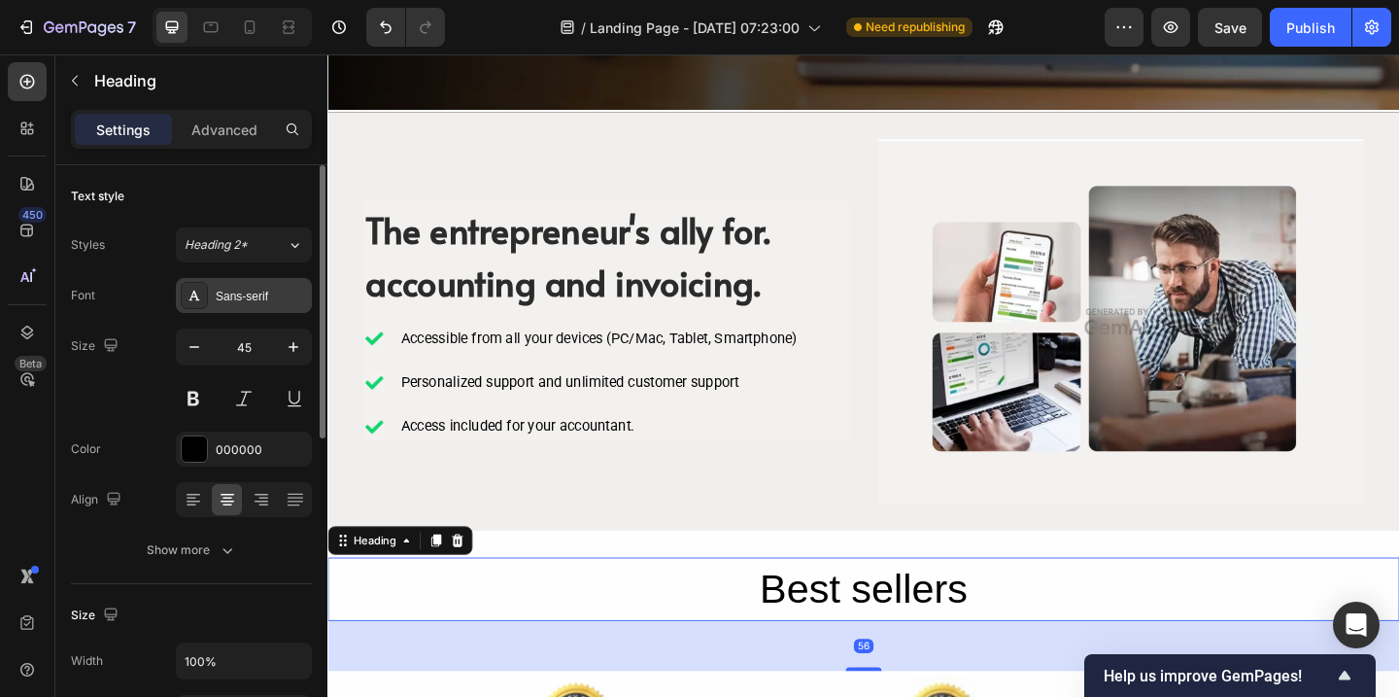
click at [253, 308] on div "Sans-serif" at bounding box center [244, 295] width 136 height 35
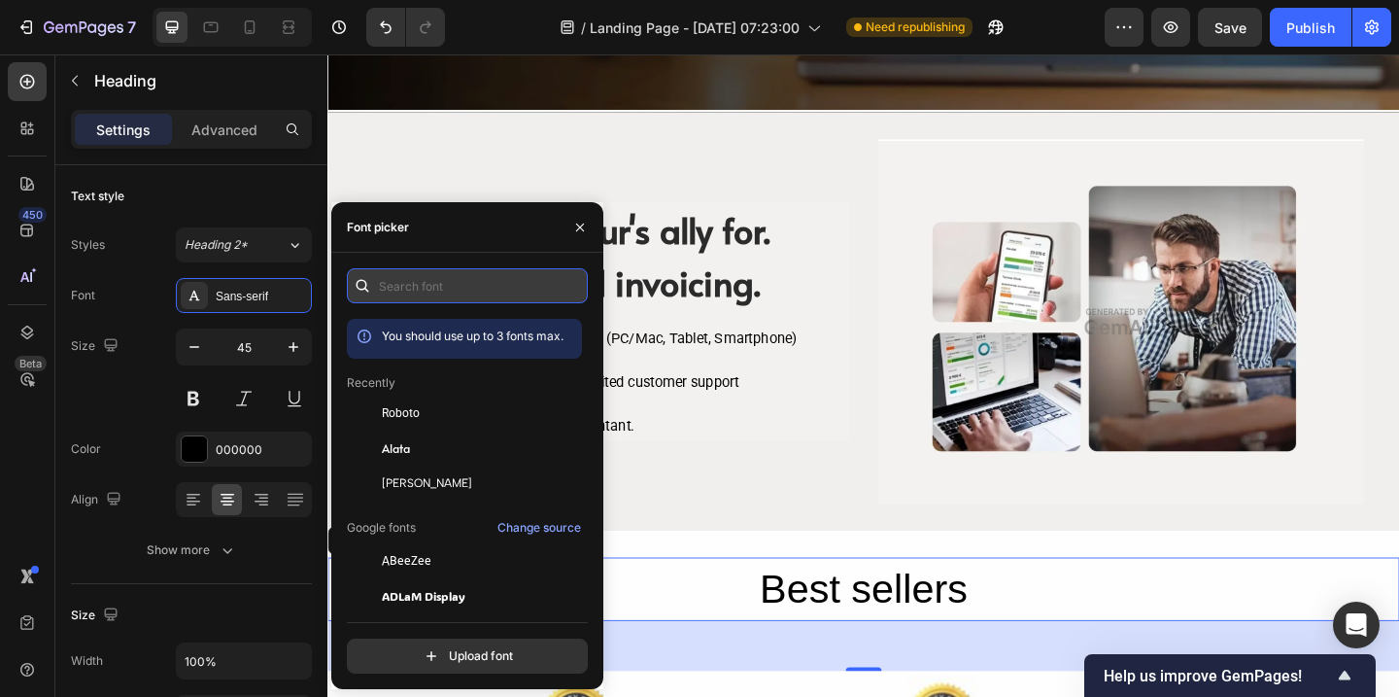
click at [426, 279] on input "text" at bounding box center [467, 285] width 241 height 35
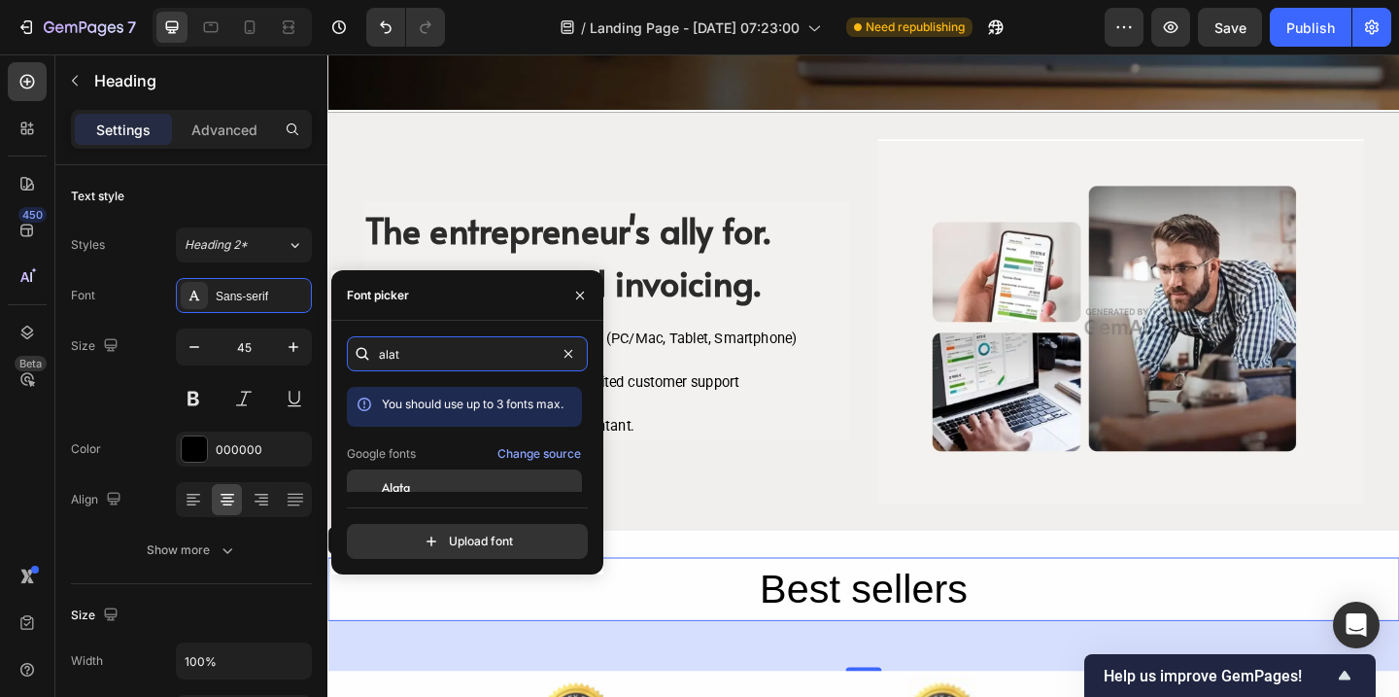
type input "alat"
click at [410, 474] on div "Alata" at bounding box center [464, 486] width 235 height 35
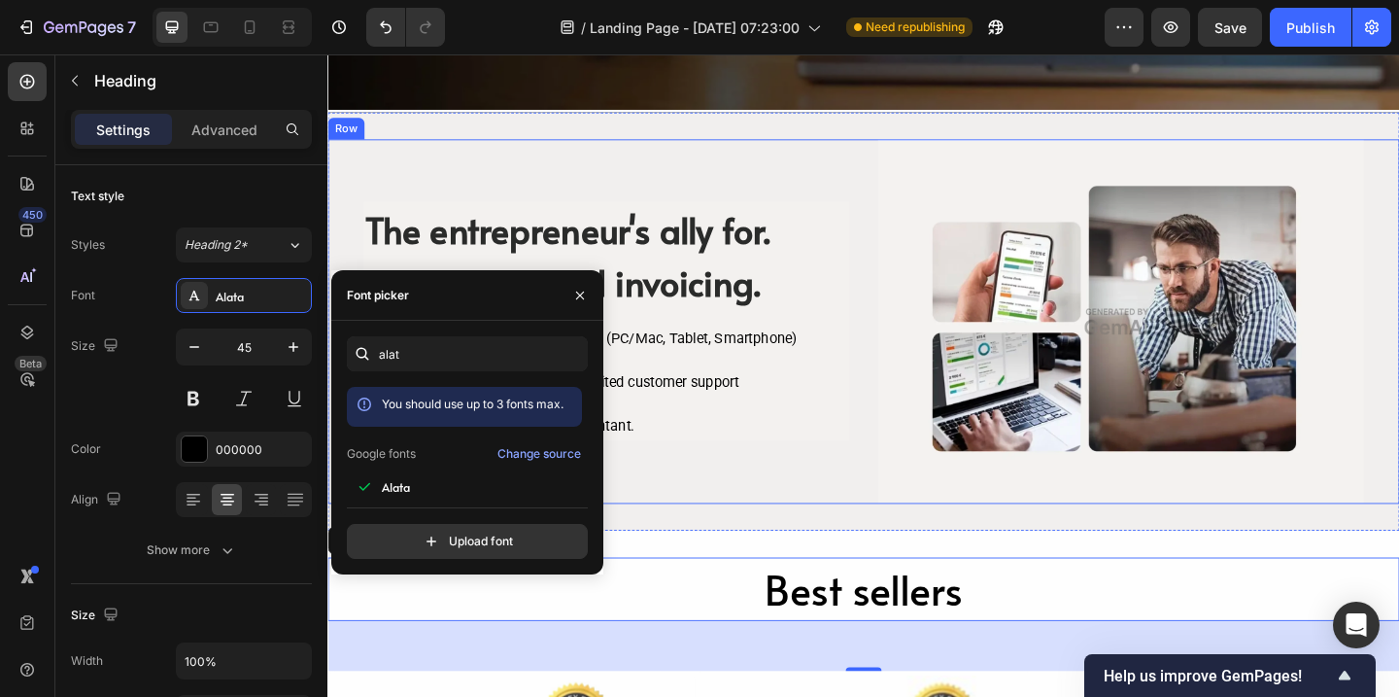
click at [762, 515] on div "⁠⁠⁠⁠⁠⁠⁠ The entrepreneur's ally for. accounting and invoicing. Heading Icon Acc…" at bounding box center [630, 345] width 528 height 396
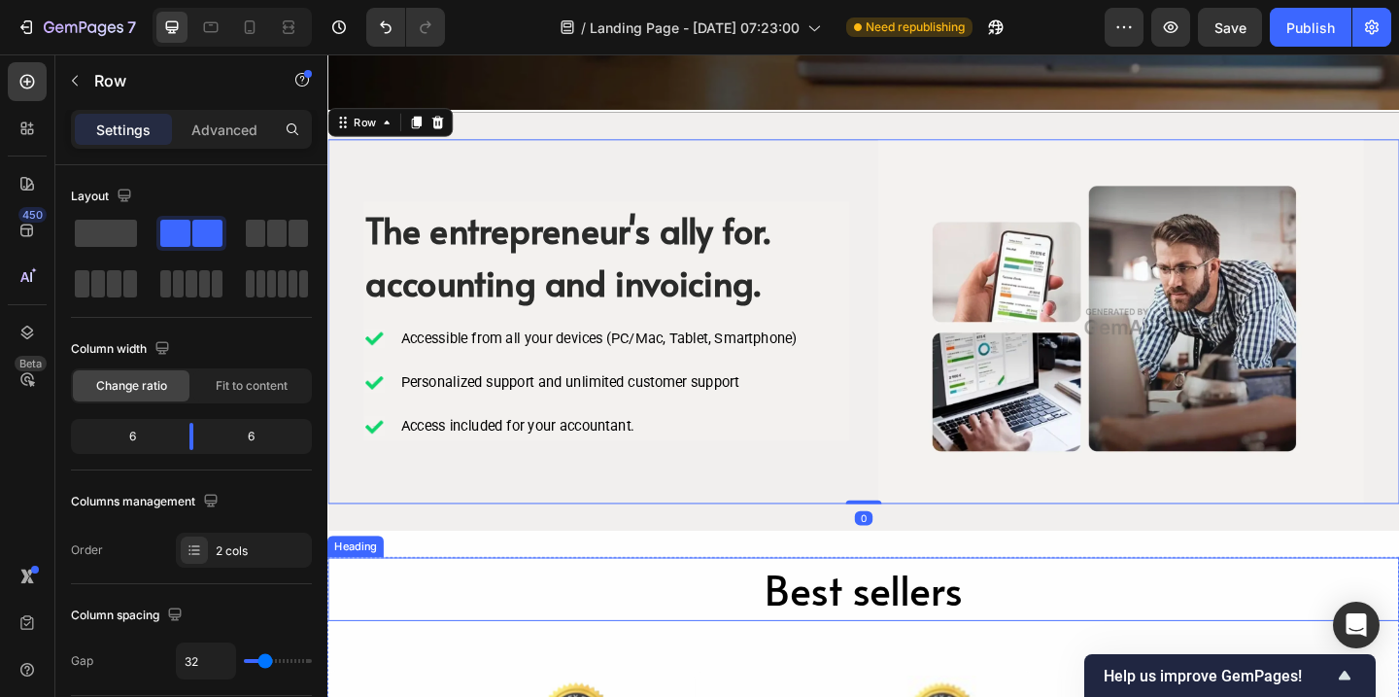
click at [857, 669] on div "Best sellers Heading" at bounding box center [910, 636] width 1166 height 70
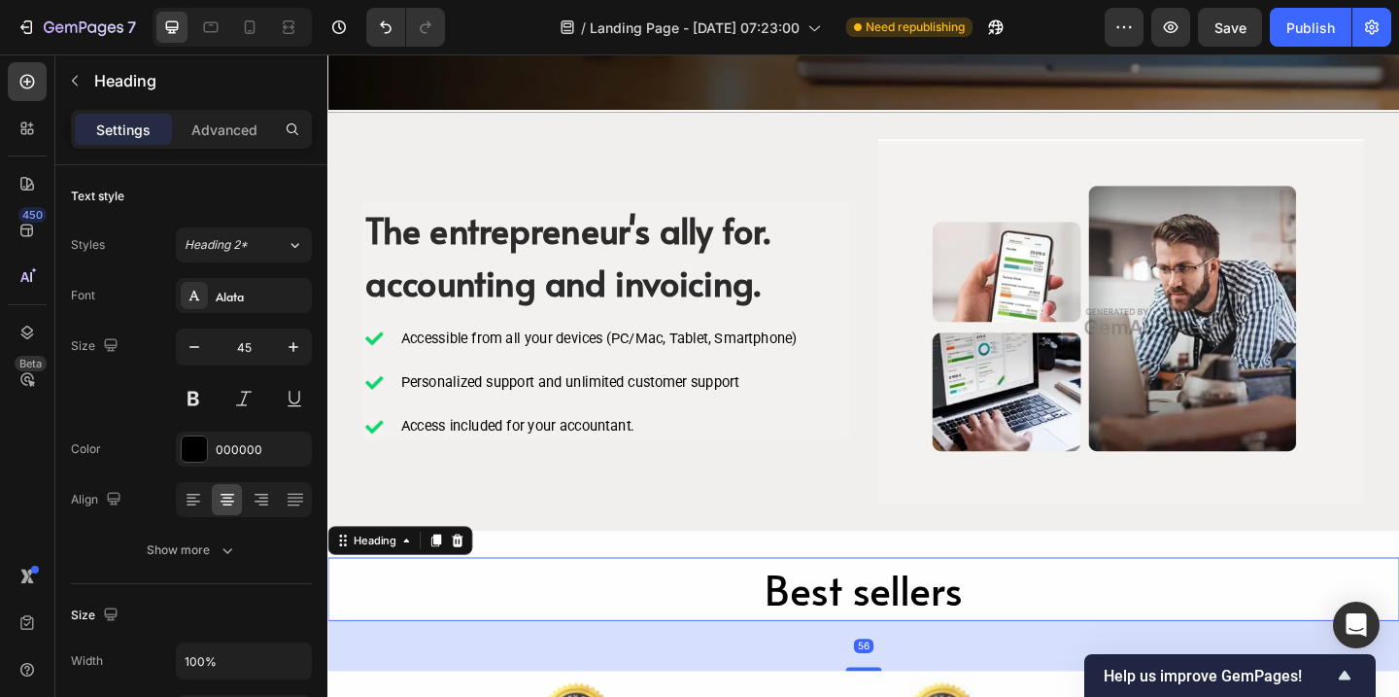
click at [865, 641] on h2 "Best sellers" at bounding box center [910, 636] width 1166 height 70
click at [193, 401] on button at bounding box center [193, 398] width 35 height 35
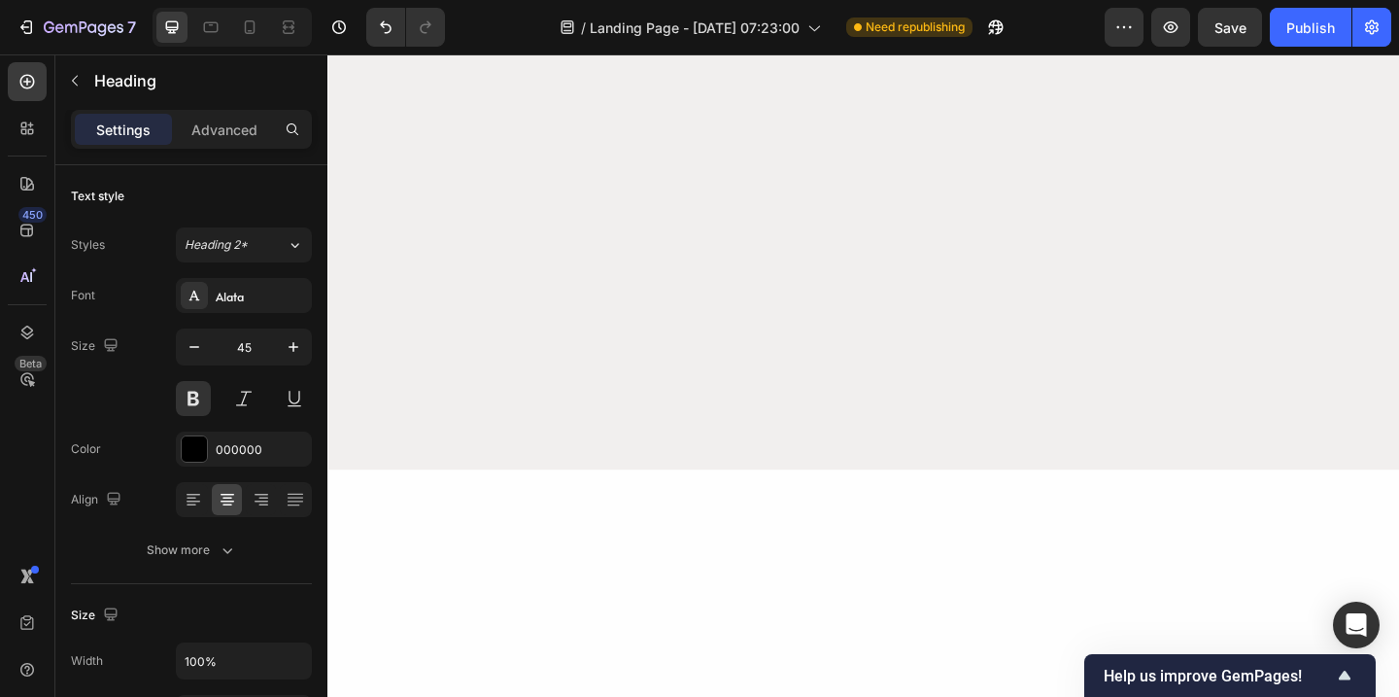
scroll to position [0, 0]
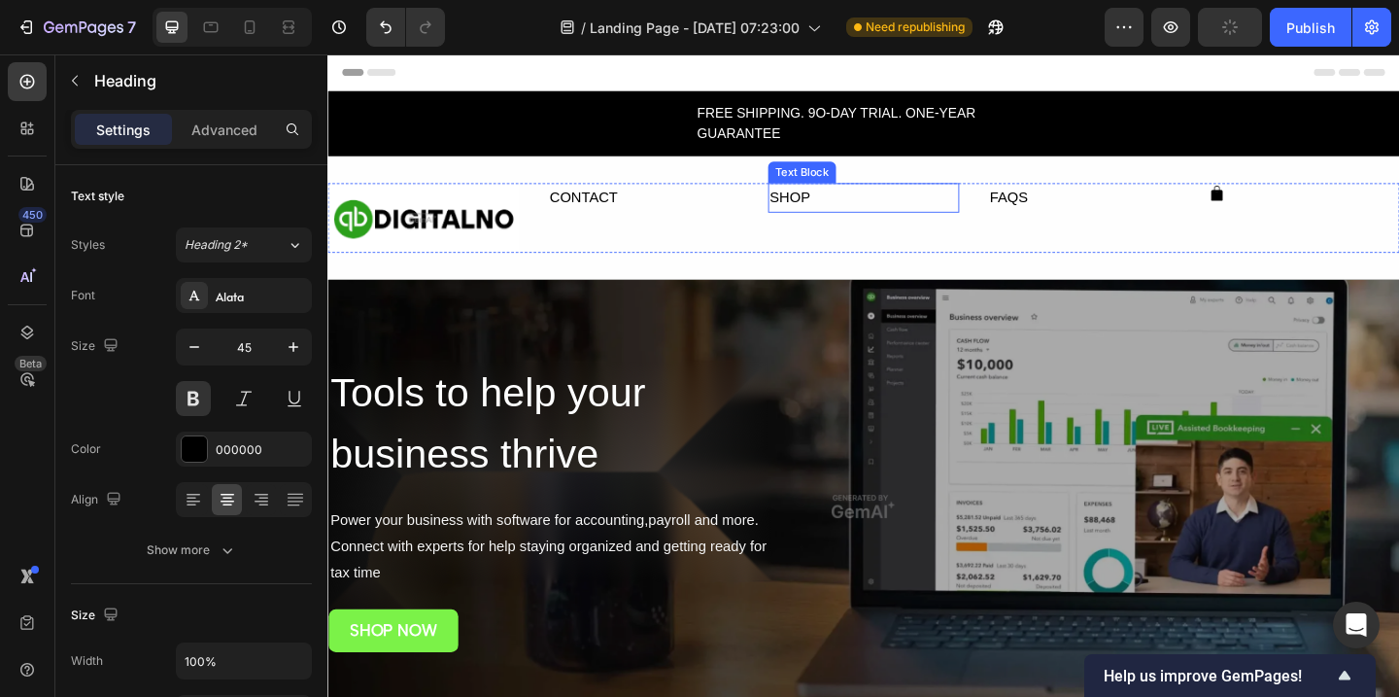
click at [831, 215] on div "SHOP" at bounding box center [910, 210] width 208 height 32
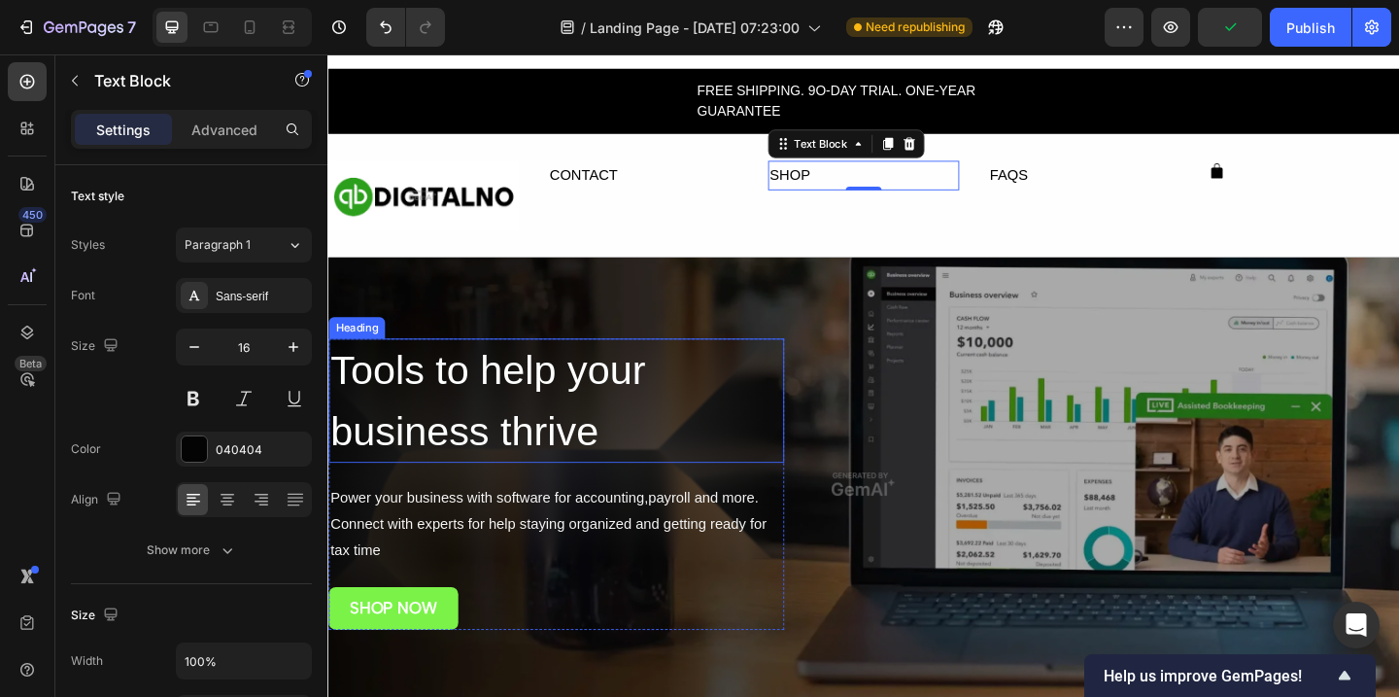
scroll to position [26, 0]
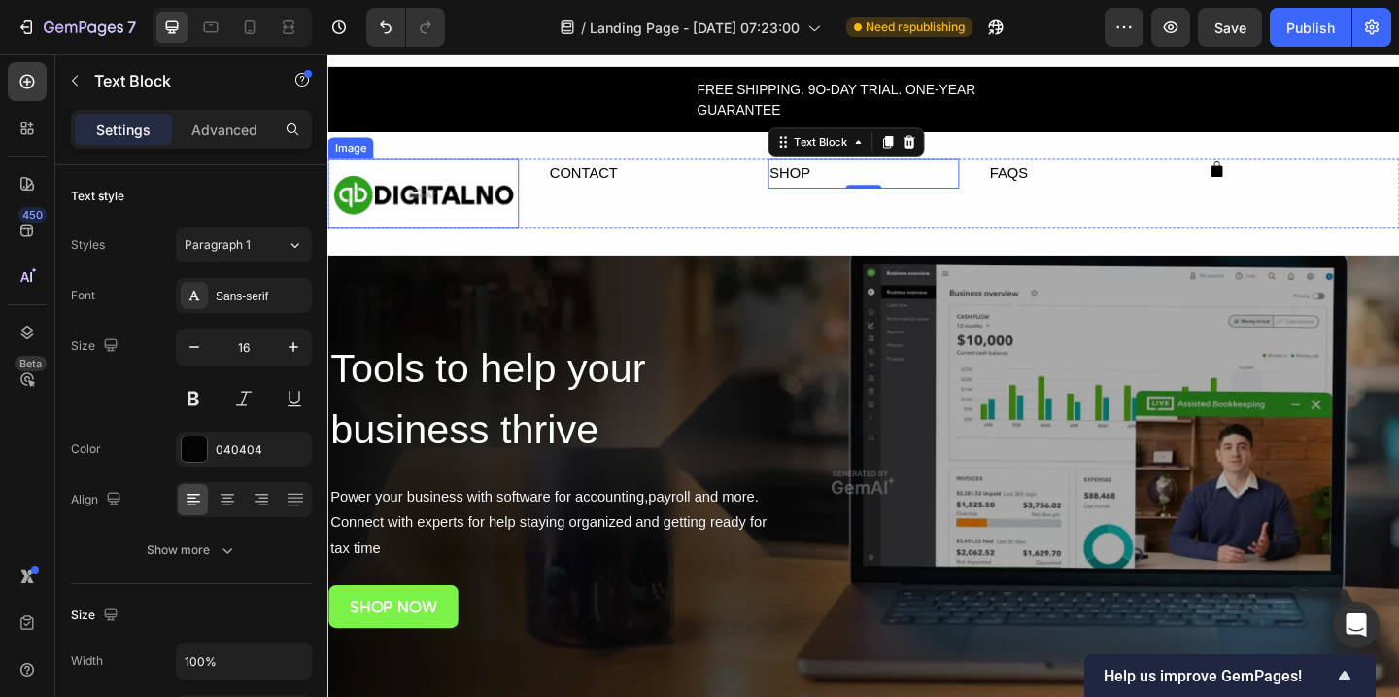
click at [471, 222] on img at bounding box center [431, 206] width 208 height 76
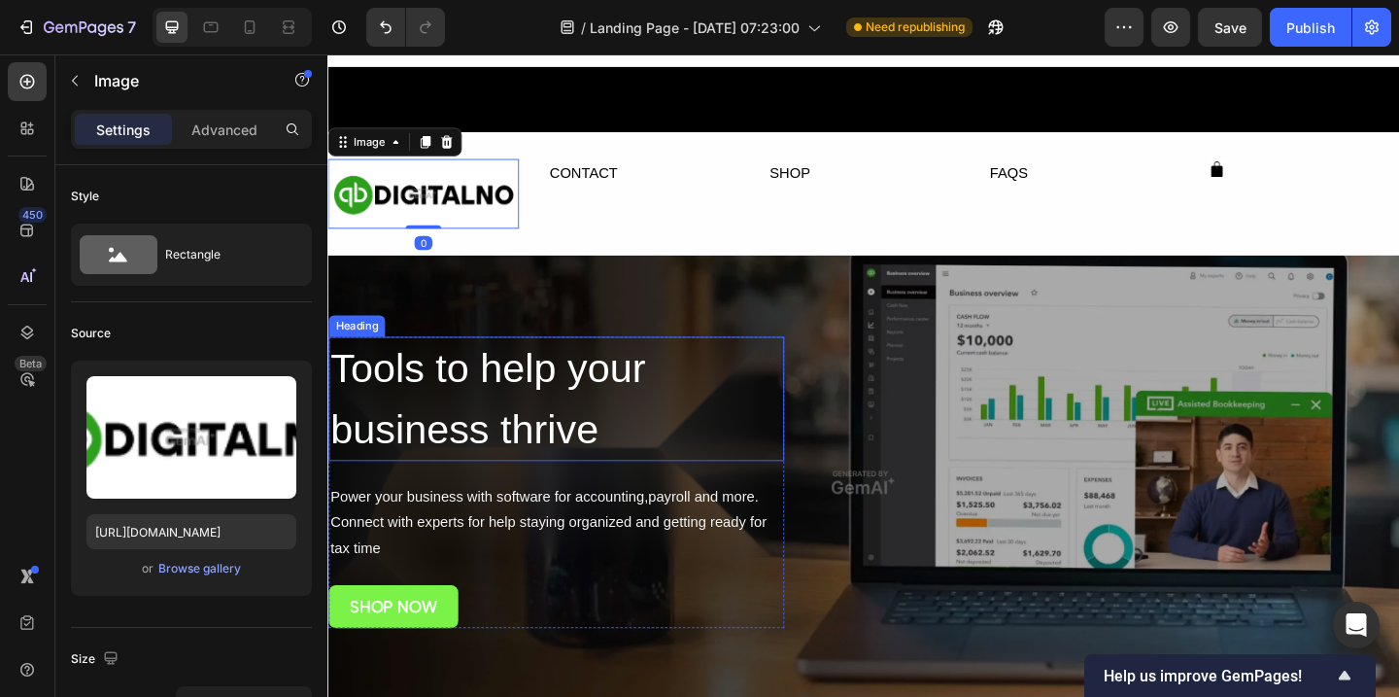
scroll to position [153, 0]
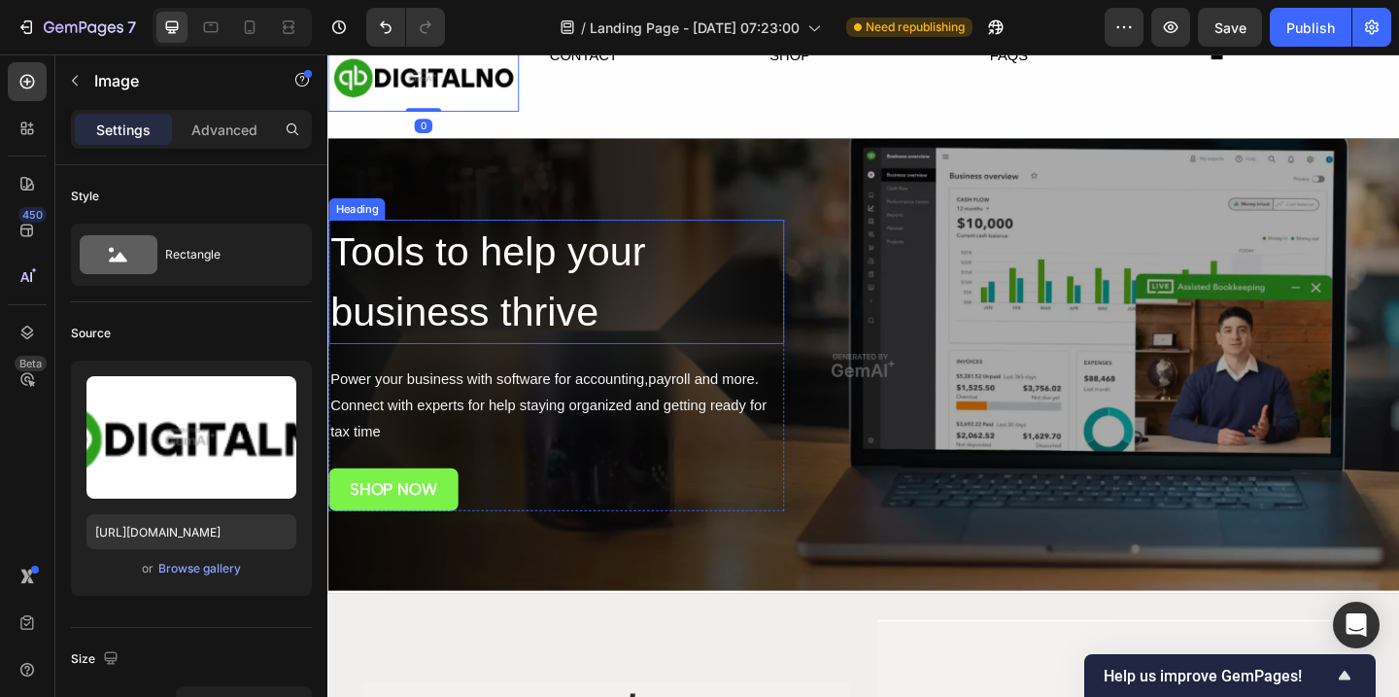
click at [539, 272] on h2 "Tools to help your business thrive" at bounding box center [575, 301] width 495 height 135
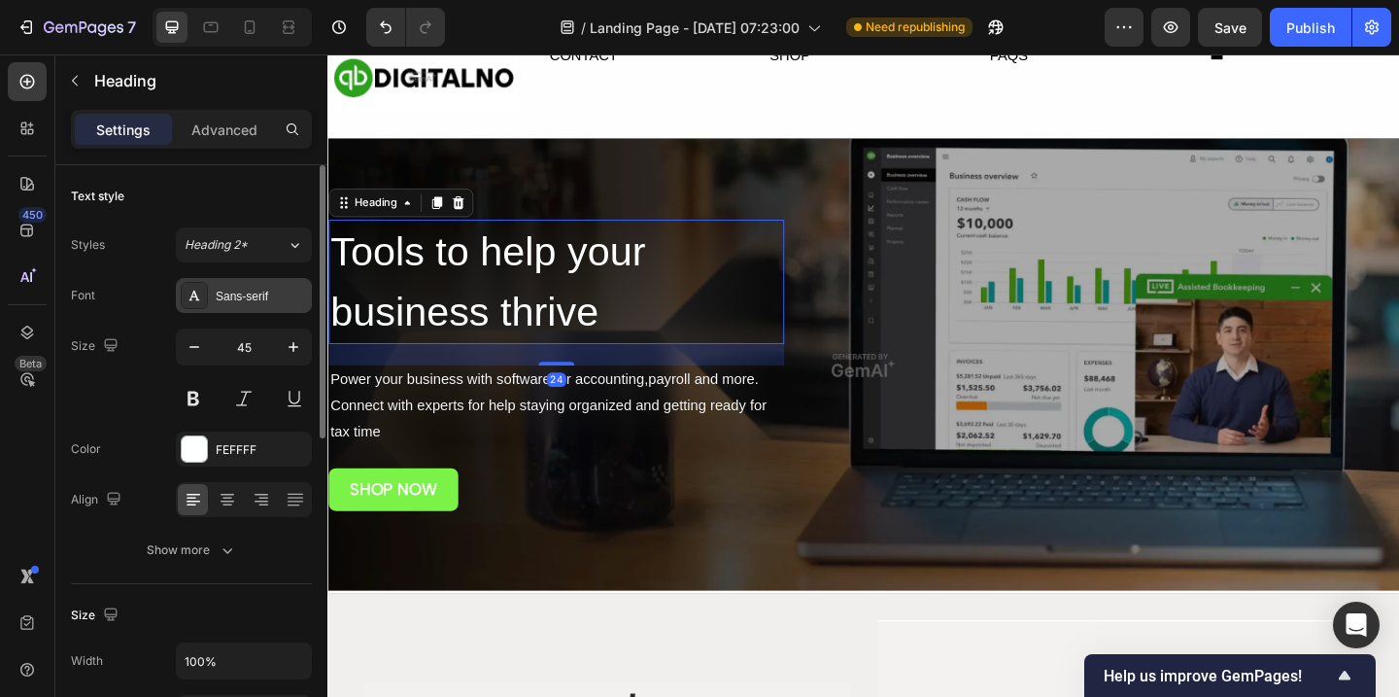
click at [258, 294] on div "Sans-serif" at bounding box center [261, 296] width 91 height 17
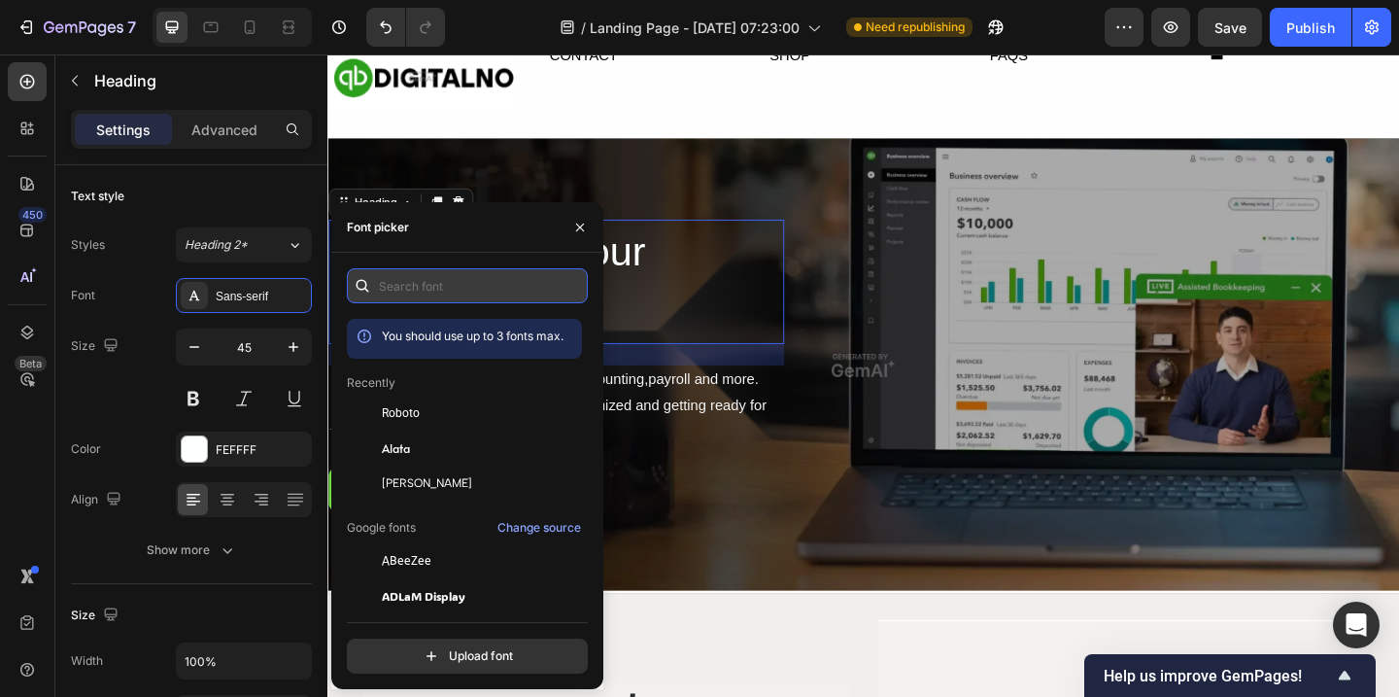
click at [438, 301] on input "text" at bounding box center [467, 285] width 241 height 35
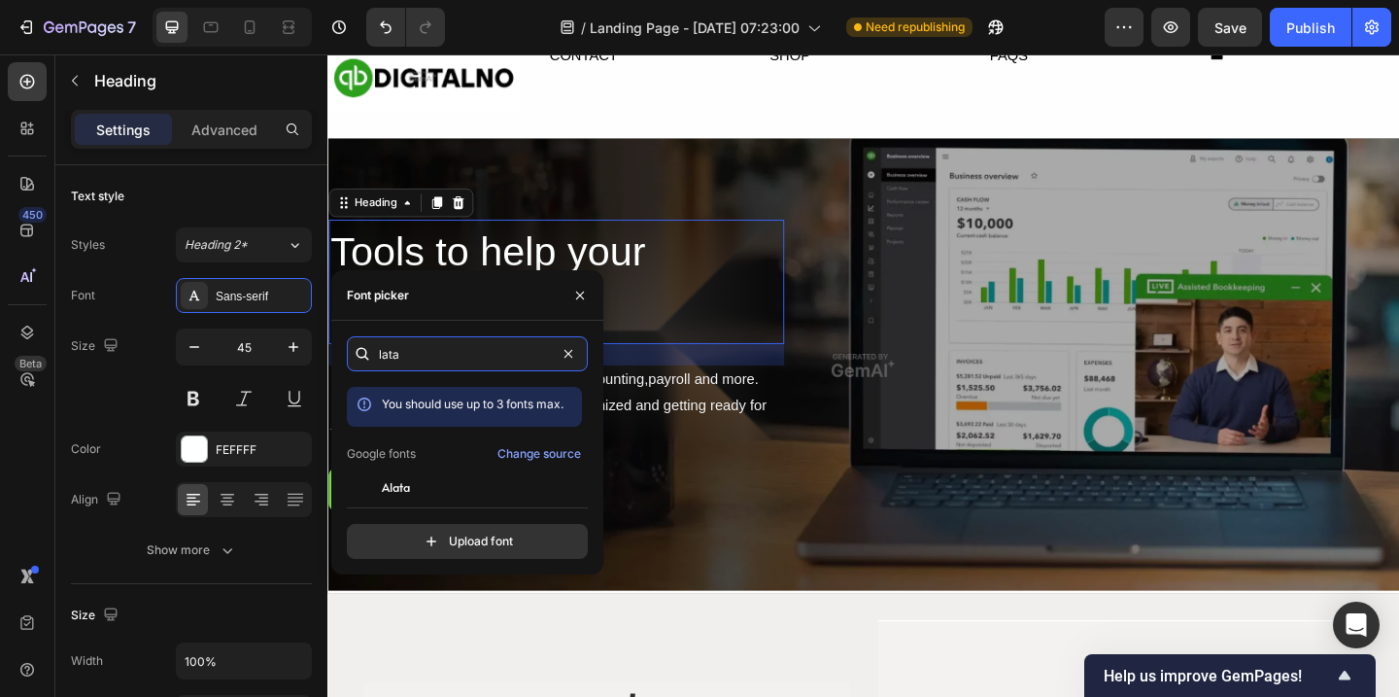
type input "lata"
click at [394, 493] on div "lata You should use up to 3 fonts max. Google fonts Change source Alata Inconso…" at bounding box center [467, 447] width 241 height 222
click at [396, 487] on span "Alata" at bounding box center [396, 486] width 28 height 17
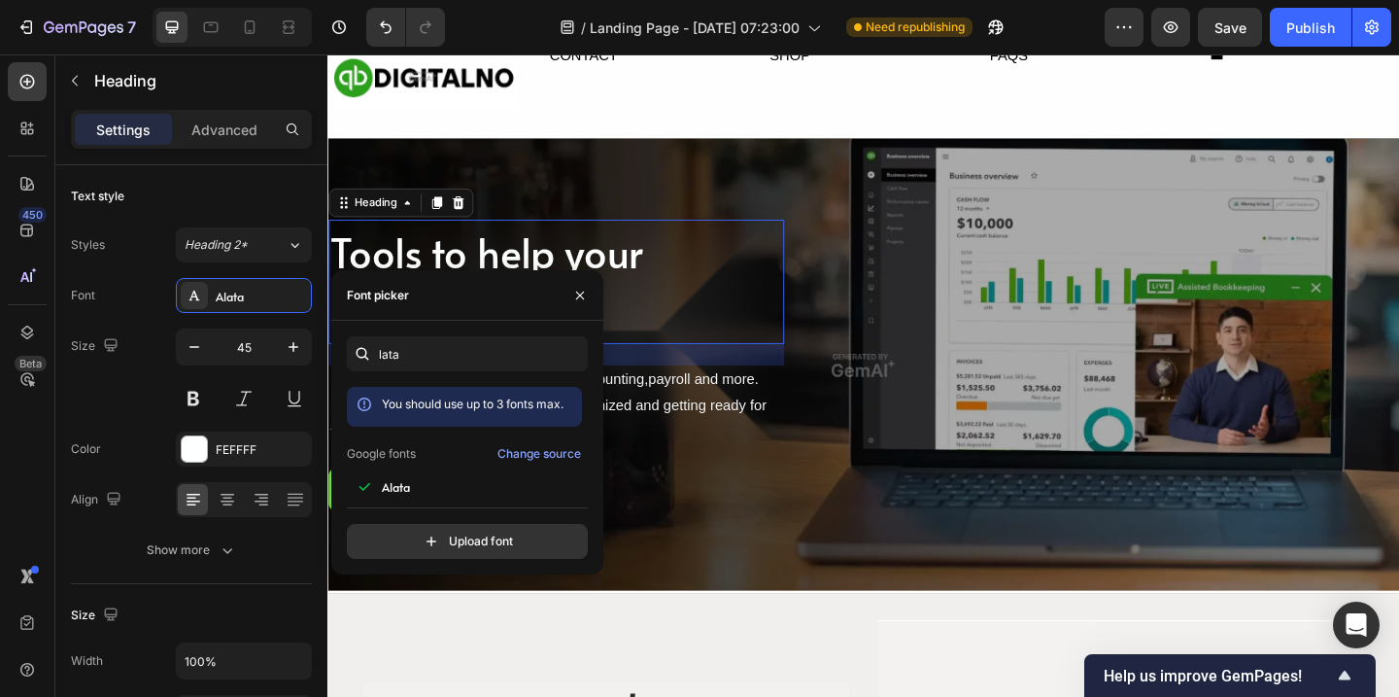
click at [523, 287] on div "Font picker" at bounding box center [467, 295] width 272 height 51
click at [681, 319] on h2 "Tools to help your business thrive" at bounding box center [575, 301] width 495 height 135
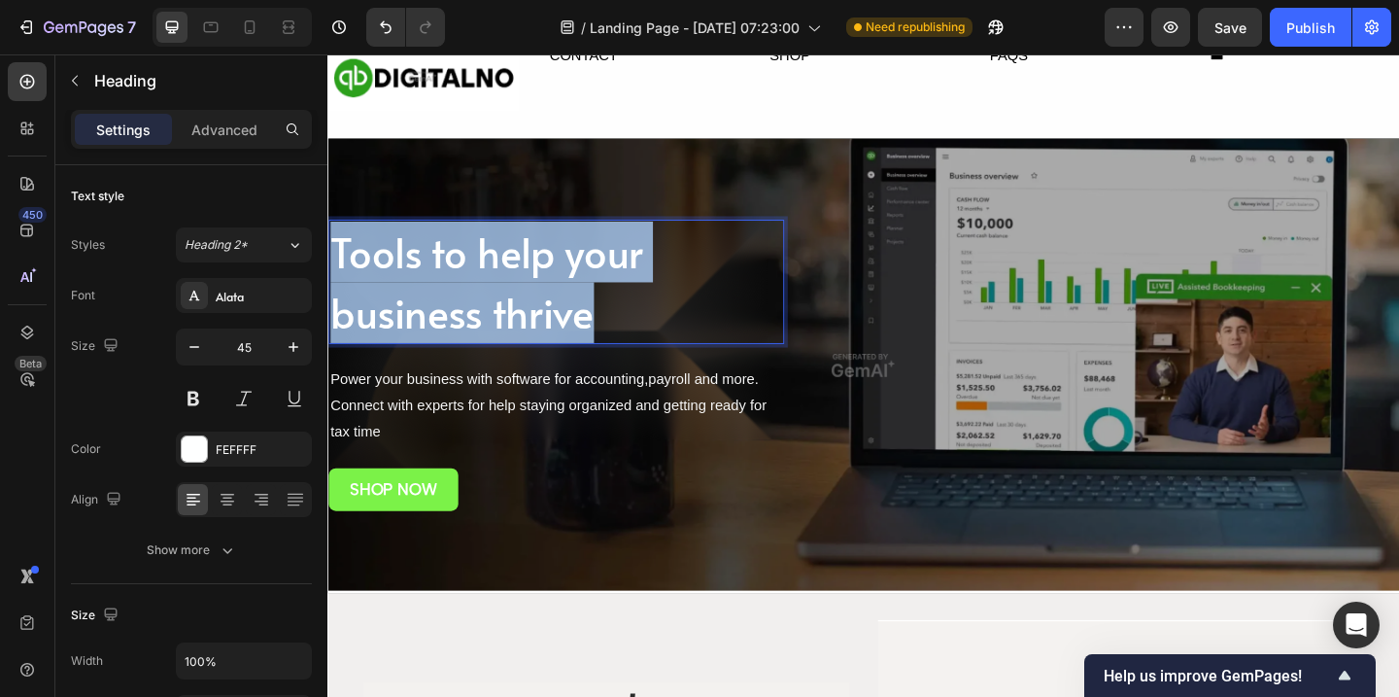
drag, startPoint x: 627, startPoint y: 342, endPoint x: 300, endPoint y: 270, distance: 334.2
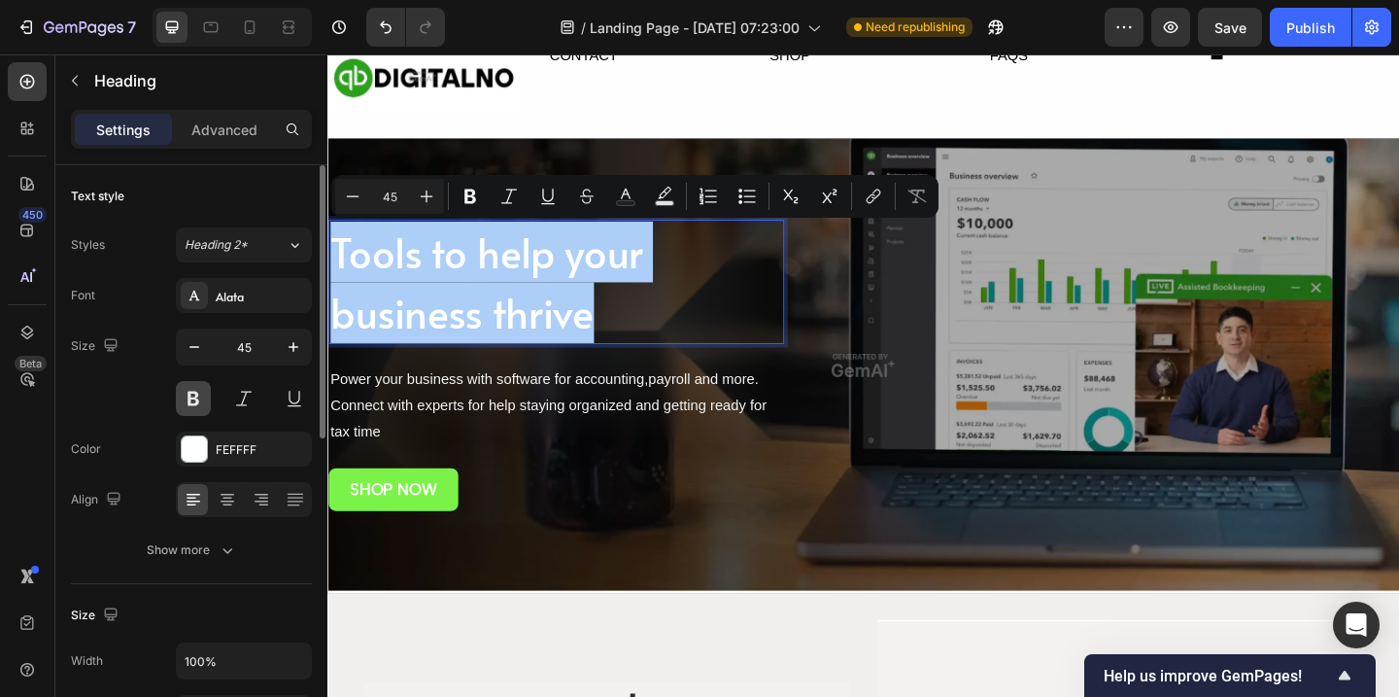
click at [189, 399] on button at bounding box center [193, 398] width 35 height 35
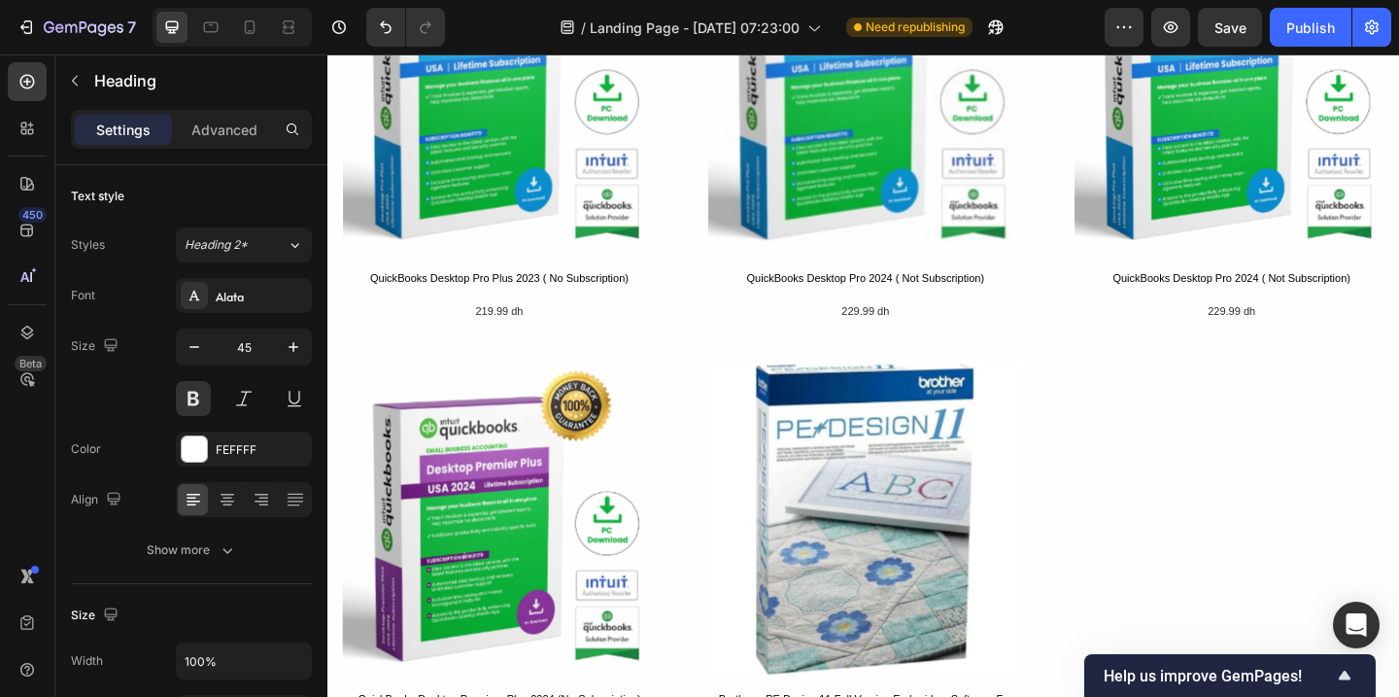
scroll to position [1476, 0]
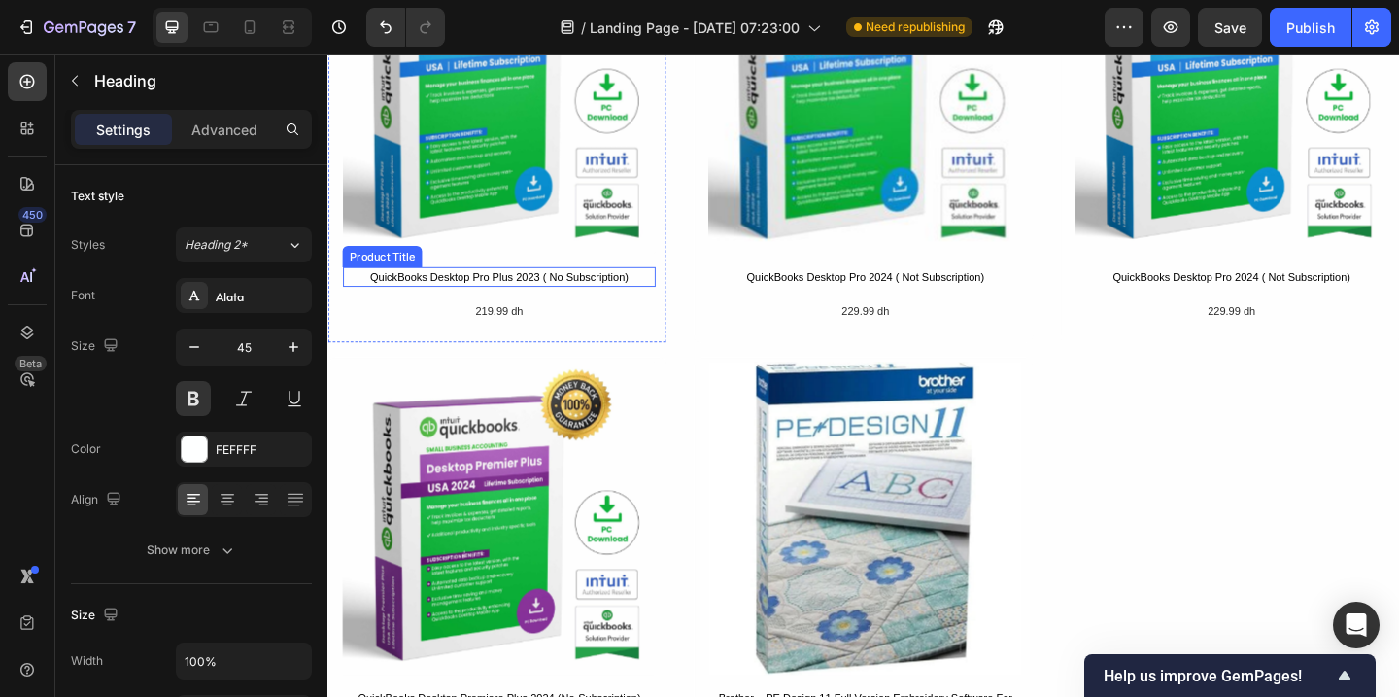
click at [544, 297] on h1 "QuickBooks Desktop Pro Plus 2023 ( No Subscription)" at bounding box center [514, 296] width 340 height 21
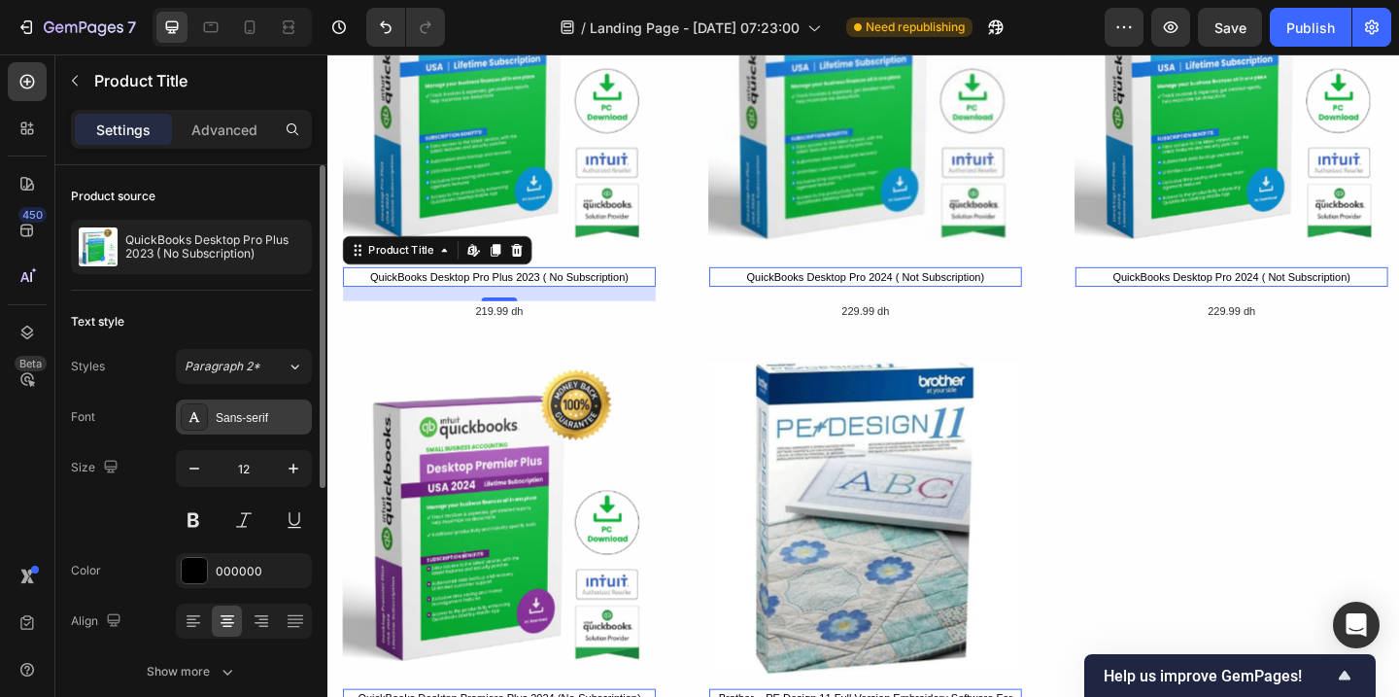
click at [244, 412] on div "Sans-serif" at bounding box center [261, 417] width 91 height 17
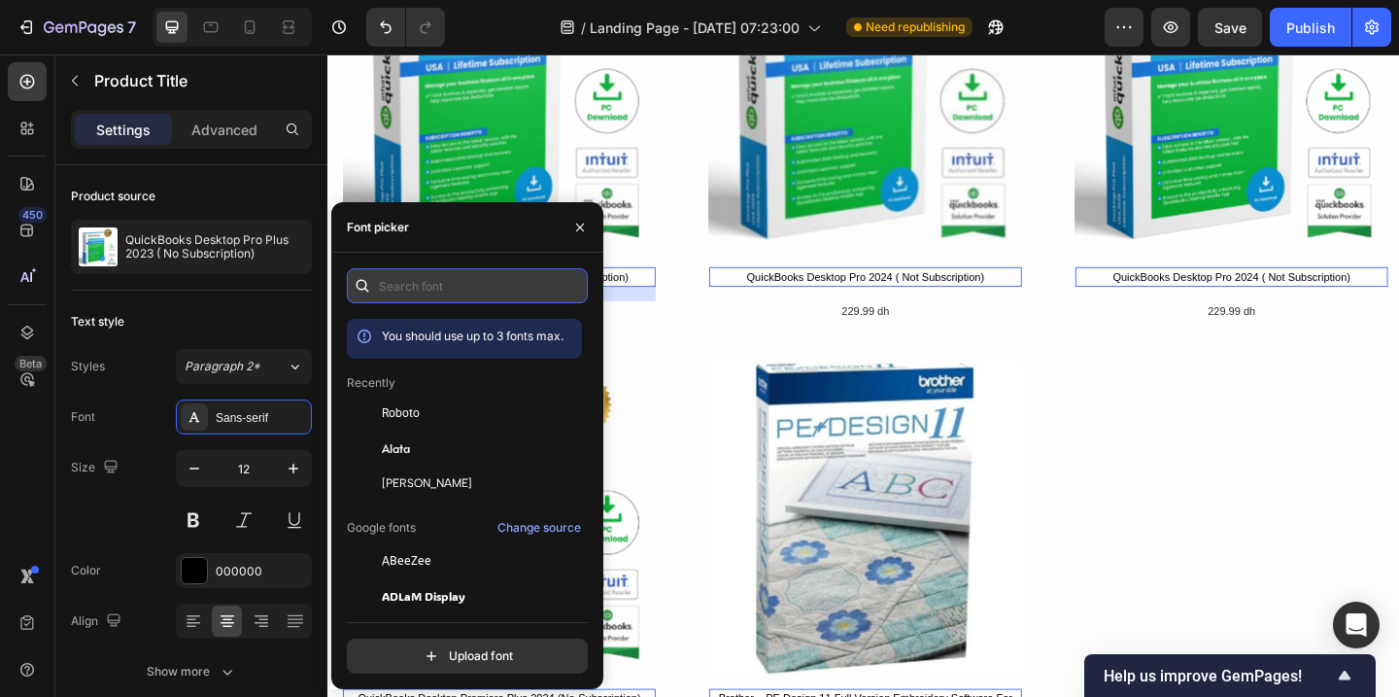
click at [428, 292] on input "text" at bounding box center [467, 285] width 241 height 35
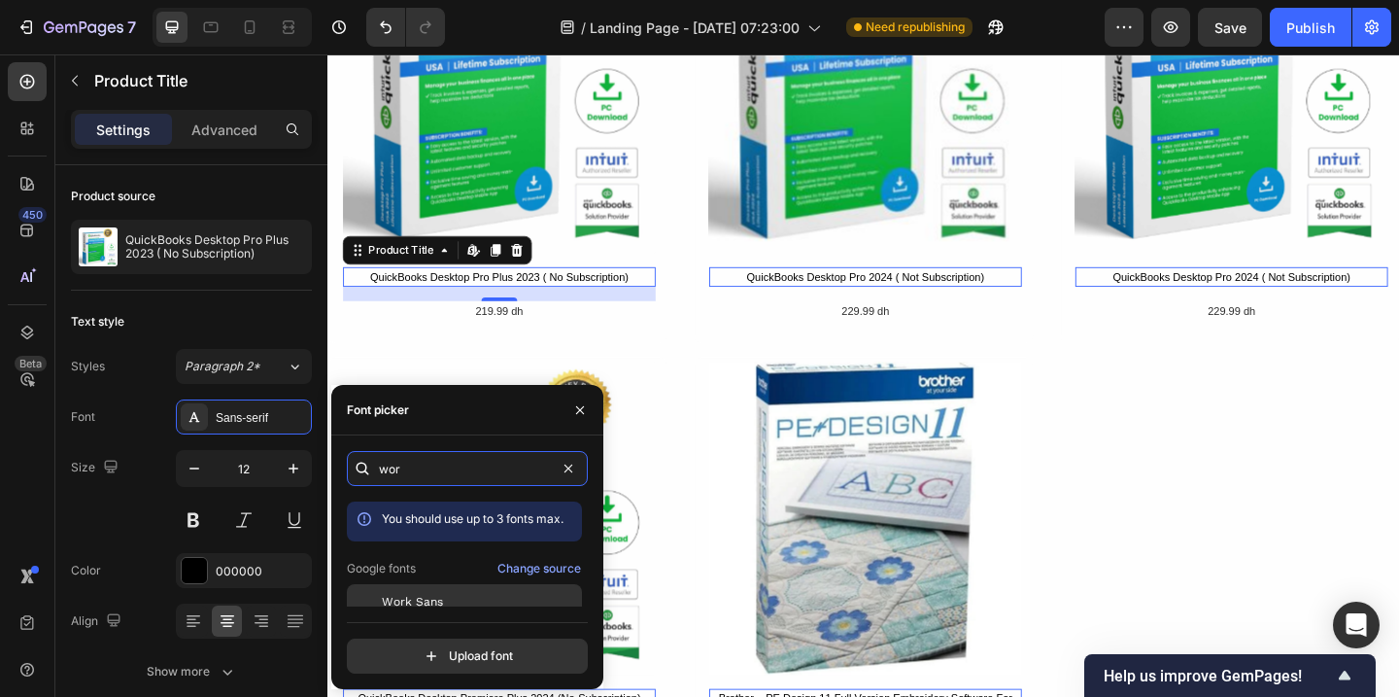
type input "wor"
click at [435, 603] on span "Work Sans" at bounding box center [412, 601] width 61 height 17
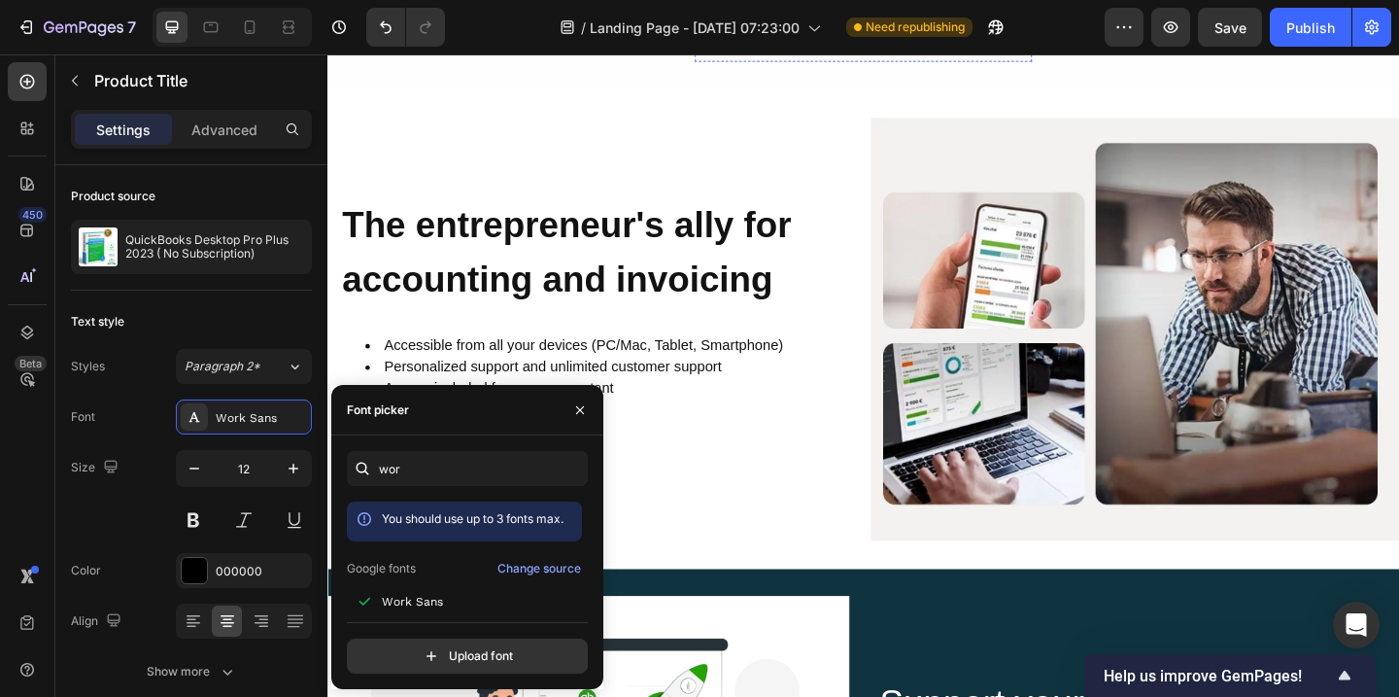
scroll to position [2343, 0]
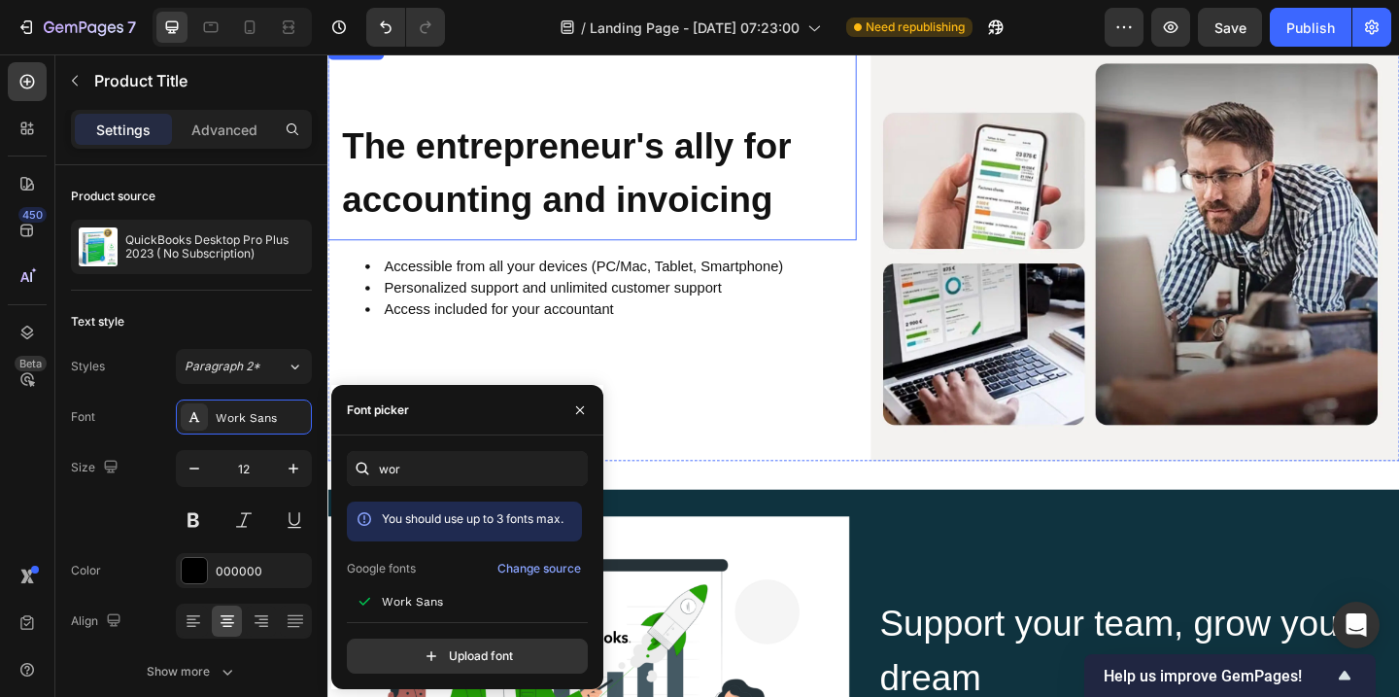
click at [793, 163] on strong "The entrepreneur's ally for accounting and invoicing" at bounding box center [587, 182] width 489 height 101
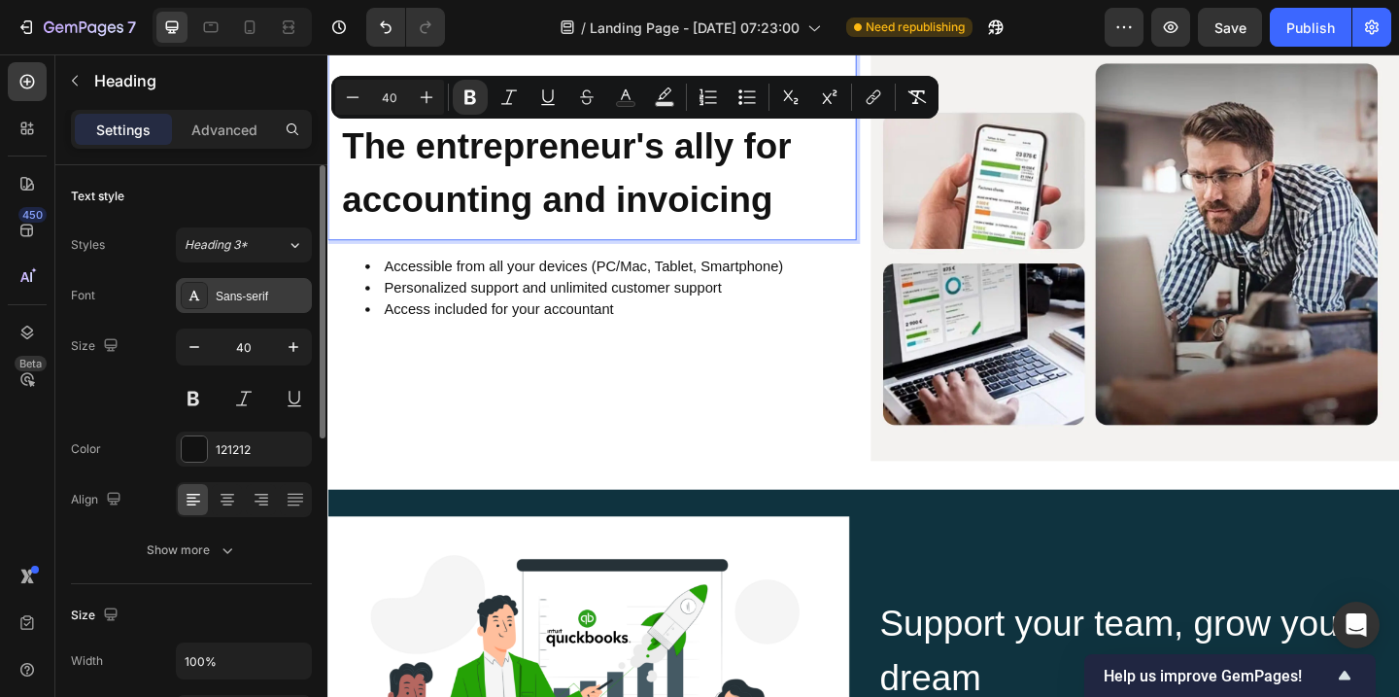
click at [234, 300] on div "Sans-serif" at bounding box center [261, 296] width 91 height 17
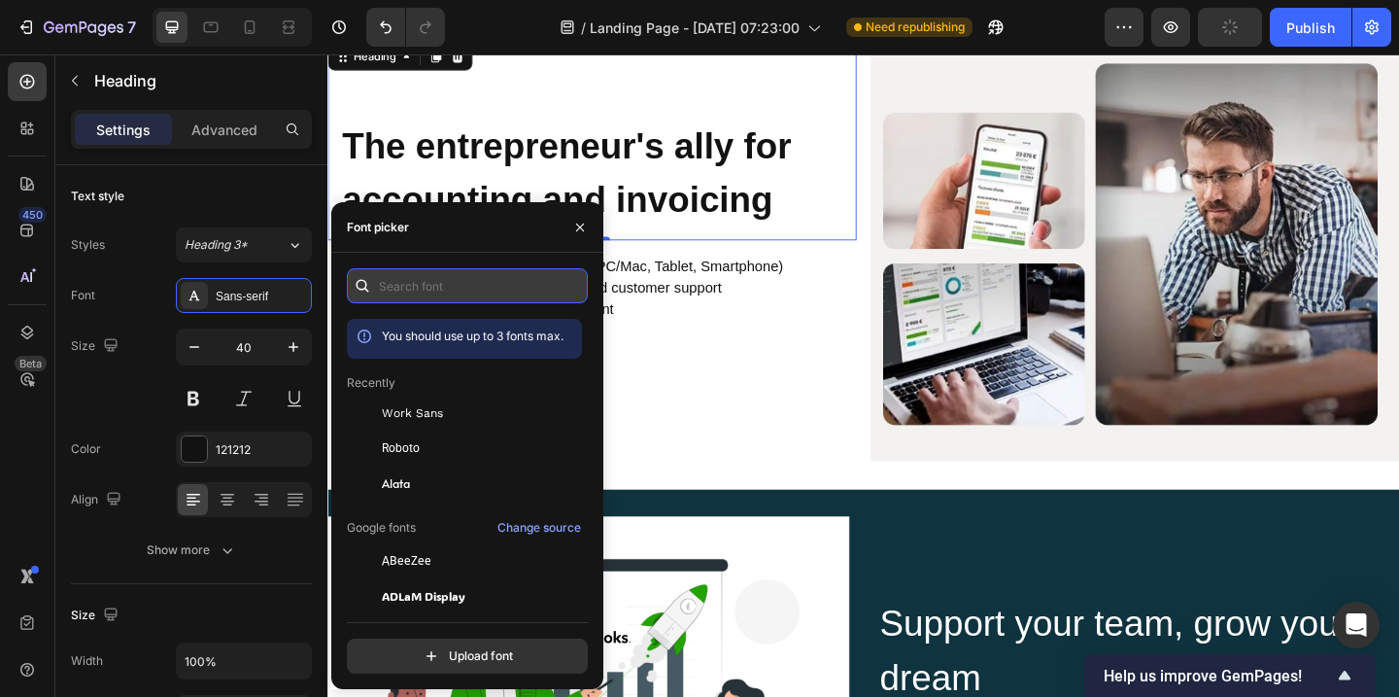
click at [388, 286] on input "text" at bounding box center [467, 285] width 241 height 35
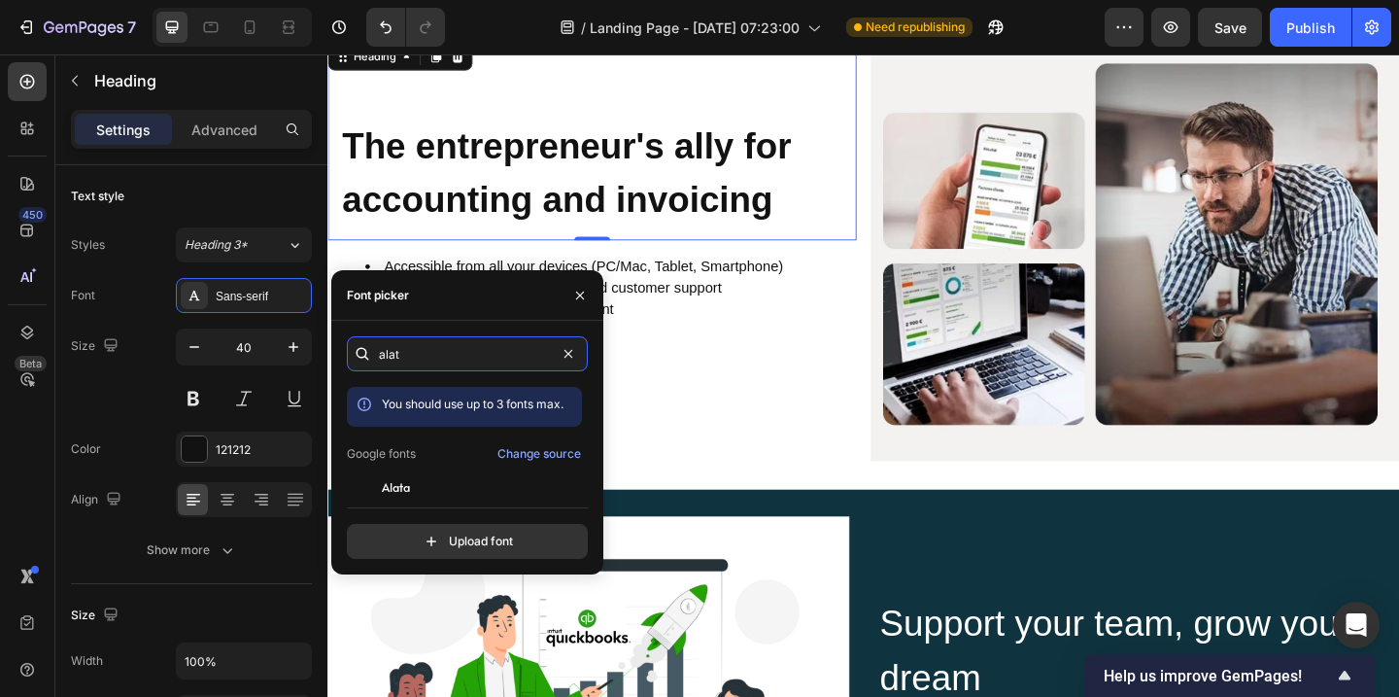
type input "alat"
click at [403, 494] on div "alat You should use up to 3 fonts max. Google fonts Change source Alata Alatsi …" at bounding box center [467, 447] width 241 height 222
click at [402, 490] on span "Alata" at bounding box center [396, 486] width 28 height 17
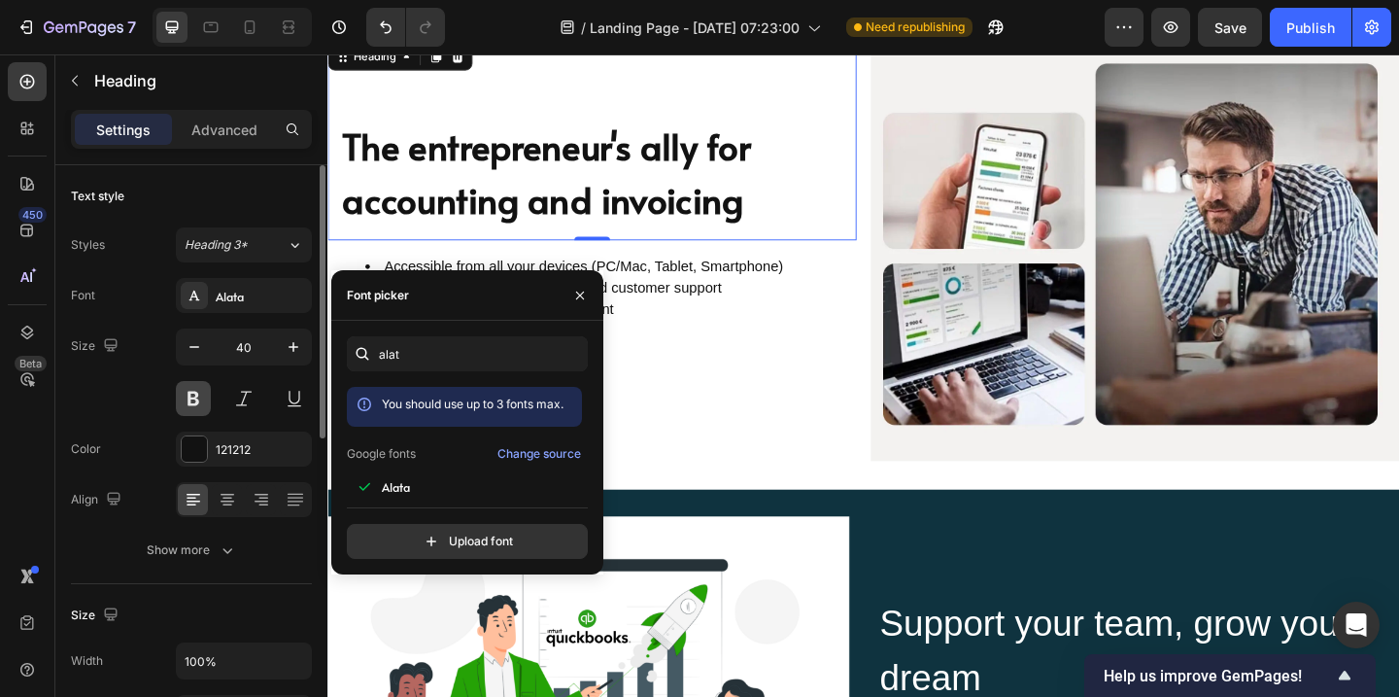
click at [195, 398] on button at bounding box center [193, 398] width 35 height 35
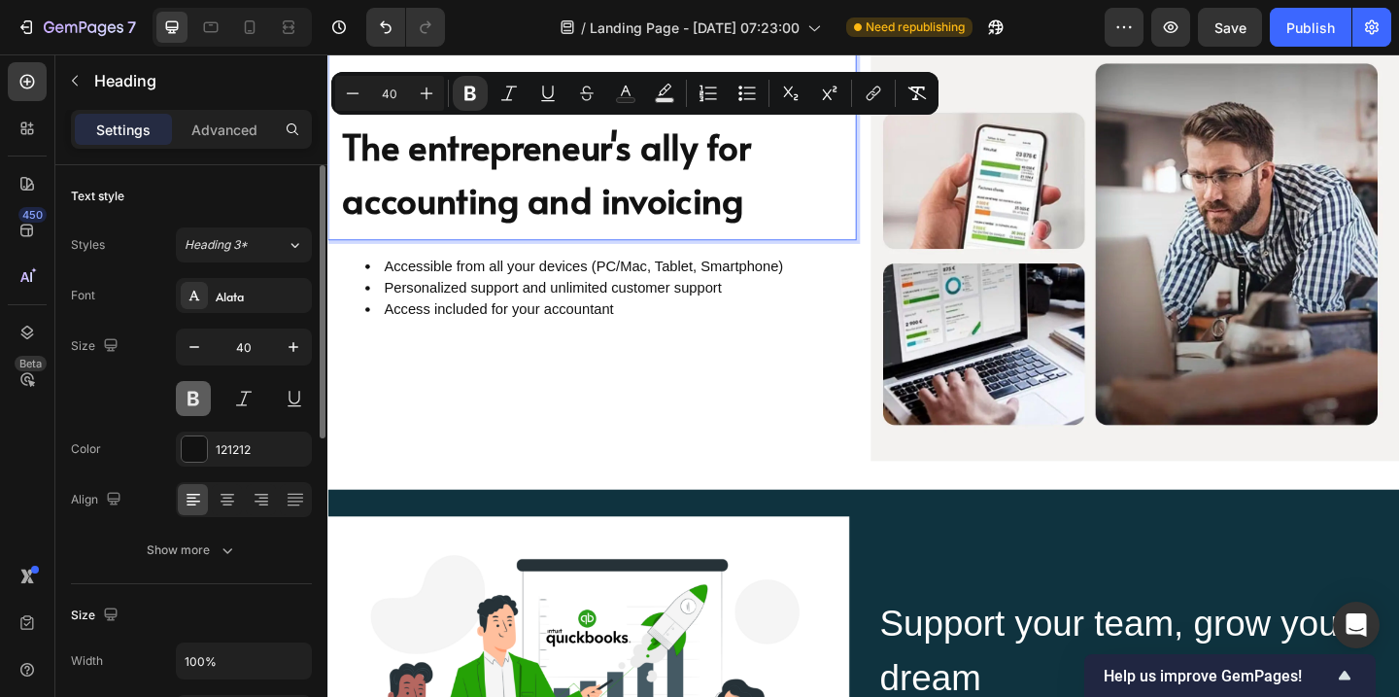
click at [188, 399] on button at bounding box center [193, 398] width 35 height 35
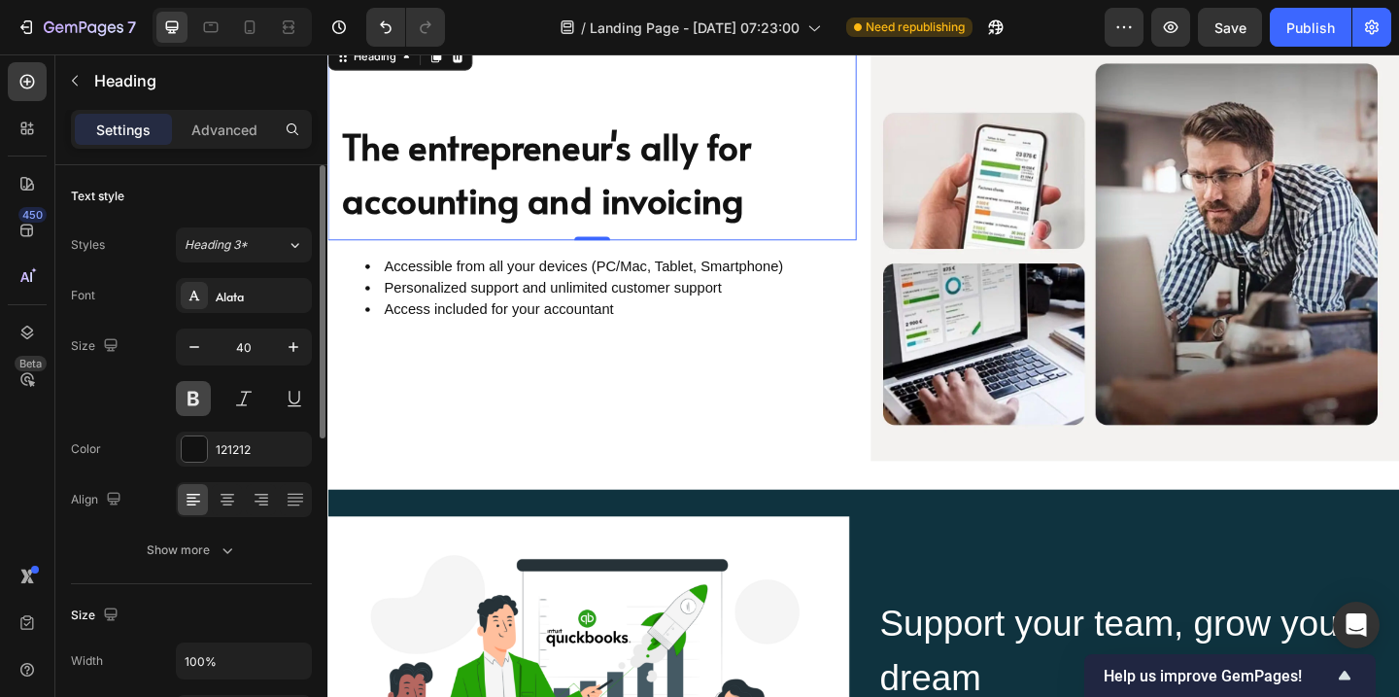
click at [194, 403] on button at bounding box center [193, 398] width 35 height 35
click at [735, 224] on strong "The entrepreneur's ally for accounting and invoicing" at bounding box center [565, 182] width 445 height 112
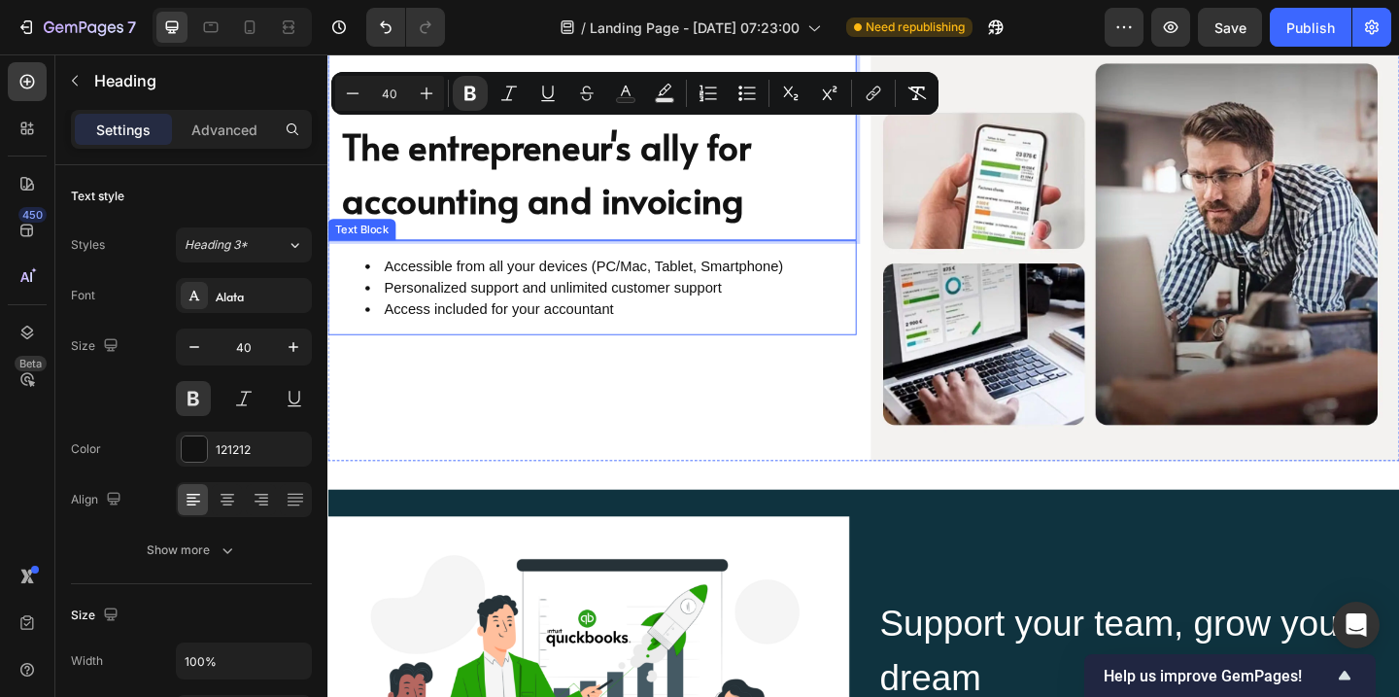
click at [585, 323] on span "Access included for your accountant" at bounding box center [514, 331] width 250 height 17
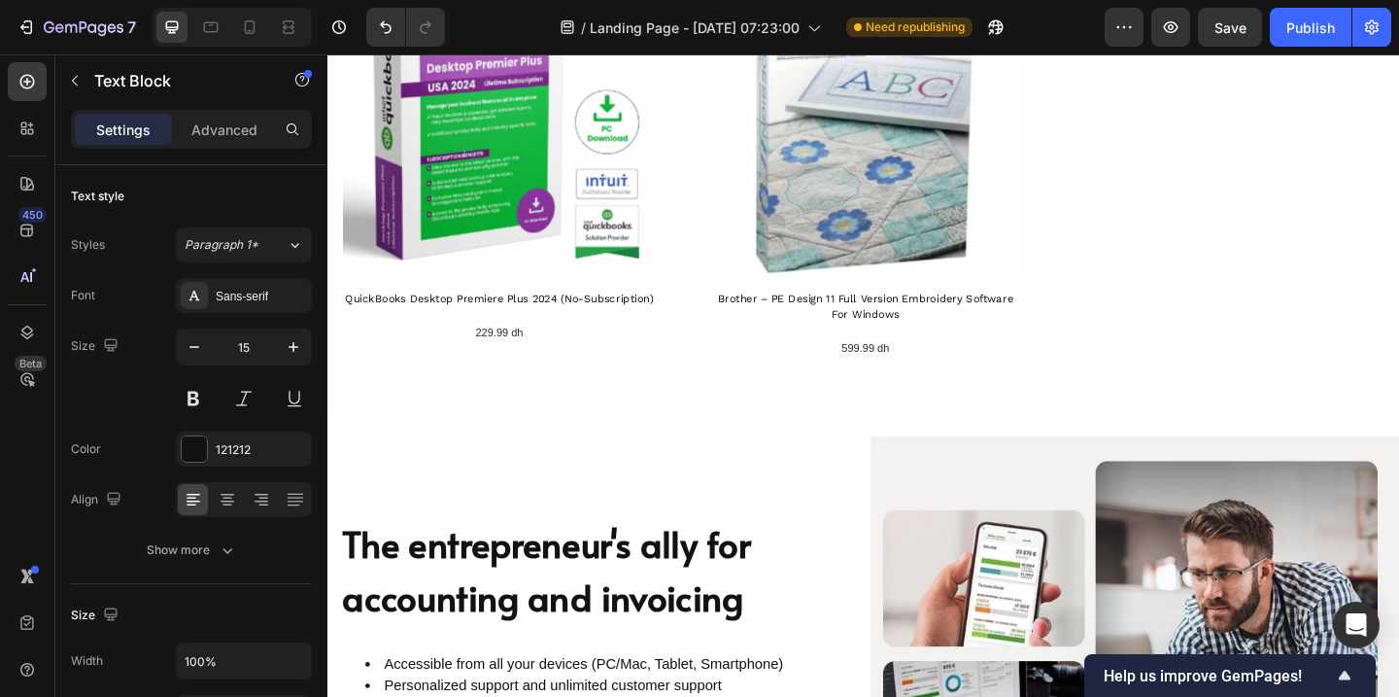
scroll to position [2226, 0]
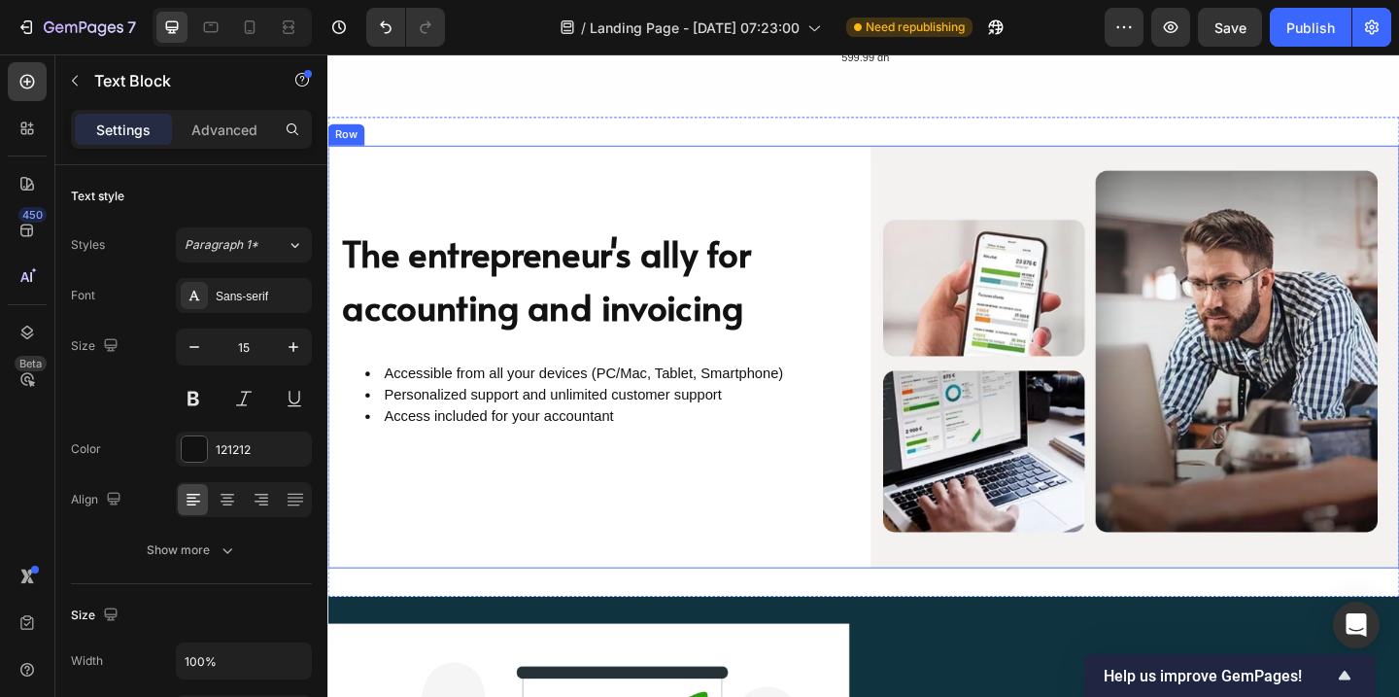
click at [908, 171] on div "The entrepreneur's ally for accounting and invoicing Heading Accessible from al…" at bounding box center [910, 382] width 1166 height 459
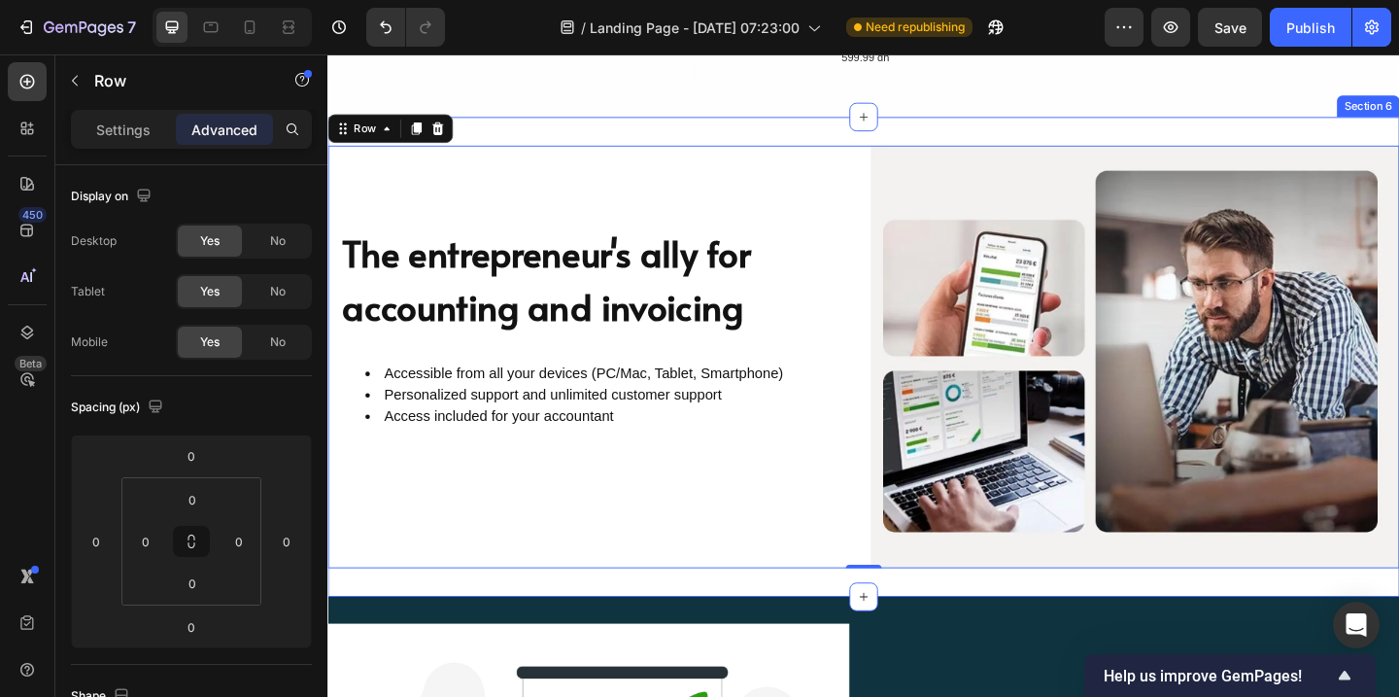
click at [864, 141] on div "The entrepreneur's ally for accounting and invoicing Heading Accessible from al…" at bounding box center [910, 382] width 1166 height 521
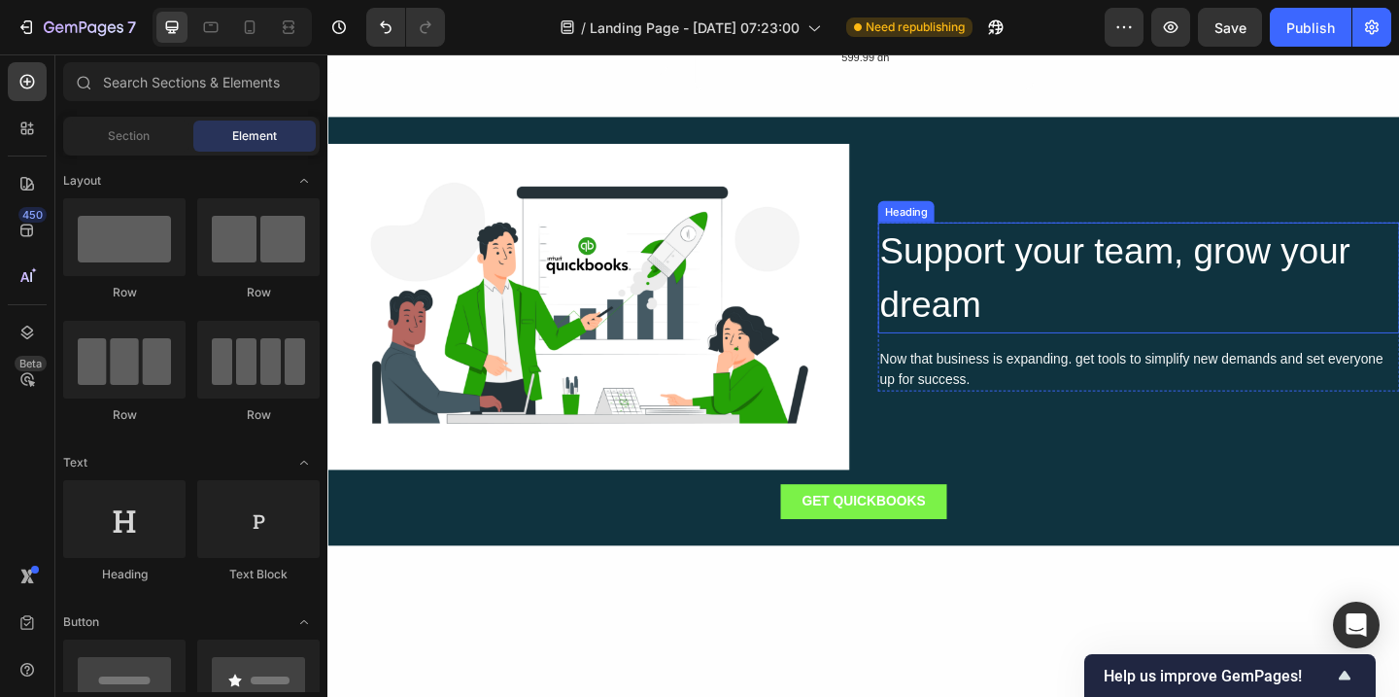
click at [1122, 278] on h2 "Support your team, grow your dream" at bounding box center [1209, 297] width 567 height 120
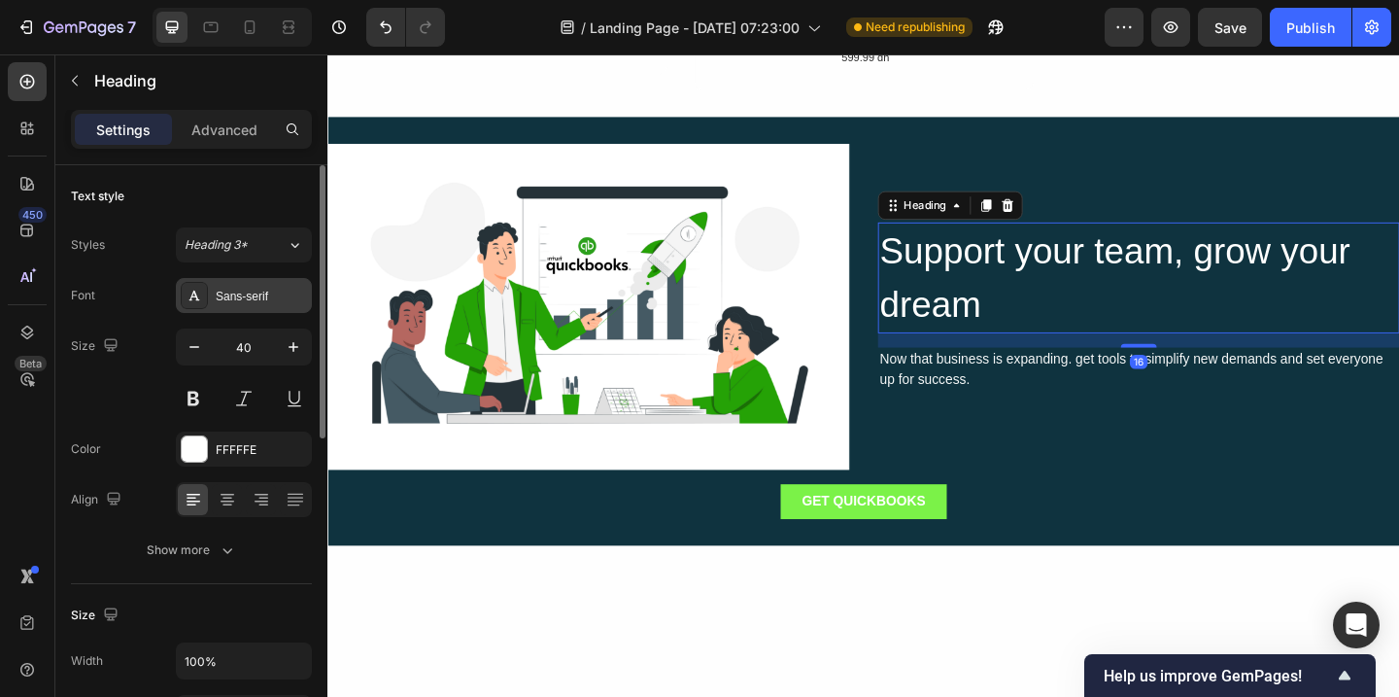
click at [257, 301] on div "Sans-serif" at bounding box center [261, 296] width 91 height 17
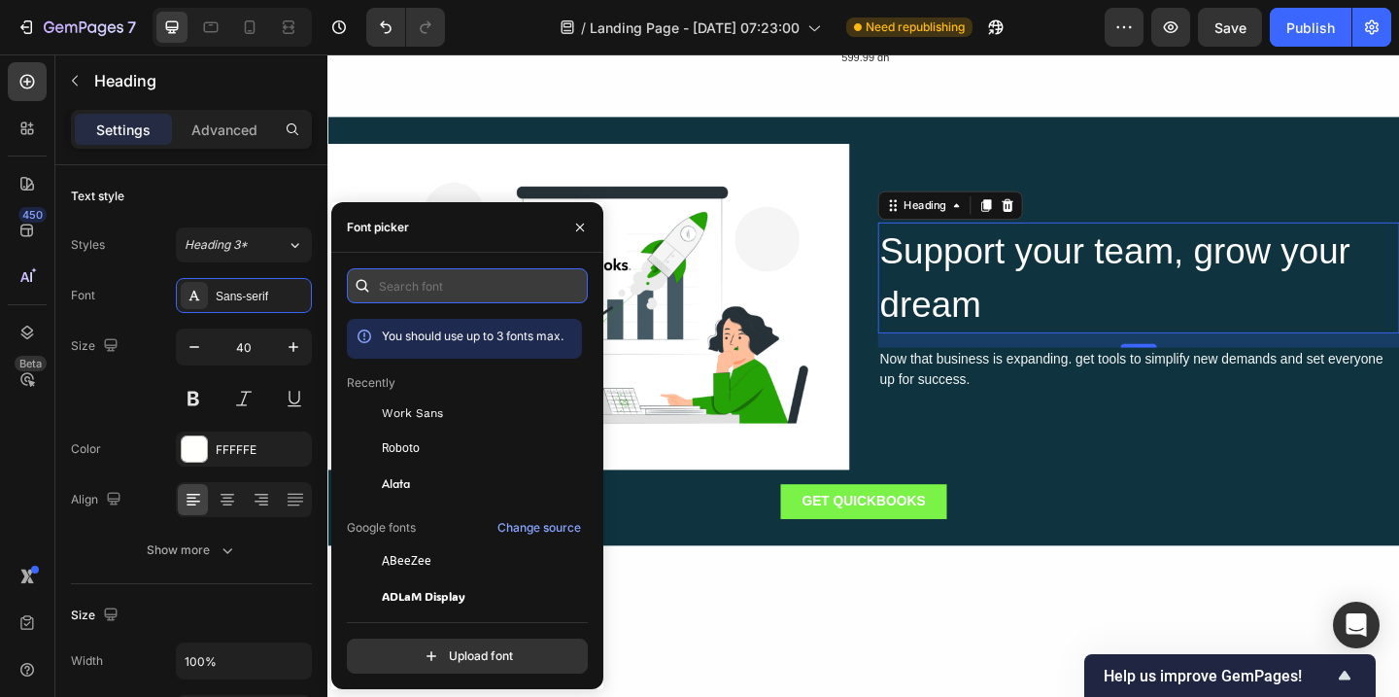
click at [479, 291] on input "text" at bounding box center [467, 285] width 241 height 35
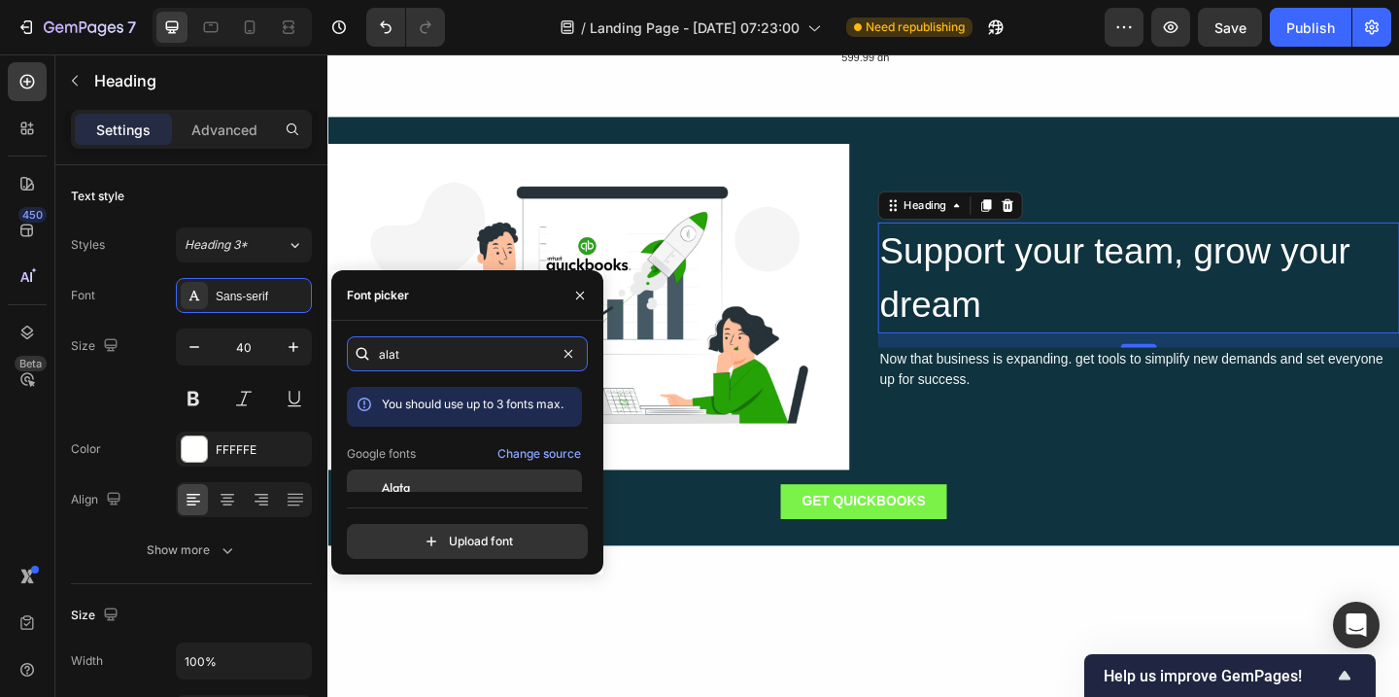
type input "alat"
click at [398, 490] on span "Alata" at bounding box center [396, 486] width 28 height 17
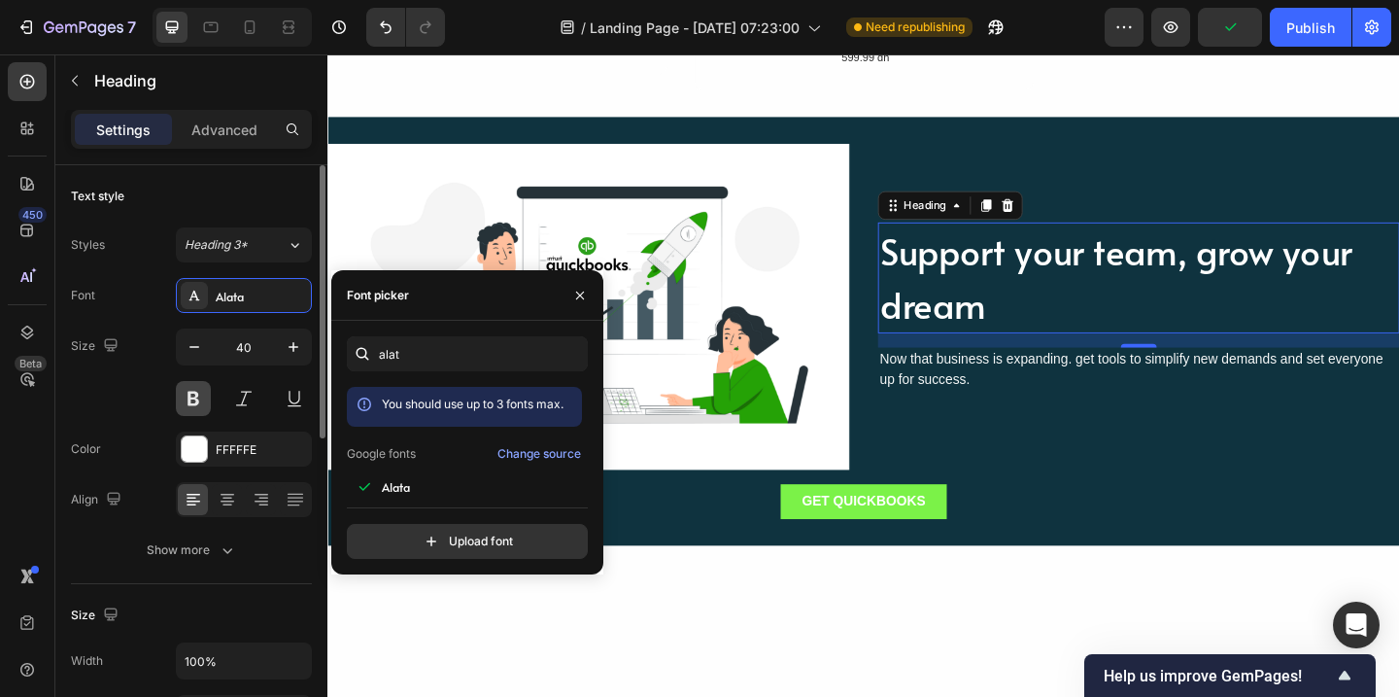
click at [193, 401] on button at bounding box center [193, 398] width 35 height 35
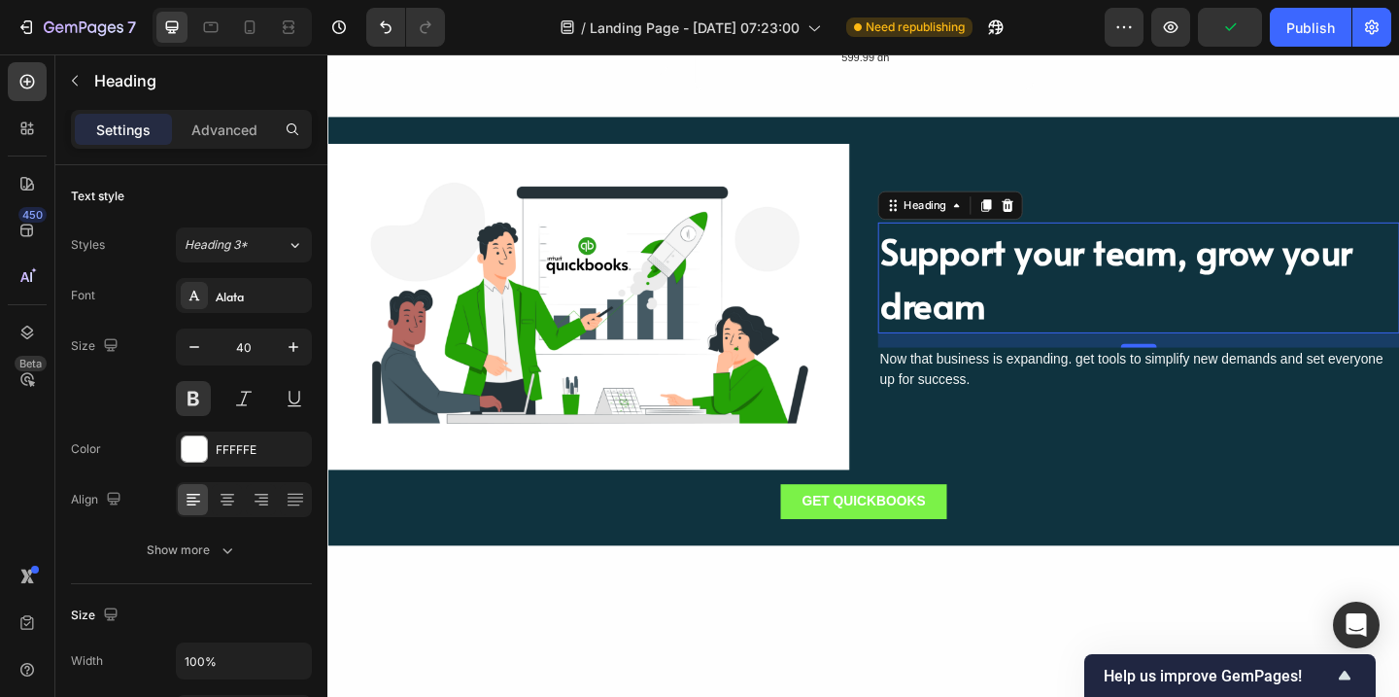
click at [1059, 324] on h2 "Support your team, grow your dream" at bounding box center [1209, 297] width 567 height 120
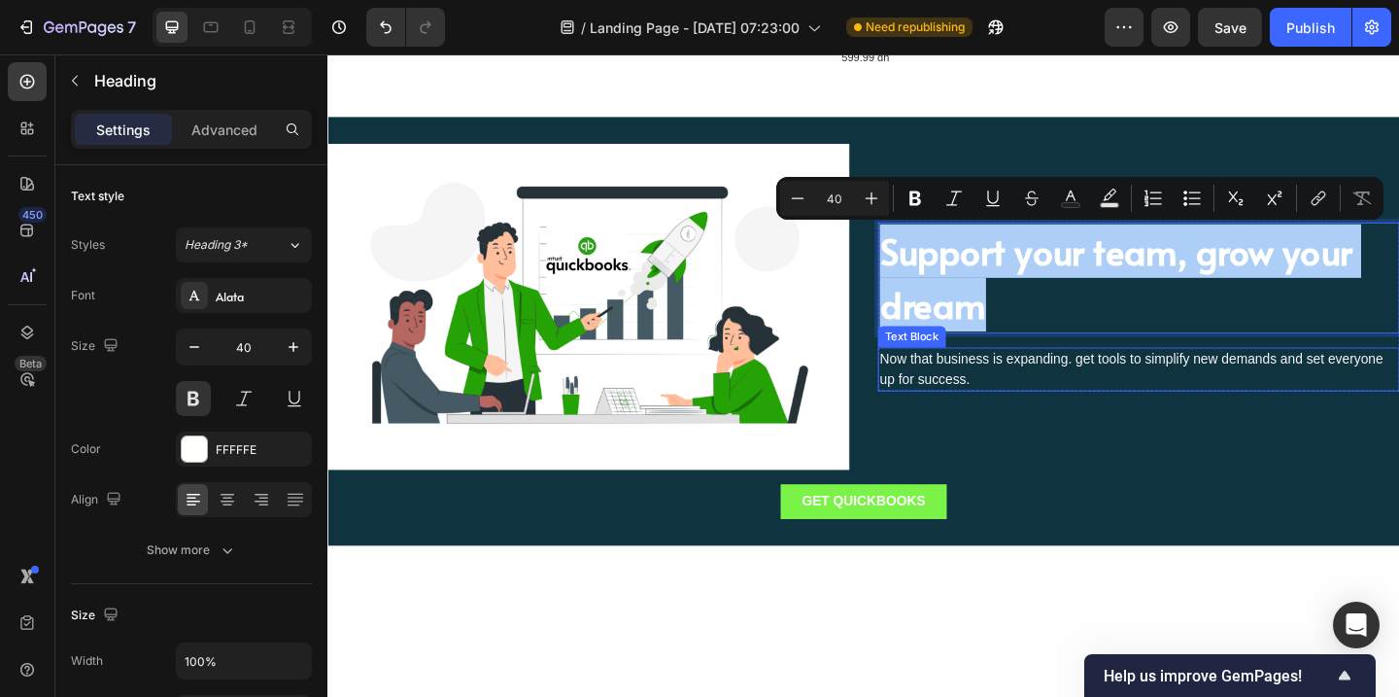
click at [1023, 391] on div "Now that business is expanding. get tools to simplify new demands and set every…" at bounding box center [1209, 397] width 567 height 48
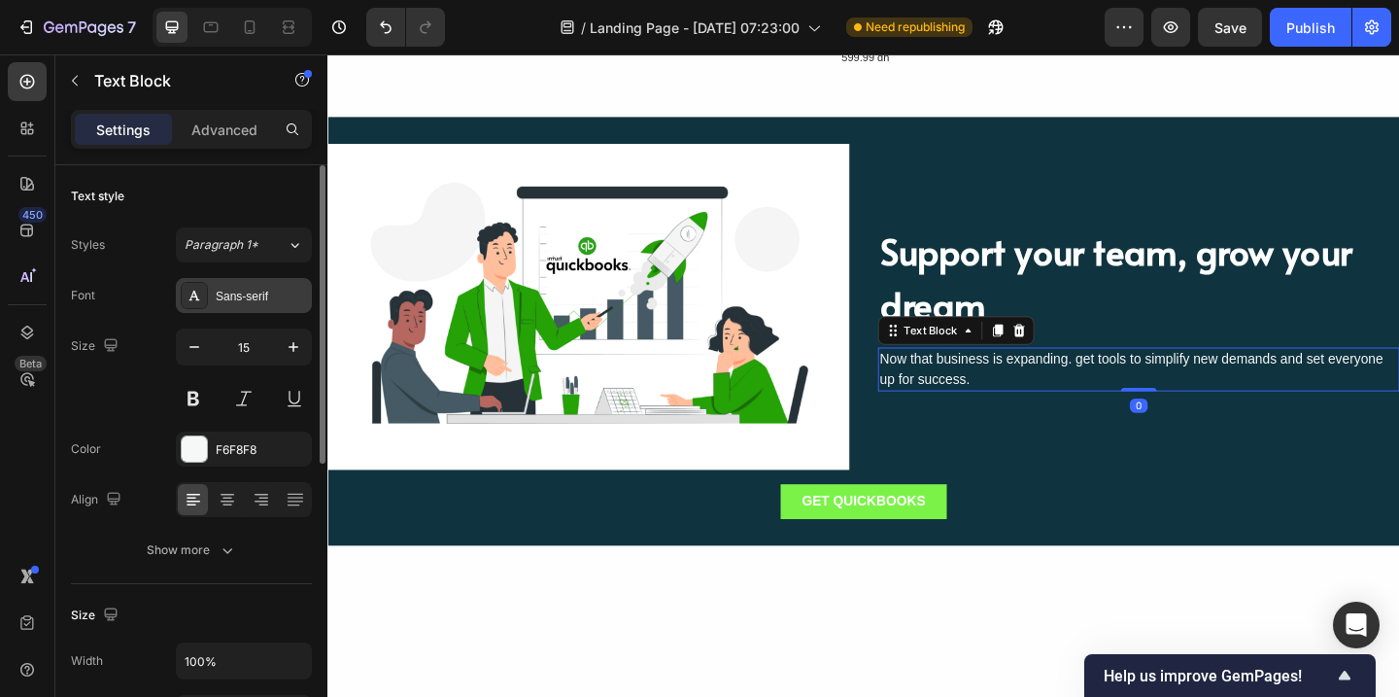
click at [257, 301] on div "Sans-serif" at bounding box center [261, 296] width 91 height 17
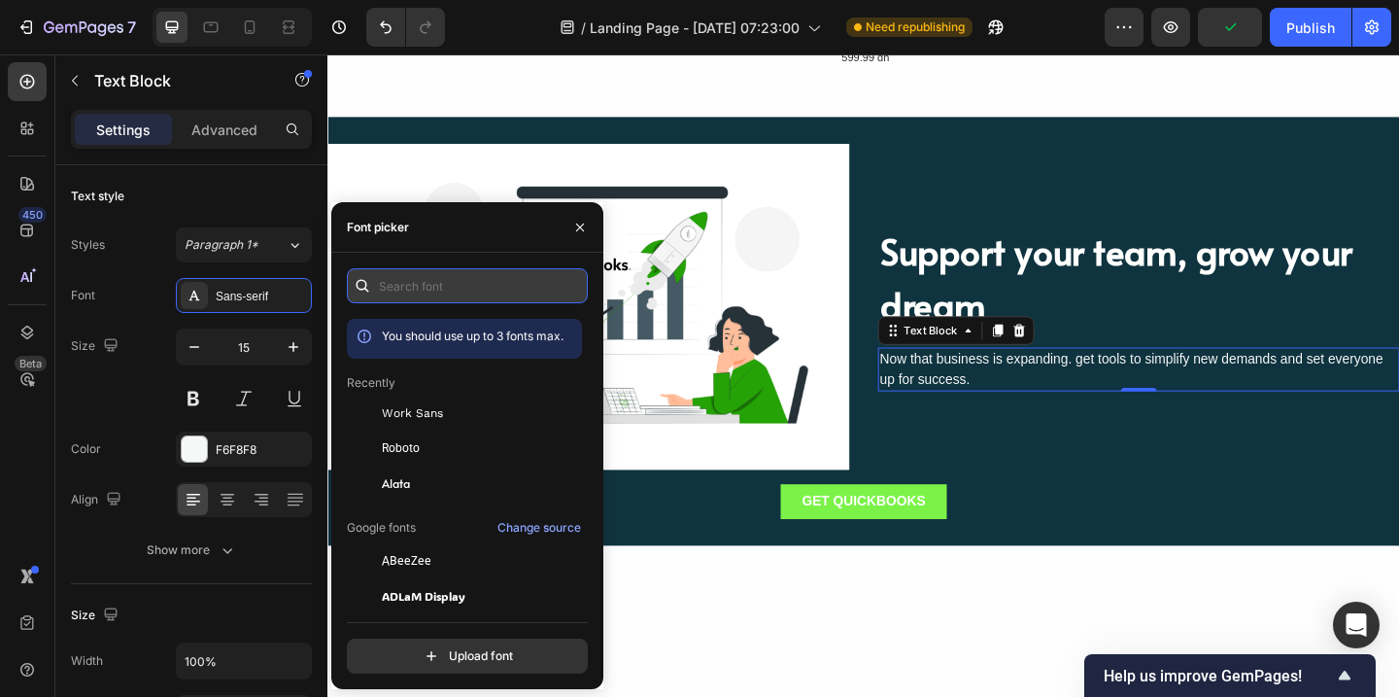
click at [440, 285] on input "text" at bounding box center [467, 285] width 241 height 35
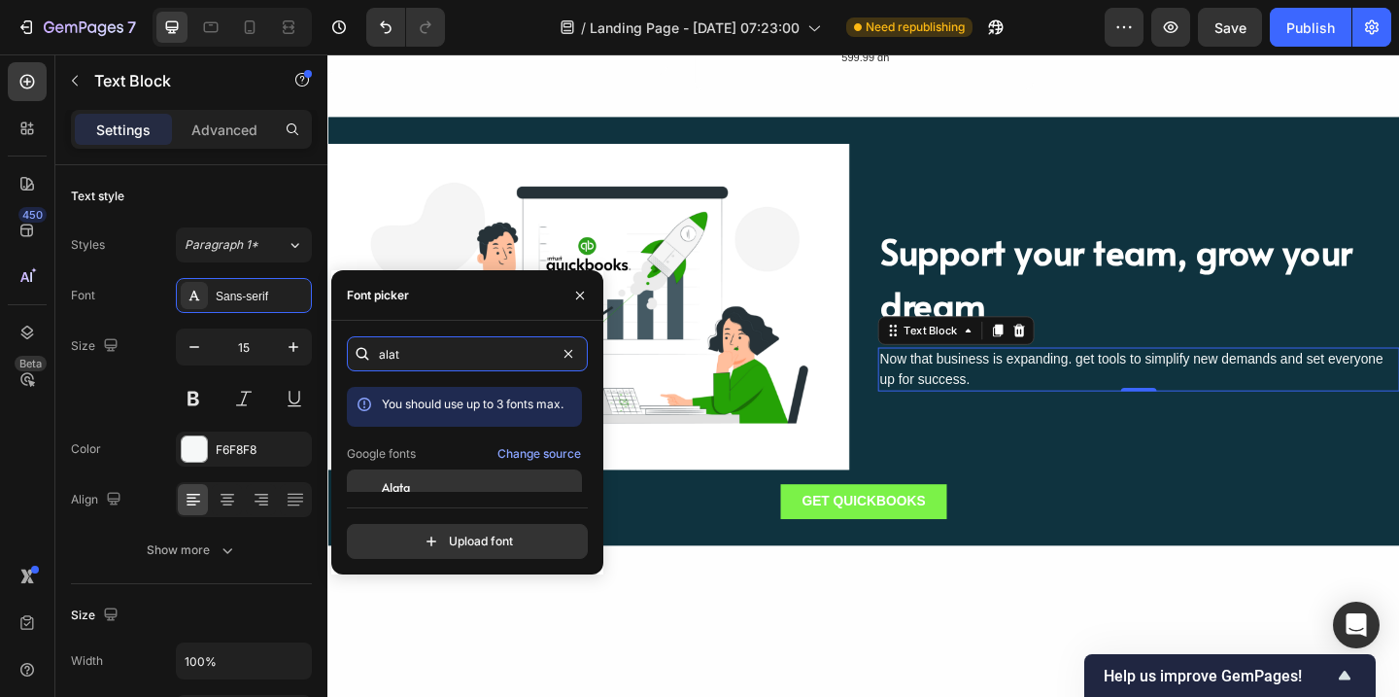
type input "alat"
click at [413, 491] on div "Alata" at bounding box center [480, 486] width 196 height 17
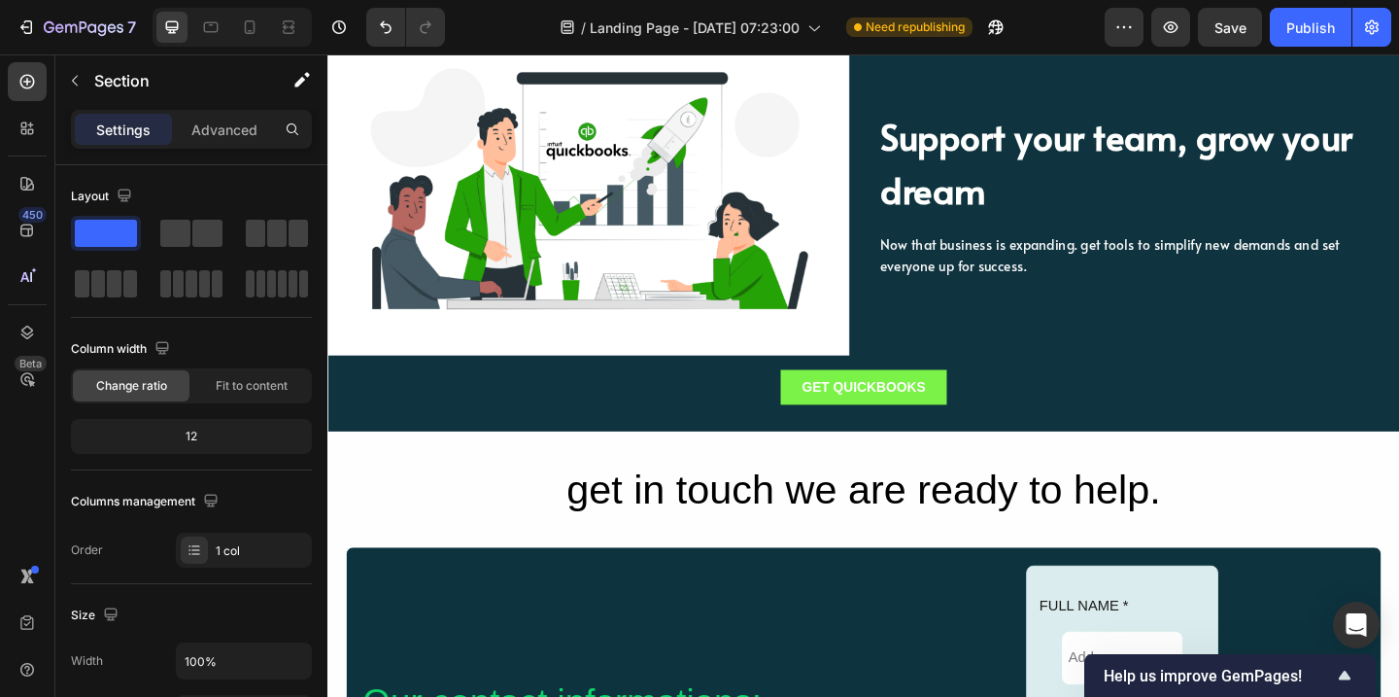
scroll to position [2592, 0]
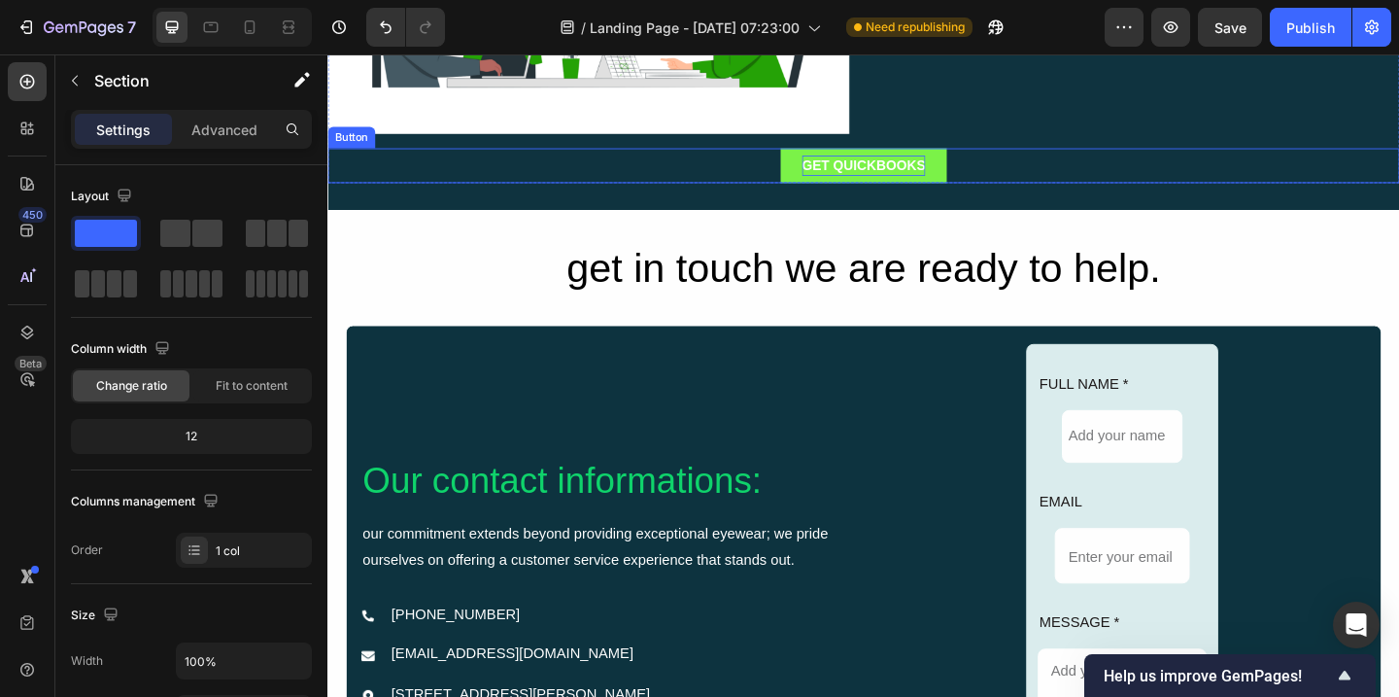
click at [949, 183] on div "GET QUICKBOOKS" at bounding box center [910, 175] width 134 height 22
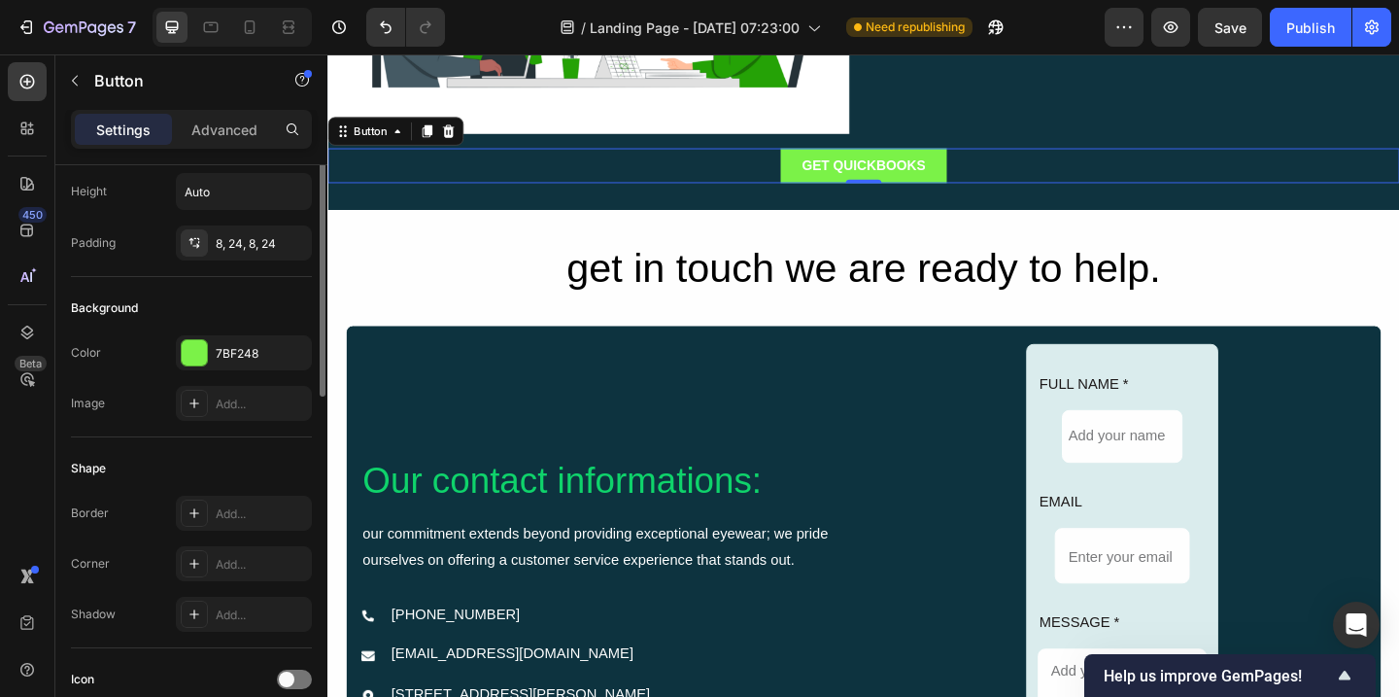
scroll to position [0, 0]
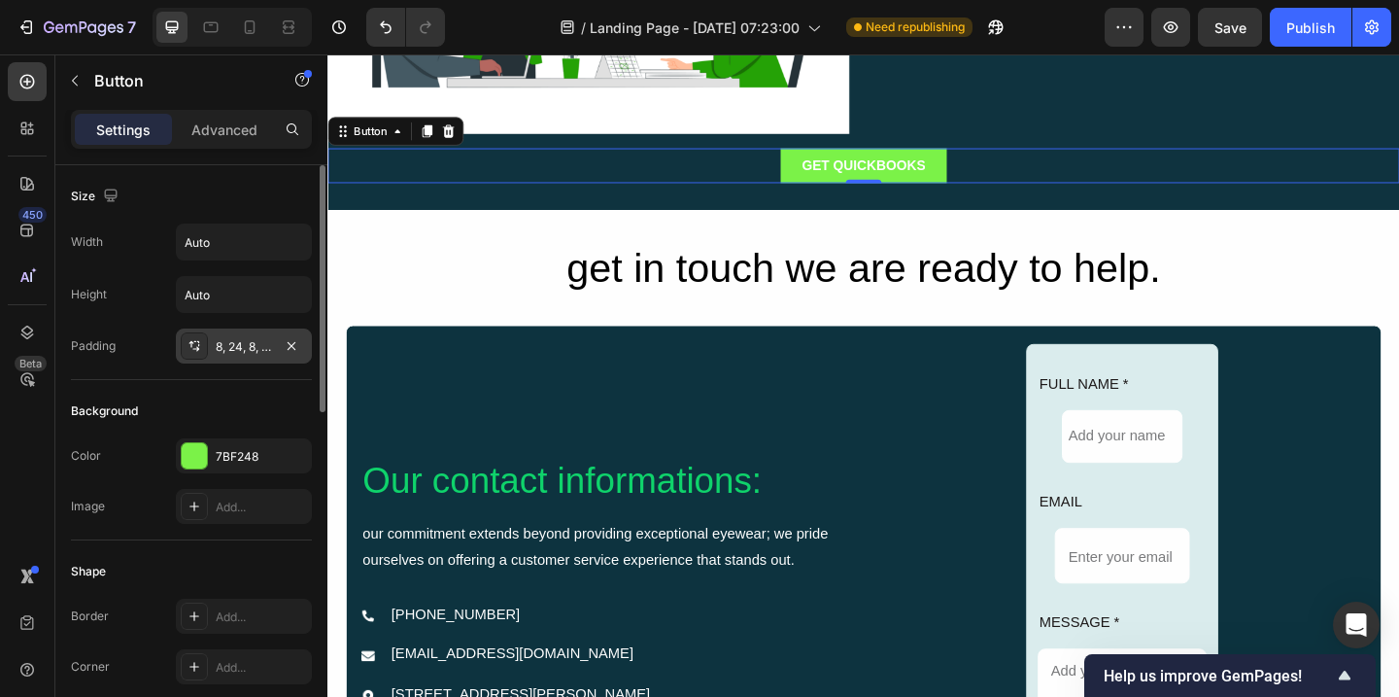
click at [231, 347] on div "8, 24, 8, 24" at bounding box center [244, 346] width 56 height 17
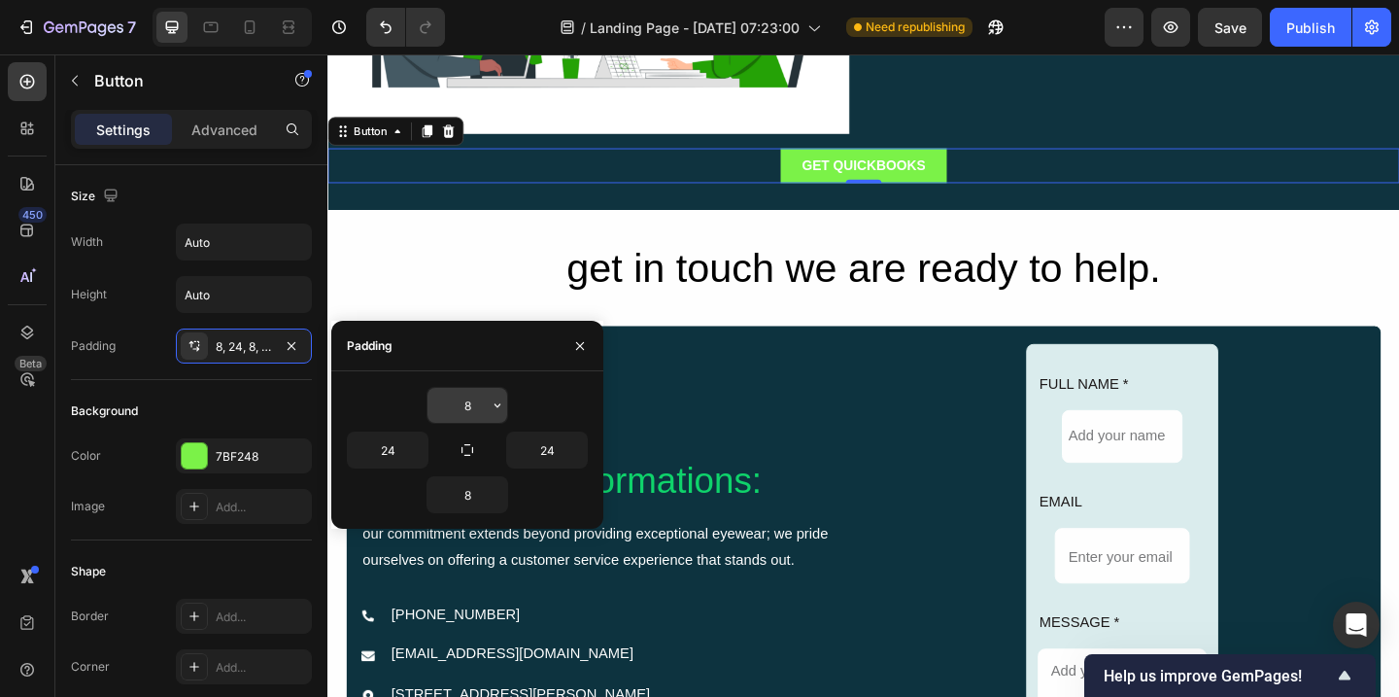
click at [473, 402] on input "8" at bounding box center [467, 405] width 80 height 35
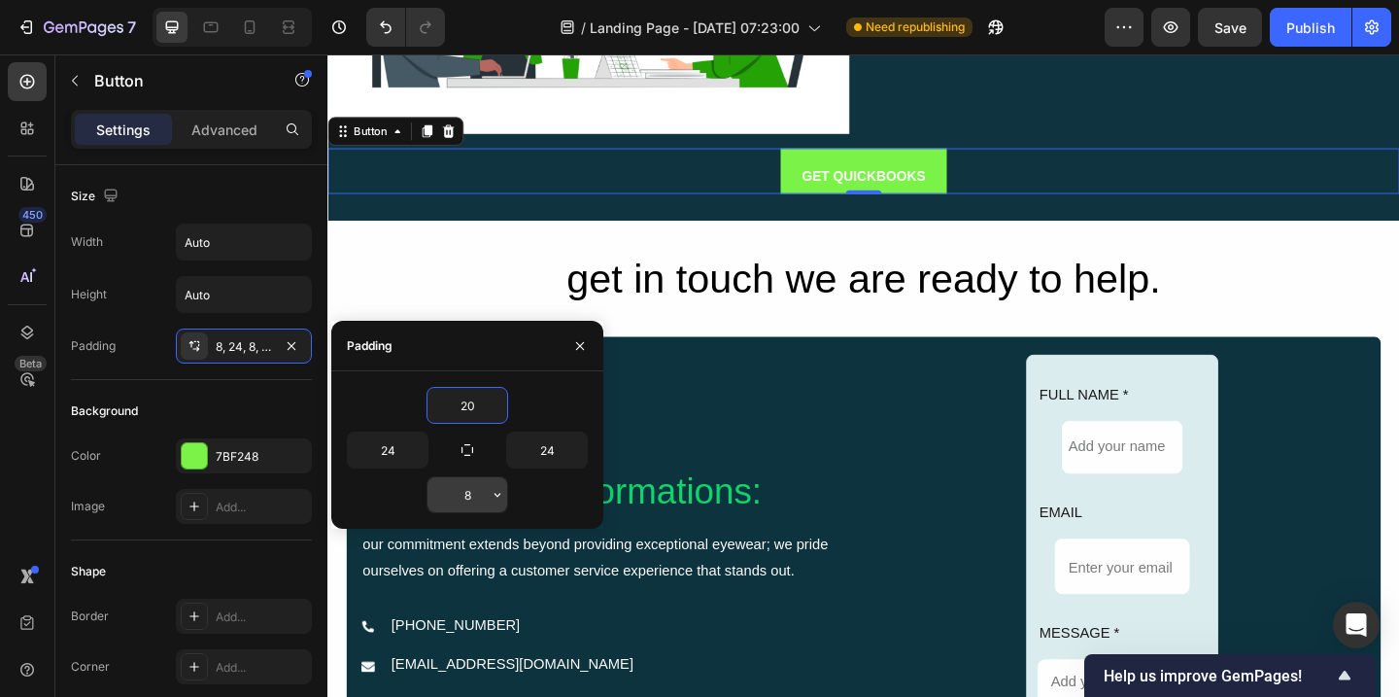
type input "20"
click at [476, 497] on input "8" at bounding box center [467, 494] width 80 height 35
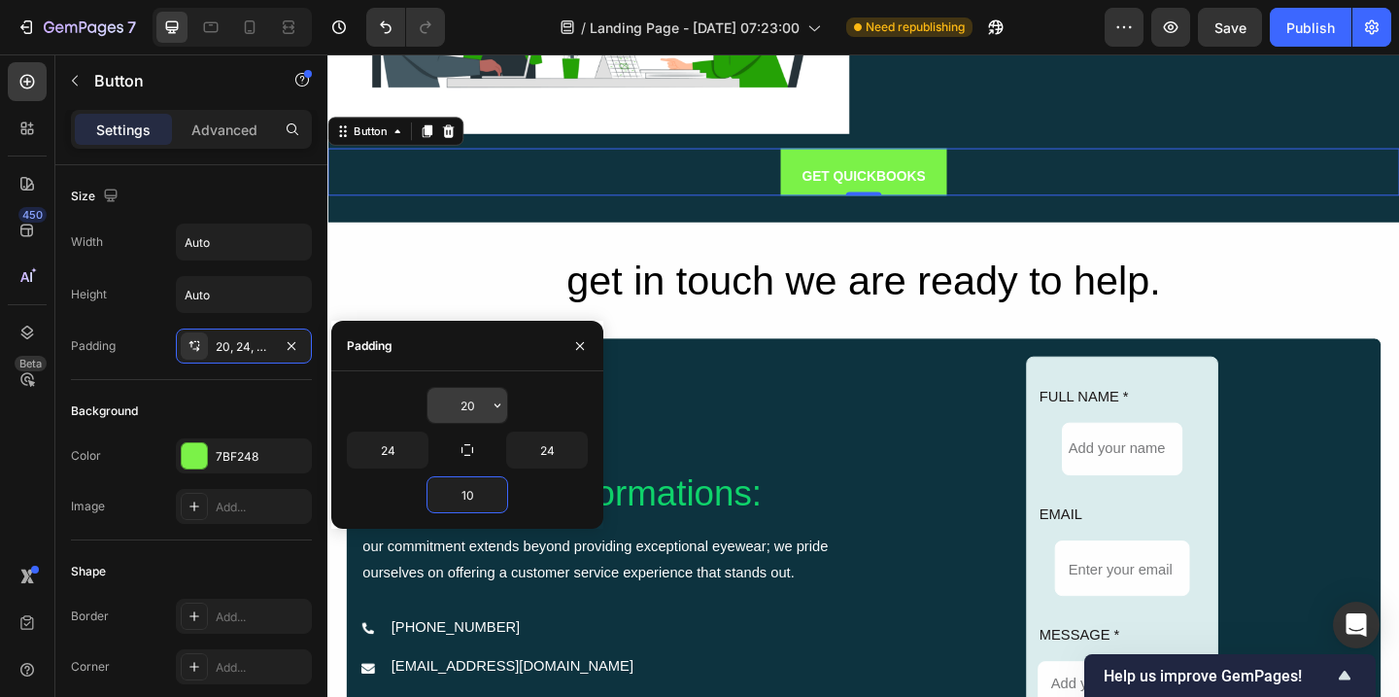
type input "10"
click at [468, 411] on input "20" at bounding box center [467, 405] width 80 height 35
type input "10"
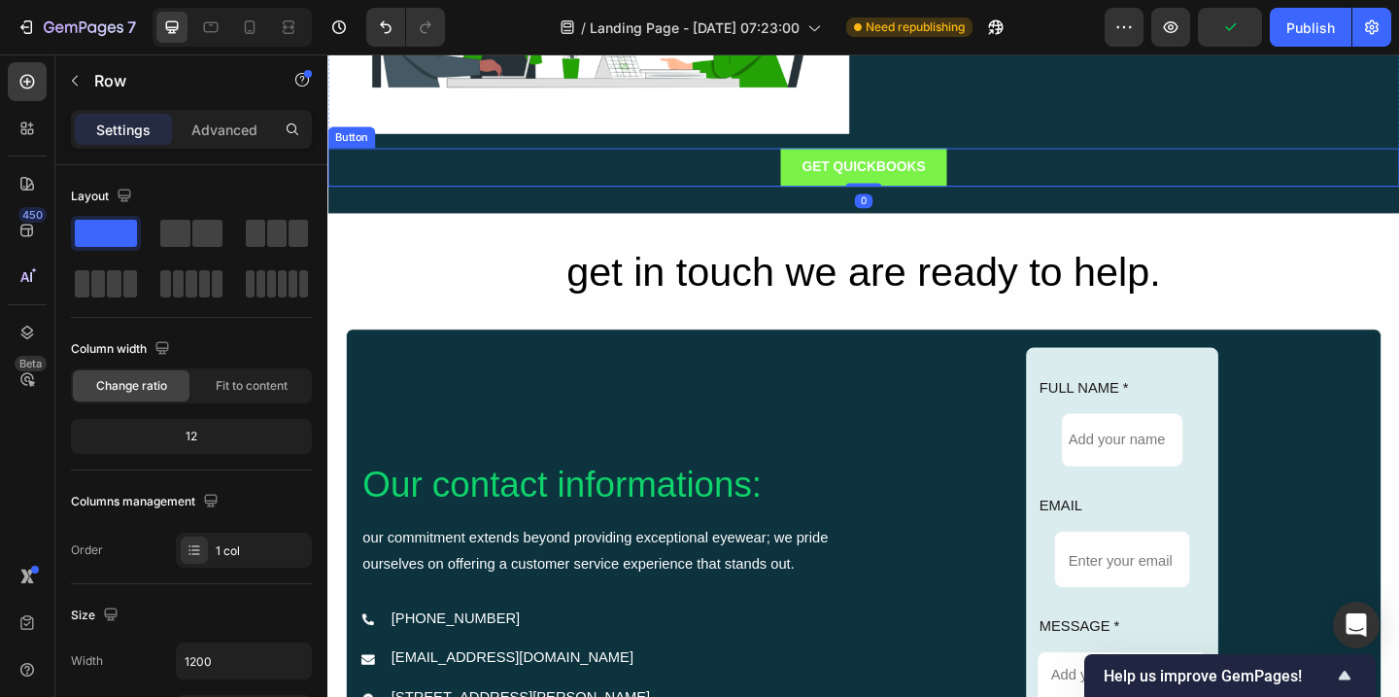
click at [935, 162] on button "GET QUICKBOOKS" at bounding box center [910, 177] width 181 height 42
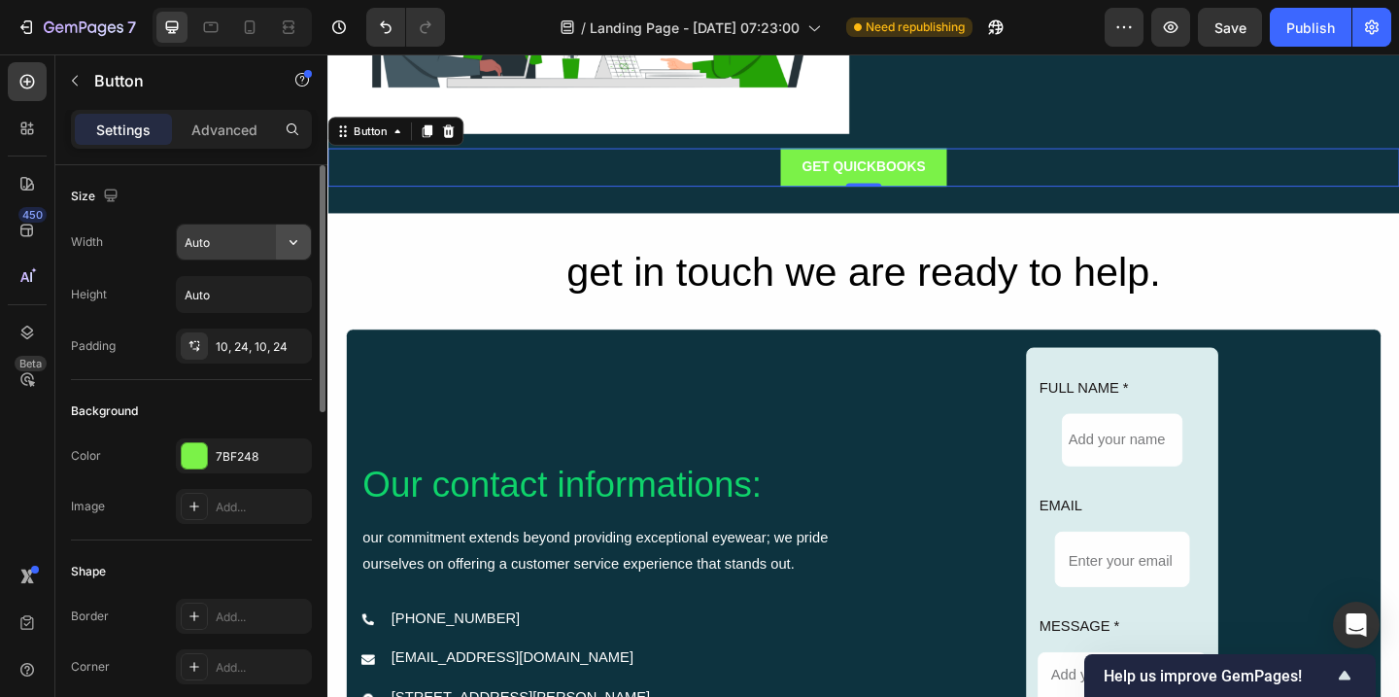
click at [288, 249] on icon "button" at bounding box center [293, 241] width 19 height 19
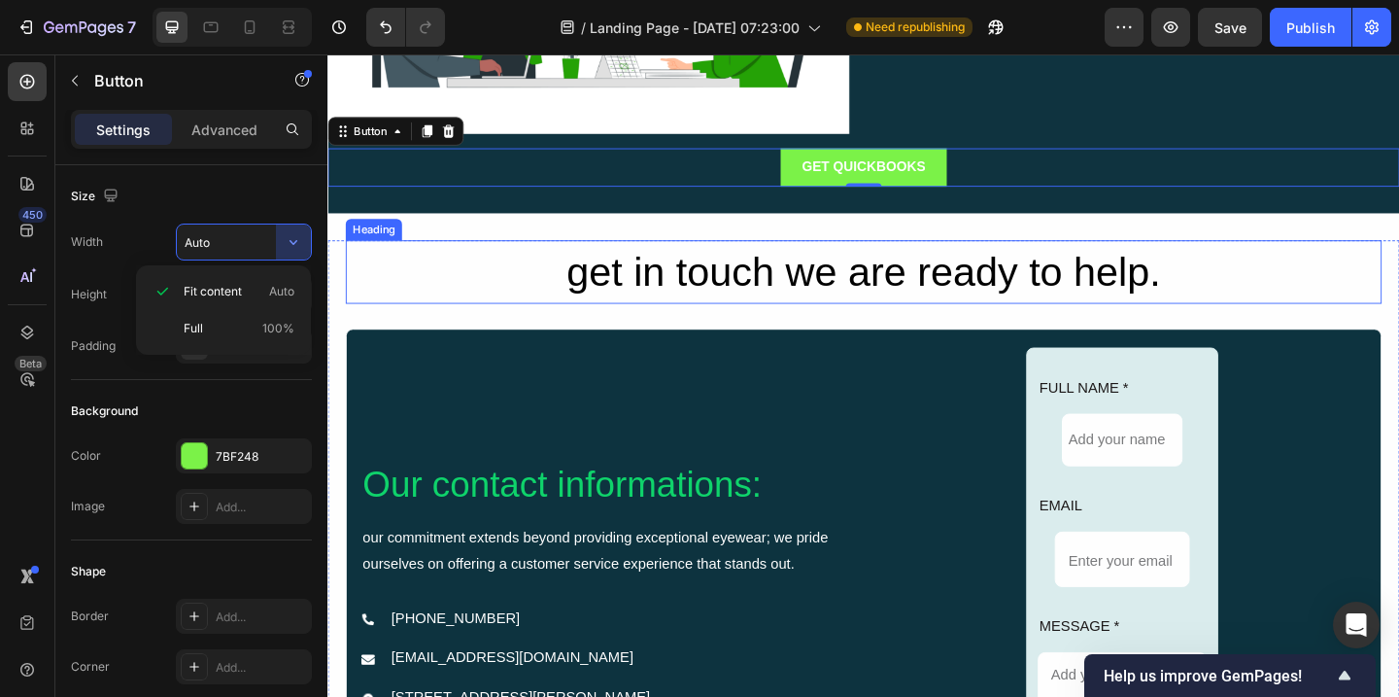
click at [459, 305] on h2 "get in touch we are ready to help." at bounding box center [910, 291] width 1127 height 70
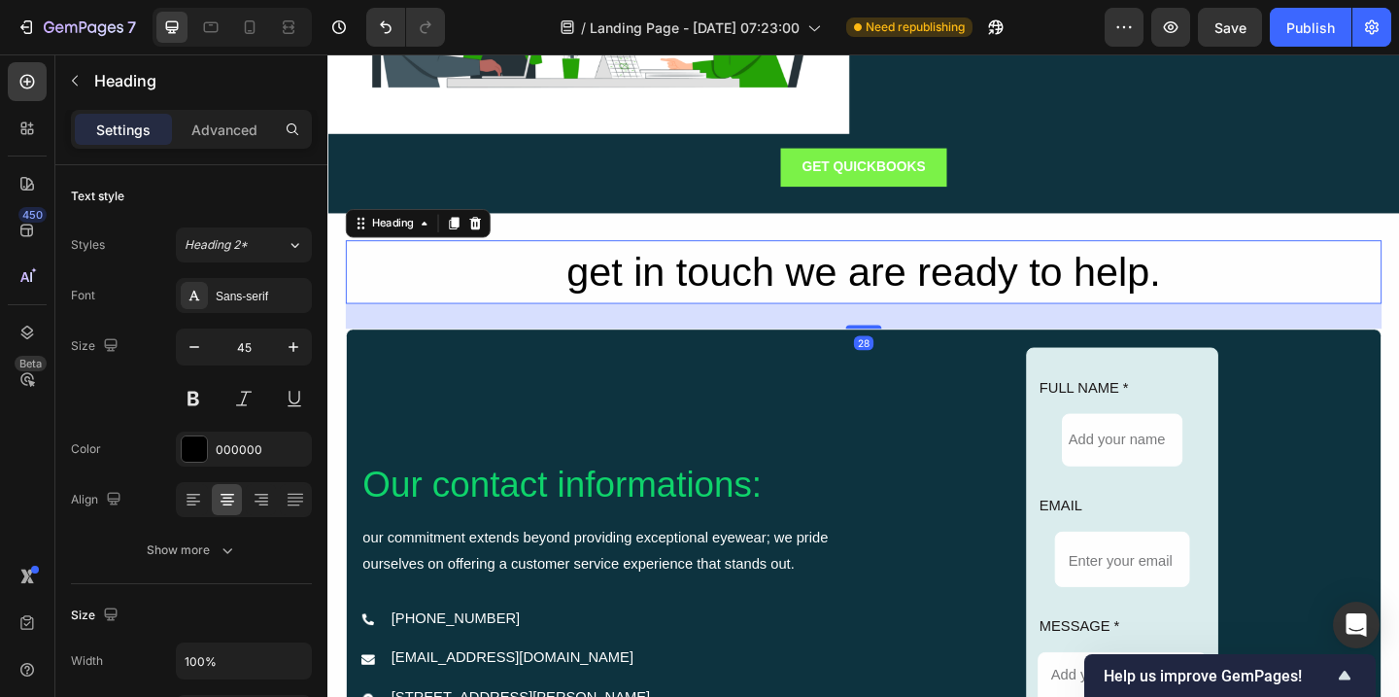
scroll to position [2496, 0]
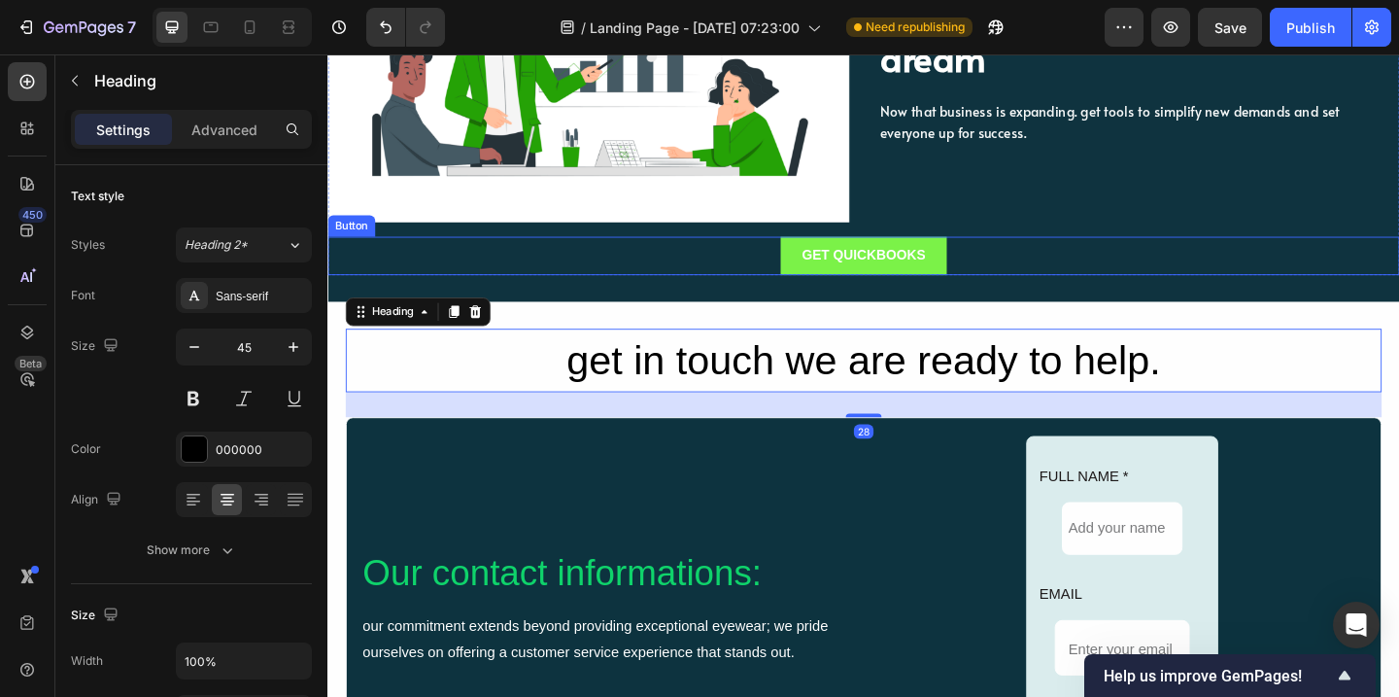
click at [989, 265] on button "GET QUICKBOOKS" at bounding box center [910, 274] width 181 height 42
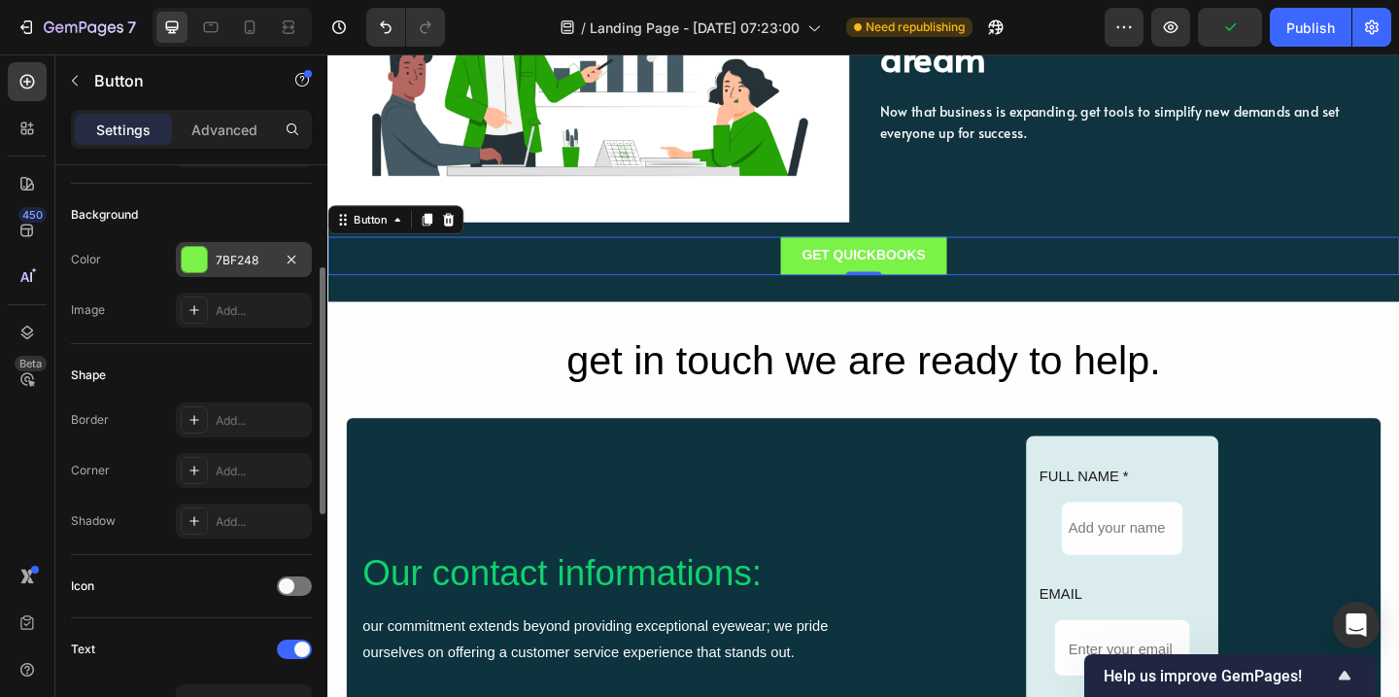
scroll to position [212, 0]
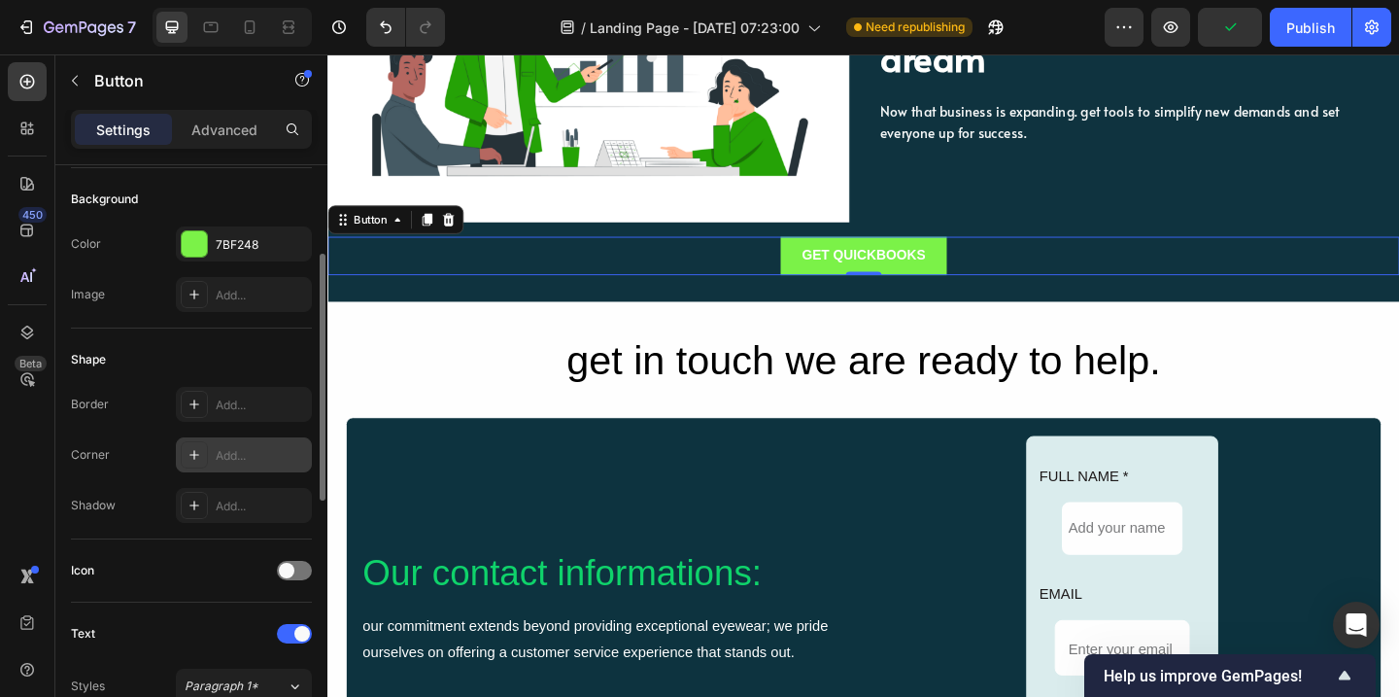
click at [197, 453] on icon at bounding box center [195, 455] width 16 height 16
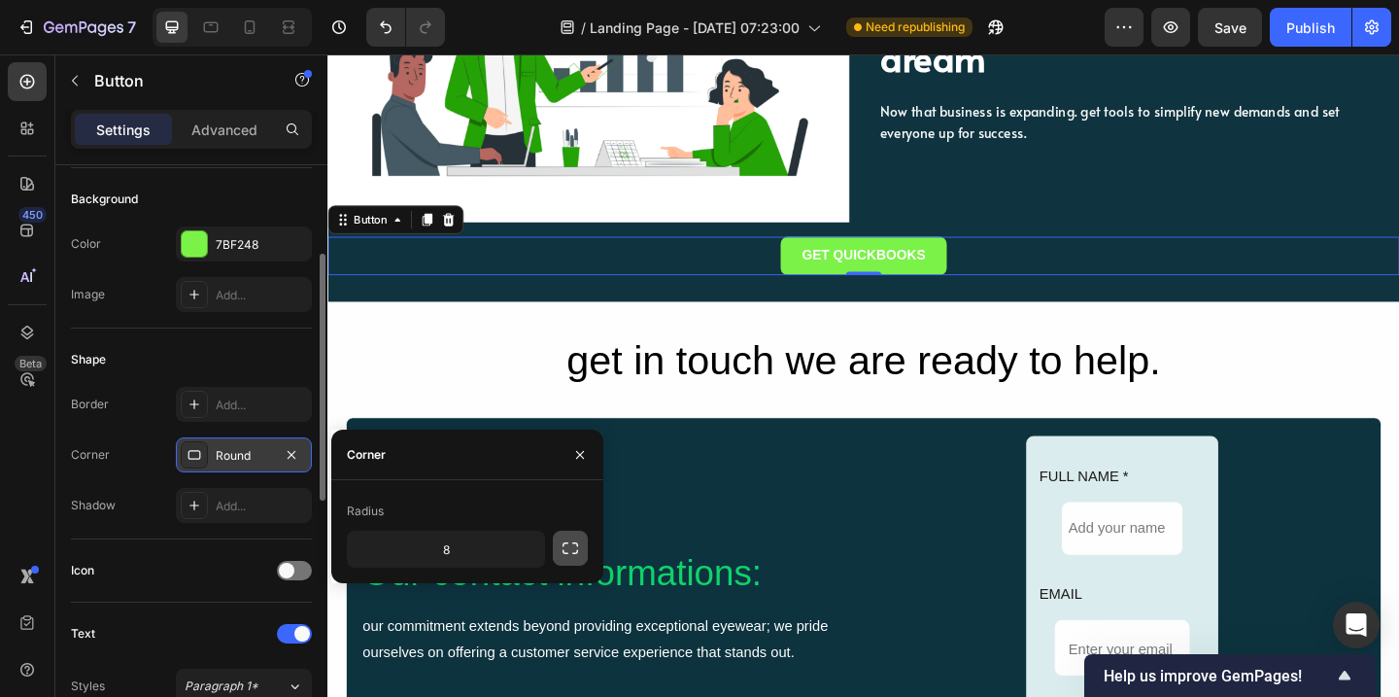
click at [569, 551] on icon "button" at bounding box center [570, 547] width 19 height 19
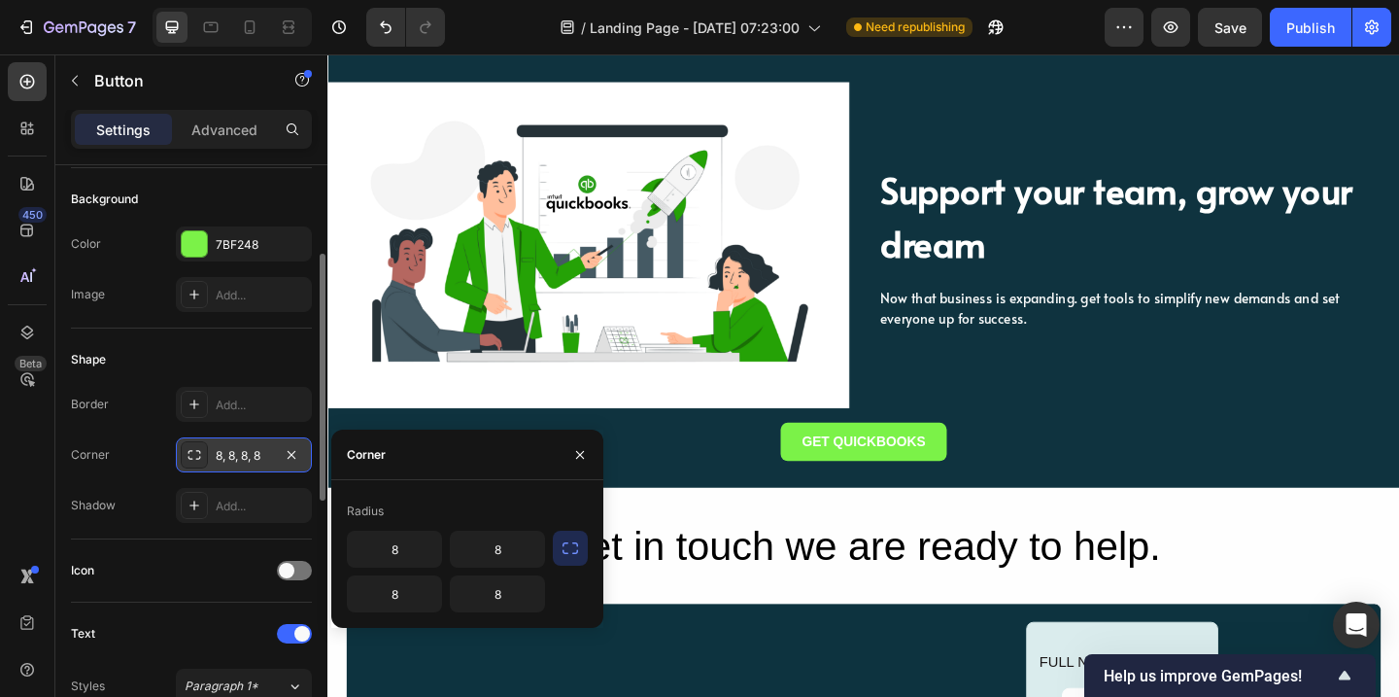
scroll to position [2234, 0]
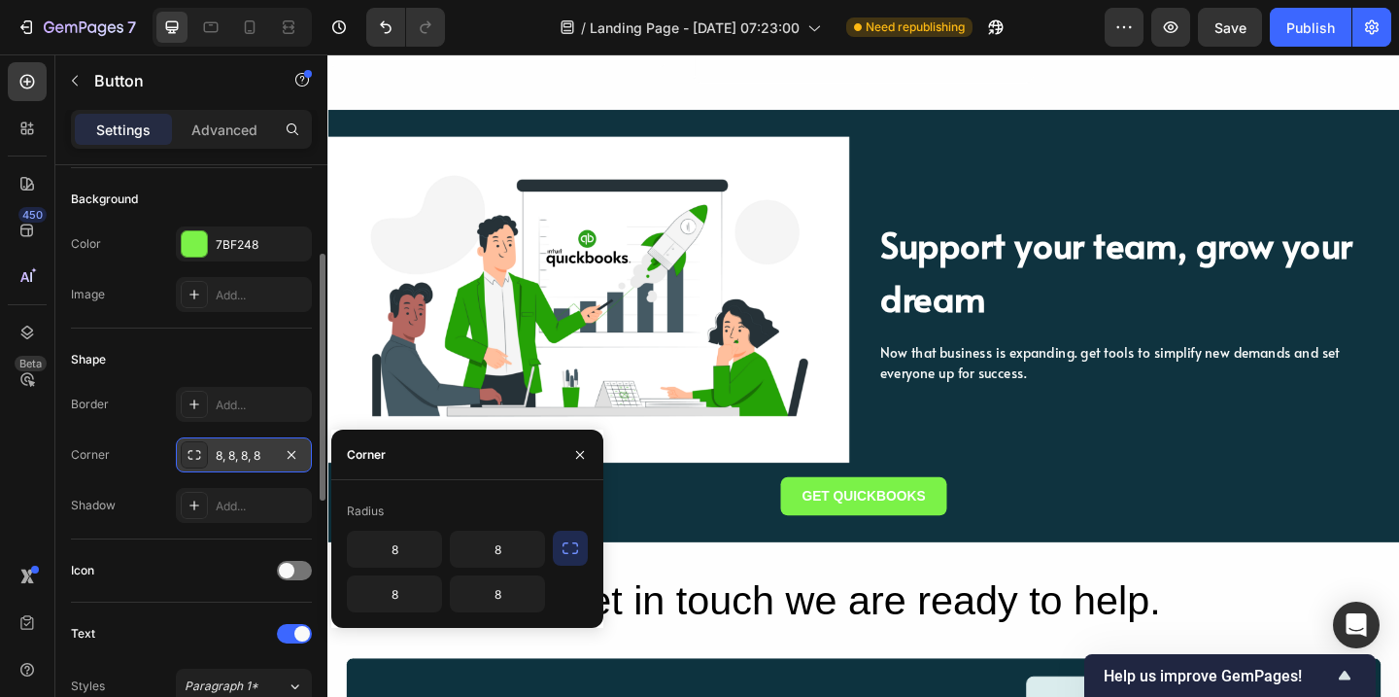
click at [992, 522] on button "GET QUICKBOOKS" at bounding box center [910, 535] width 181 height 42
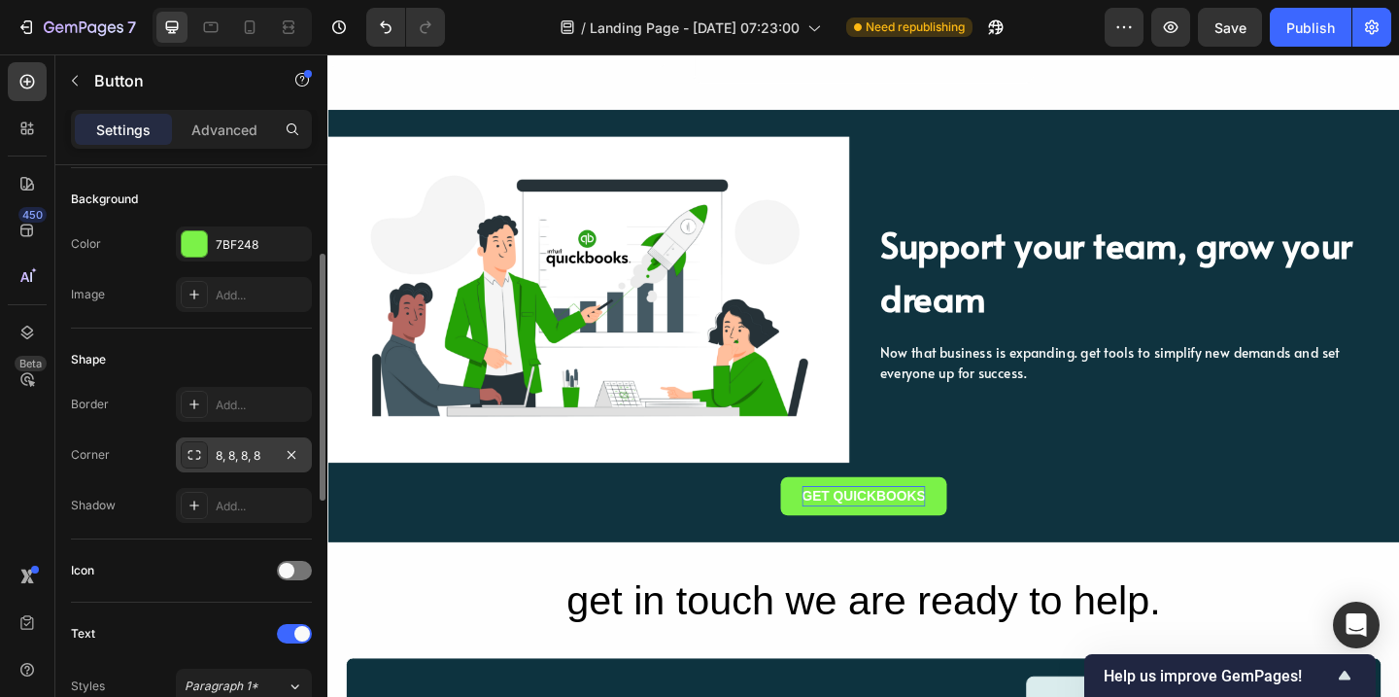
click at [974, 541] on div "GET QUICKBOOKS" at bounding box center [910, 535] width 134 height 22
click at [1002, 528] on div "GET QUICKBOOKS Button" at bounding box center [910, 535] width 1166 height 42
click at [996, 532] on button "GET QUICKBOOKS" at bounding box center [910, 535] width 181 height 42
click at [1041, 532] on div "GET QUICKBOOKS Button" at bounding box center [910, 535] width 1166 height 42
click at [955, 518] on button "GET QUICKBOOKS" at bounding box center [910, 535] width 181 height 42
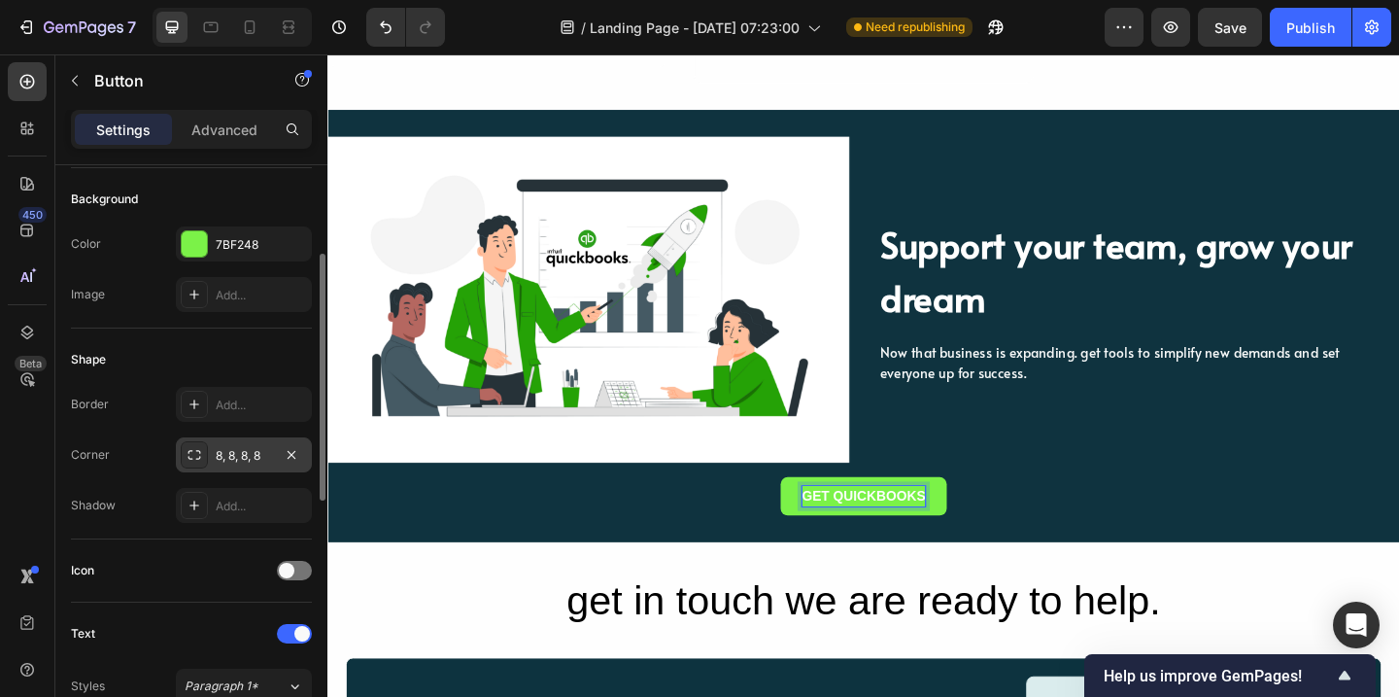
click at [943, 536] on p "GET QUICKBOOKS" at bounding box center [910, 535] width 134 height 22
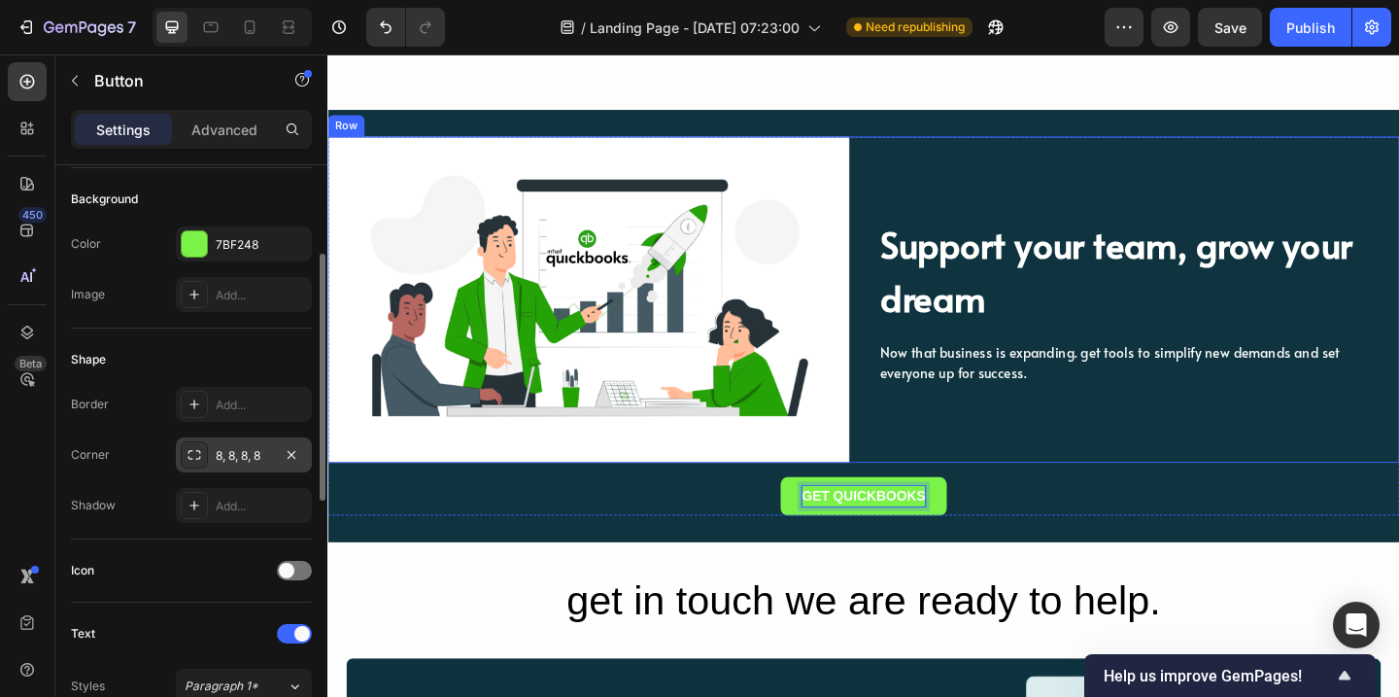
click at [943, 437] on div "Support your team, grow your dream Heading Now that business is expanding. get …" at bounding box center [1209, 321] width 567 height 355
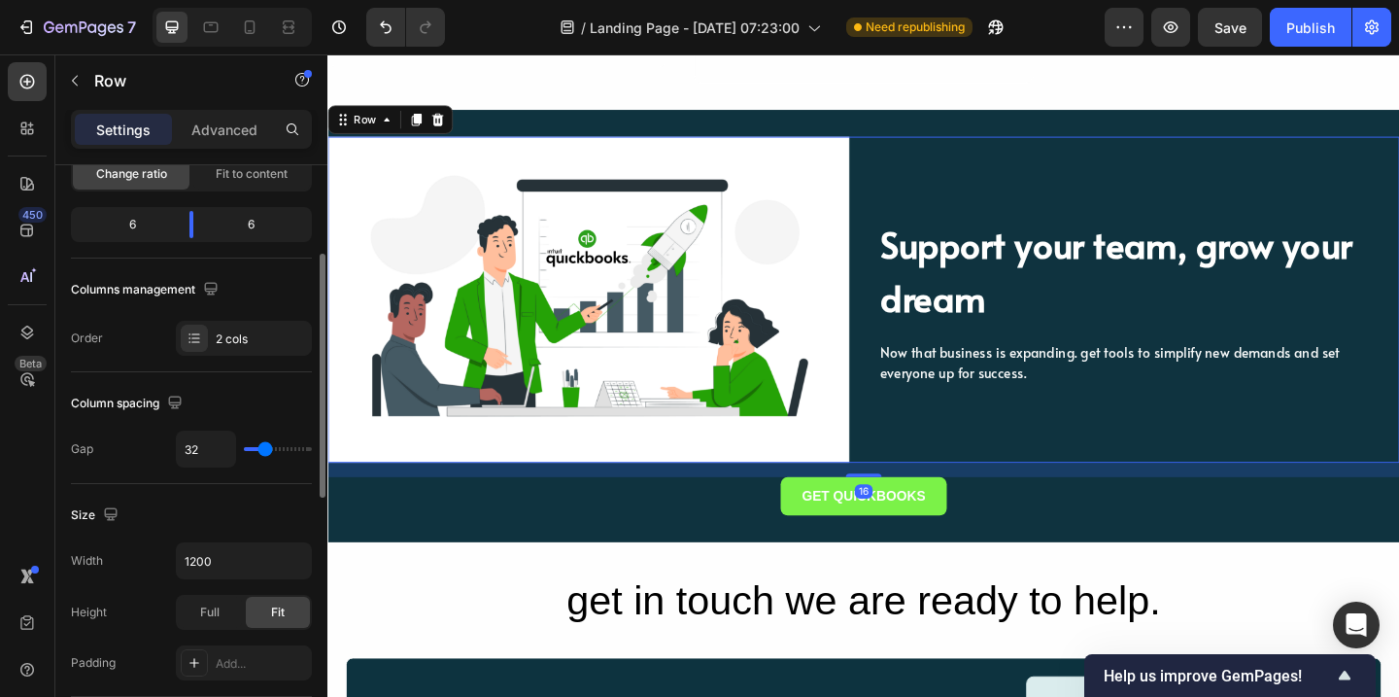
scroll to position [0, 0]
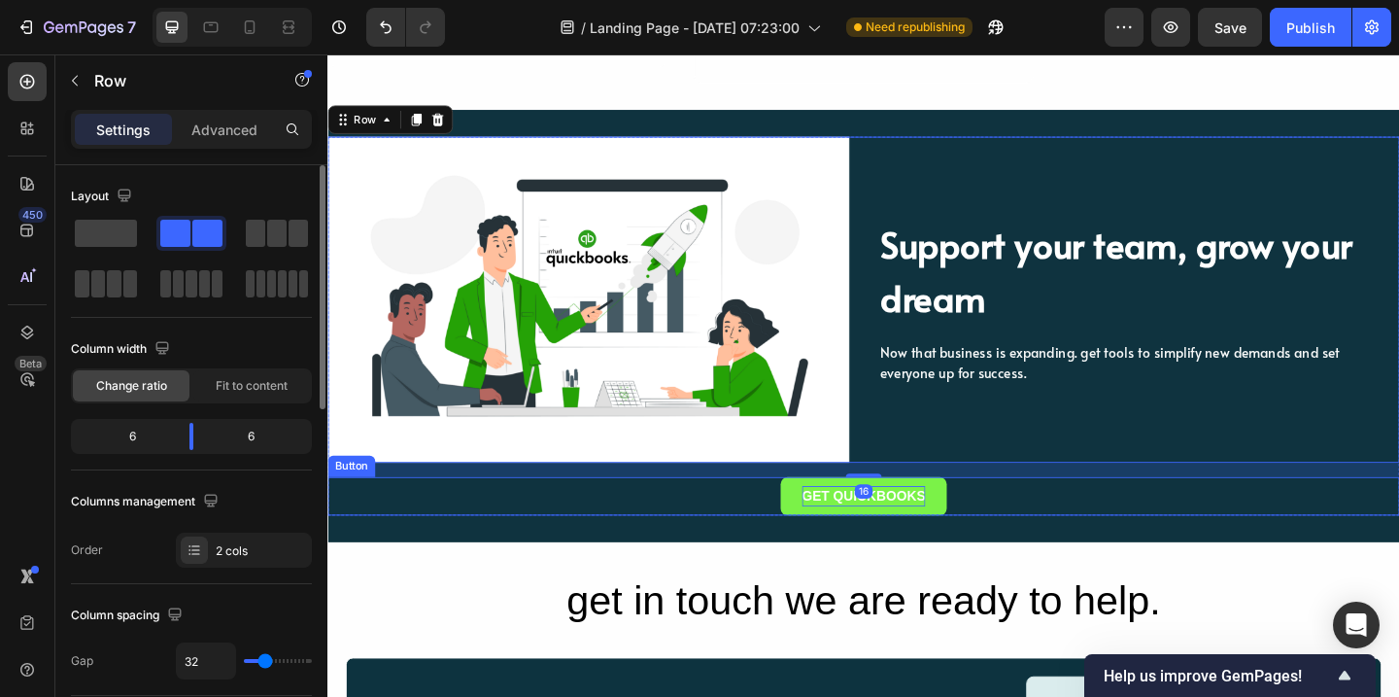
click at [847, 542] on p "GET QUICKBOOKS" at bounding box center [910, 535] width 134 height 22
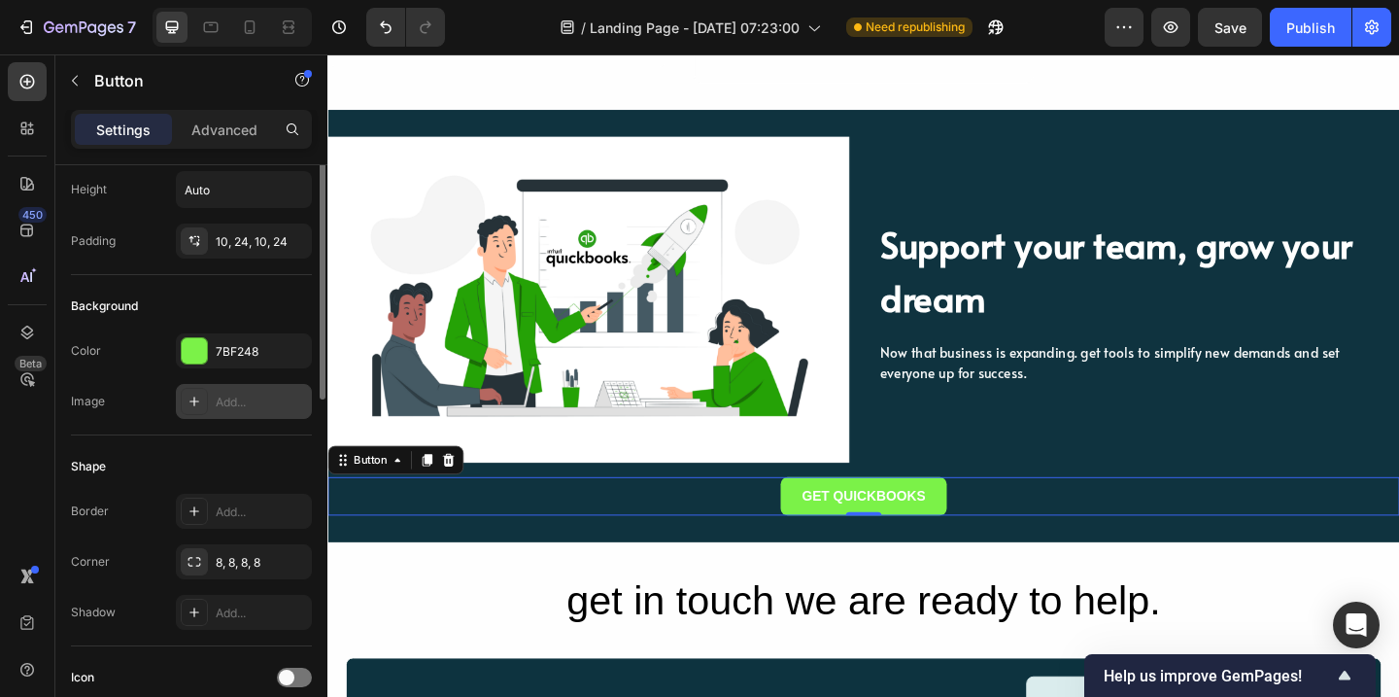
scroll to position [112, 0]
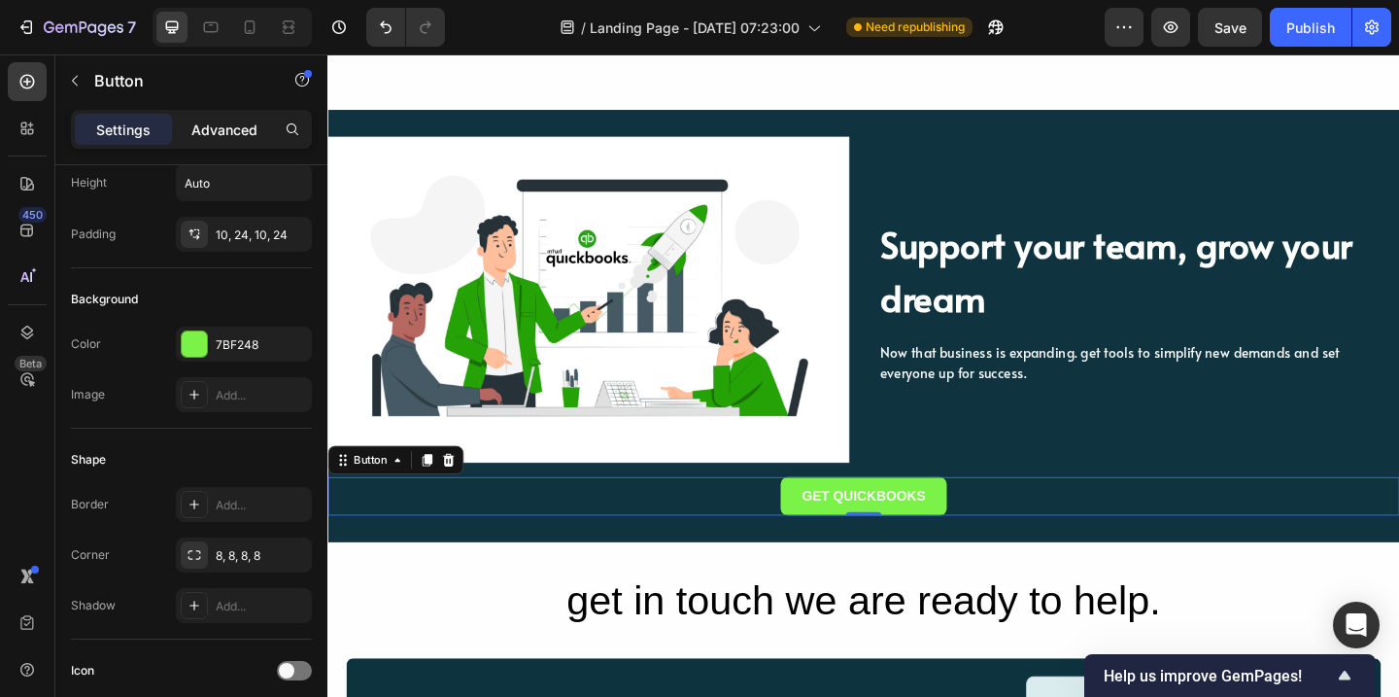
click at [245, 125] on p "Advanced" at bounding box center [224, 129] width 66 height 20
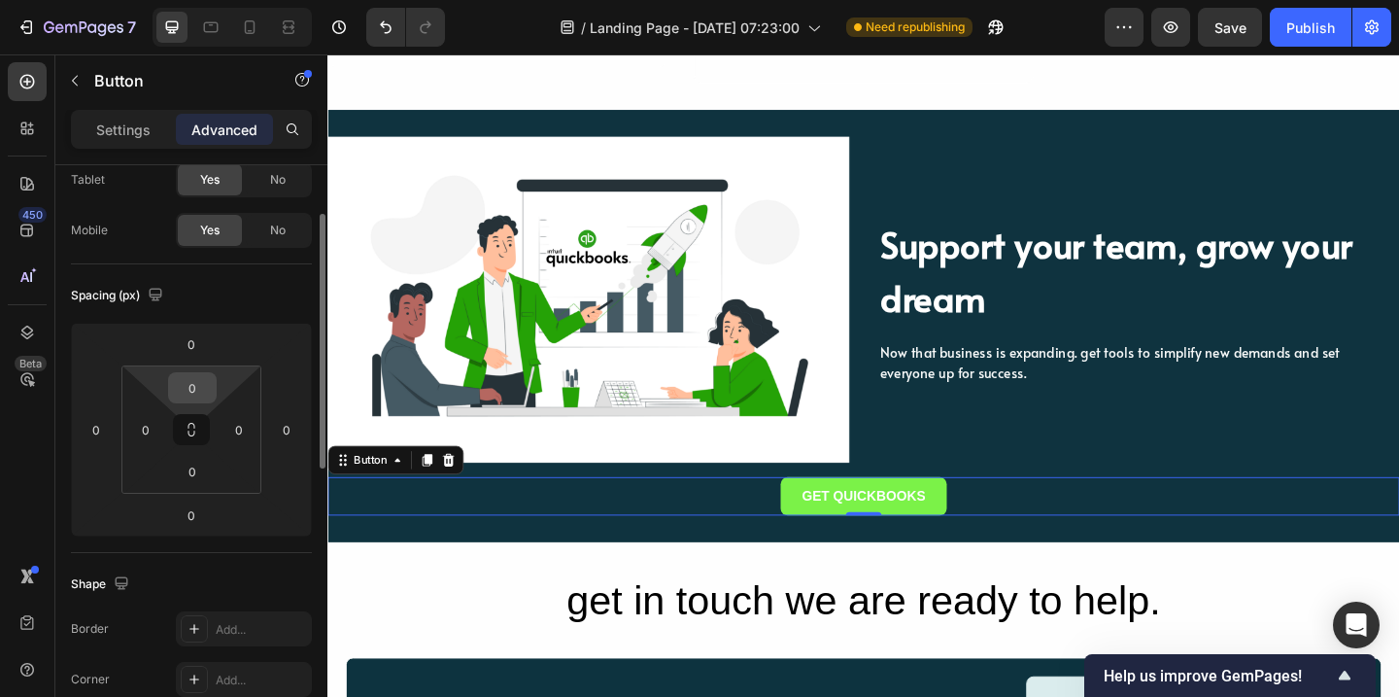
click at [196, 386] on input "0" at bounding box center [192, 387] width 39 height 29
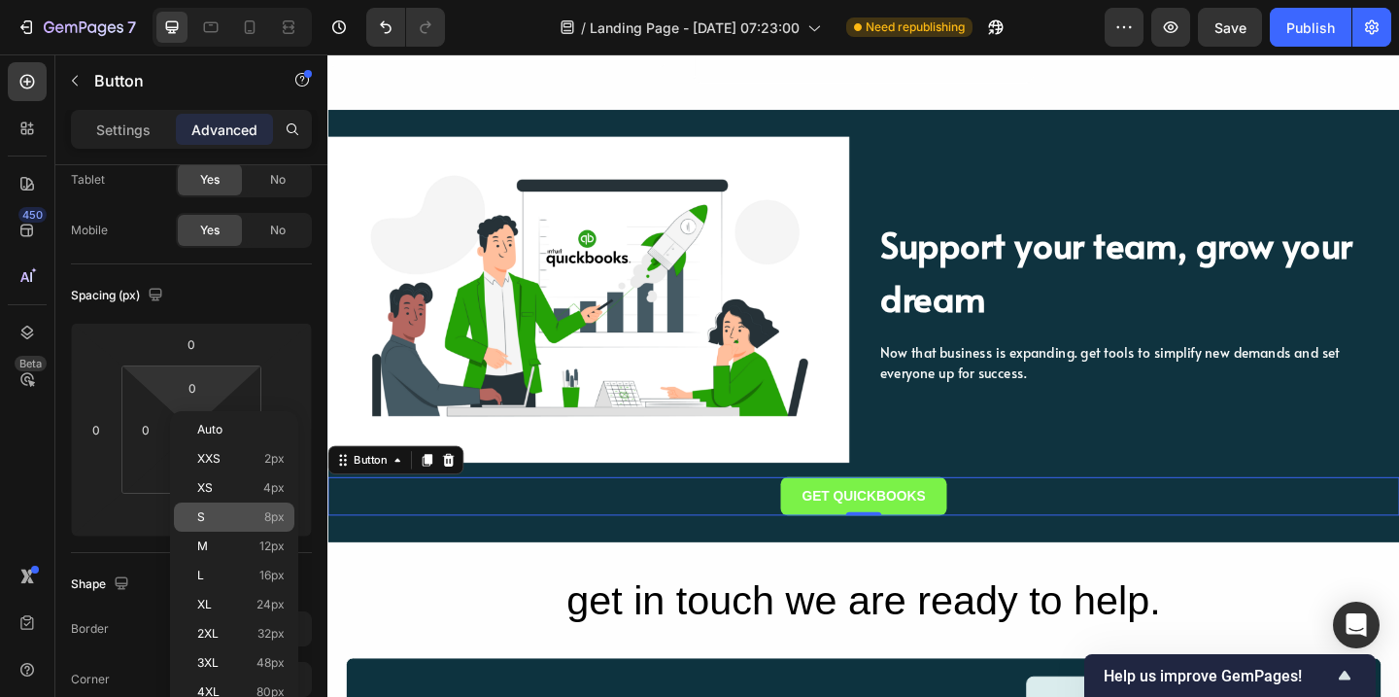
click at [280, 515] on span "8px" at bounding box center [274, 517] width 20 height 14
type input "8"
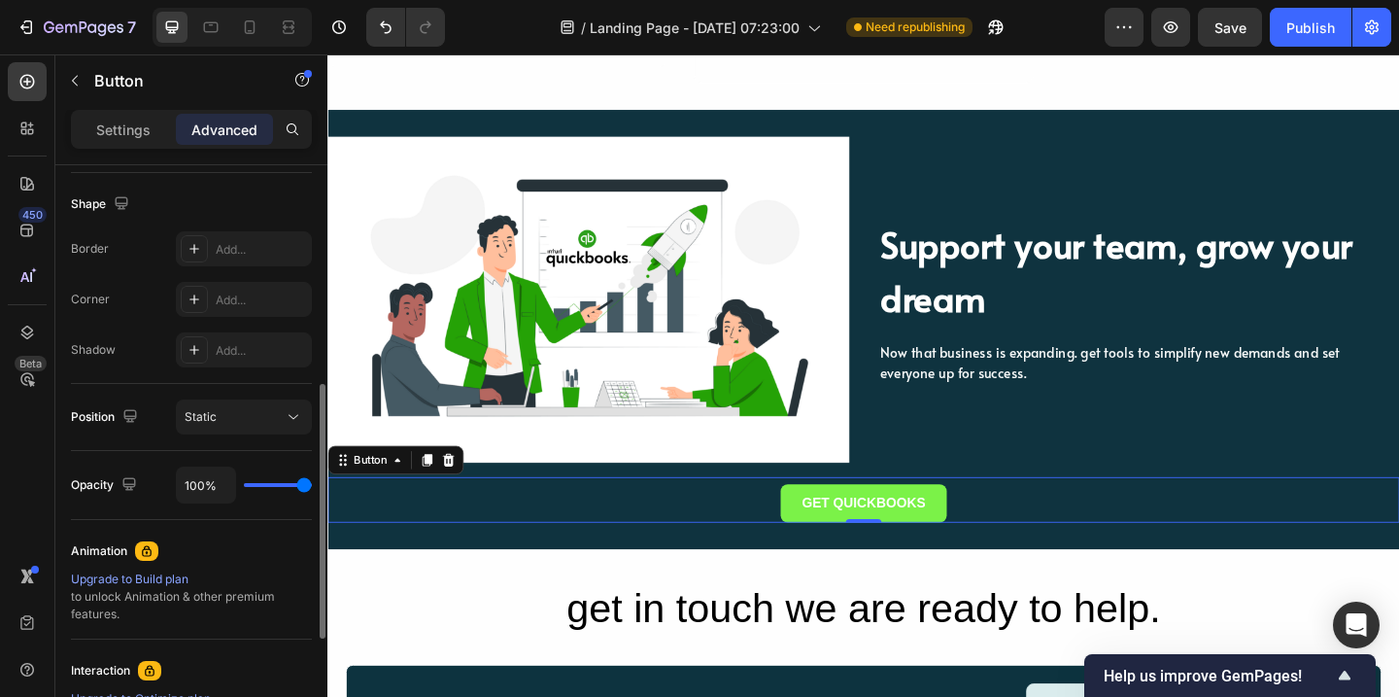
scroll to position [494, 0]
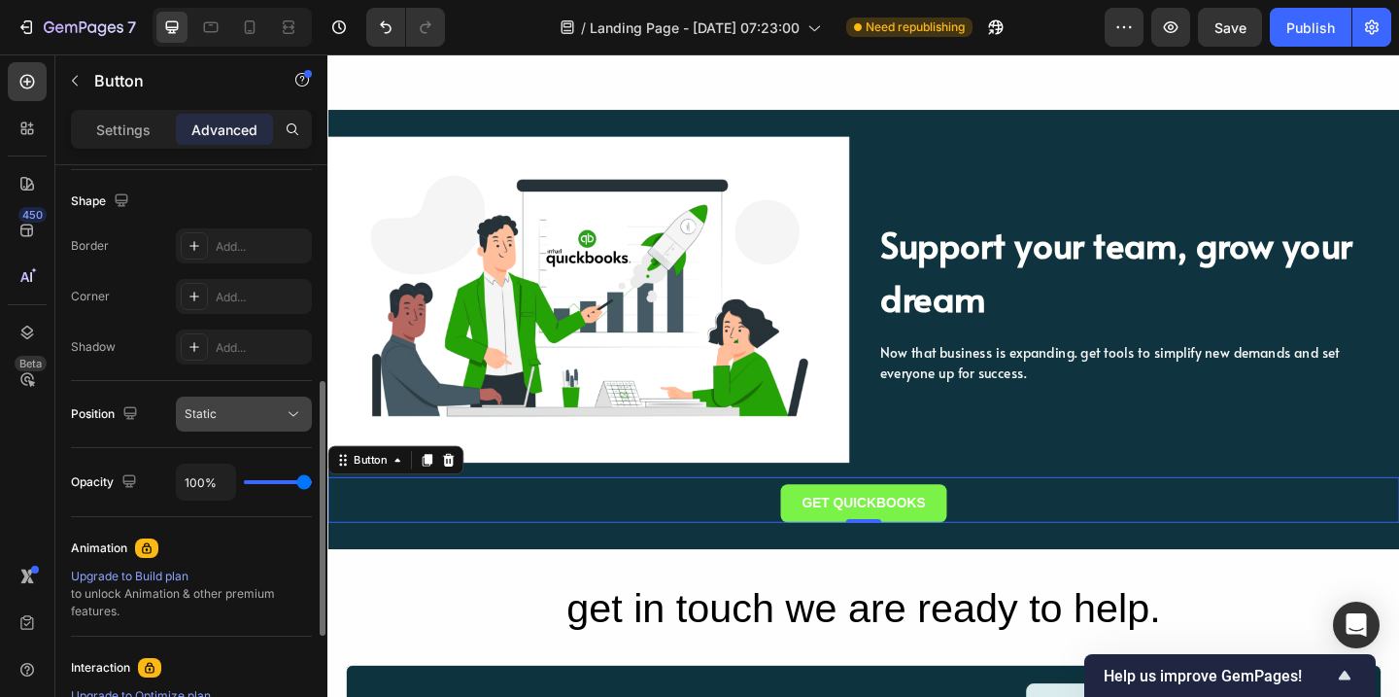
click at [295, 413] on icon at bounding box center [294, 414] width 10 height 5
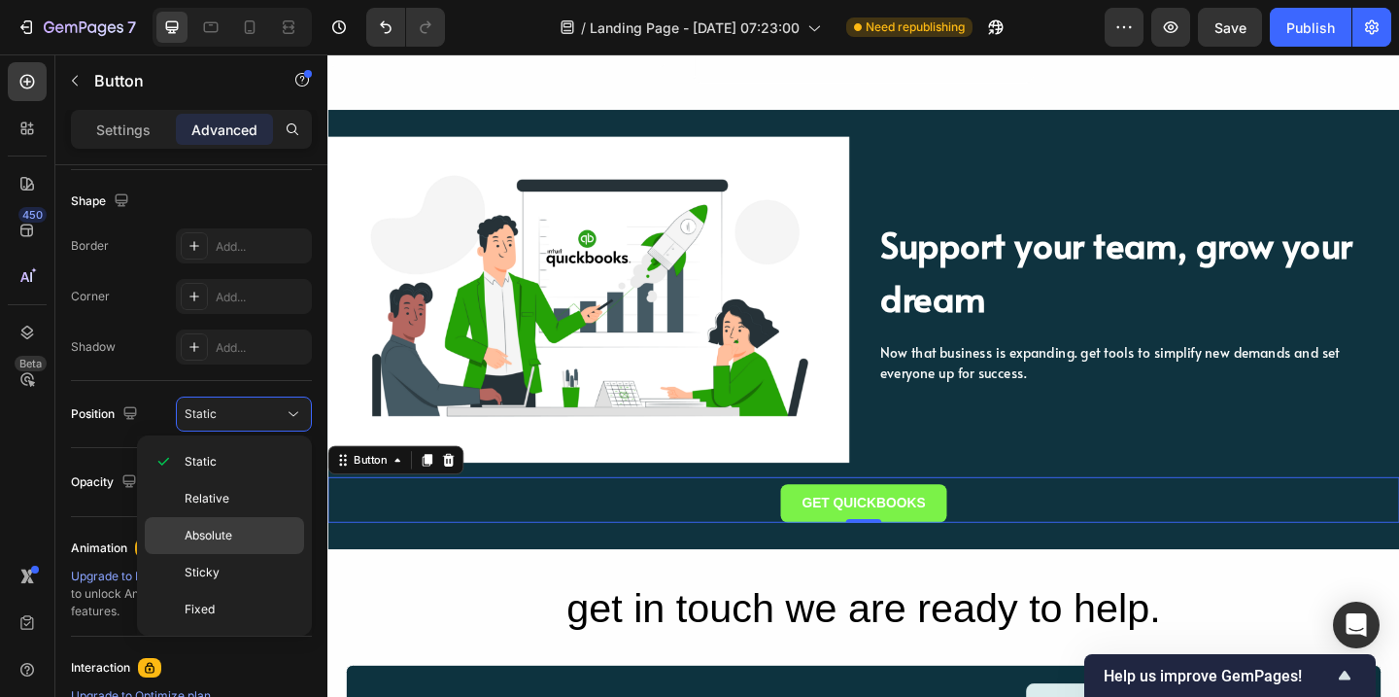
click at [217, 543] on span "Absolute" at bounding box center [209, 535] width 48 height 17
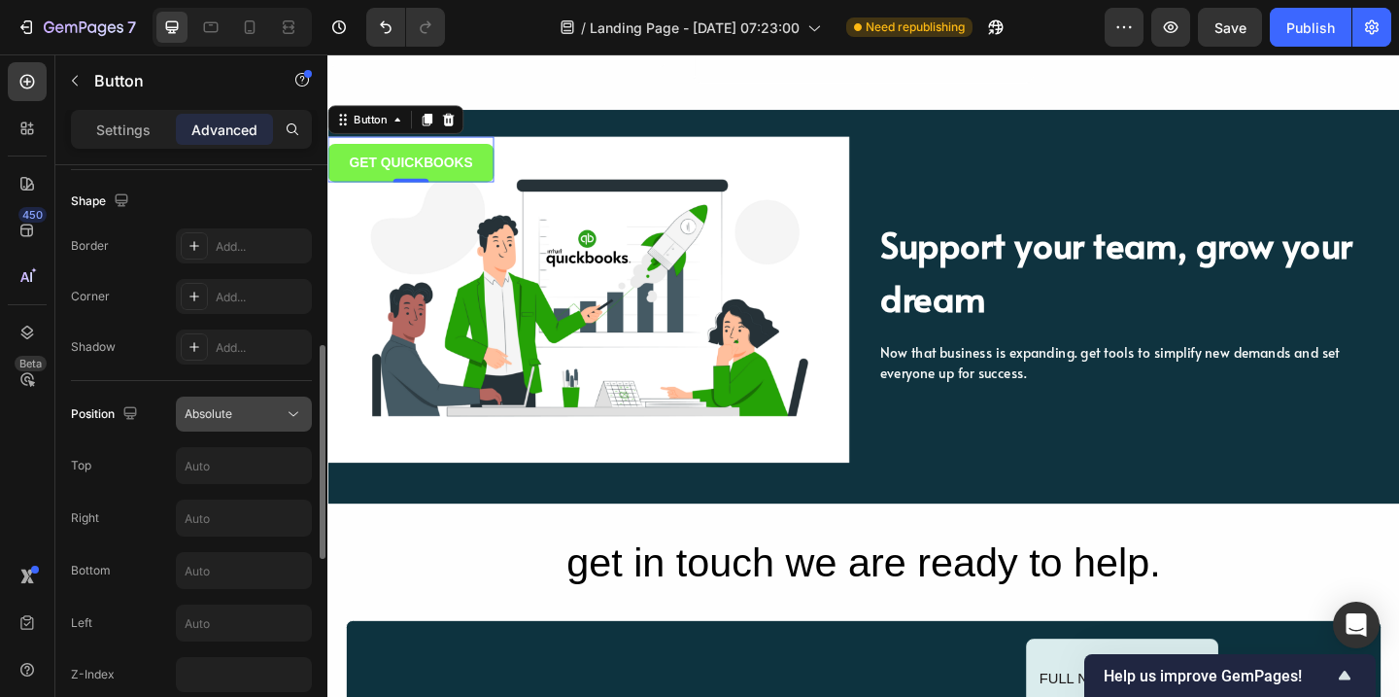
click at [252, 411] on div "Absolute" at bounding box center [234, 413] width 99 height 17
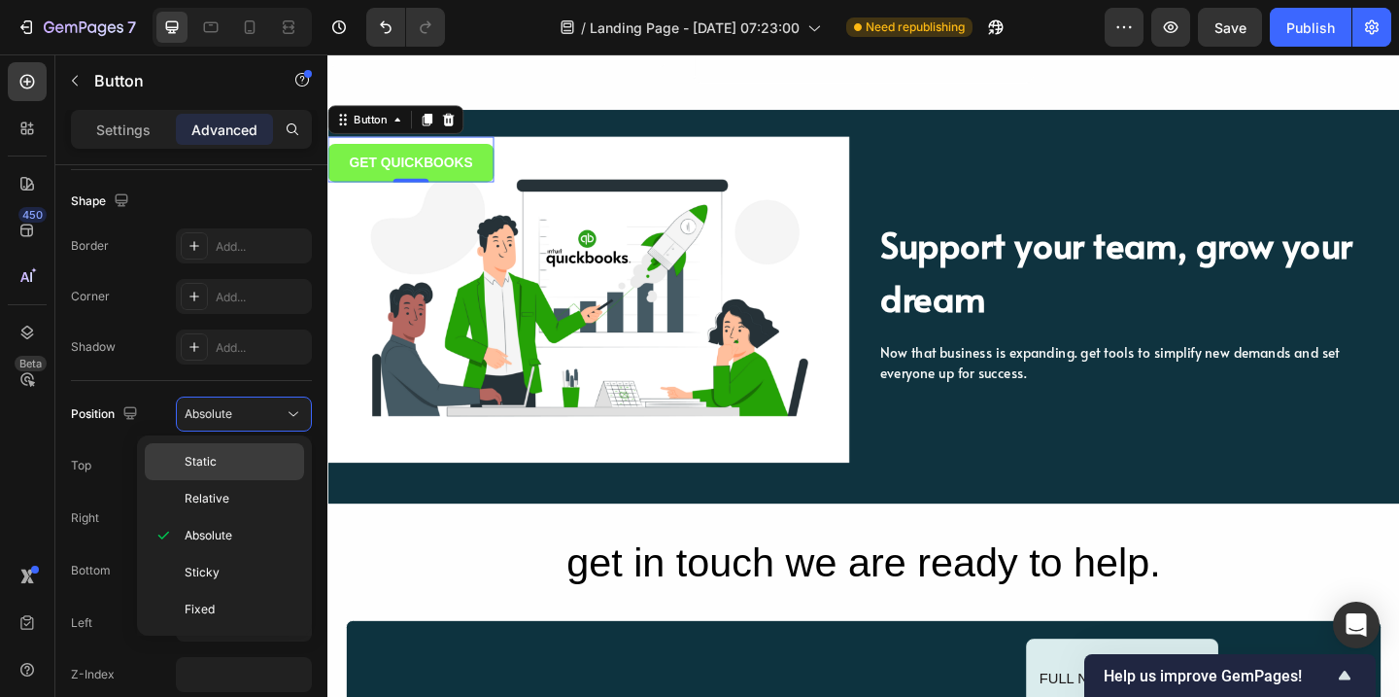
click at [233, 471] on div "Static" at bounding box center [224, 461] width 159 height 37
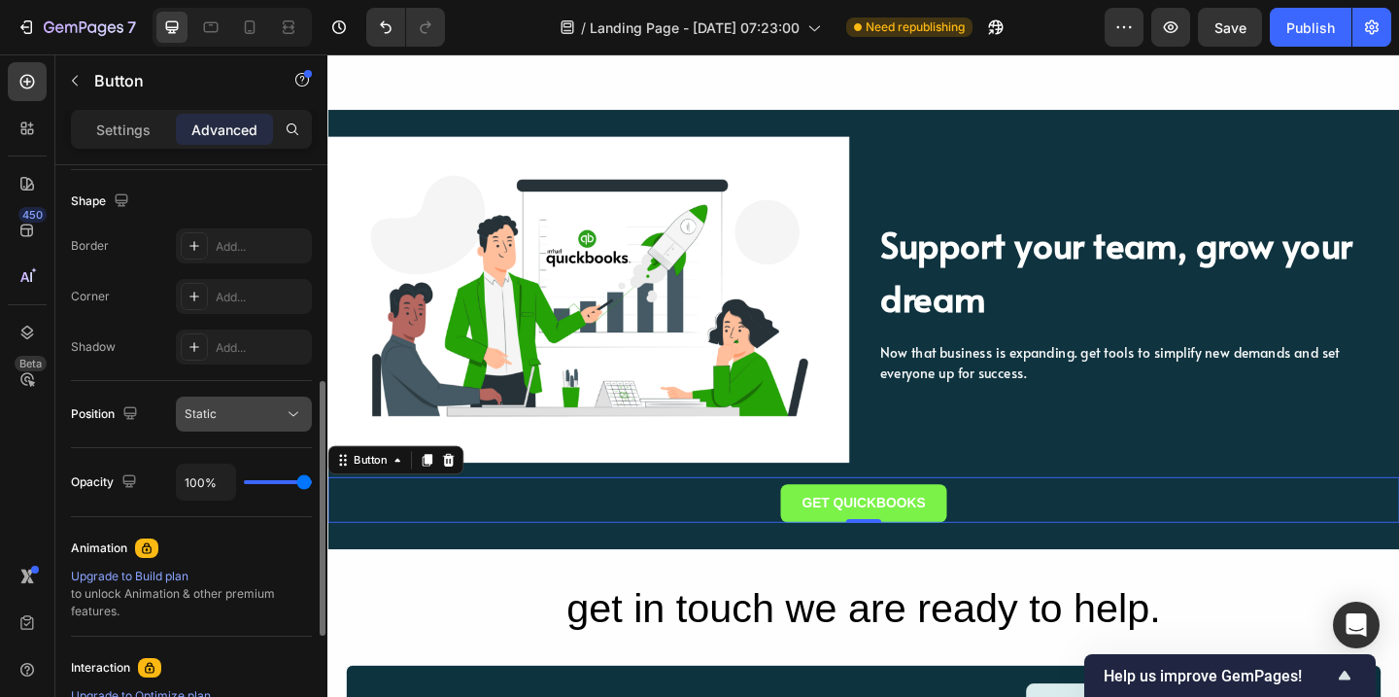
click at [269, 409] on div "Static" at bounding box center [234, 413] width 99 height 17
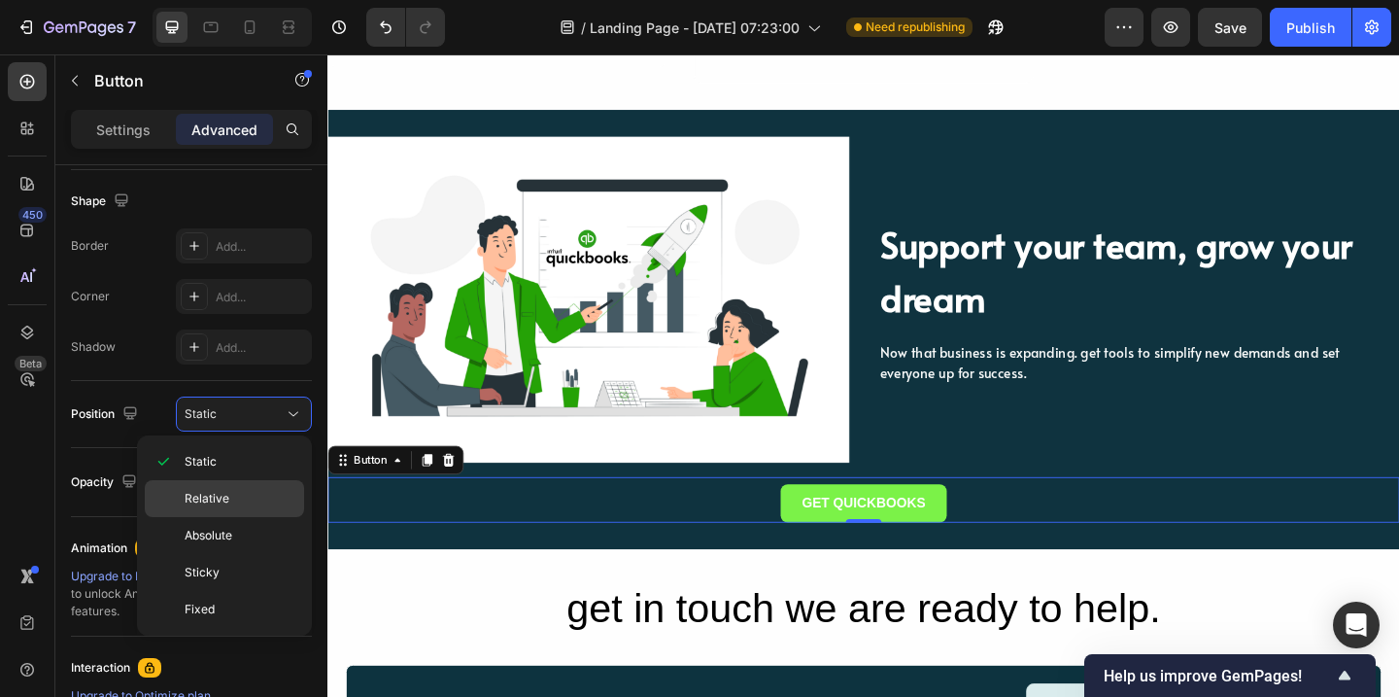
click at [224, 503] on span "Relative" at bounding box center [207, 498] width 45 height 17
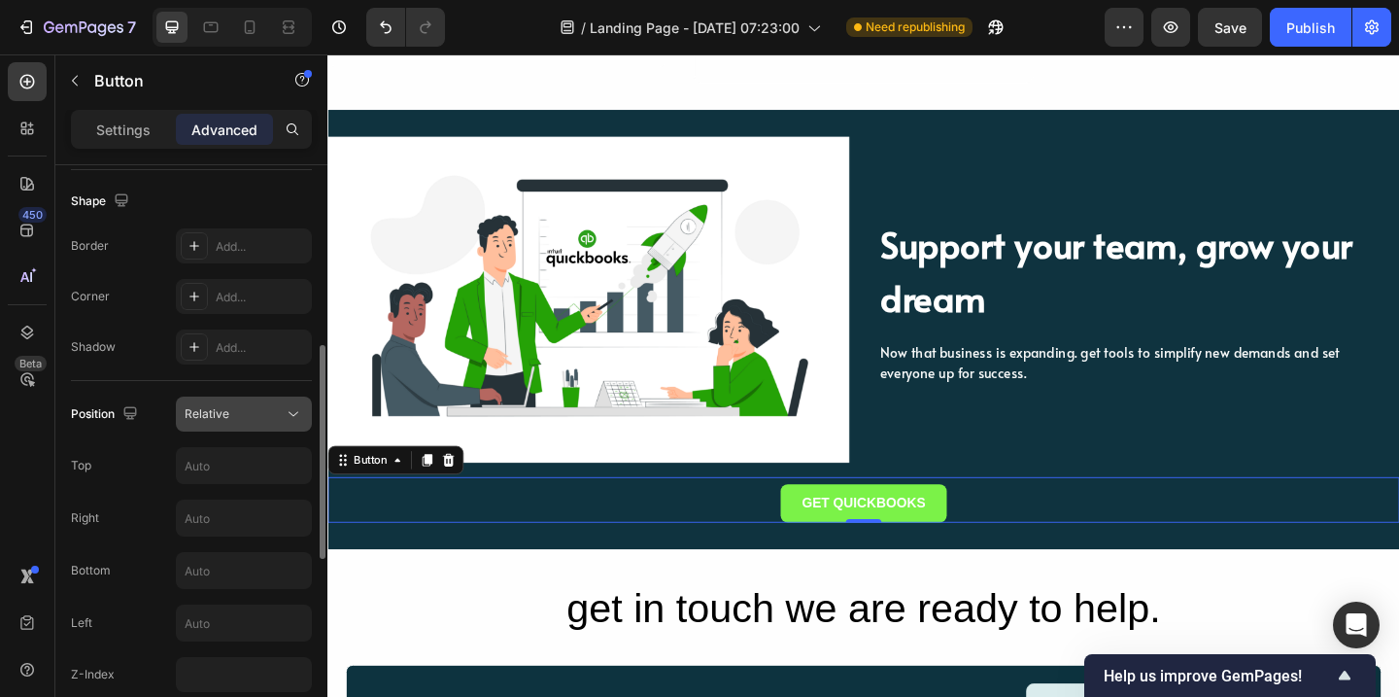
click at [263, 415] on div "Relative" at bounding box center [234, 413] width 99 height 17
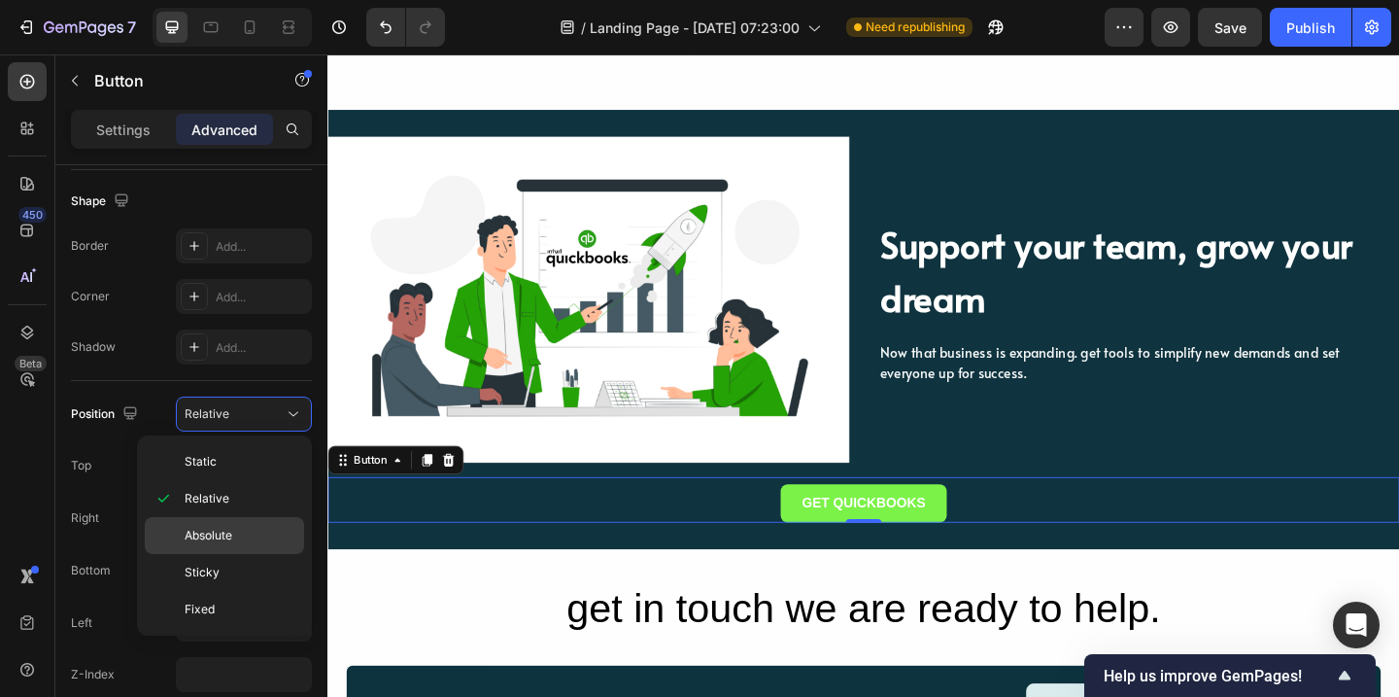
click at [221, 542] on span "Absolute" at bounding box center [209, 535] width 48 height 17
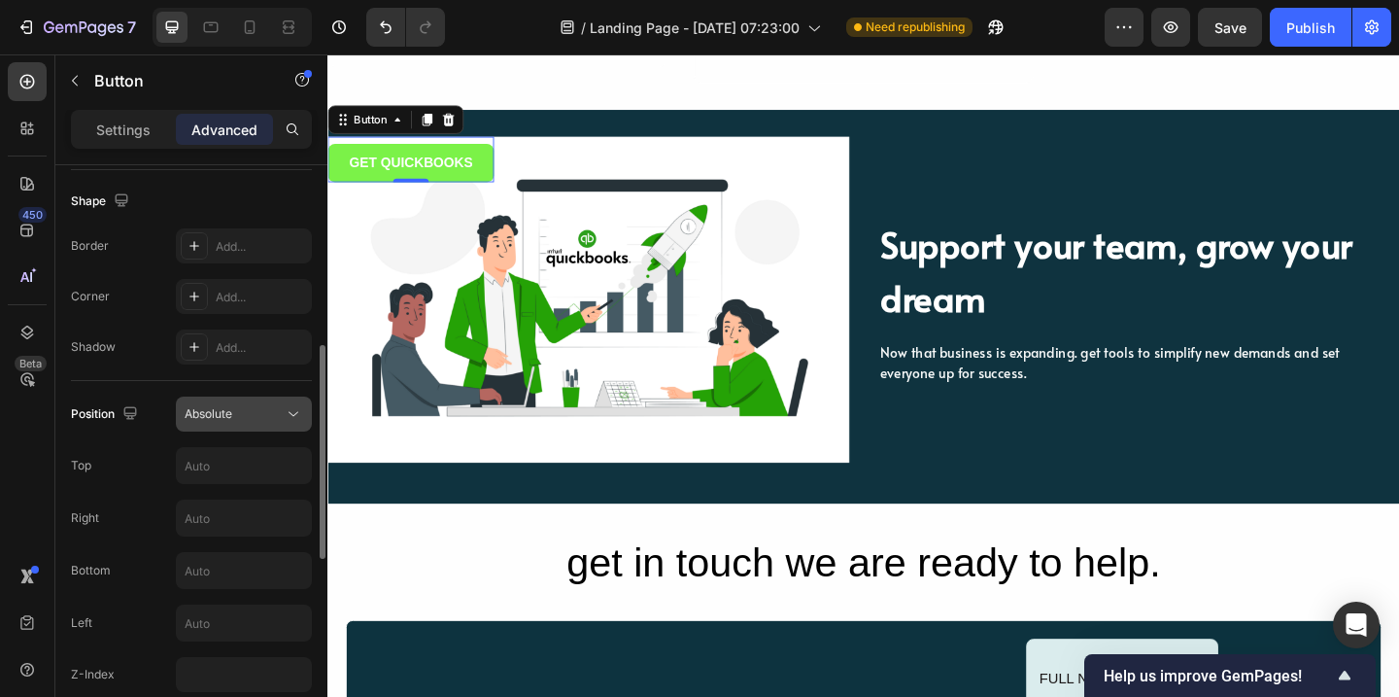
click at [268, 411] on div "Absolute" at bounding box center [234, 413] width 99 height 17
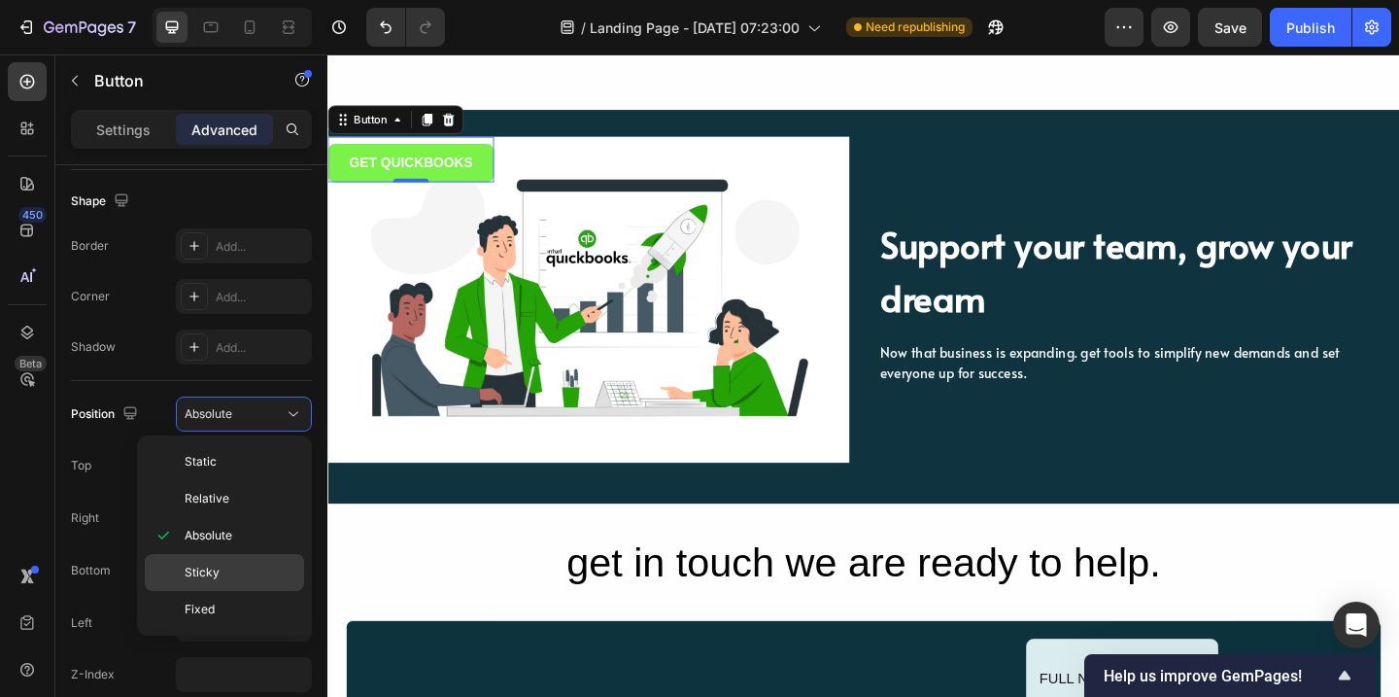
click at [230, 583] on div "Sticky" at bounding box center [224, 572] width 159 height 37
type input "0"
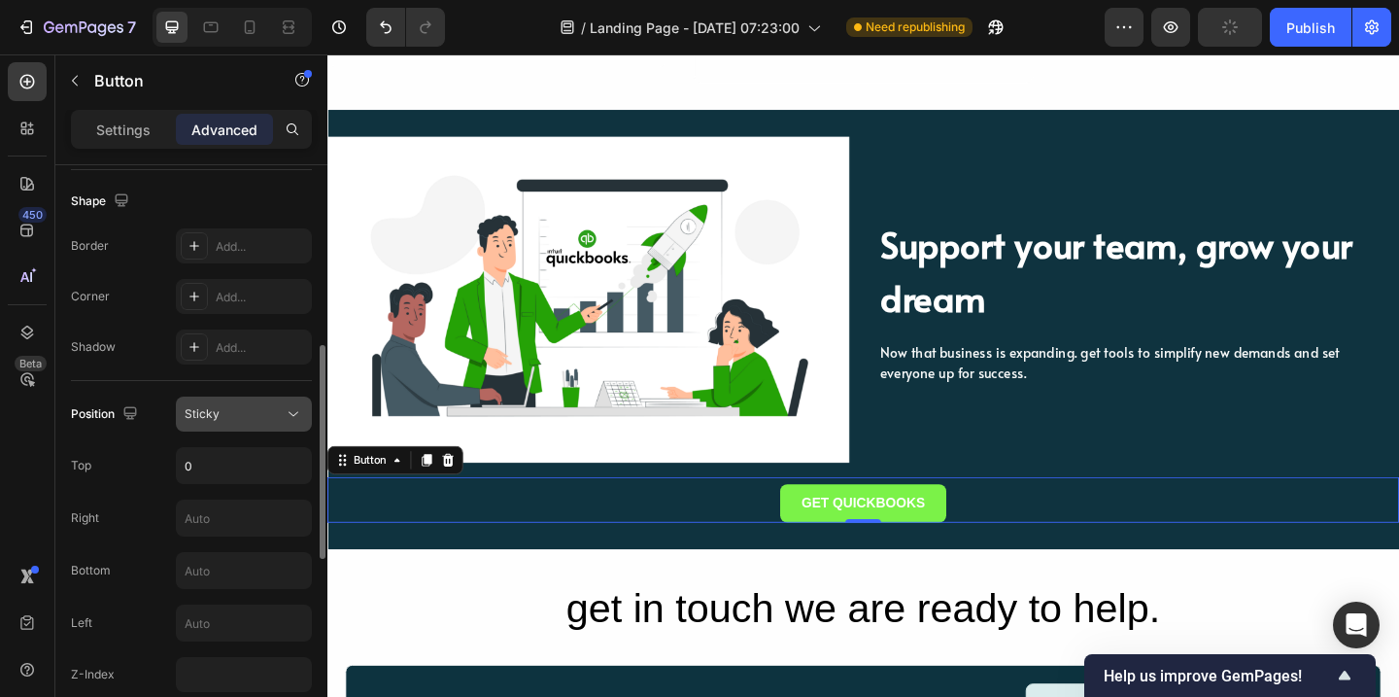
click at [276, 414] on div "Sticky" at bounding box center [234, 413] width 99 height 17
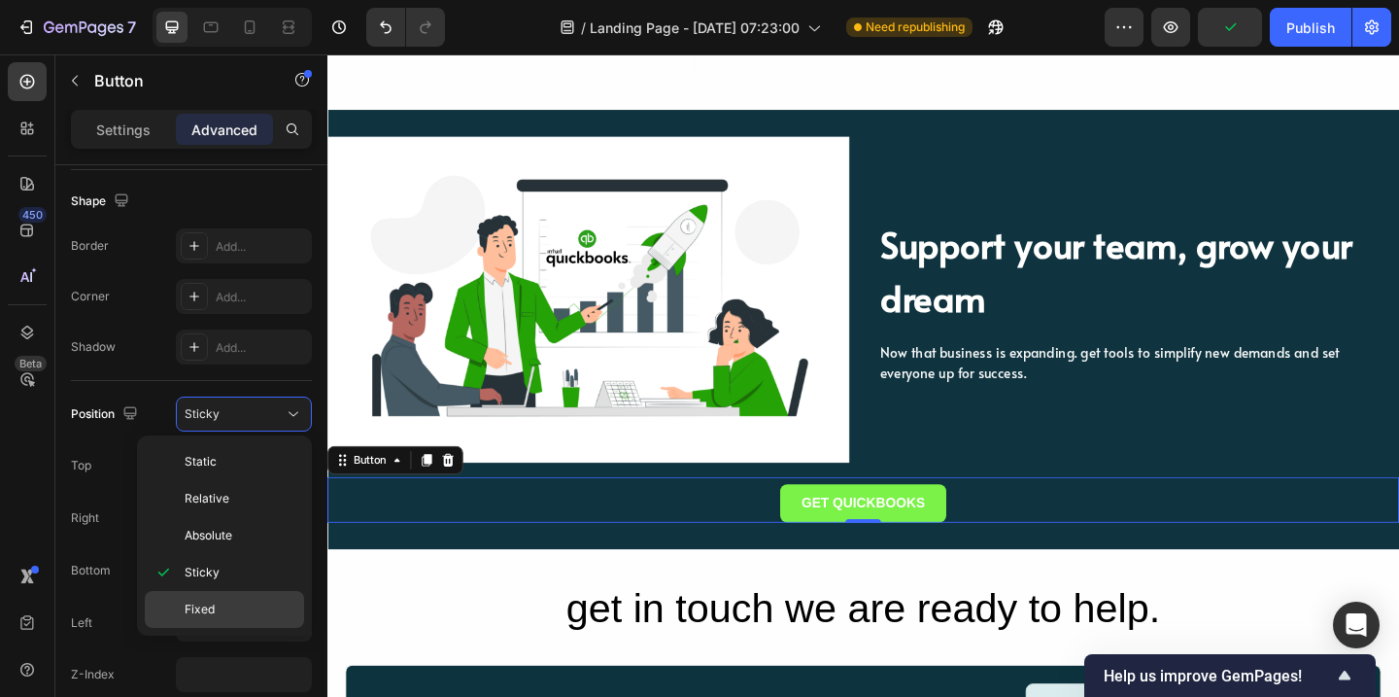
click at [217, 611] on p "Fixed" at bounding box center [240, 608] width 111 height 17
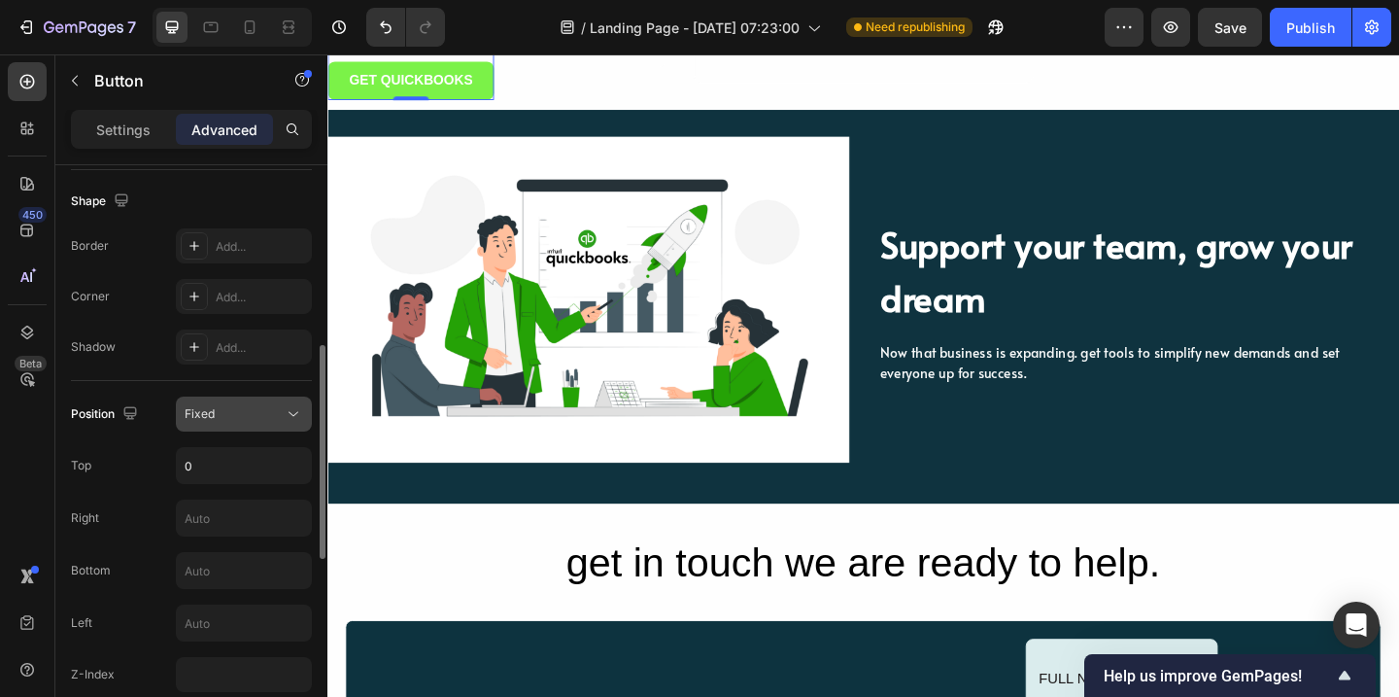
click at [276, 410] on div "Fixed" at bounding box center [234, 413] width 99 height 17
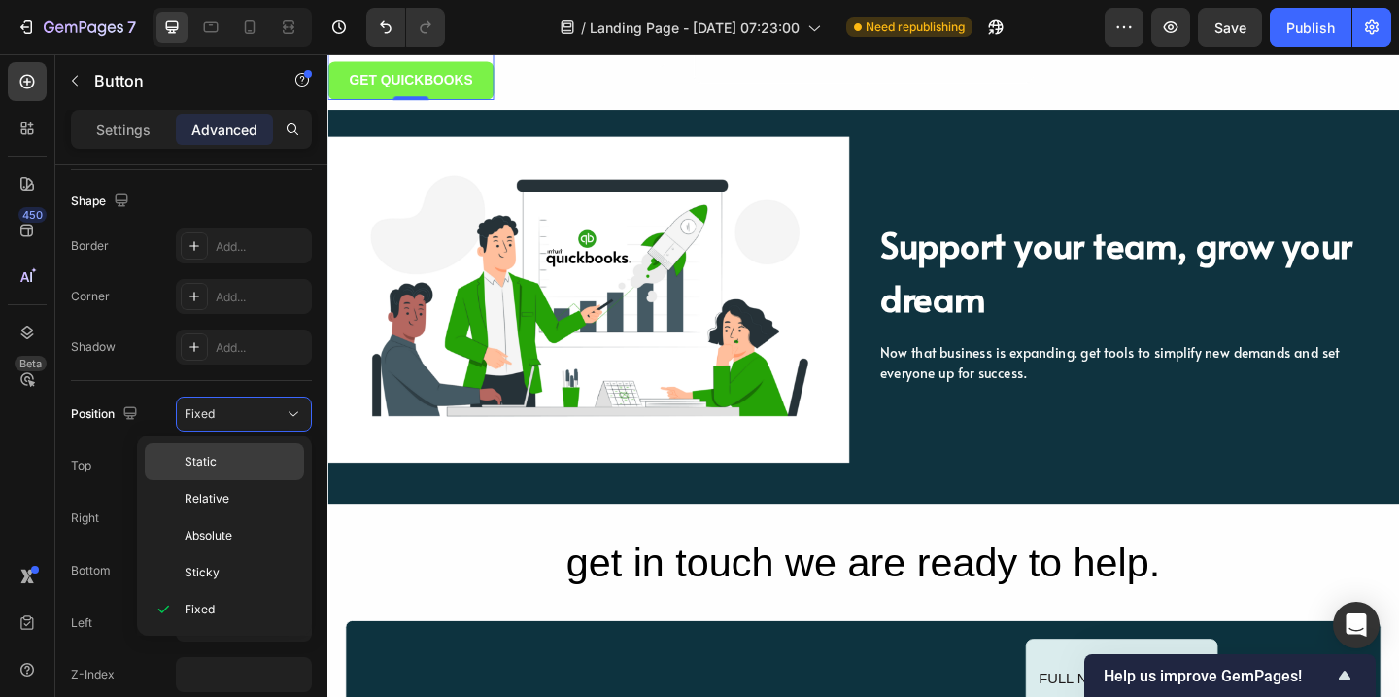
click at [268, 460] on p "Static" at bounding box center [240, 461] width 111 height 17
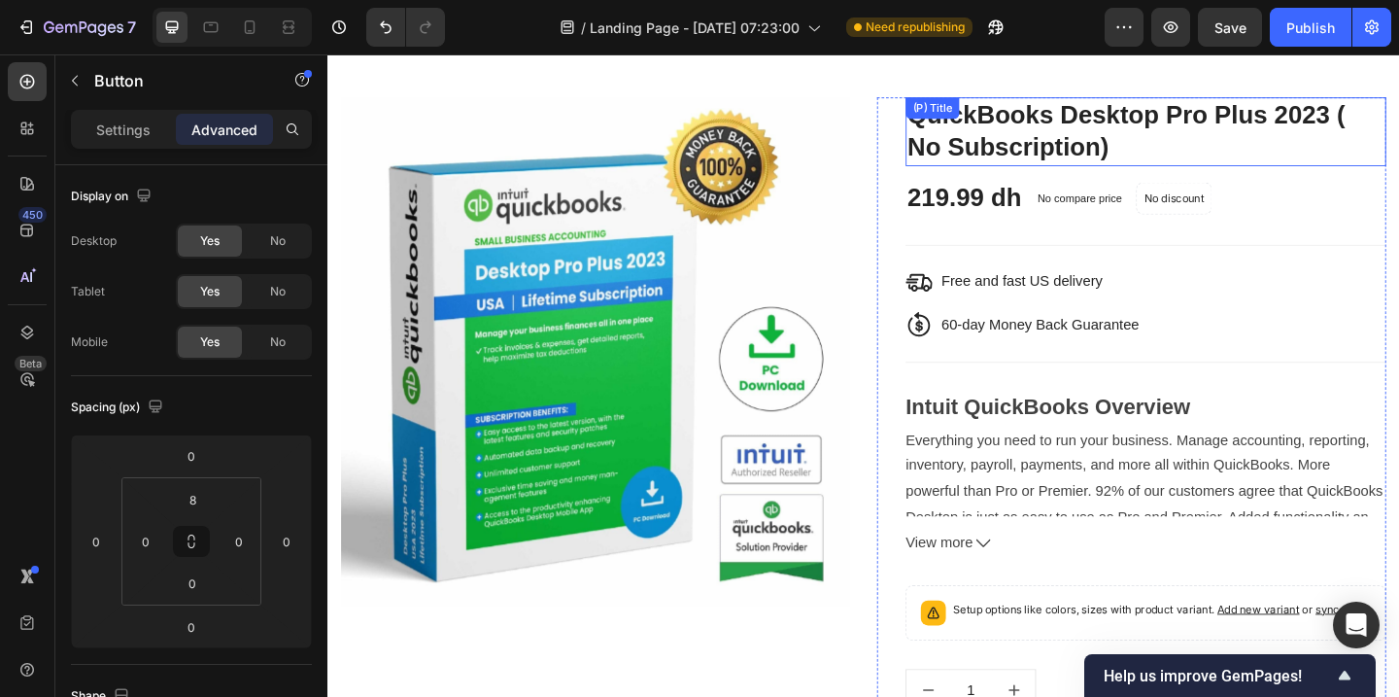
scroll to position [3843, 0]
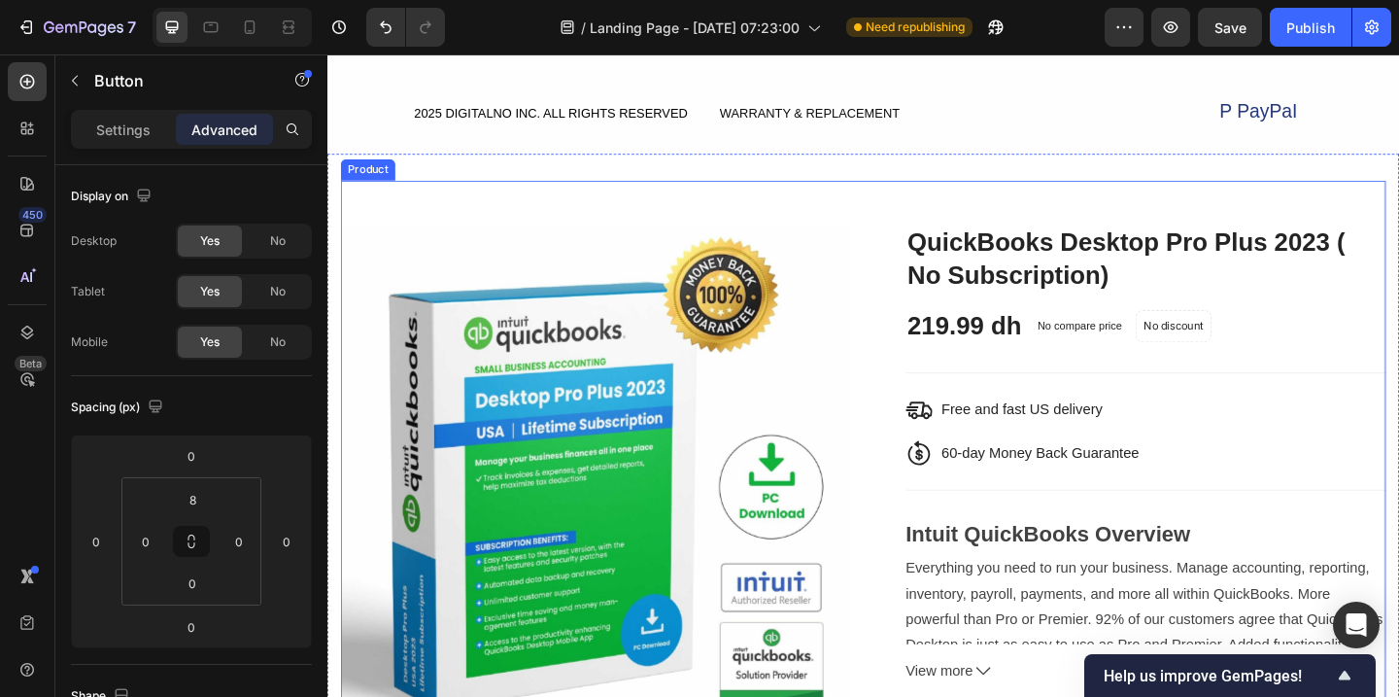
click at [903, 195] on div "Product Images & Gallery QuickBooks Desktop Pro Plus 2023 ( No Subscription) (P…" at bounding box center [910, 670] width 1137 height 958
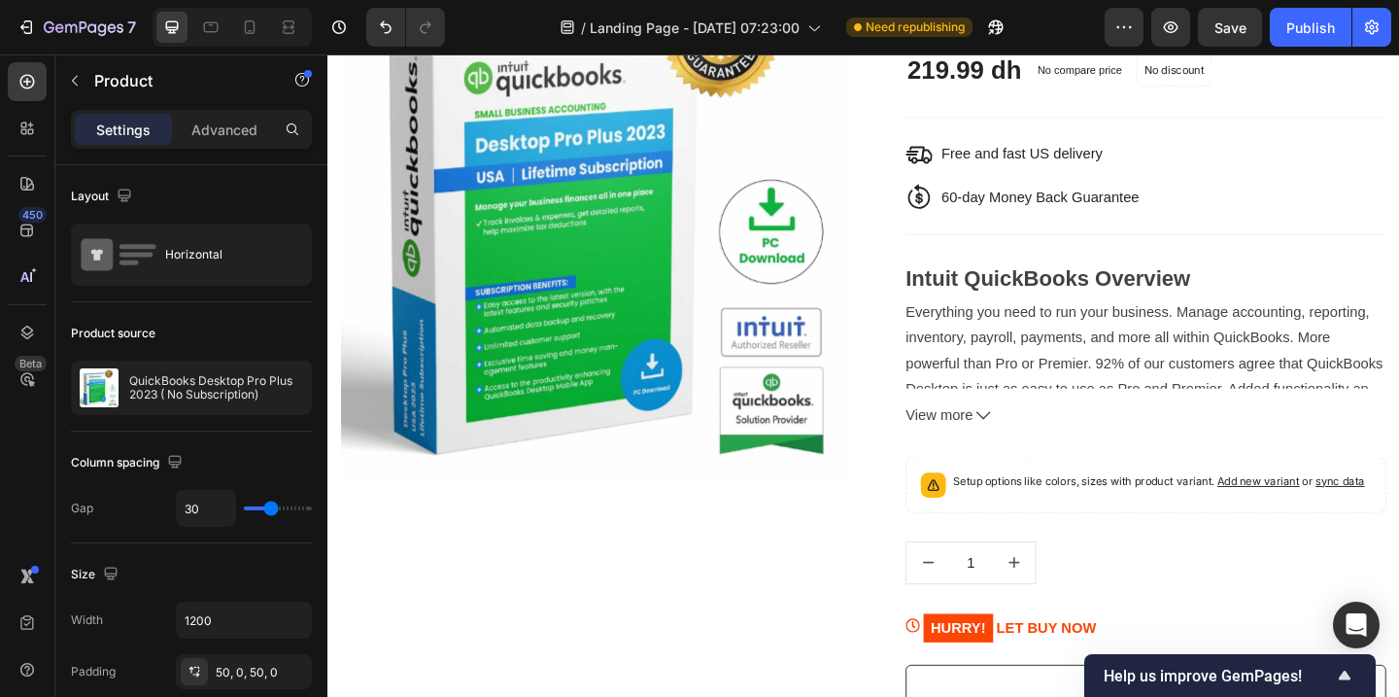
scroll to position [3596, 0]
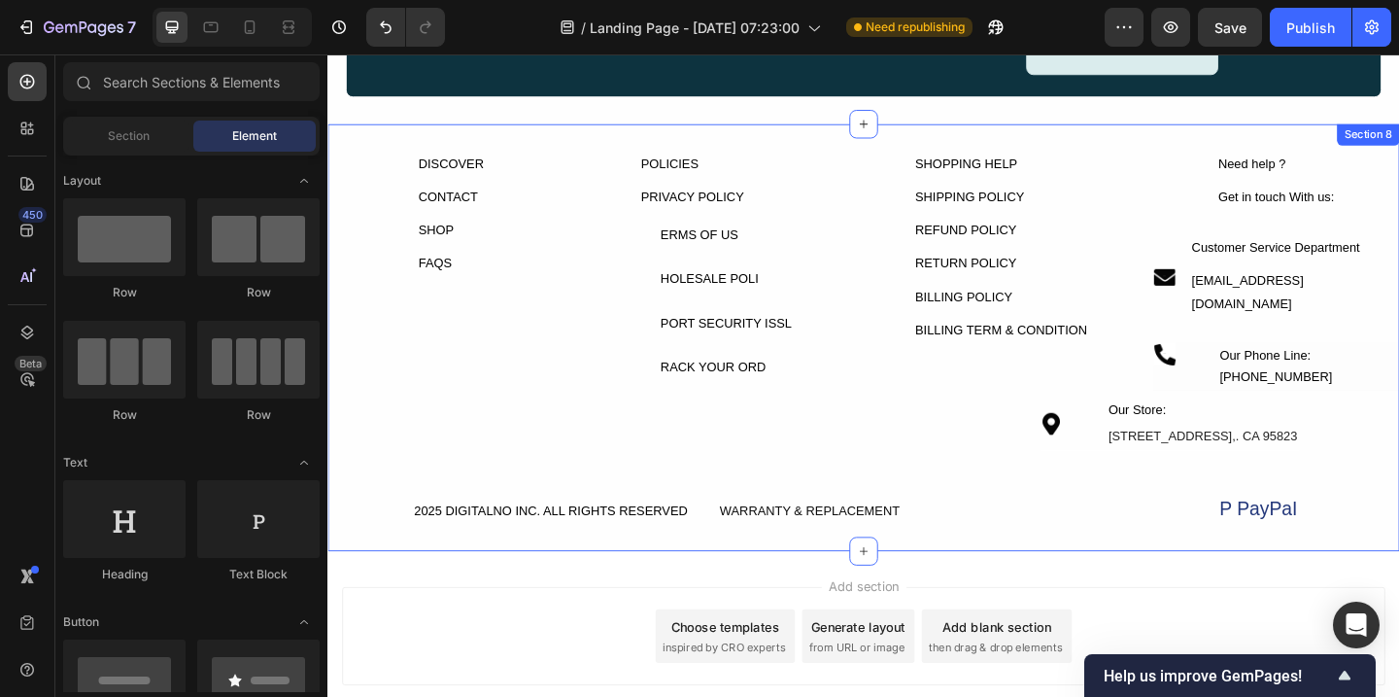
scroll to position [3318, 0]
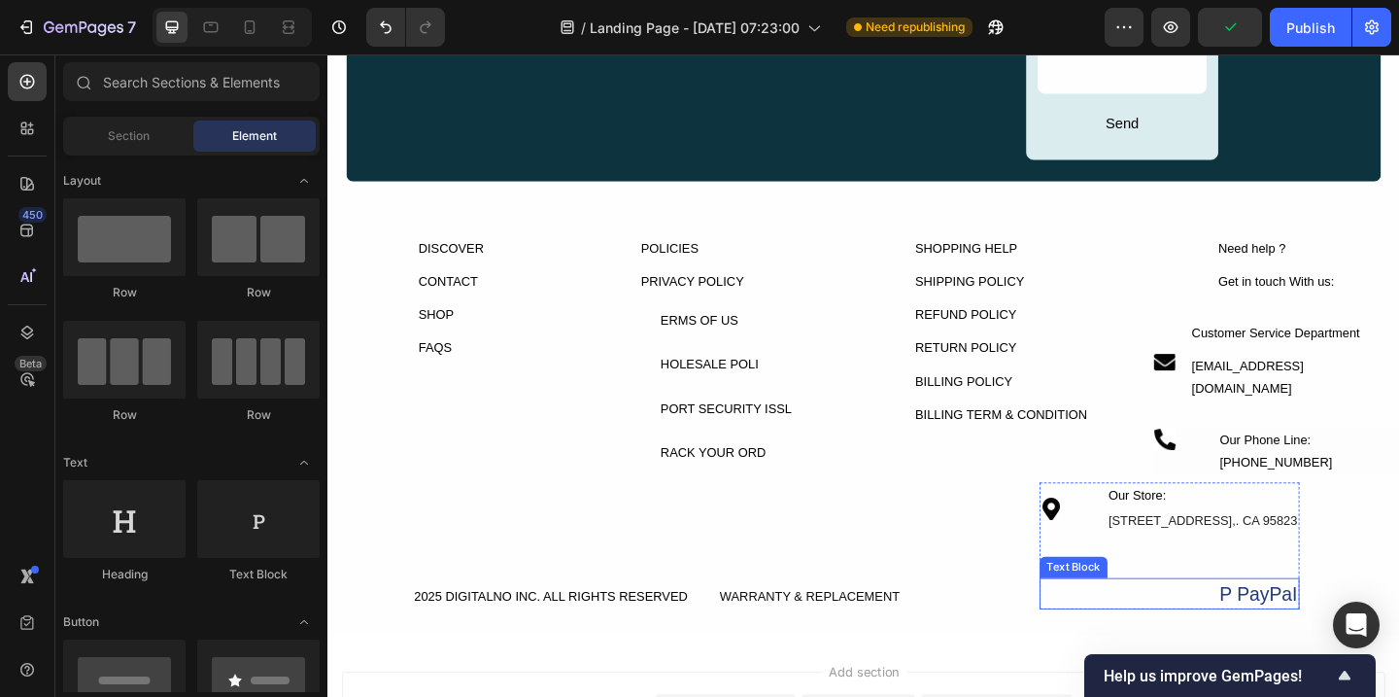
click at [1348, 635] on div "P PayPaI" at bounding box center [1243, 641] width 283 height 35
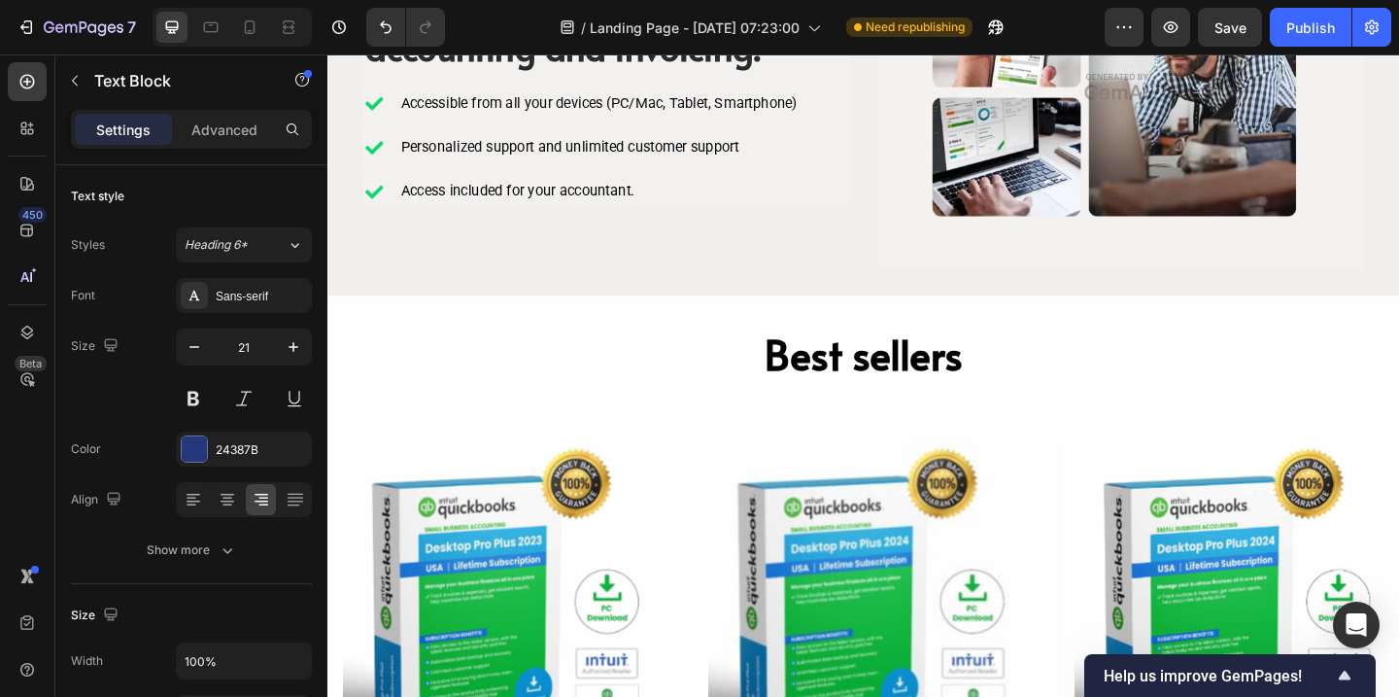
scroll to position [849, 0]
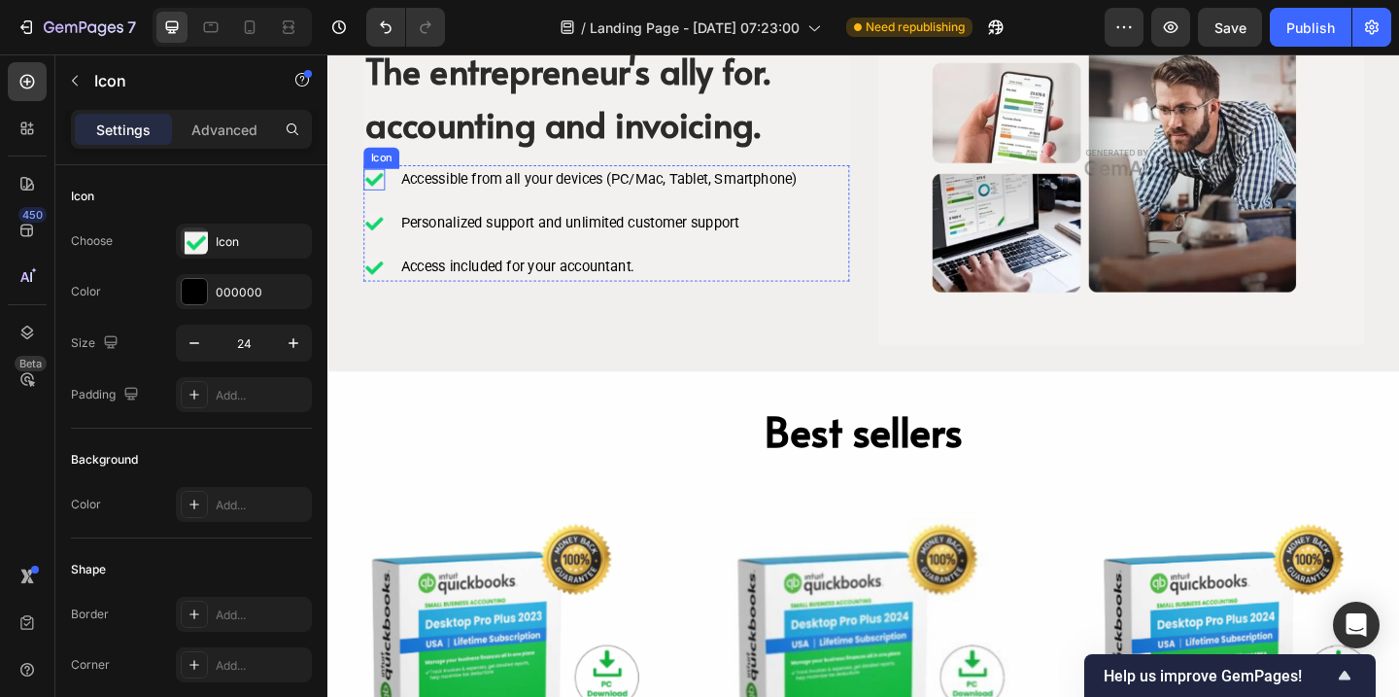
click at [377, 186] on image at bounding box center [377, 190] width 23 height 23
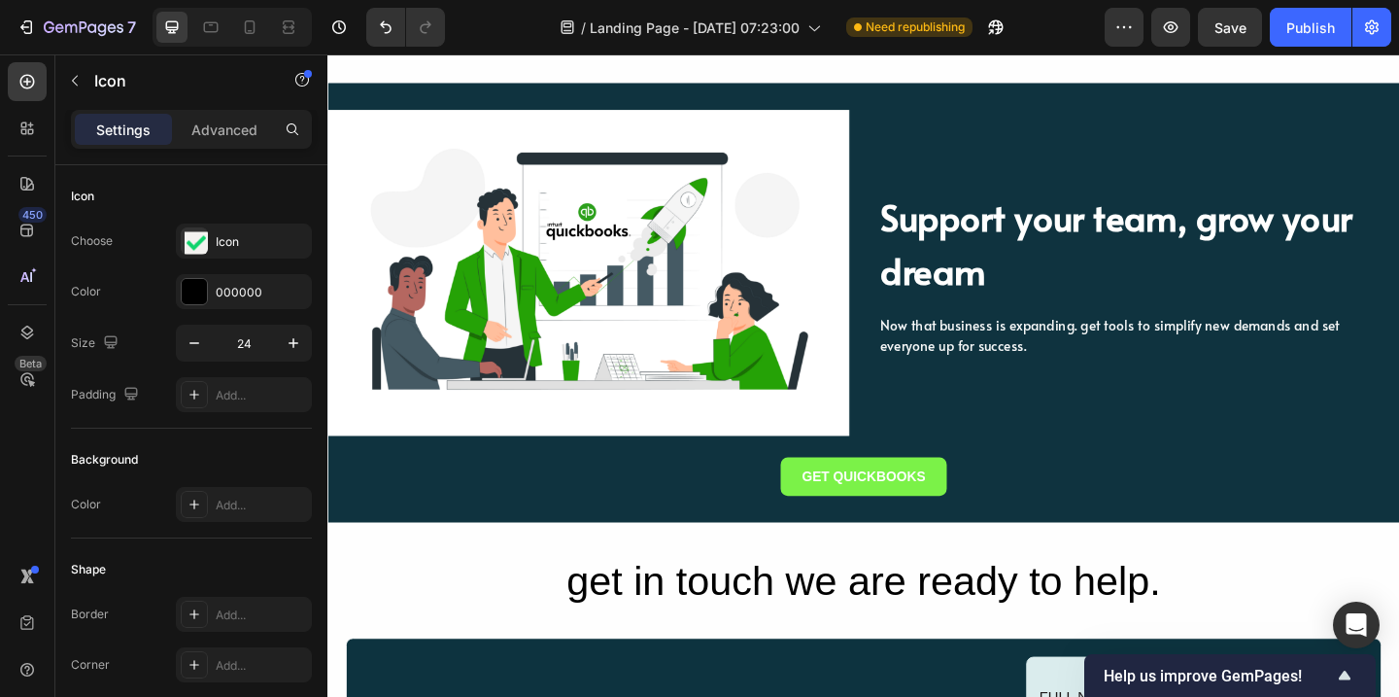
scroll to position [2496, 0]
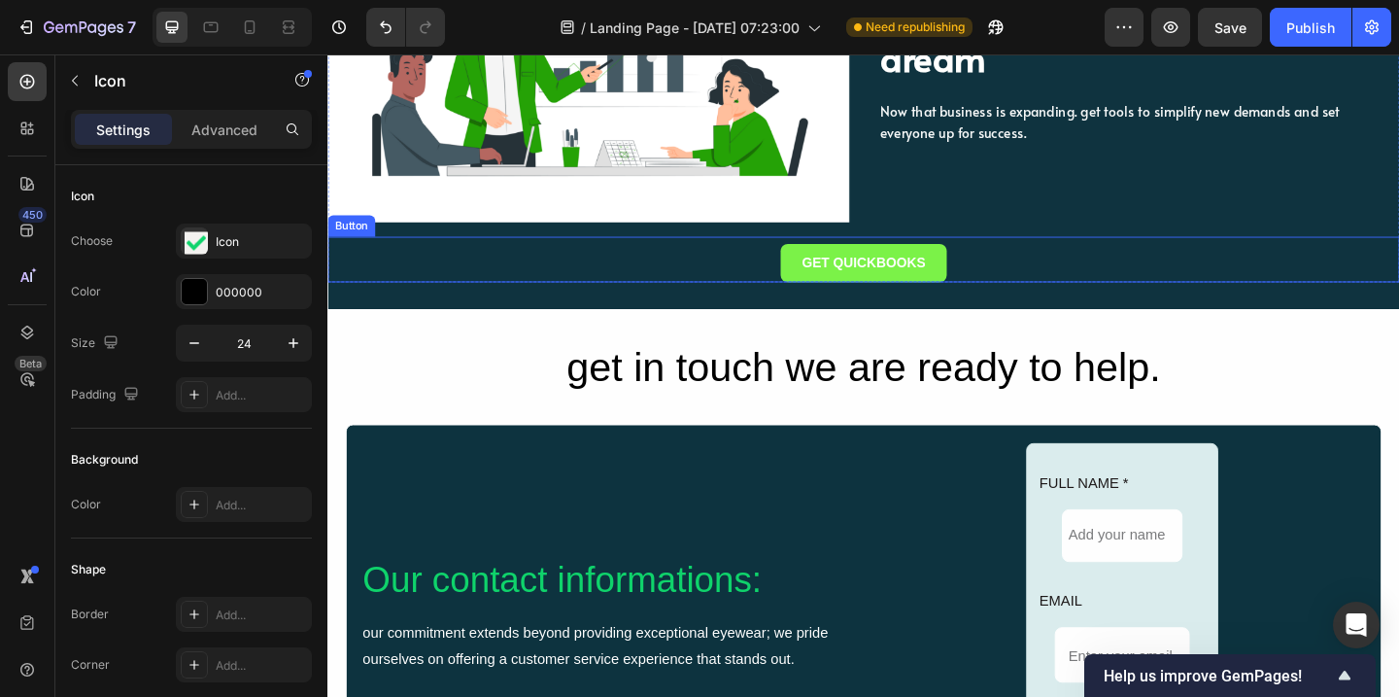
click at [796, 282] on div "GET QUICKBOOKS Button" at bounding box center [910, 278] width 1166 height 50
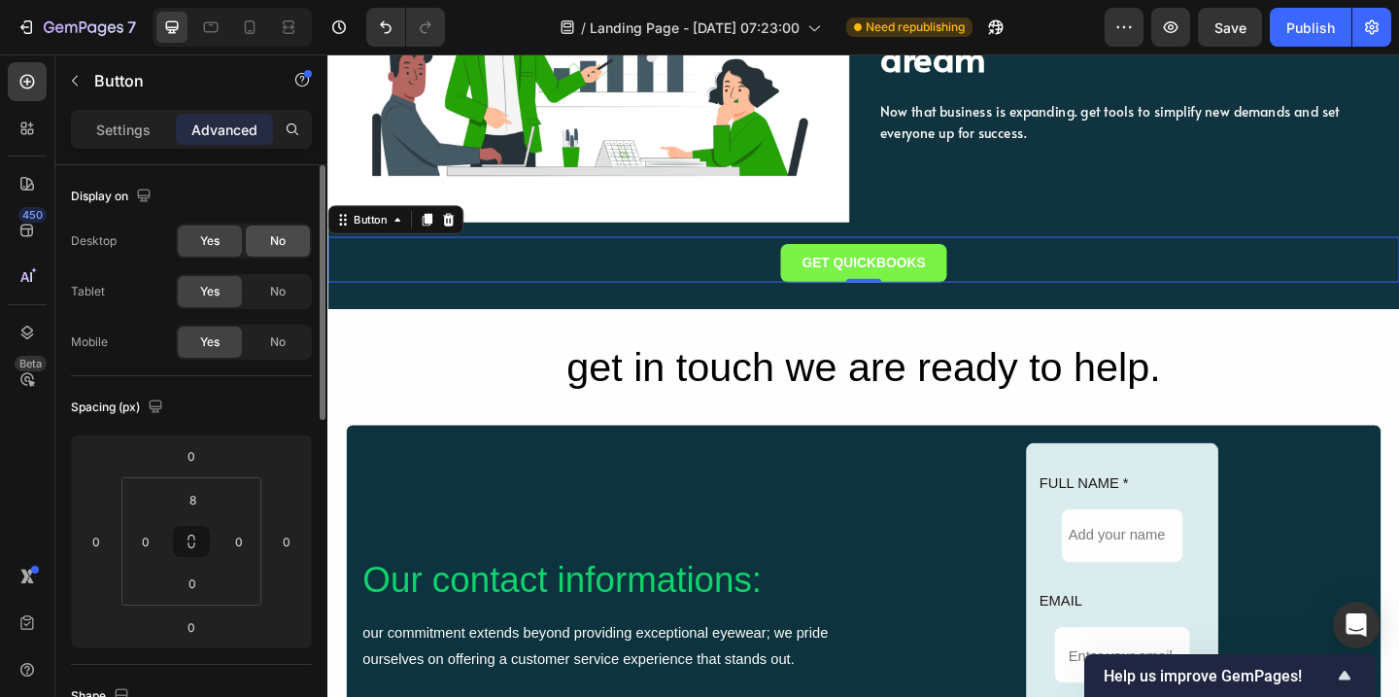
click at [278, 237] on span "No" at bounding box center [278, 240] width 16 height 17
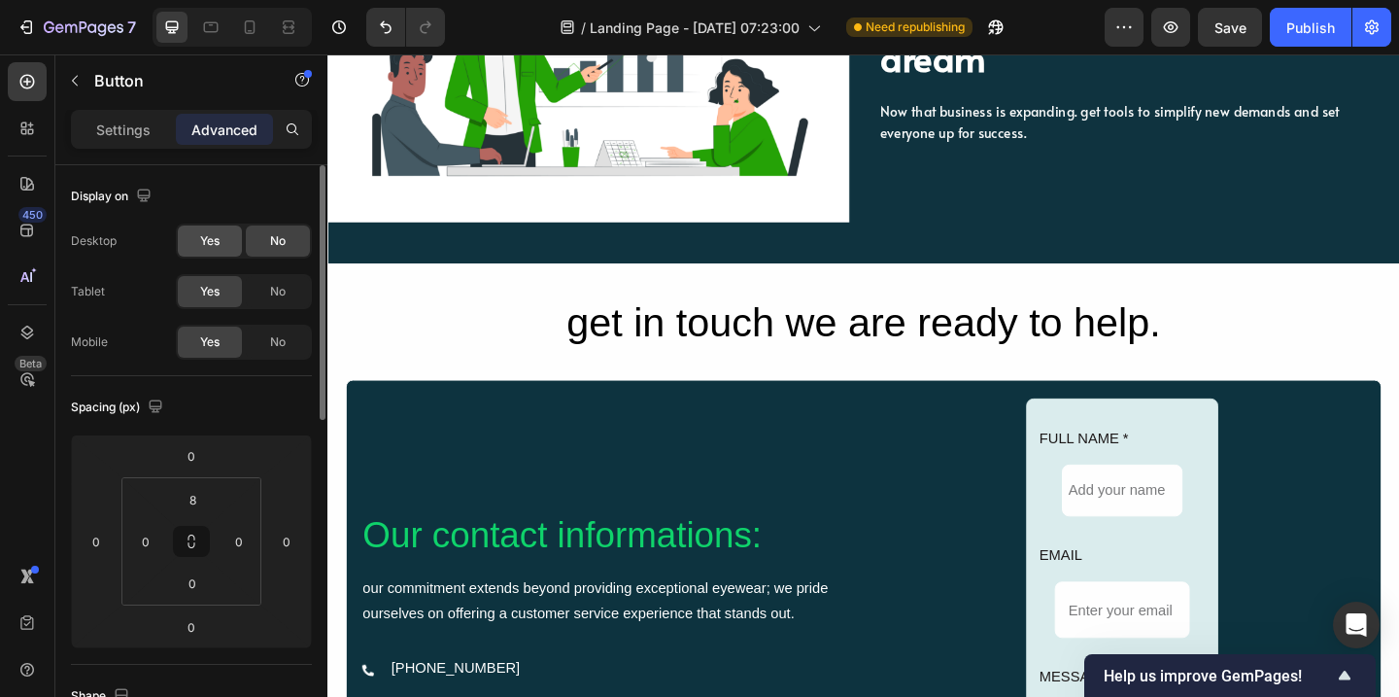
click at [221, 244] on div "Yes" at bounding box center [210, 240] width 64 height 31
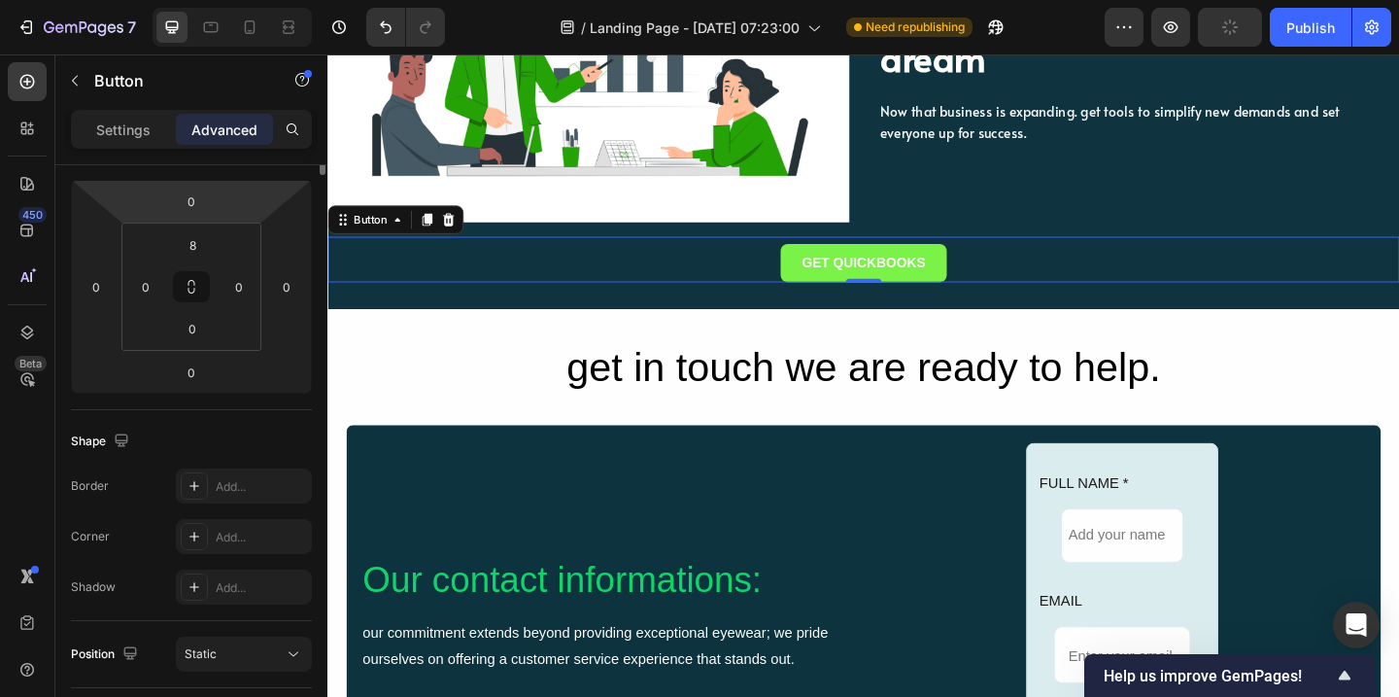
scroll to position [0, 0]
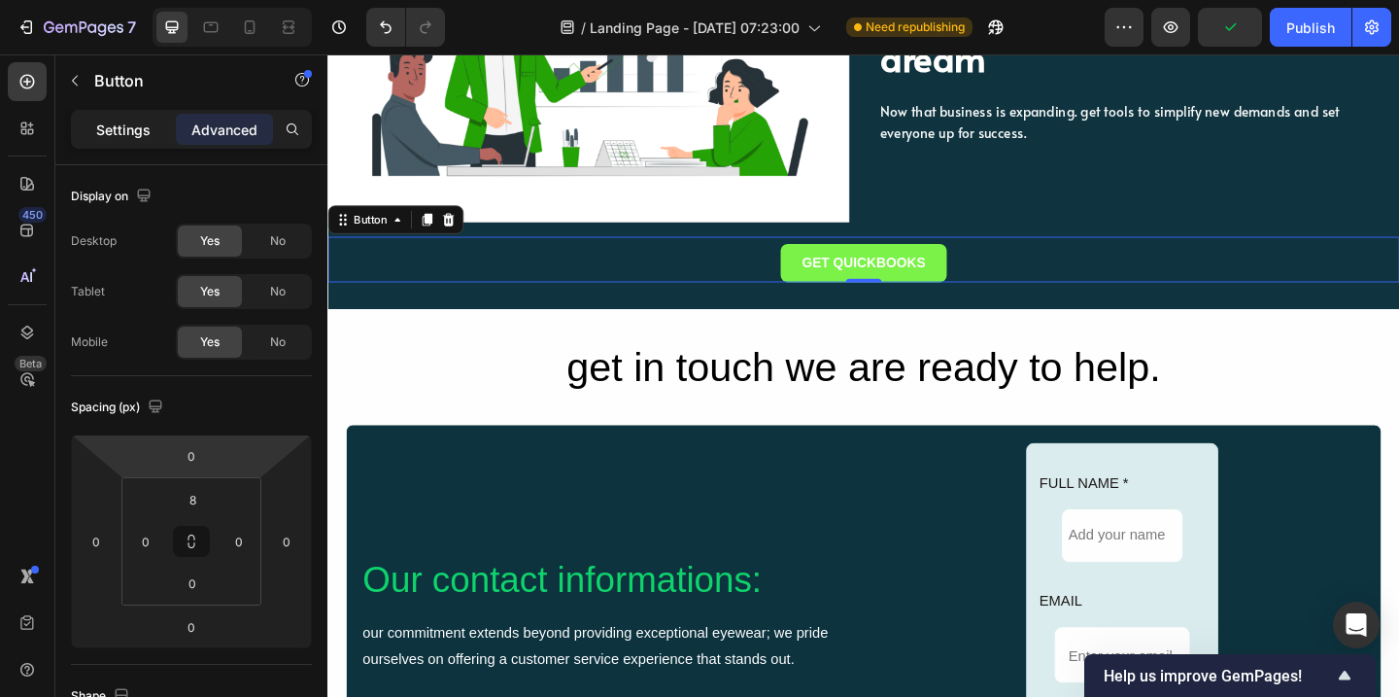
click at [124, 136] on p "Settings" at bounding box center [123, 129] width 54 height 20
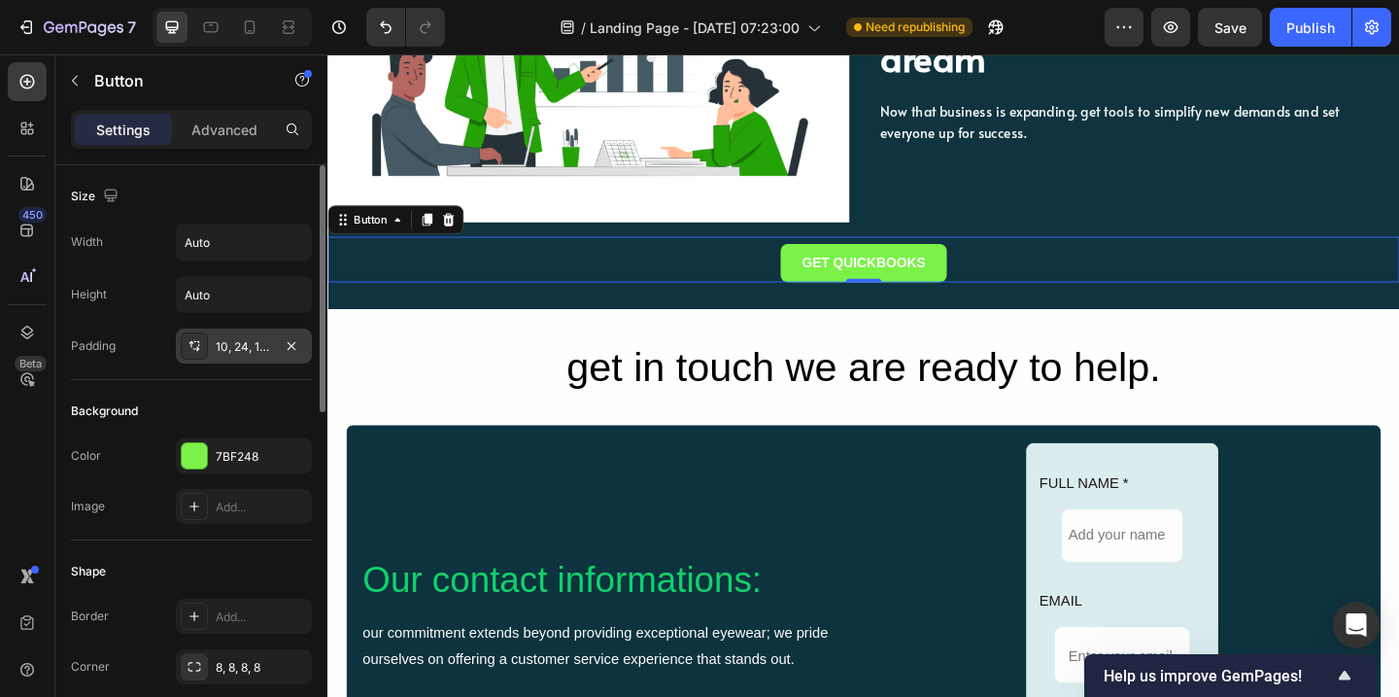
click at [243, 344] on div "10, 24, 10, 24" at bounding box center [244, 346] width 56 height 17
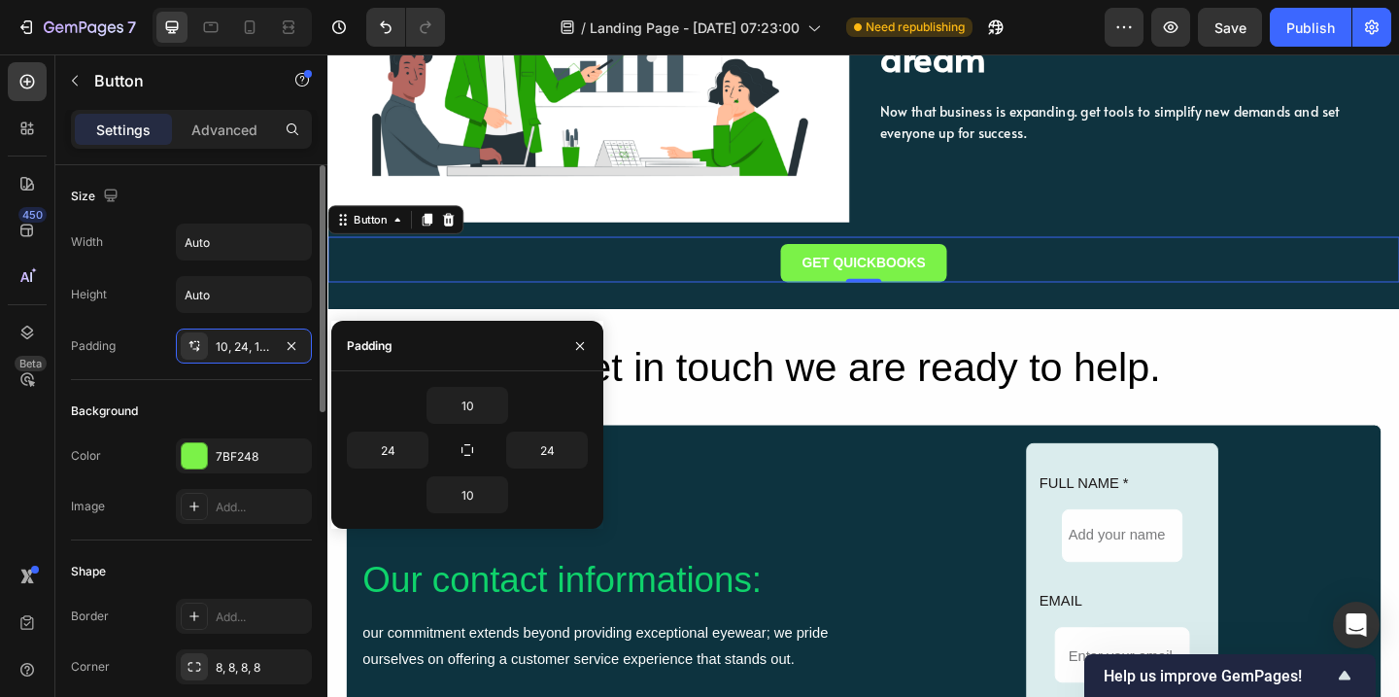
click at [223, 397] on div "Background" at bounding box center [191, 410] width 241 height 31
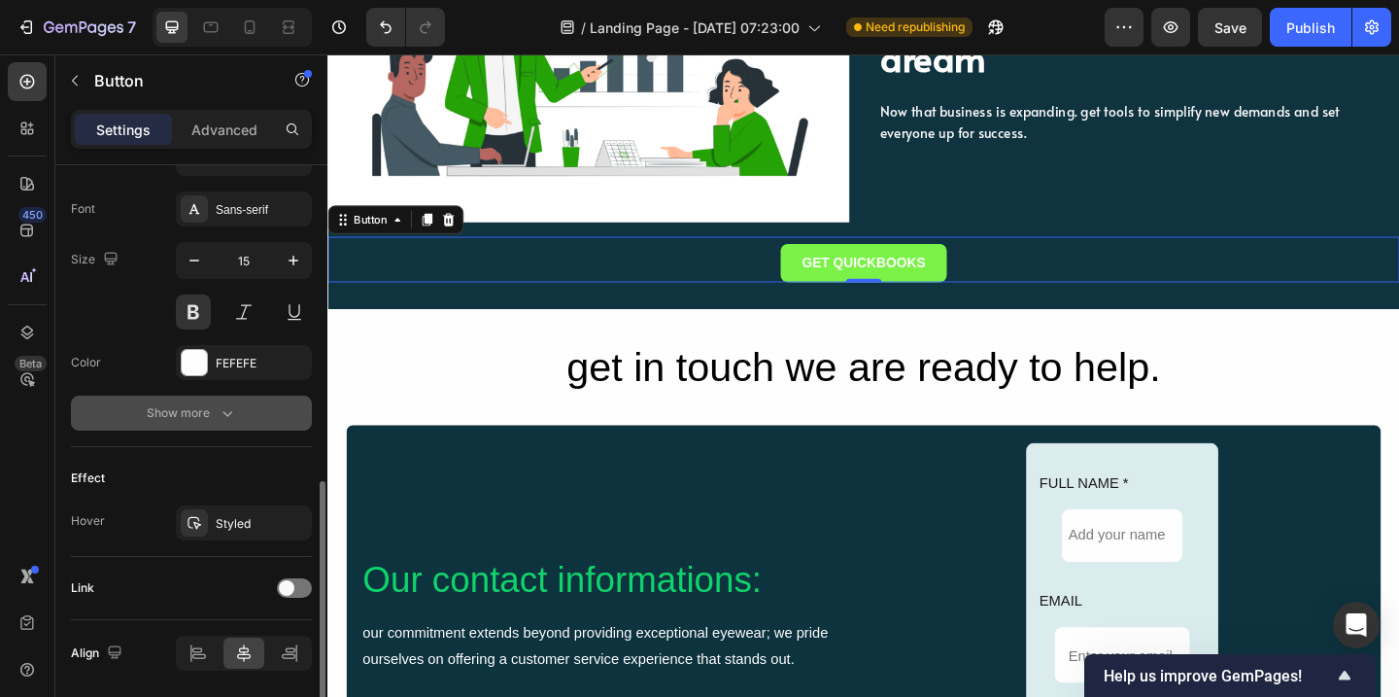
scroll to position [806, 0]
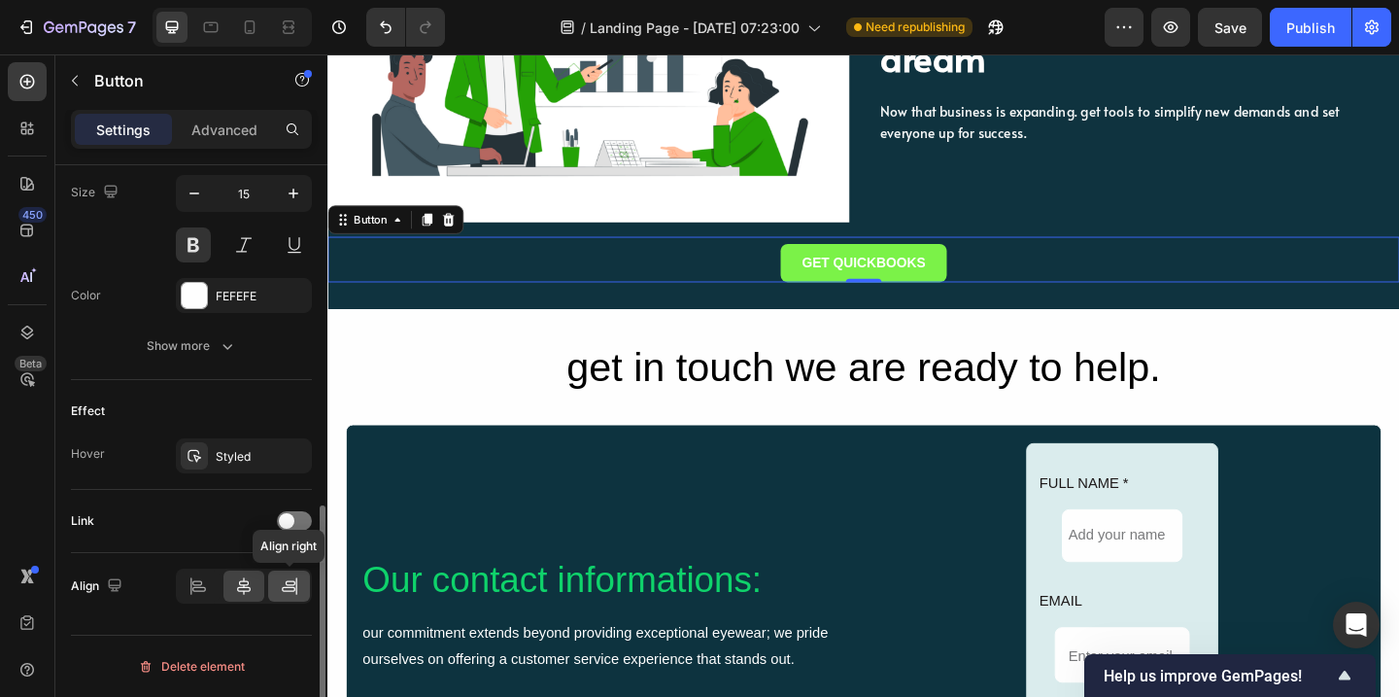
click at [286, 584] on icon at bounding box center [291, 582] width 10 height 5
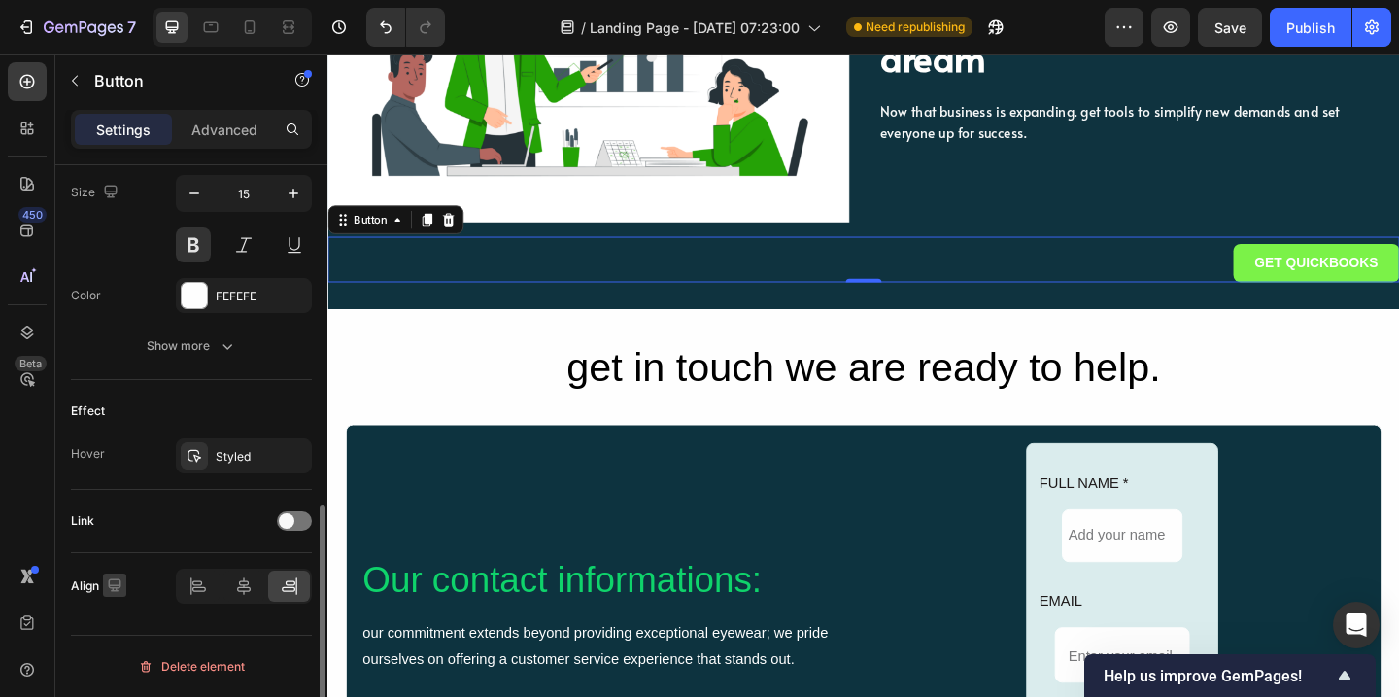
click at [116, 585] on icon "button" at bounding box center [114, 584] width 19 height 19
click at [203, 587] on icon at bounding box center [199, 589] width 14 height 5
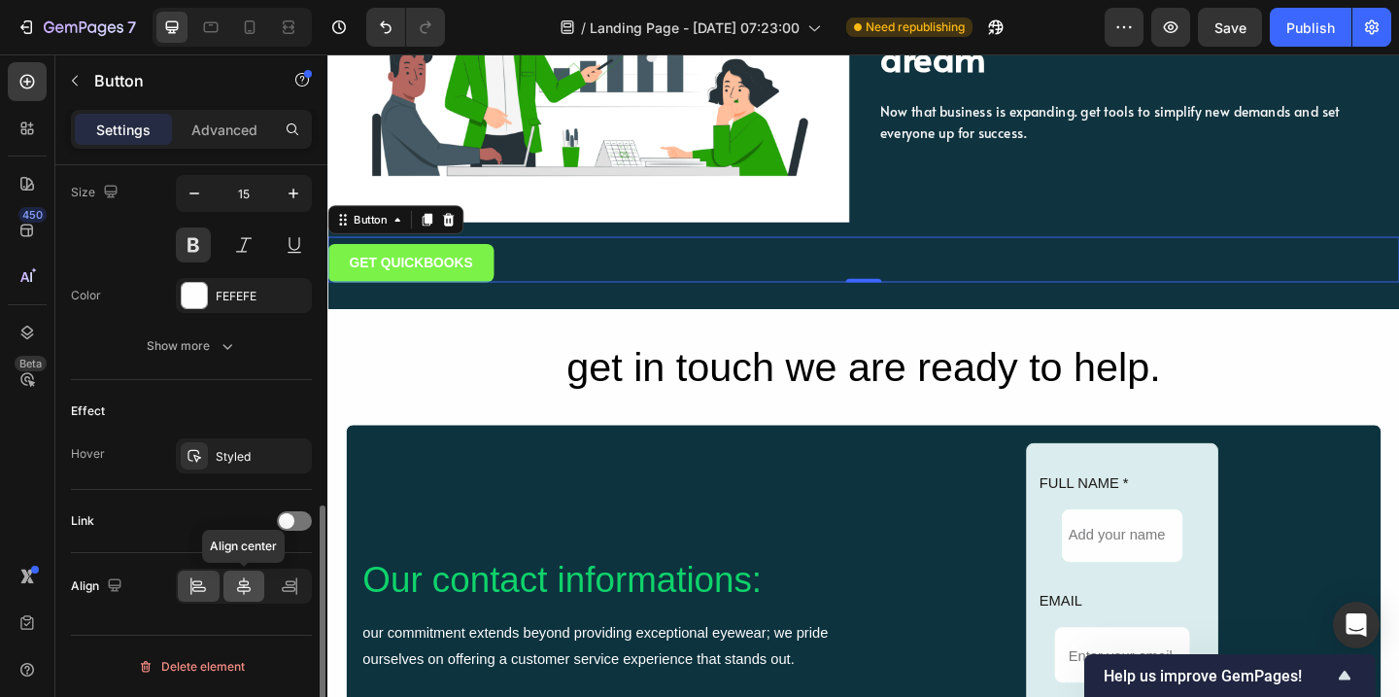
click at [247, 587] on icon at bounding box center [244, 585] width 14 height 17
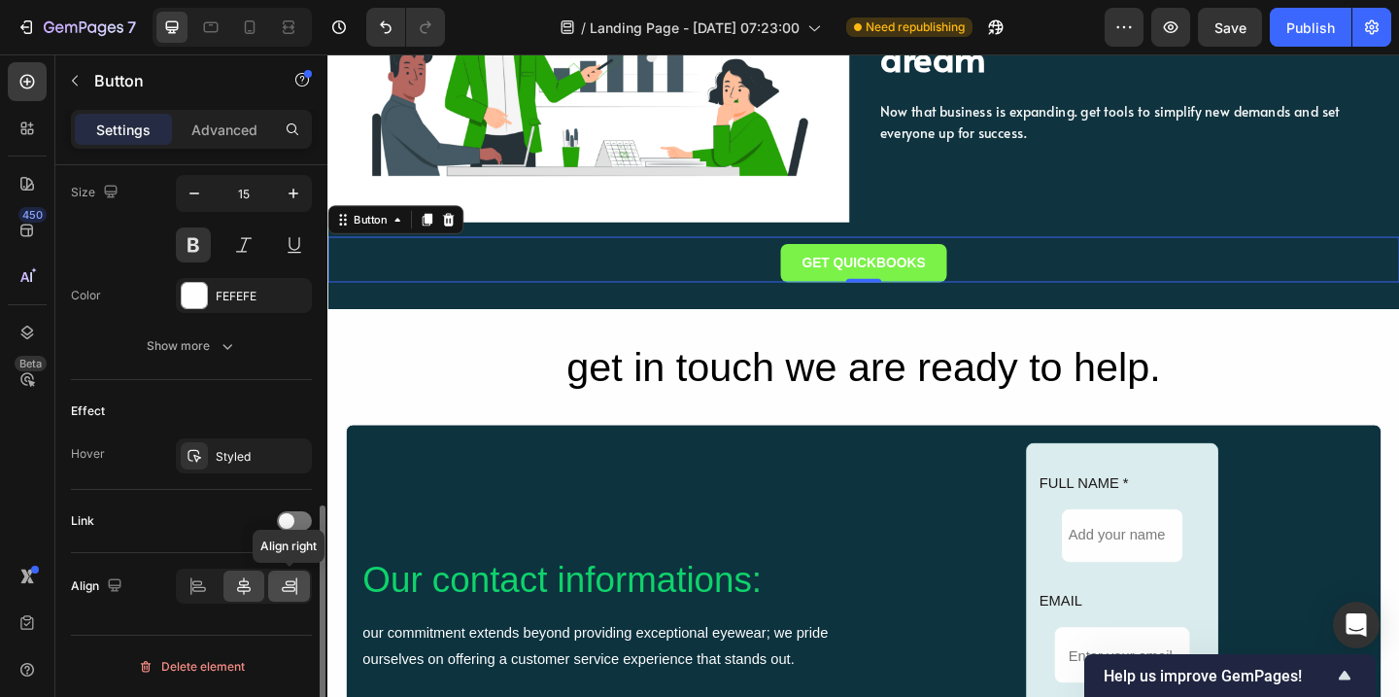
click at [294, 589] on icon at bounding box center [289, 589] width 14 height 5
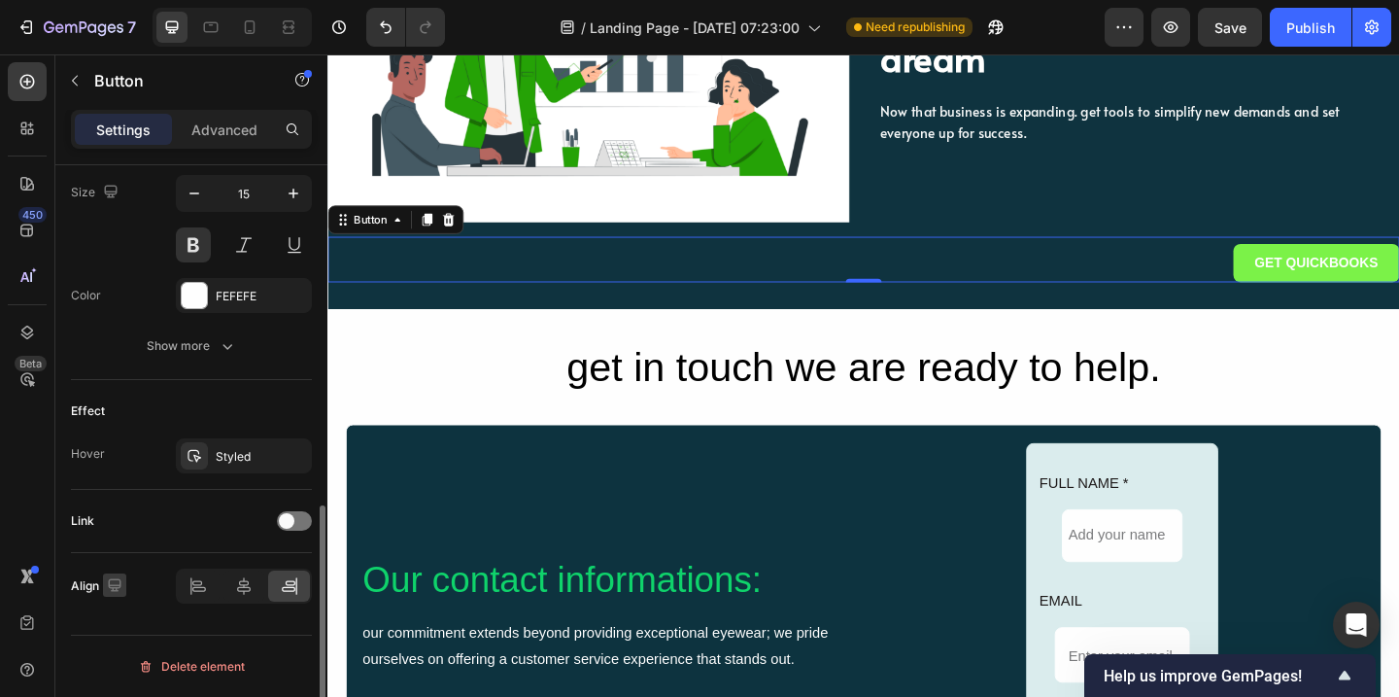
click at [117, 582] on icon "button" at bounding box center [114, 584] width 19 height 19
click at [119, 478] on icon "button" at bounding box center [119, 478] width 13 height 13
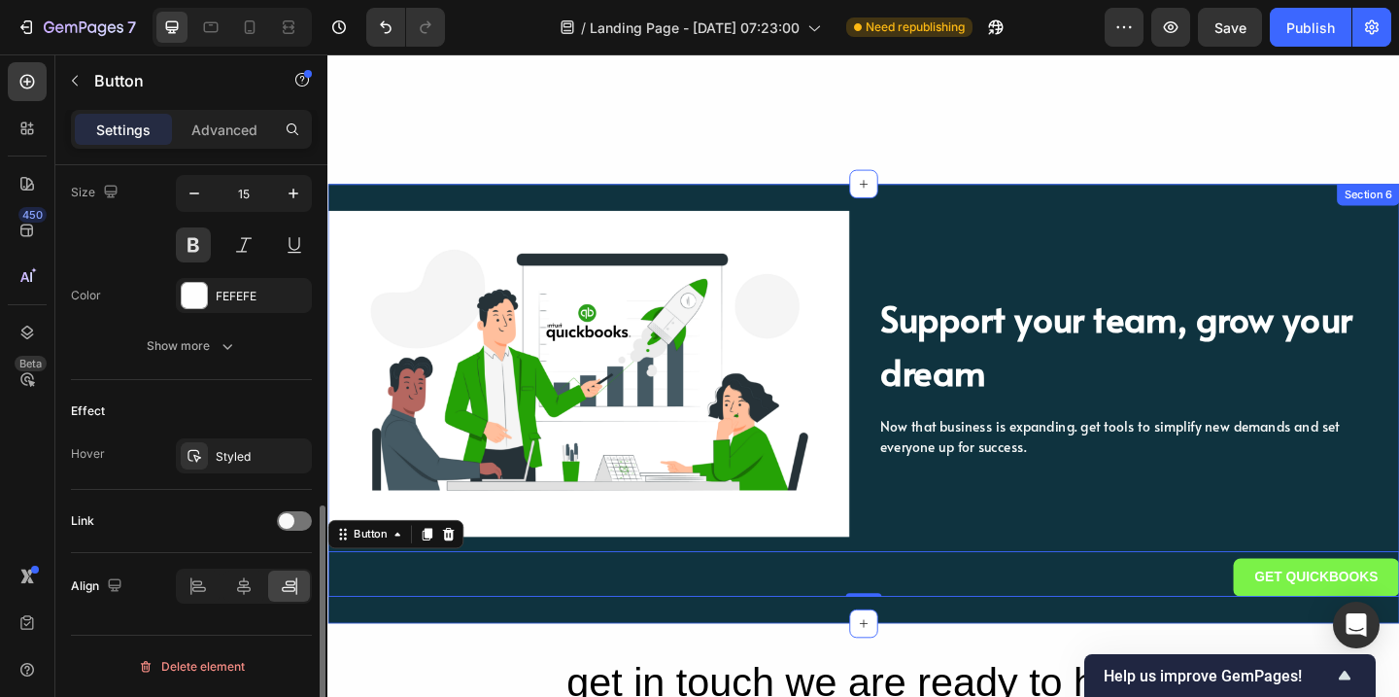
scroll to position [2158, 0]
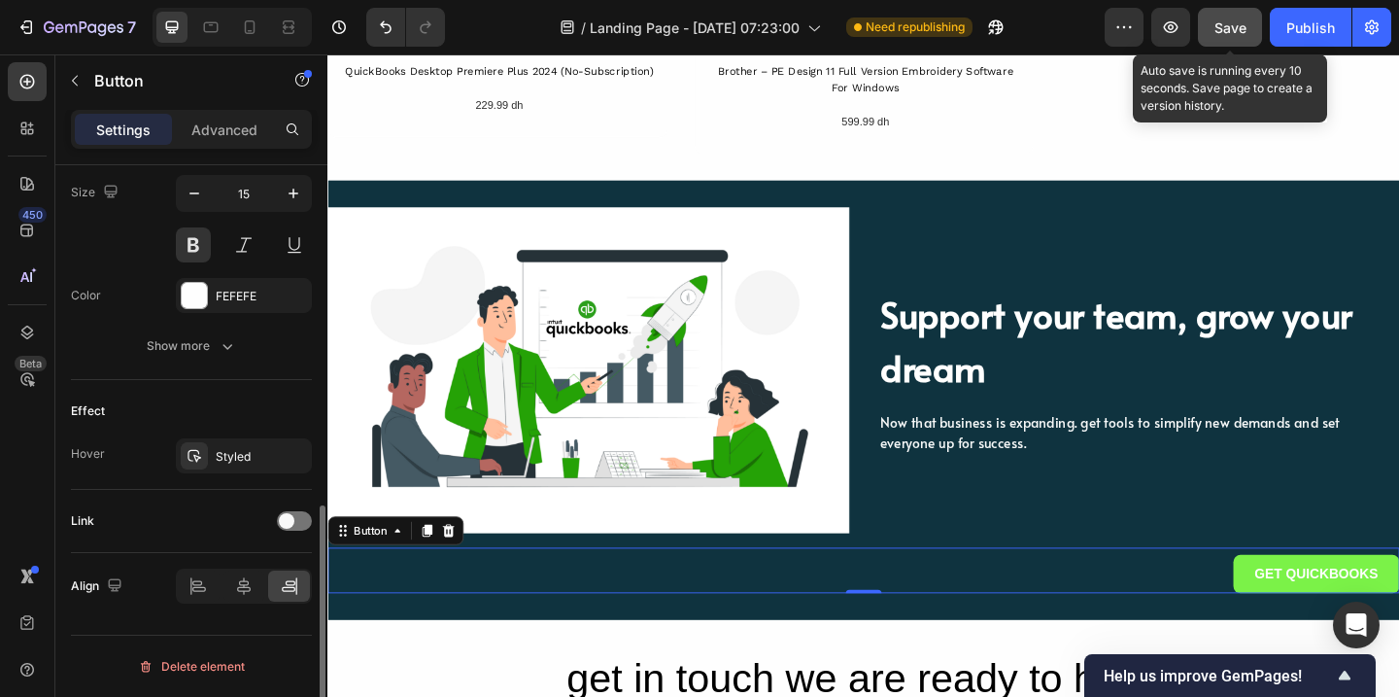
click at [1232, 24] on span "Save" at bounding box center [1230, 27] width 32 height 17
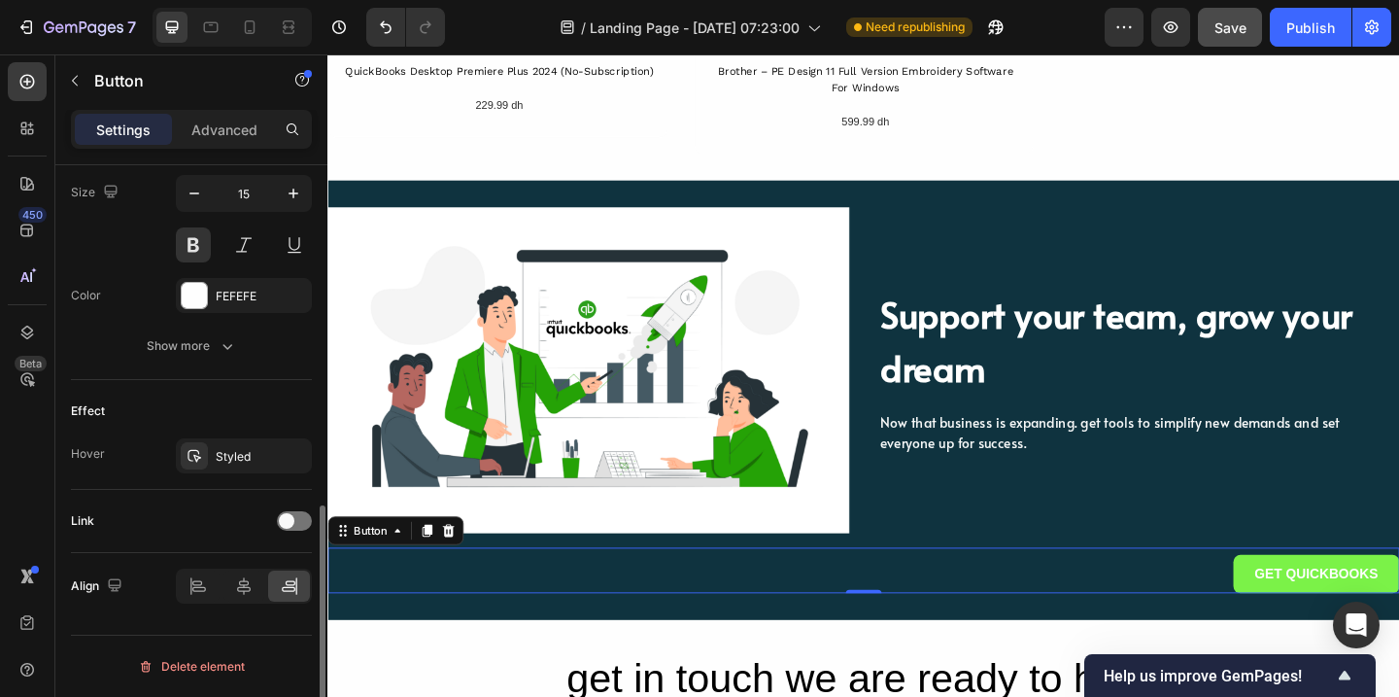
click at [1321, 619] on button "GET QUICKBOOKS" at bounding box center [1402, 619] width 181 height 42
click at [244, 590] on icon at bounding box center [243, 585] width 19 height 19
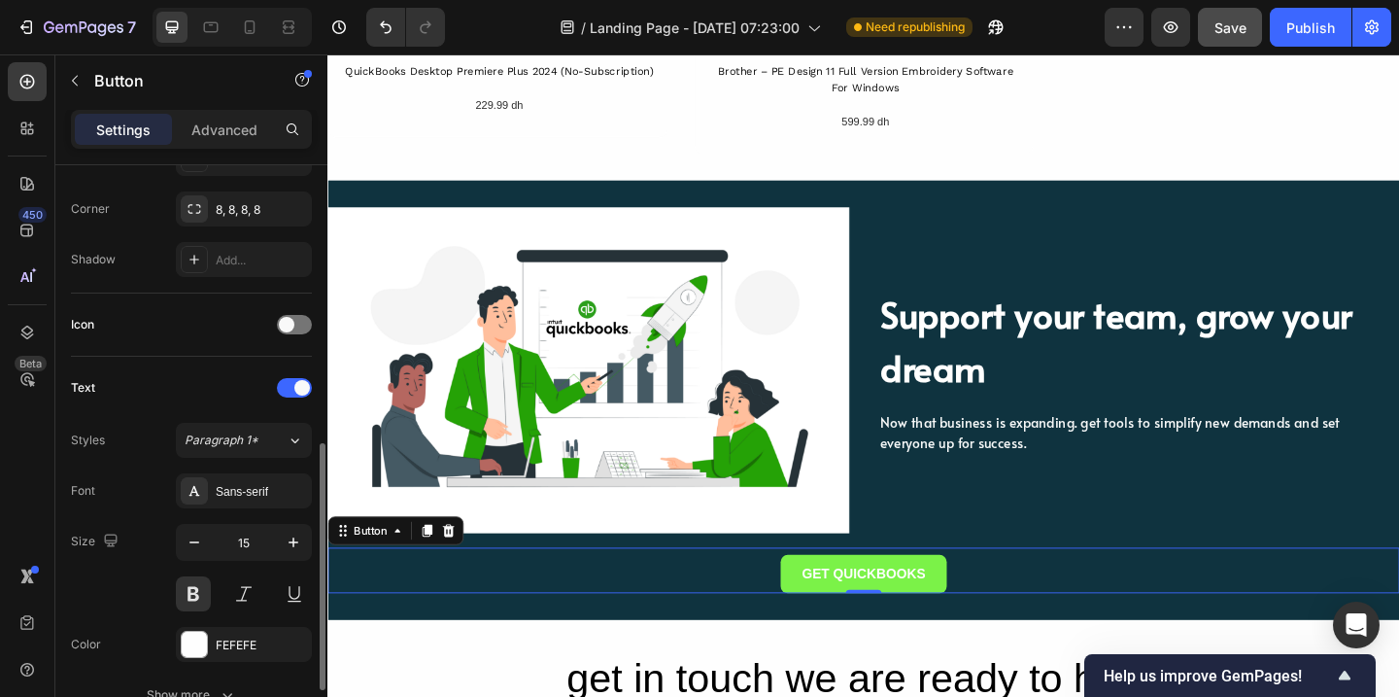
scroll to position [587, 0]
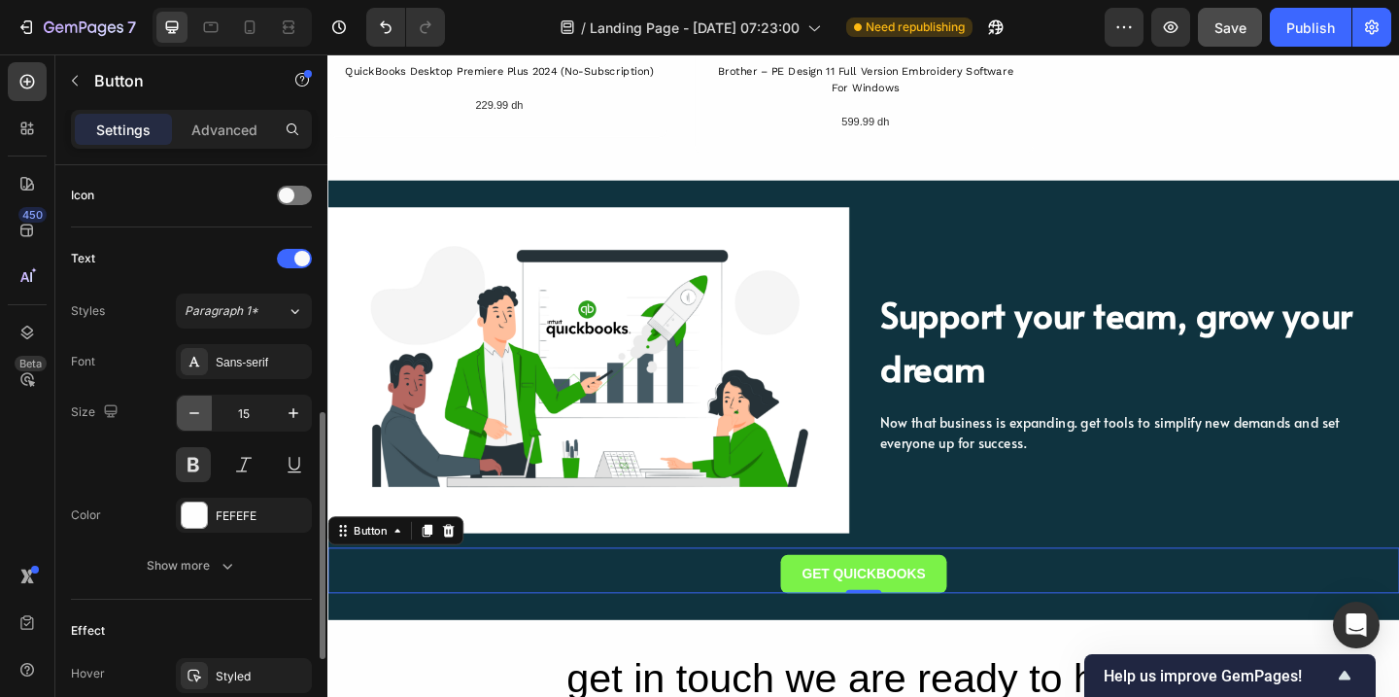
click at [197, 417] on icon "button" at bounding box center [194, 412] width 19 height 19
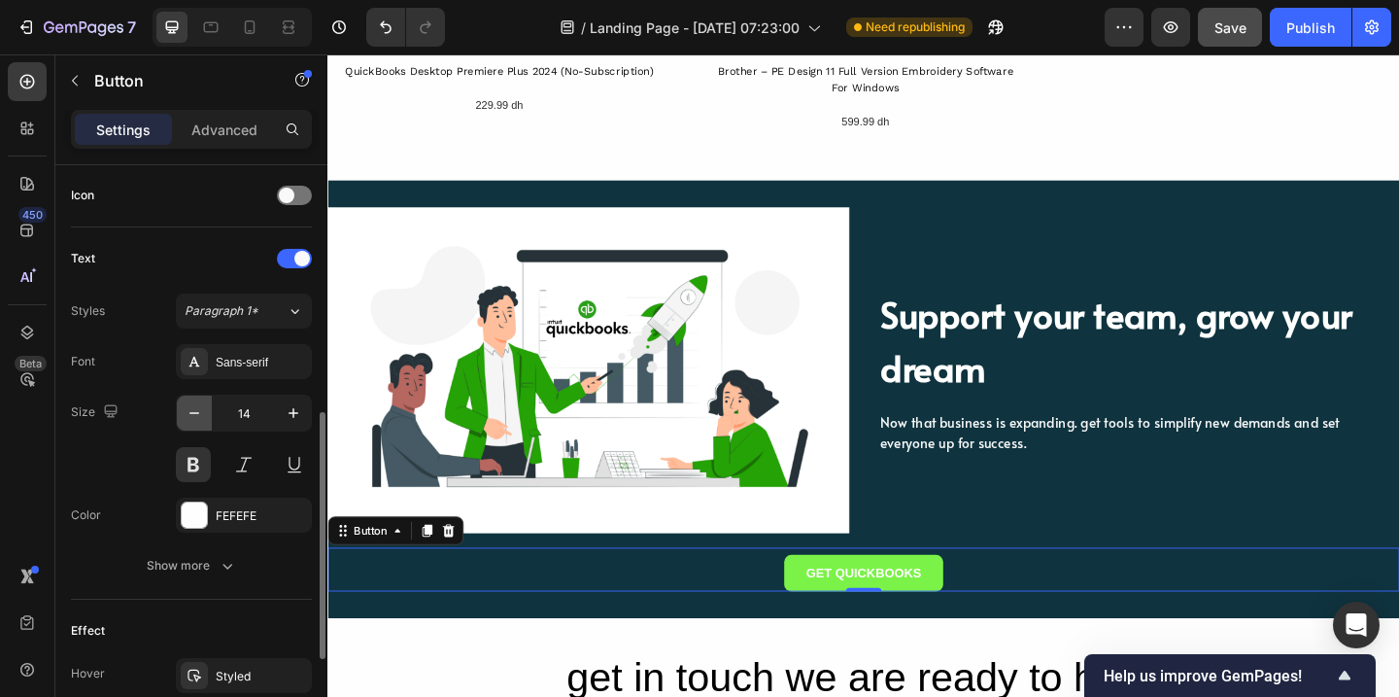
click at [199, 417] on icon "button" at bounding box center [194, 412] width 19 height 19
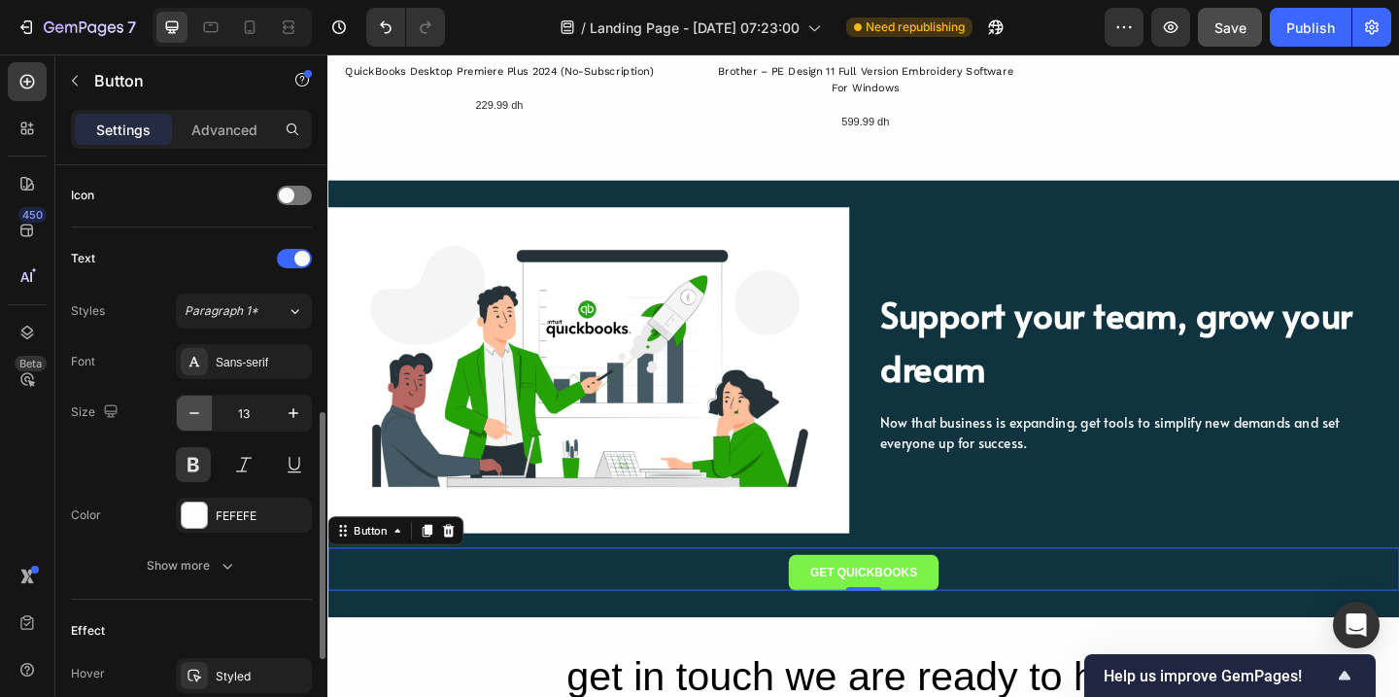
click at [199, 417] on icon "button" at bounding box center [194, 412] width 19 height 19
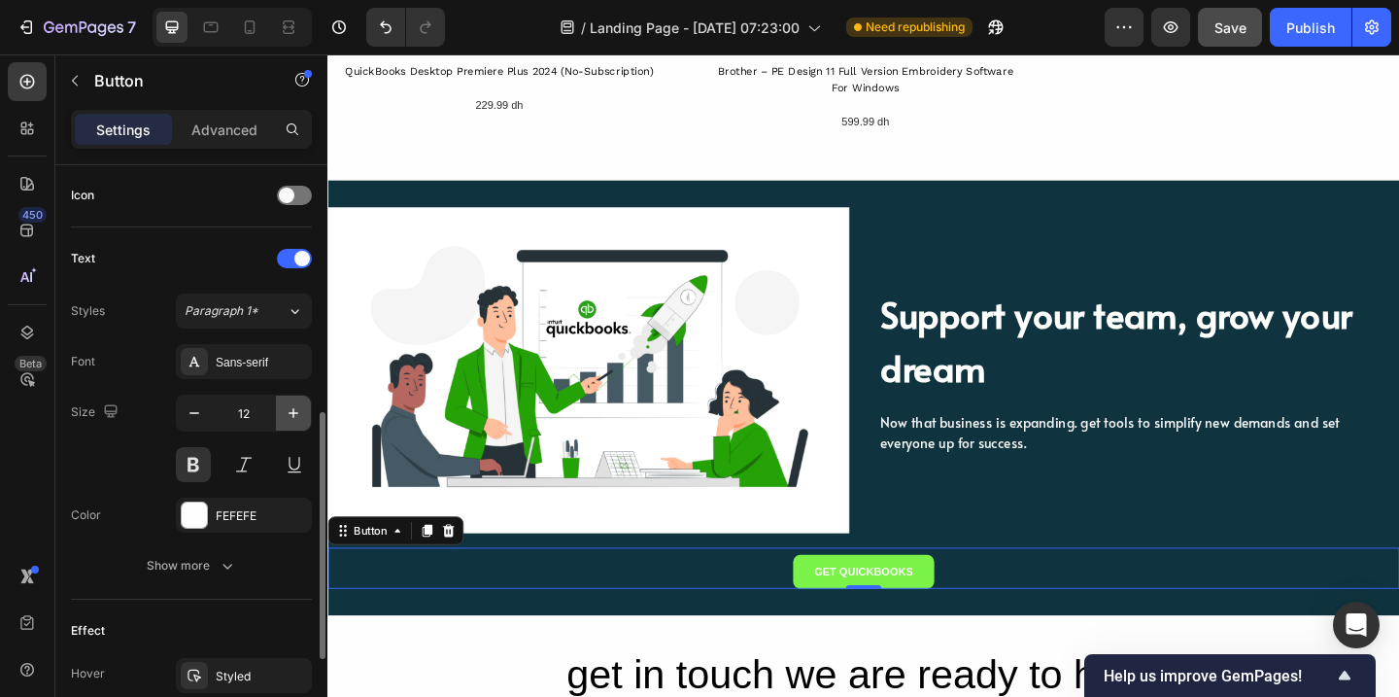
click at [295, 415] on icon "button" at bounding box center [293, 412] width 19 height 19
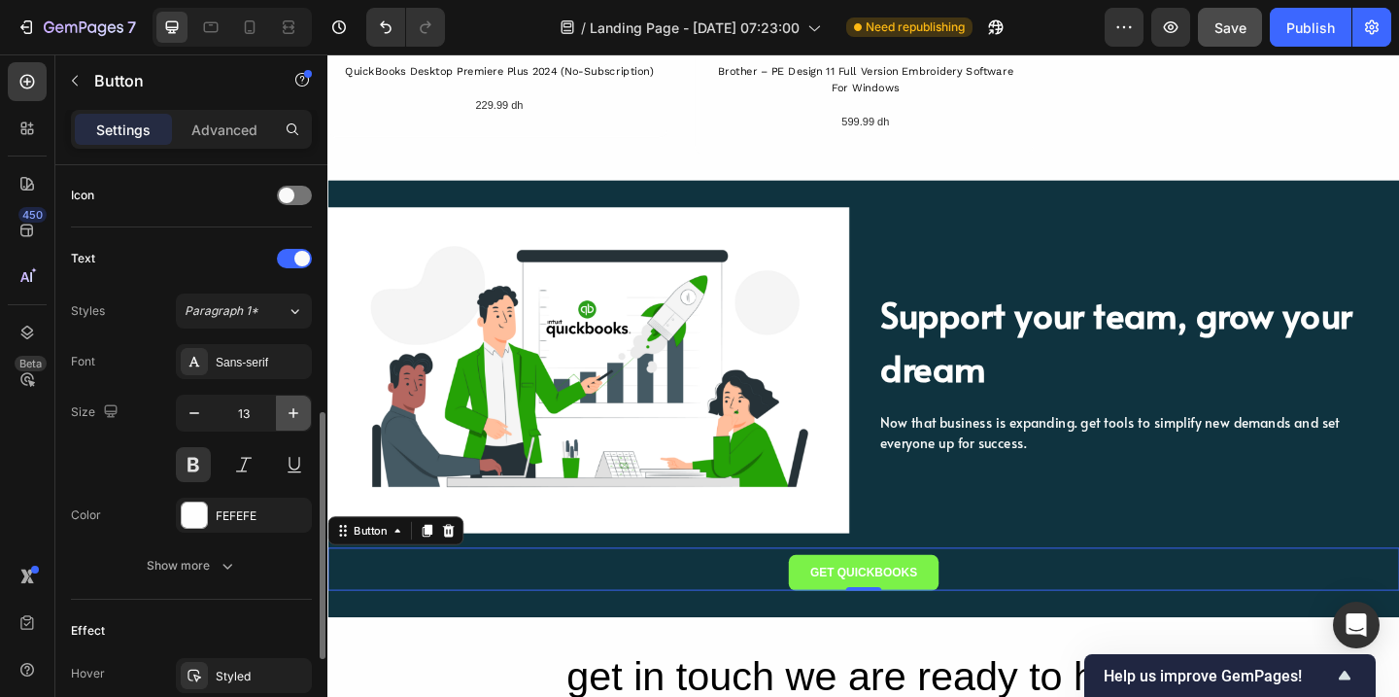
click at [295, 415] on icon "button" at bounding box center [293, 412] width 19 height 19
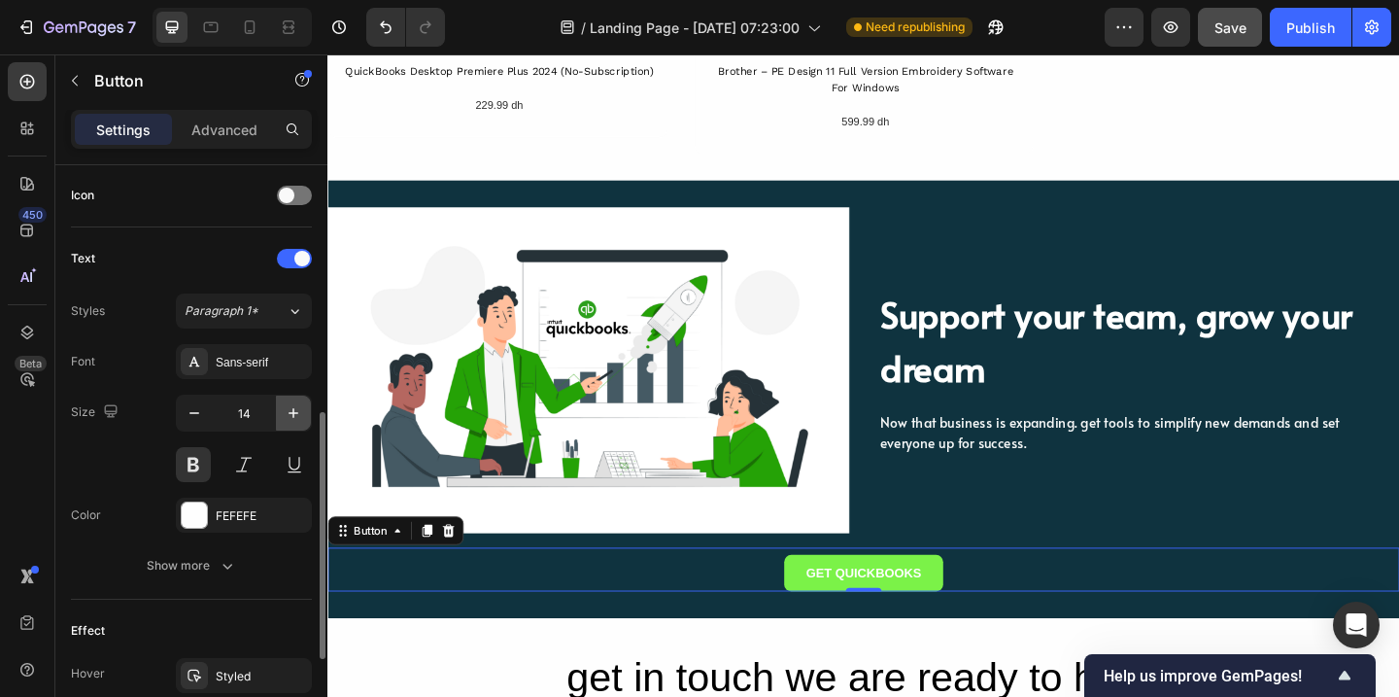
click at [295, 415] on icon "button" at bounding box center [293, 412] width 19 height 19
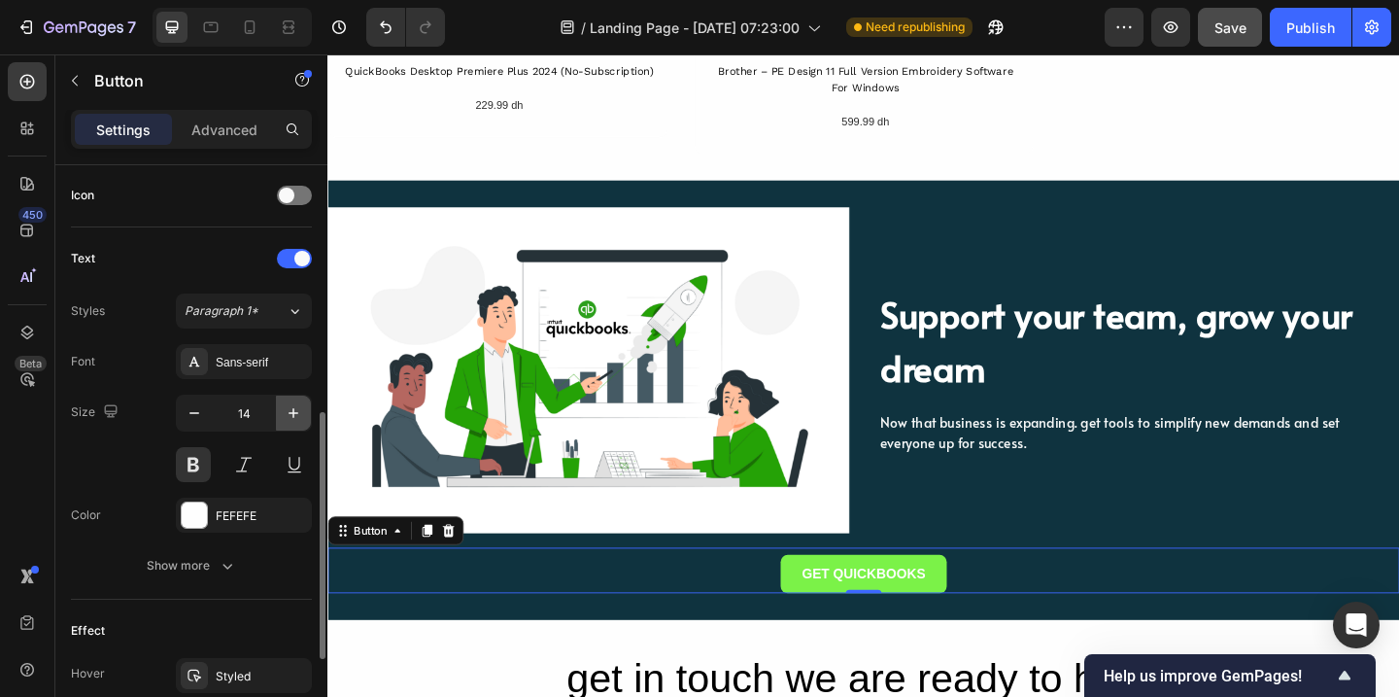
type input "15"
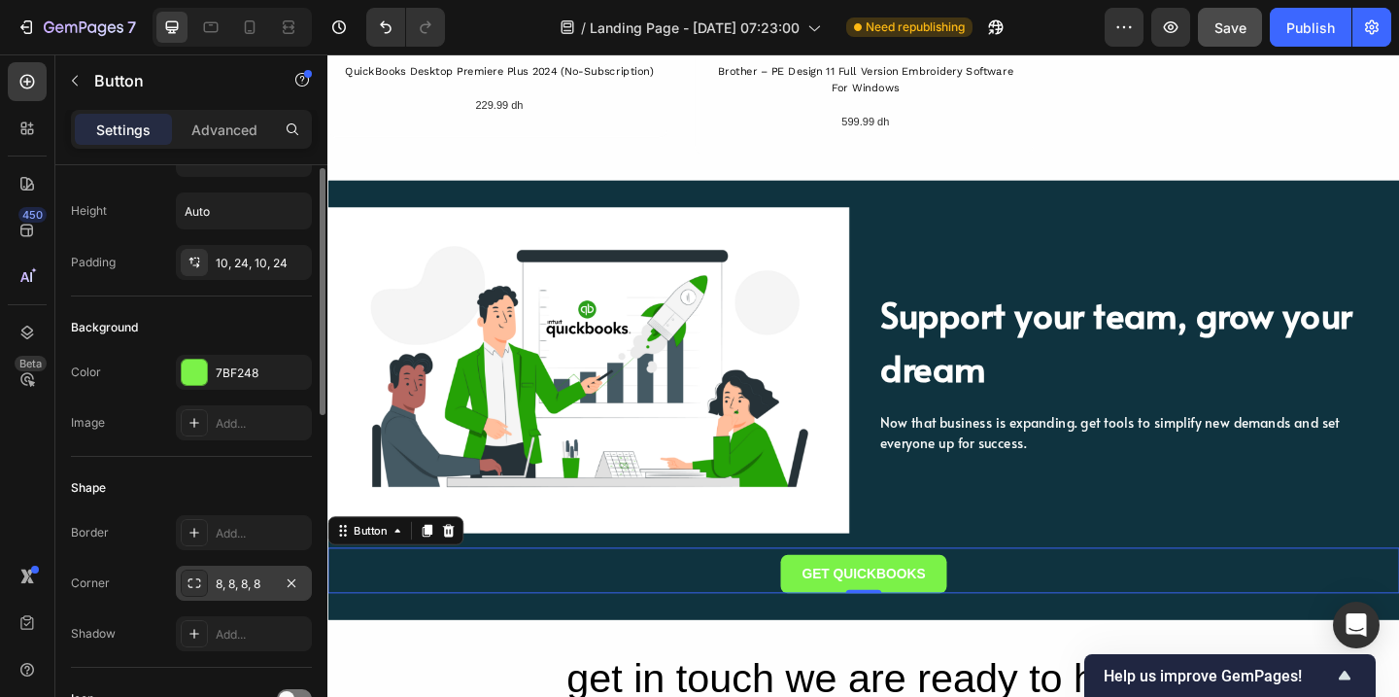
scroll to position [61, 0]
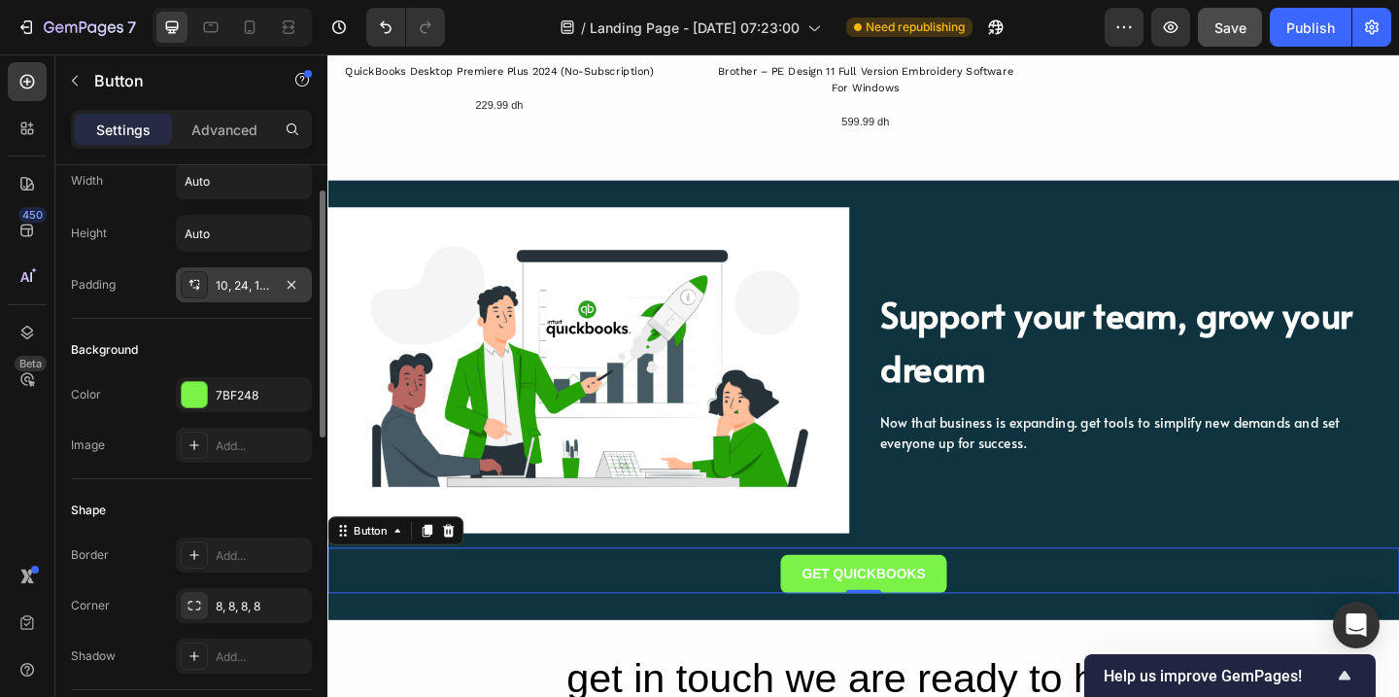
click at [254, 284] on div "10, 24, 10, 24" at bounding box center [244, 285] width 56 height 17
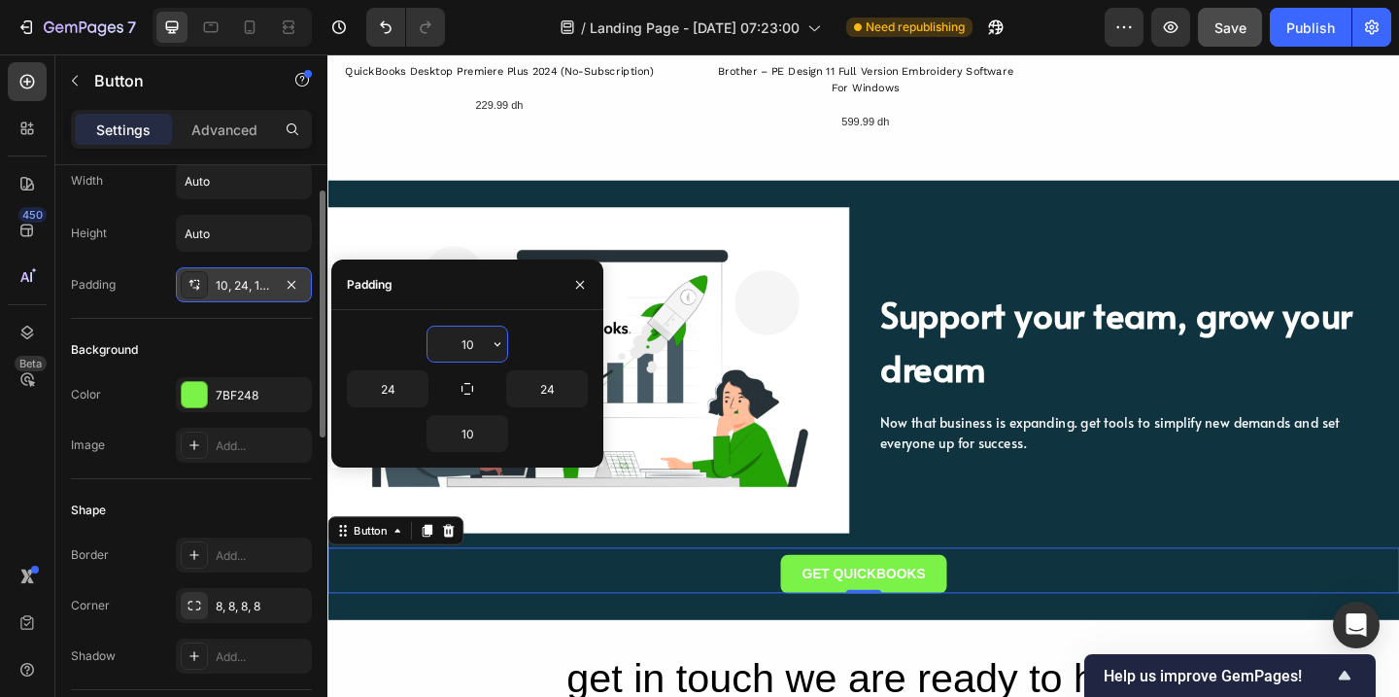
click at [254, 285] on div "10, 24, 10, 24" at bounding box center [244, 285] width 56 height 17
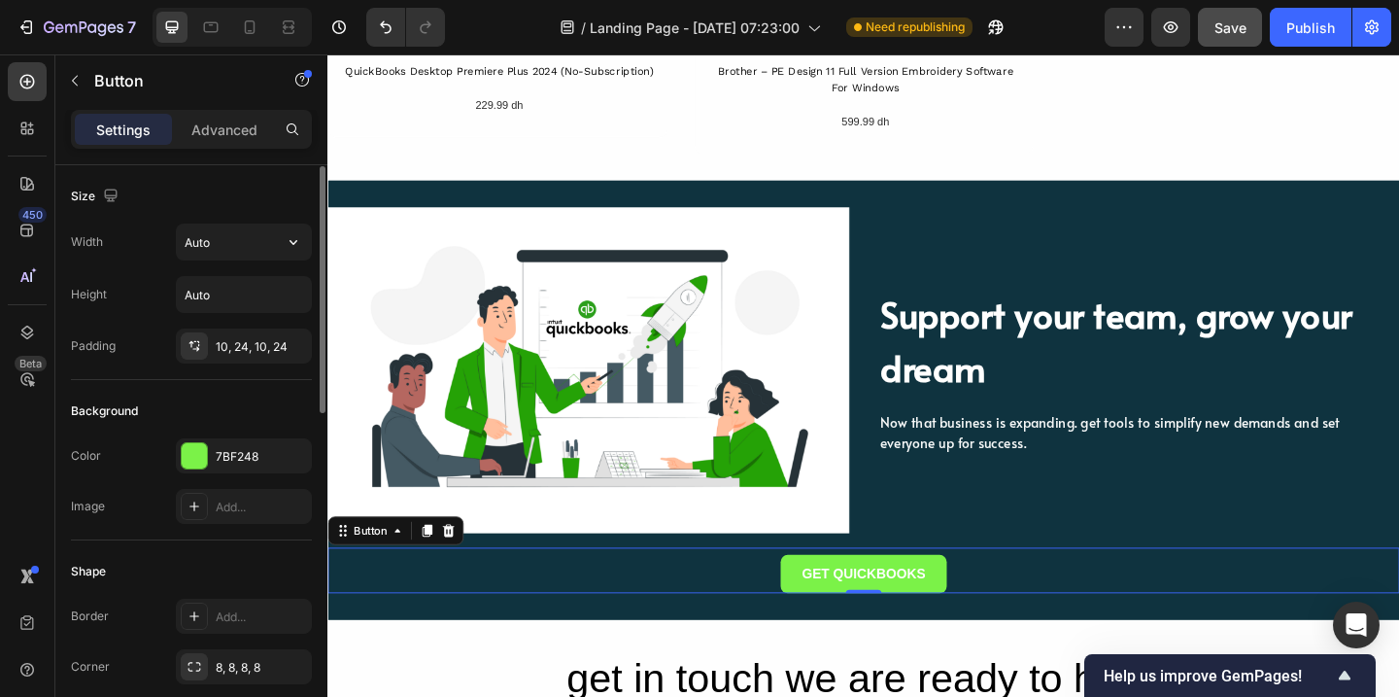
scroll to position [1, 0]
click at [239, 131] on p "Advanced" at bounding box center [224, 129] width 66 height 20
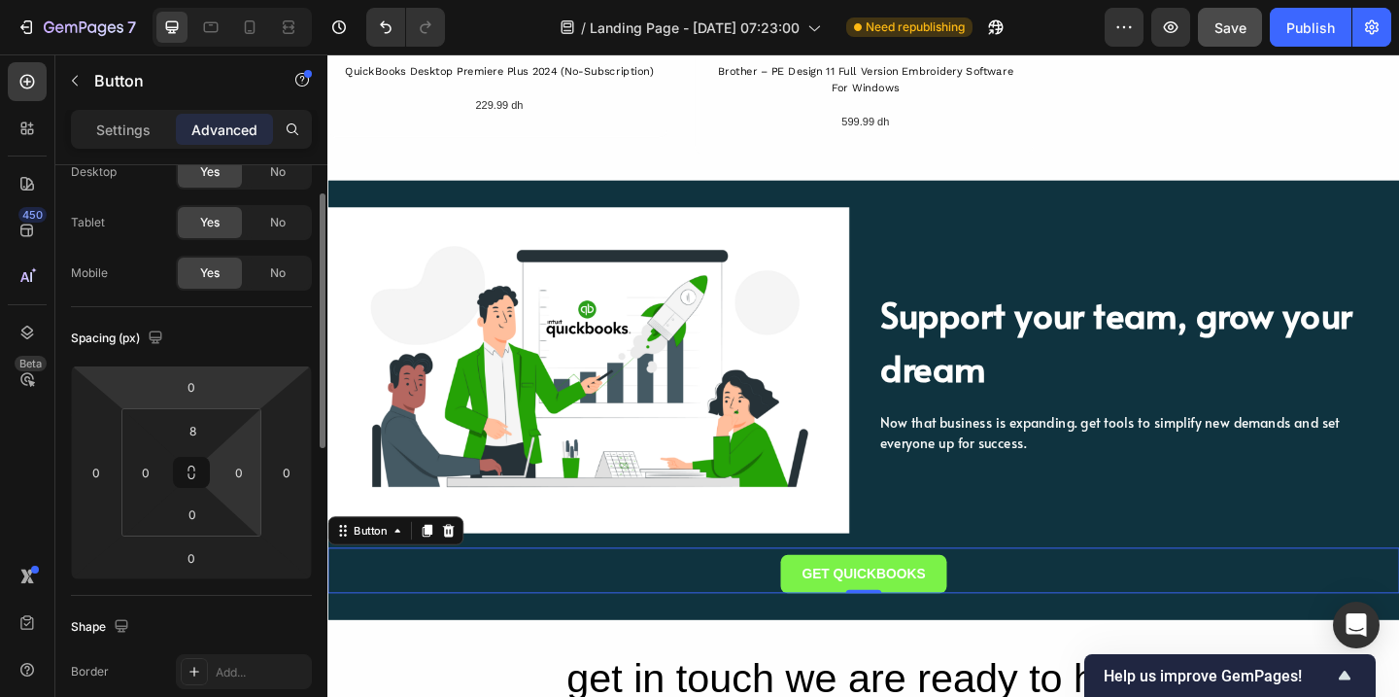
scroll to position [71, 0]
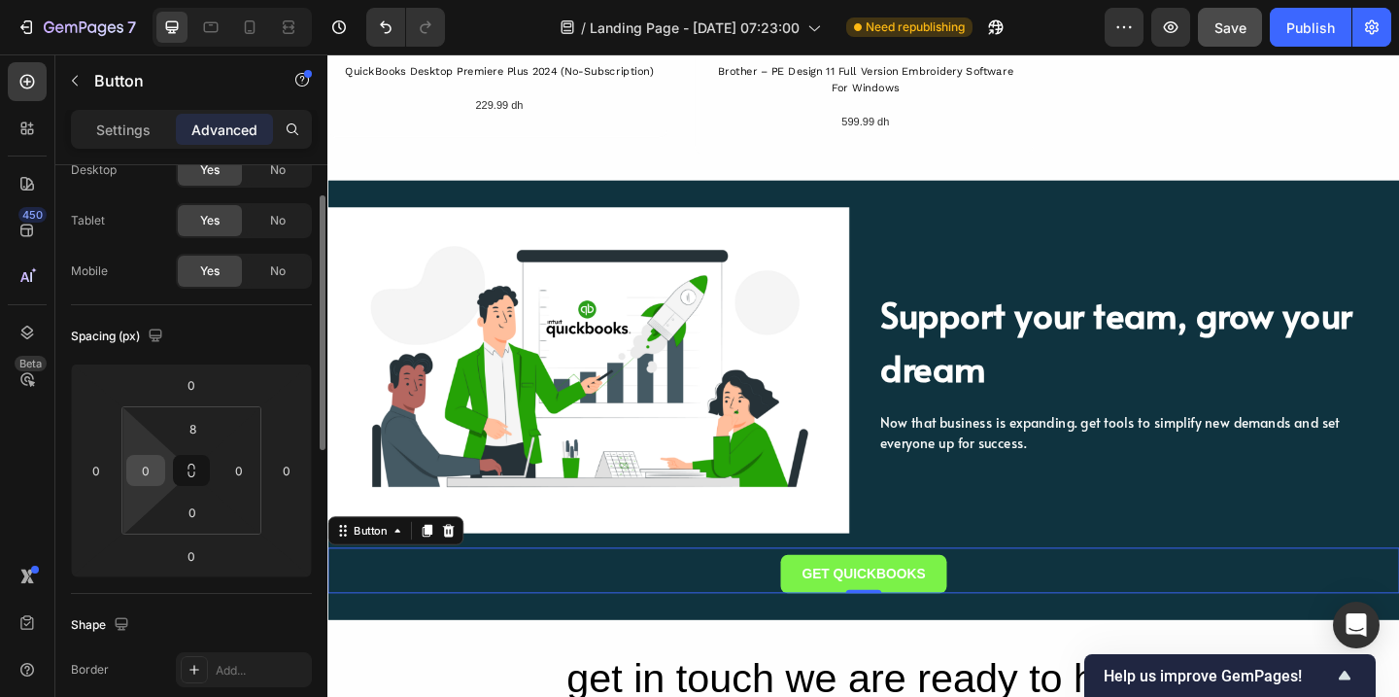
click at [139, 469] on input "0" at bounding box center [145, 470] width 29 height 29
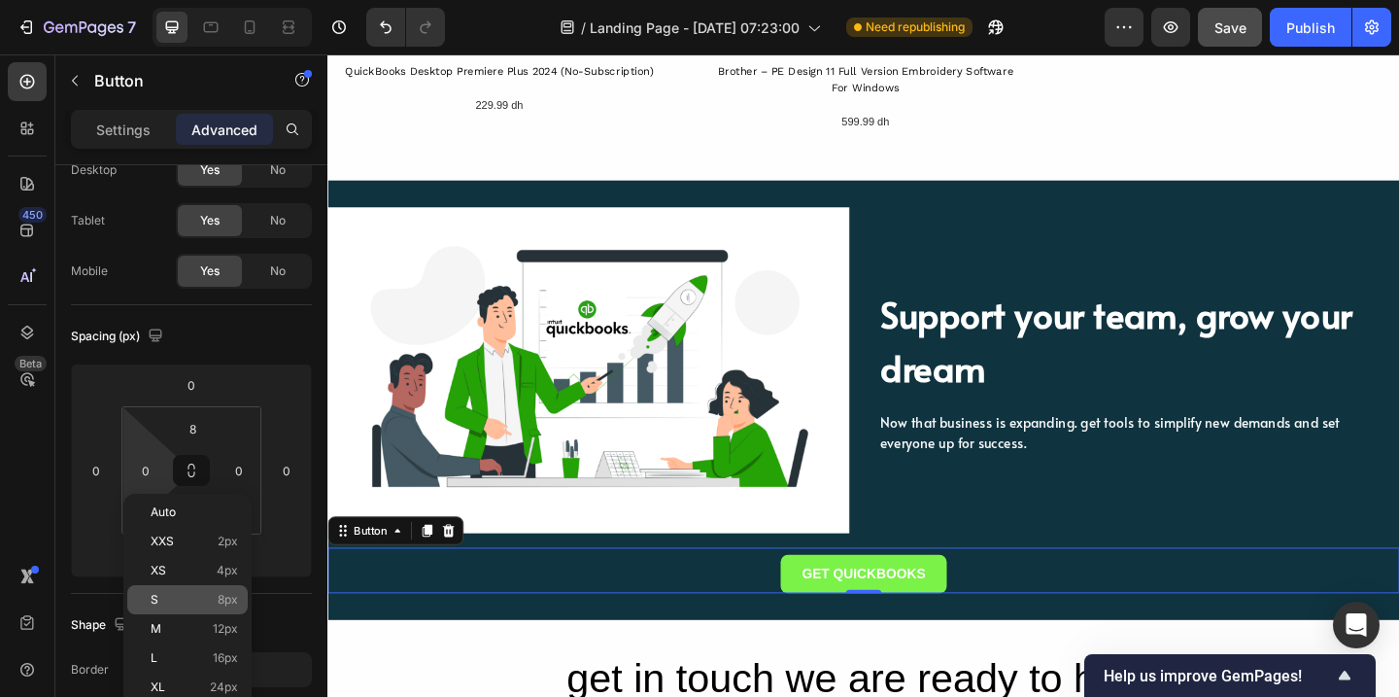
click at [229, 601] on span "8px" at bounding box center [228, 600] width 20 height 14
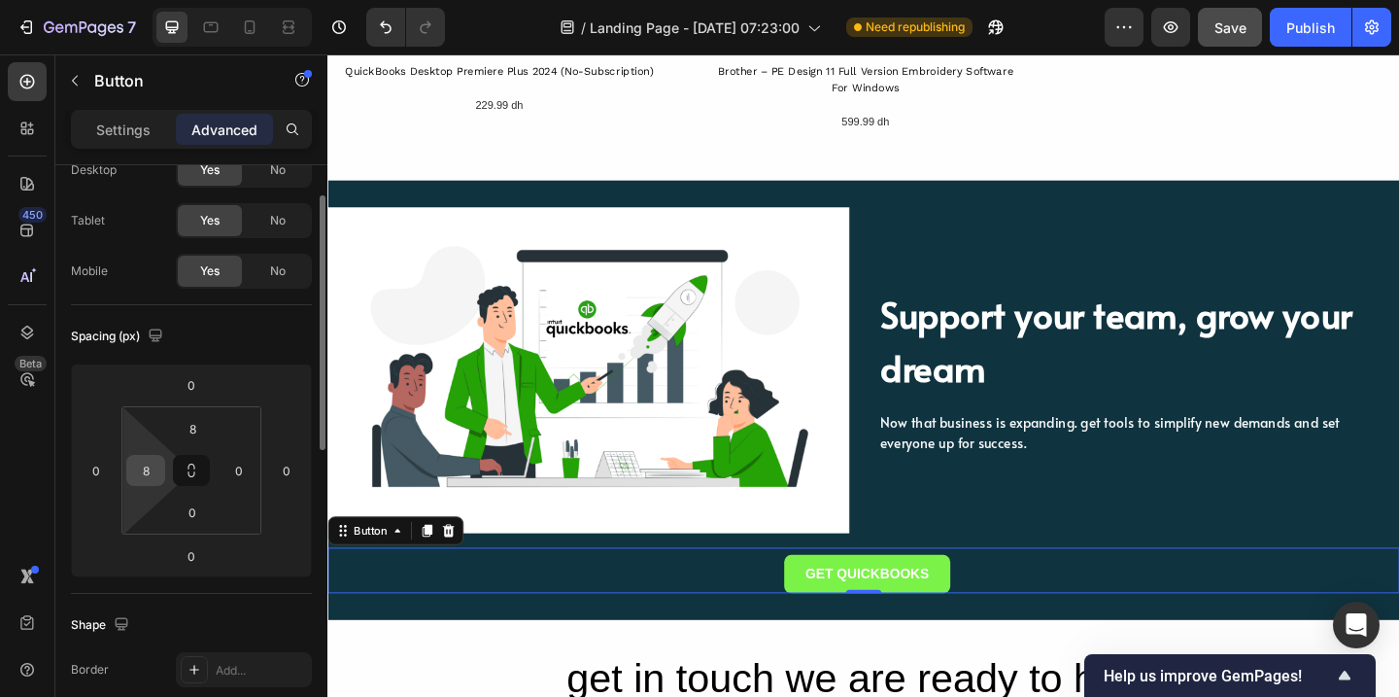
click at [153, 475] on input "8" at bounding box center [145, 470] width 29 height 29
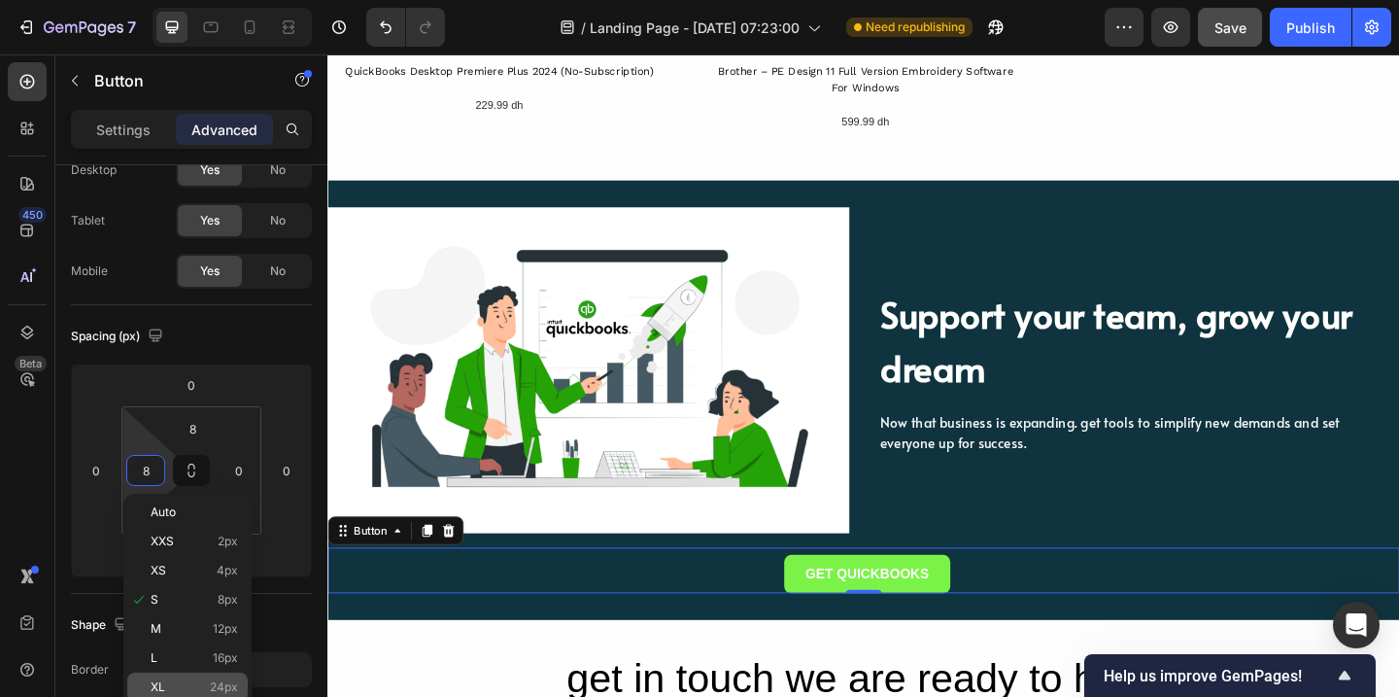
click at [229, 684] on span "24px" at bounding box center [224, 687] width 28 height 14
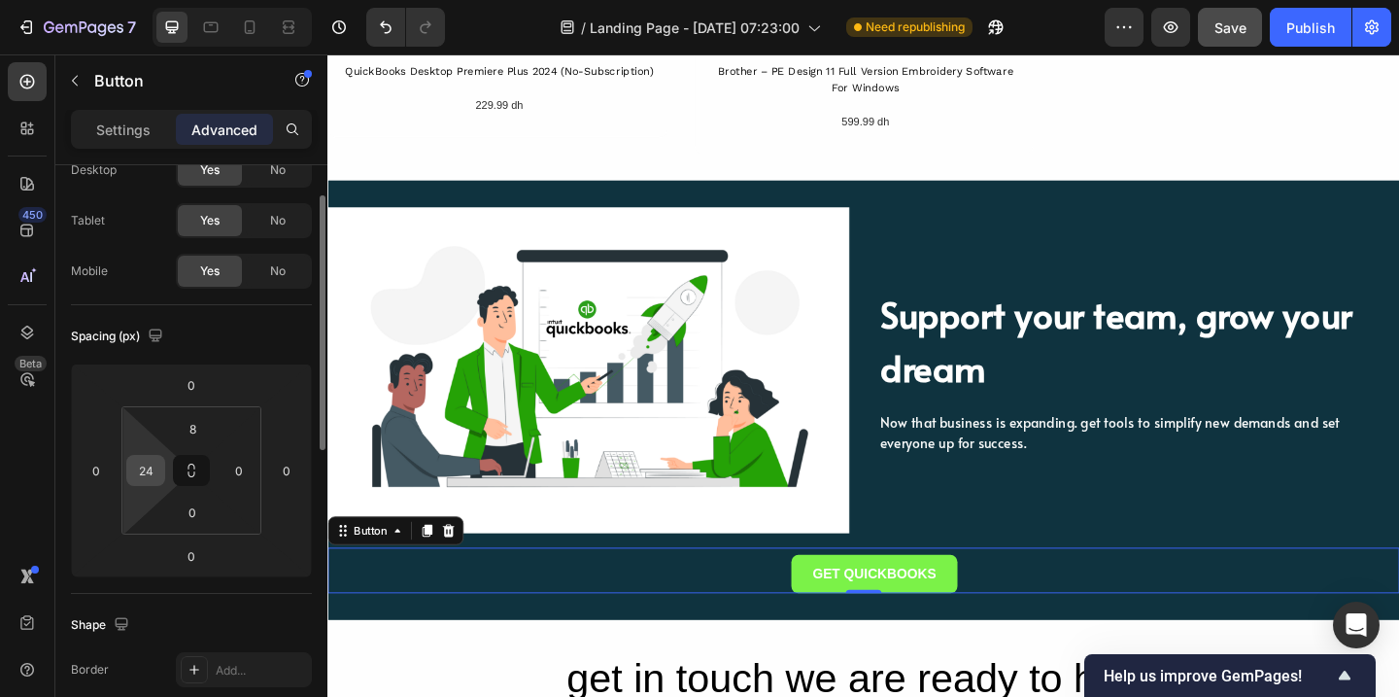
click at [153, 471] on input "24" at bounding box center [145, 470] width 29 height 29
type input "5"
type input "1"
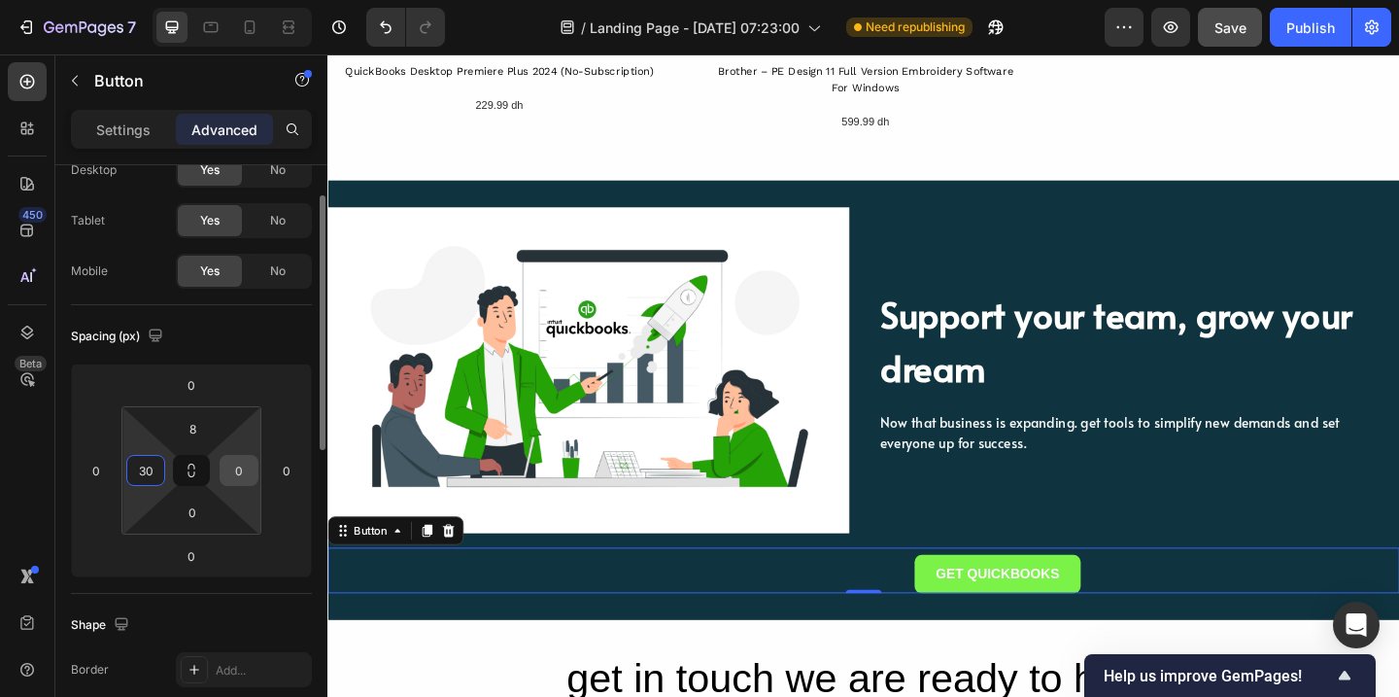
type input "3"
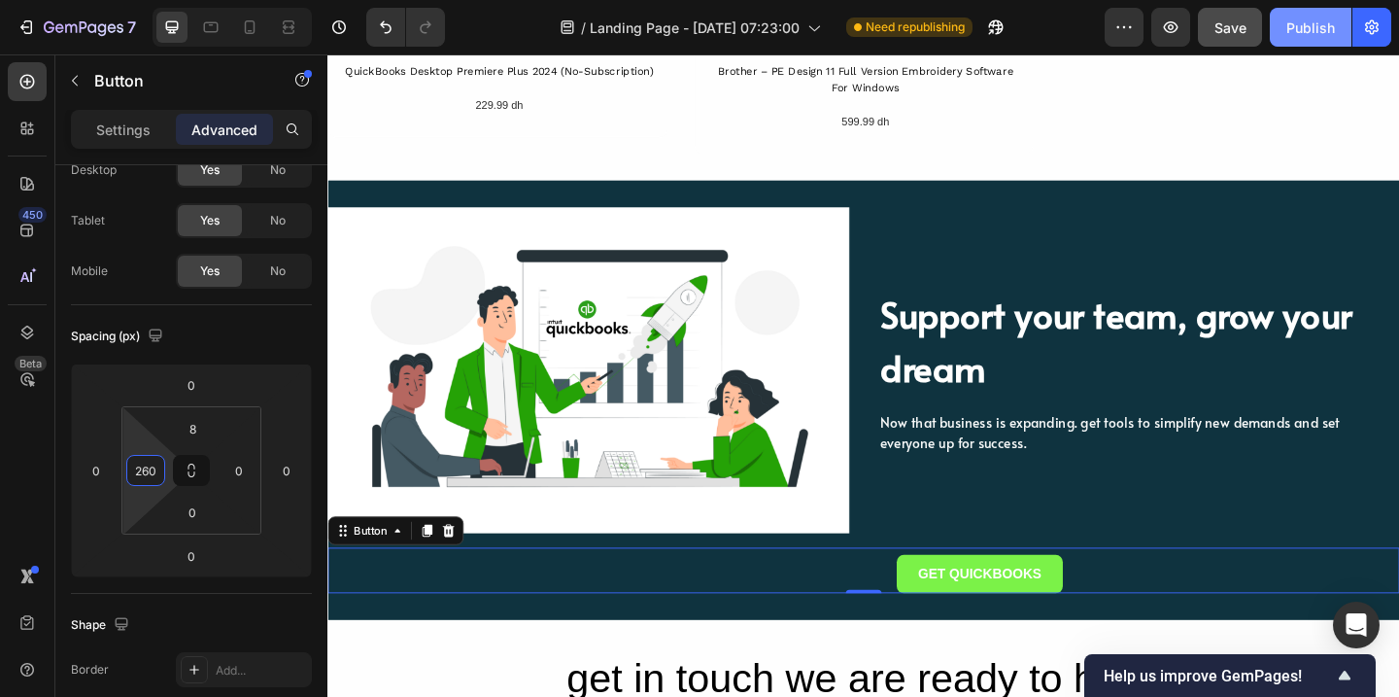
type input "260"
click at [1306, 22] on div "Publish" at bounding box center [1310, 27] width 49 height 20
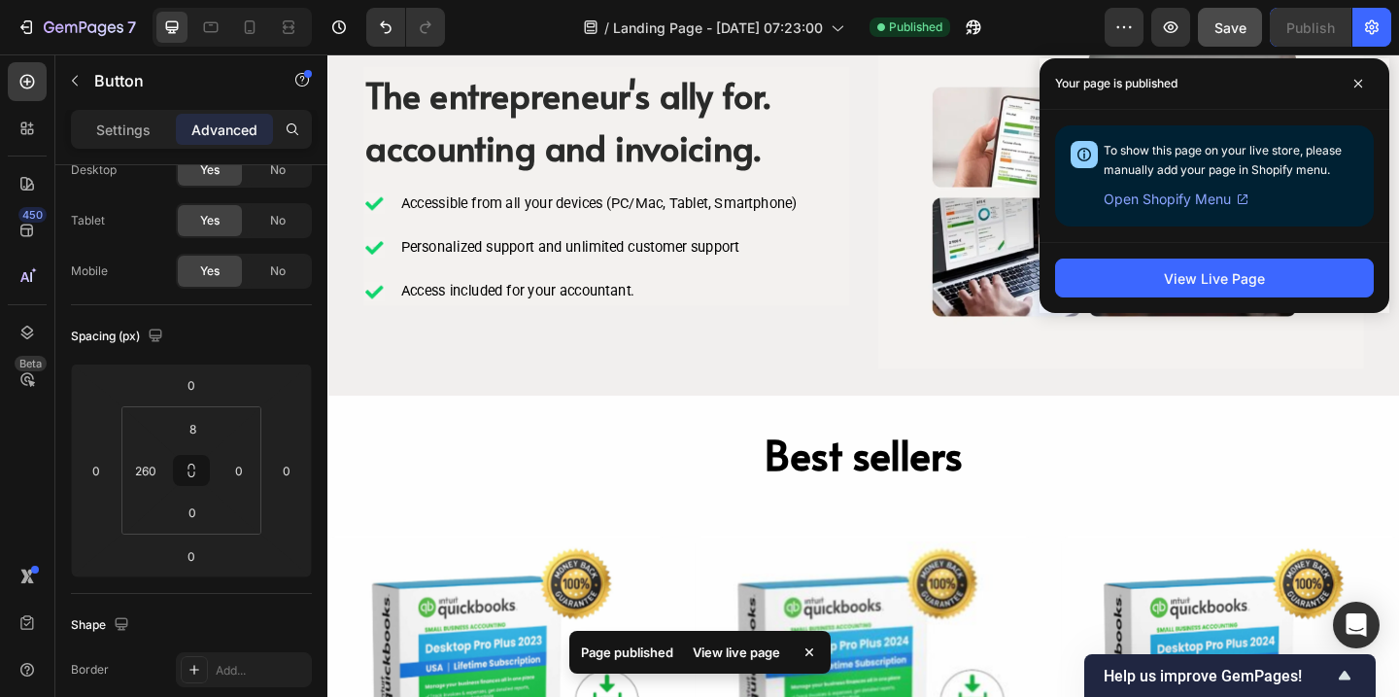
scroll to position [1020, 0]
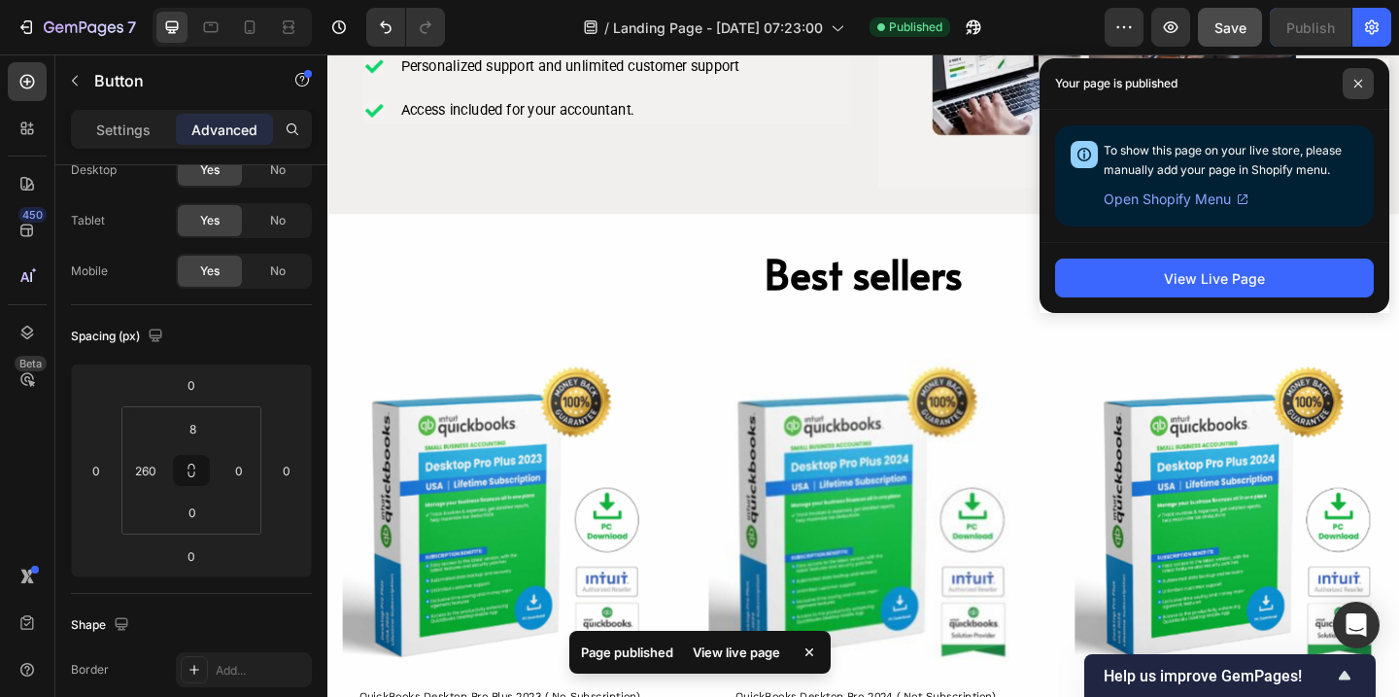
click at [1359, 89] on span at bounding box center [1358, 83] width 31 height 31
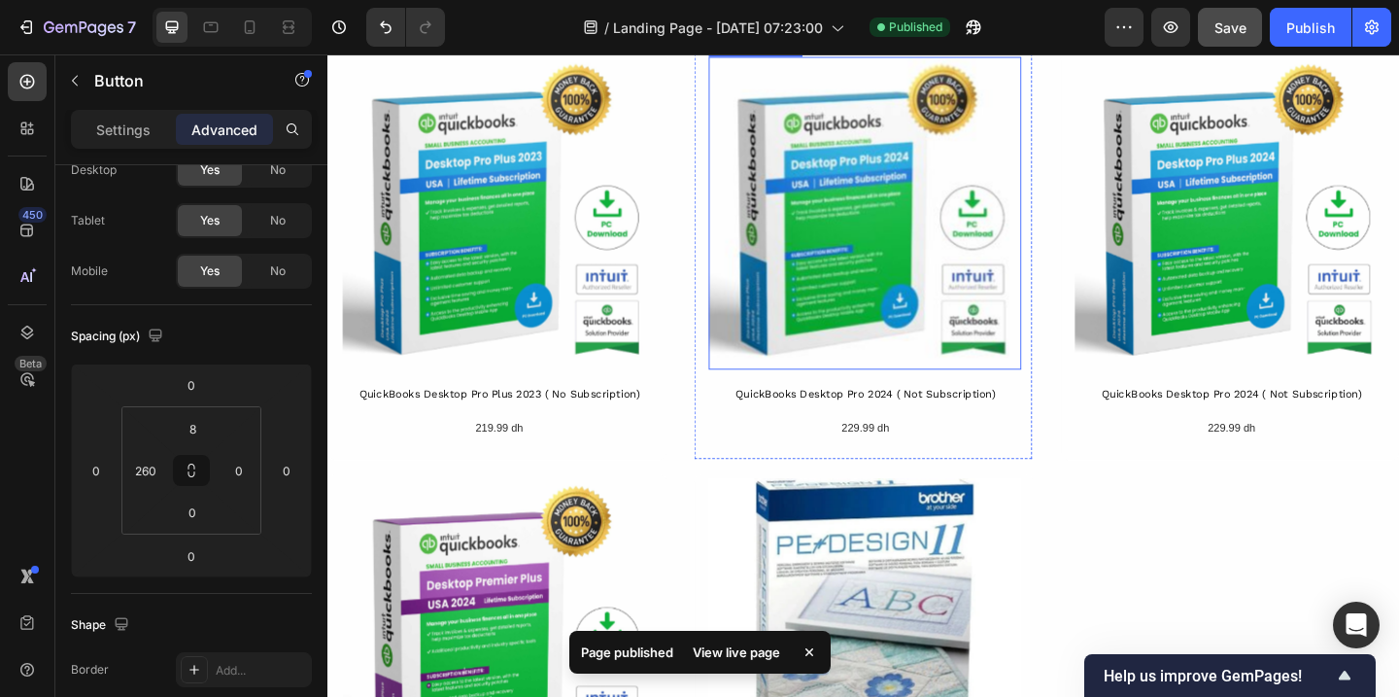
scroll to position [1445, 0]
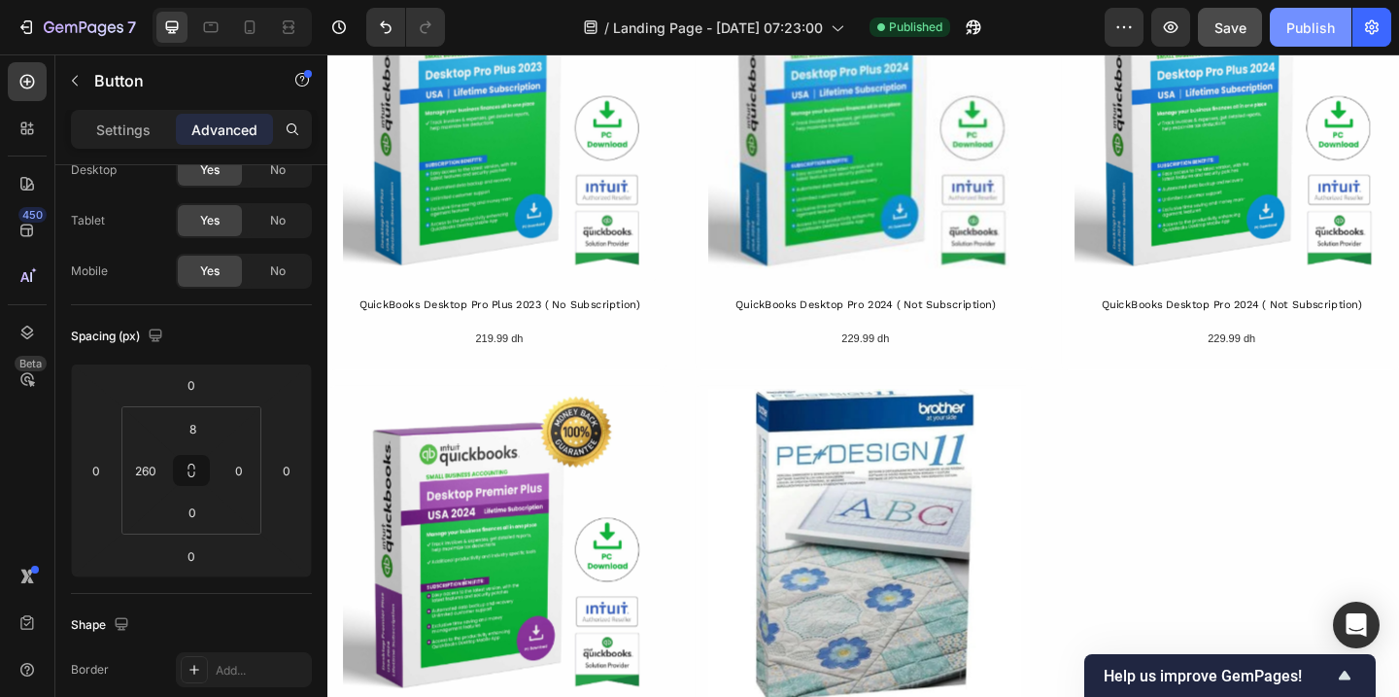
click at [1287, 29] on div "Publish" at bounding box center [1310, 27] width 49 height 20
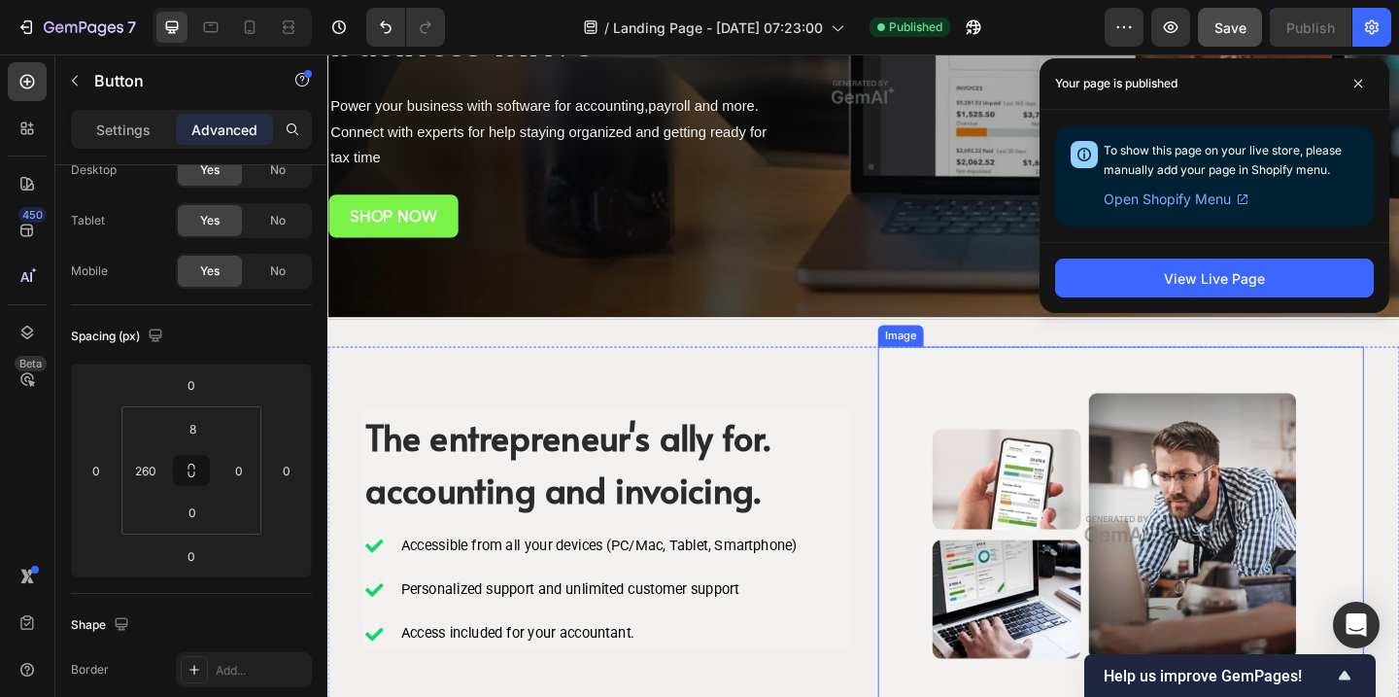
scroll to position [0, 0]
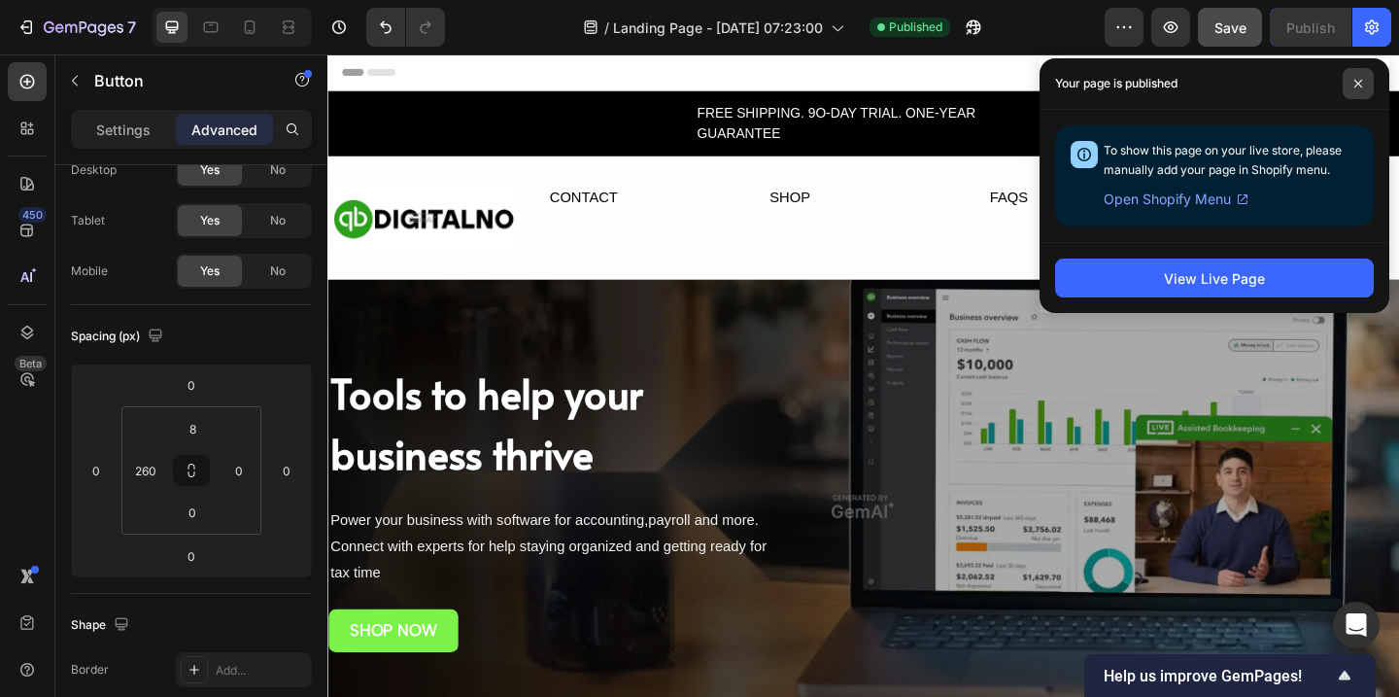
click at [1364, 82] on span at bounding box center [1358, 83] width 31 height 31
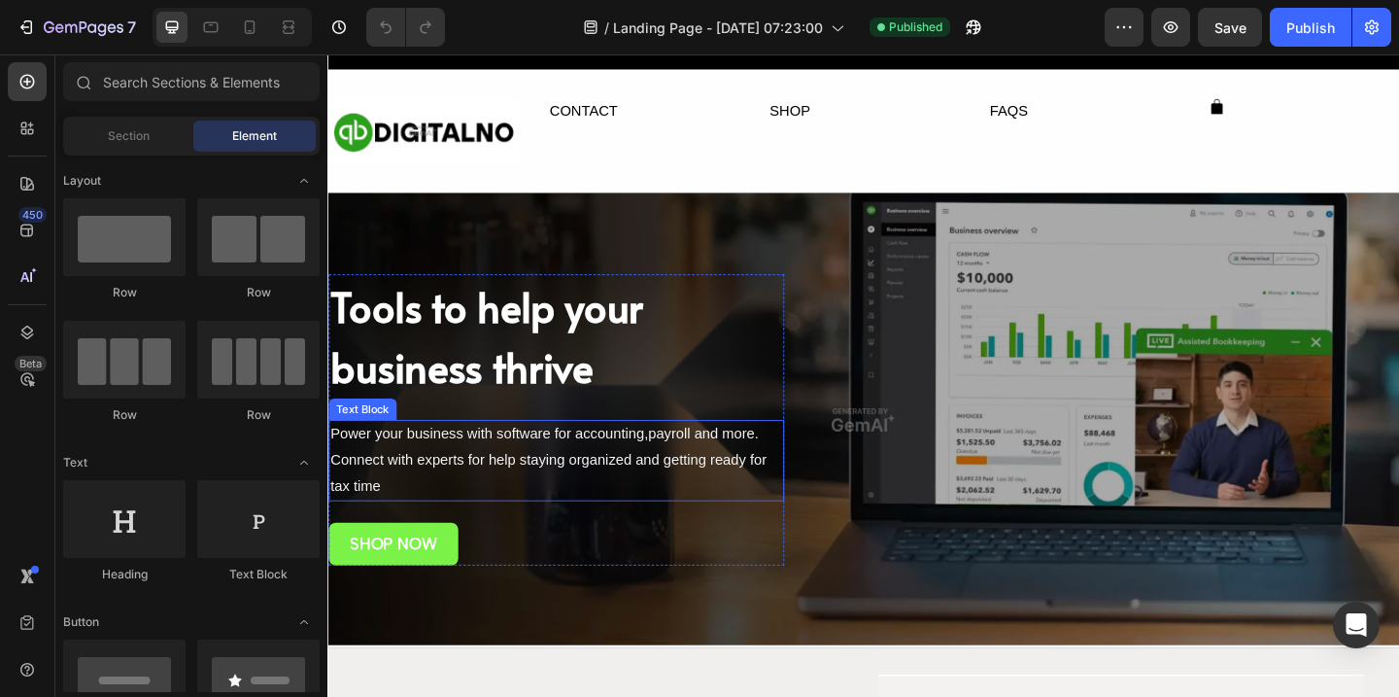
scroll to position [95, 0]
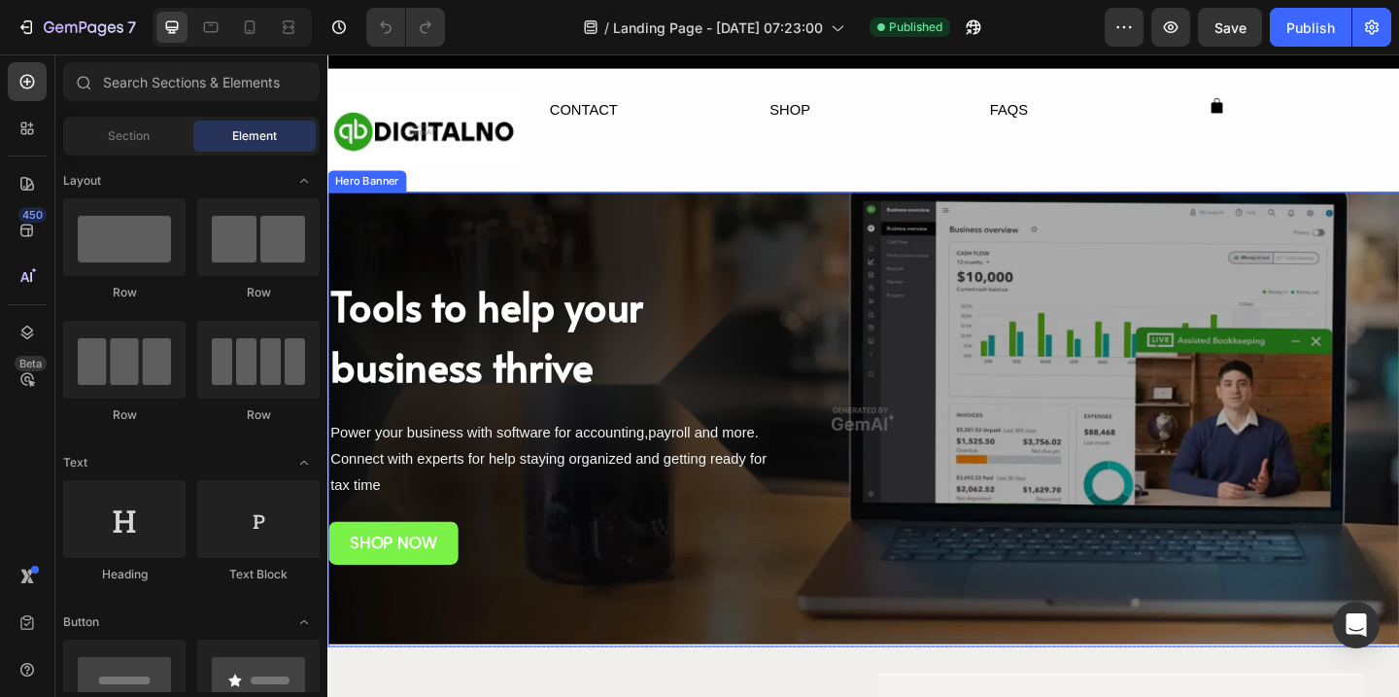
click at [695, 258] on div "Overlay" at bounding box center [910, 451] width 1166 height 494
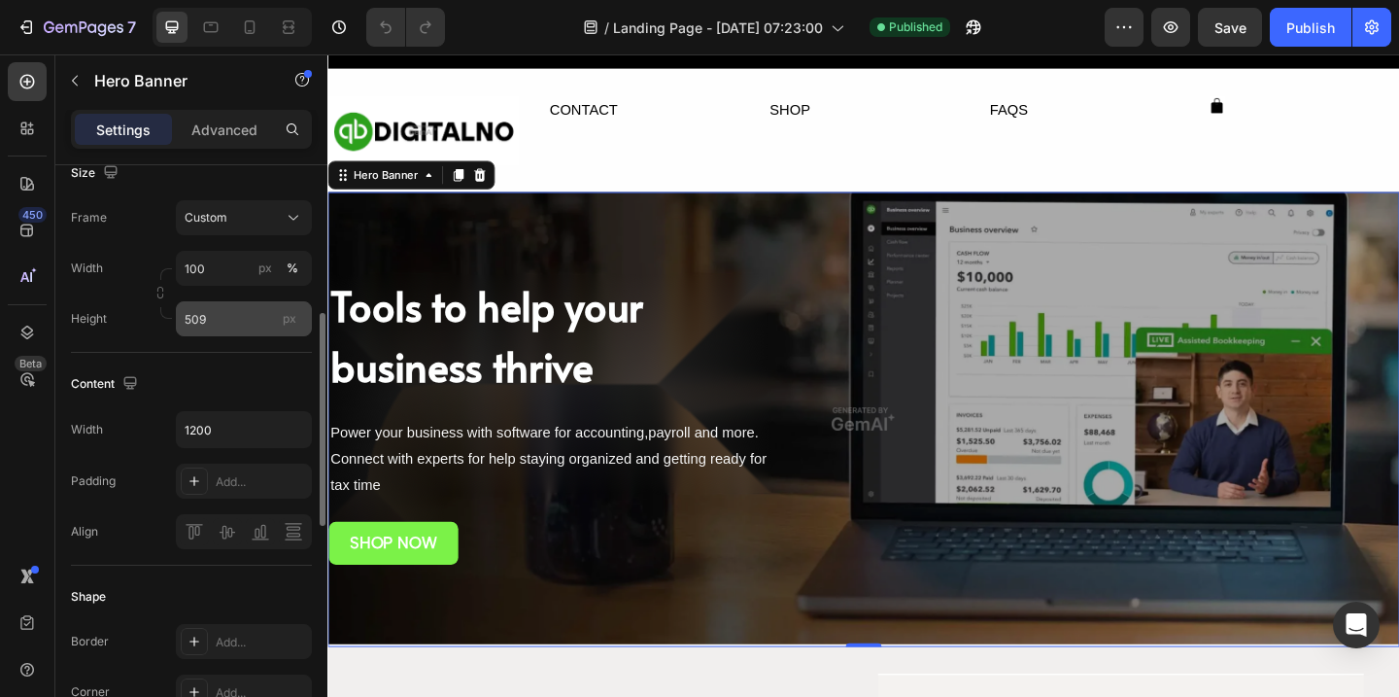
scroll to position [0, 0]
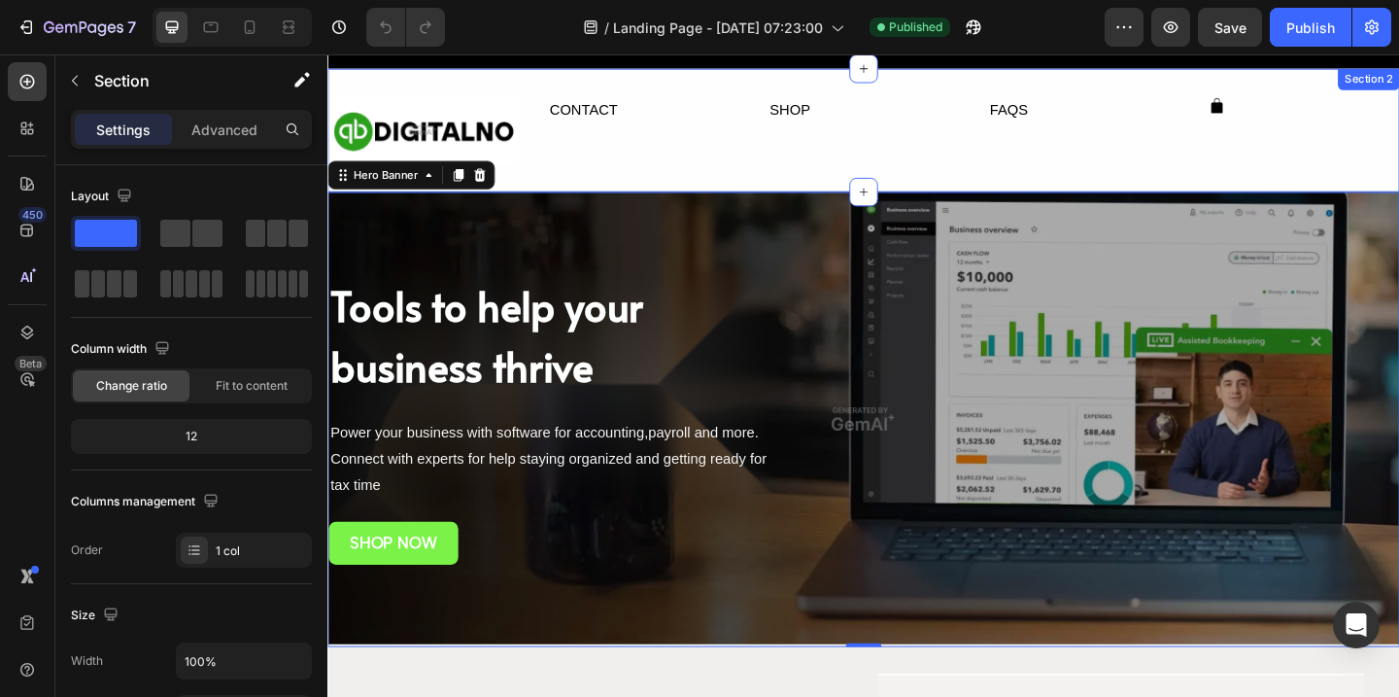
click at [526, 75] on div "Image CONTACT Text Block SHOP Text Block FAQS Text Block Icon Row Section 2" at bounding box center [910, 137] width 1166 height 134
click at [839, 230] on div "Overlay" at bounding box center [910, 451] width 1166 height 494
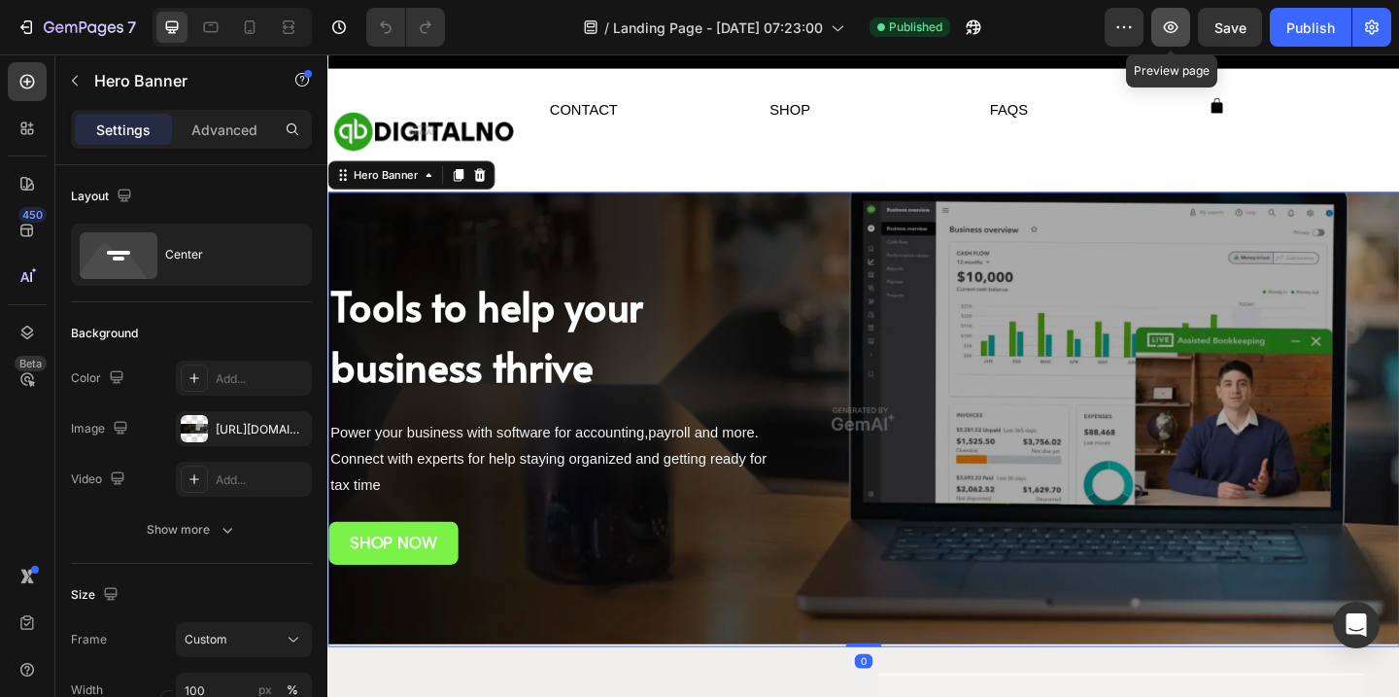
click at [1172, 31] on icon "button" at bounding box center [1170, 26] width 19 height 19
